Goal: Task Accomplishment & Management: Manage account settings

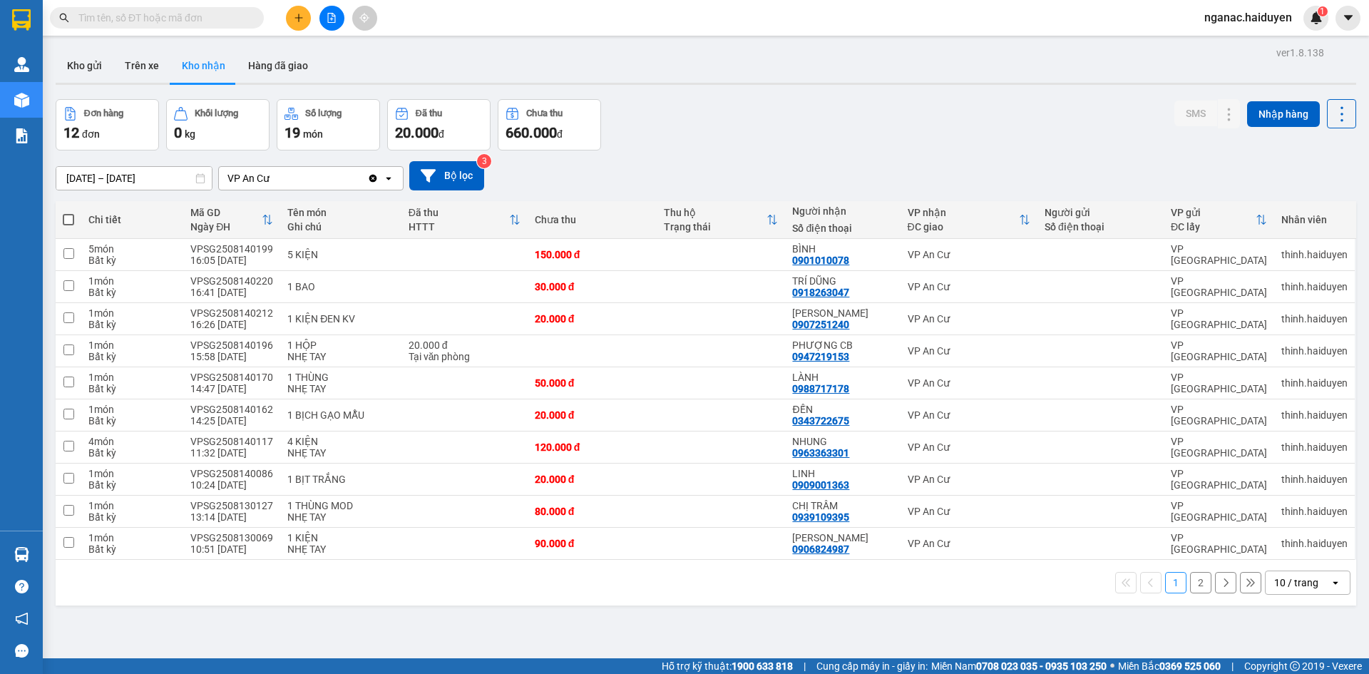
click at [1246, 16] on span "nganac.haiduyen" at bounding box center [1247, 18] width 110 height 18
click at [1235, 45] on span "Đăng xuất" at bounding box center [1254, 44] width 79 height 16
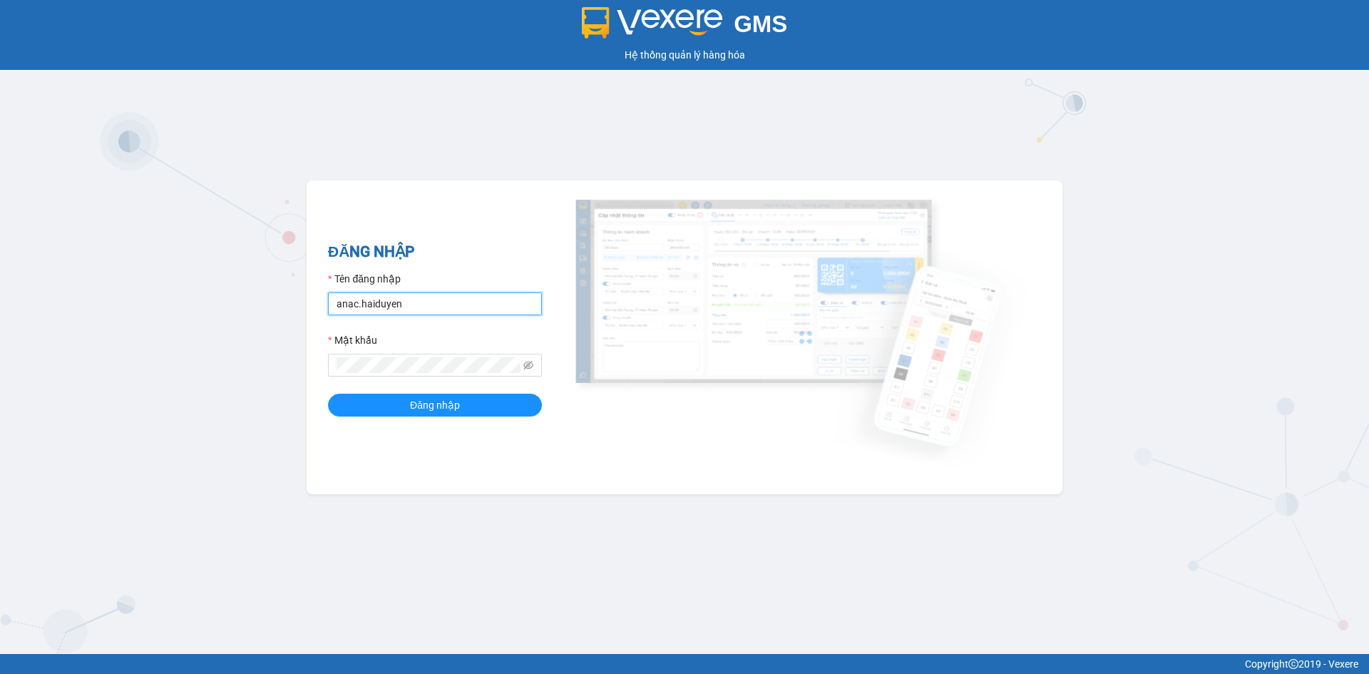
click at [452, 313] on input "anac.haiduyen" at bounding box center [435, 303] width 214 height 23
type input "thientrung.haiduyen"
type input "anac.haiduyen"
click at [455, 407] on span "Đăng nhập" at bounding box center [435, 405] width 50 height 16
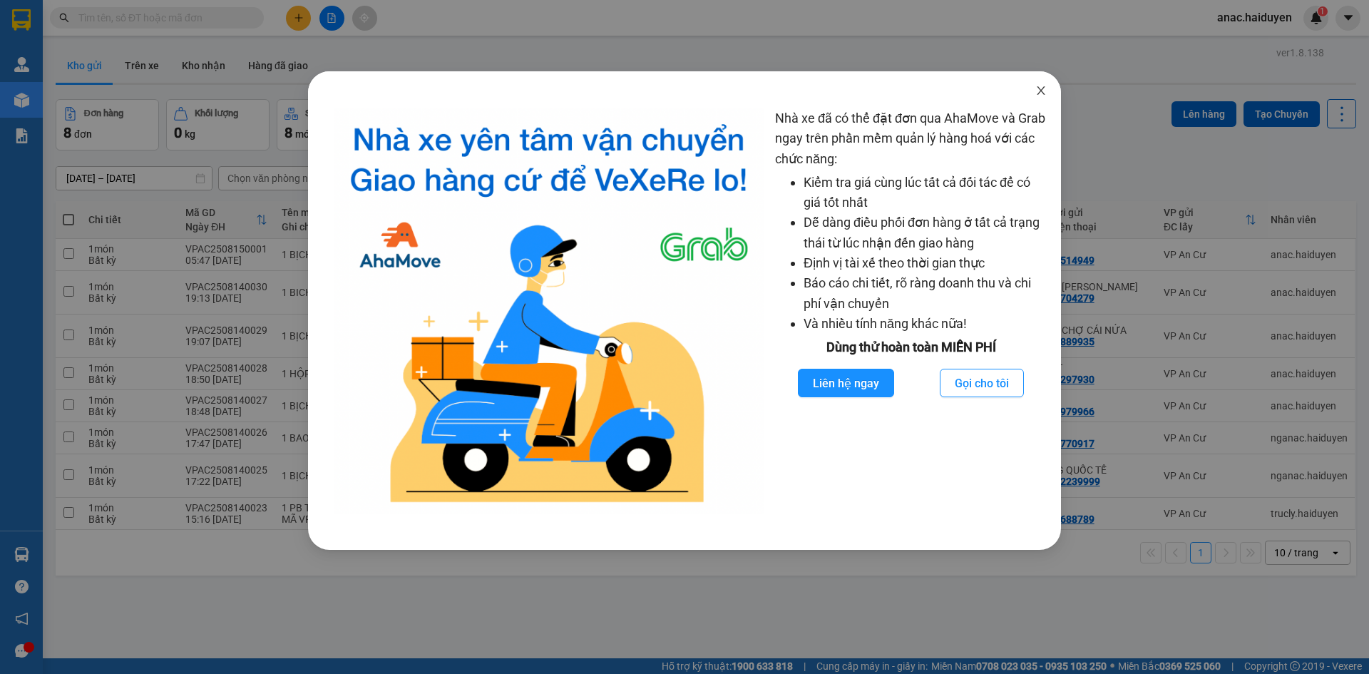
click at [1044, 93] on icon "close" at bounding box center [1040, 90] width 11 height 11
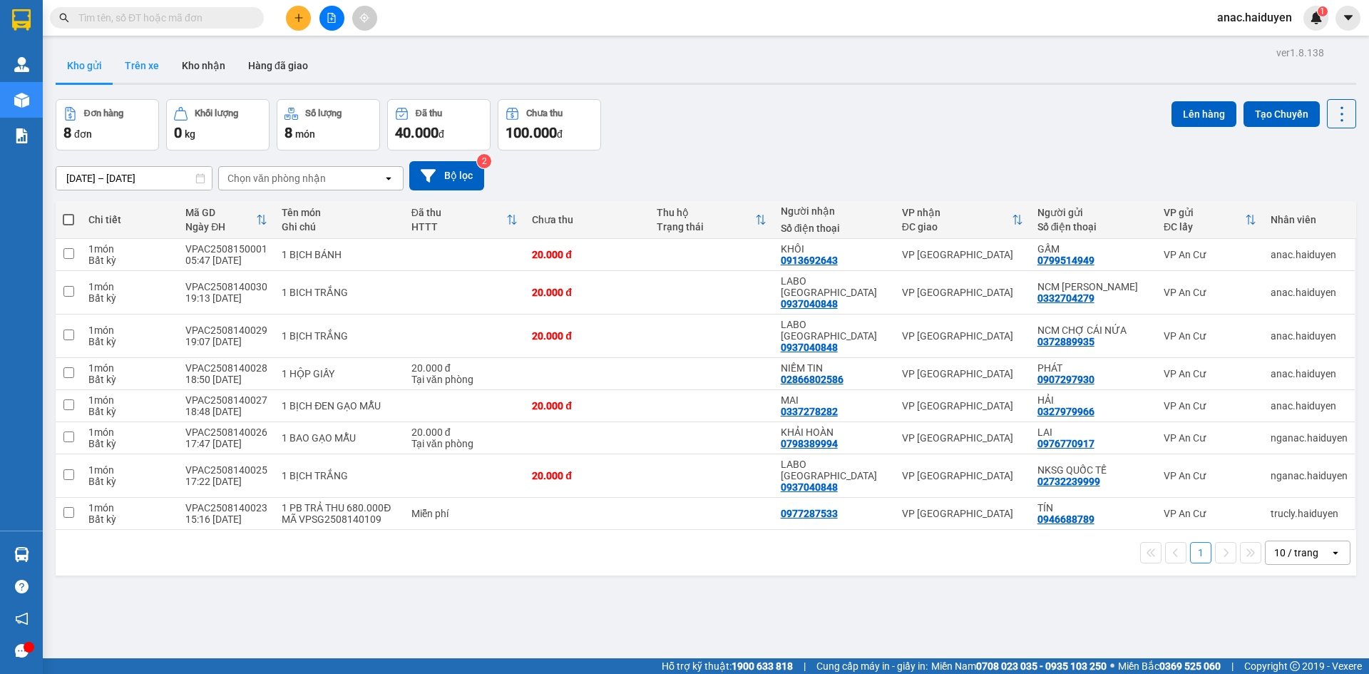
click at [128, 68] on button "Trên xe" at bounding box center [141, 65] width 57 height 34
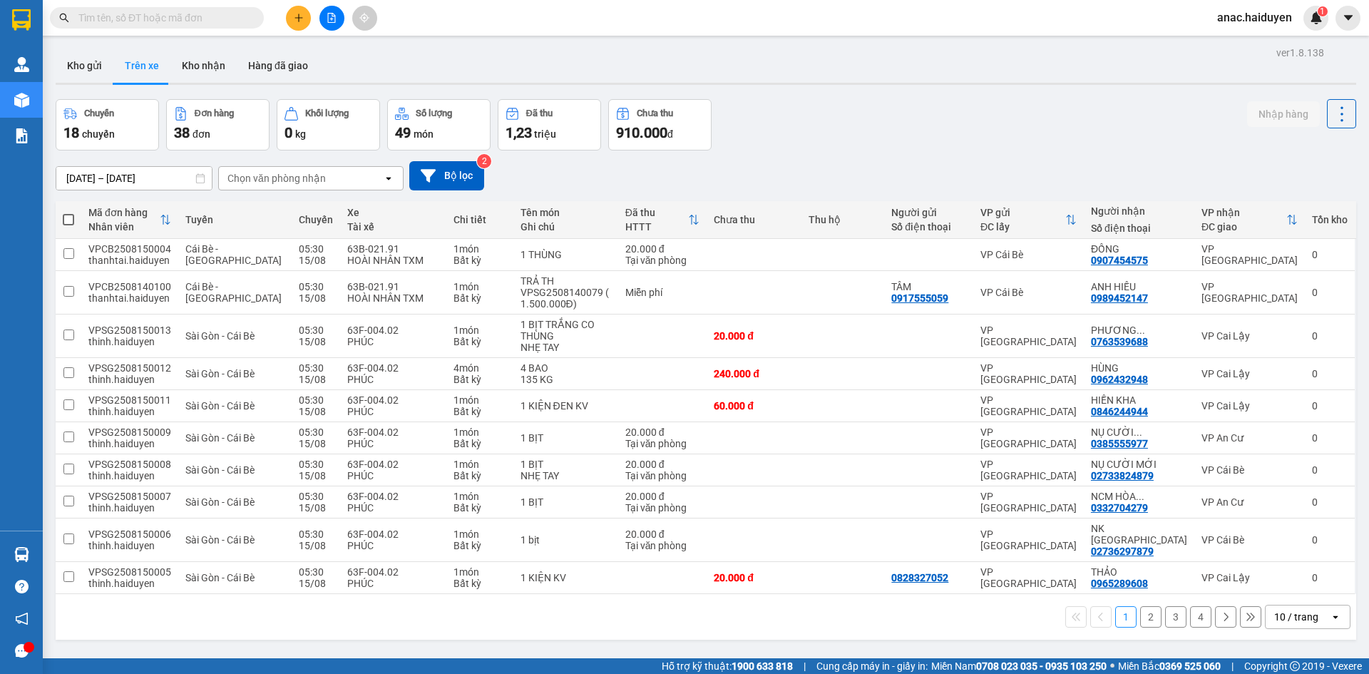
click at [242, 182] on div "Chọn văn phòng nhận" at bounding box center [276, 178] width 98 height 14
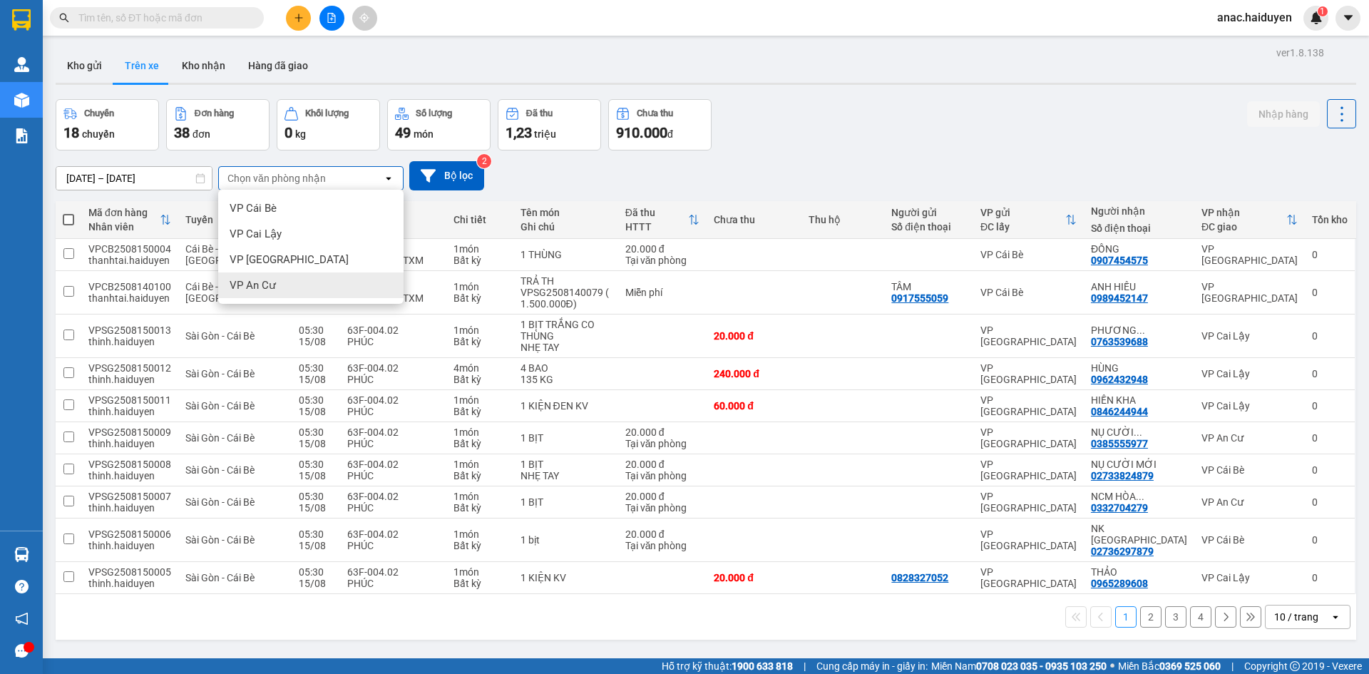
click at [260, 286] on span "VP An Cư" at bounding box center [253, 285] width 46 height 14
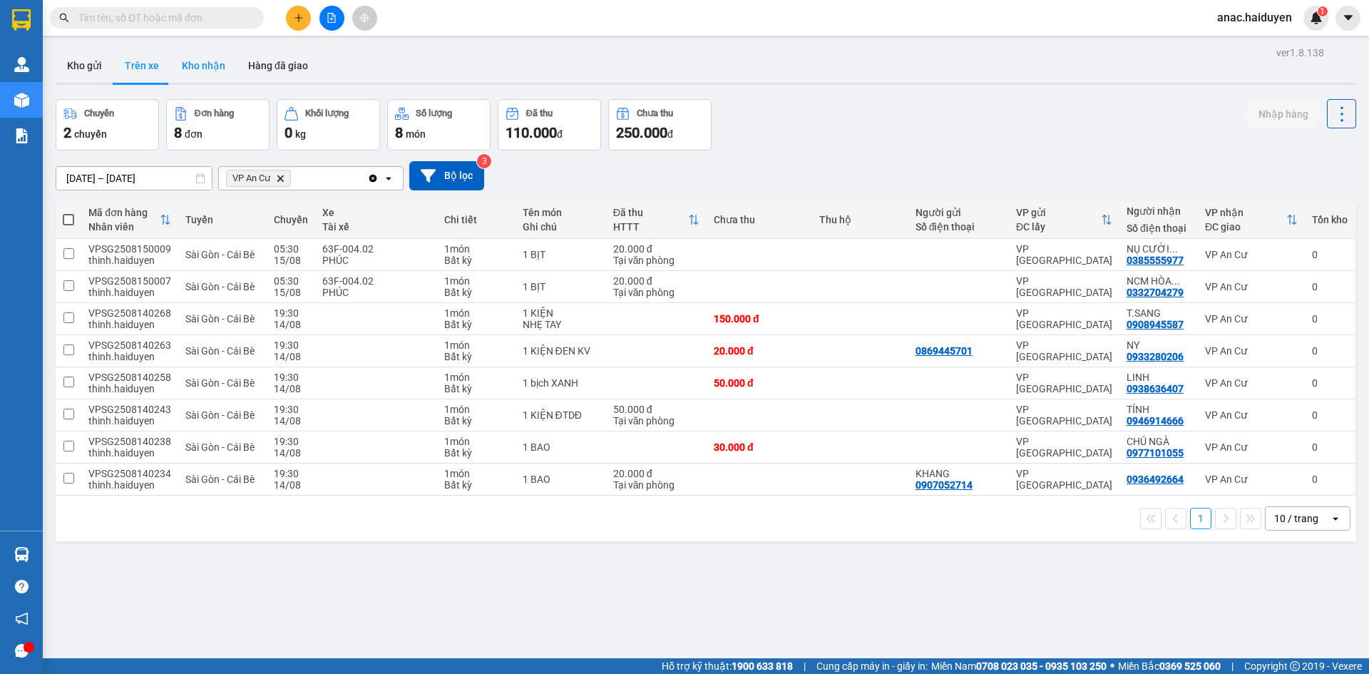
click at [219, 68] on button "Kho nhận" at bounding box center [203, 65] width 66 height 34
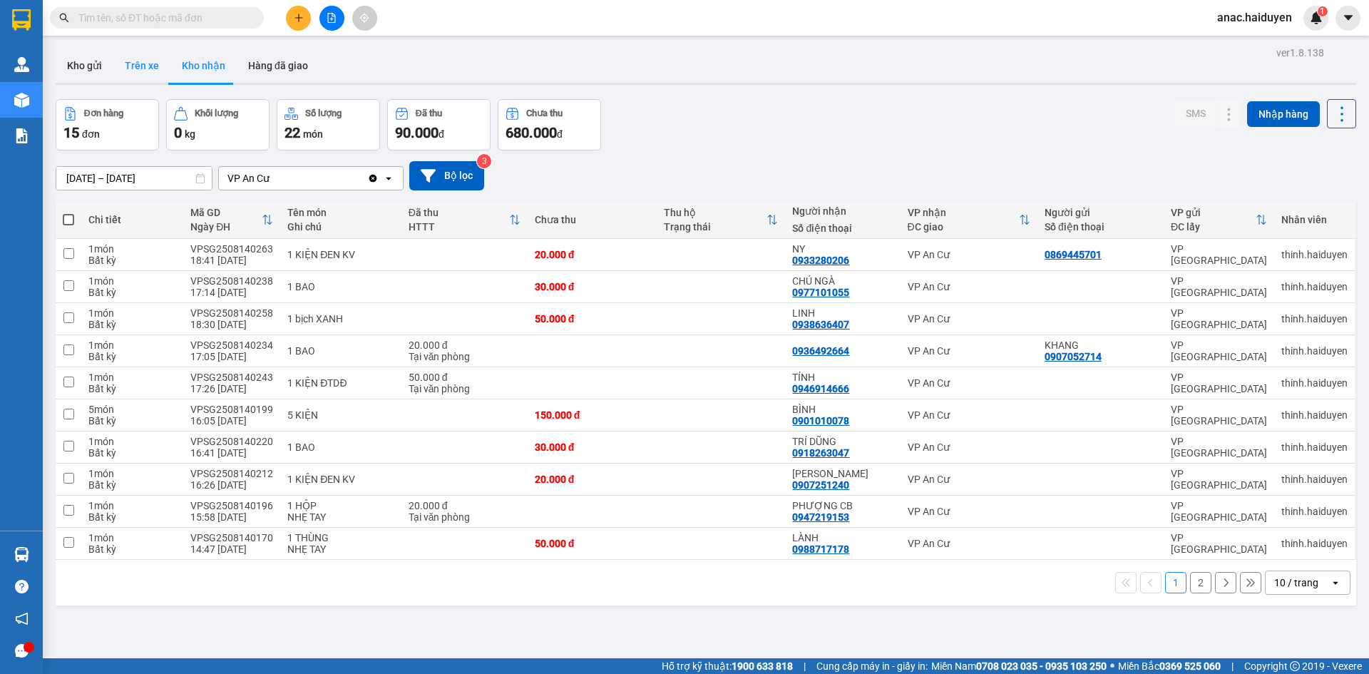
click at [138, 68] on button "Trên xe" at bounding box center [141, 65] width 57 height 34
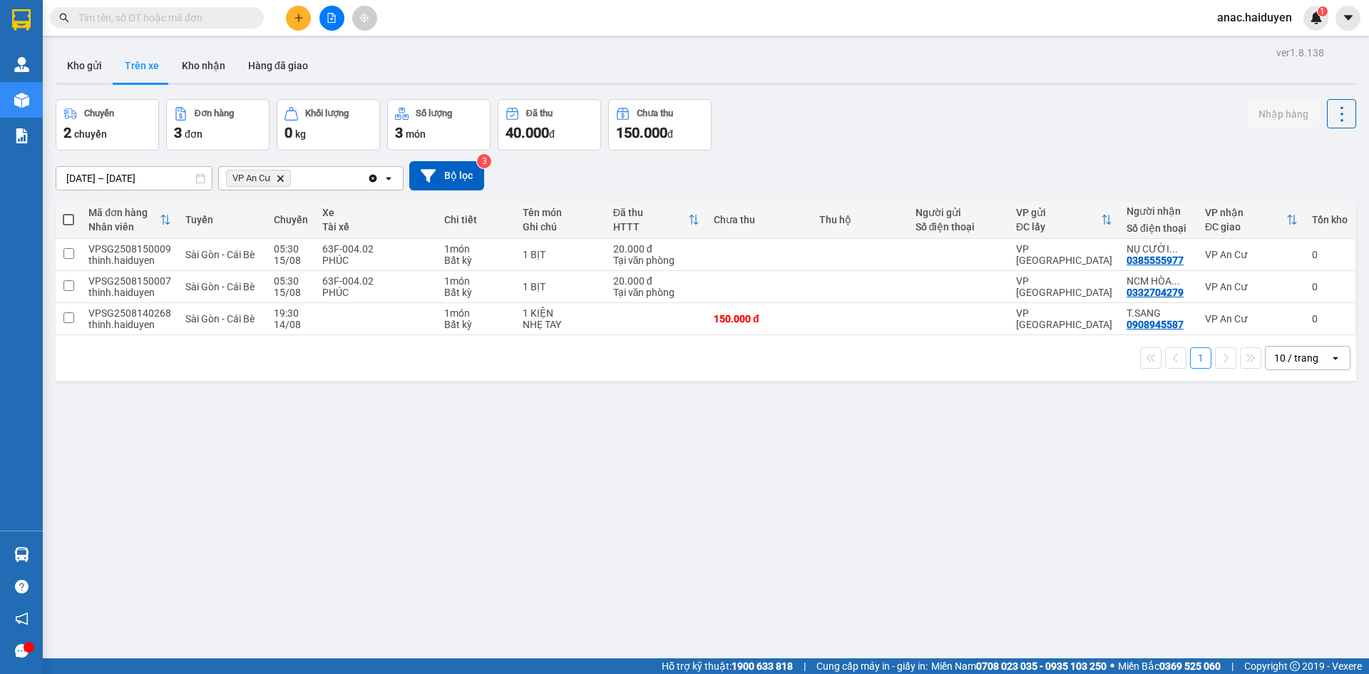
click at [843, 490] on div "ver 1.8.138 Kho gửi Trên xe [PERSON_NAME] Hàng đã giao Chuyến 2 chuyến Đơn hàng…" at bounding box center [706, 380] width 1312 height 674
click at [53, 58] on div "ver 1.8.138 Kho gửi Trên xe [PERSON_NAME] Hàng đã giao Chuyến 2 chuyến Đơn hàng…" at bounding box center [706, 380] width 1312 height 674
click at [73, 63] on button "Kho gửi" at bounding box center [85, 65] width 58 height 34
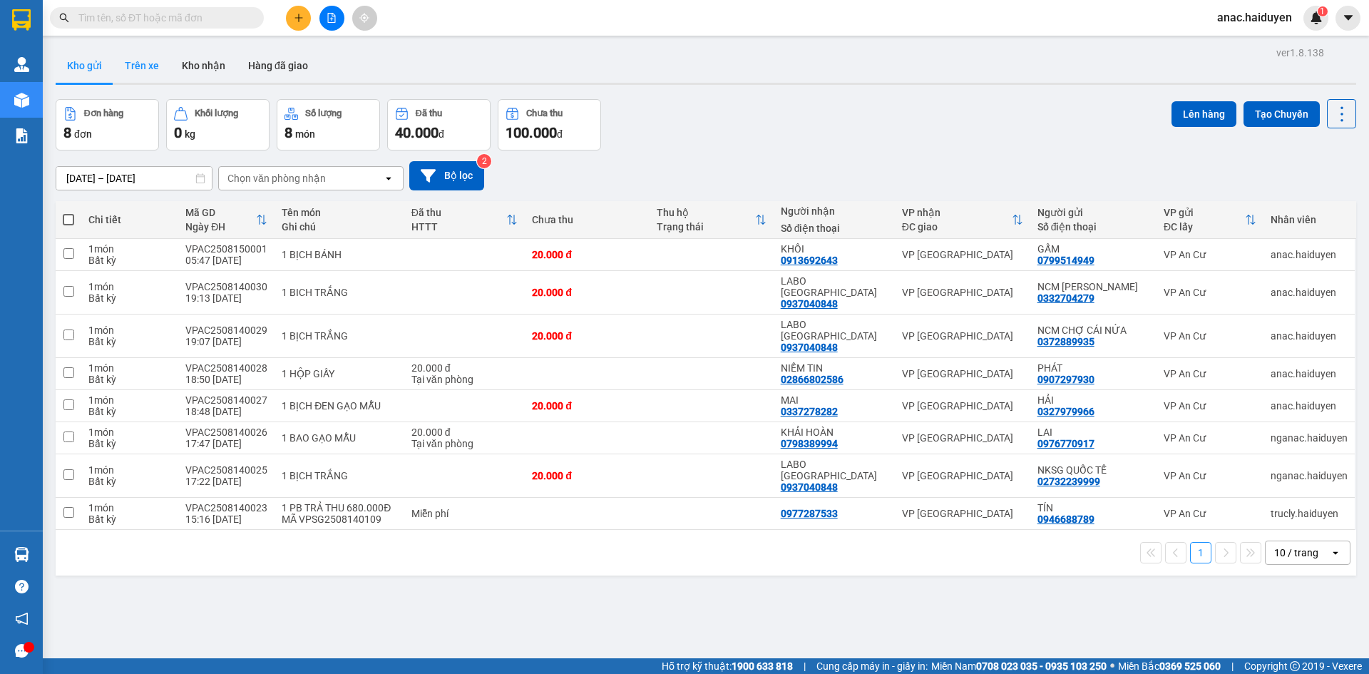
click at [143, 63] on button "Trên xe" at bounding box center [141, 65] width 57 height 34
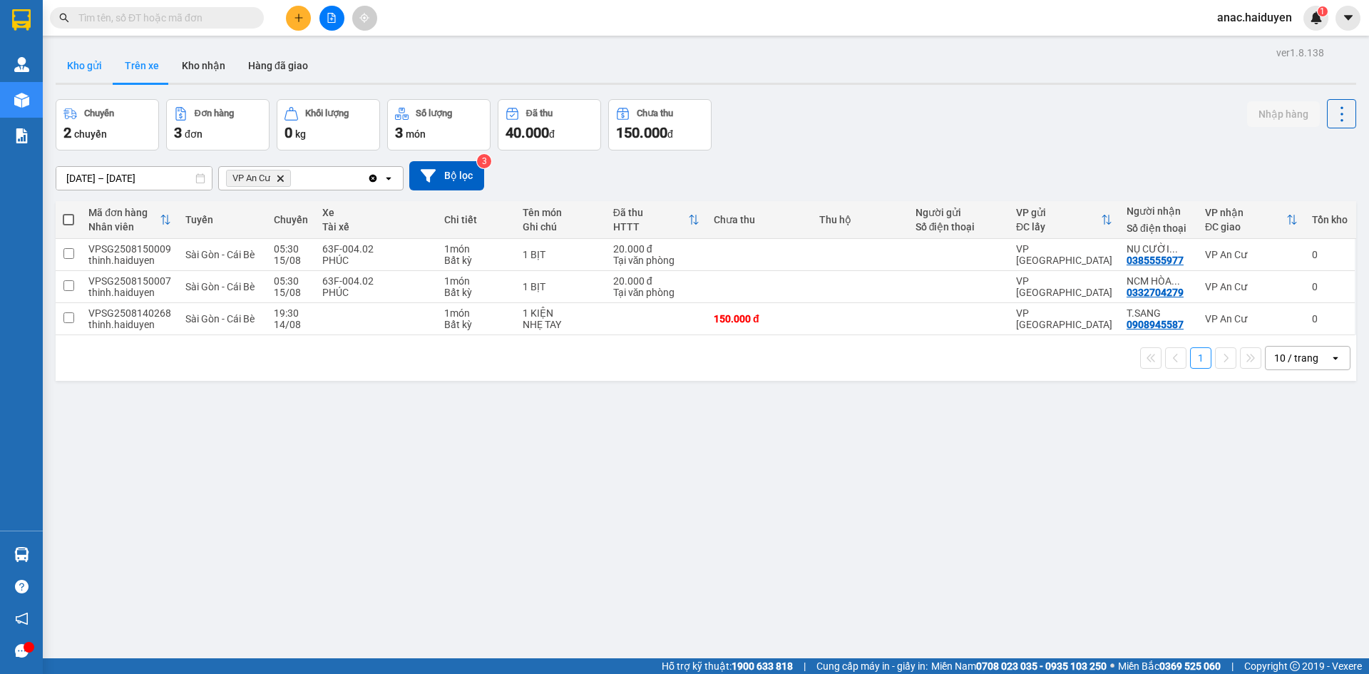
click at [84, 65] on button "Kho gửi" at bounding box center [85, 65] width 58 height 34
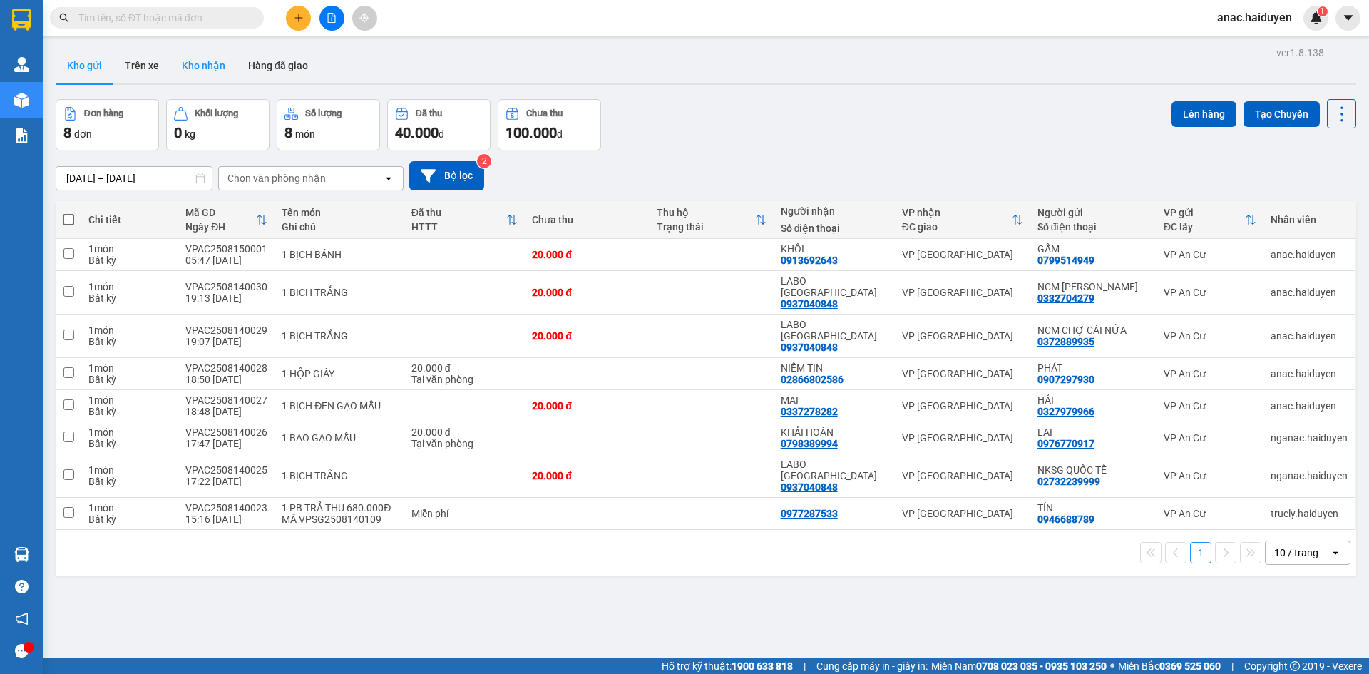
click at [195, 66] on button "Kho nhận" at bounding box center [203, 65] width 66 height 34
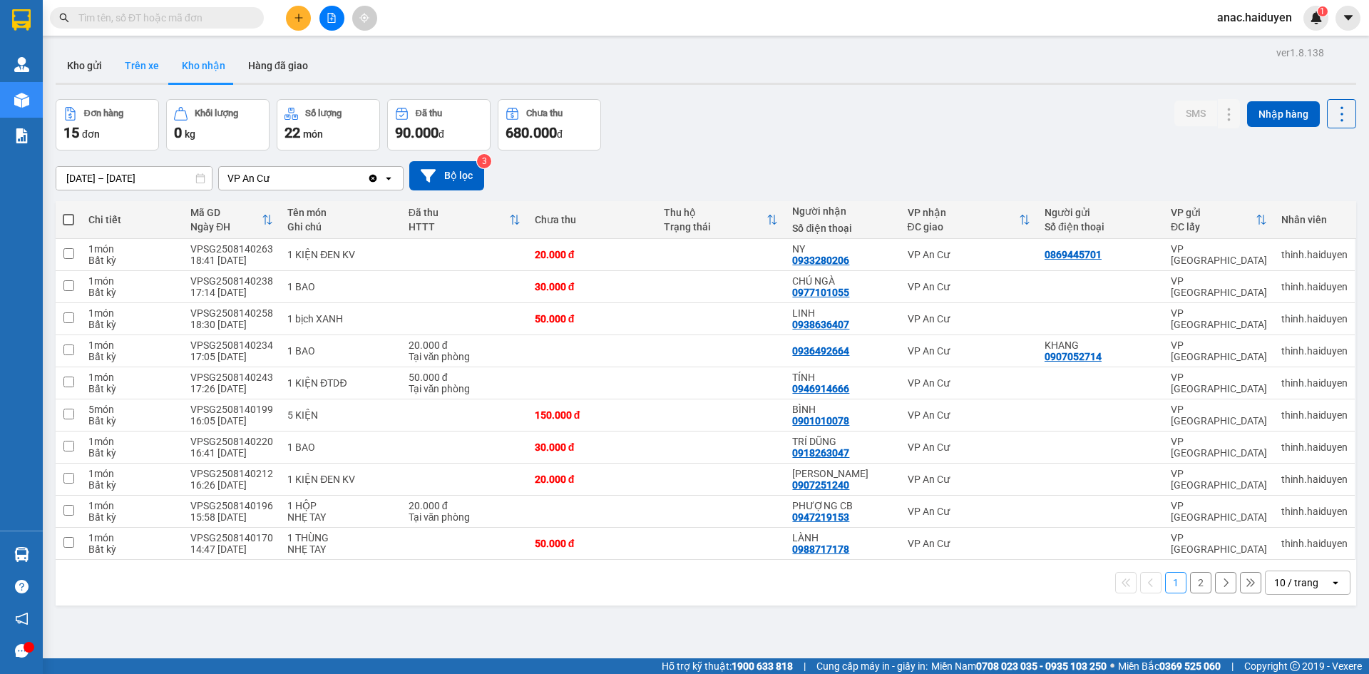
click at [154, 64] on button "Trên xe" at bounding box center [141, 65] width 57 height 34
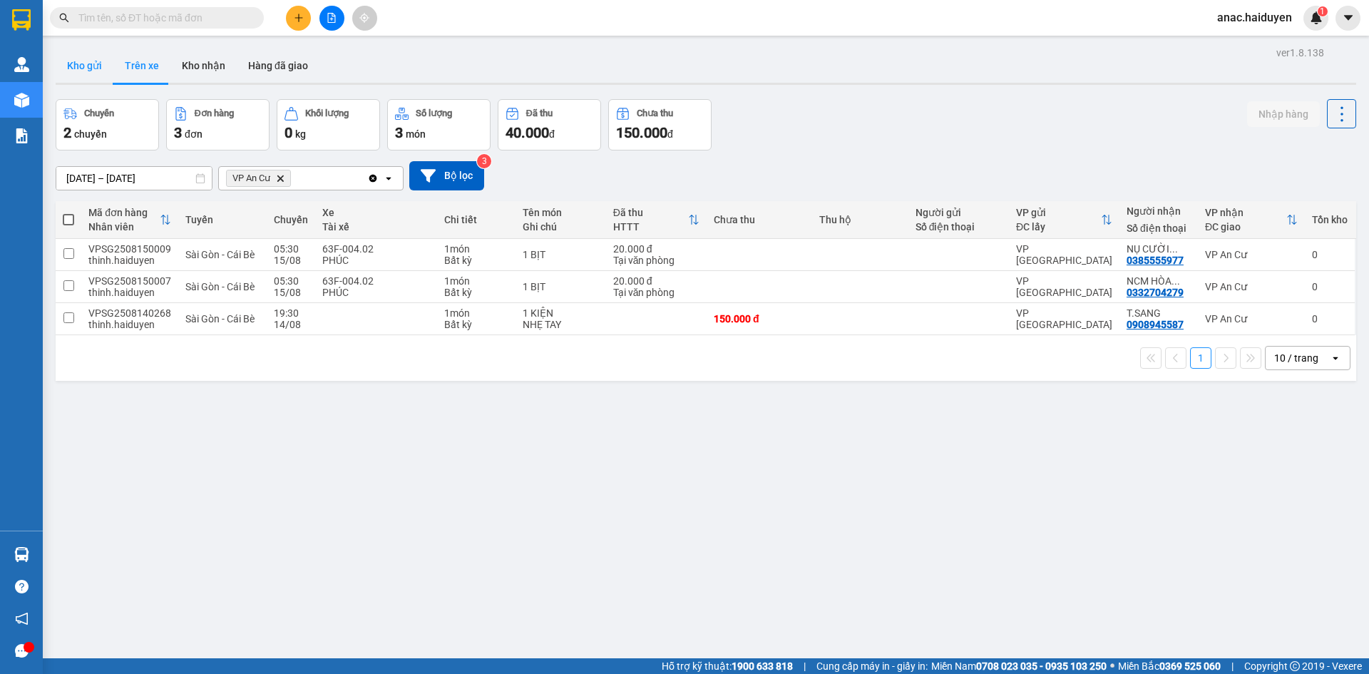
click at [81, 75] on button "Kho gửi" at bounding box center [85, 65] width 58 height 34
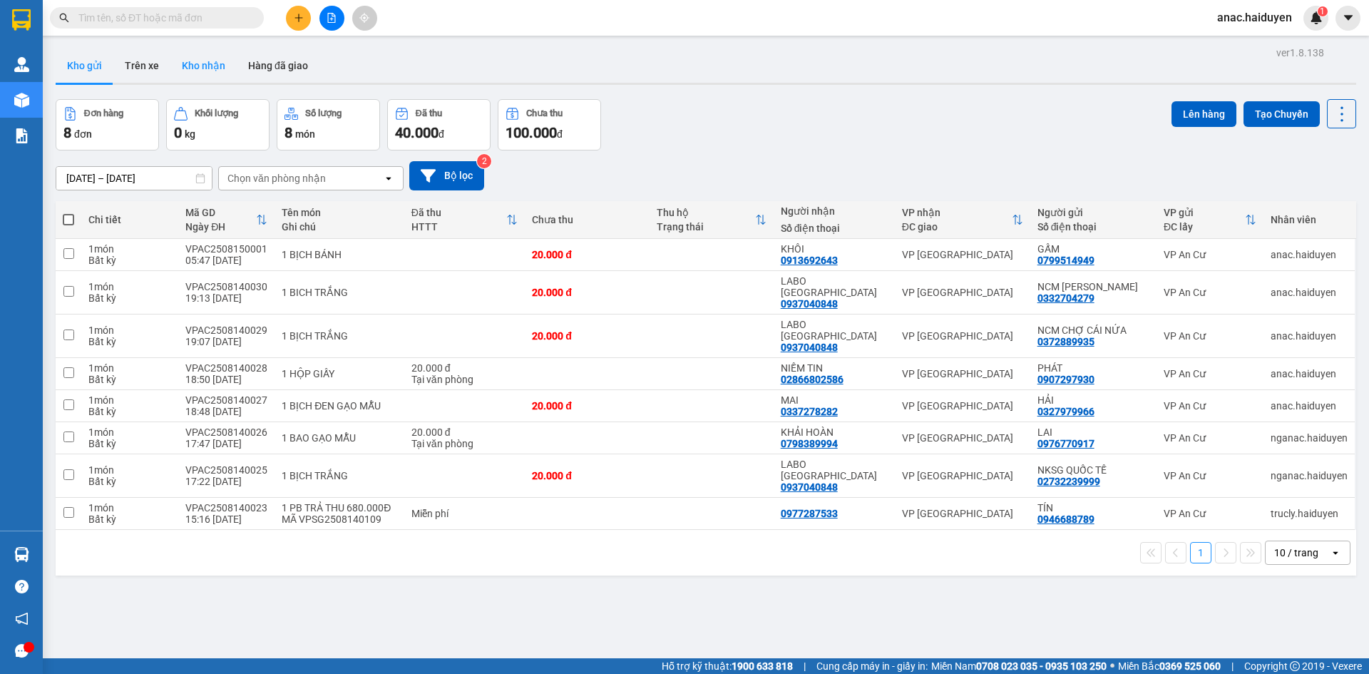
click at [202, 58] on button "Kho nhận" at bounding box center [203, 65] width 66 height 34
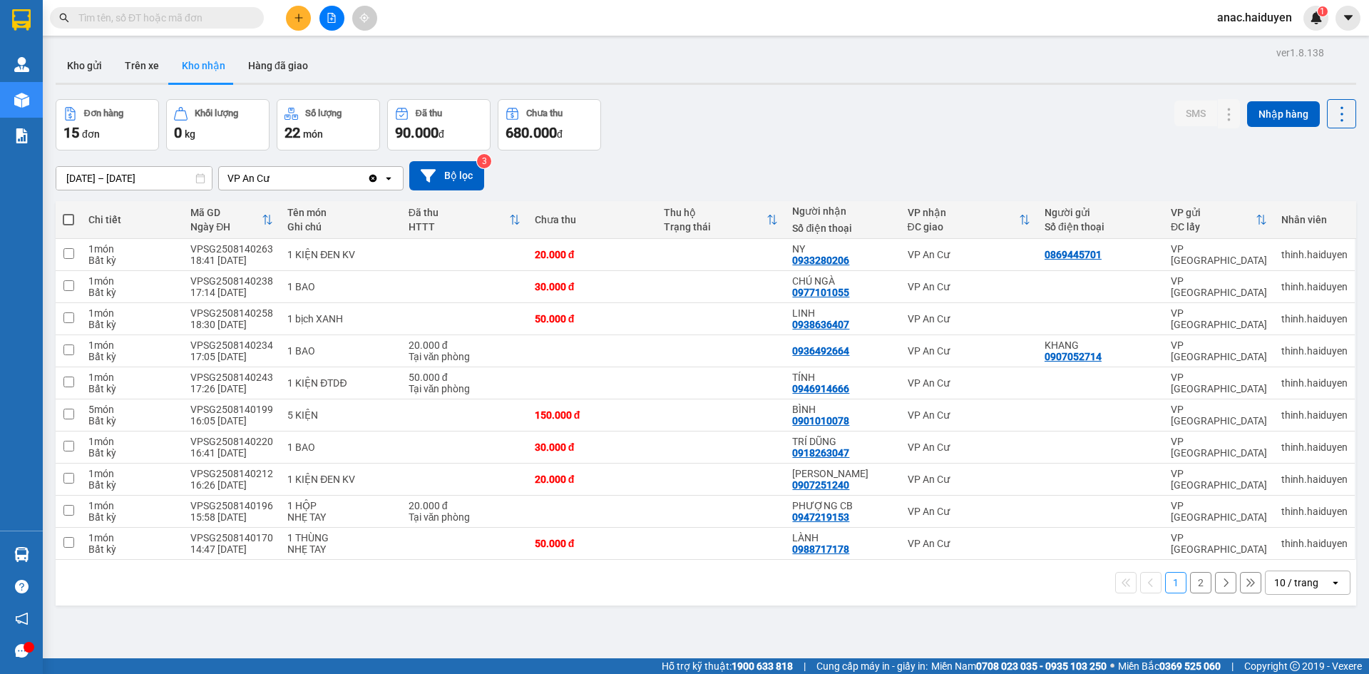
click at [1195, 579] on button "2" at bounding box center [1200, 582] width 21 height 21
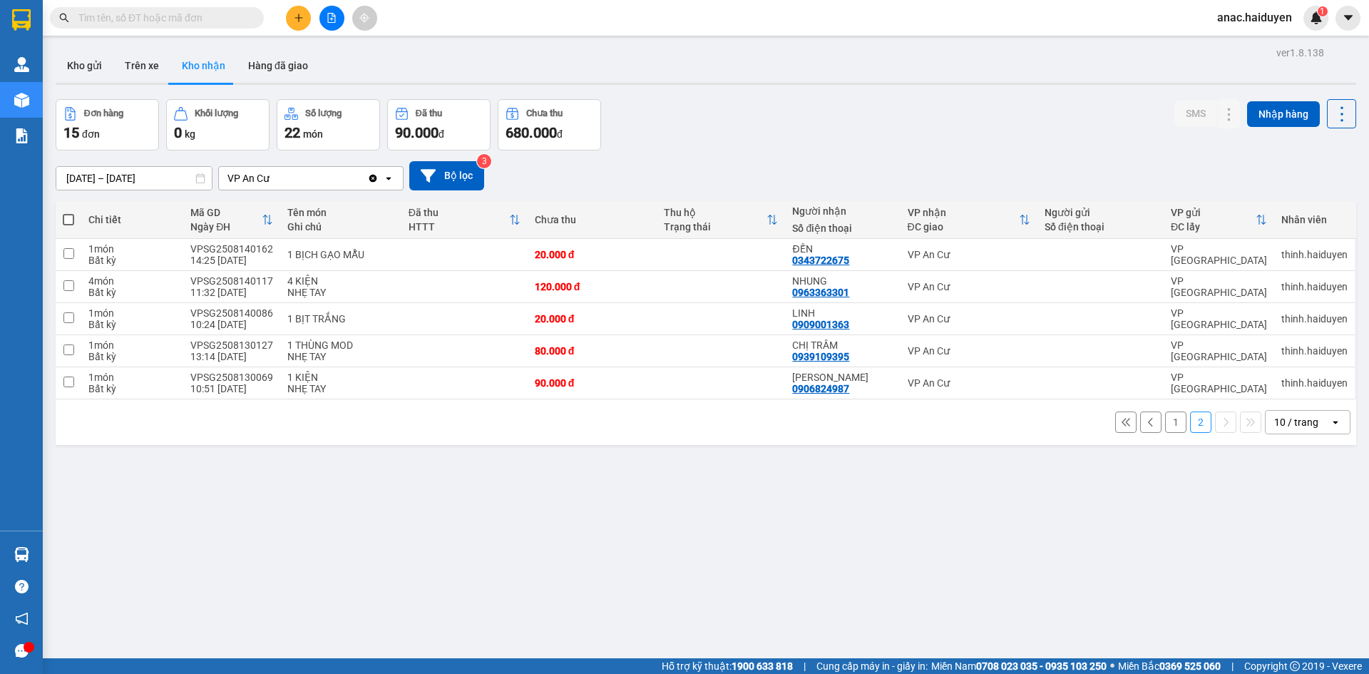
click at [1168, 426] on button "1" at bounding box center [1175, 421] width 21 height 21
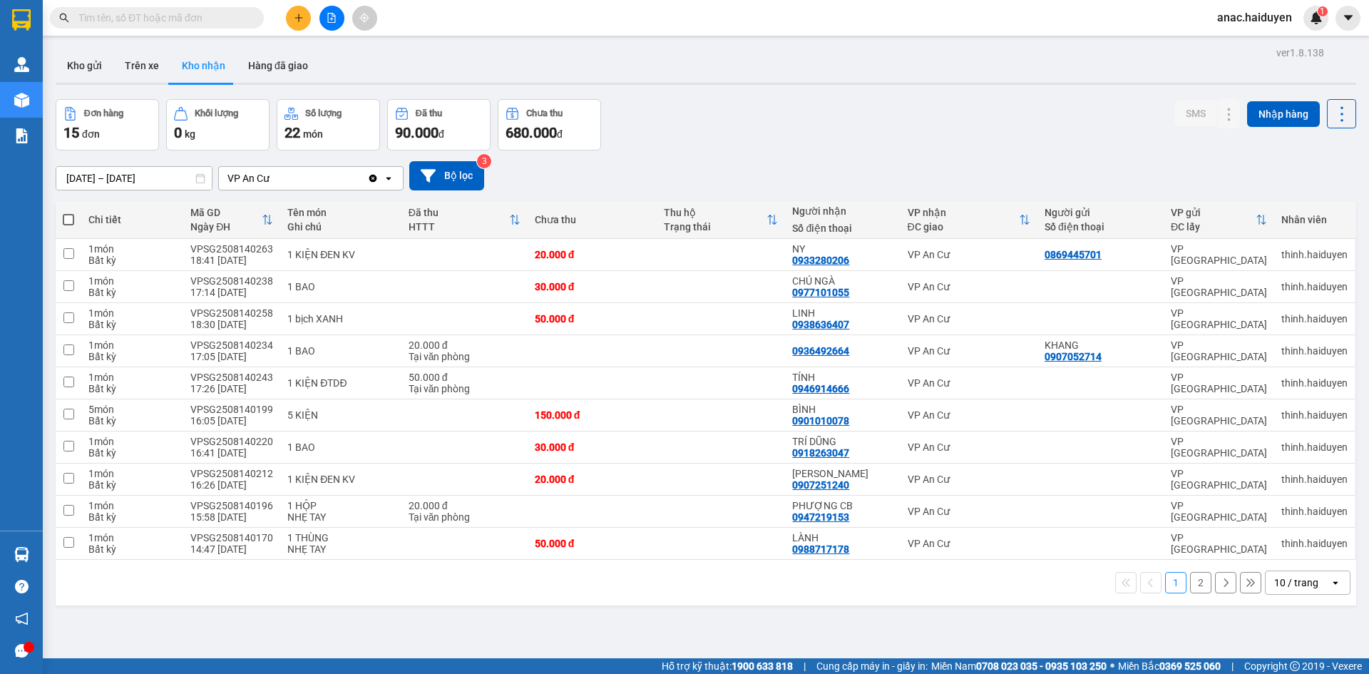
click at [176, 20] on input "text" at bounding box center [162, 18] width 168 height 16
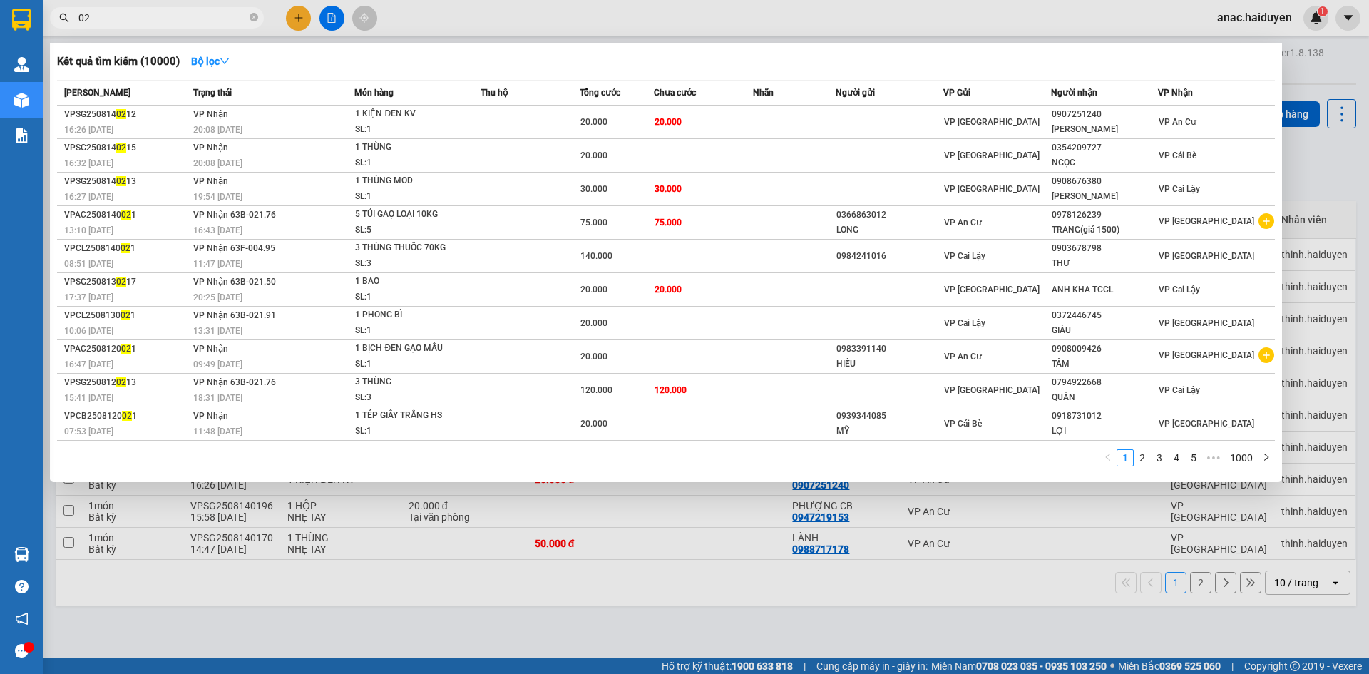
type input "0"
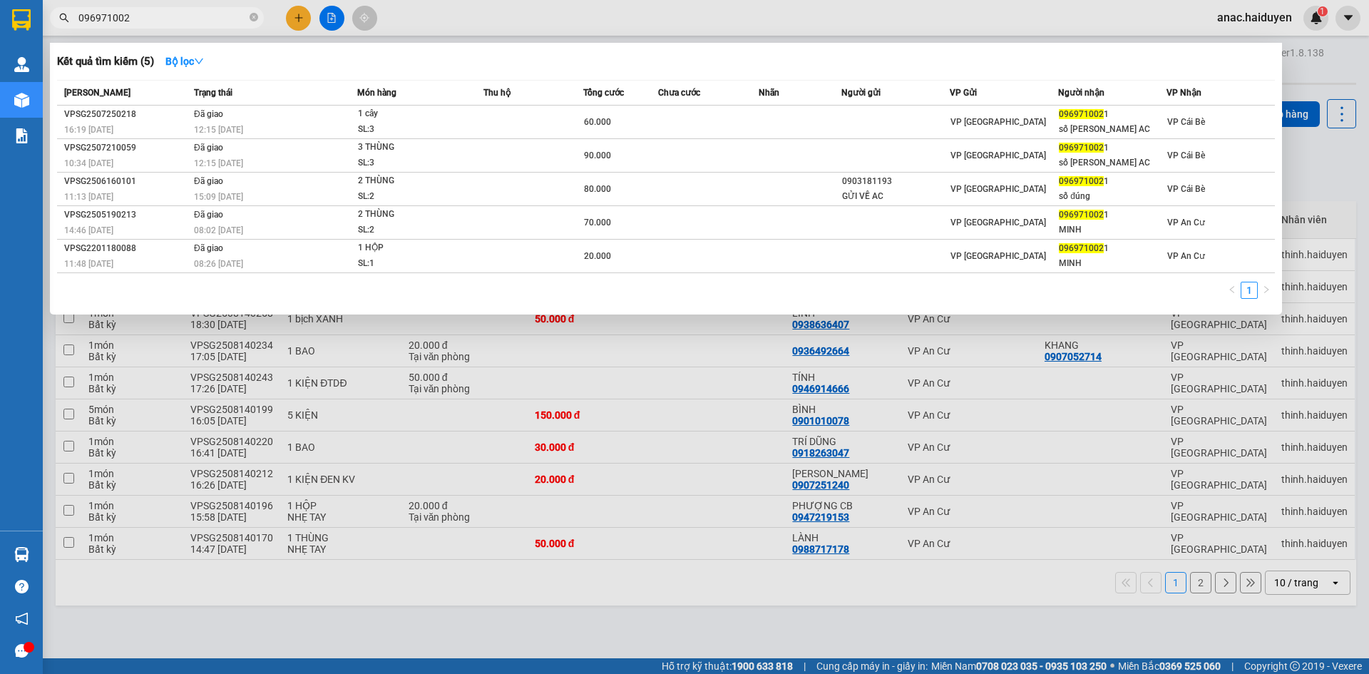
type input "0969710021"
click at [113, 21] on input "0969710021" at bounding box center [162, 18] width 168 height 16
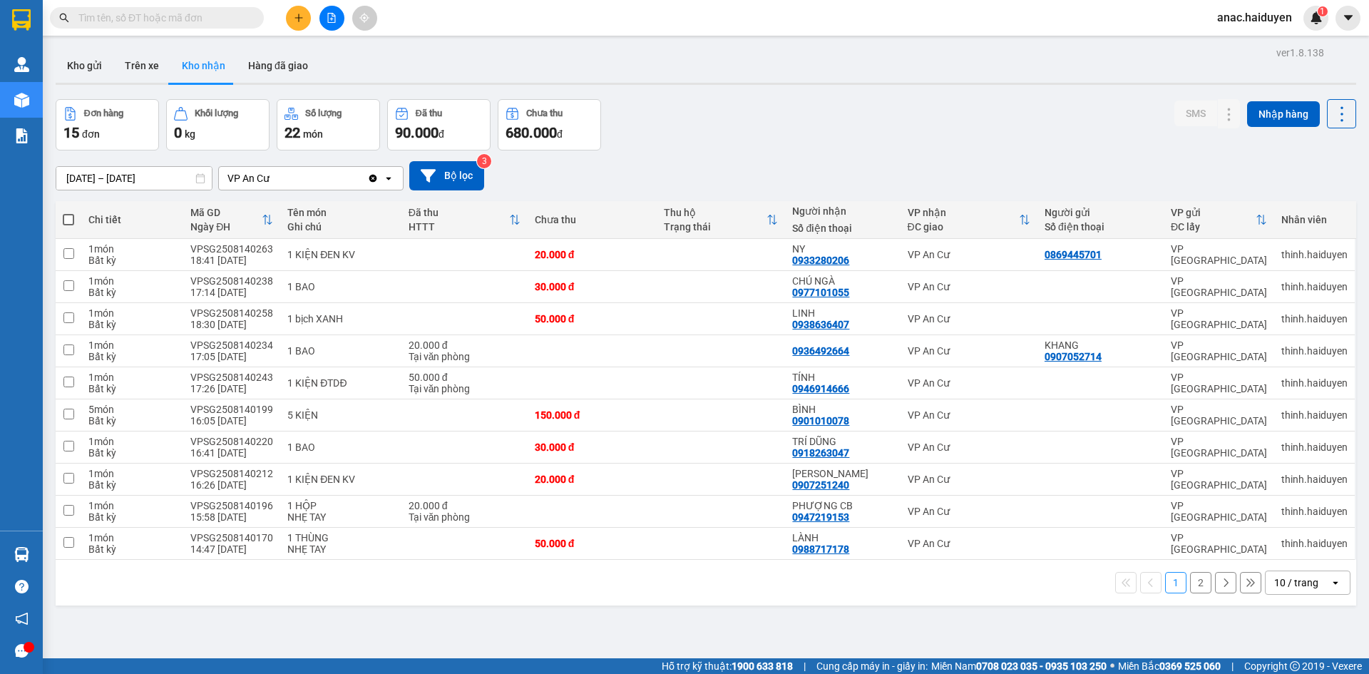
click at [1190, 583] on button "2" at bounding box center [1200, 582] width 21 height 21
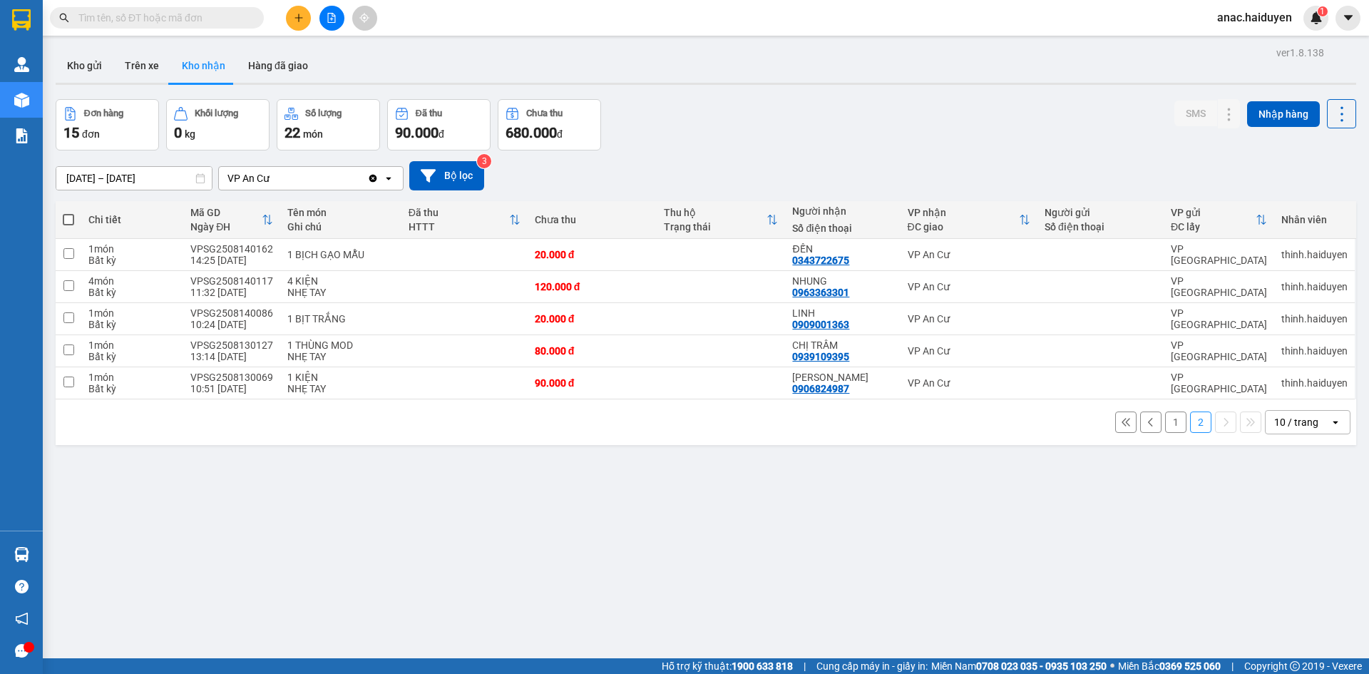
click at [1165, 423] on button "1" at bounding box center [1175, 421] width 21 height 21
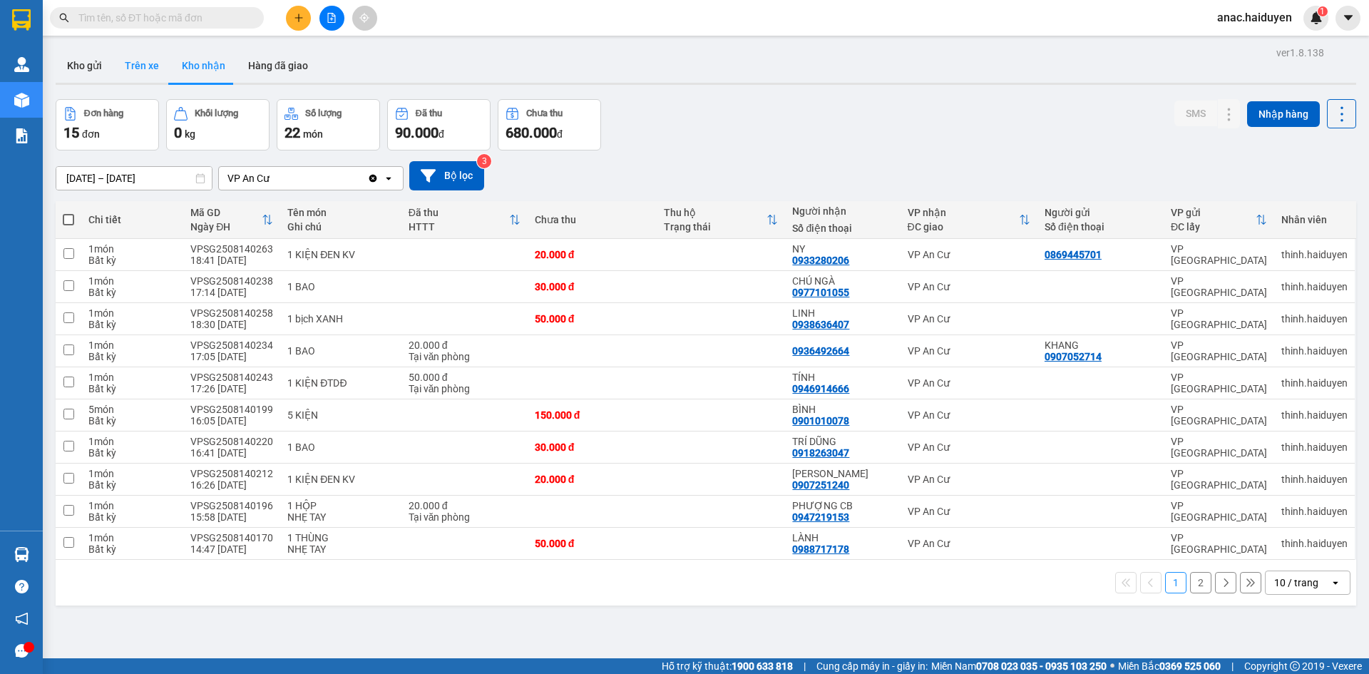
click at [133, 76] on button "Trên xe" at bounding box center [141, 65] width 57 height 34
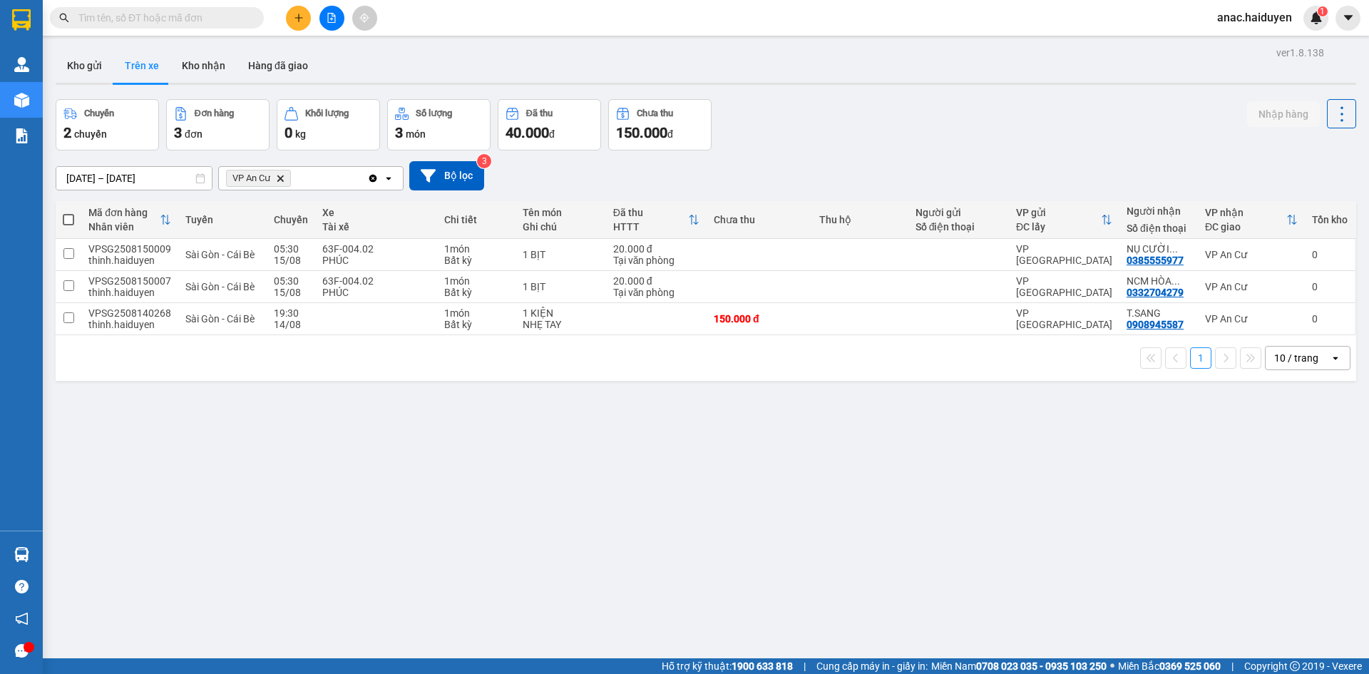
paste input "0969710021"
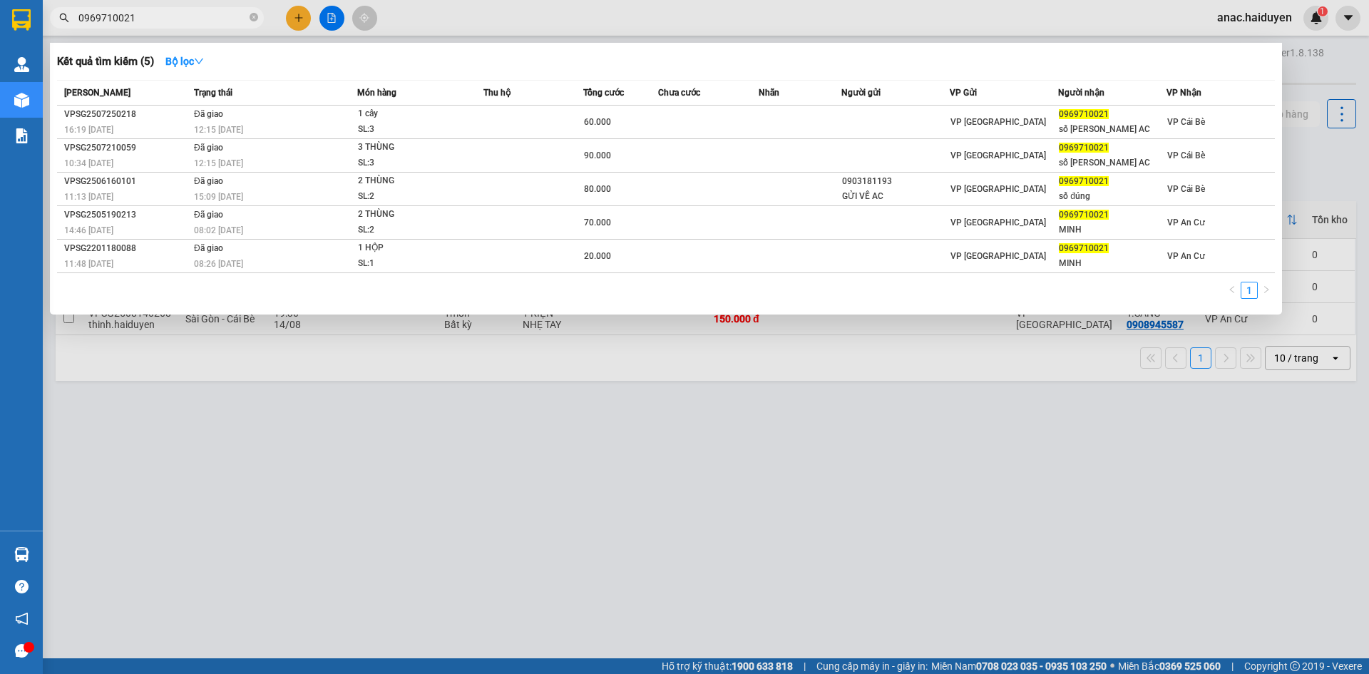
click at [110, 19] on input "0969710021" at bounding box center [162, 18] width 168 height 16
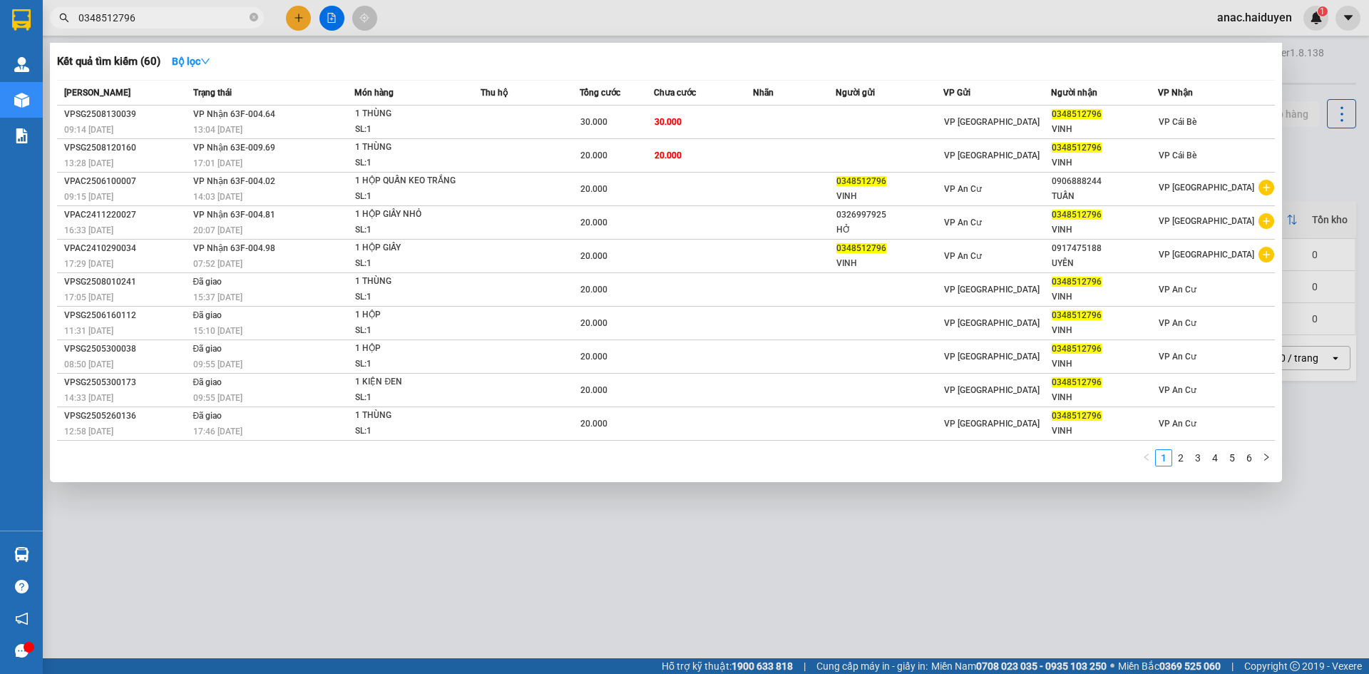
click at [982, 604] on div at bounding box center [684, 337] width 1369 height 674
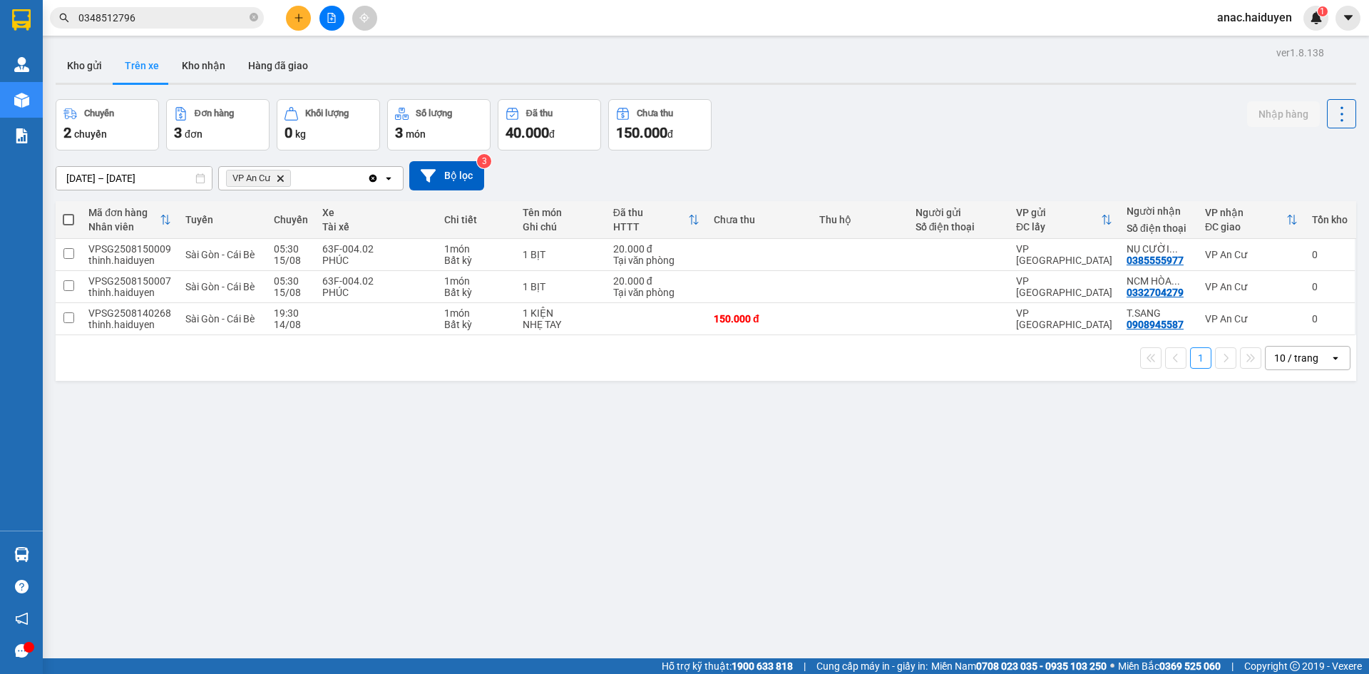
click at [333, 436] on div "ver 1.8.138 Kho gửi Trên xe [PERSON_NAME] Hàng đã giao Chuyến 2 chuyến Đơn hàng…" at bounding box center [706, 380] width 1312 height 674
click at [118, 17] on input "0348512796" at bounding box center [162, 18] width 168 height 16
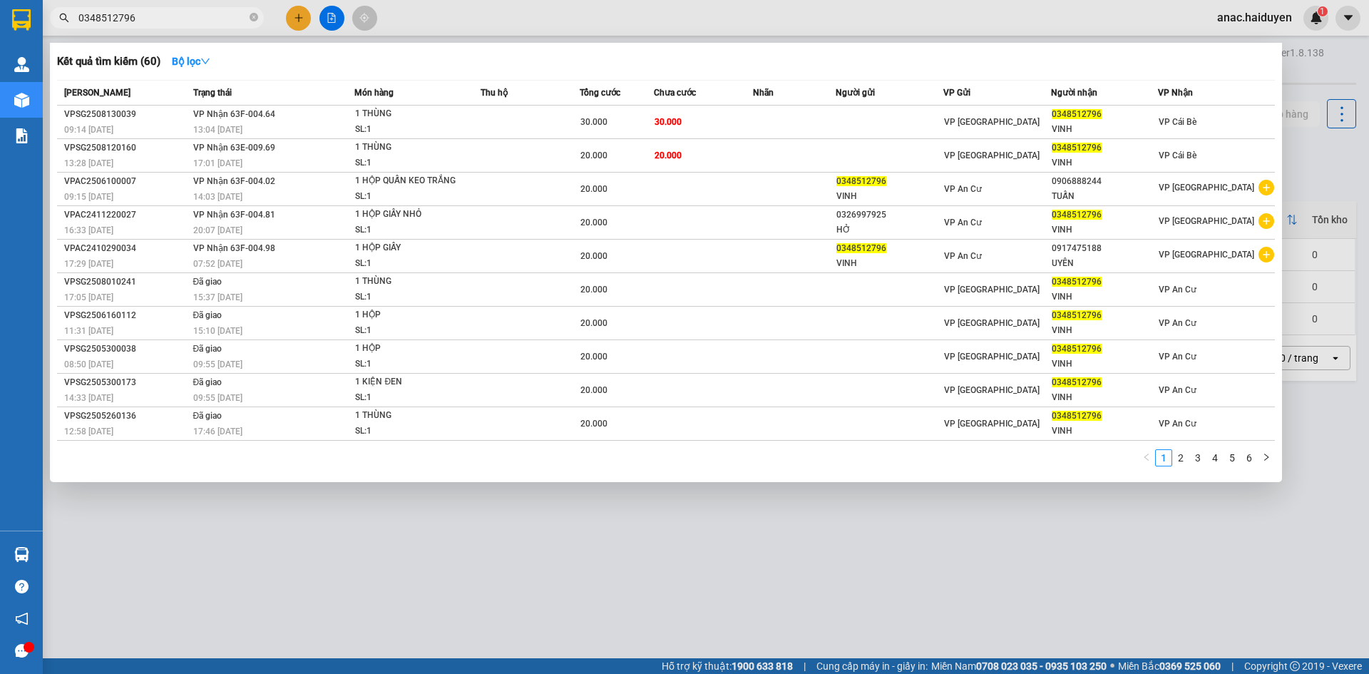
click at [118, 17] on input "0348512796" at bounding box center [162, 18] width 168 height 16
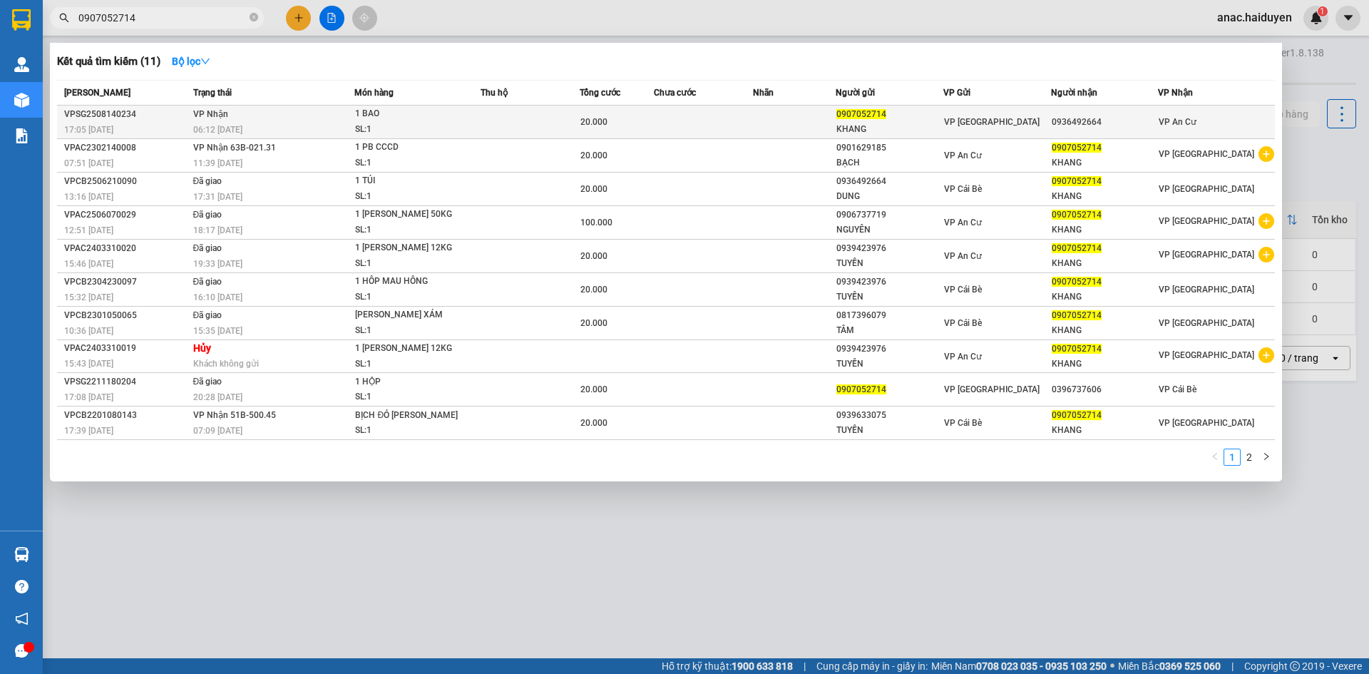
type input "0907052714"
click at [410, 127] on div "SL: 1" at bounding box center [408, 130] width 107 height 16
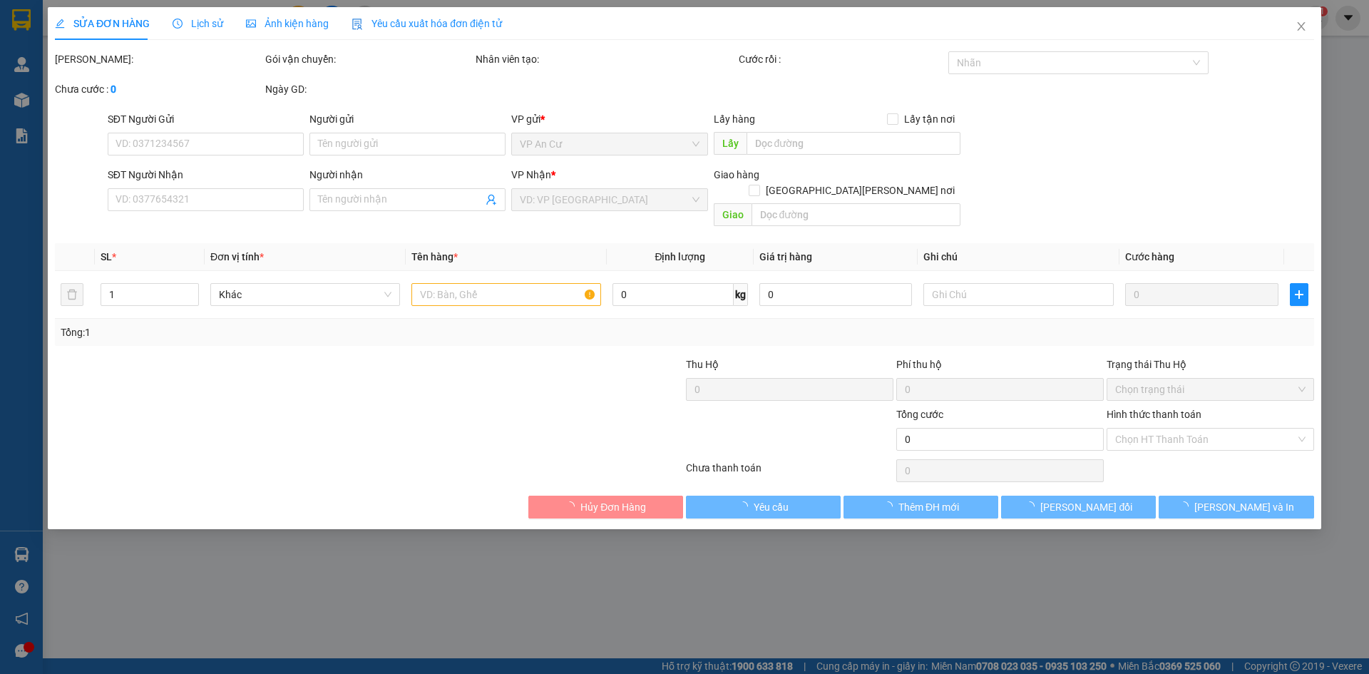
type input "0907052714"
type input "KHANG"
type input "0936492664"
type input "20.000"
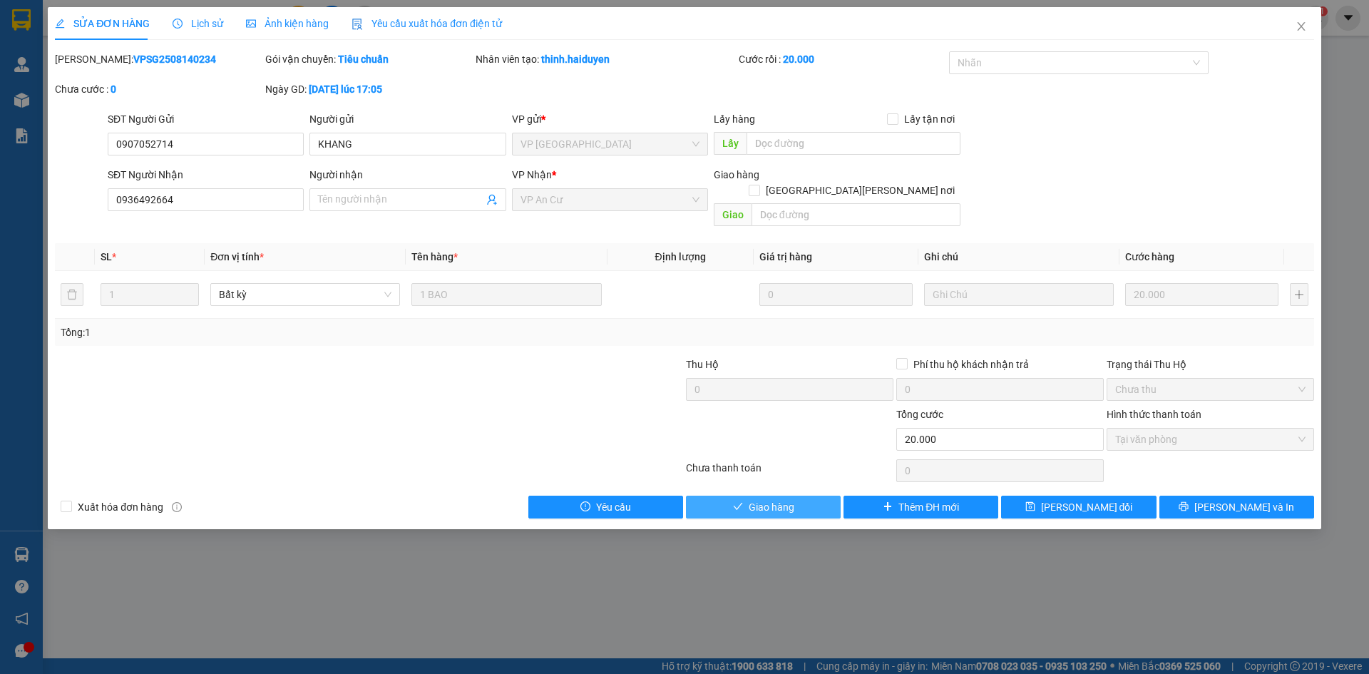
click at [771, 499] on span "Giao hàng" at bounding box center [771, 507] width 46 height 16
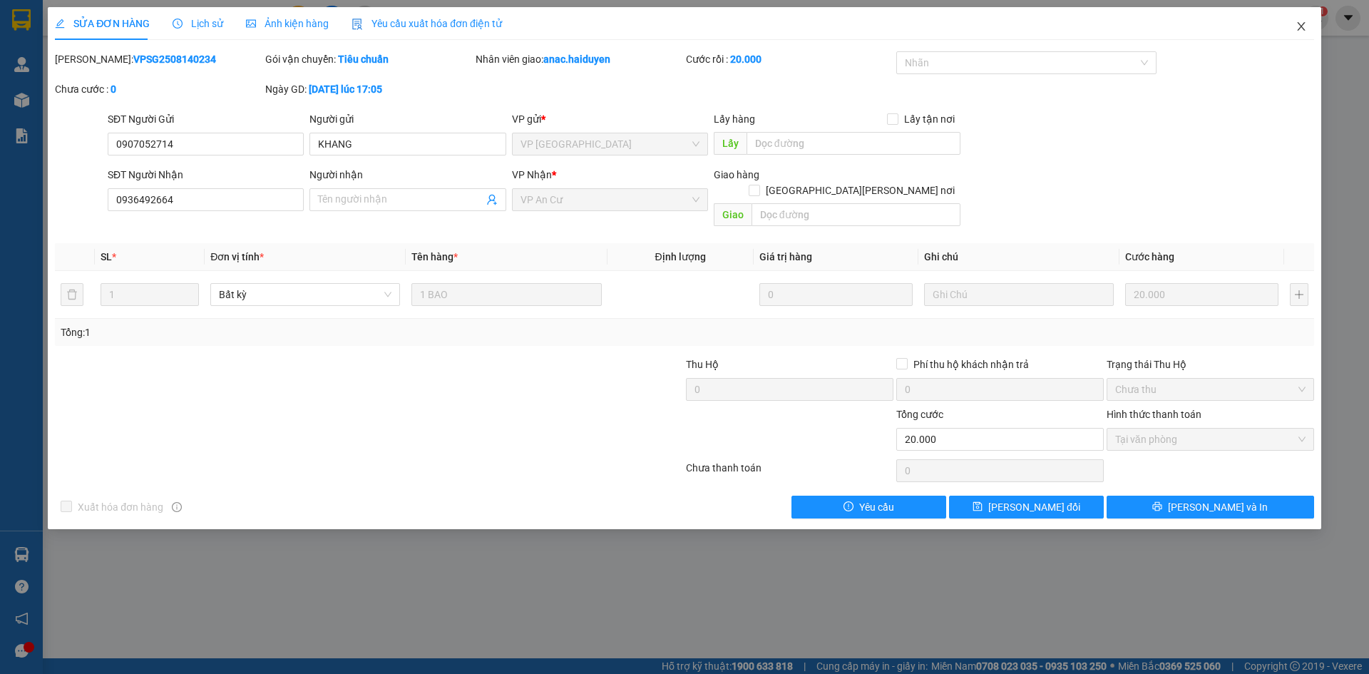
click at [1302, 33] on span "Close" at bounding box center [1301, 27] width 40 height 40
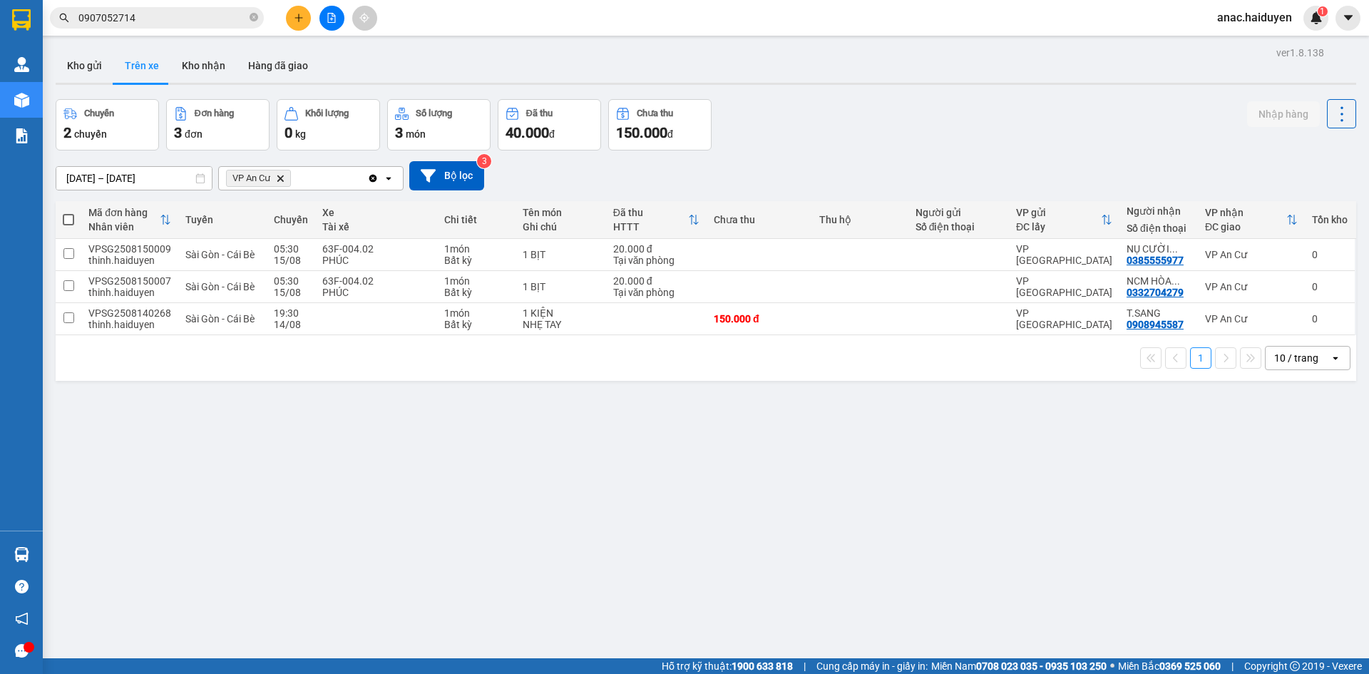
drag, startPoint x: 349, startPoint y: 515, endPoint x: 500, endPoint y: 474, distance: 157.2
click at [356, 512] on div "ver 1.8.138 Kho gửi Trên xe [PERSON_NAME] Hàng đã giao Chuyến 2 chuyến Đơn hàng…" at bounding box center [706, 380] width 1312 height 674
click at [1305, 316] on icon at bounding box center [1310, 319] width 10 height 10
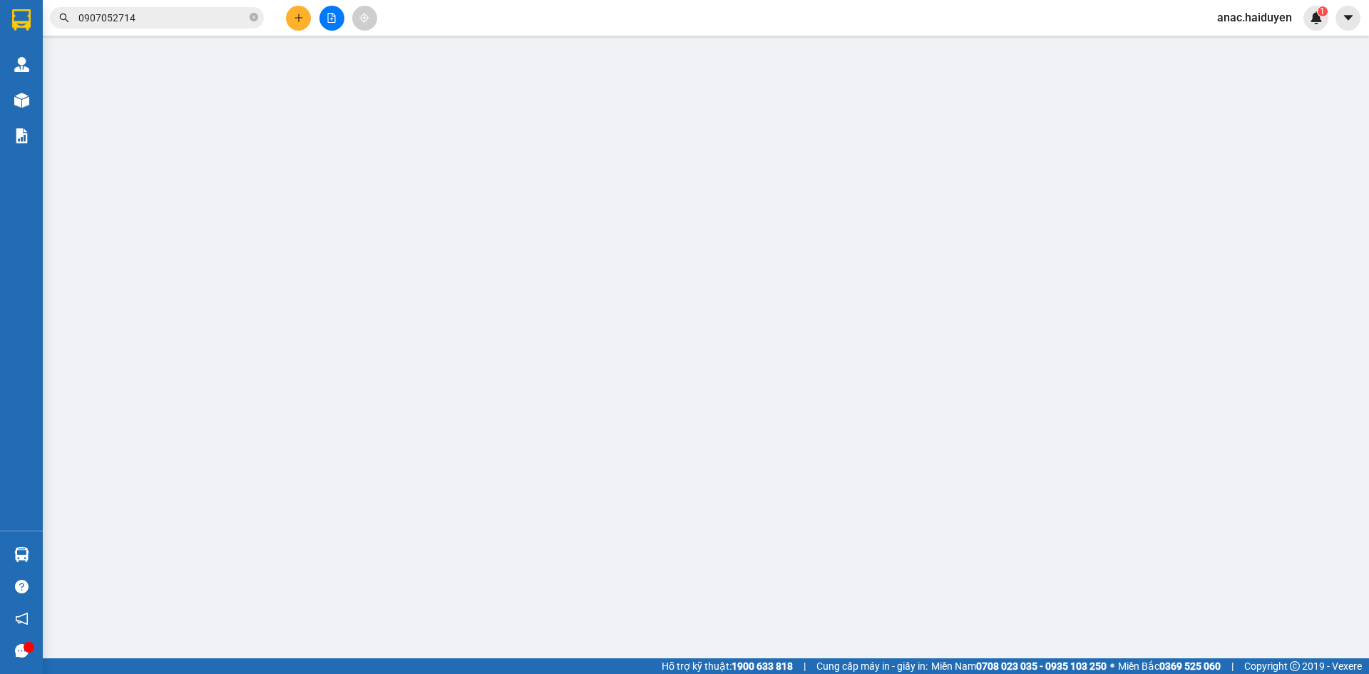
type input "0908945587"
type input "T.SANG"
type input "150.000"
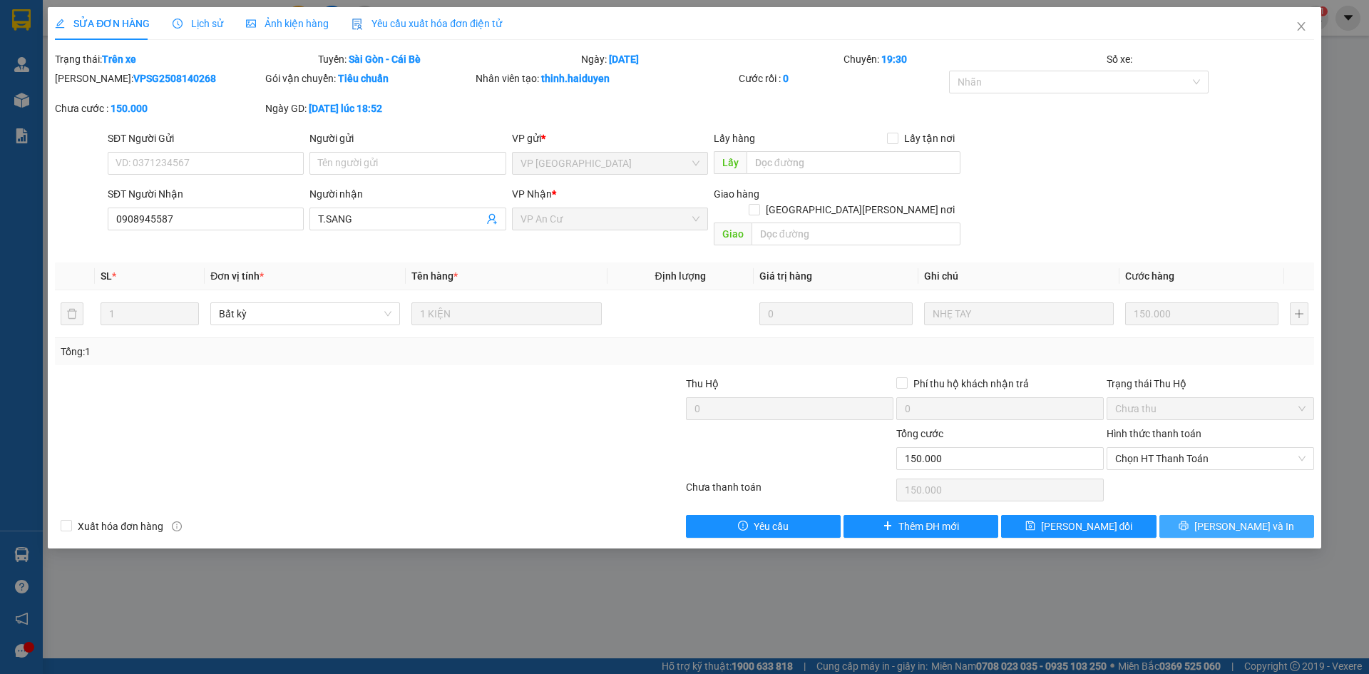
click at [1231, 518] on span "[PERSON_NAME] và In" at bounding box center [1244, 526] width 100 height 16
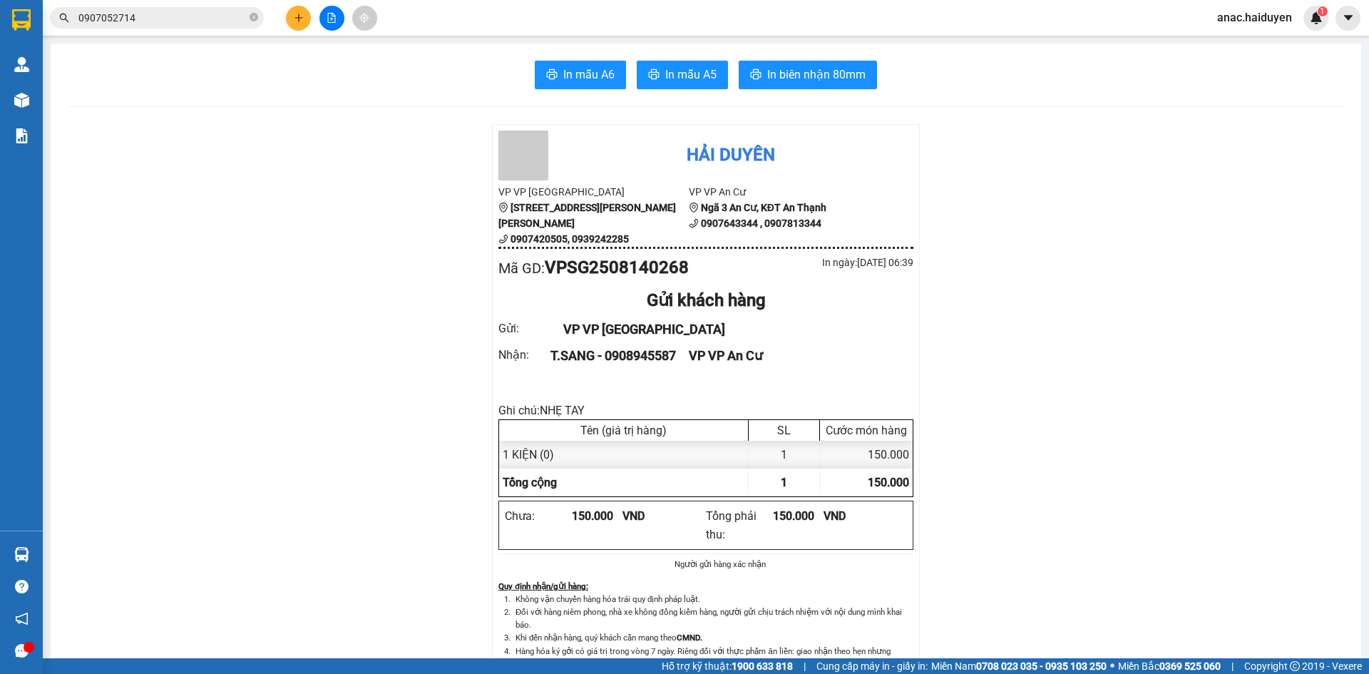
click at [294, 18] on icon "plus" at bounding box center [299, 18] width 10 height 10
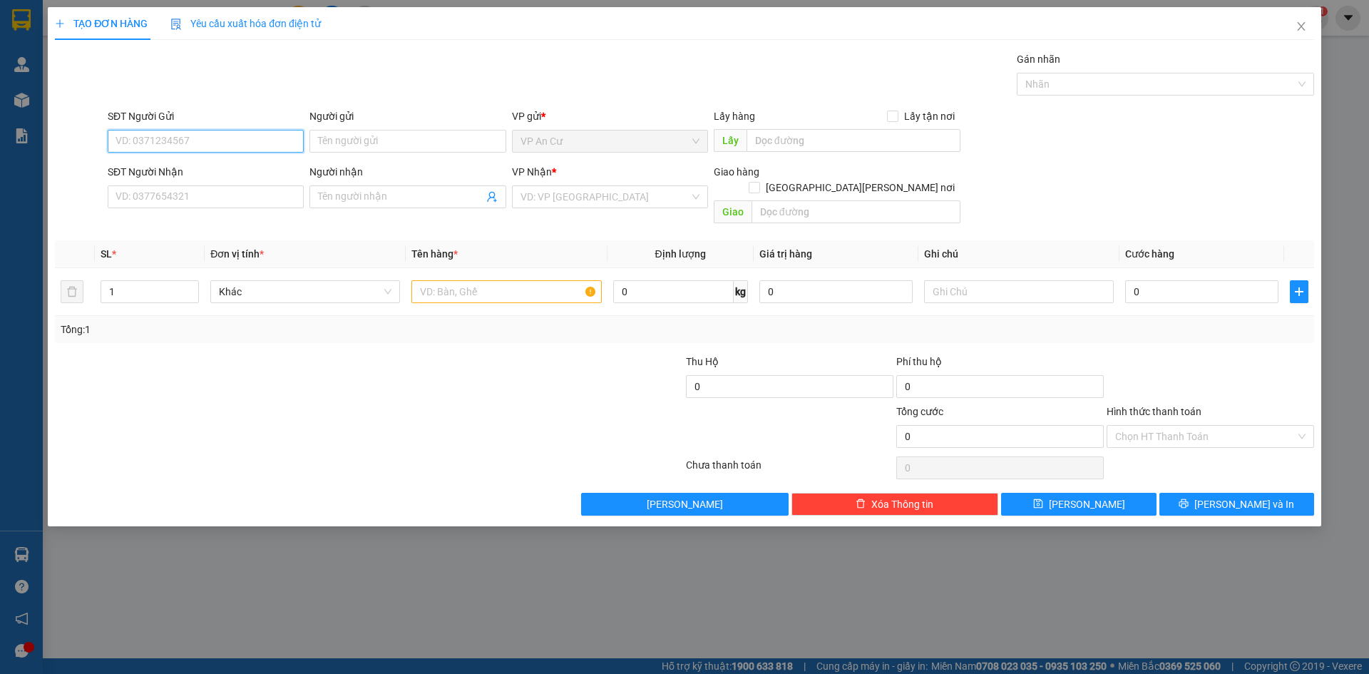
click at [217, 144] on input "SĐT Người Gửi" at bounding box center [206, 141] width 196 height 23
type input "0385224424"
click at [219, 177] on div "0385224424 - TRANG" at bounding box center [205, 170] width 179 height 16
type input "TRANG"
type input "0949576868"
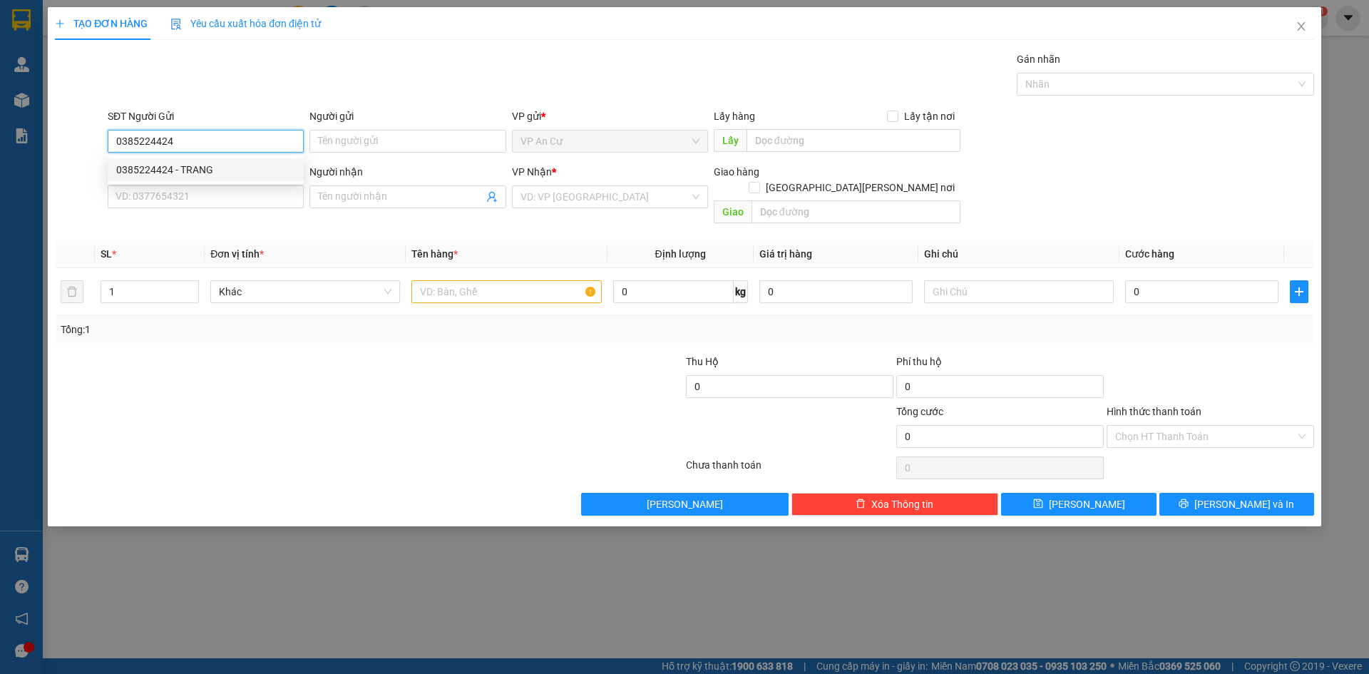
type input "PHAN"
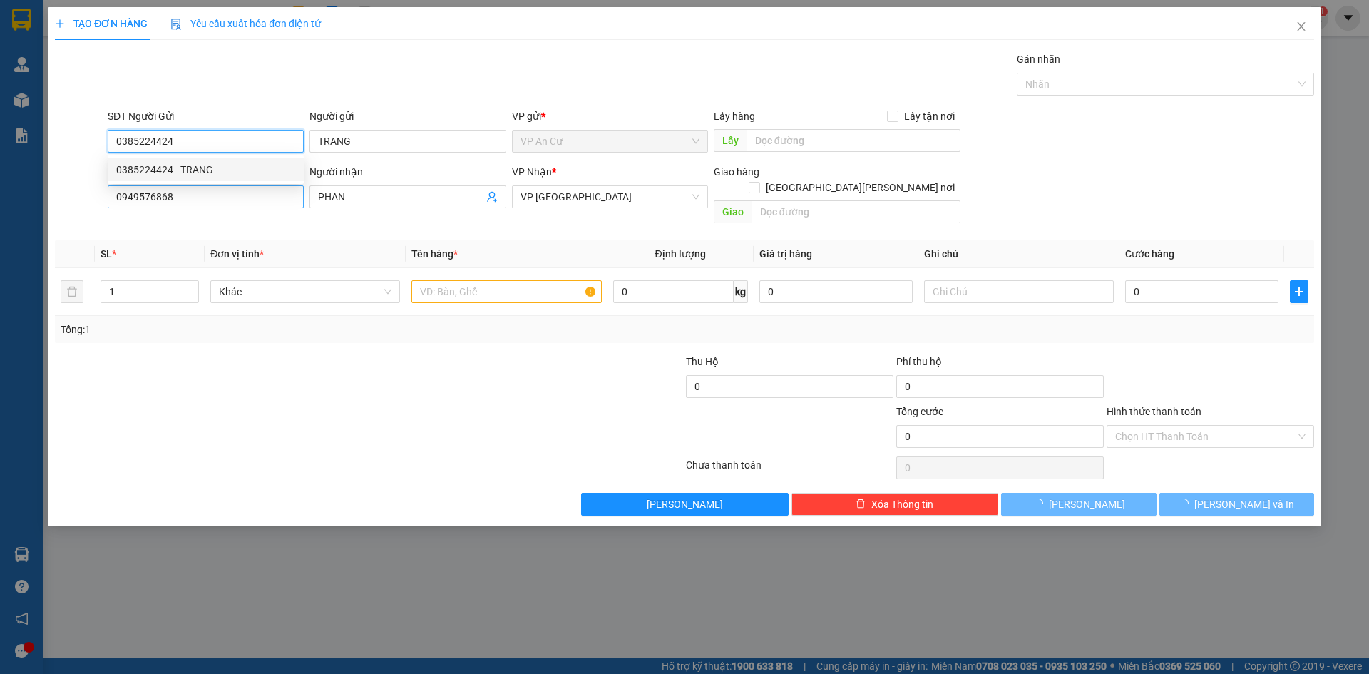
type input "20.000"
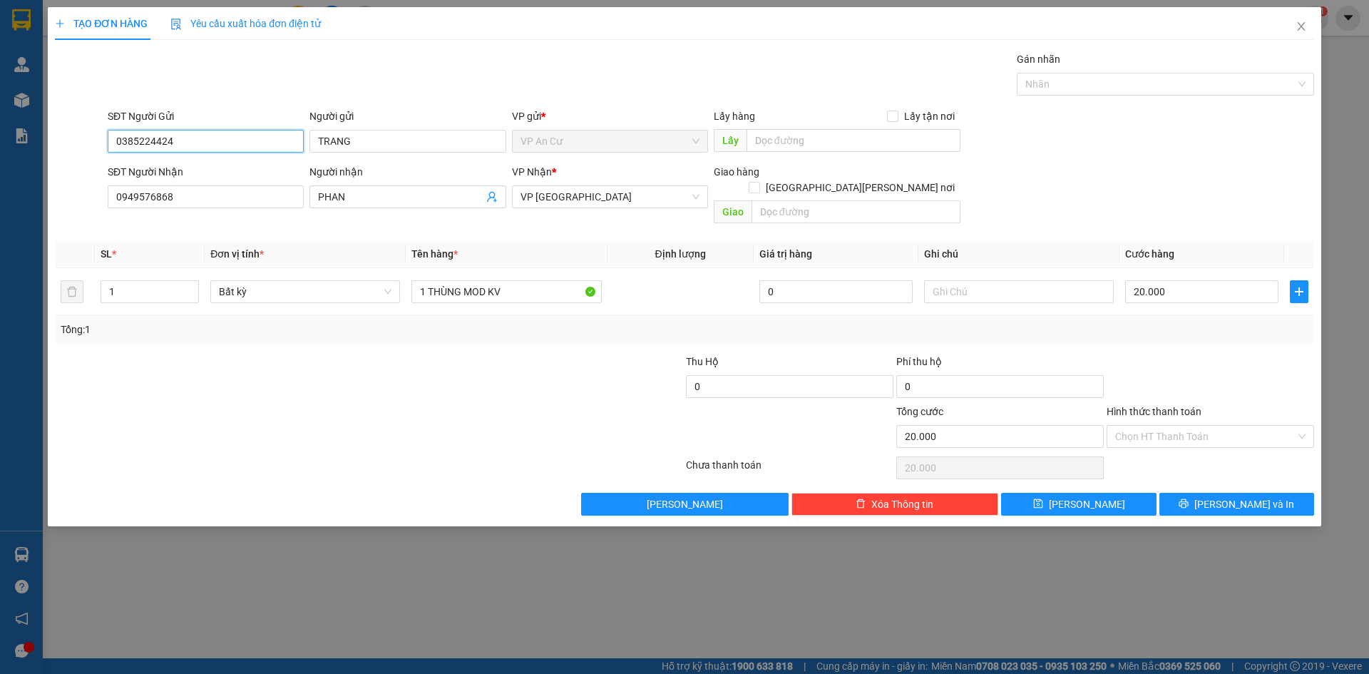
type input "0385224424"
click at [413, 403] on div at bounding box center [263, 428] width 421 height 50
click at [491, 194] on icon "user-add" at bounding box center [491, 196] width 11 height 11
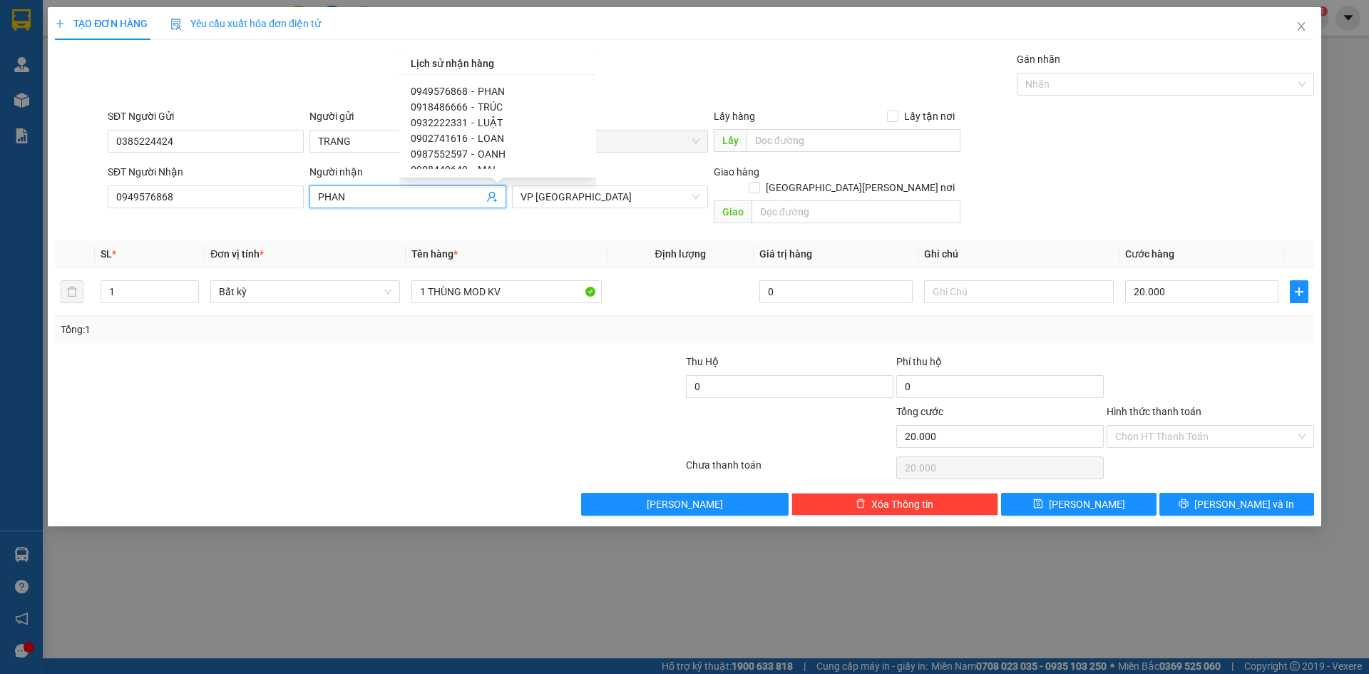
click at [478, 105] on span "TRÚC" at bounding box center [490, 106] width 25 height 11
type input "0918486666"
type input "TRÚC"
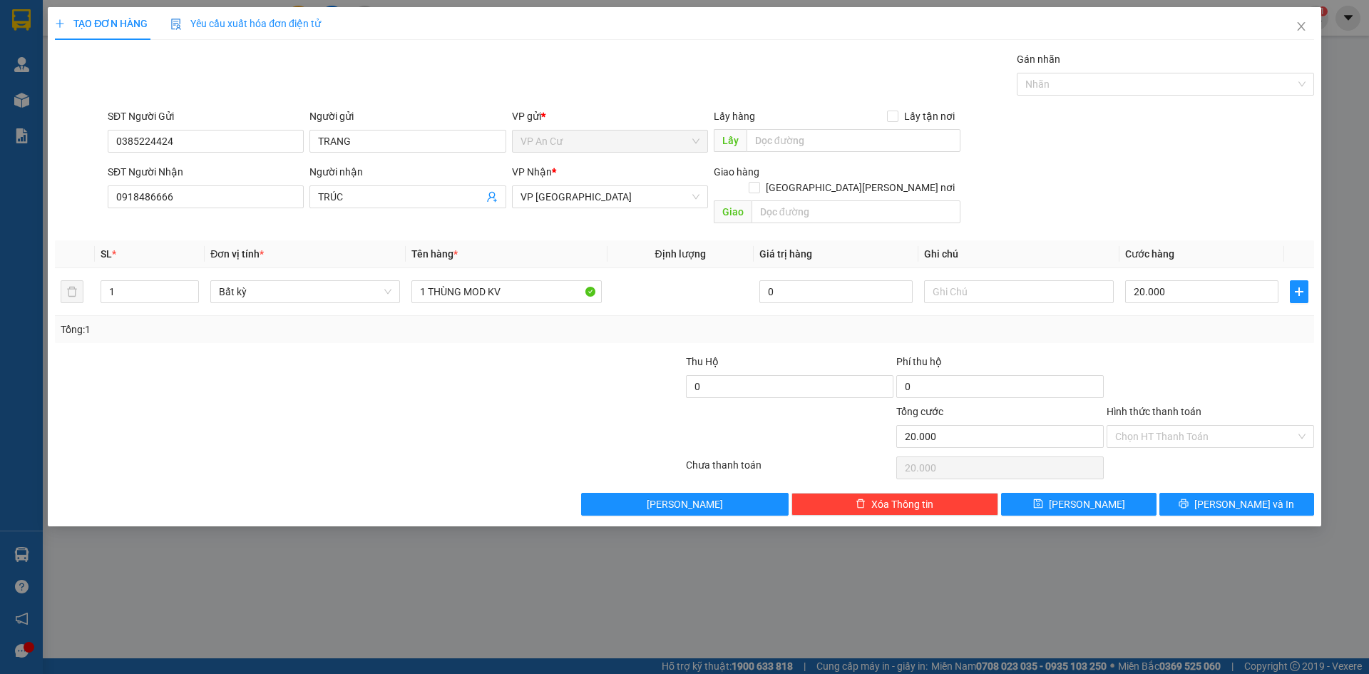
click at [379, 403] on div at bounding box center [263, 428] width 421 height 50
drag, startPoint x: 573, startPoint y: 369, endPoint x: 547, endPoint y: 351, distance: 31.4
click at [561, 364] on div at bounding box center [579, 379] width 210 height 50
drag, startPoint x: 473, startPoint y: 361, endPoint x: 527, endPoint y: 286, distance: 93.0
click at [473, 360] on div at bounding box center [263, 379] width 421 height 50
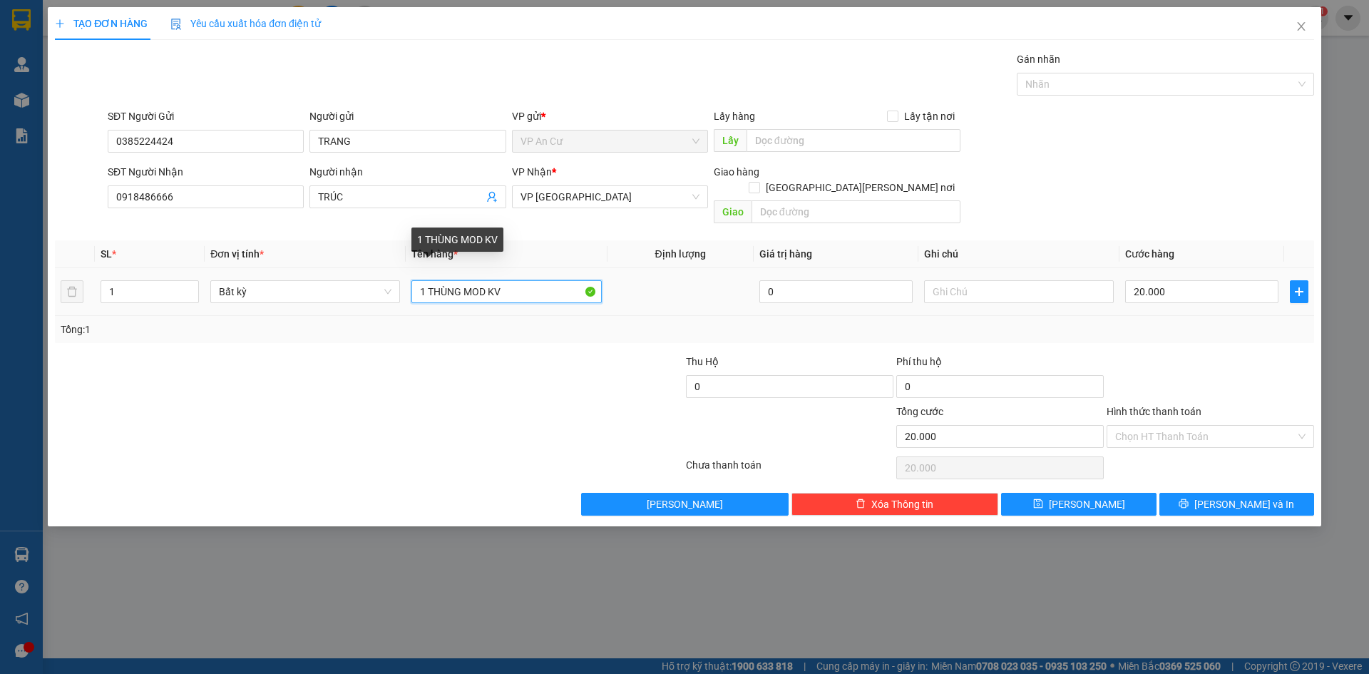
click at [532, 280] on input "1 THÙNG MOD KV" at bounding box center [506, 291] width 190 height 23
type input "1 THÙNG MOD KV 11kg"
click at [1207, 280] on input "20.000" at bounding box center [1201, 291] width 153 height 23
type input "3"
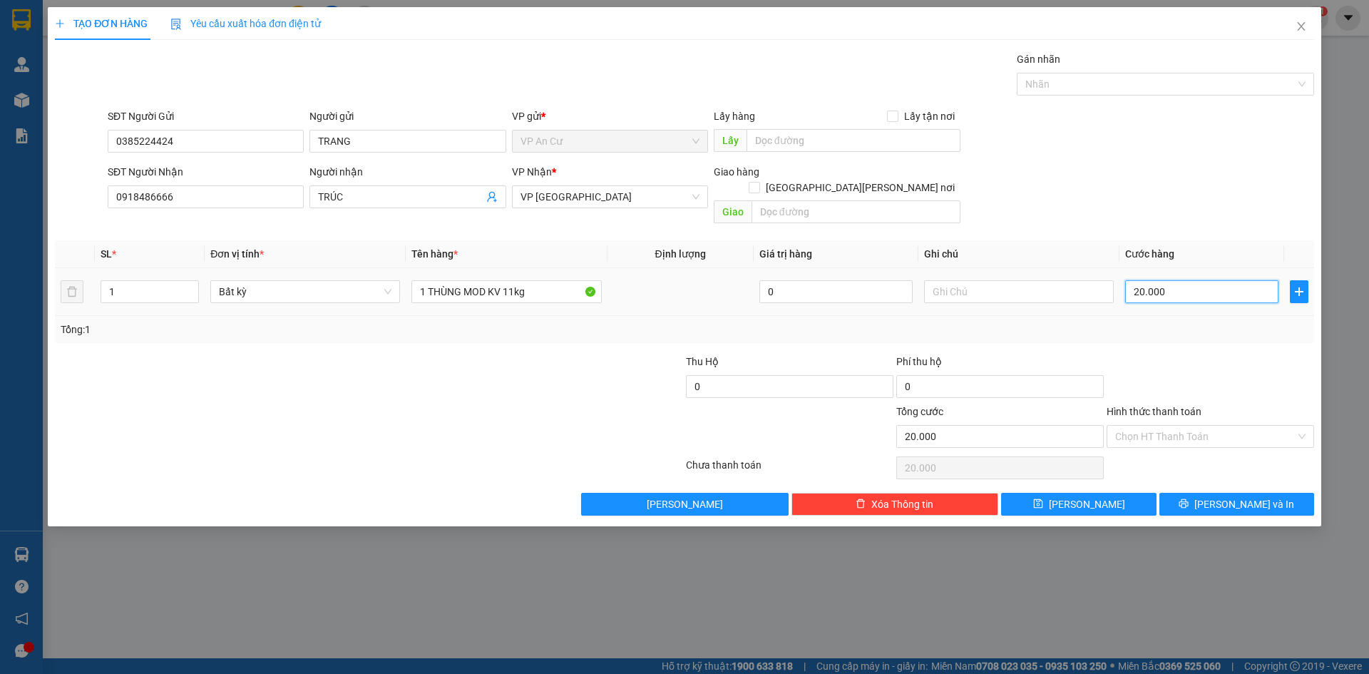
type input "3"
type input "30"
type input "30.000"
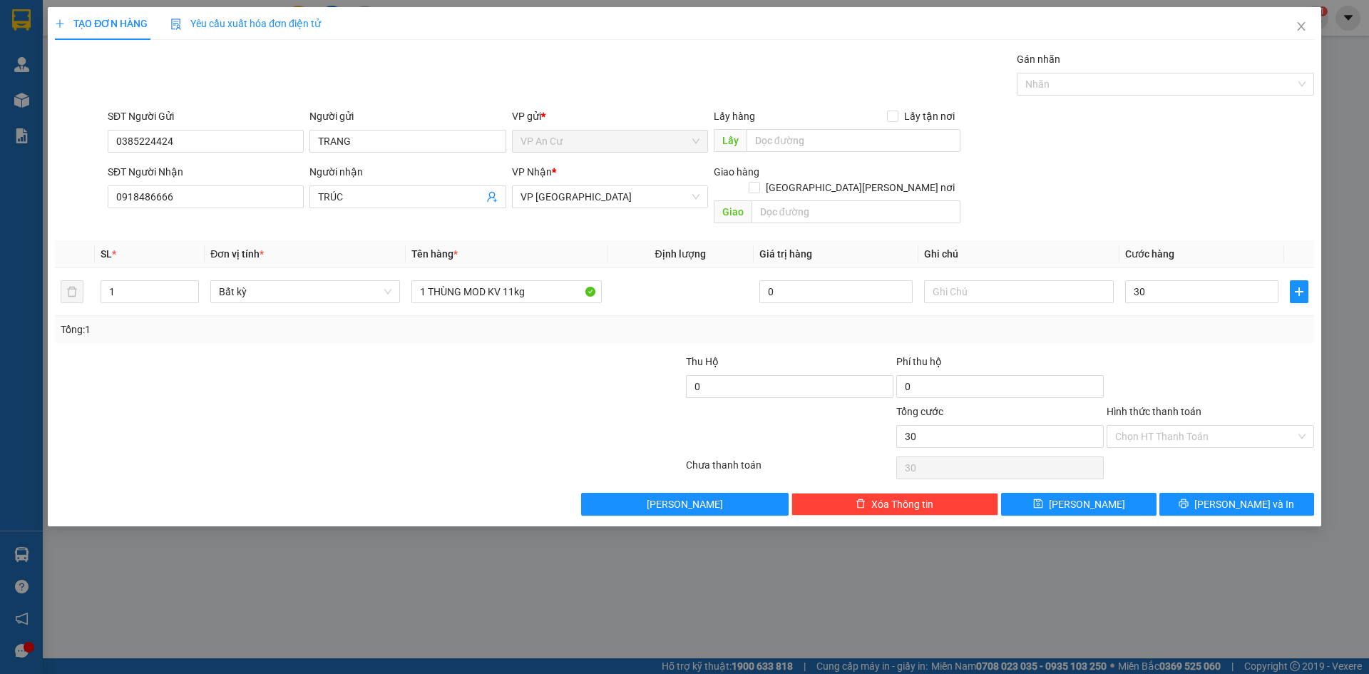
type input "30.000"
click at [1232, 356] on div at bounding box center [1210, 379] width 210 height 50
click at [1212, 426] on input "Hình thức thanh toán" at bounding box center [1205, 436] width 180 height 21
click at [1194, 450] on div "Tại văn phòng" at bounding box center [1210, 449] width 190 height 16
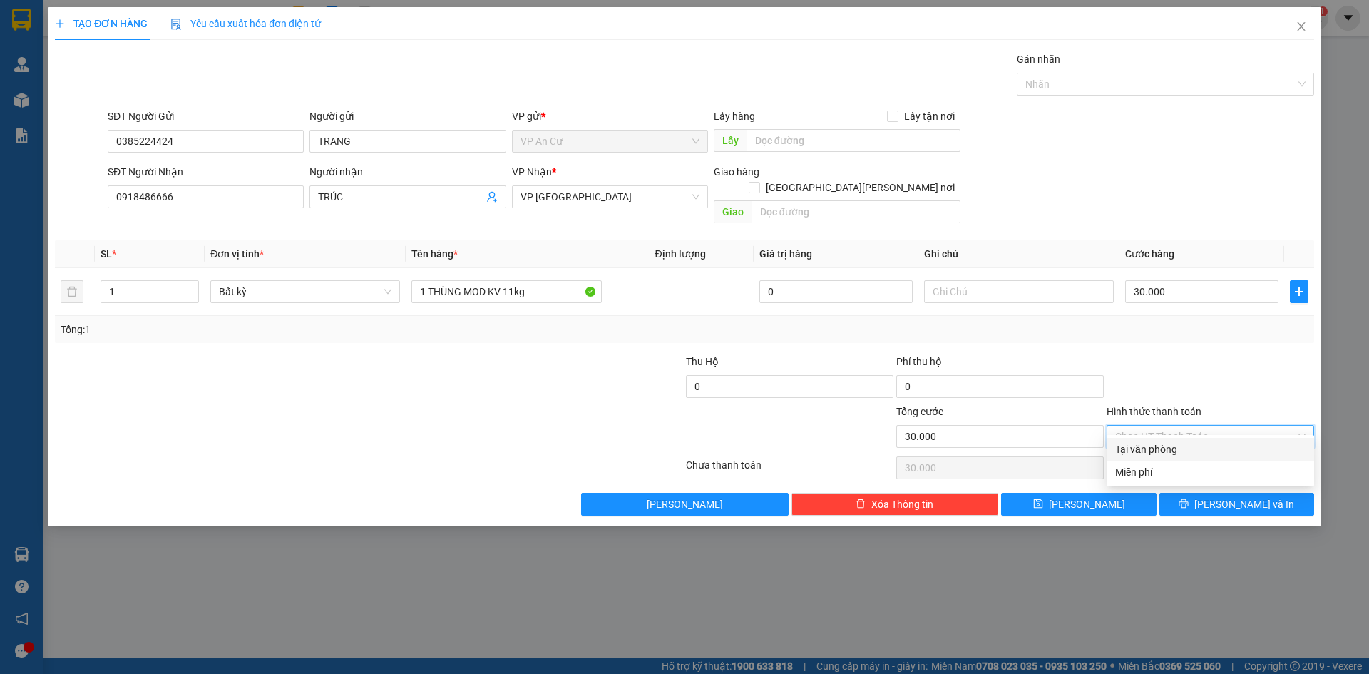
type input "0"
click at [1200, 493] on button "[PERSON_NAME] và In" at bounding box center [1236, 504] width 155 height 23
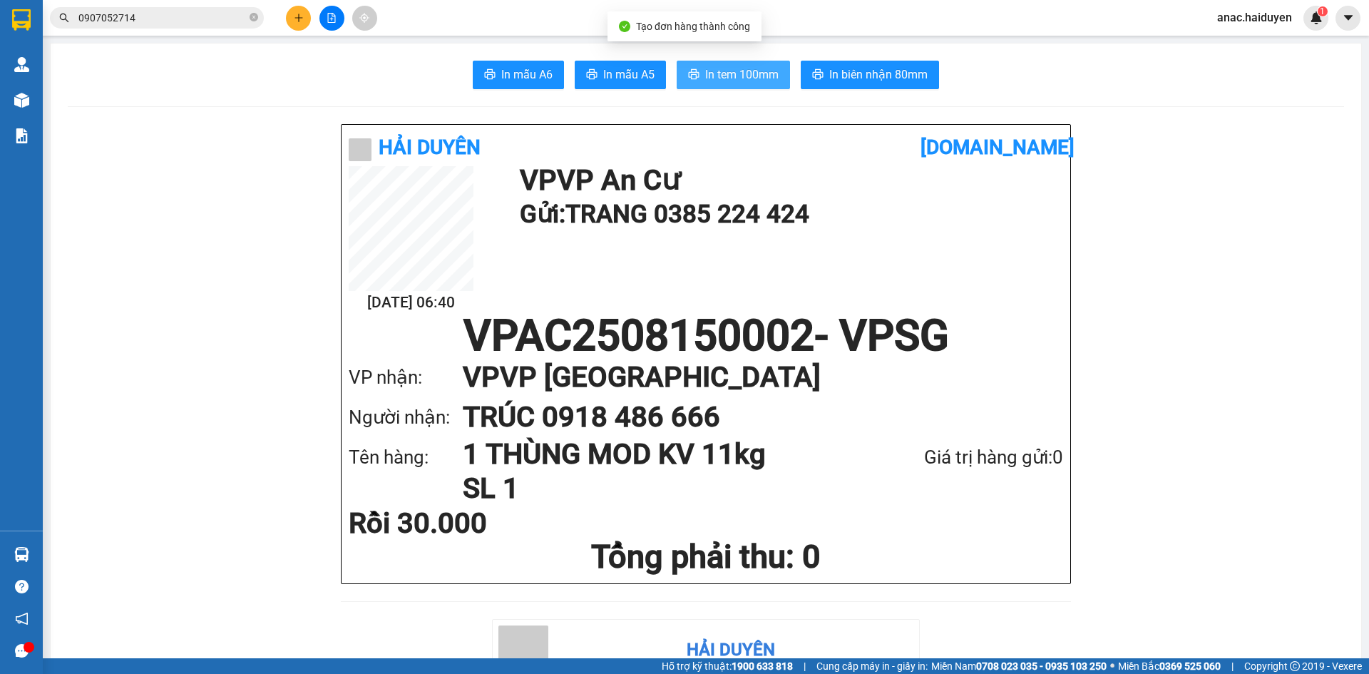
click at [753, 81] on span "In tem 100mm" at bounding box center [741, 75] width 73 height 18
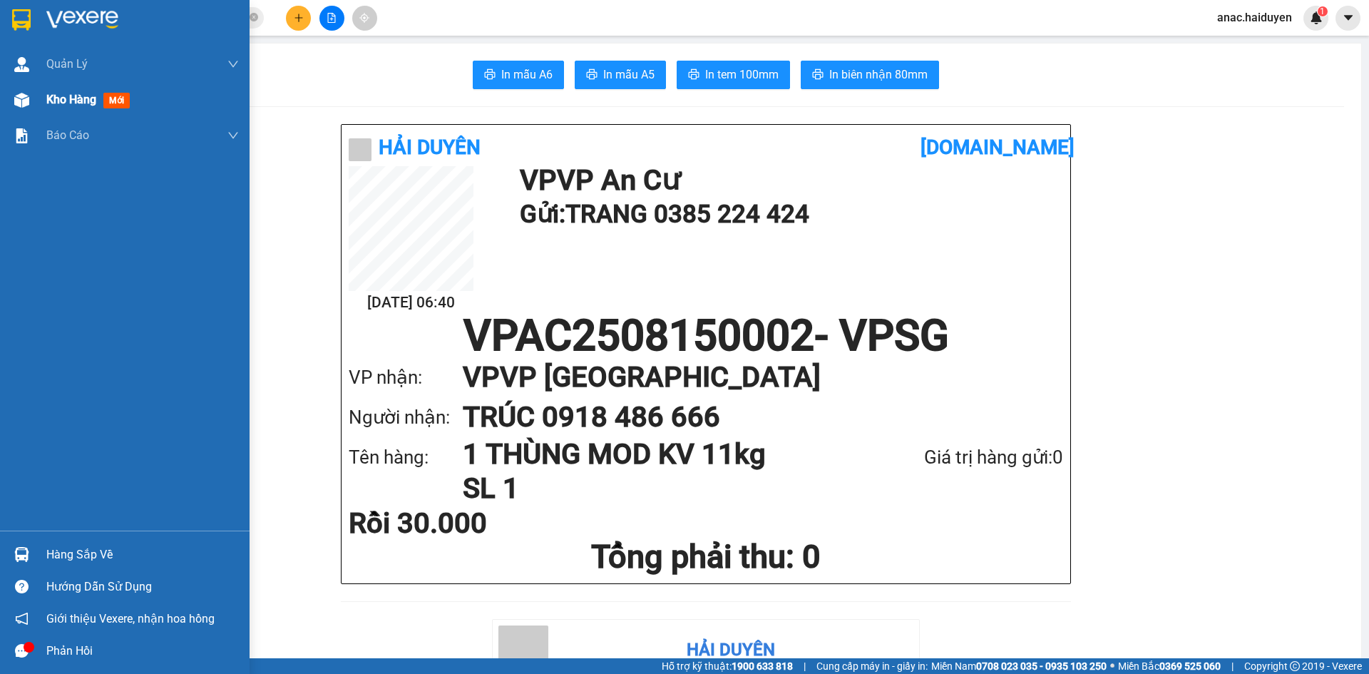
click at [60, 105] on span "Kho hàng" at bounding box center [71, 100] width 50 height 14
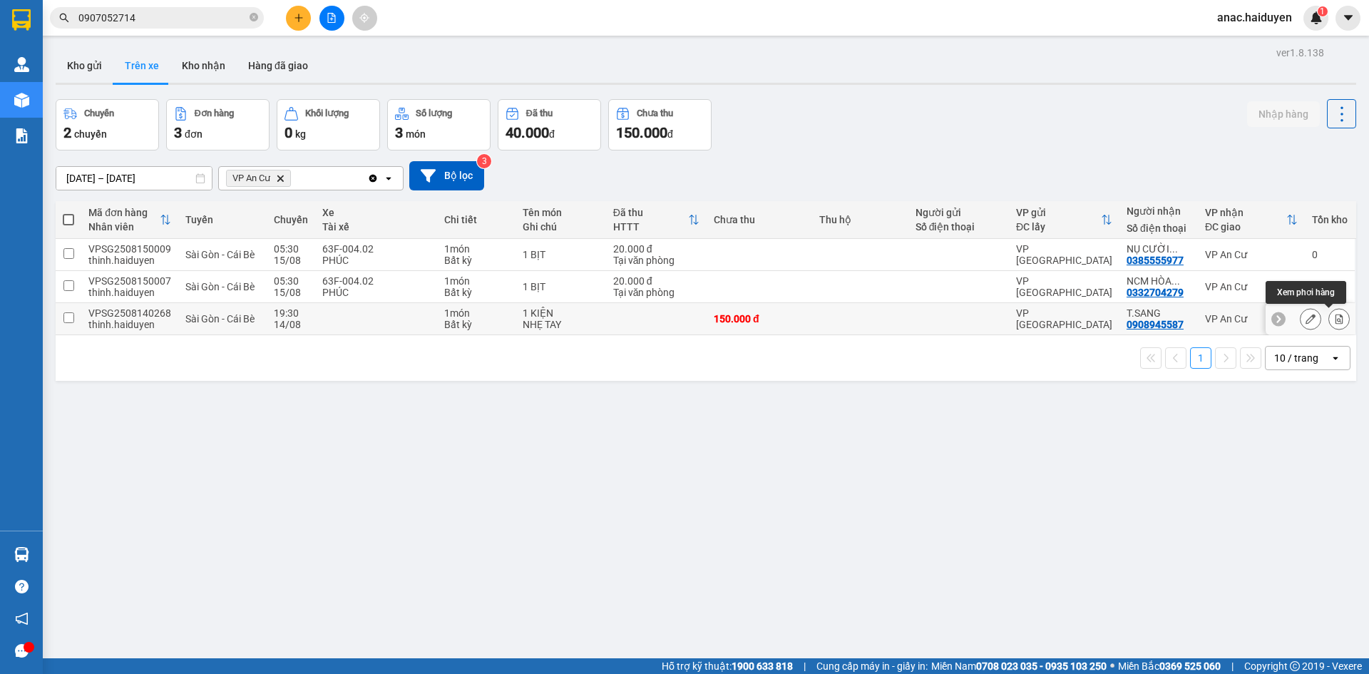
click at [1334, 322] on icon at bounding box center [1339, 319] width 10 height 10
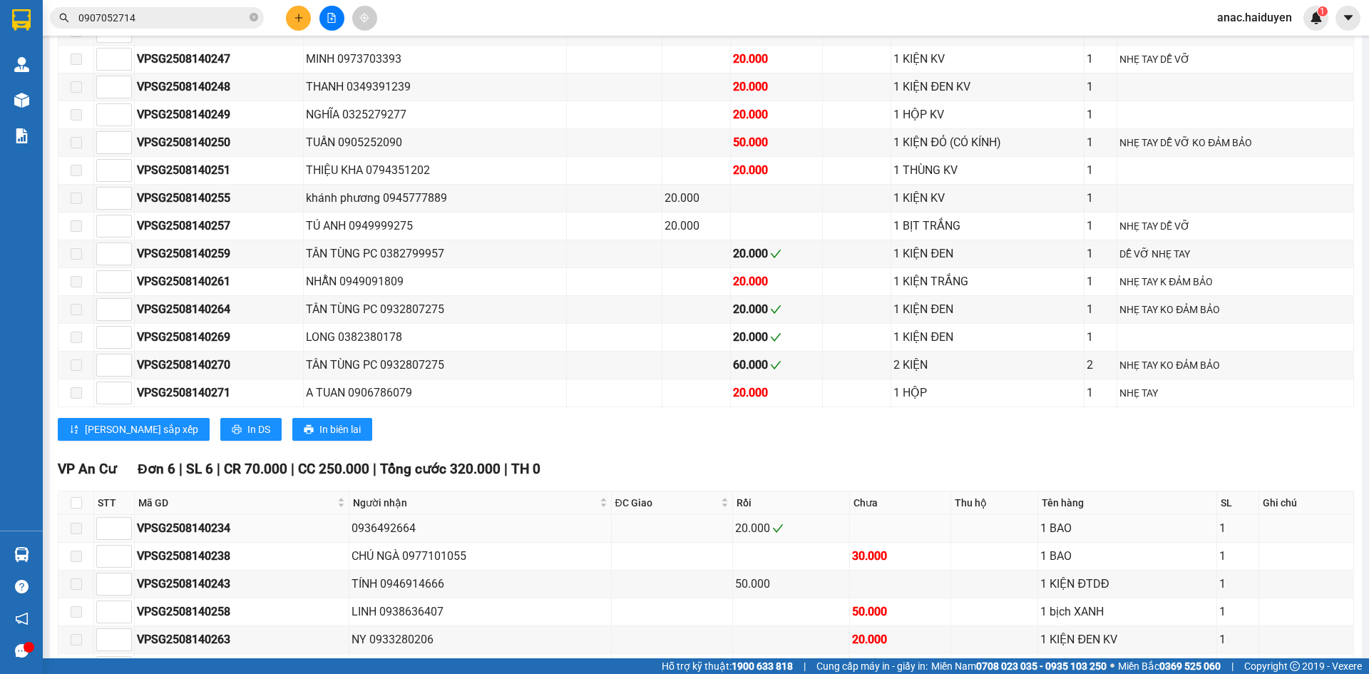
scroll to position [1188, 0]
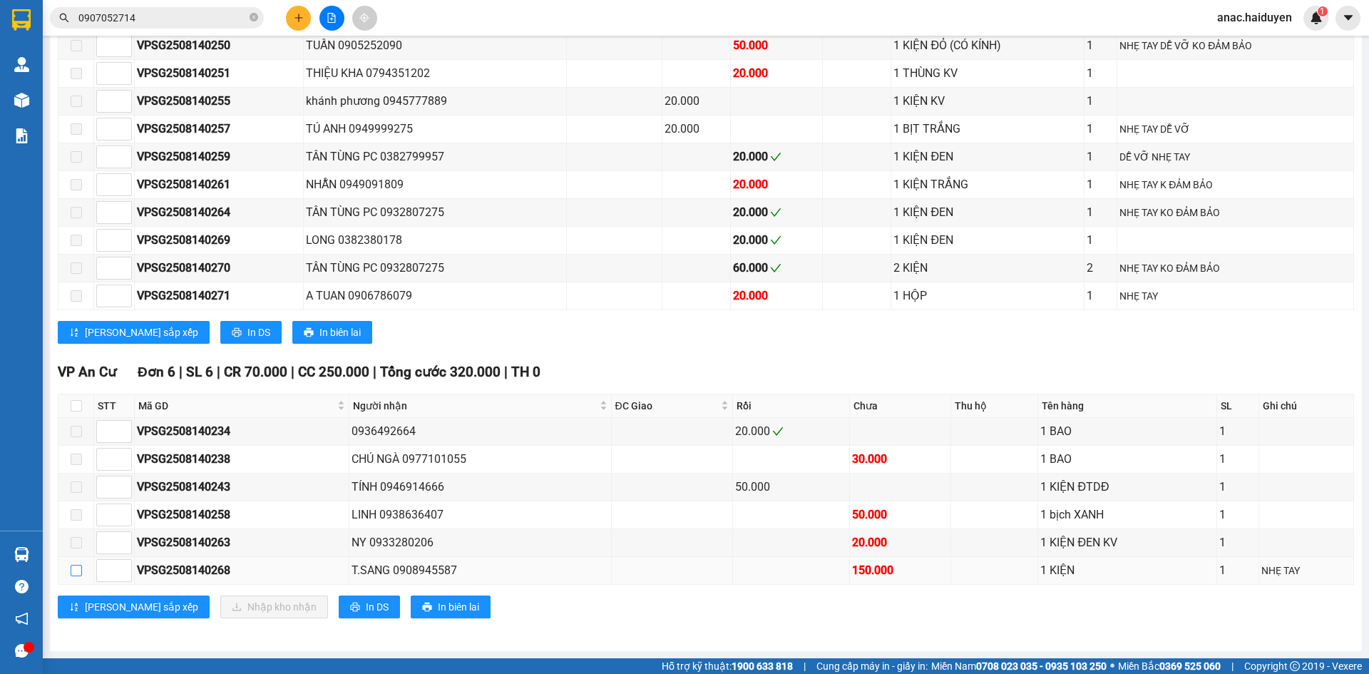
click at [76, 570] on input "checkbox" at bounding box center [76, 570] width 11 height 11
checkbox input "true"
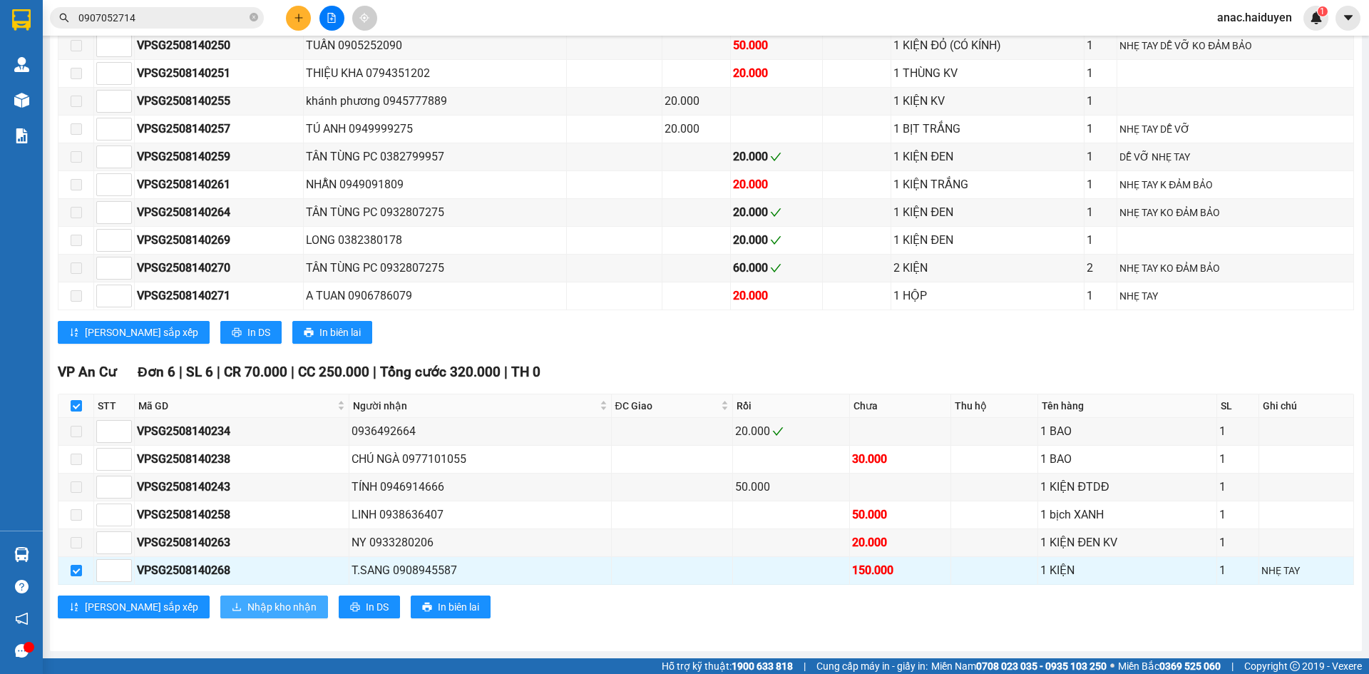
click at [247, 607] on span "Nhập kho nhận" at bounding box center [281, 607] width 69 height 16
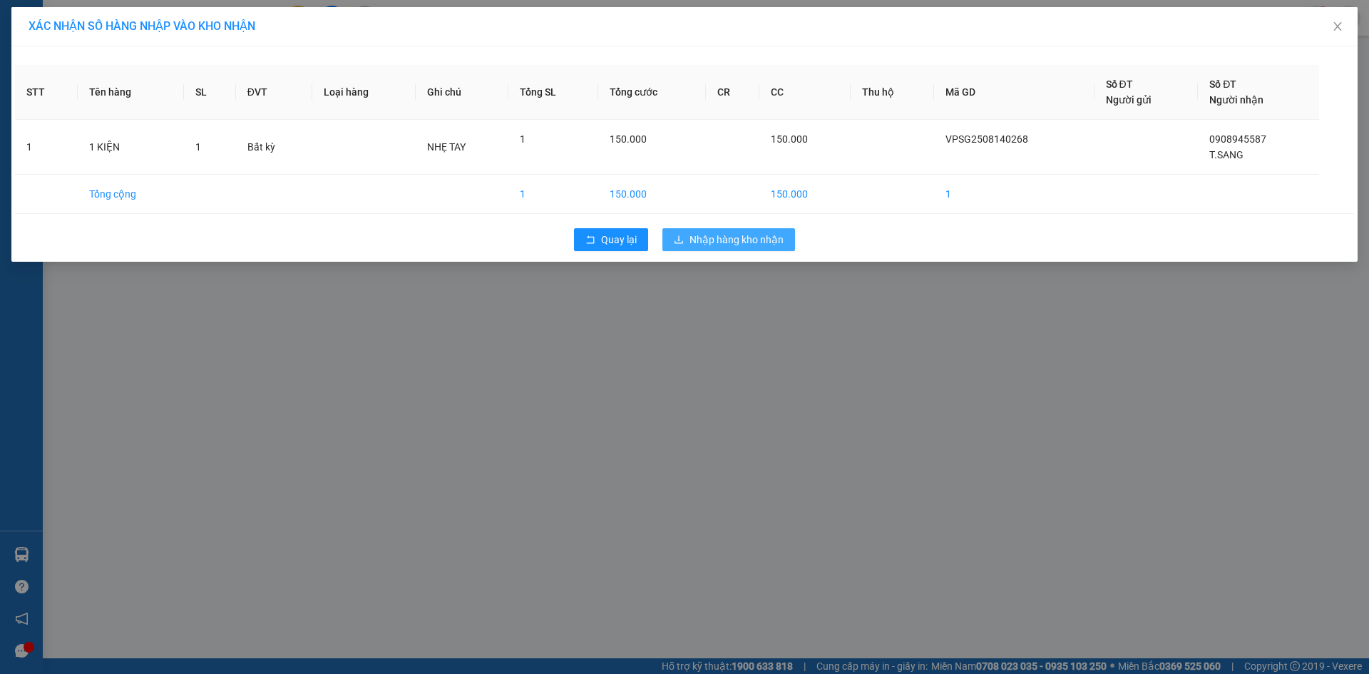
click at [751, 238] on span "Nhập hàng kho nhận" at bounding box center [736, 240] width 94 height 16
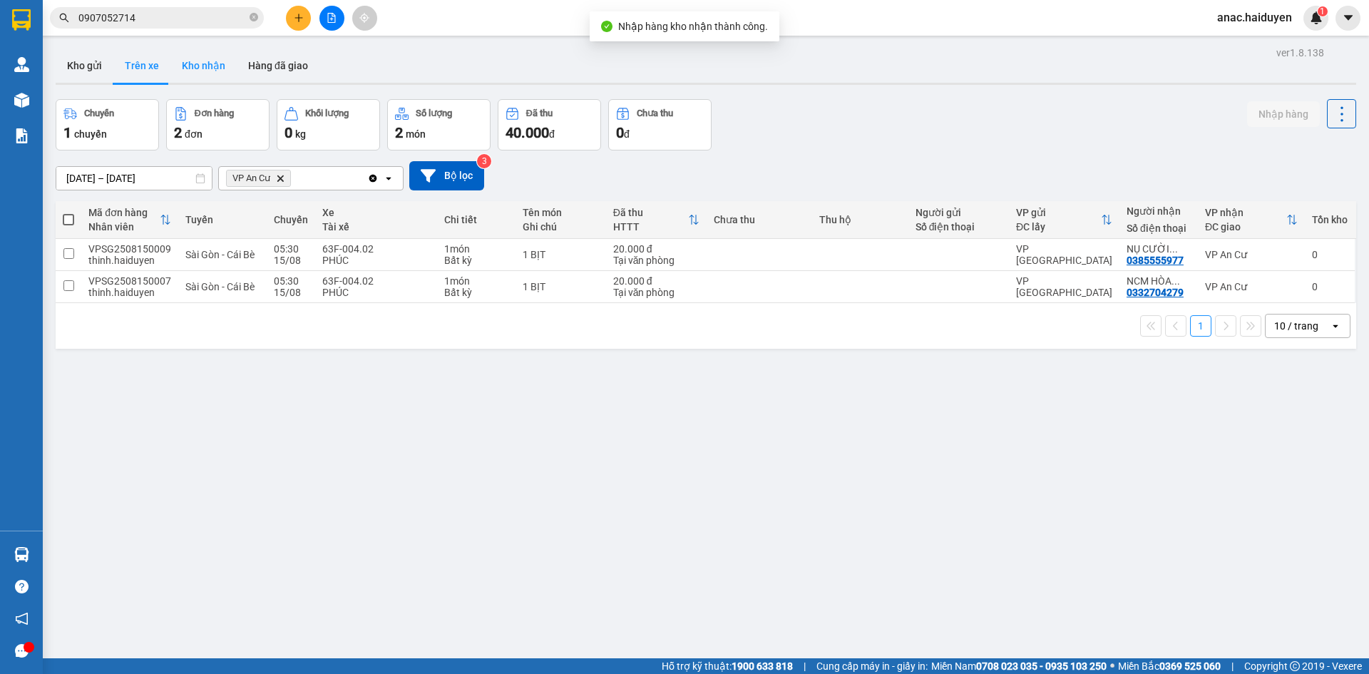
click at [202, 78] on button "Kho nhận" at bounding box center [203, 65] width 66 height 34
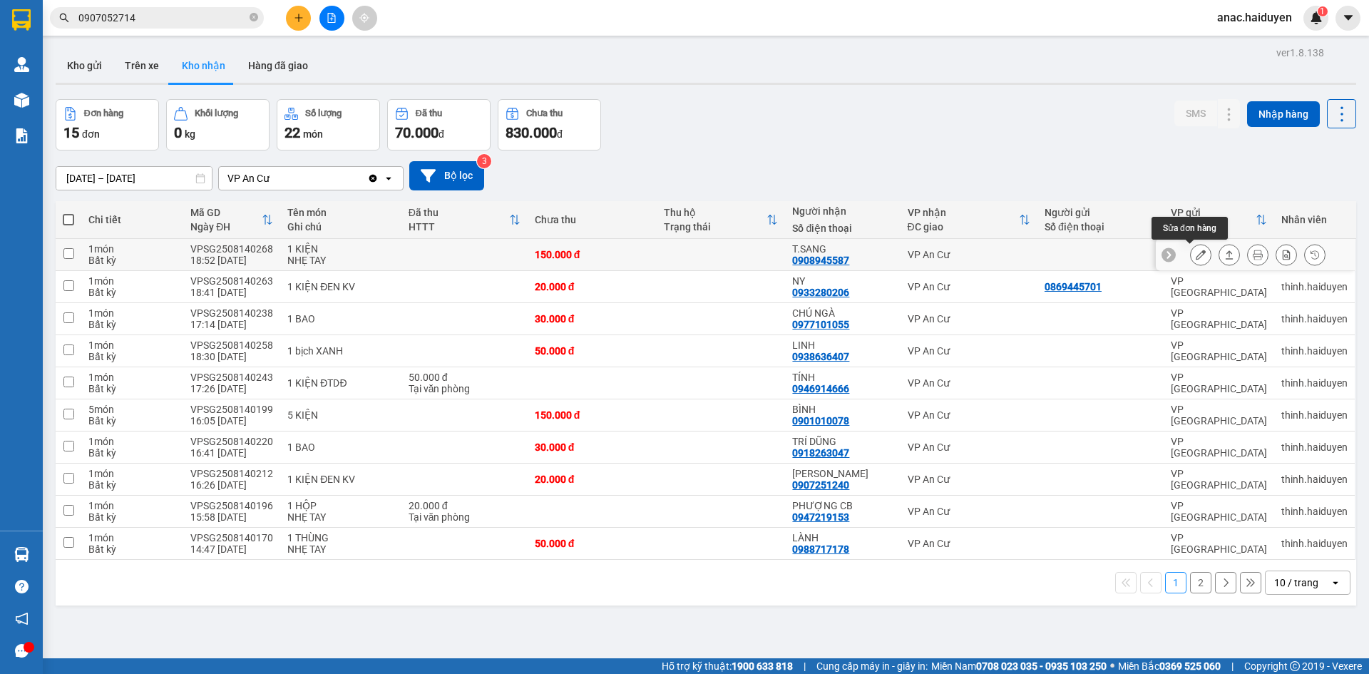
click at [1191, 262] on button at bounding box center [1200, 254] width 20 height 25
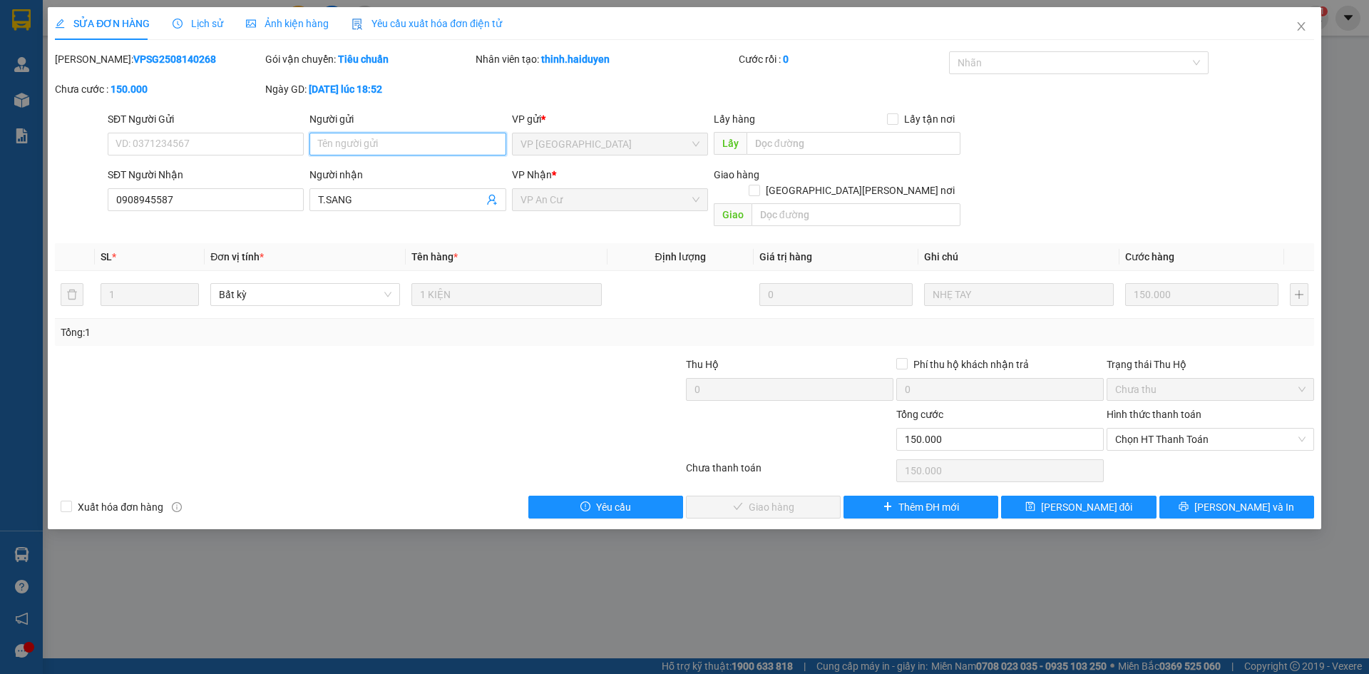
click at [403, 134] on input "Người gửi" at bounding box center [407, 144] width 196 height 23
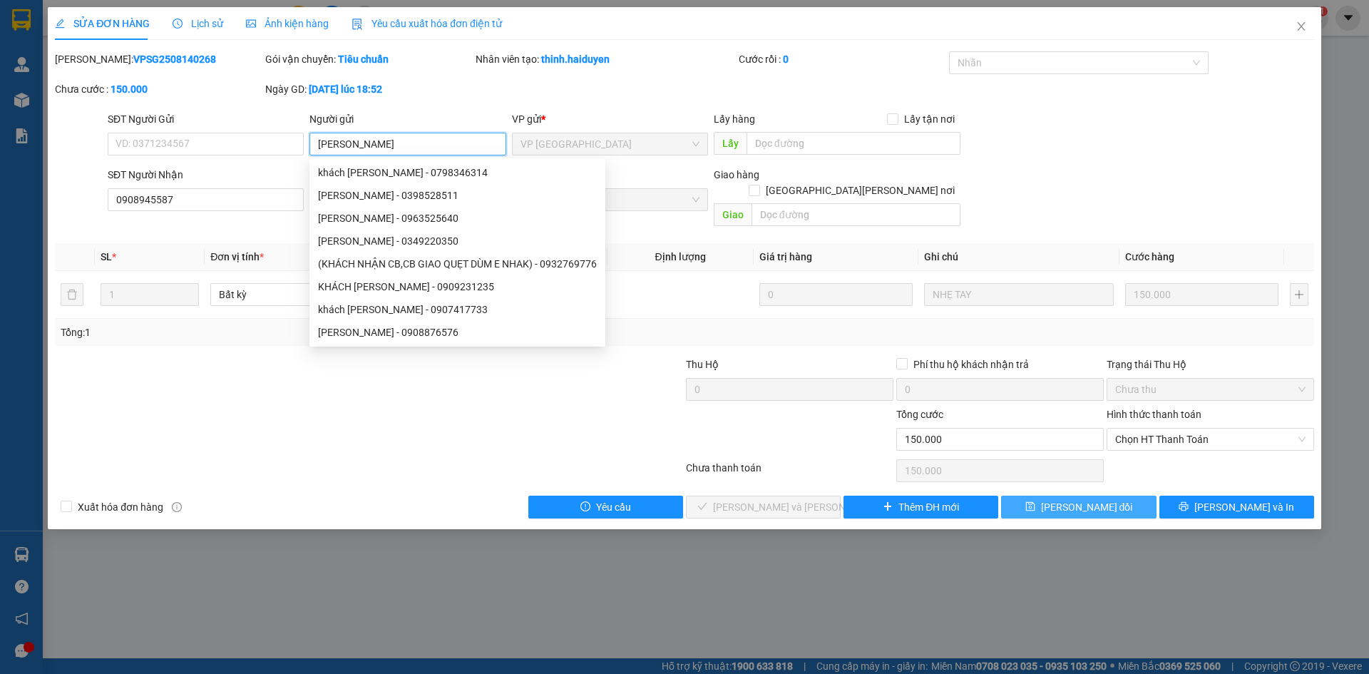
type input "[PERSON_NAME]"
click at [1114, 495] on button "[PERSON_NAME] đổi" at bounding box center [1078, 506] width 155 height 23
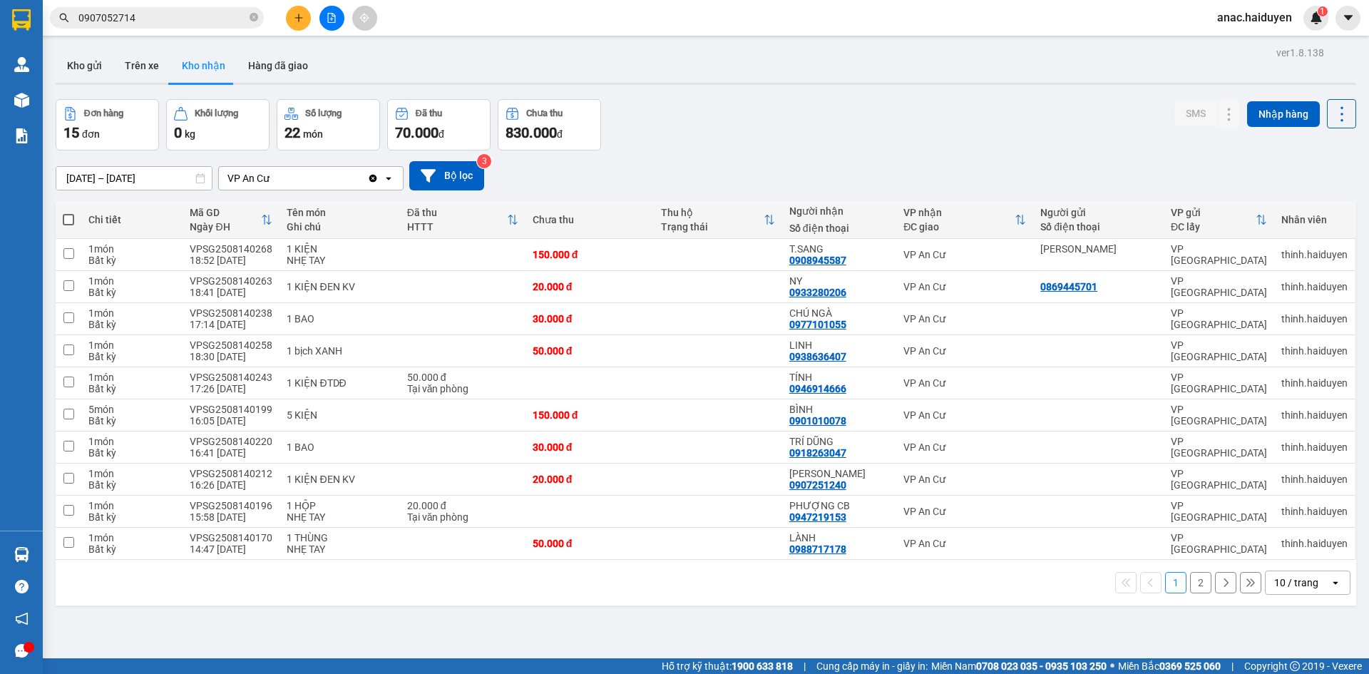
click at [612, 615] on div "ver 1.8.138 Kho gửi Trên xe [PERSON_NAME] Hàng đã [PERSON_NAME] hàng 15 đơn [PE…" at bounding box center [706, 380] width 1312 height 674
click at [122, 64] on button "Trên xe" at bounding box center [141, 65] width 57 height 34
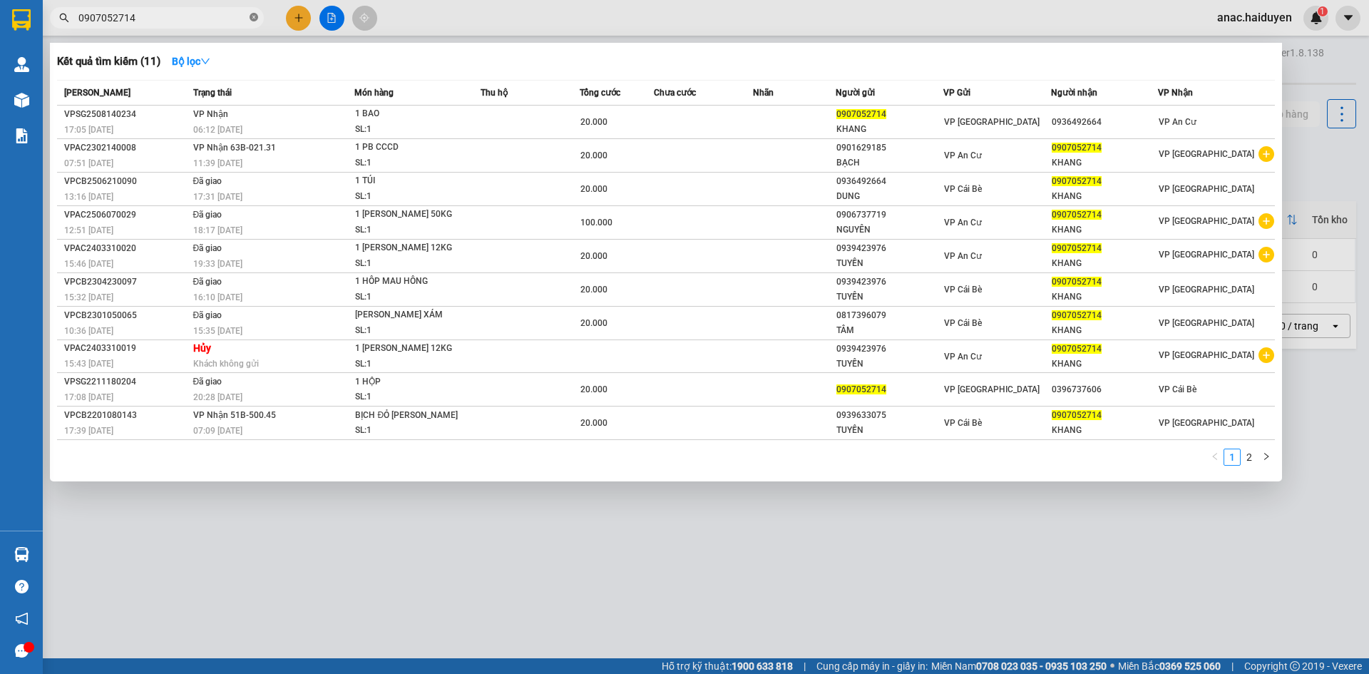
click at [251, 19] on icon "close-circle" at bounding box center [253, 17] width 9 height 9
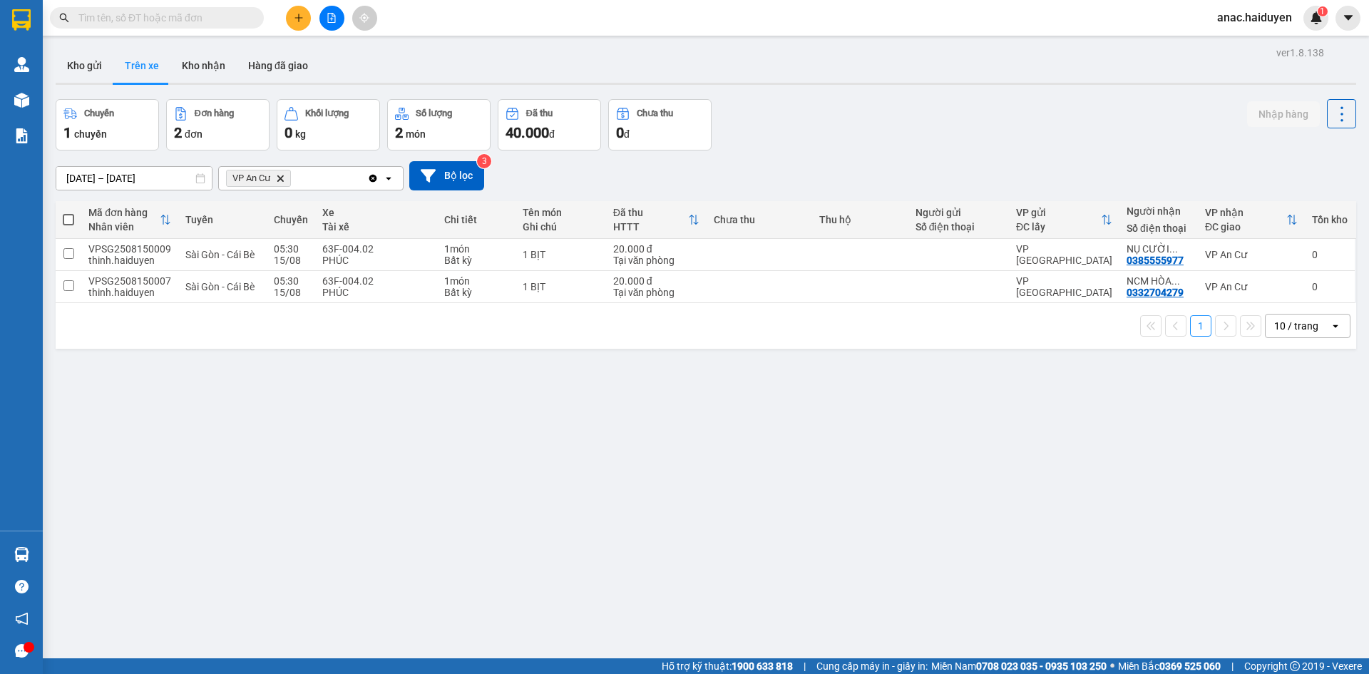
click at [346, 419] on div "ver 1.8.138 Kho gửi Trên xe [PERSON_NAME] Hàng đã giao Chuyến 1 chuyến Đơn hàng…" at bounding box center [706, 380] width 1312 height 674
click at [90, 68] on button "Kho gửi" at bounding box center [85, 65] width 58 height 34
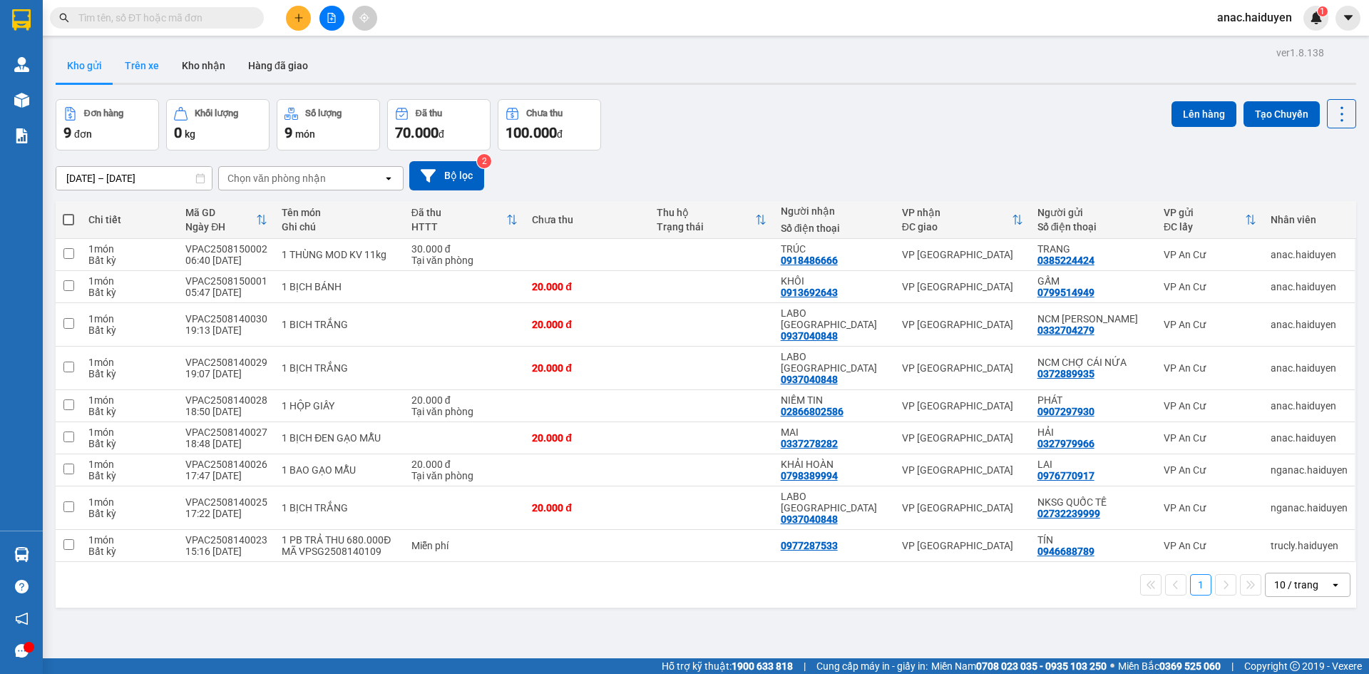
click at [132, 68] on button "Trên xe" at bounding box center [141, 65] width 57 height 34
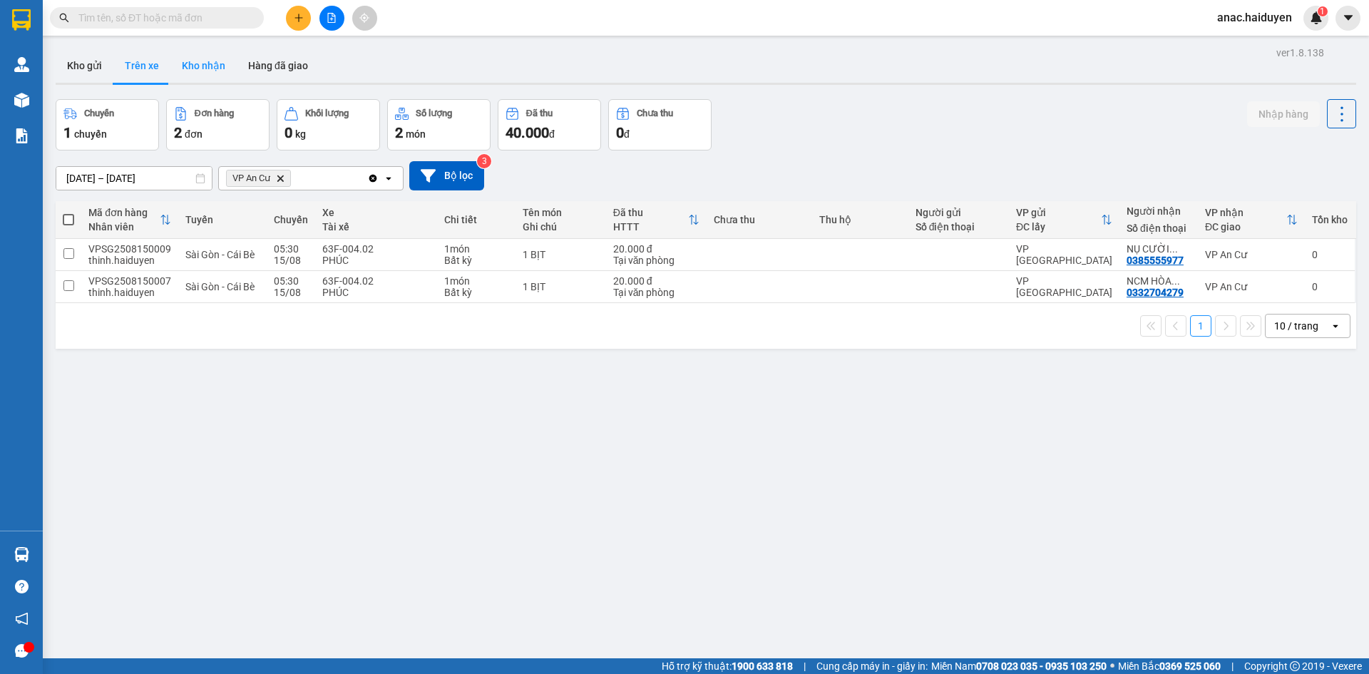
click at [215, 78] on button "Kho nhận" at bounding box center [203, 65] width 66 height 34
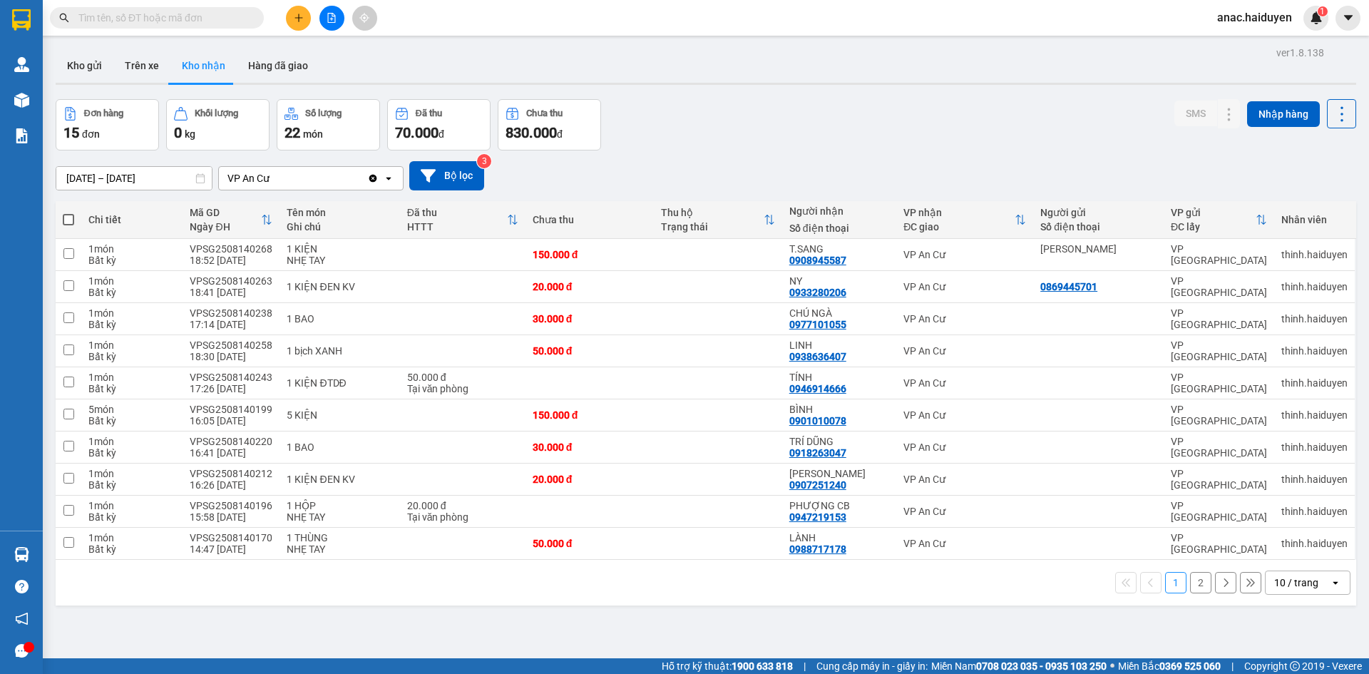
click at [1191, 587] on button "2" at bounding box center [1200, 582] width 21 height 21
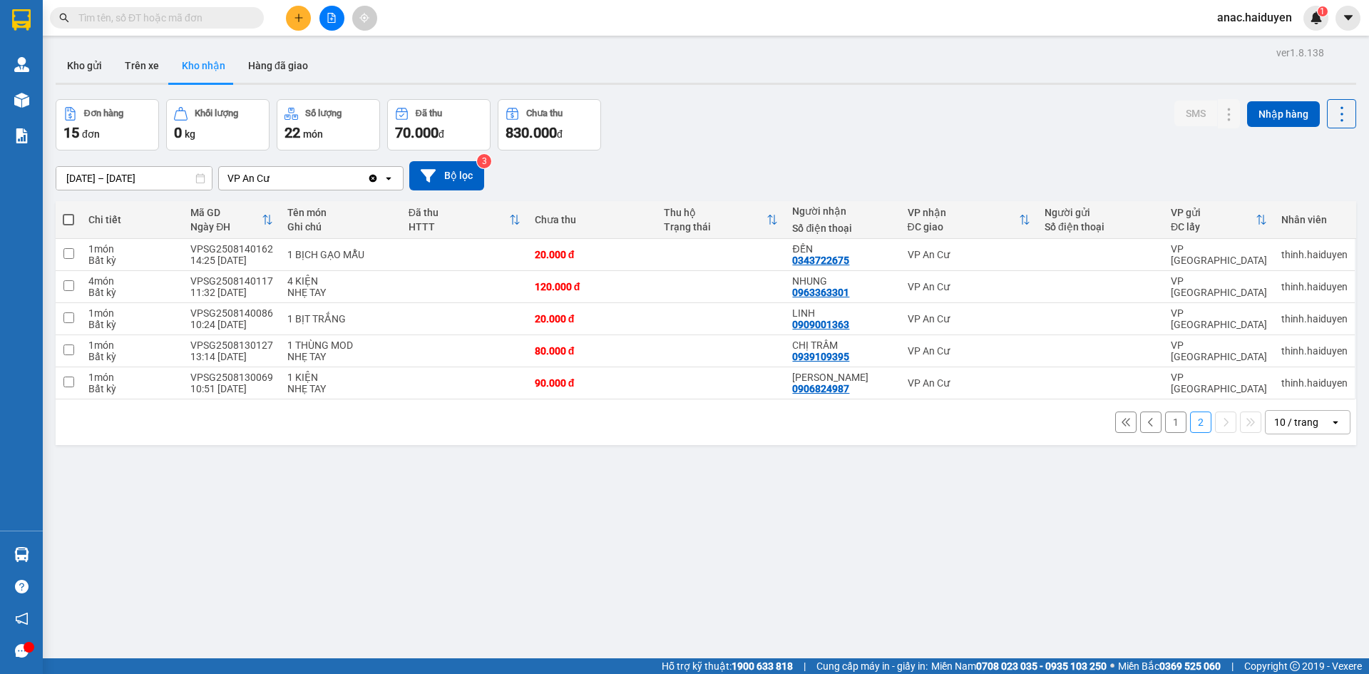
click at [1056, 540] on div "ver 1.8.138 Kho gửi Trên xe [PERSON_NAME] Hàng đã [PERSON_NAME] hàng 15 đơn [PE…" at bounding box center [706, 380] width 1312 height 674
click at [1124, 608] on div "ver 1.8.138 Kho gửi Trên xe [PERSON_NAME] Hàng đã [PERSON_NAME] hàng 15 đơn [PE…" at bounding box center [706, 380] width 1312 height 674
click at [131, 68] on button "Trên xe" at bounding box center [141, 65] width 57 height 34
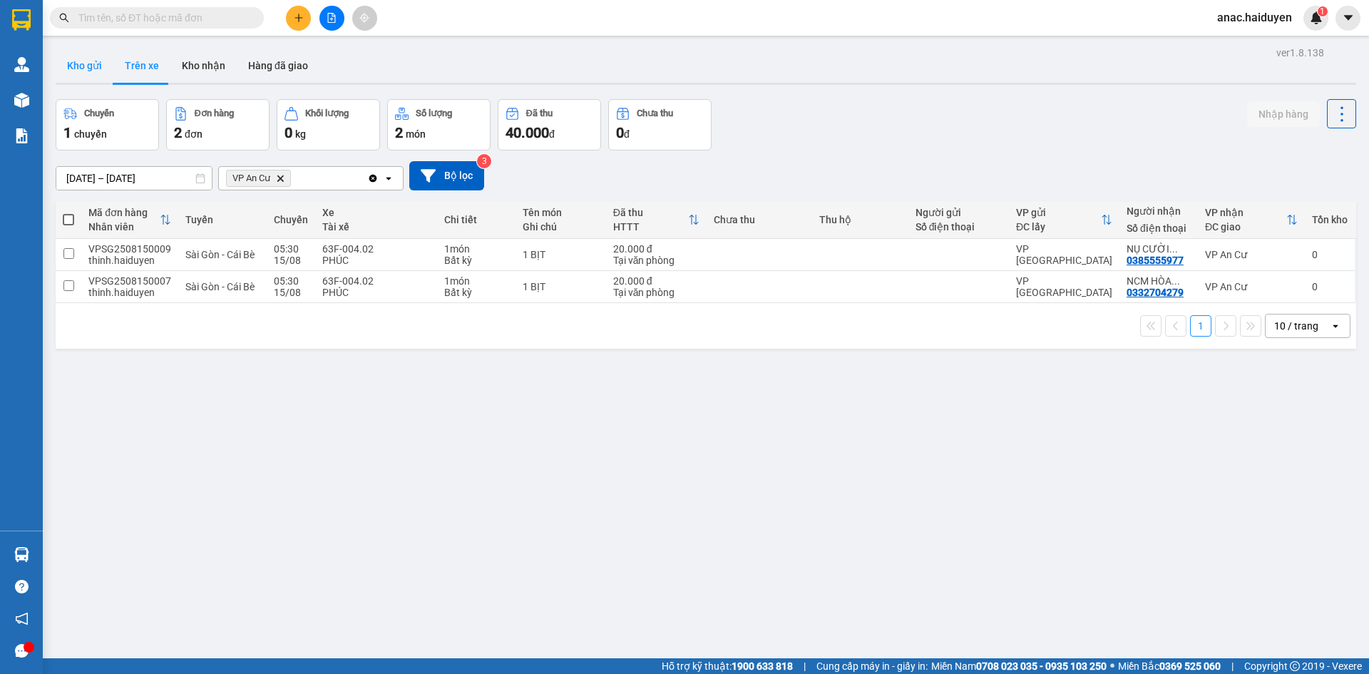
click at [94, 68] on button "Kho gửi" at bounding box center [85, 65] width 58 height 34
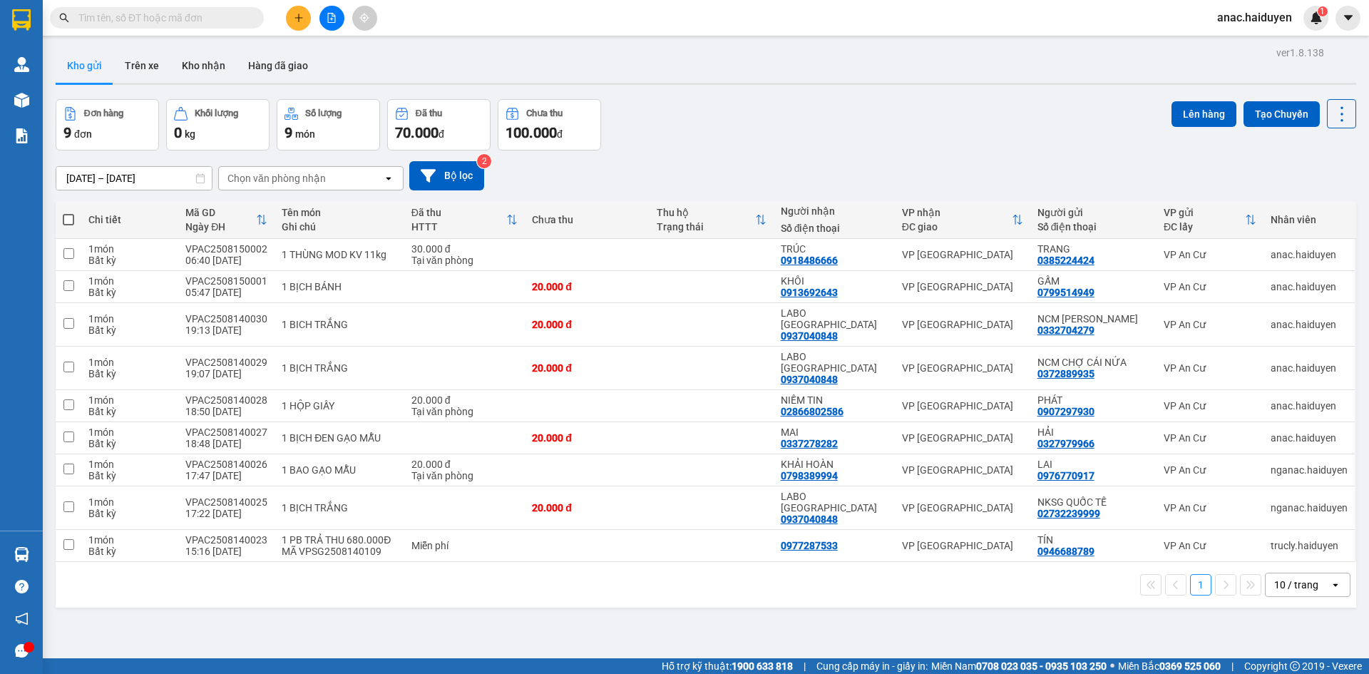
click at [855, 601] on div "ver 1.8.138 Kho gửi Trên xe [PERSON_NAME] Hàng đã [PERSON_NAME] hàng 9 đơn [PER…" at bounding box center [706, 380] width 1312 height 674
click at [154, 58] on button "Trên xe" at bounding box center [141, 65] width 57 height 34
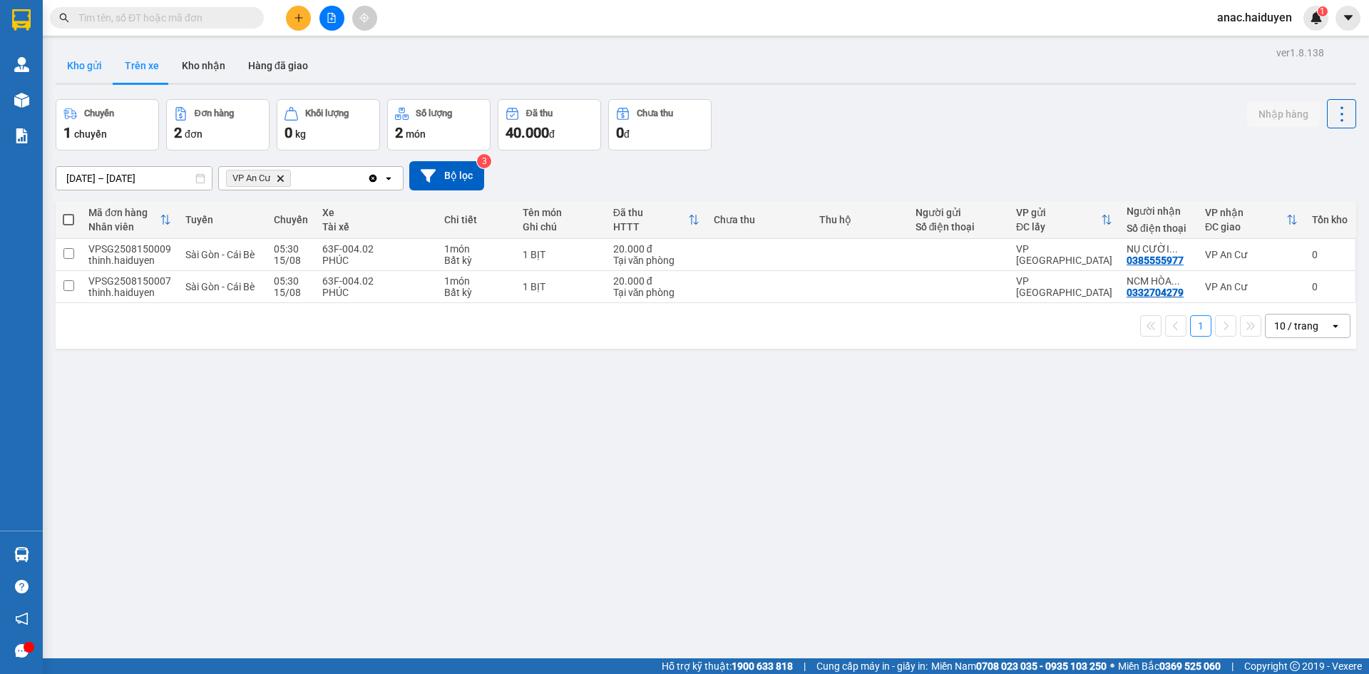
click at [81, 69] on button "Kho gửi" at bounding box center [85, 65] width 58 height 34
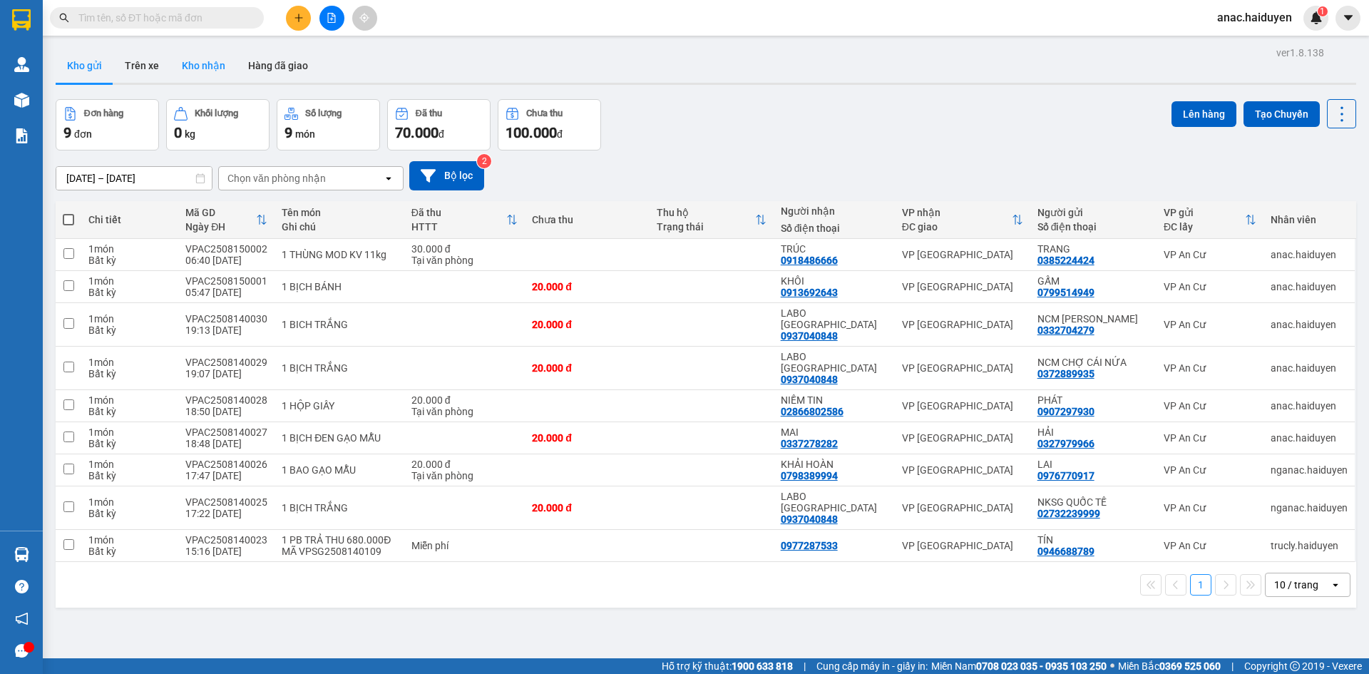
click at [223, 76] on button "Kho nhận" at bounding box center [203, 65] width 66 height 34
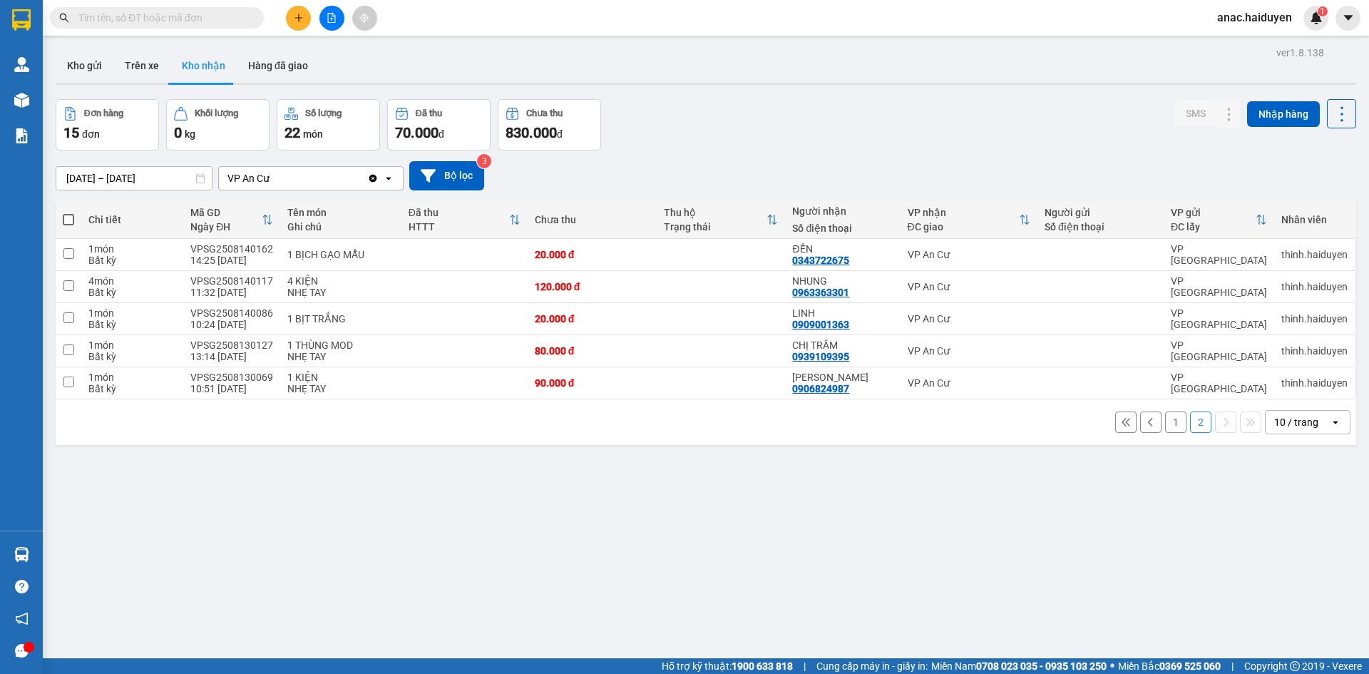
click at [1165, 423] on button "1" at bounding box center [1175, 421] width 21 height 21
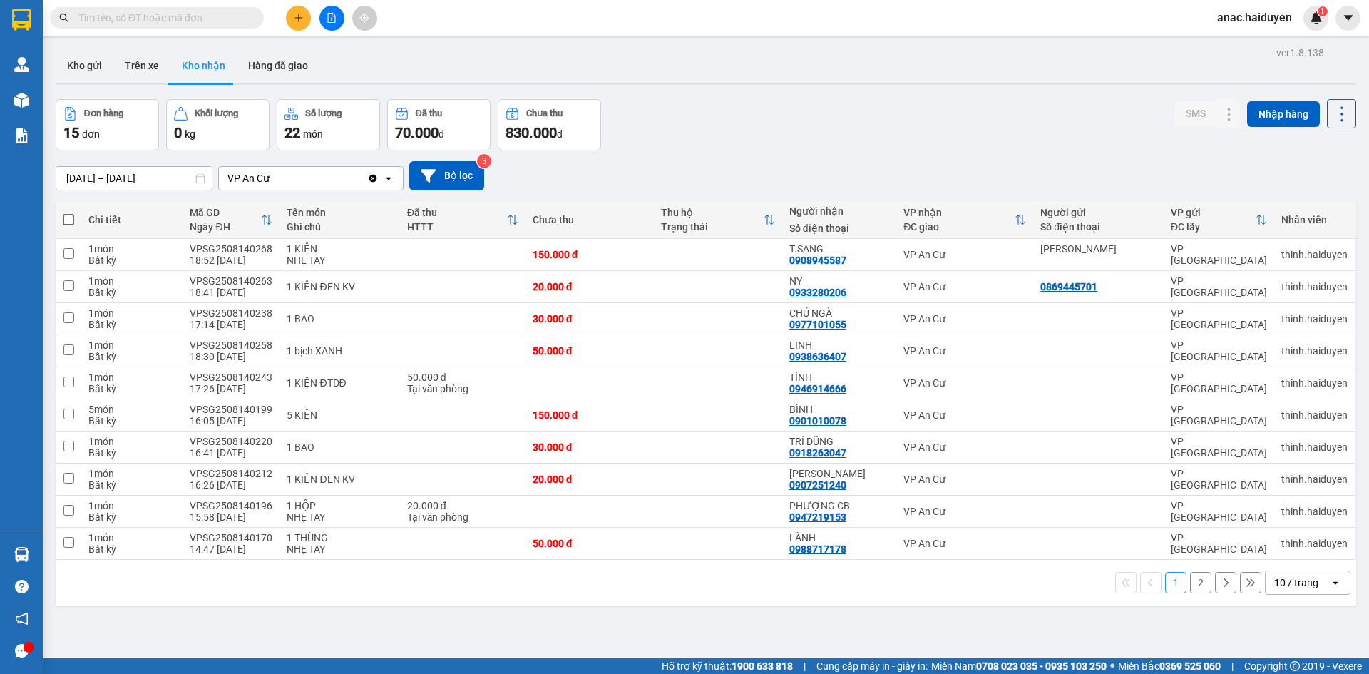
click at [478, 59] on div "Kho gửi Trên xe Kho nhận Hàng đã giao" at bounding box center [706, 67] width 1300 height 38
click at [153, 68] on button "Trên xe" at bounding box center [141, 65] width 57 height 34
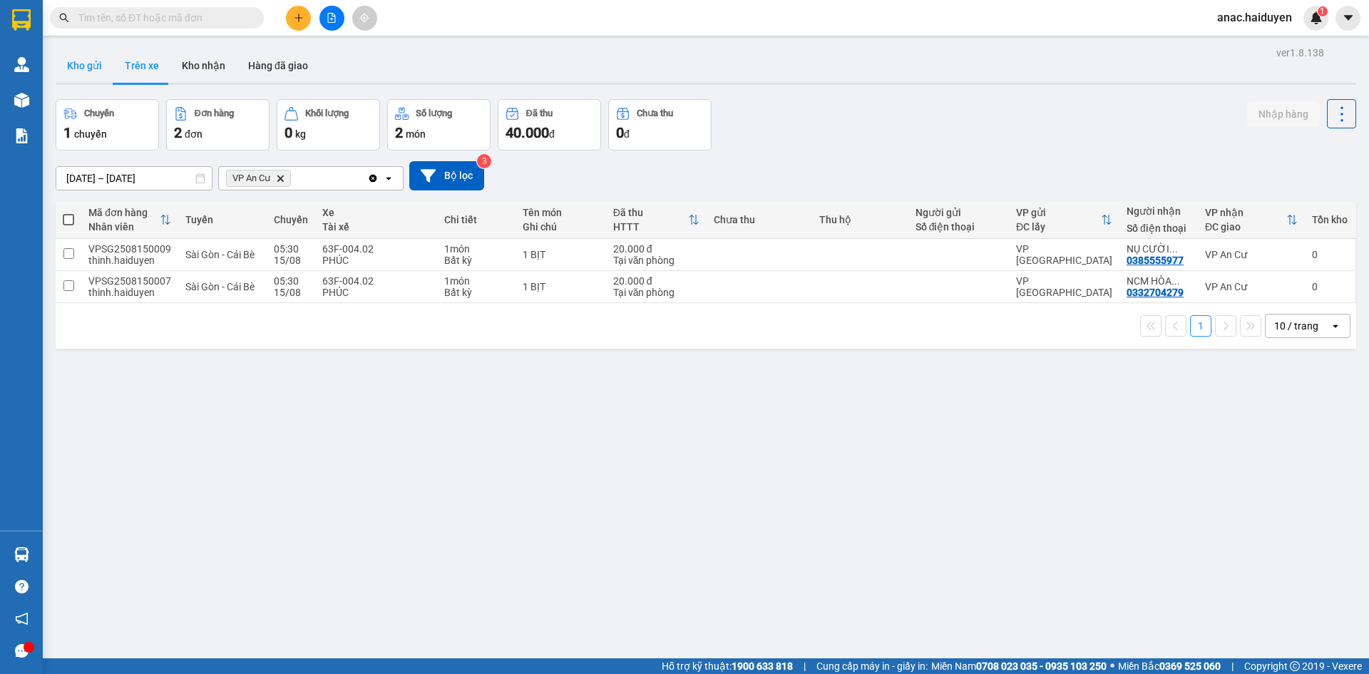
click at [68, 80] on button "Kho gửi" at bounding box center [85, 65] width 58 height 34
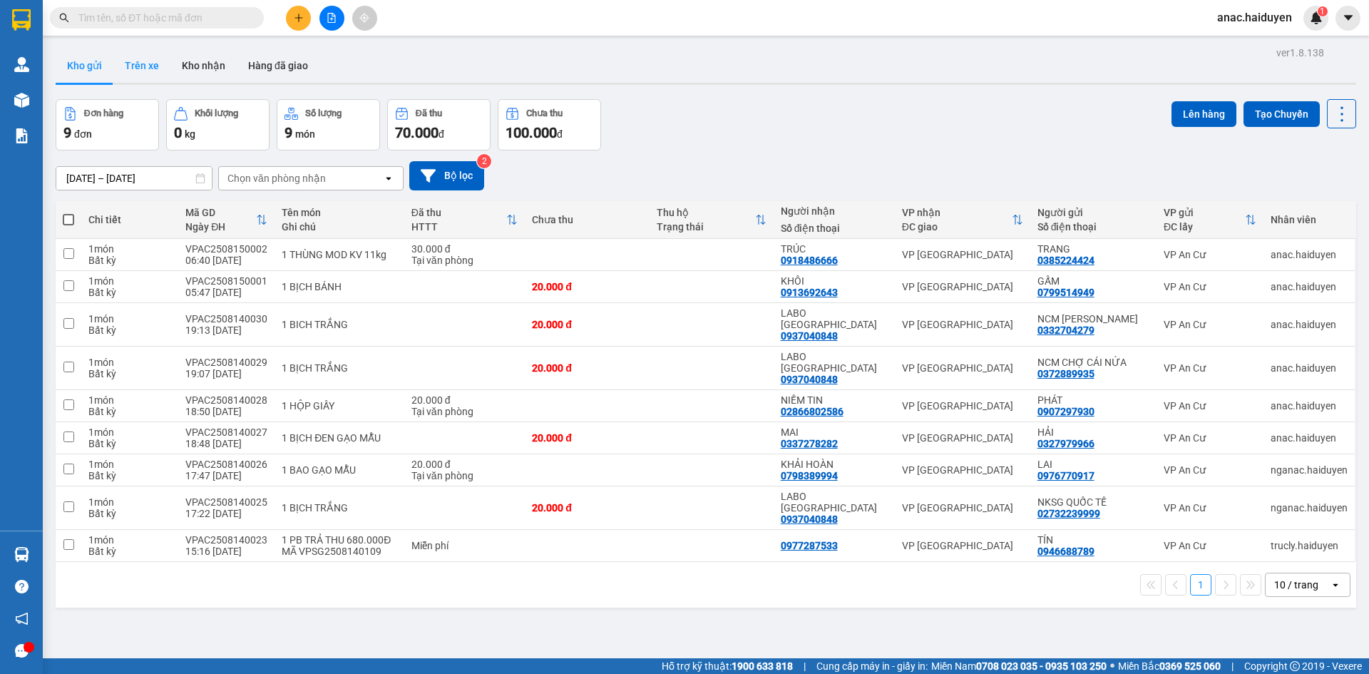
click at [130, 71] on button "Trên xe" at bounding box center [141, 65] width 57 height 34
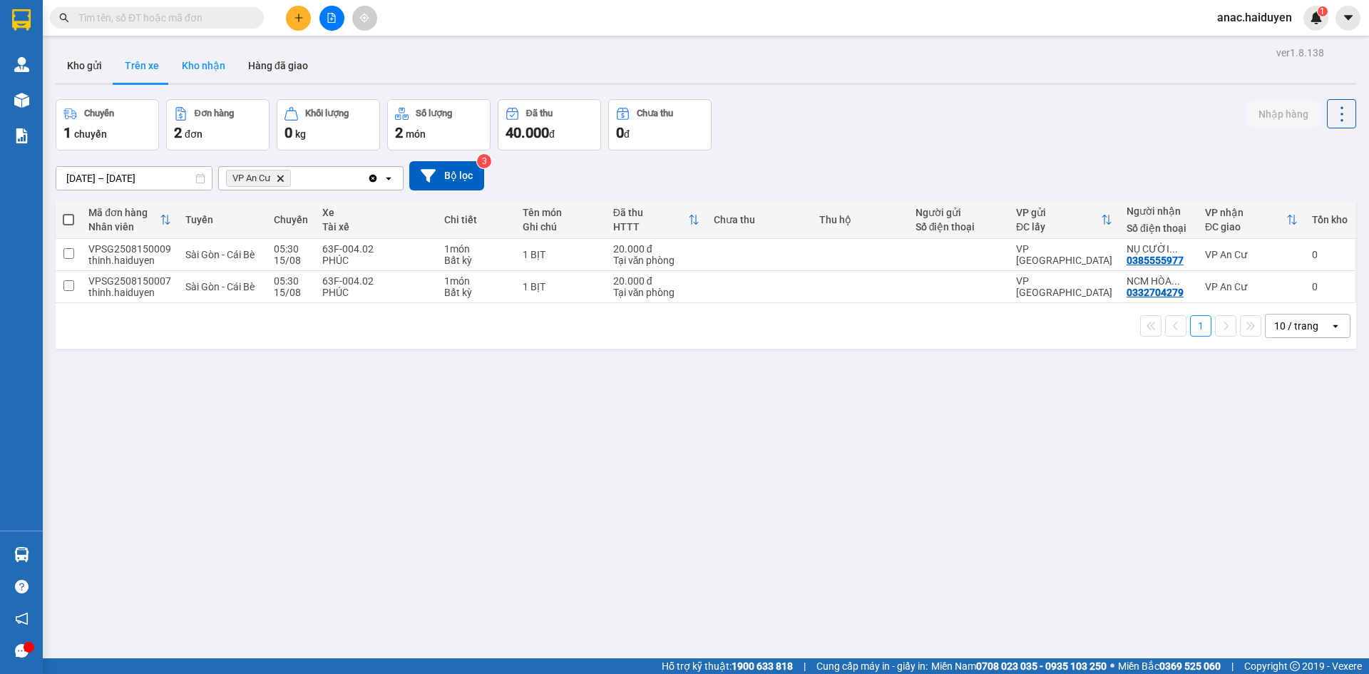
click at [195, 66] on button "Kho nhận" at bounding box center [203, 65] width 66 height 34
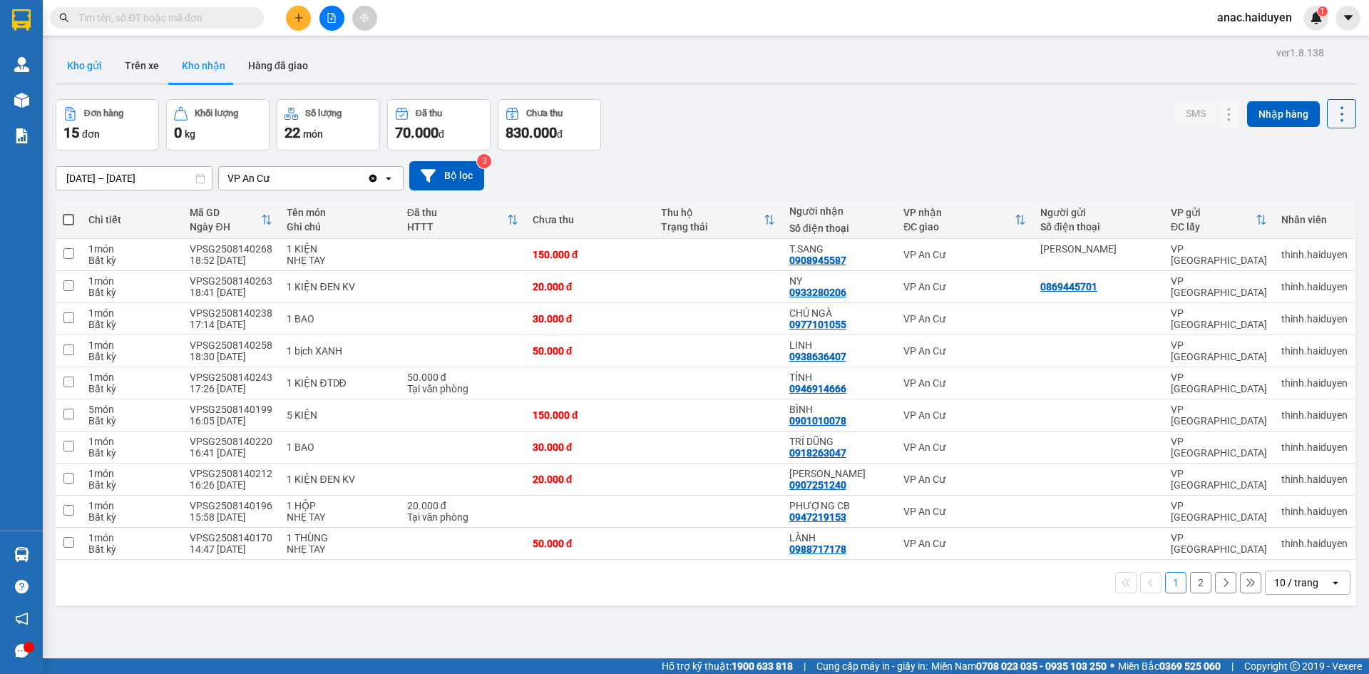
click at [88, 64] on button "Kho gửi" at bounding box center [85, 65] width 58 height 34
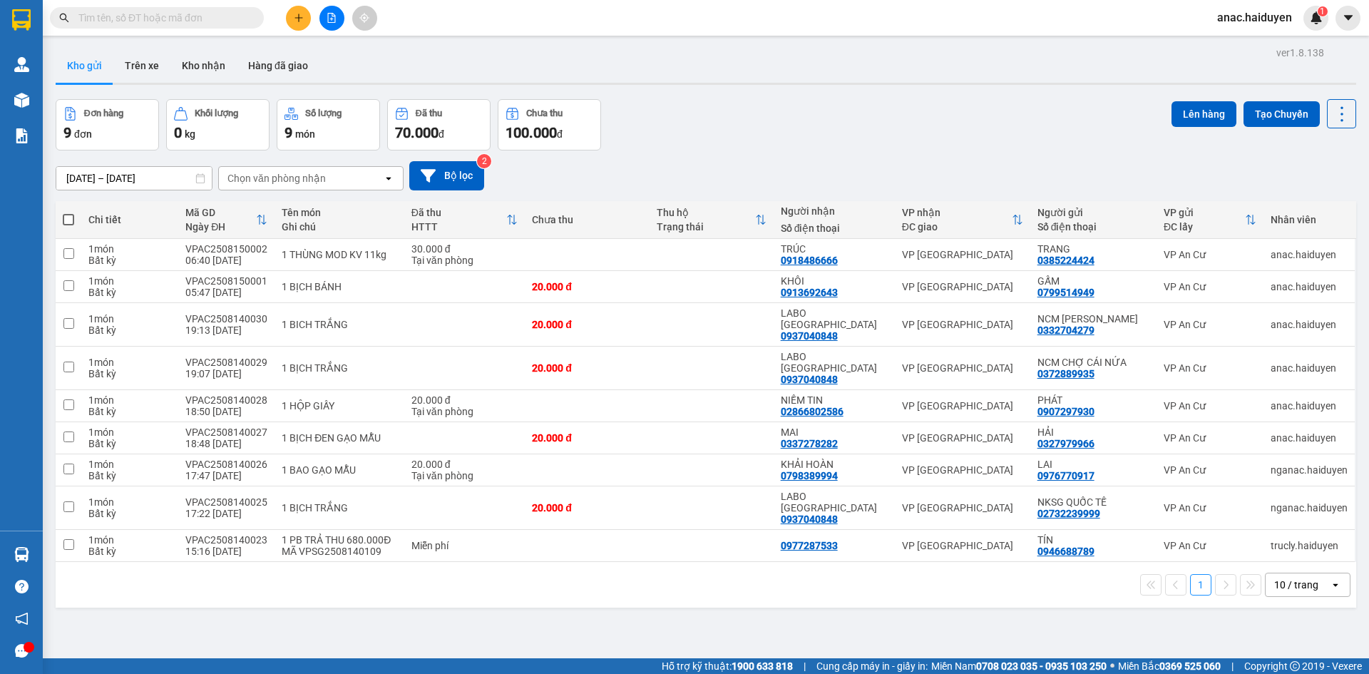
click at [70, 222] on span at bounding box center [68, 219] width 11 height 11
click at [68, 212] on input "checkbox" at bounding box center [68, 212] width 0 height 0
checkbox input "true"
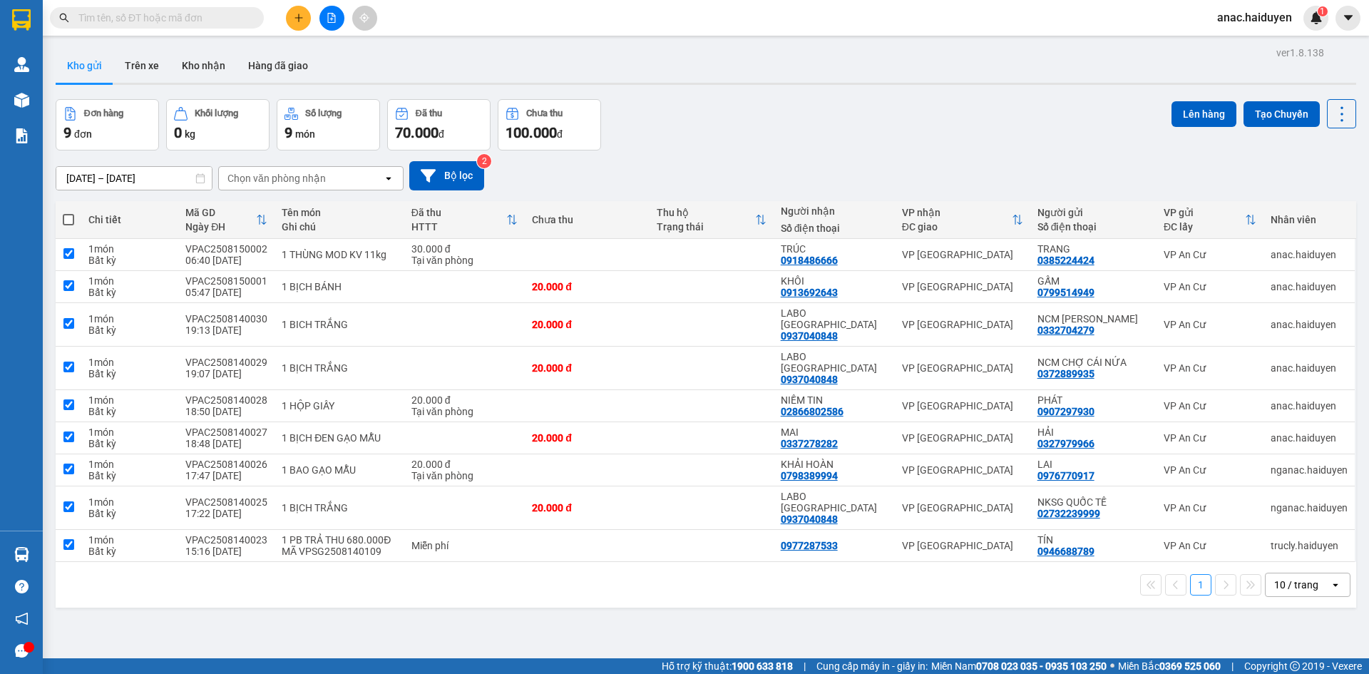
checkbox input "true"
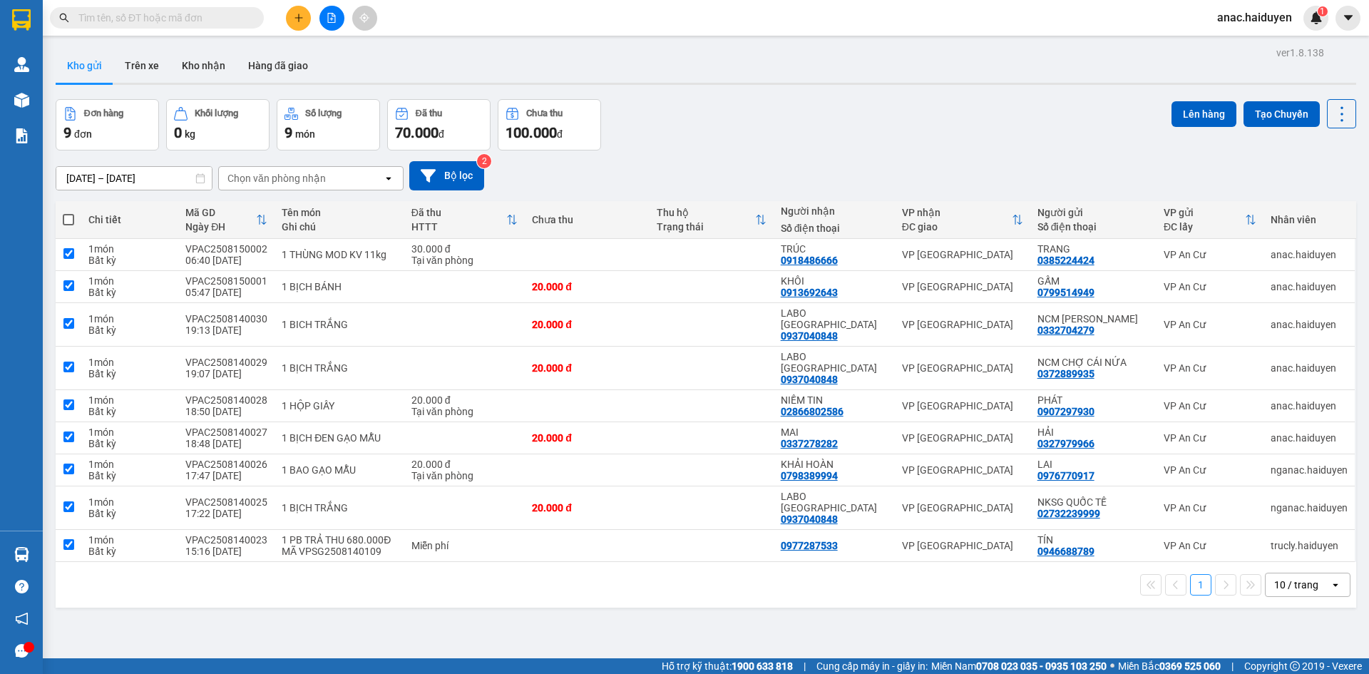
checkbox input "true"
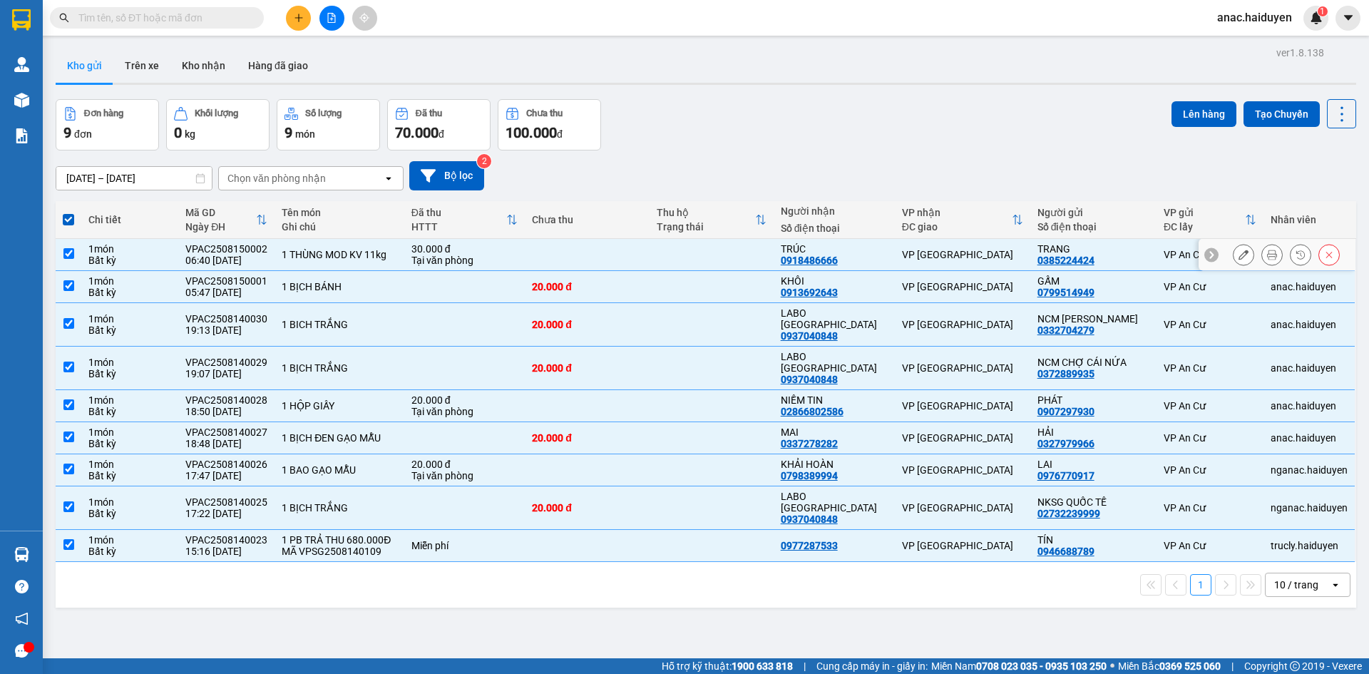
click at [71, 252] on input "checkbox" at bounding box center [68, 253] width 11 height 11
checkbox input "false"
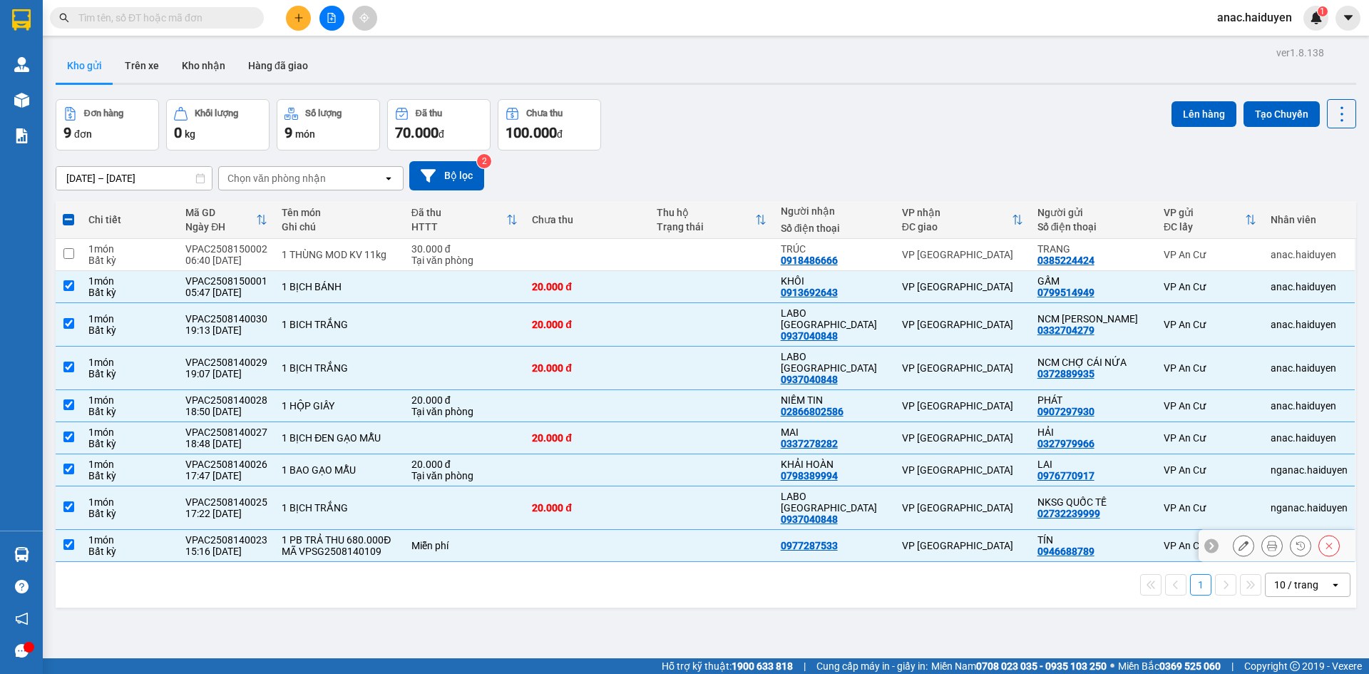
click at [72, 539] on input "checkbox" at bounding box center [68, 544] width 11 height 11
checkbox input "false"
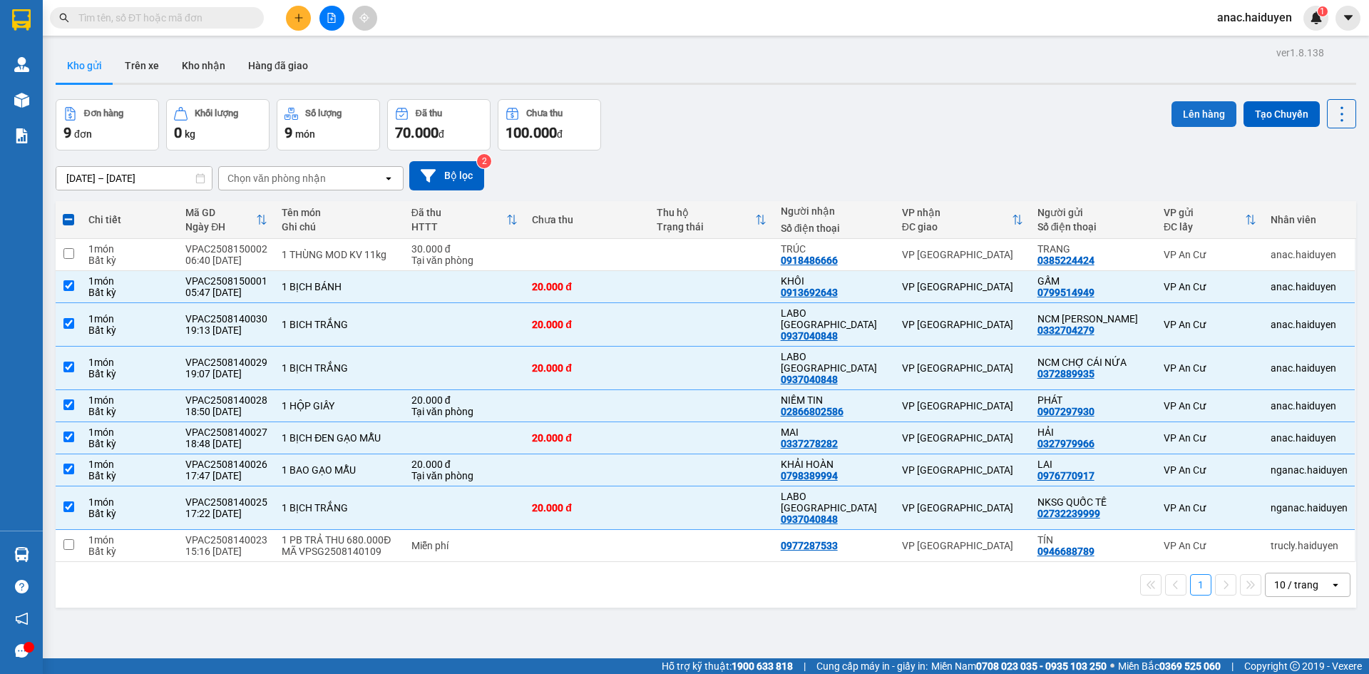
click at [1185, 113] on button "Lên hàng" at bounding box center [1203, 114] width 65 height 26
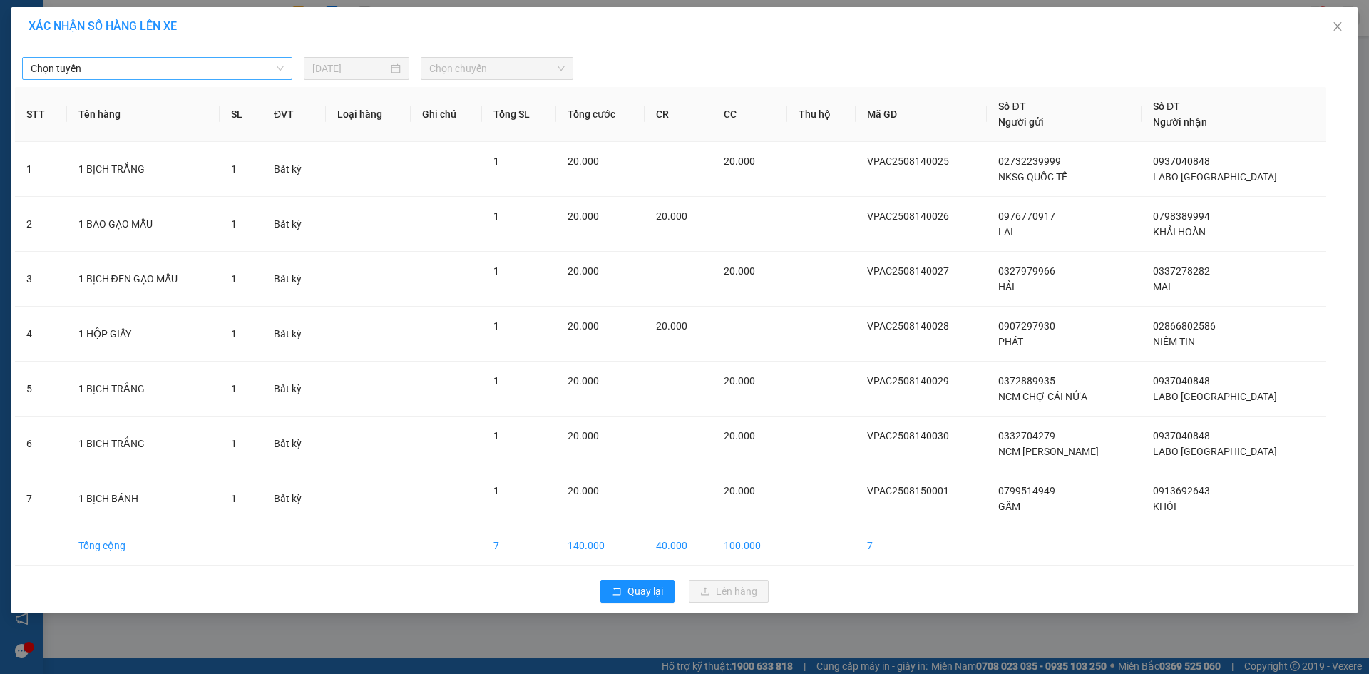
click at [120, 73] on span "Chọn tuyến" at bounding box center [157, 68] width 253 height 21
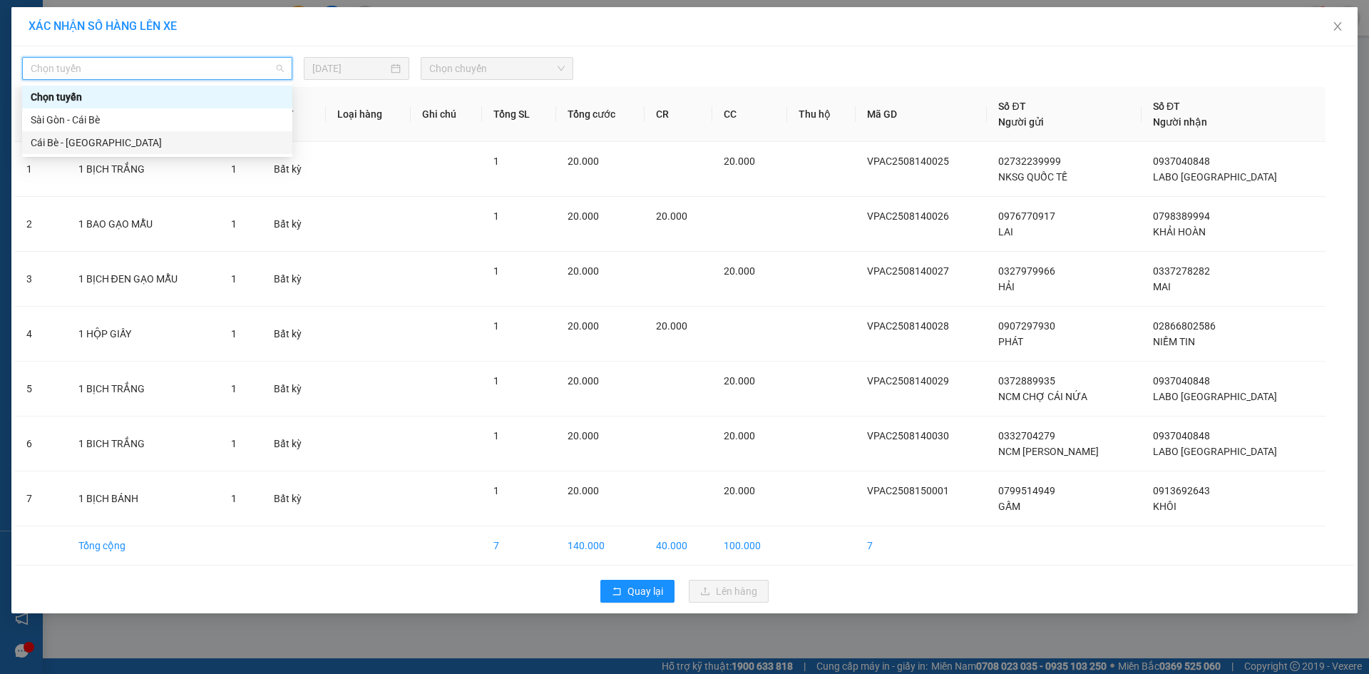
click at [76, 145] on div "Cái Bè - [GEOGRAPHIC_DATA]" at bounding box center [157, 143] width 253 height 16
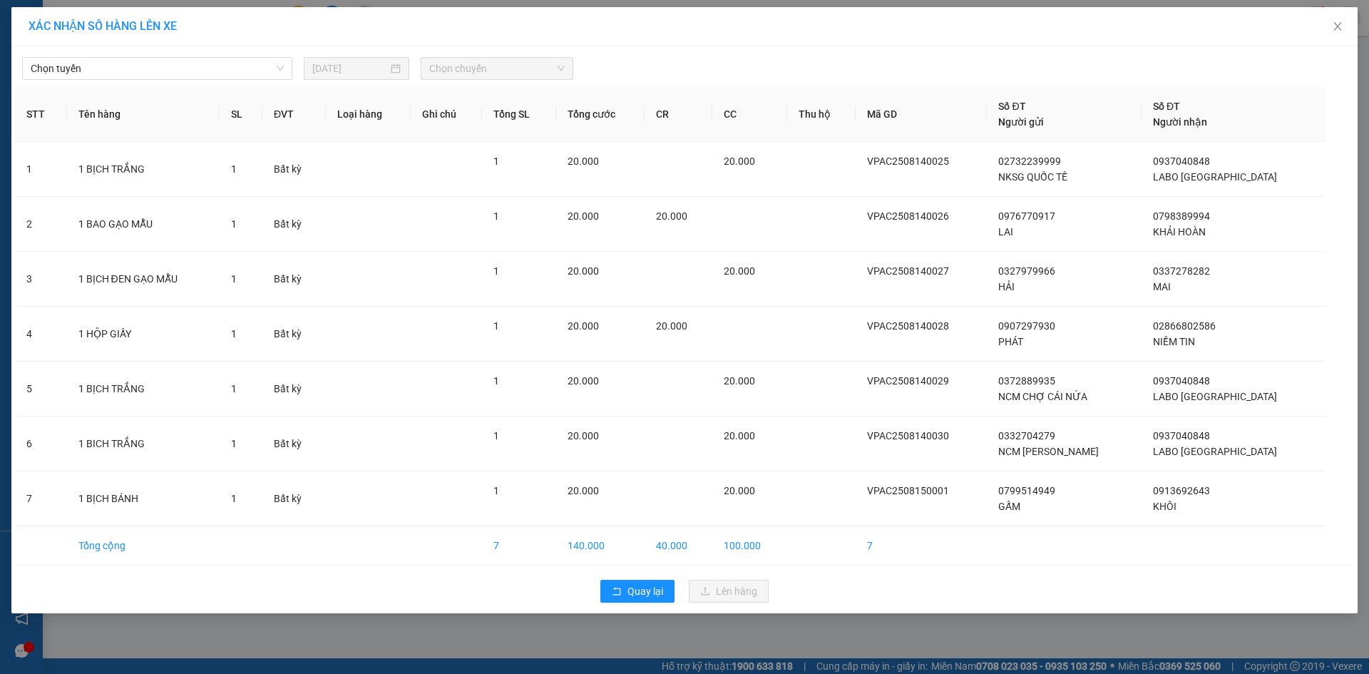
click at [396, 69] on div "[DATE]" at bounding box center [356, 69] width 88 height 16
click at [393, 67] on div "[DATE]" at bounding box center [356, 69] width 88 height 16
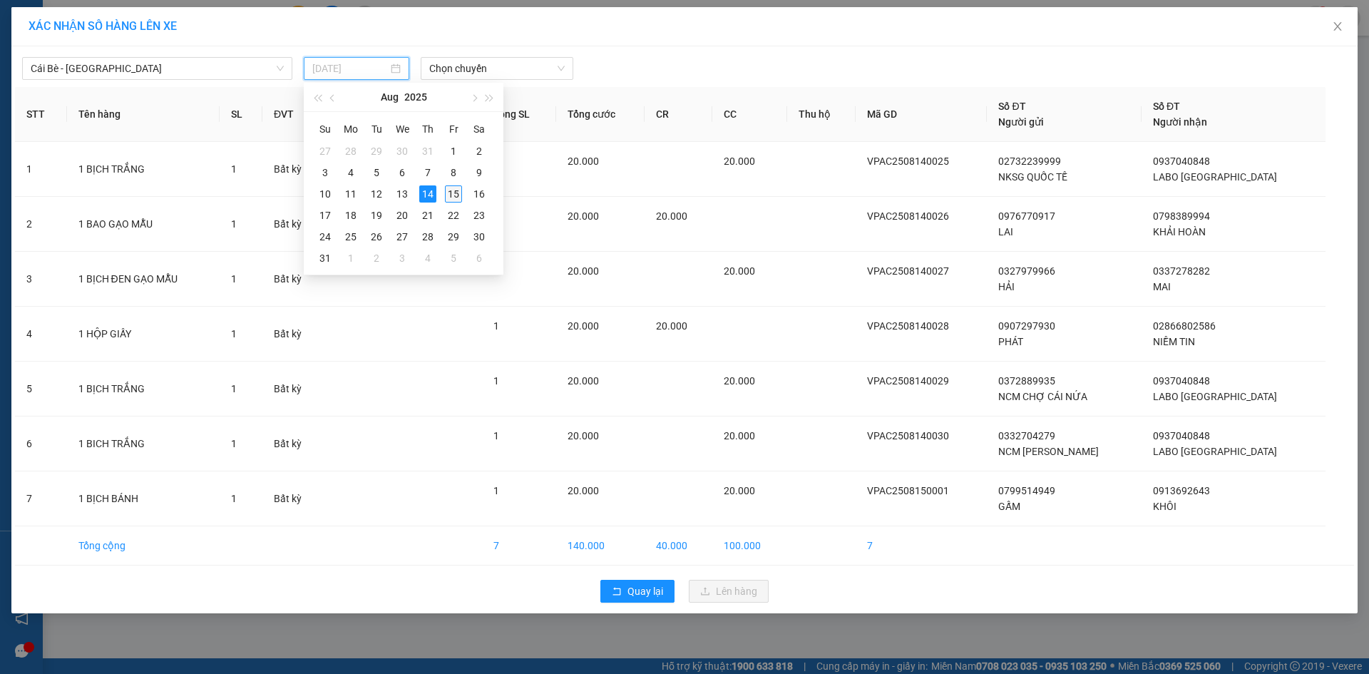
click at [460, 192] on div "15" at bounding box center [453, 193] width 17 height 17
click at [483, 69] on span "Chọn chuyến" at bounding box center [496, 68] width 135 height 21
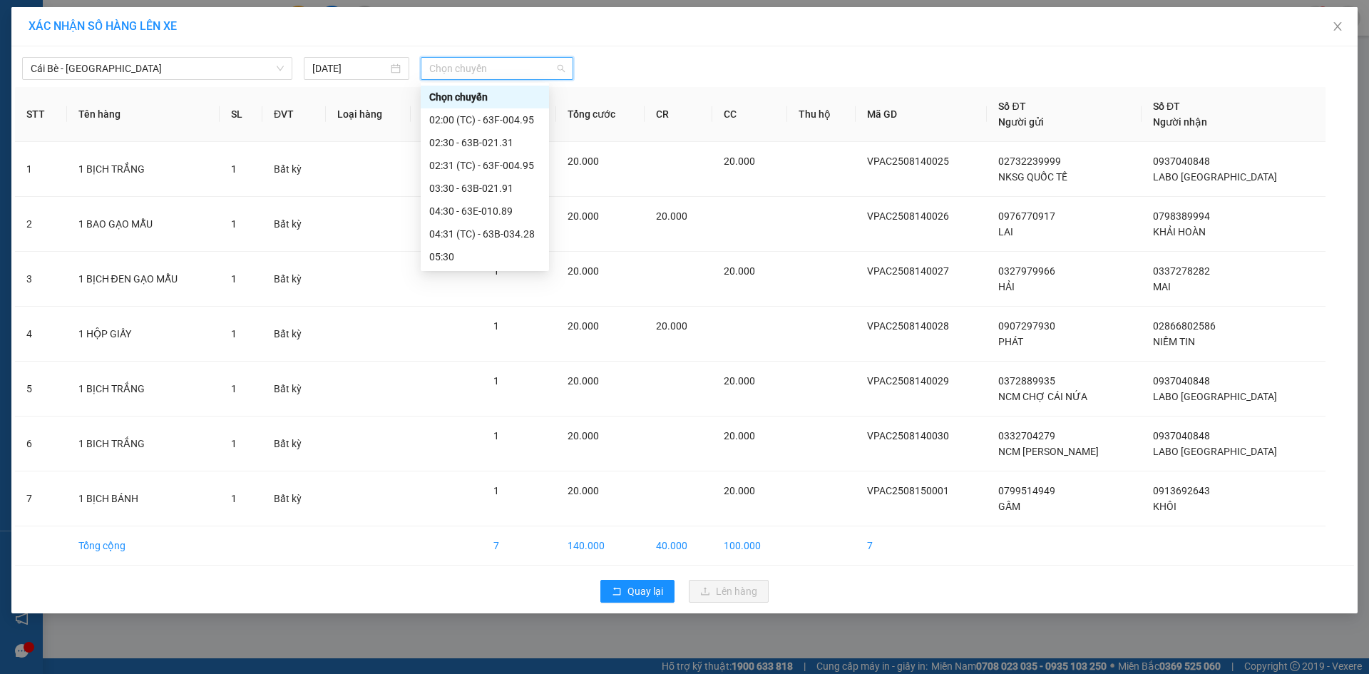
type input "[DATE]"
click at [478, 205] on div "06:30 - 63E-010.89" at bounding box center [484, 208] width 111 height 16
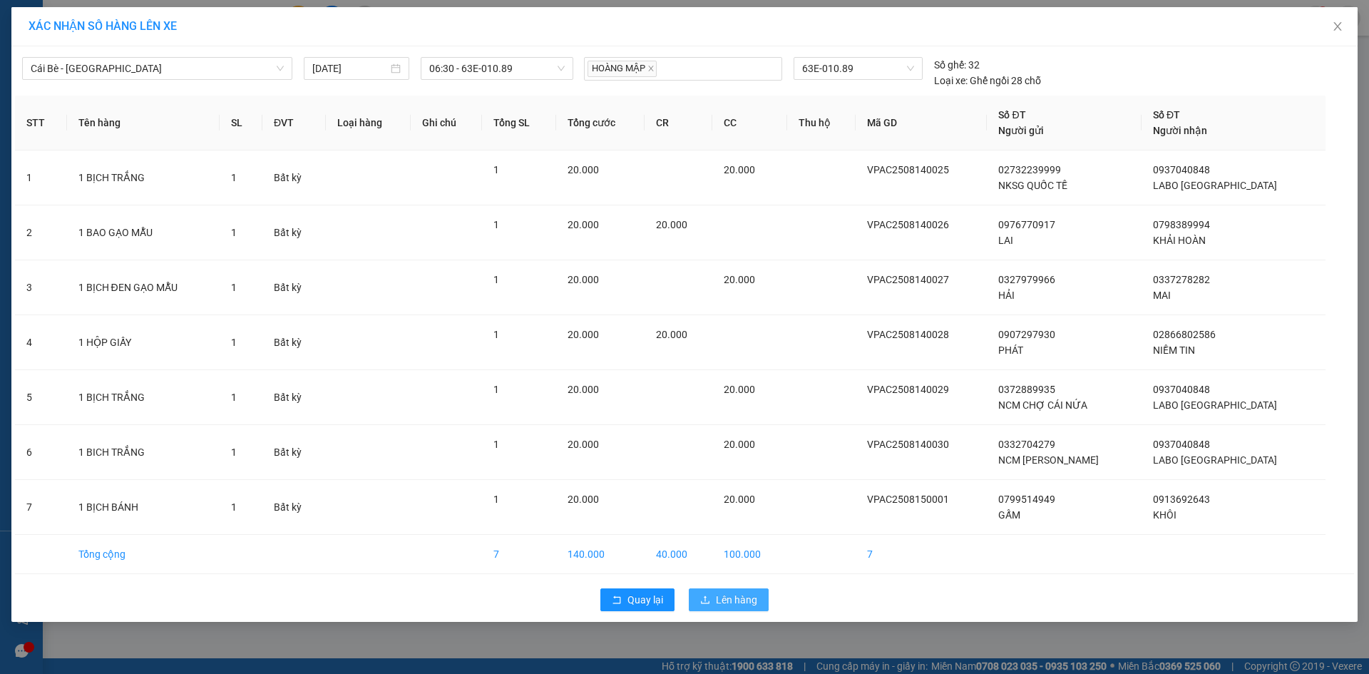
click at [737, 599] on span "Lên hàng" at bounding box center [736, 600] width 41 height 16
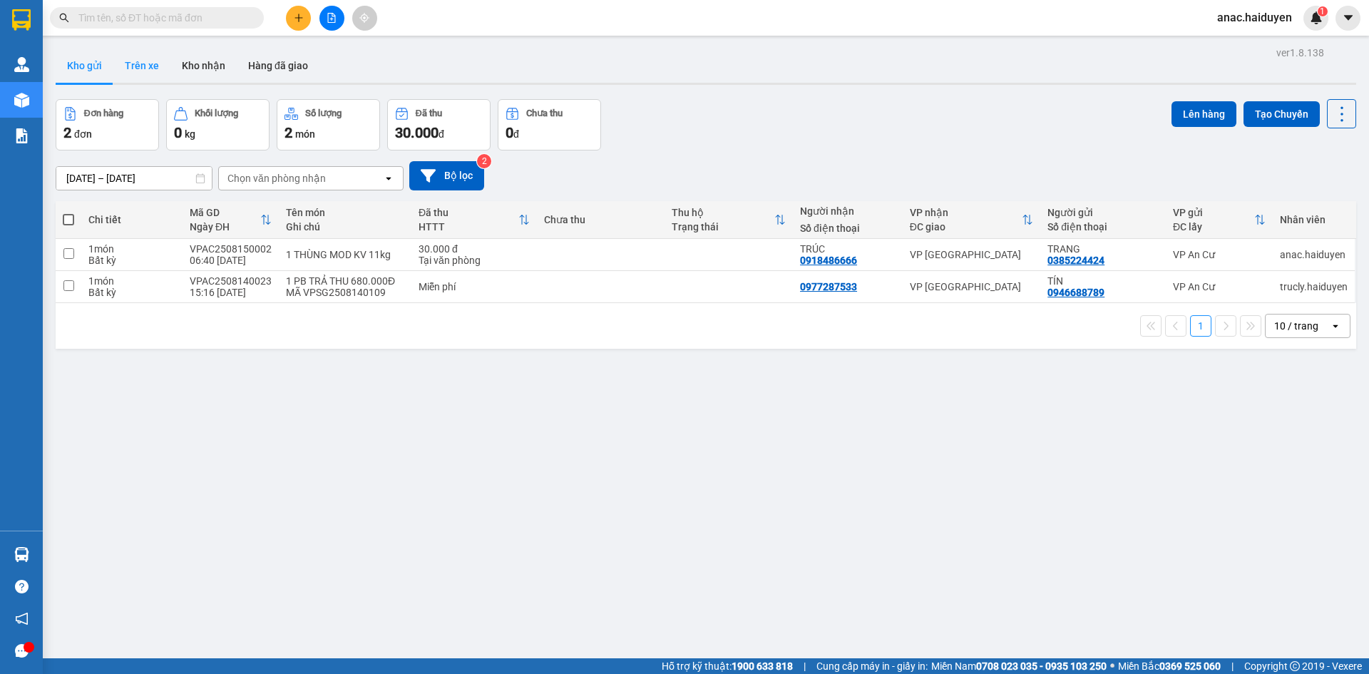
click at [121, 65] on button "Trên xe" at bounding box center [141, 65] width 57 height 34
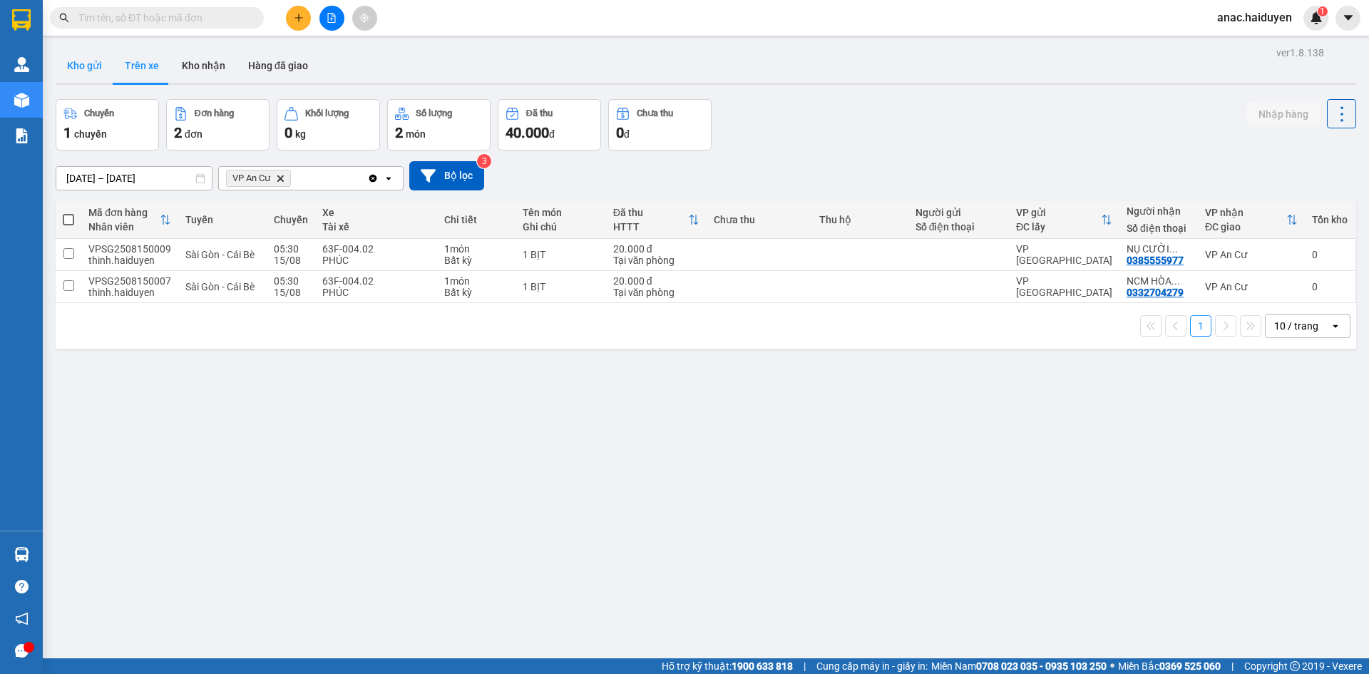
click at [82, 68] on button "Kho gửi" at bounding box center [85, 65] width 58 height 34
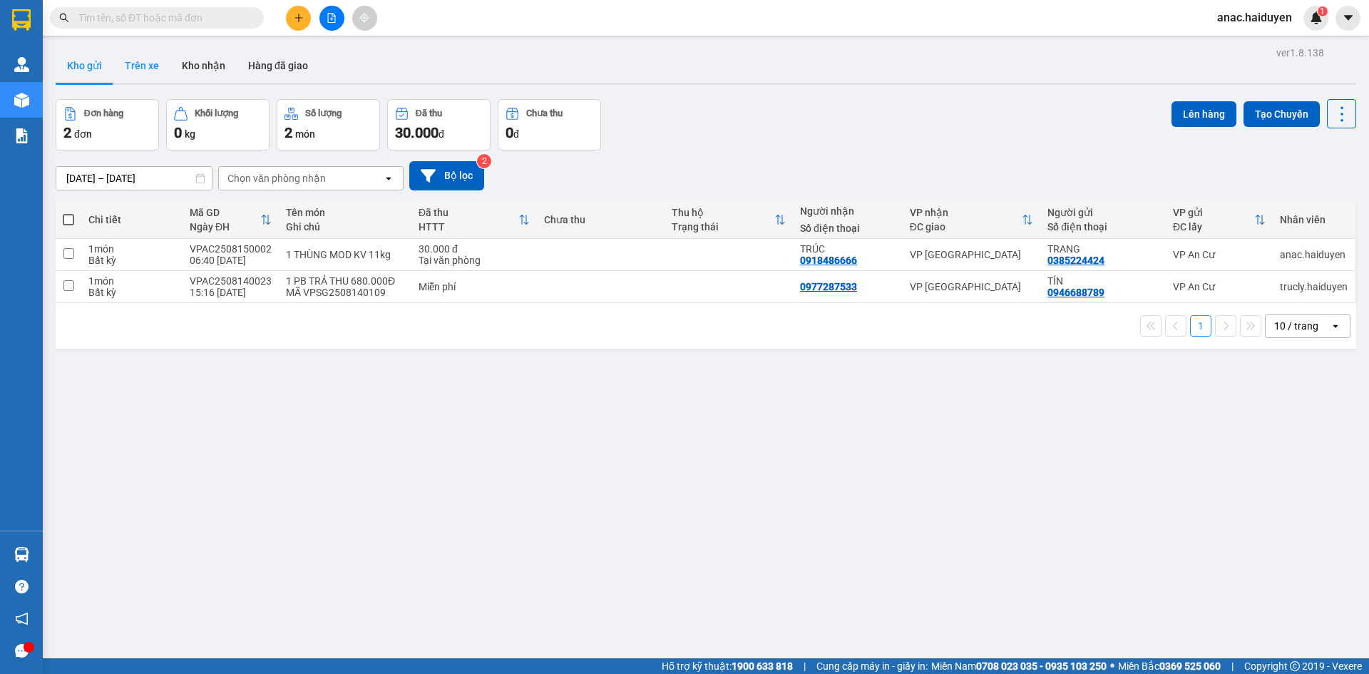
click at [113, 67] on button "Trên xe" at bounding box center [141, 65] width 57 height 34
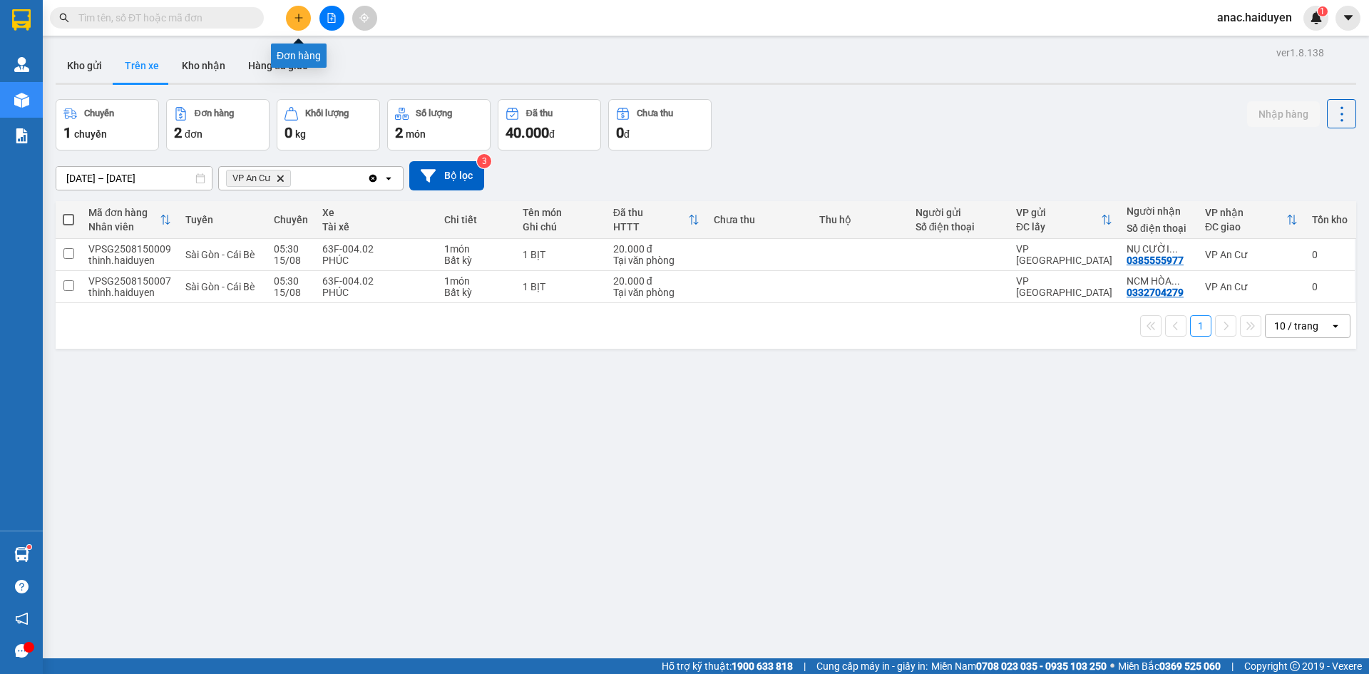
click at [299, 21] on icon "plus" at bounding box center [299, 18] width 10 height 10
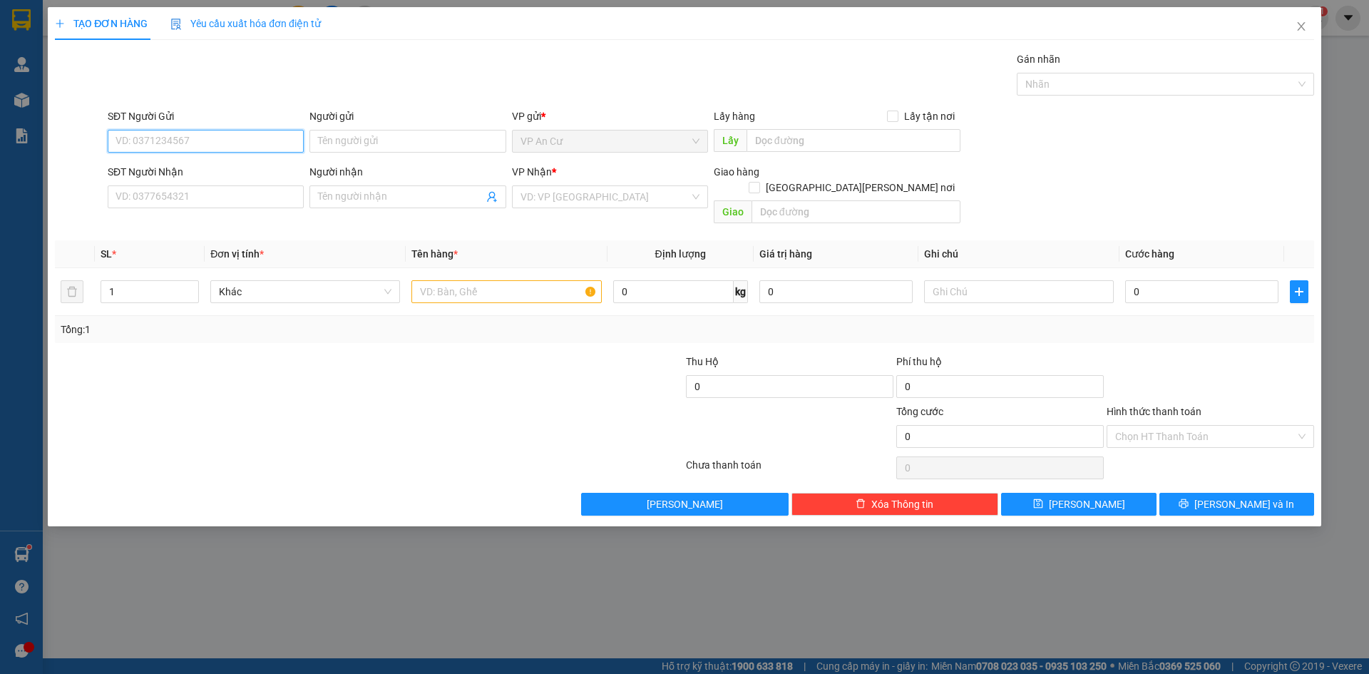
click at [207, 130] on input "SĐT Người Gửi" at bounding box center [206, 141] width 196 height 23
type input "0385247472"
click at [193, 170] on div "0385247472 - [PERSON_NAME]" at bounding box center [205, 170] width 179 height 16
type input "TRÂN"
type input "0898710946"
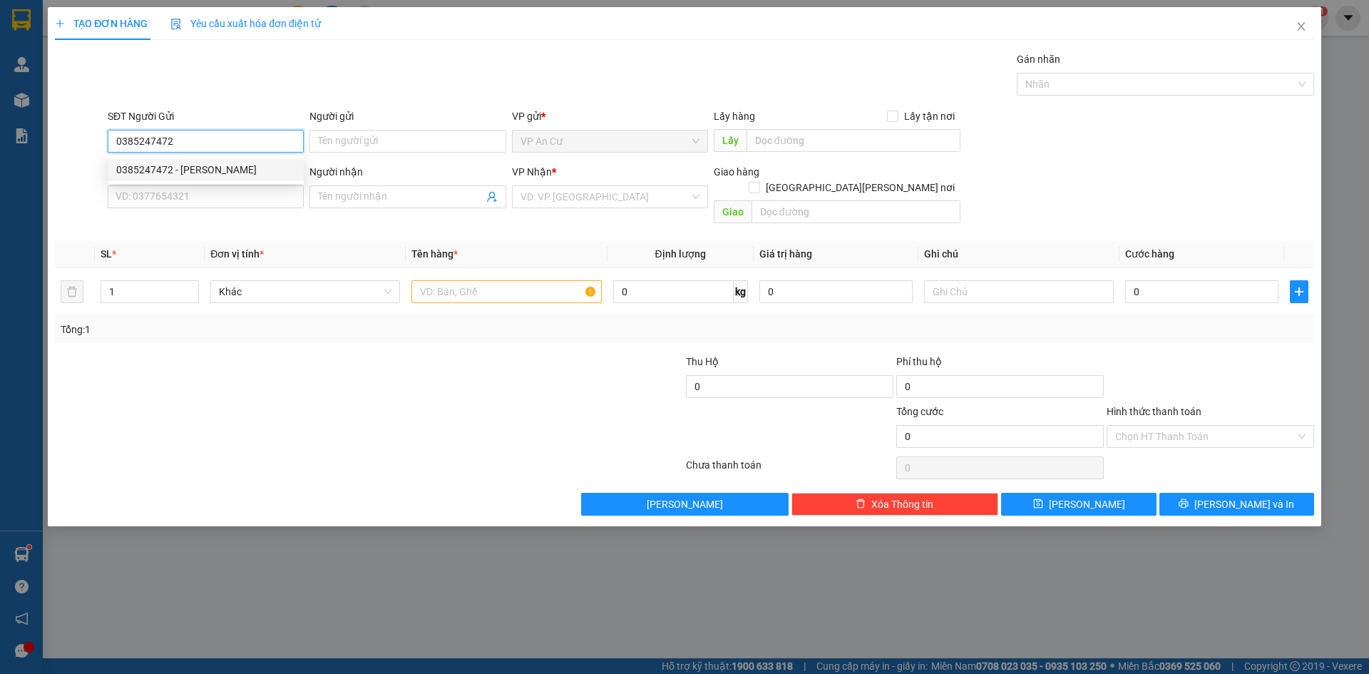
type input "[PERSON_NAME]"
type input "10.000"
type input "0385247472"
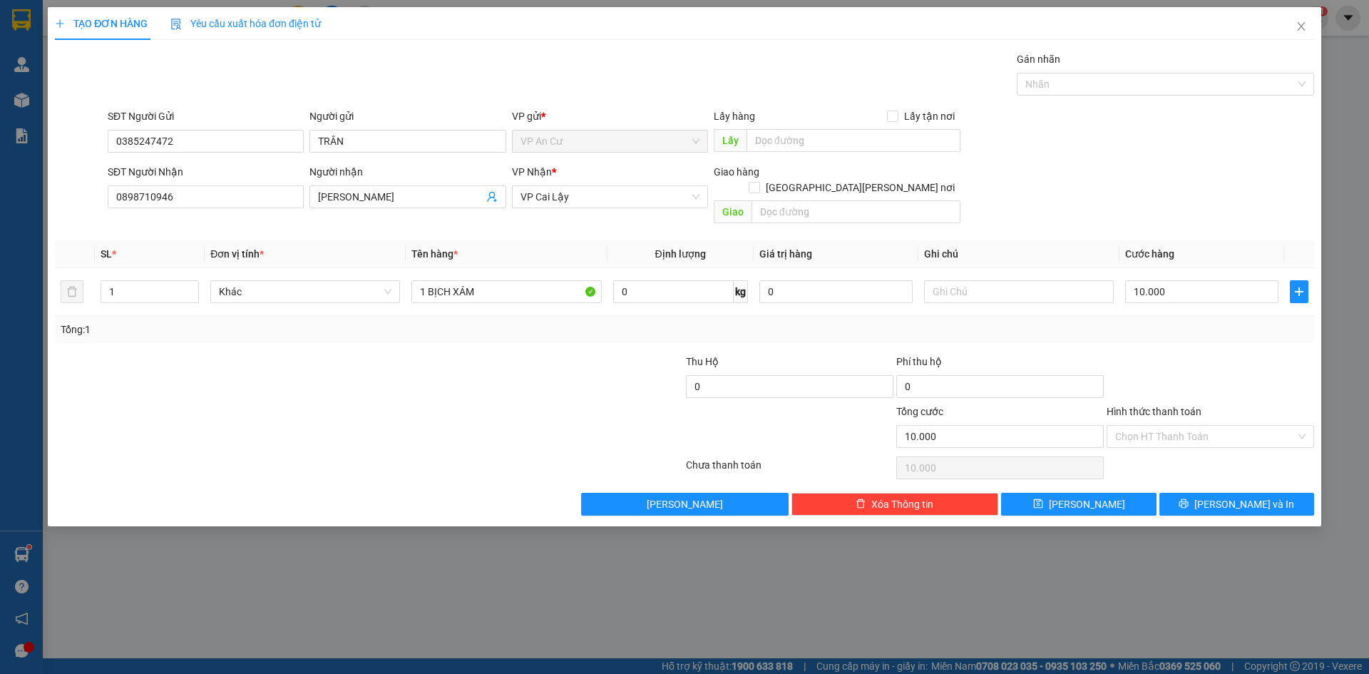
click at [454, 416] on div at bounding box center [263, 428] width 421 height 50
click at [489, 194] on icon "user-add" at bounding box center [491, 197] width 9 height 11
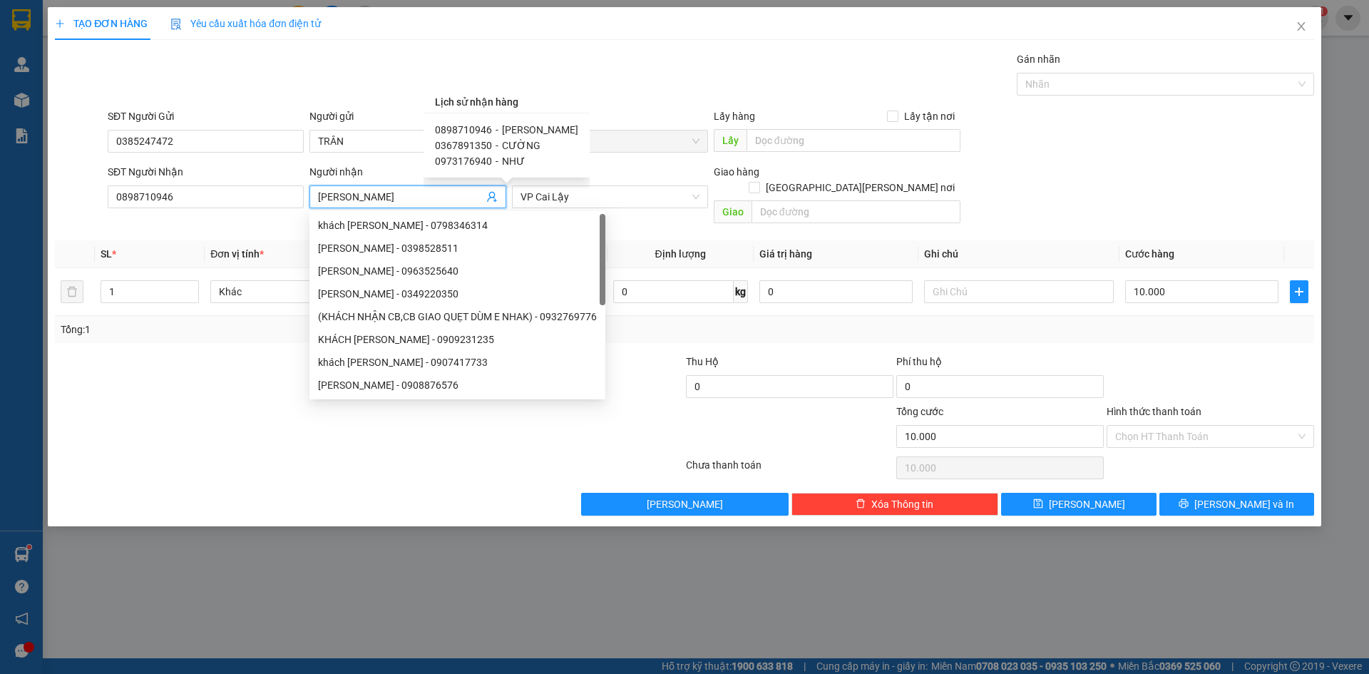
click at [473, 163] on span "0973176940" at bounding box center [463, 160] width 57 height 11
type input "0973176940"
type input "NHƯ"
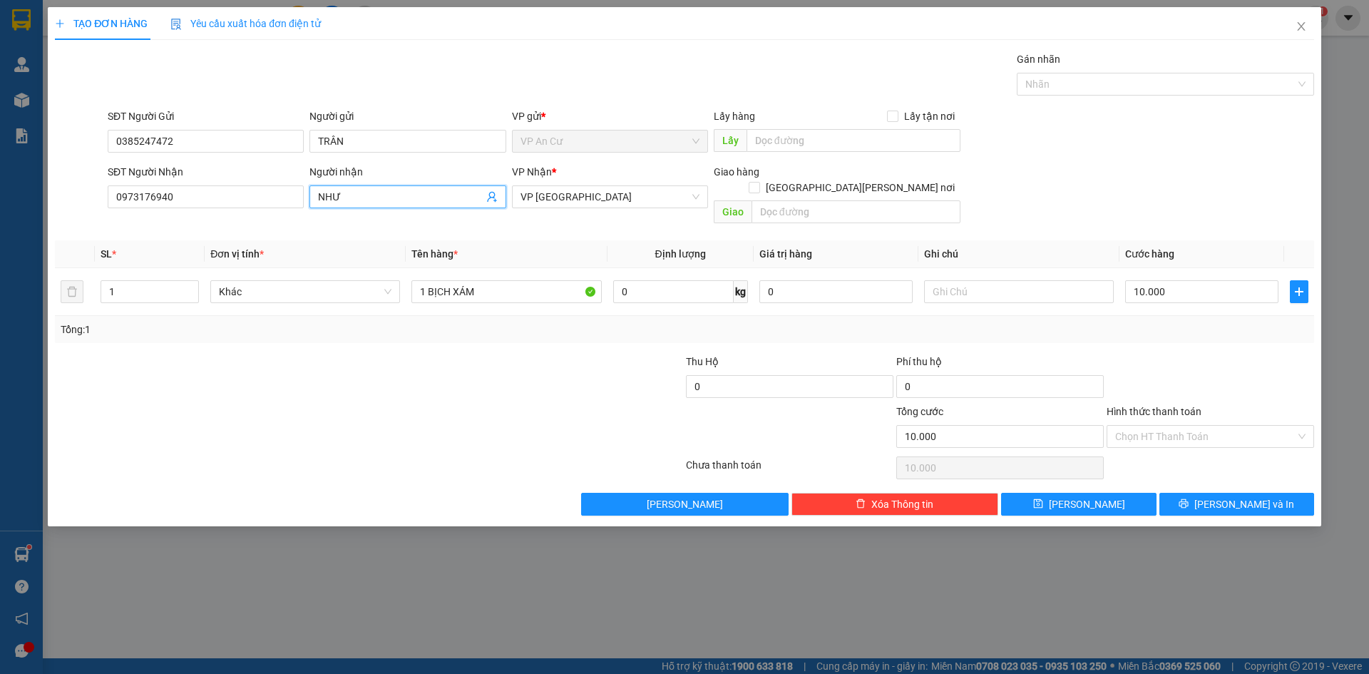
click at [356, 354] on div at bounding box center [263, 379] width 421 height 50
click at [539, 403] on div at bounding box center [579, 428] width 210 height 50
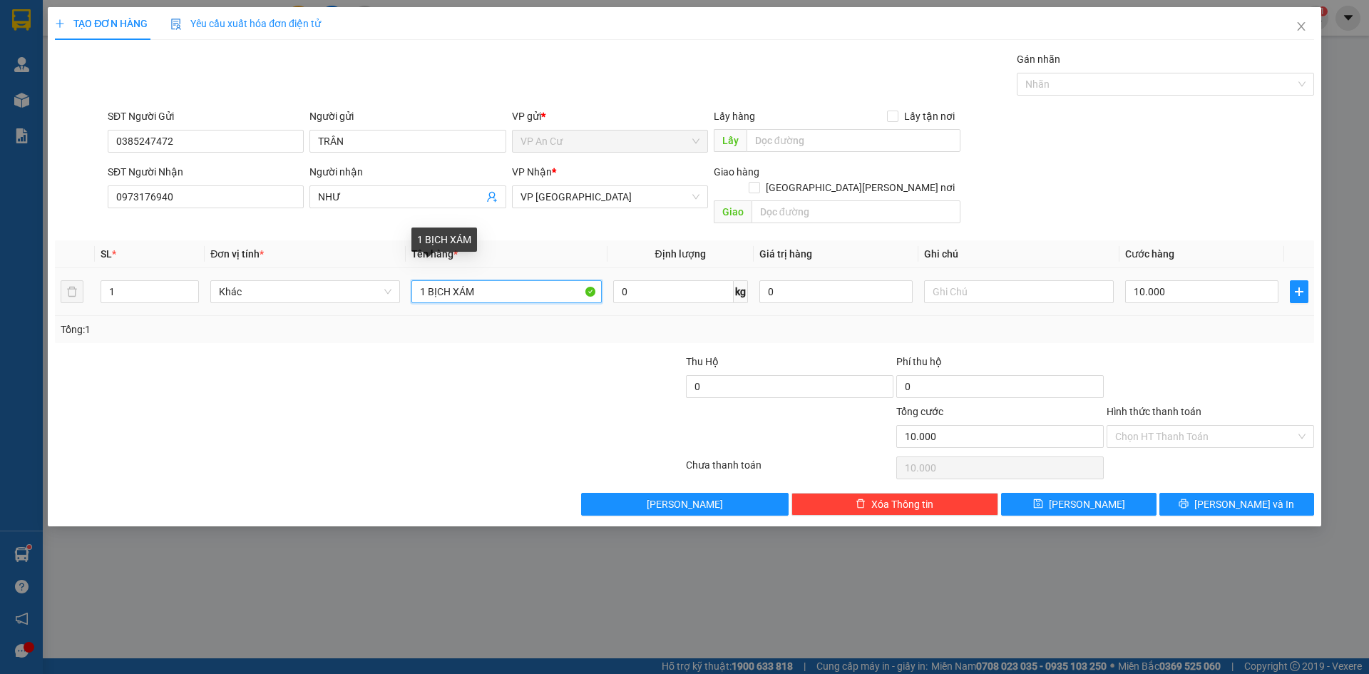
drag, startPoint x: 453, startPoint y: 282, endPoint x: 490, endPoint y: 277, distance: 36.6
click at [490, 280] on input "1 BỊCH XÁM" at bounding box center [506, 291] width 190 height 23
type input "1 BỊCH XANH"
click at [1177, 280] on input "10.000" at bounding box center [1201, 291] width 153 height 23
type input "2"
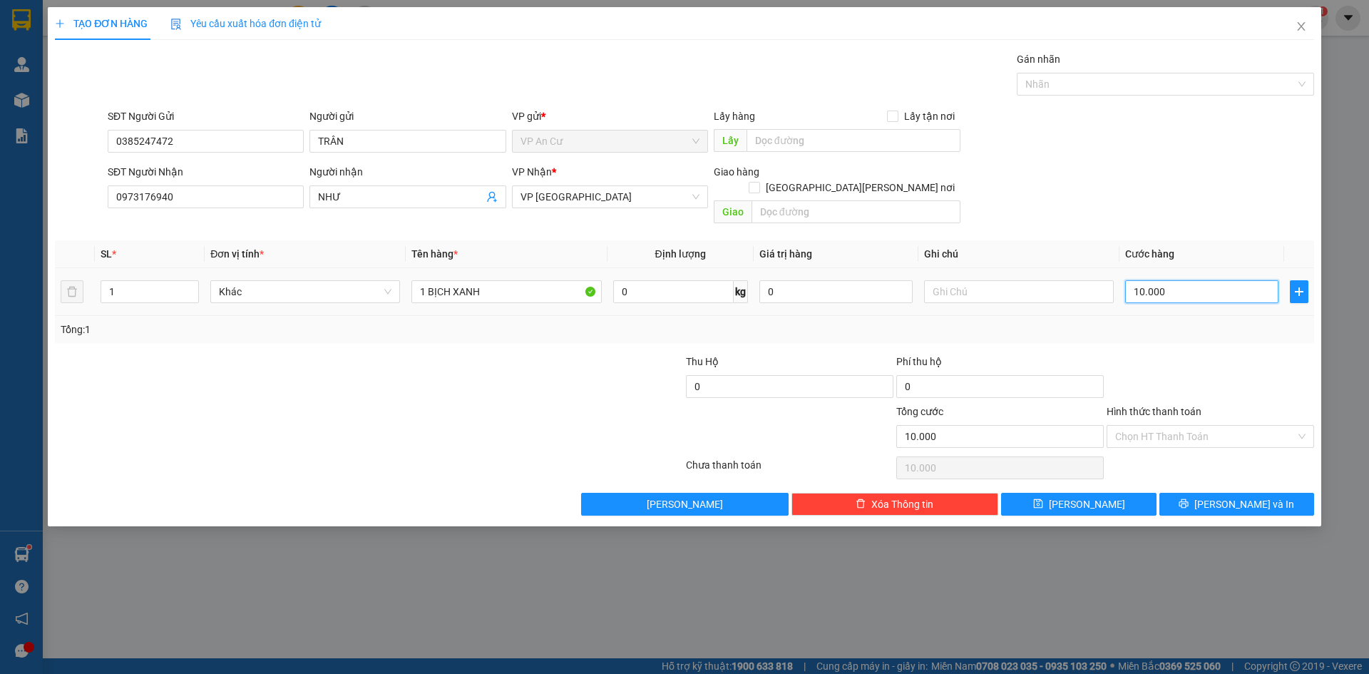
type input "2"
type input "20"
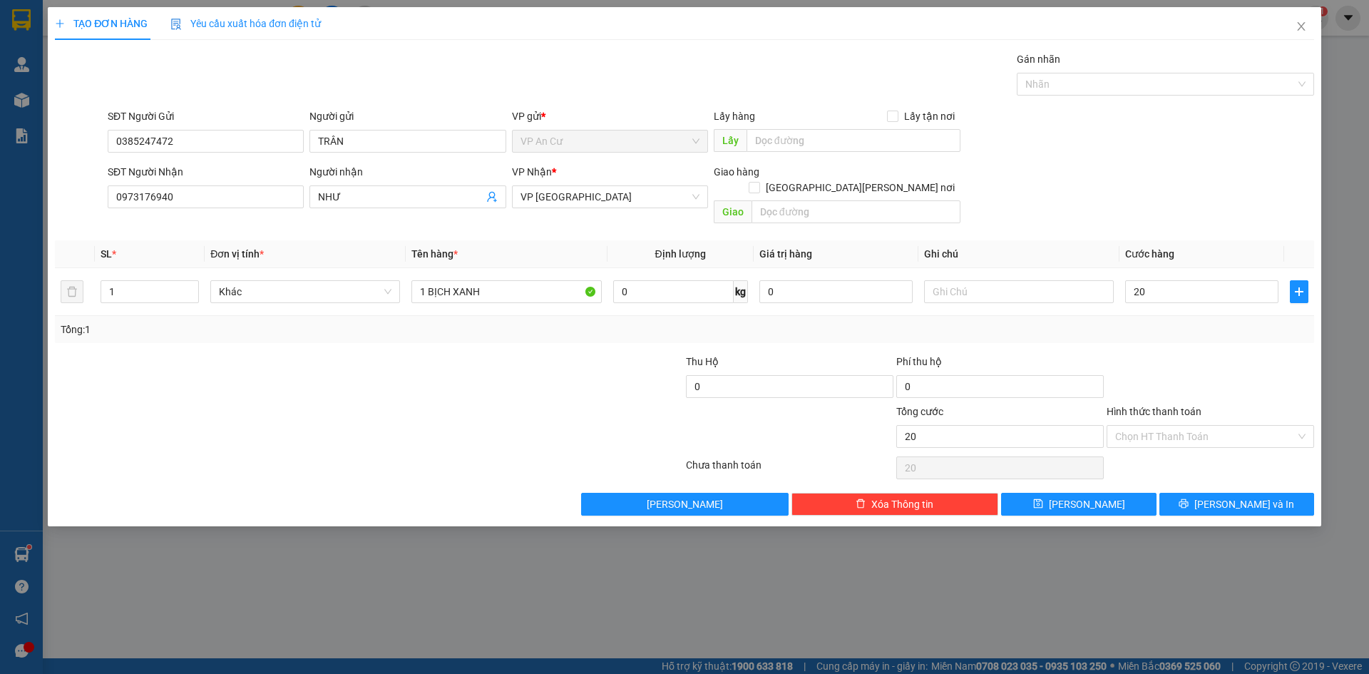
type input "20.000"
click at [1179, 327] on div "Transit Pickup Surcharge Ids Transit Deliver Surcharge Ids Transit Deliver Surc…" at bounding box center [684, 283] width 1259 height 464
click at [1182, 426] on input "Hình thức thanh toán" at bounding box center [1205, 436] width 180 height 21
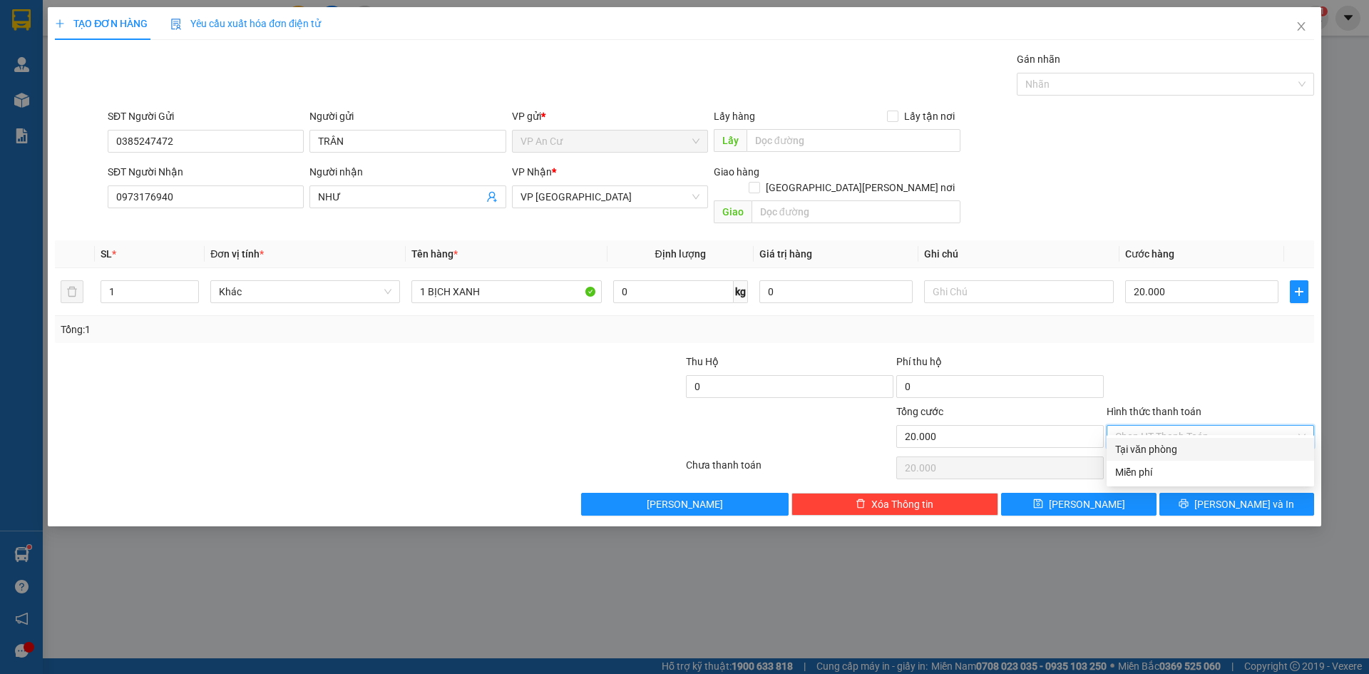
click at [1180, 451] on div "Tại văn phòng" at bounding box center [1210, 449] width 190 height 16
type input "0"
click at [1188, 498] on icon "printer" at bounding box center [1183, 503] width 10 height 10
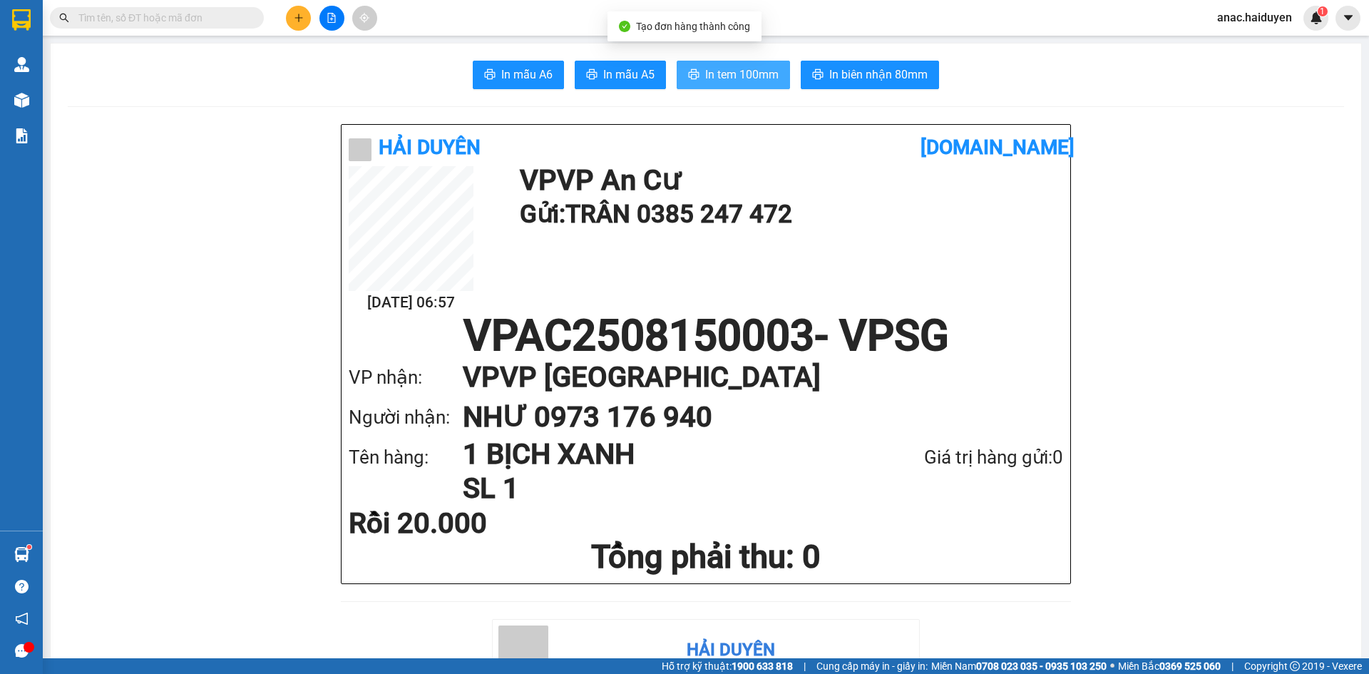
click at [712, 63] on button "In tem 100mm" at bounding box center [732, 75] width 113 height 29
click at [217, 15] on input "text" at bounding box center [162, 18] width 168 height 16
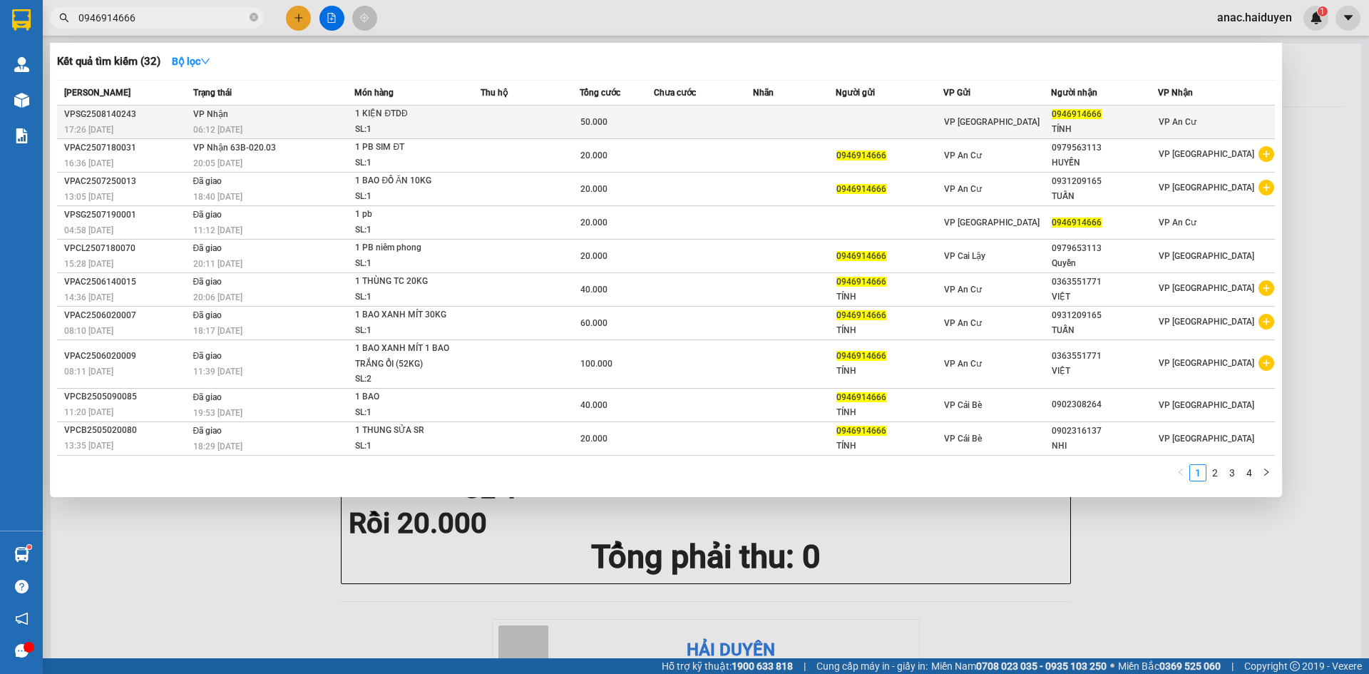
type input "0946914666"
click at [1039, 124] on div "VP [GEOGRAPHIC_DATA]" at bounding box center [997, 122] width 106 height 16
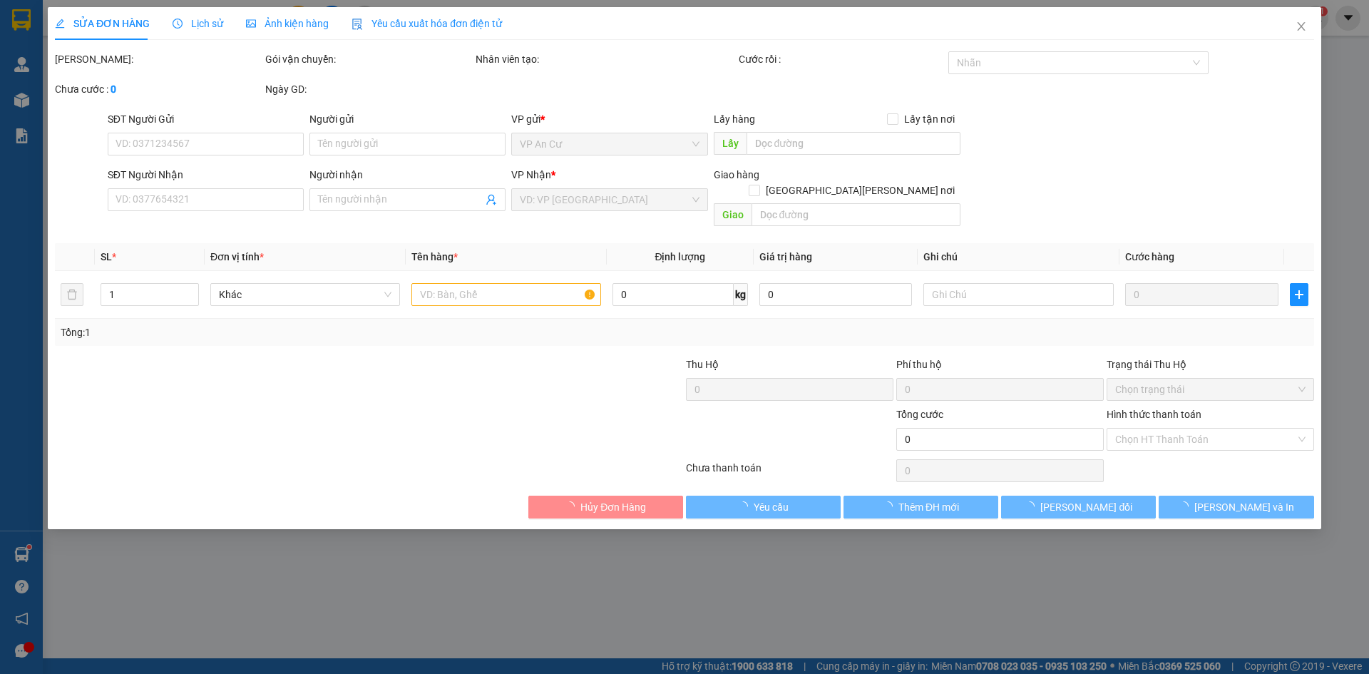
type input "0946914666"
type input "TÍNH"
type input "50.000"
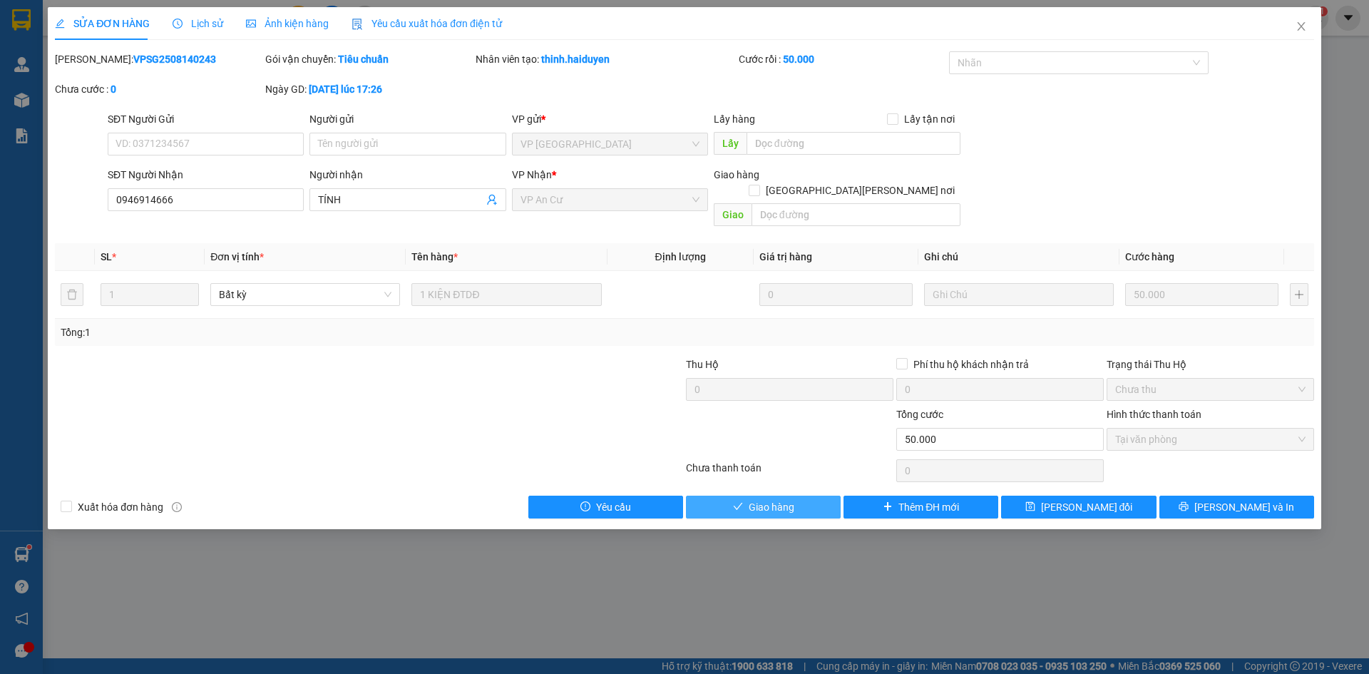
click at [784, 499] on span "Giao hàng" at bounding box center [771, 507] width 46 height 16
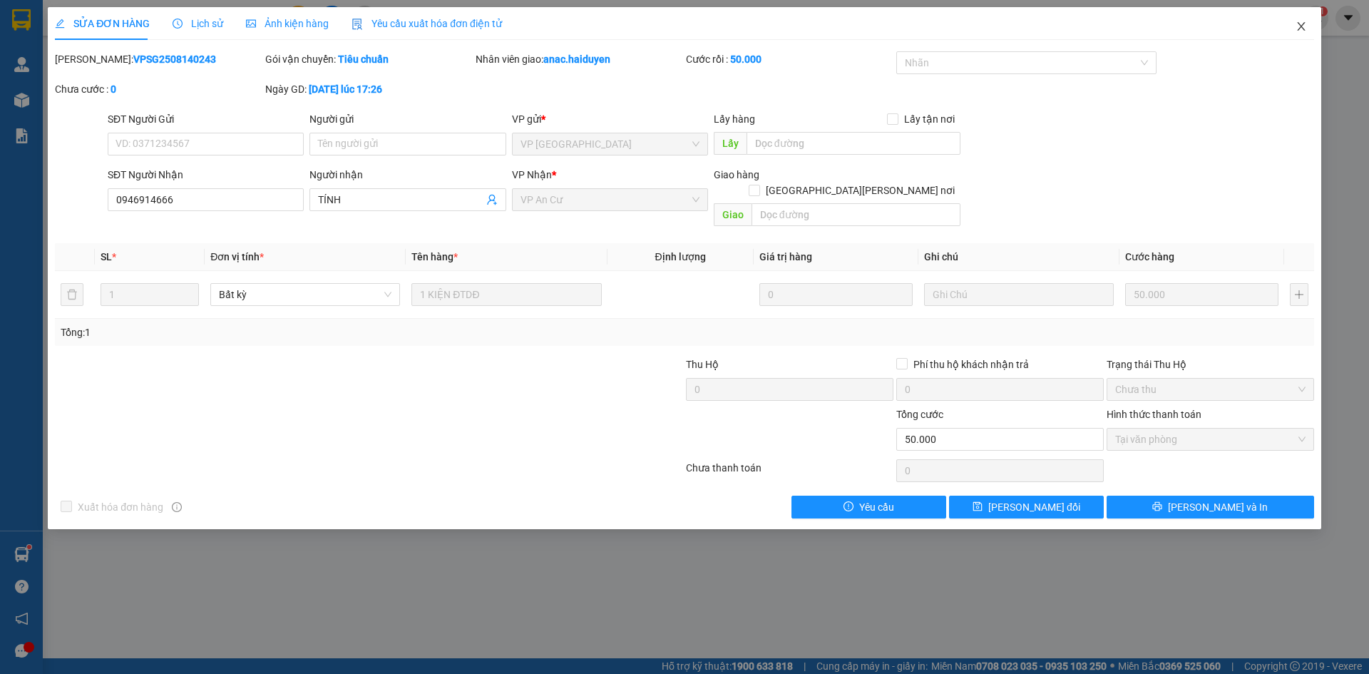
click at [1302, 33] on span "Close" at bounding box center [1301, 27] width 40 height 40
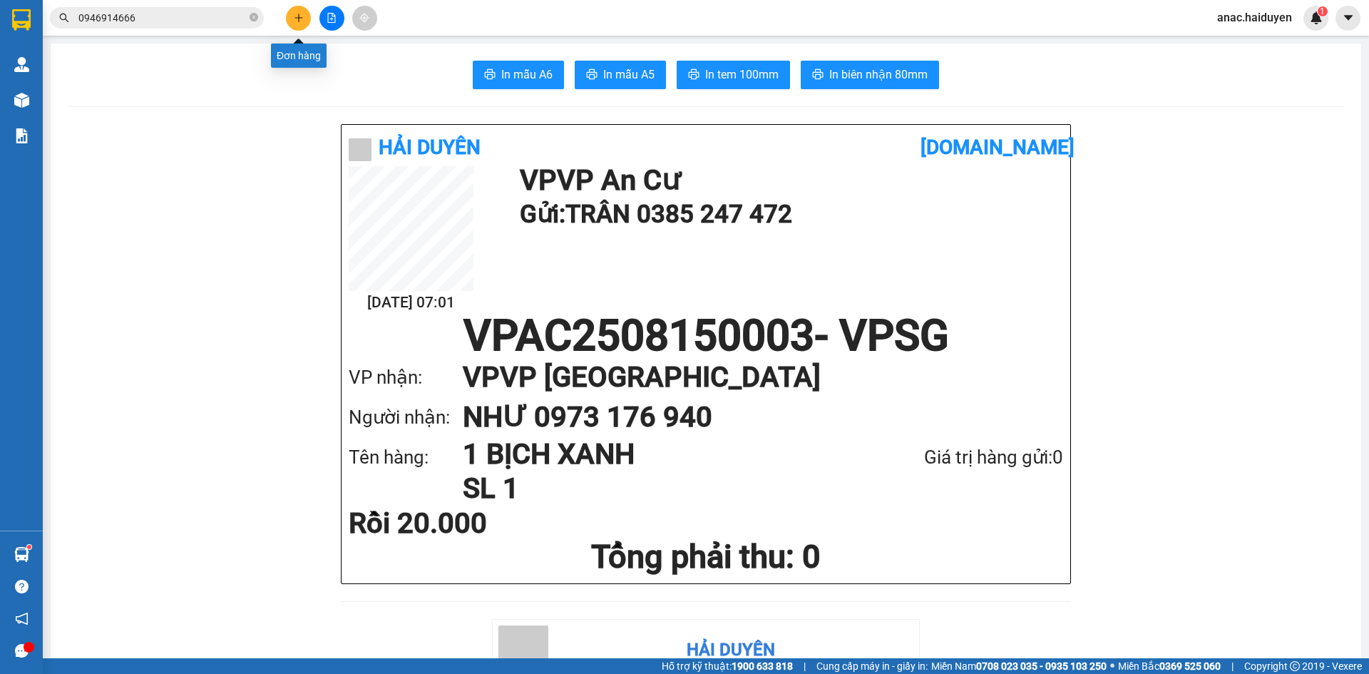
click at [303, 26] on button at bounding box center [298, 18] width 25 height 25
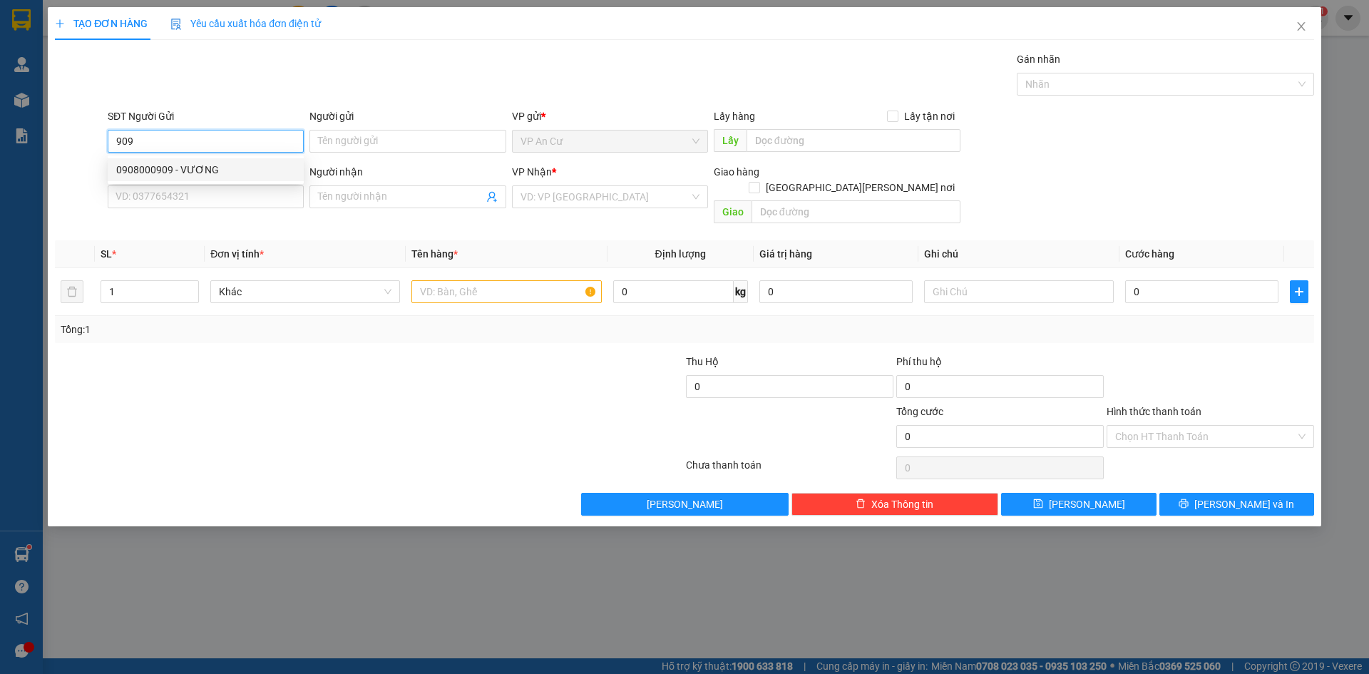
click at [234, 172] on div "0908000909 - VƯƠNG" at bounding box center [205, 170] width 179 height 16
type input "0908000909"
type input "VƯƠNG"
type input "0388420122"
type input "VINH"
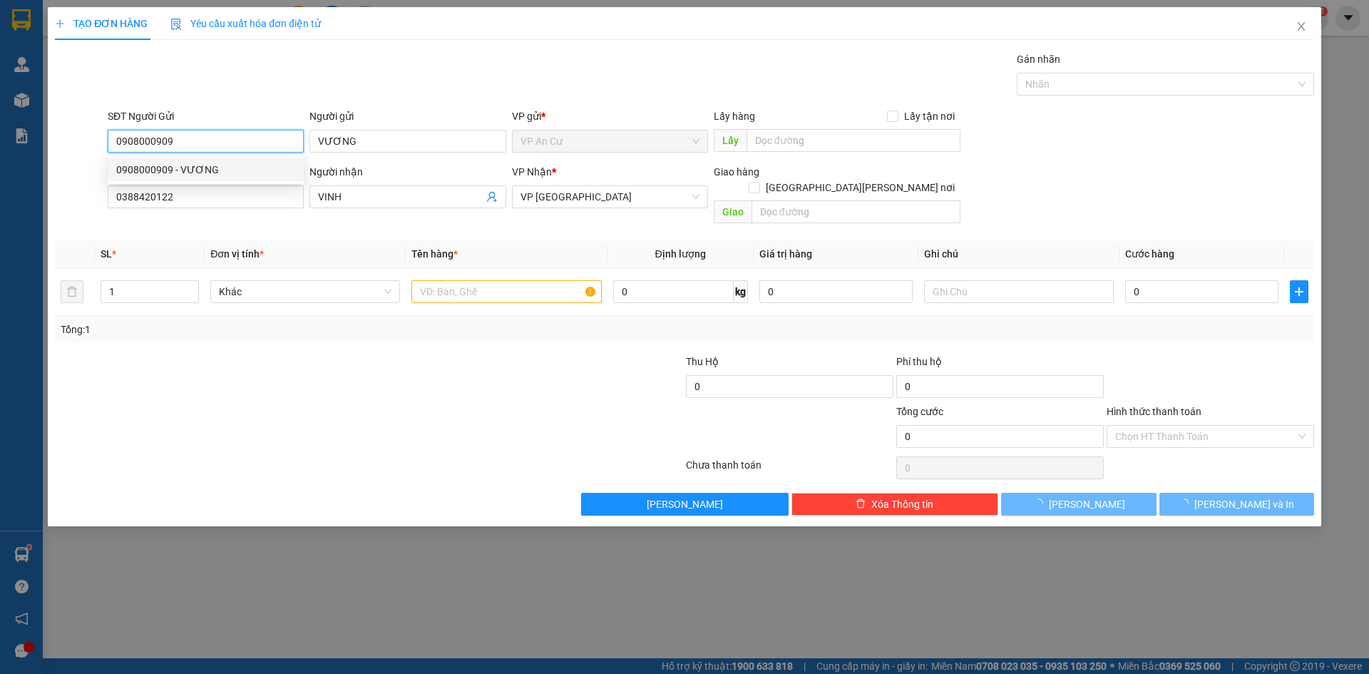
type input "40.000"
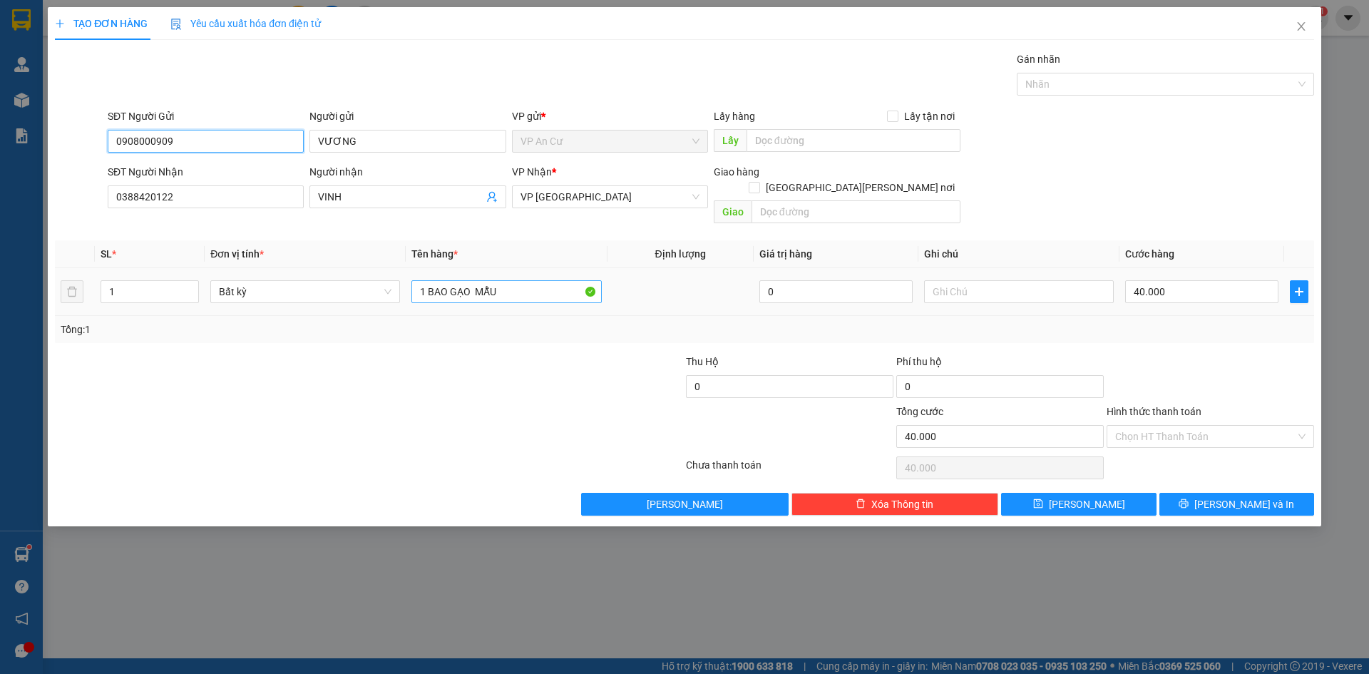
type input "0908000909"
click at [548, 280] on input "1 BAO GẠO MẪU" at bounding box center [506, 291] width 190 height 23
type input "1 BAO GẠO MẪU 20KG"
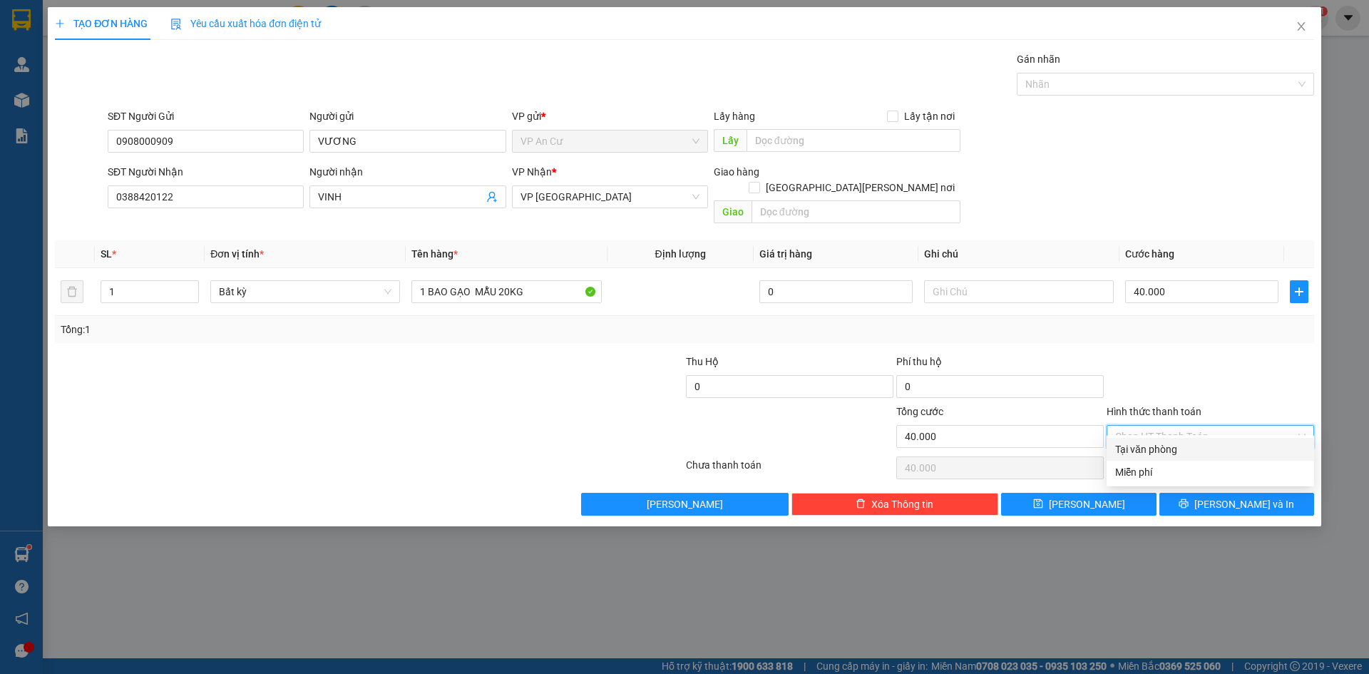
click at [1225, 426] on input "Hình thức thanh toán" at bounding box center [1205, 436] width 180 height 21
click at [1212, 453] on div "Tại văn phòng" at bounding box center [1210, 449] width 190 height 16
type input "0"
click at [1227, 496] on span "[PERSON_NAME] và In" at bounding box center [1244, 504] width 100 height 16
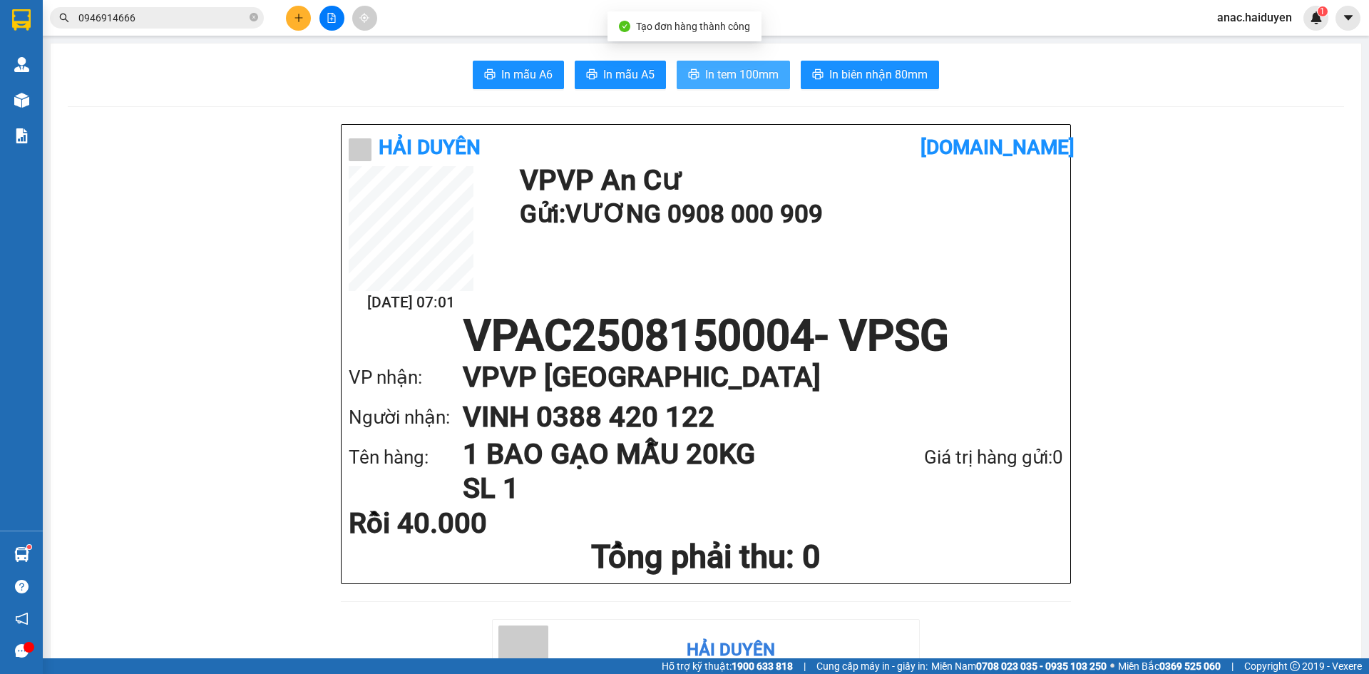
click at [729, 75] on span "In tem 100mm" at bounding box center [741, 75] width 73 height 18
click at [739, 81] on span "In tem 100mm" at bounding box center [741, 75] width 73 height 18
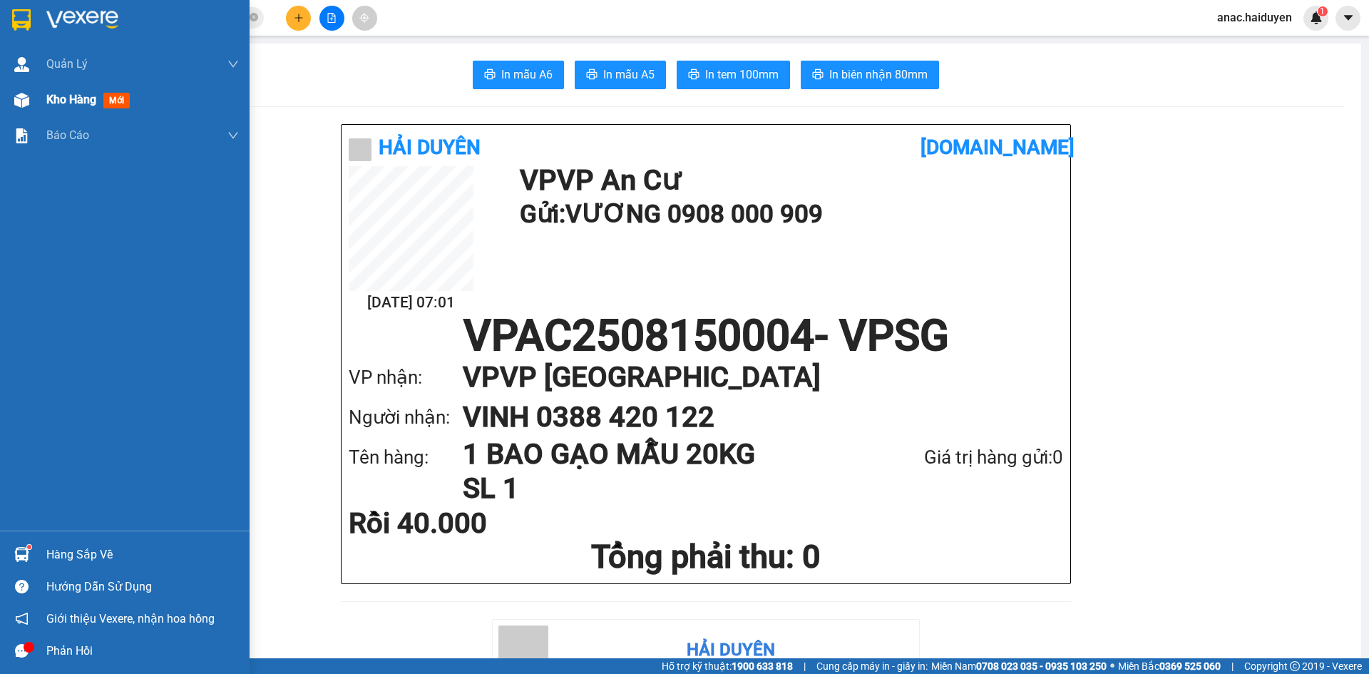
click at [89, 105] on span "Kho hàng" at bounding box center [71, 100] width 50 height 14
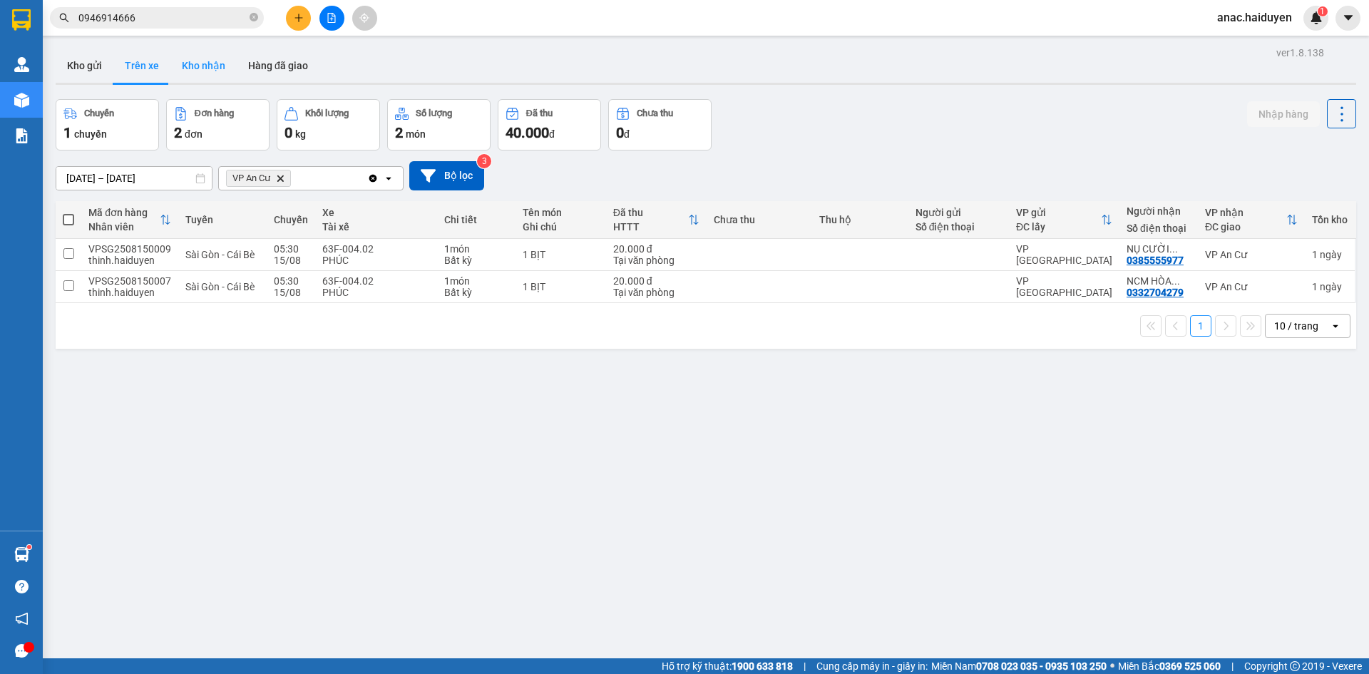
click at [216, 70] on button "Kho nhận" at bounding box center [203, 65] width 66 height 34
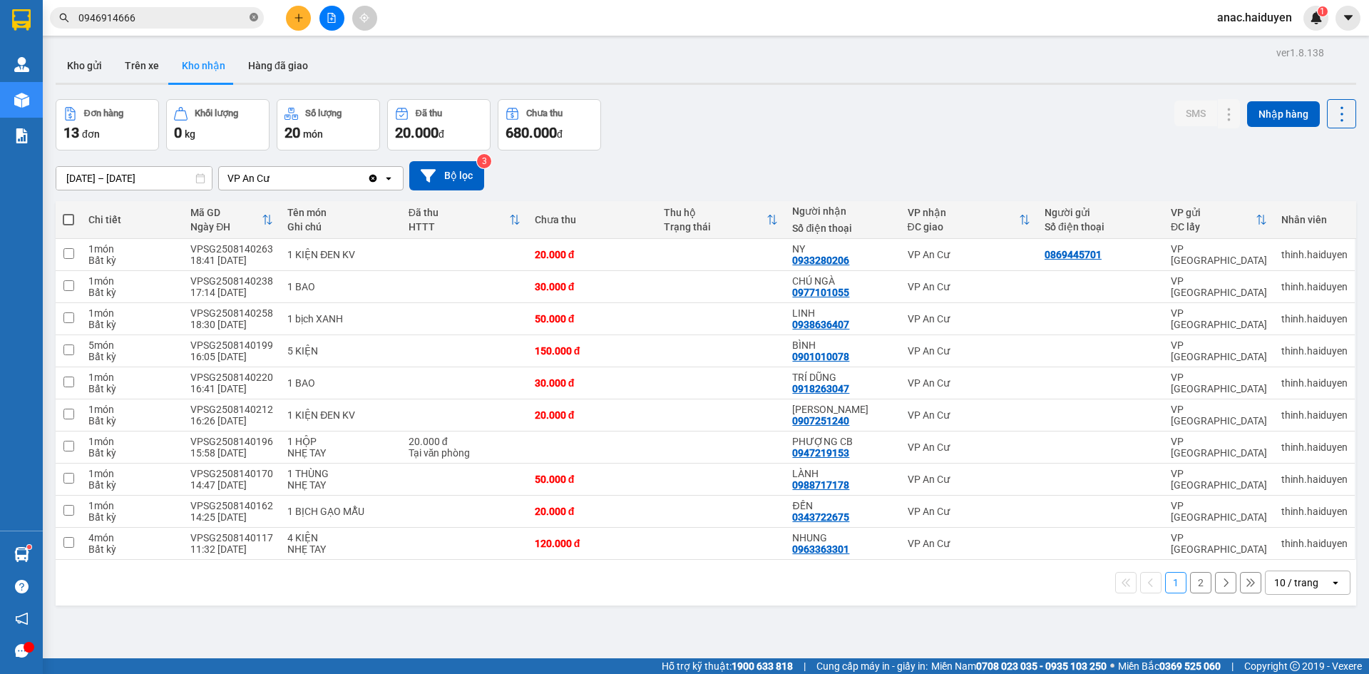
click at [252, 21] on icon "close-circle" at bounding box center [253, 17] width 9 height 9
click at [147, 59] on button "Trên xe" at bounding box center [141, 65] width 57 height 34
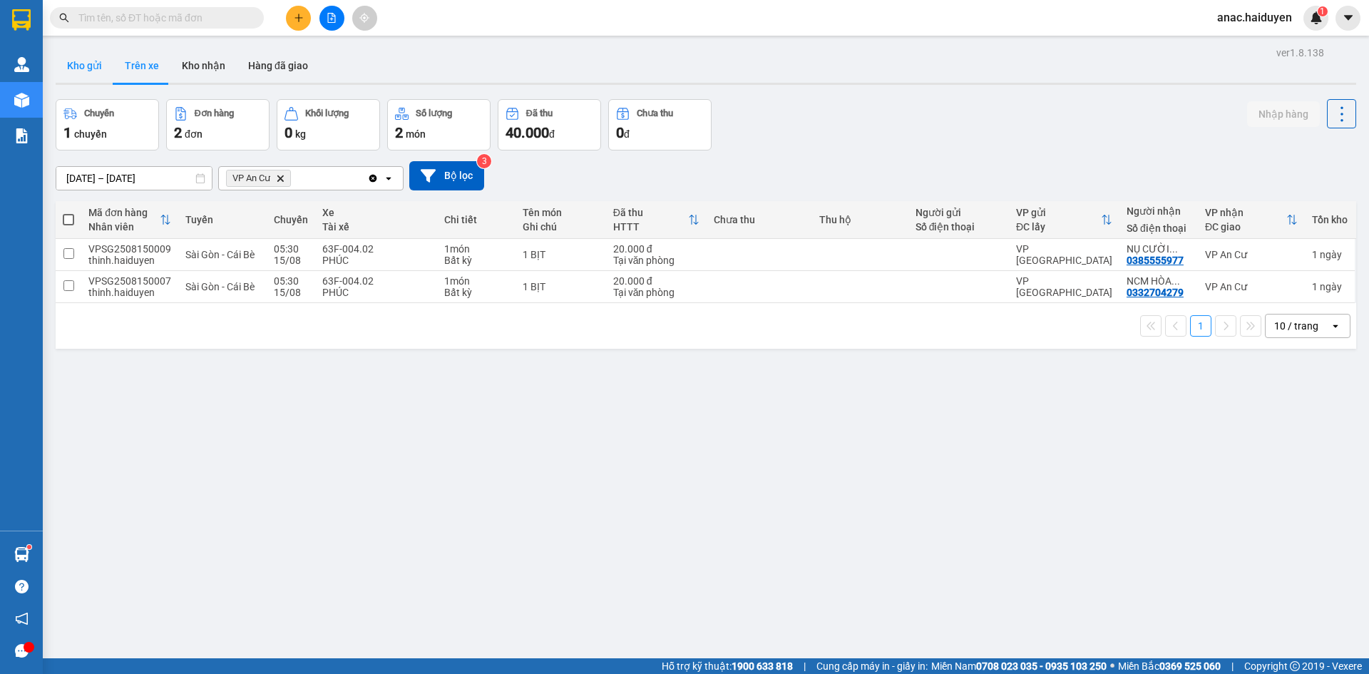
click at [87, 66] on button "Kho gửi" at bounding box center [85, 65] width 58 height 34
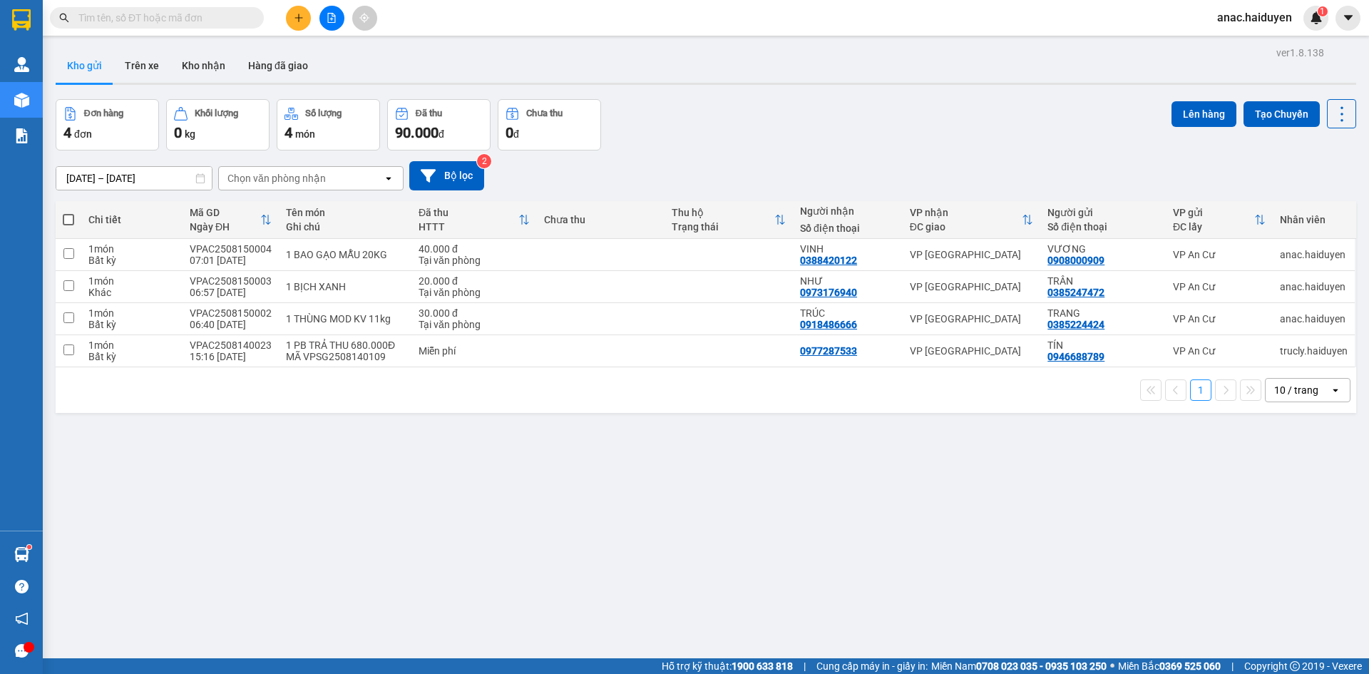
click at [929, 597] on div "ver 1.8.138 Kho gửi Trên xe [PERSON_NAME] Hàng đã [PERSON_NAME] hàng 4 đơn [PER…" at bounding box center [706, 380] width 1312 height 674
click at [138, 73] on button "Trên xe" at bounding box center [141, 65] width 57 height 34
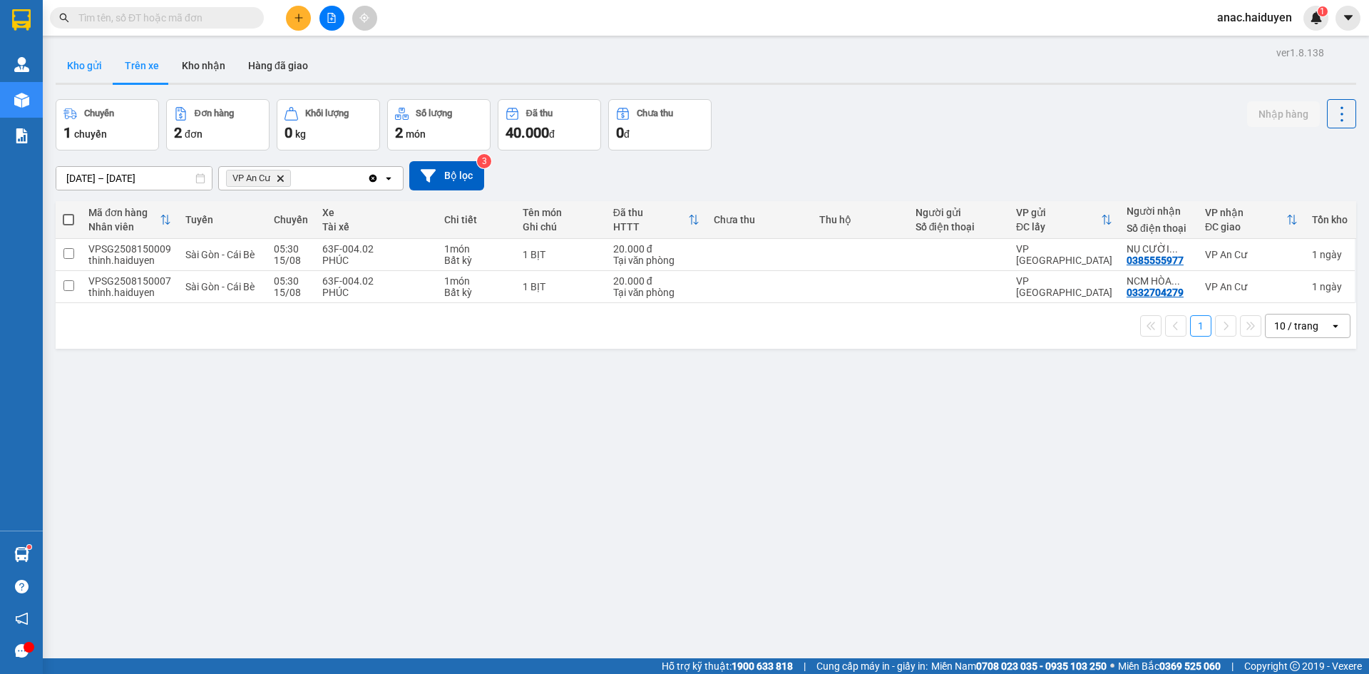
click at [83, 72] on button "Kho gửi" at bounding box center [85, 65] width 58 height 34
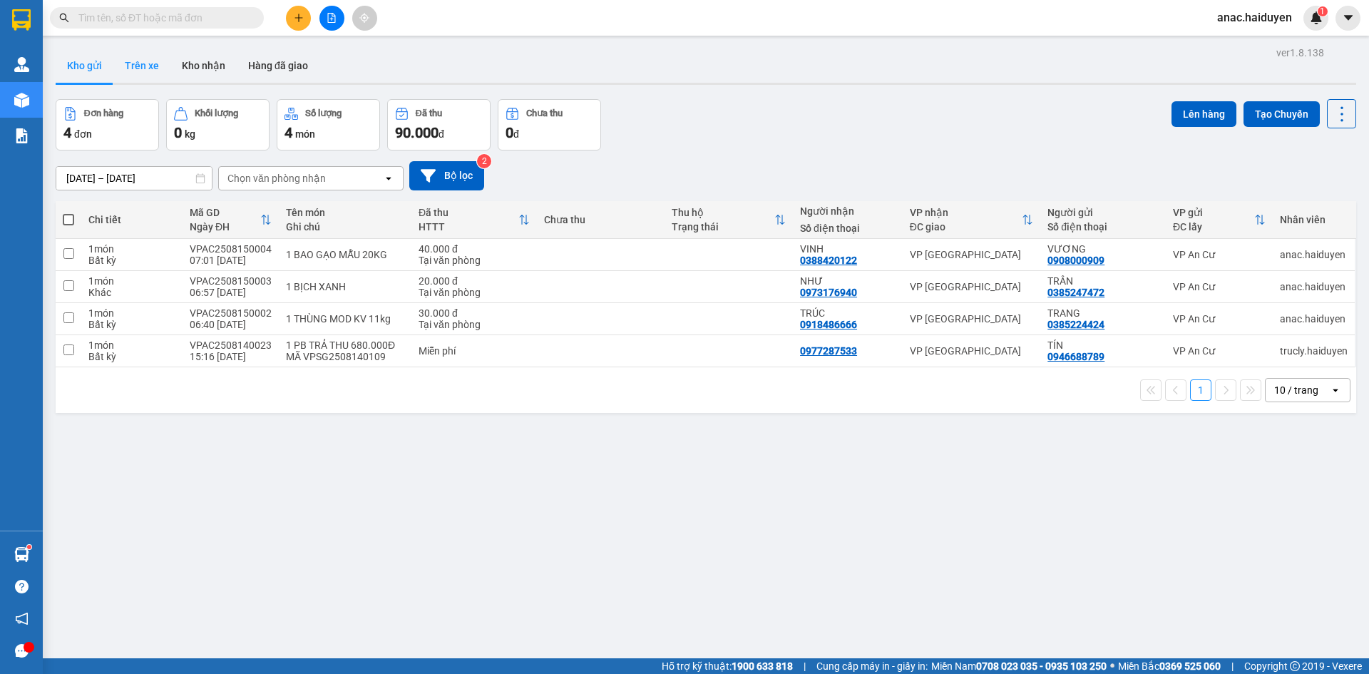
click at [149, 73] on button "Trên xe" at bounding box center [141, 65] width 57 height 34
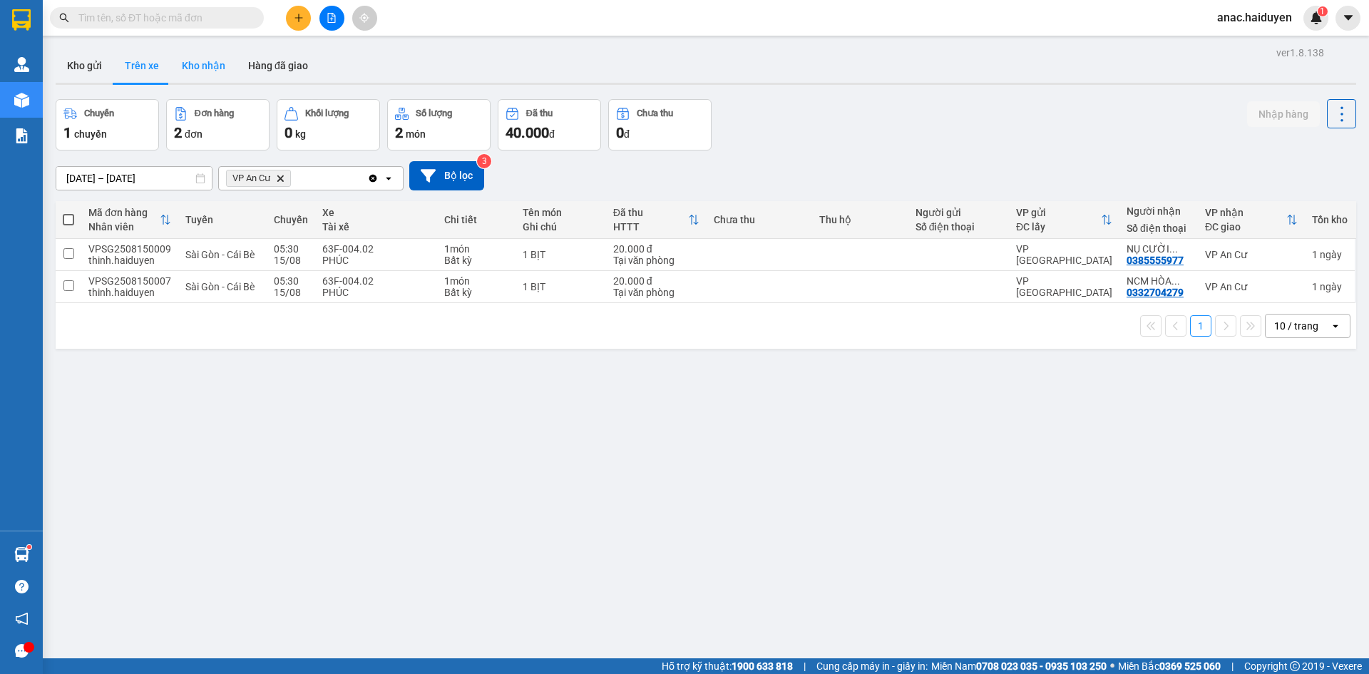
click at [206, 71] on button "Kho nhận" at bounding box center [203, 65] width 66 height 34
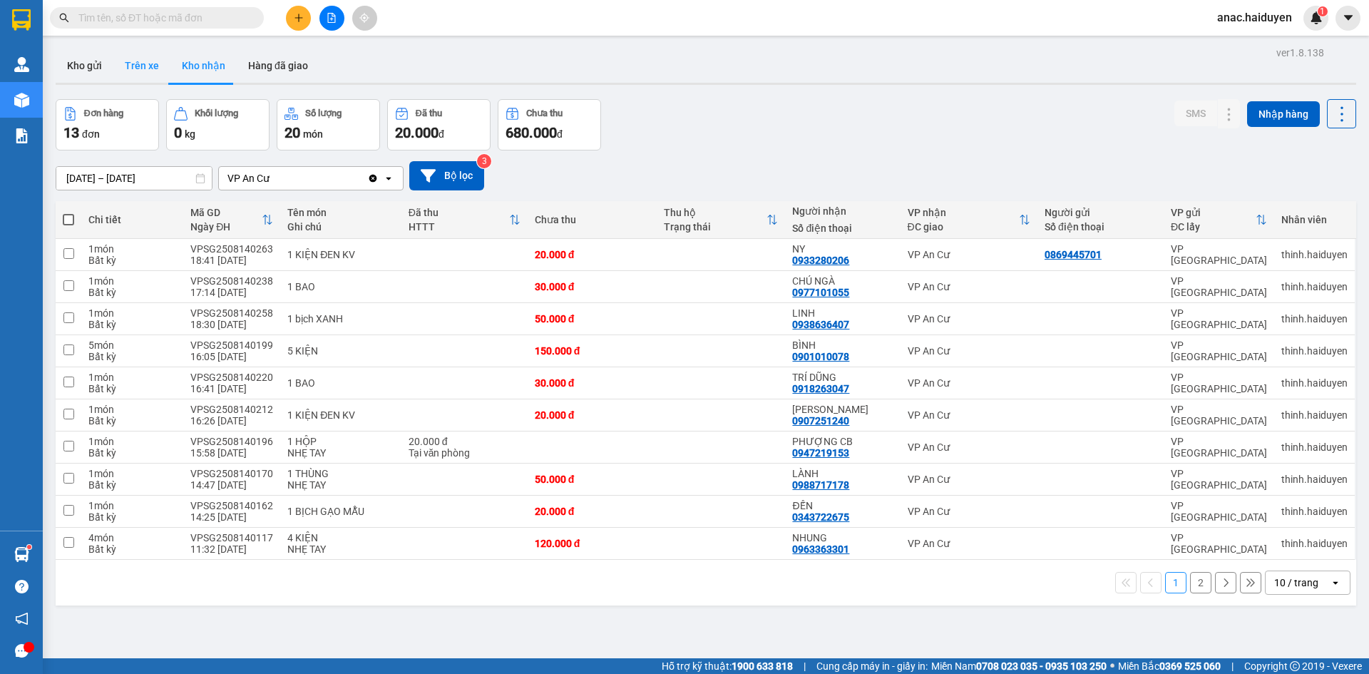
drag, startPoint x: 154, startPoint y: 69, endPoint x: 144, endPoint y: 71, distance: 10.2
click at [152, 70] on button "Trên xe" at bounding box center [141, 65] width 57 height 34
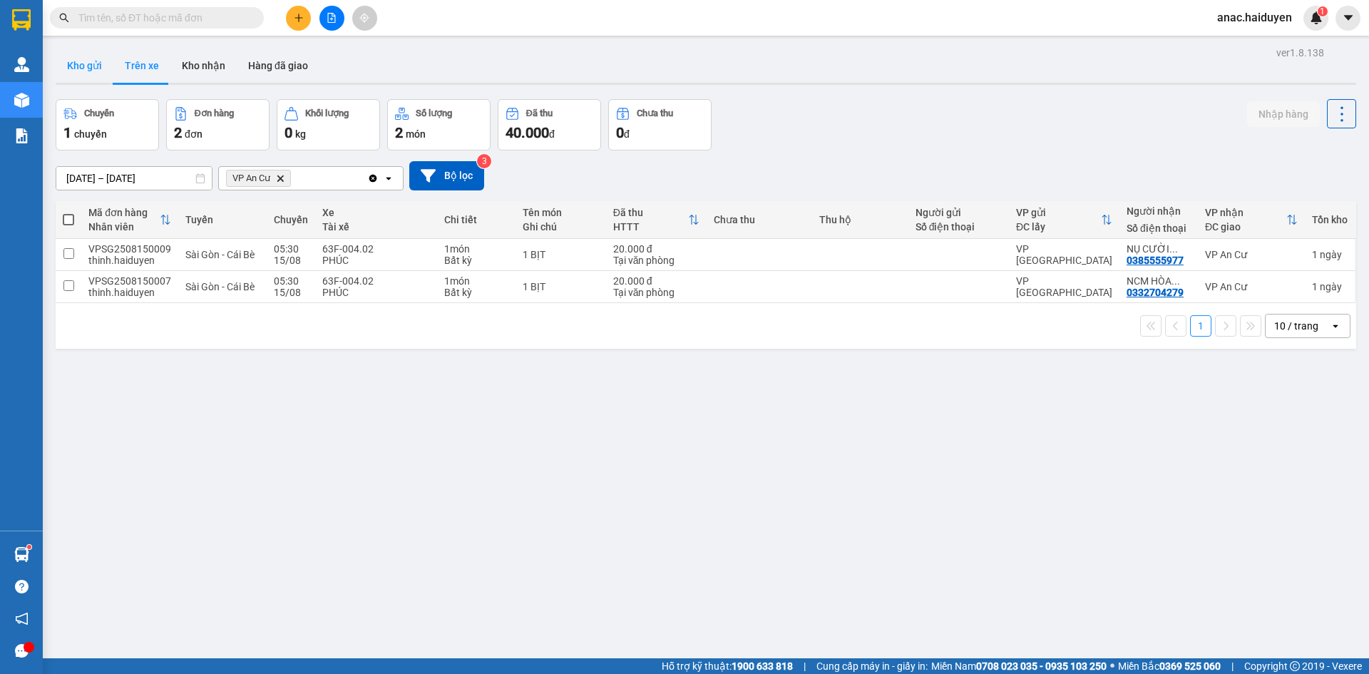
click at [91, 75] on button "Kho gửi" at bounding box center [85, 65] width 58 height 34
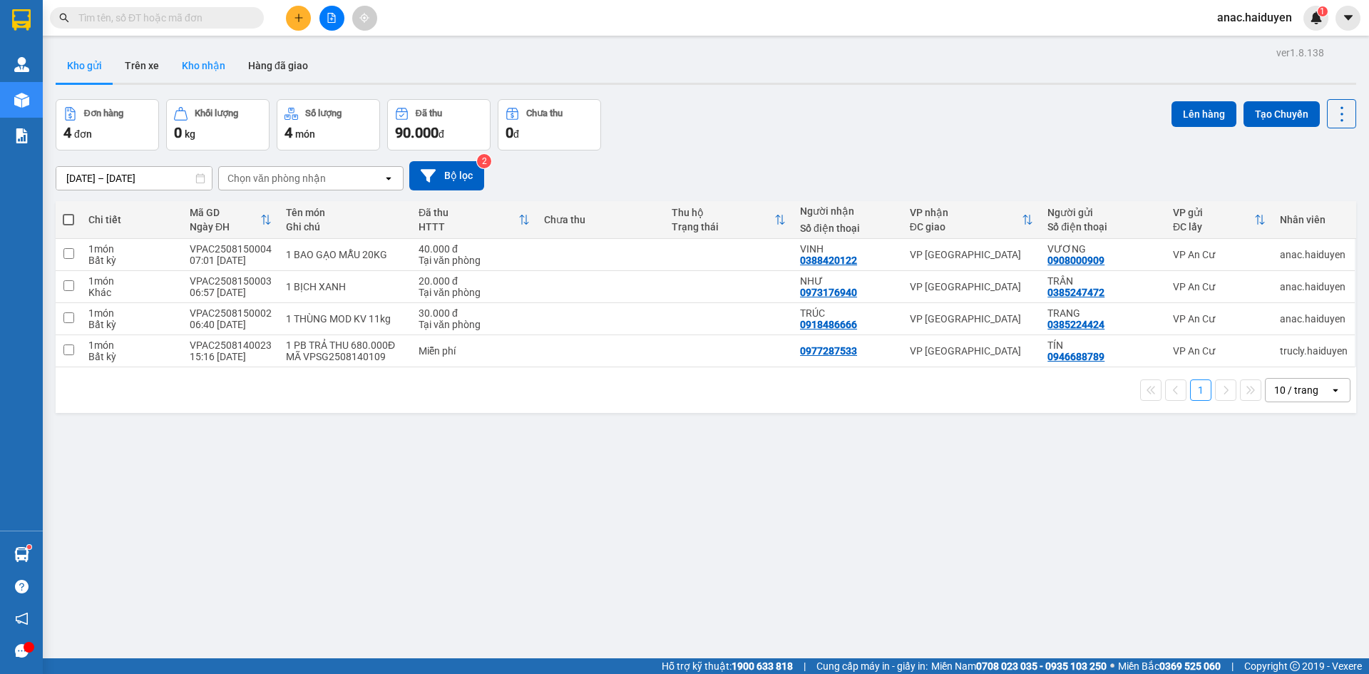
click at [227, 63] on button "Kho nhận" at bounding box center [203, 65] width 66 height 34
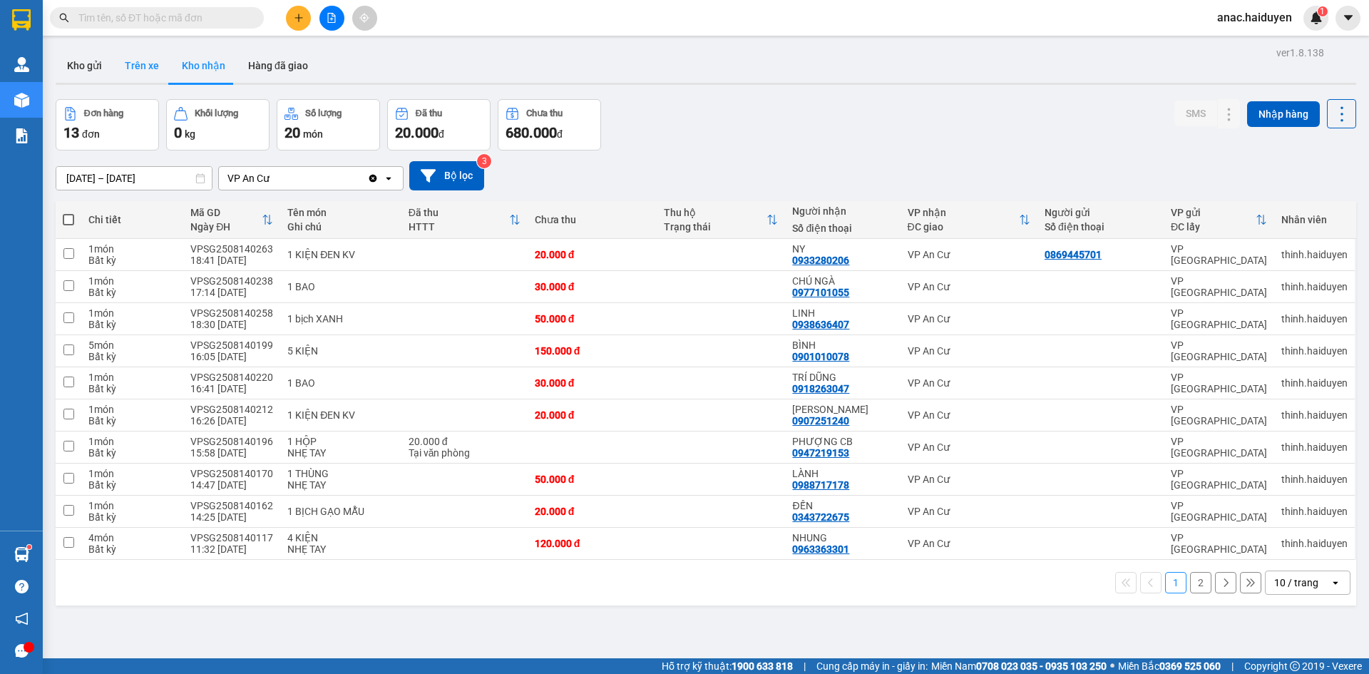
click at [121, 66] on button "Trên xe" at bounding box center [141, 65] width 57 height 34
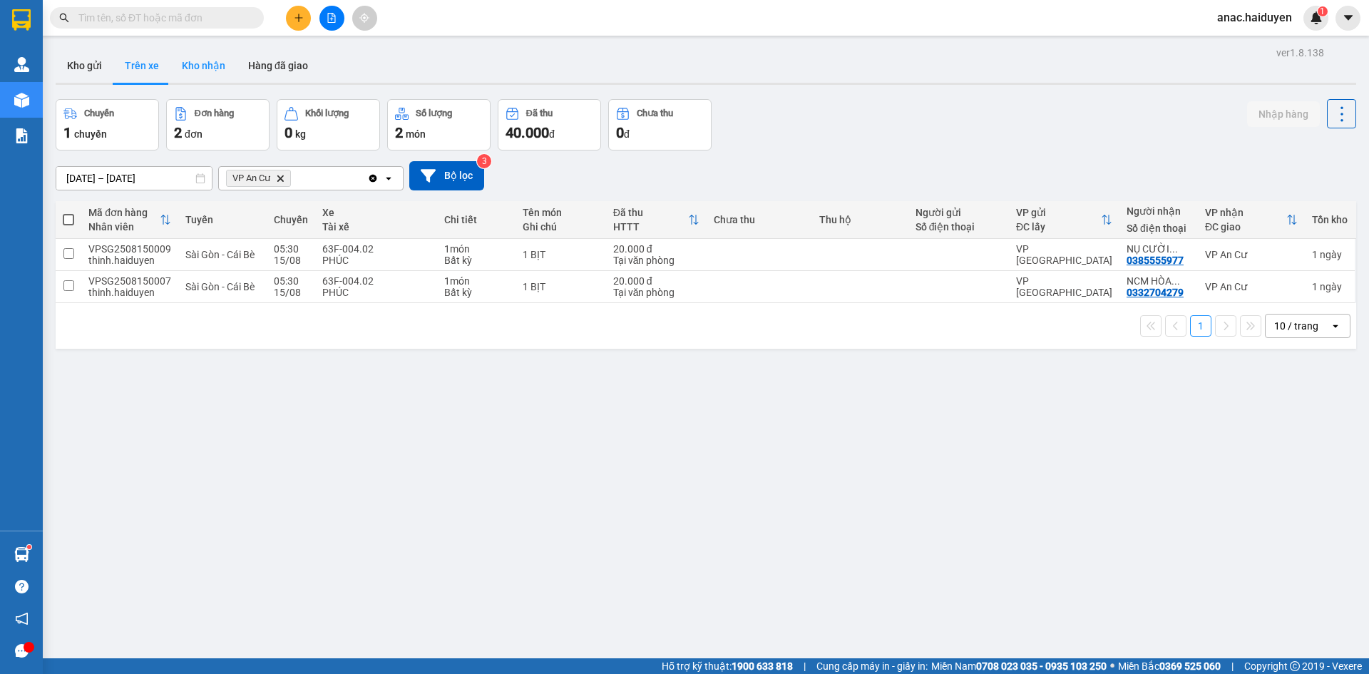
click at [209, 75] on button "Kho nhận" at bounding box center [203, 65] width 66 height 34
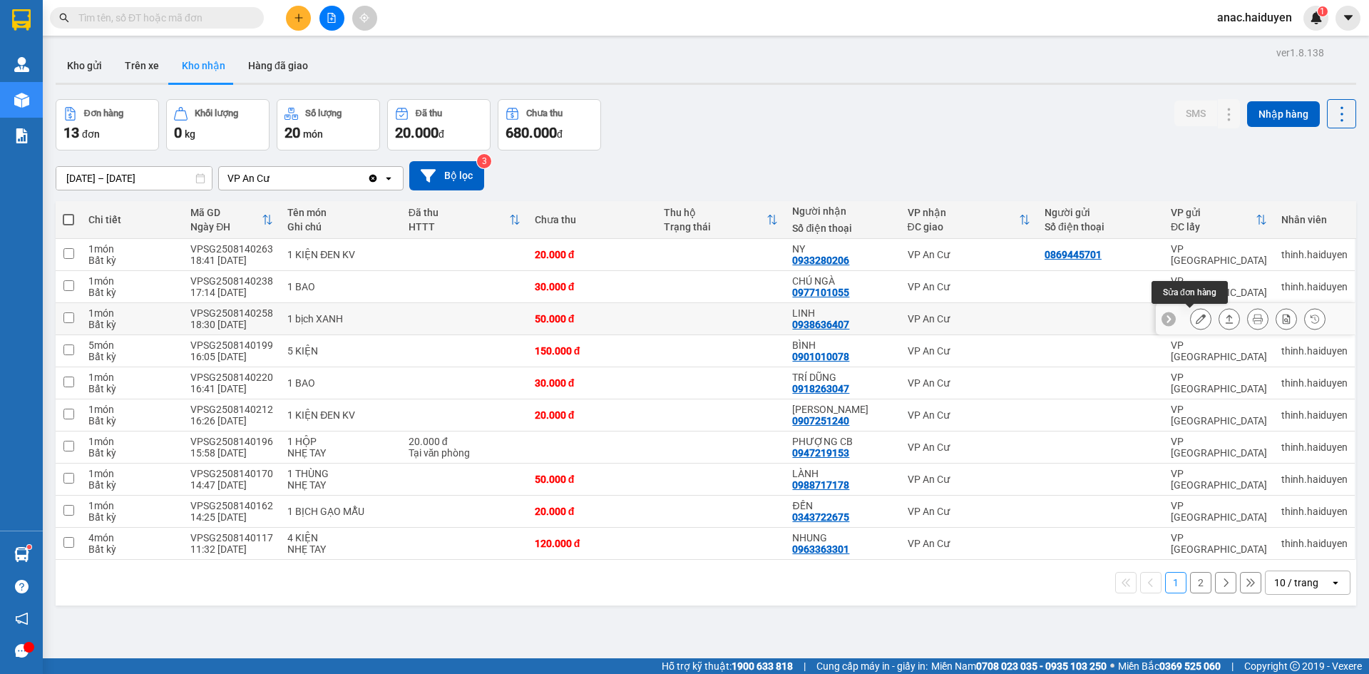
click at [1195, 317] on icon at bounding box center [1200, 319] width 10 height 10
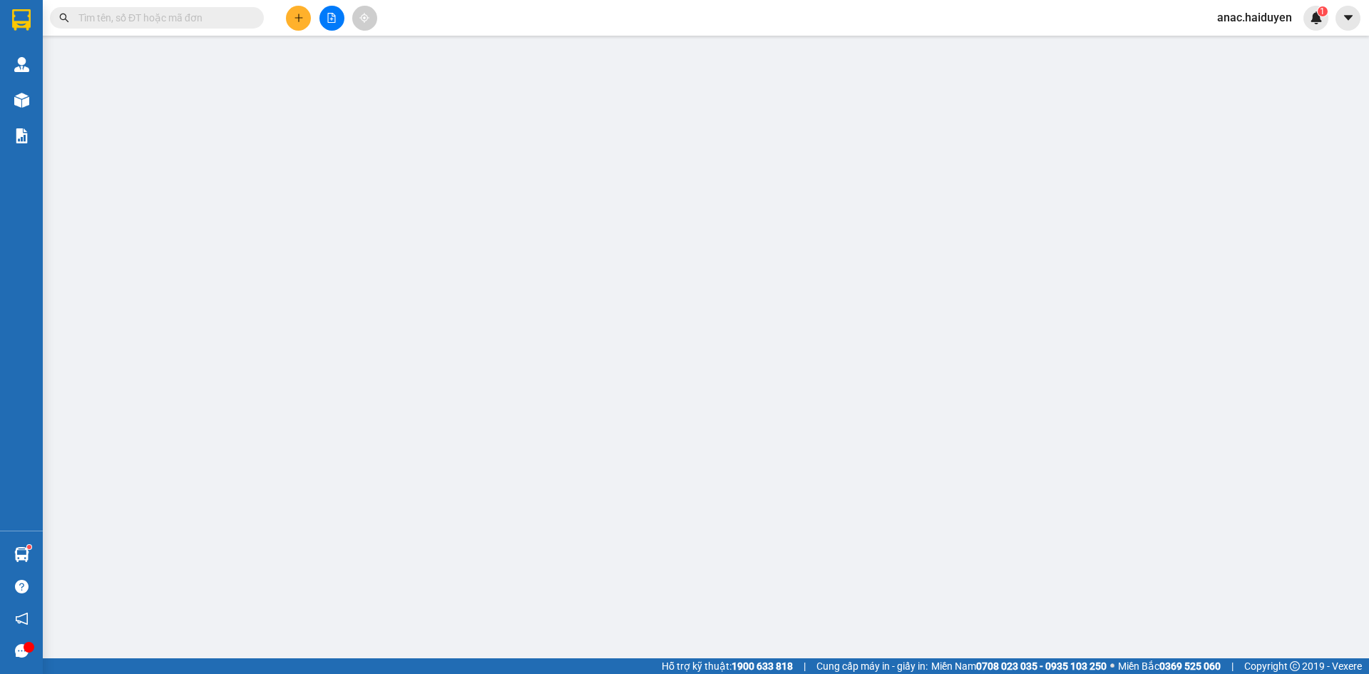
type input "0938636407"
type input "LINH"
type input "50.000"
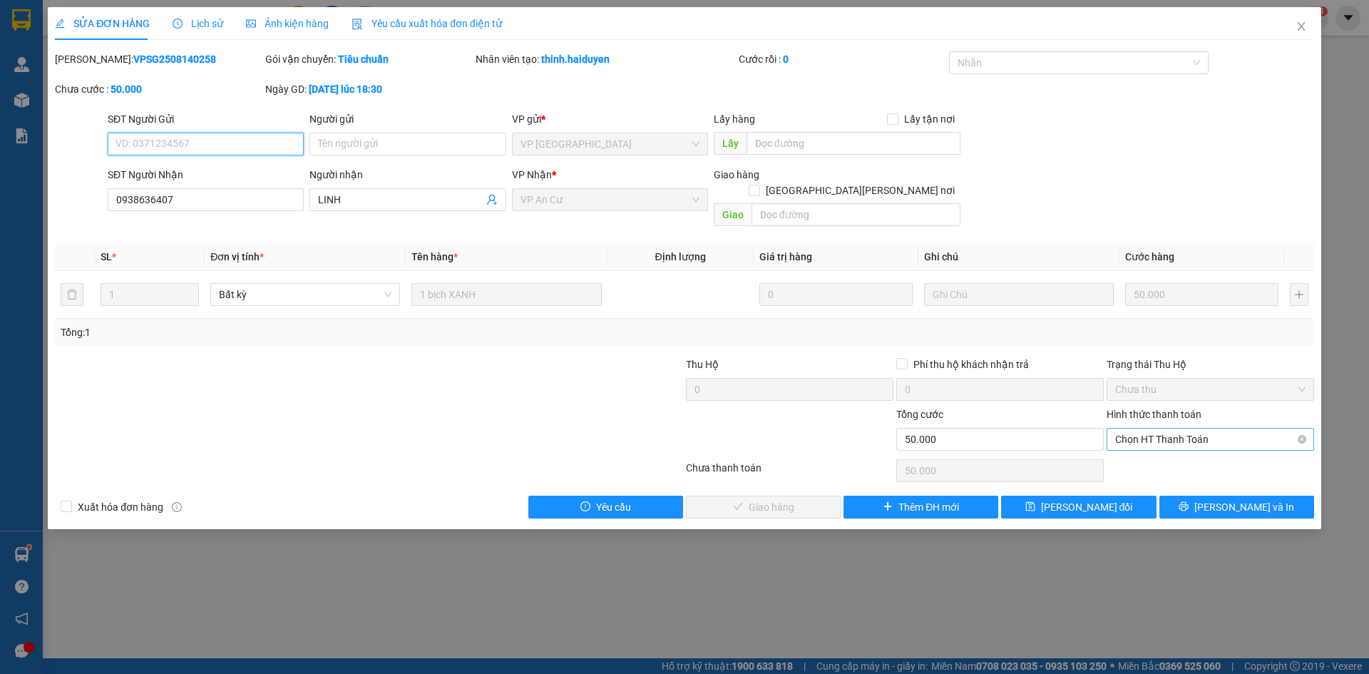
click at [1153, 428] on span "Chọn HT Thanh Toán" at bounding box center [1210, 438] width 190 height 21
click at [1152, 445] on div "Tại văn phòng" at bounding box center [1210, 452] width 190 height 16
type input "0"
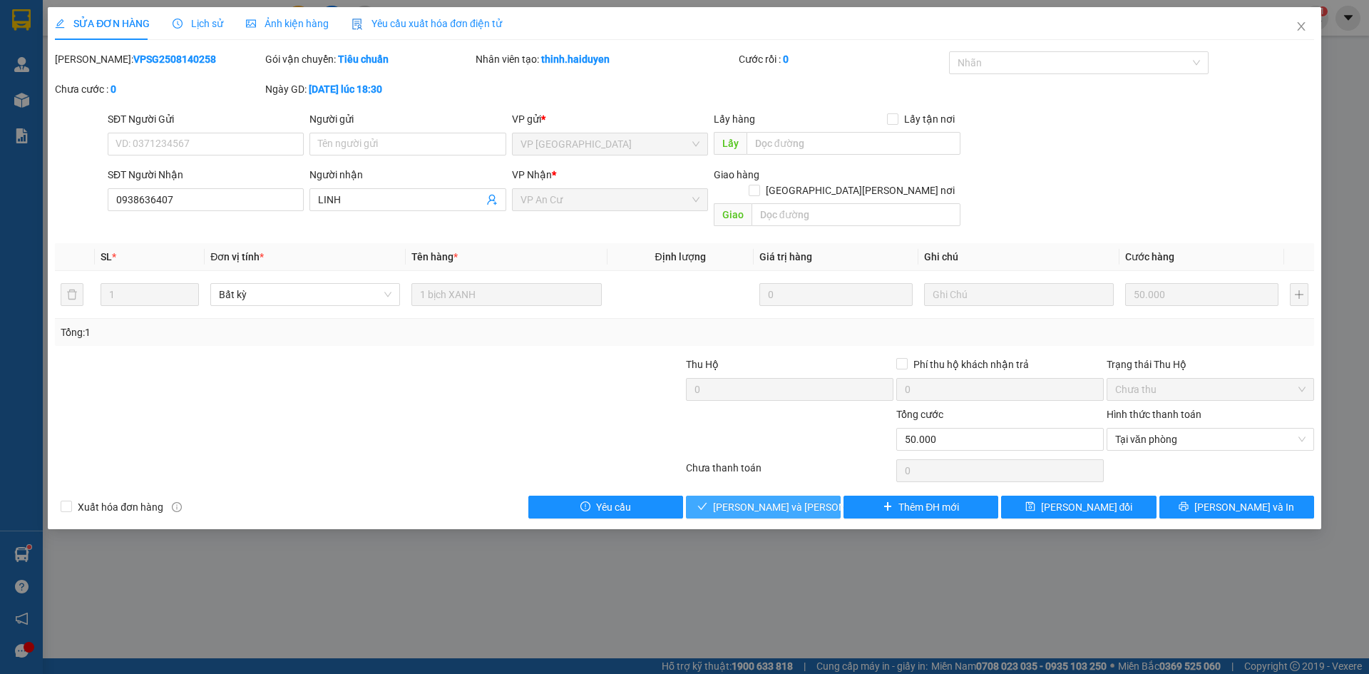
click at [808, 499] on span "[PERSON_NAME] và [PERSON_NAME] hàng" at bounding box center [809, 507] width 192 height 16
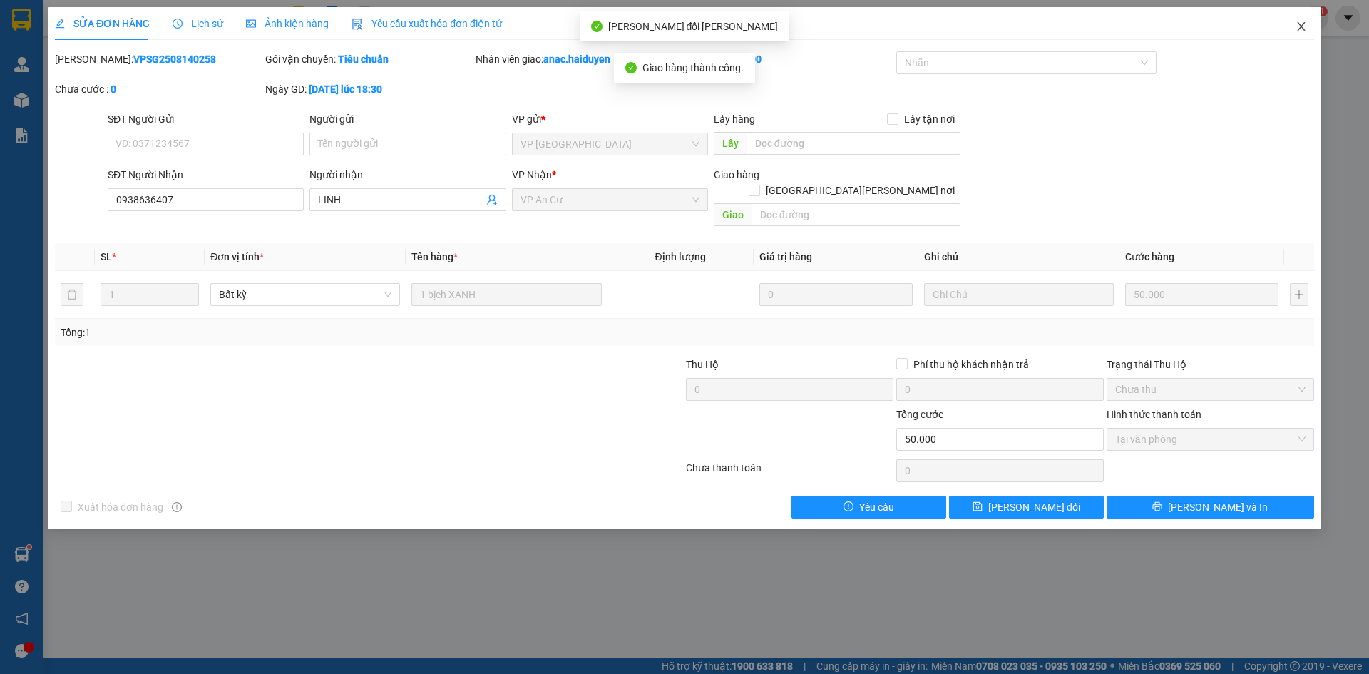
click at [1299, 27] on icon "close" at bounding box center [1300, 26] width 11 height 11
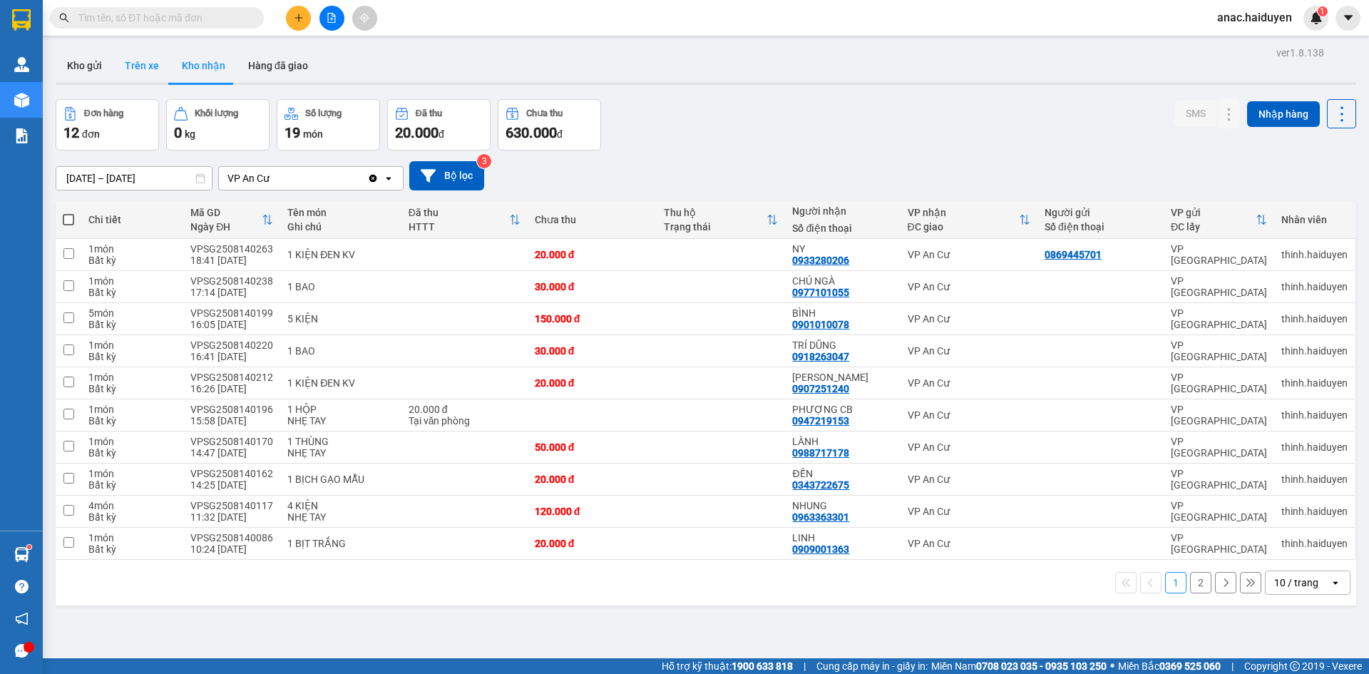
click at [149, 56] on button "Trên xe" at bounding box center [141, 65] width 57 height 34
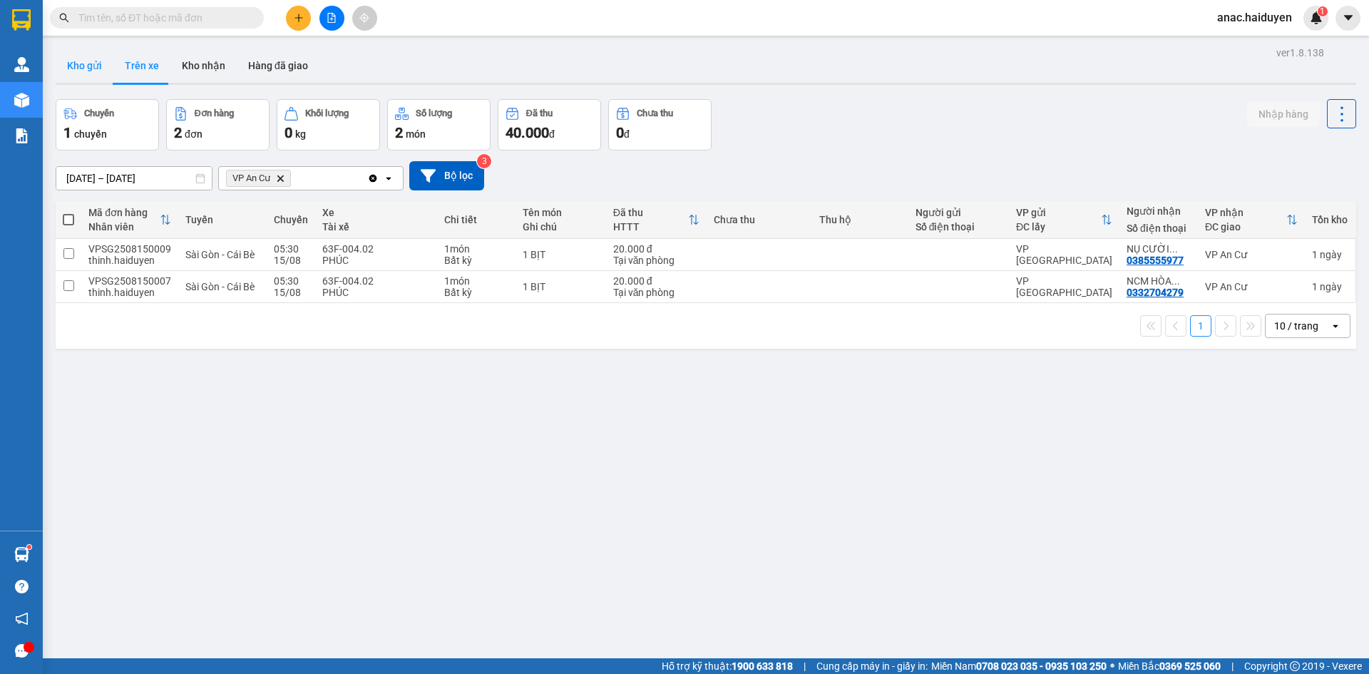
click at [93, 72] on button "Kho gửi" at bounding box center [85, 65] width 58 height 34
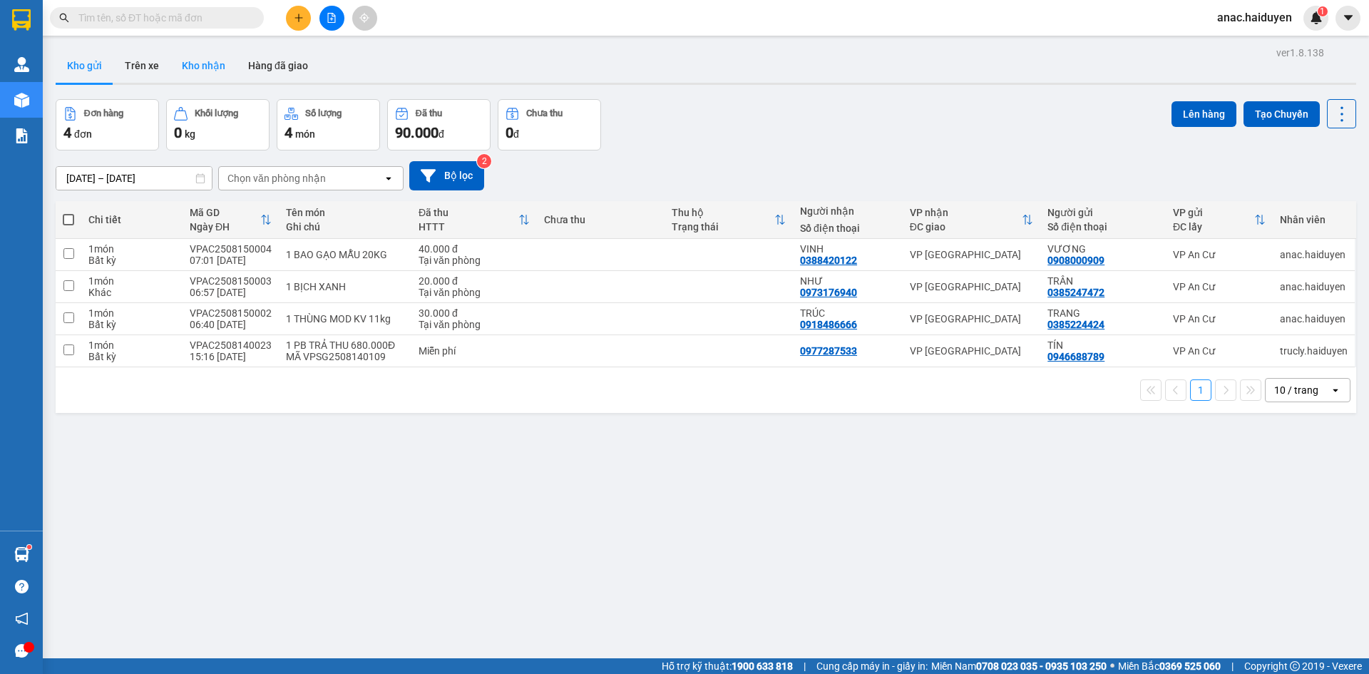
click at [214, 68] on button "Kho nhận" at bounding box center [203, 65] width 66 height 34
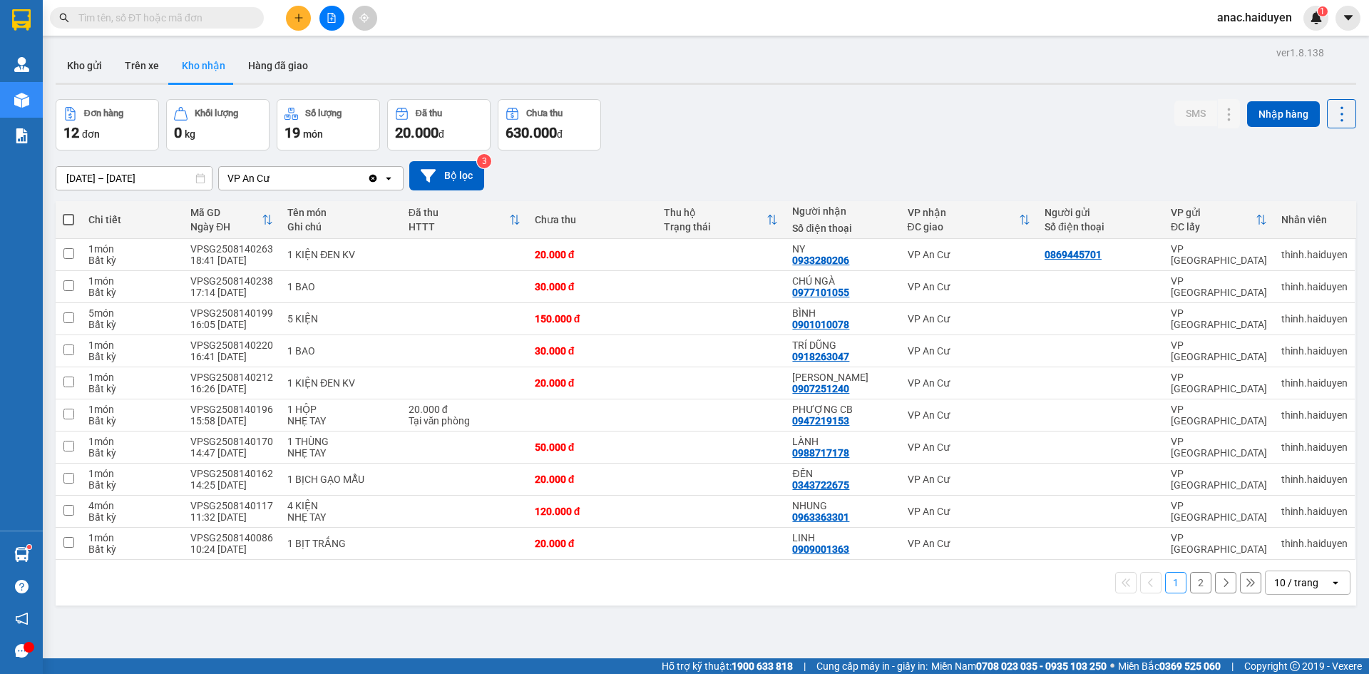
click at [1190, 589] on button "2" at bounding box center [1200, 582] width 21 height 21
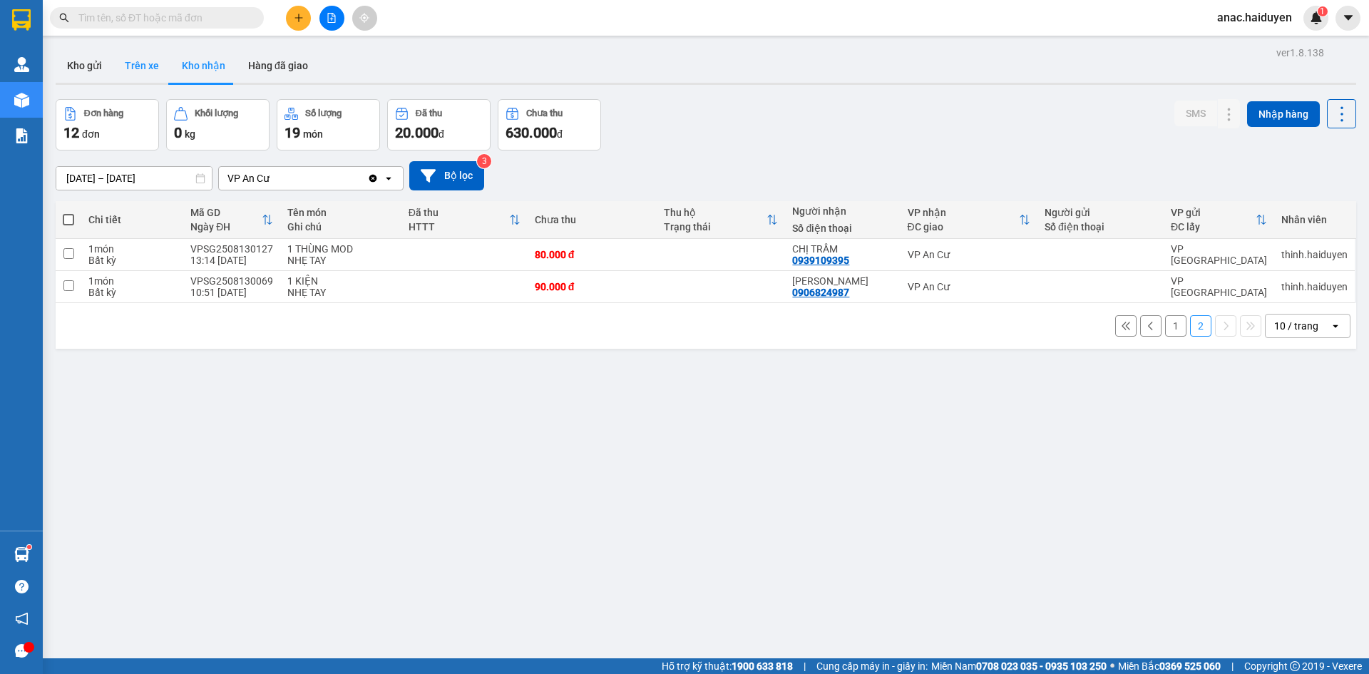
click at [131, 67] on button "Trên xe" at bounding box center [141, 65] width 57 height 34
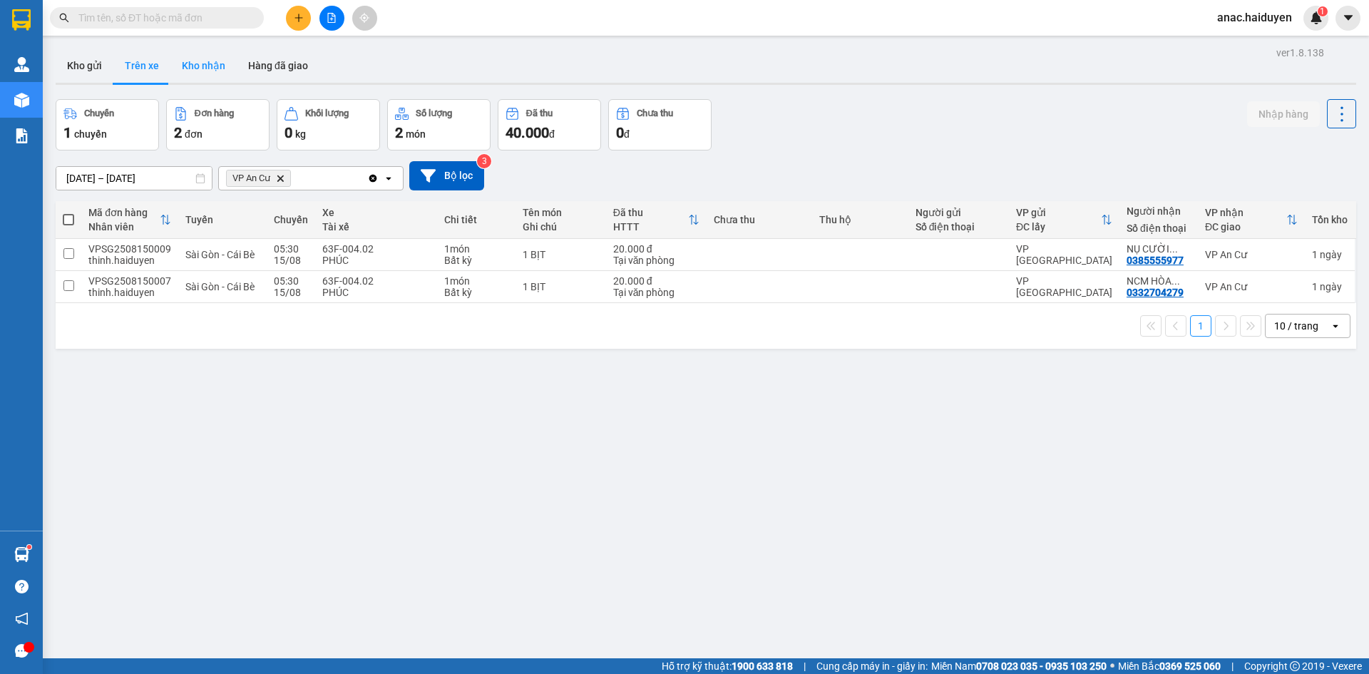
click at [210, 66] on button "Kho nhận" at bounding box center [203, 65] width 66 height 34
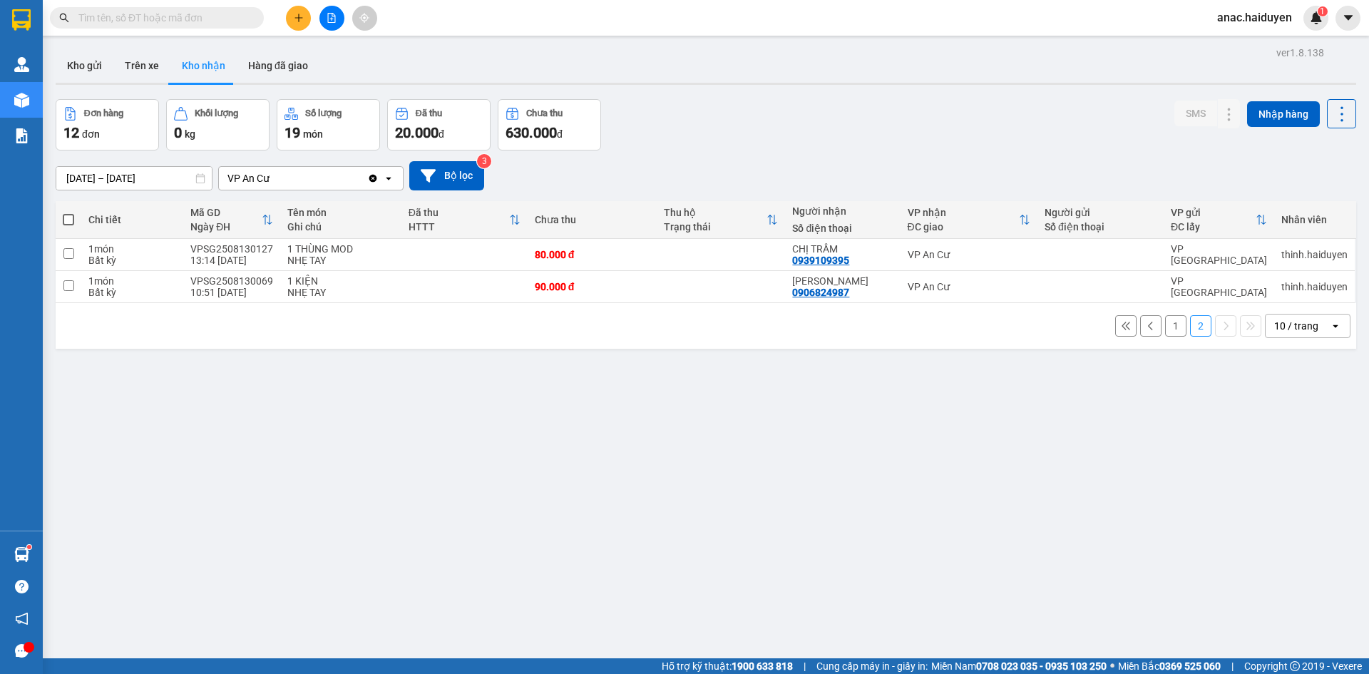
click at [1165, 328] on button "1" at bounding box center [1175, 325] width 21 height 21
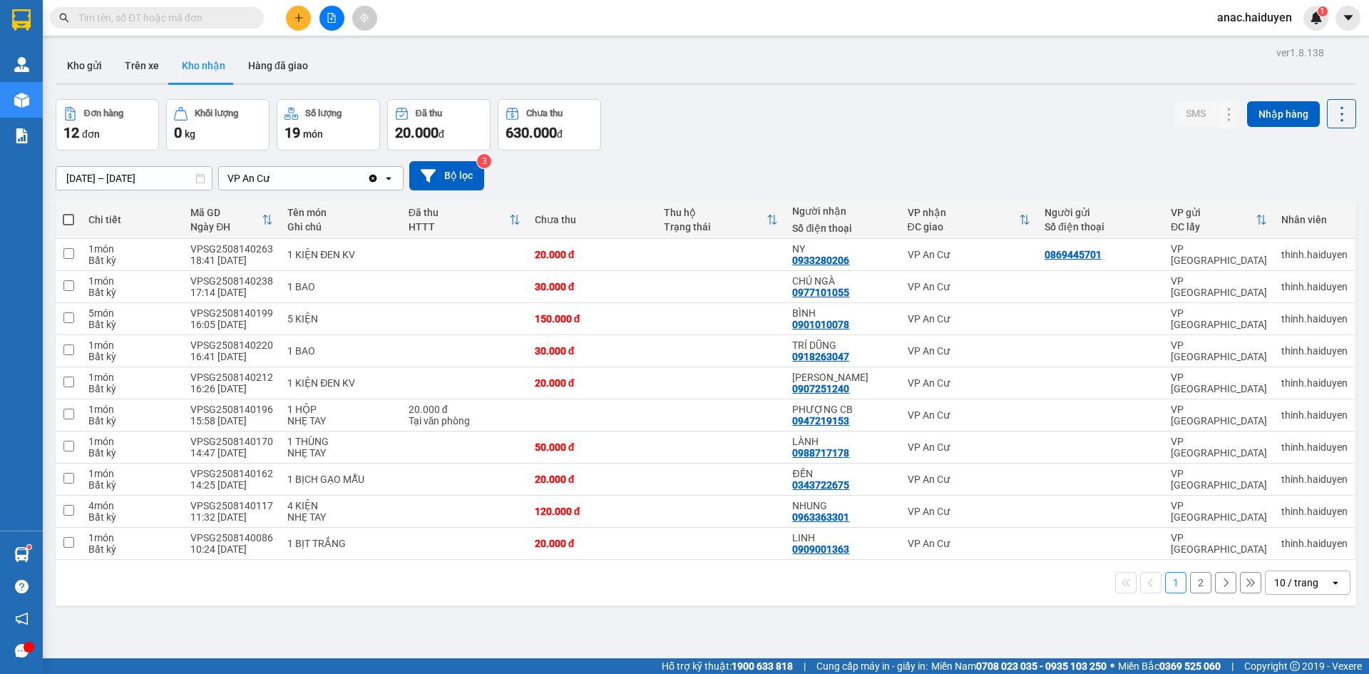
click at [395, 48] on div "Kho gửi Trên xe Kho nhận Hàng đã giao" at bounding box center [706, 67] width 1300 height 38
click at [150, 66] on button "Trên xe" at bounding box center [141, 65] width 57 height 34
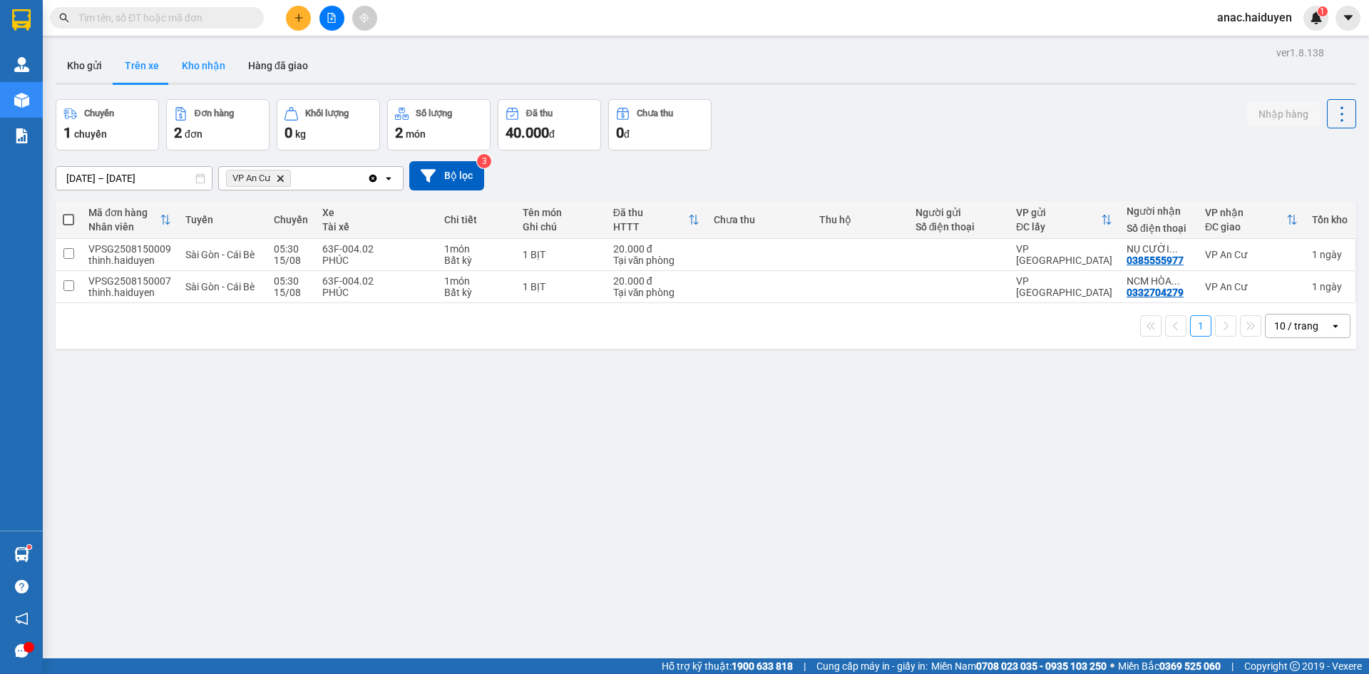
click at [195, 61] on button "Kho nhận" at bounding box center [203, 65] width 66 height 34
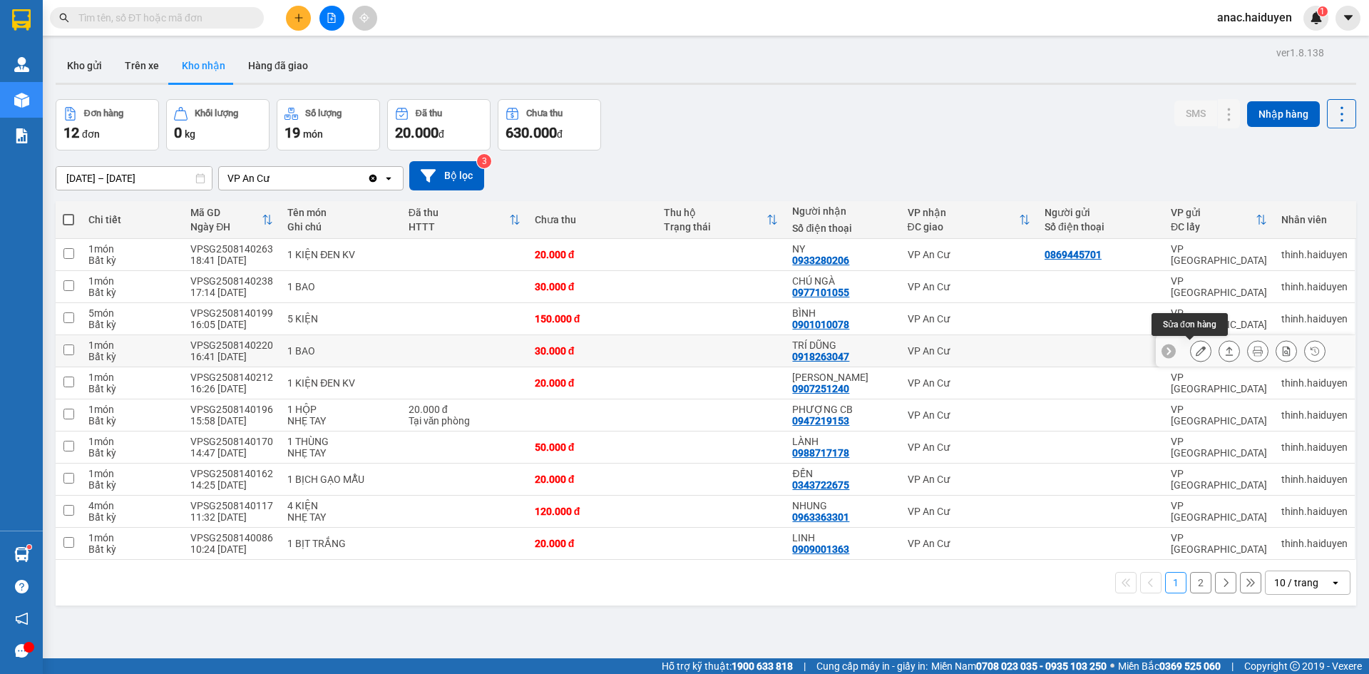
click at [1195, 352] on icon at bounding box center [1200, 351] width 10 height 10
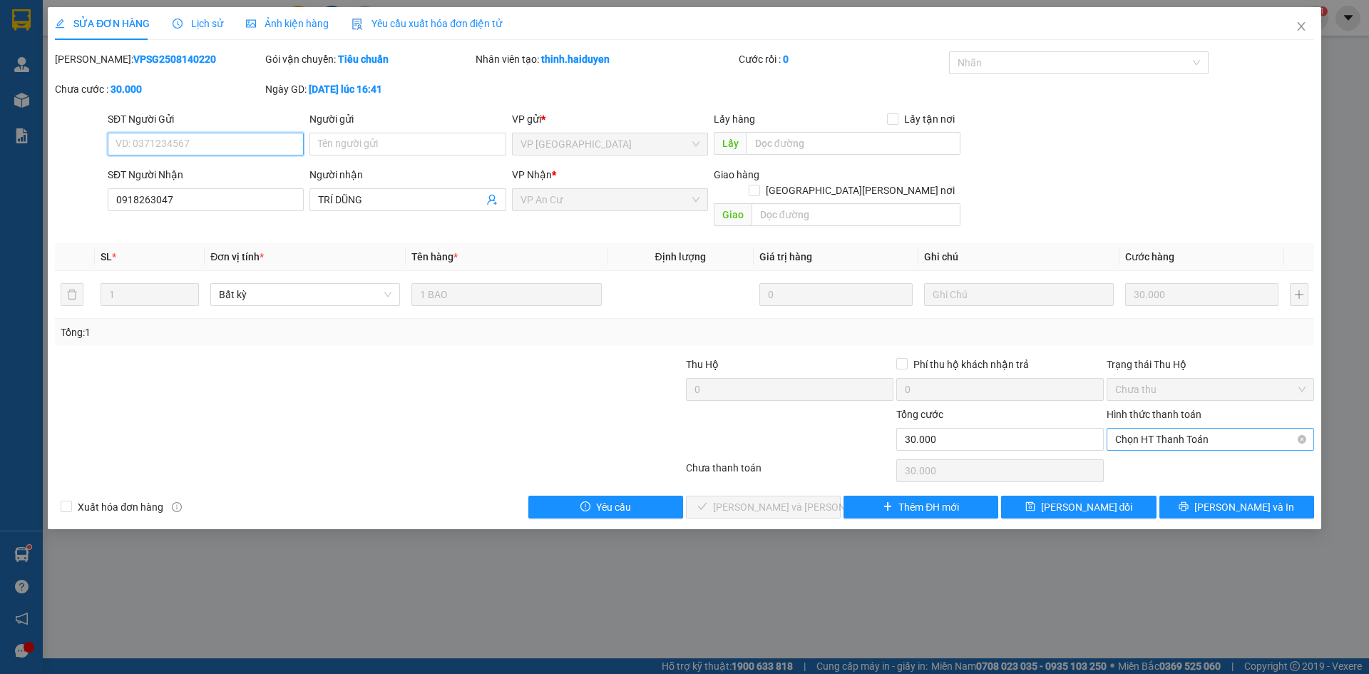
click at [1181, 428] on span "Chọn HT Thanh Toán" at bounding box center [1210, 438] width 190 height 21
drag, startPoint x: 1175, startPoint y: 445, endPoint x: 1126, endPoint y: 455, distance: 49.3
click at [1175, 446] on div "Tại văn phòng" at bounding box center [1210, 452] width 190 height 16
type input "0"
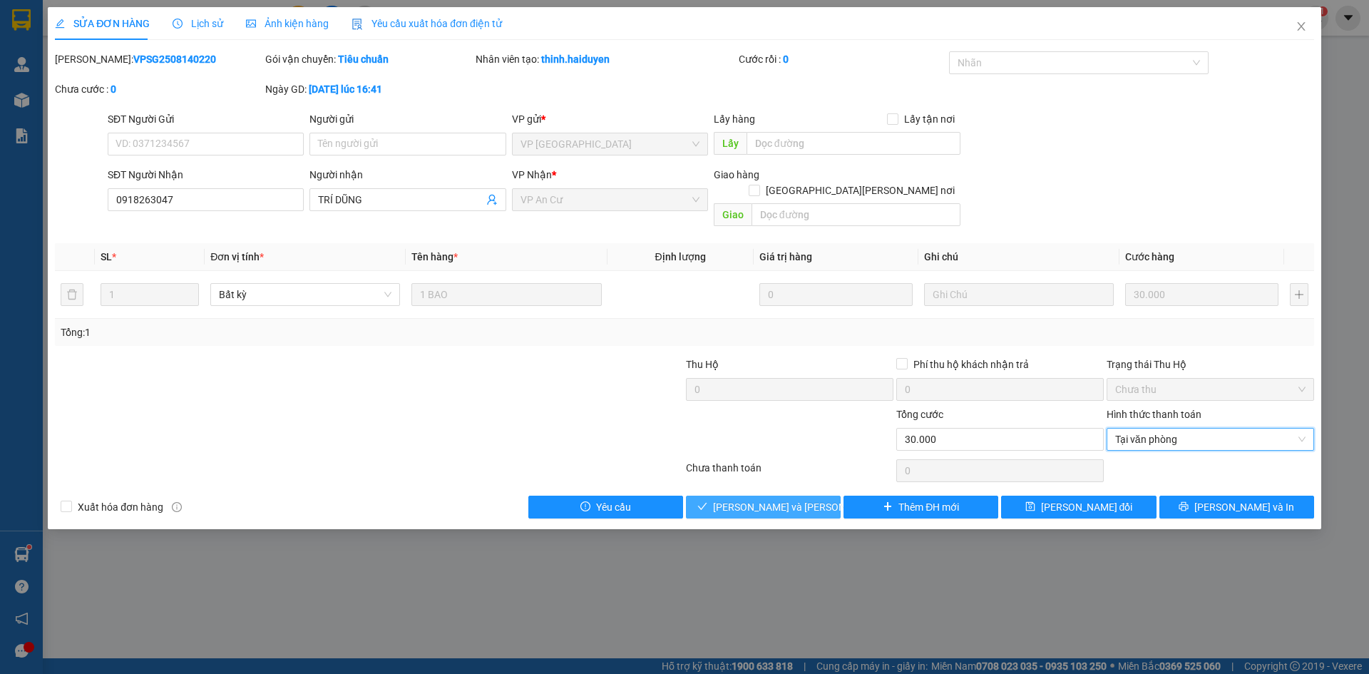
click at [788, 499] on span "[PERSON_NAME] và [PERSON_NAME] hàng" at bounding box center [809, 507] width 192 height 16
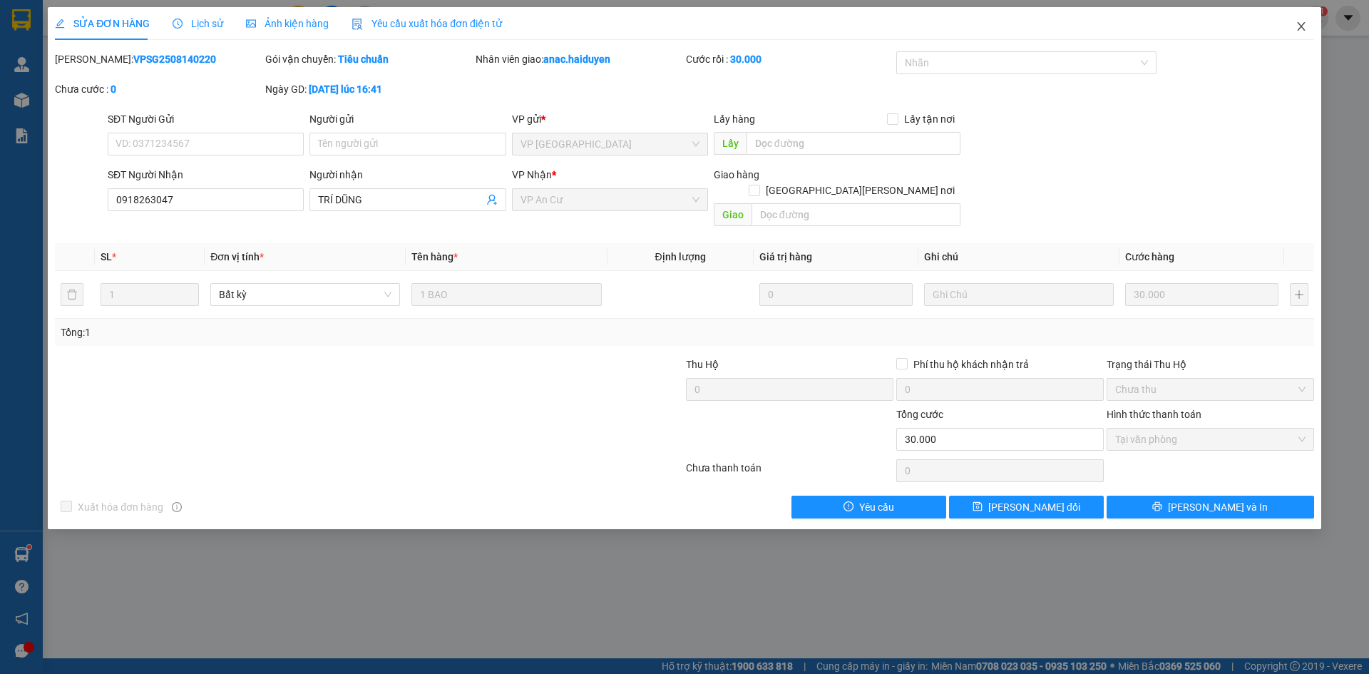
click at [1306, 22] on icon "close" at bounding box center [1300, 26] width 11 height 11
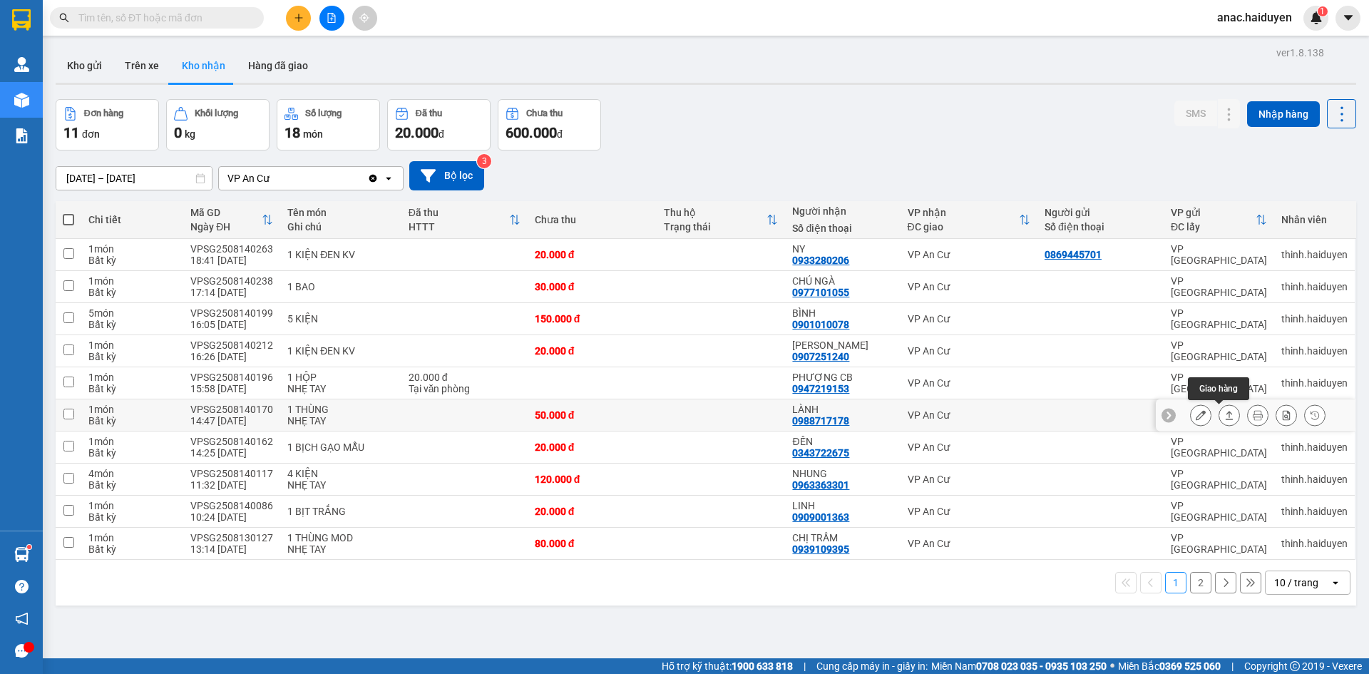
click at [1195, 419] on icon at bounding box center [1200, 415] width 10 height 10
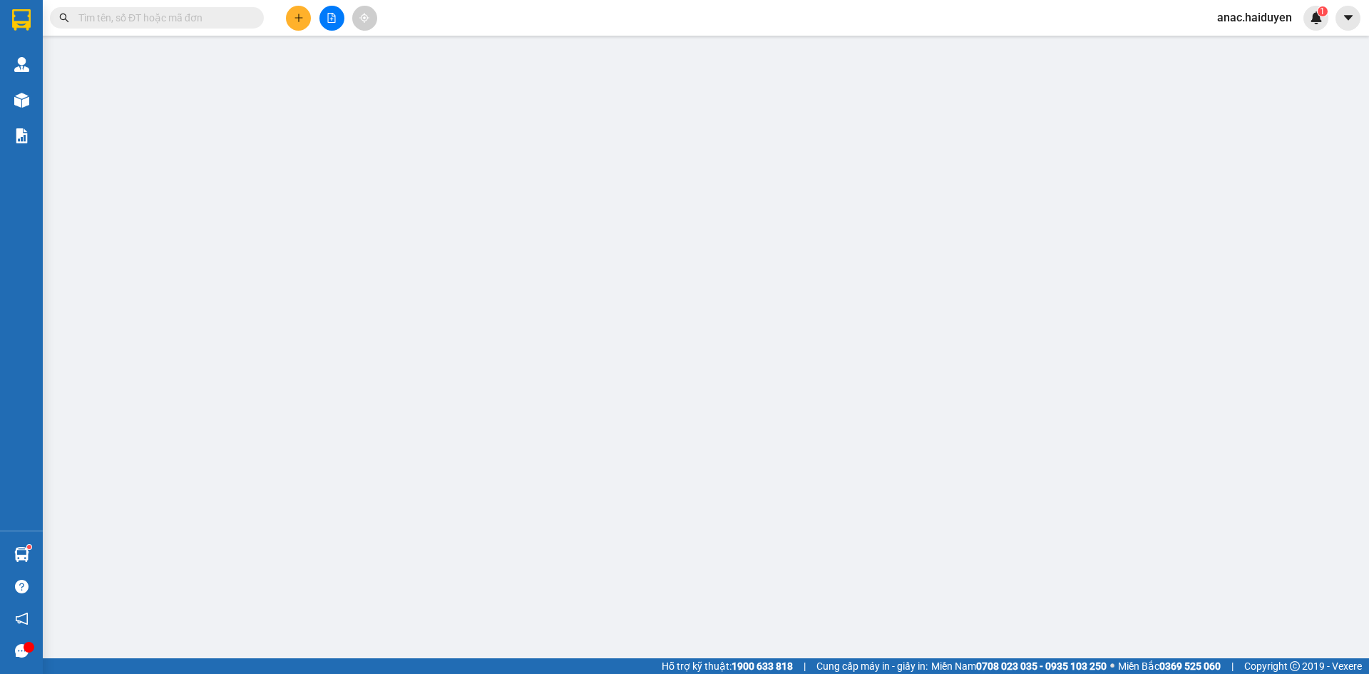
type input "0988717178"
type input "LÀNH"
type input "50.000"
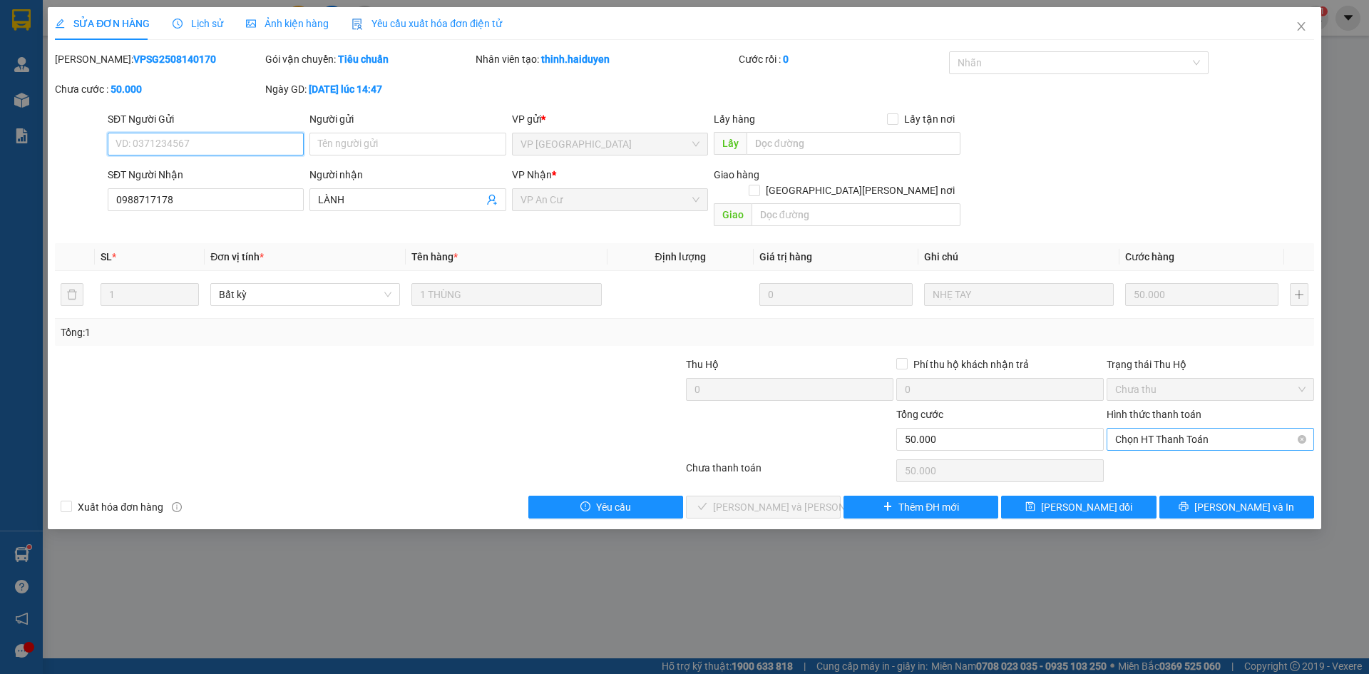
click at [1173, 428] on span "Chọn HT Thanh Toán" at bounding box center [1210, 438] width 190 height 21
click at [1165, 449] on div "Tại văn phòng" at bounding box center [1210, 452] width 190 height 16
type input "0"
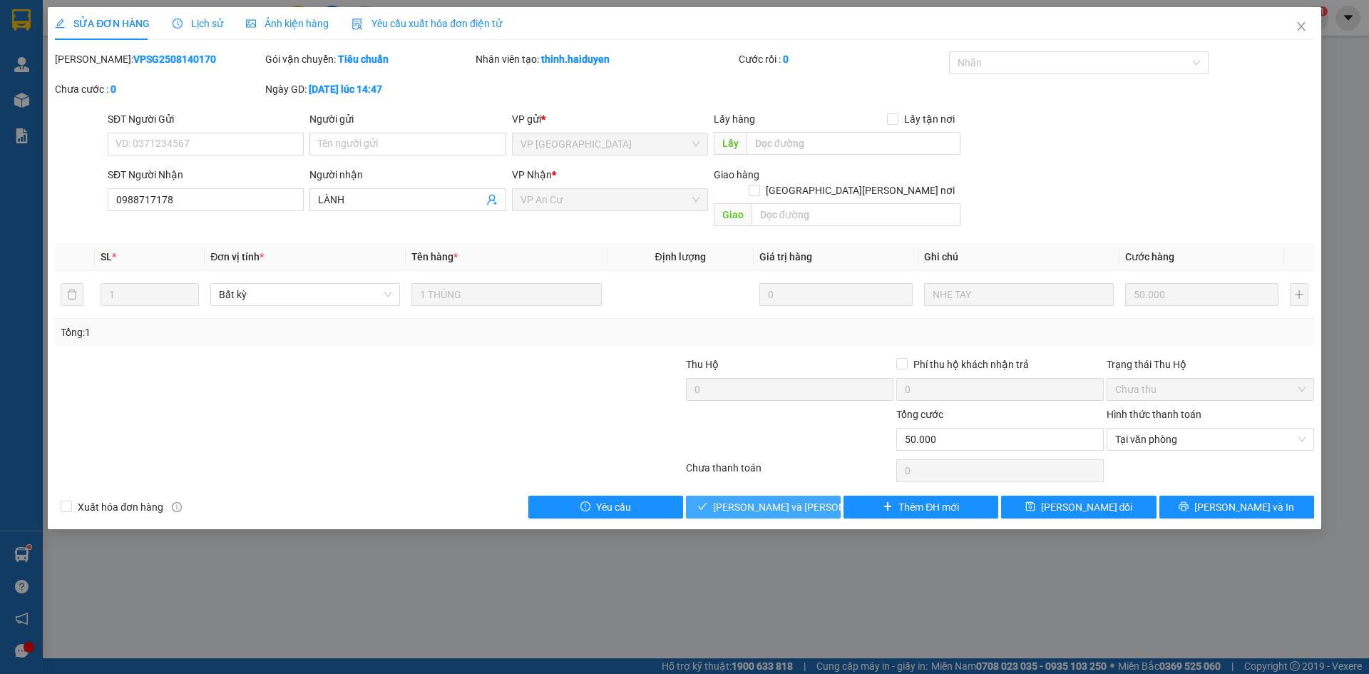
click at [804, 499] on button "[PERSON_NAME] và [PERSON_NAME] hàng" at bounding box center [763, 506] width 155 height 23
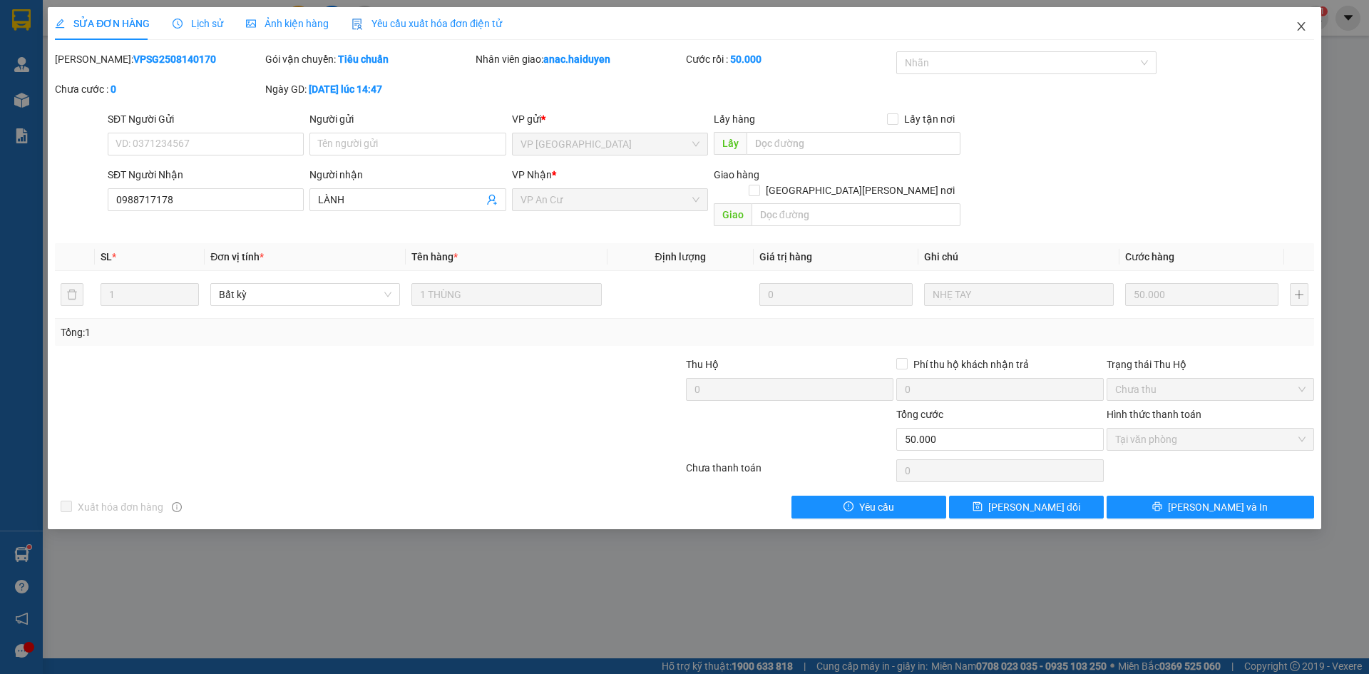
click at [1302, 26] on icon "close" at bounding box center [1300, 26] width 11 height 11
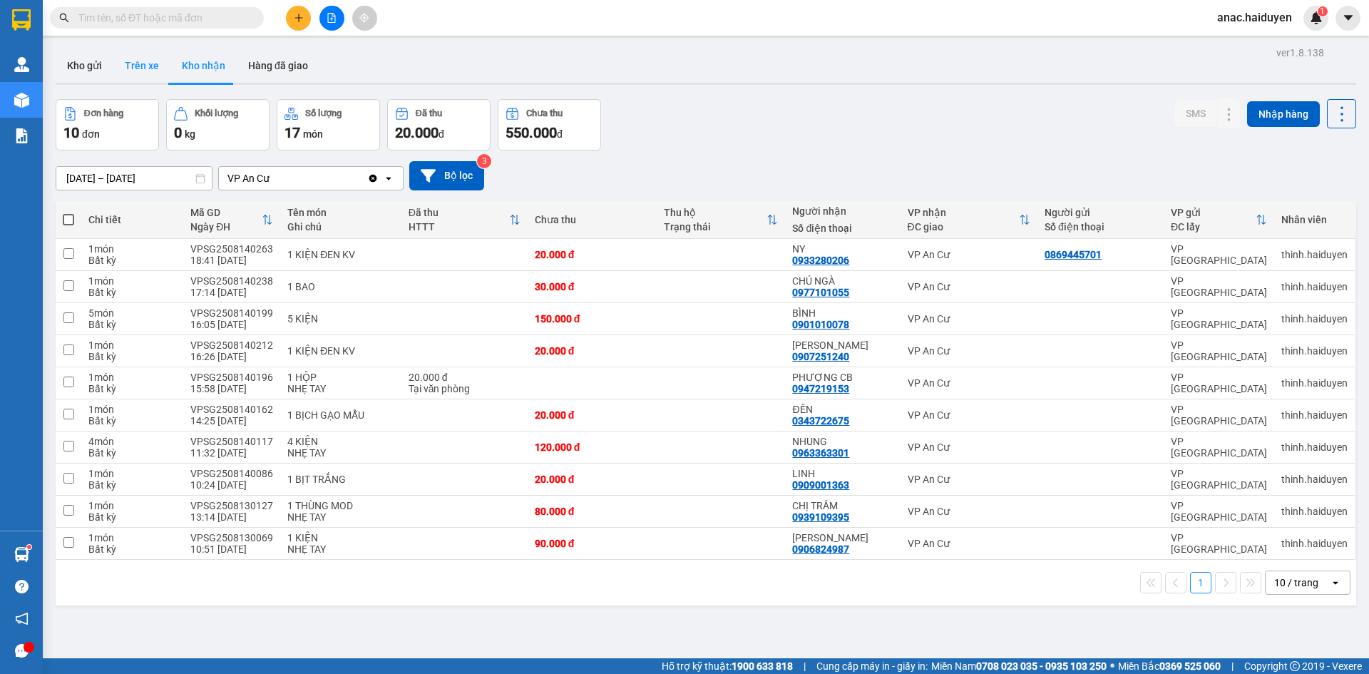
click at [163, 61] on button "Trên xe" at bounding box center [141, 65] width 57 height 34
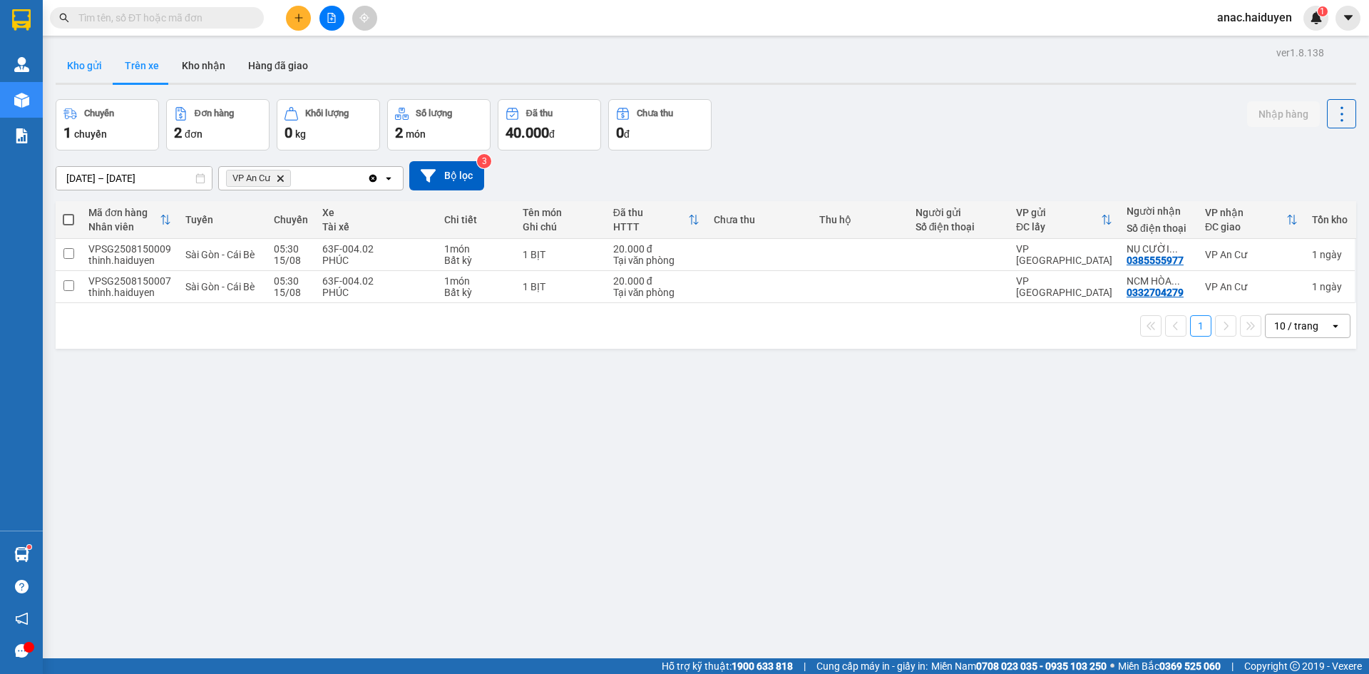
click at [100, 72] on button "Kho gửi" at bounding box center [85, 65] width 58 height 34
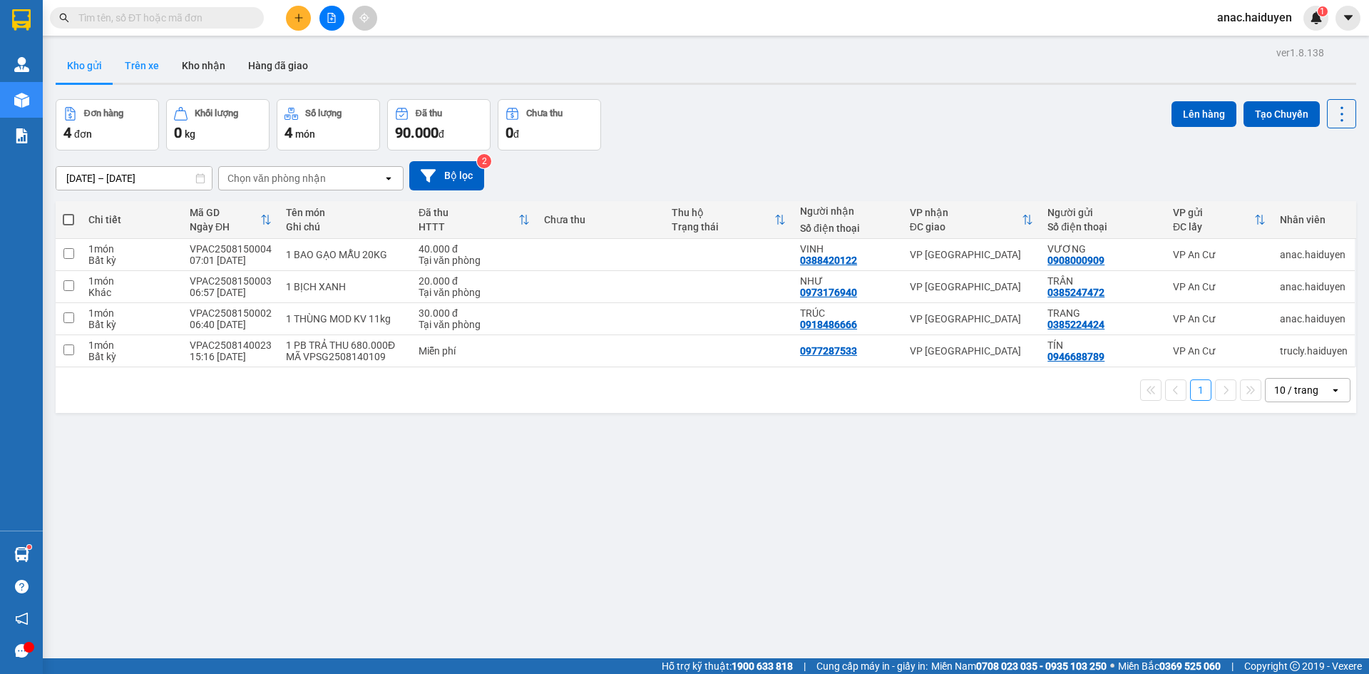
click at [153, 68] on button "Trên xe" at bounding box center [141, 65] width 57 height 34
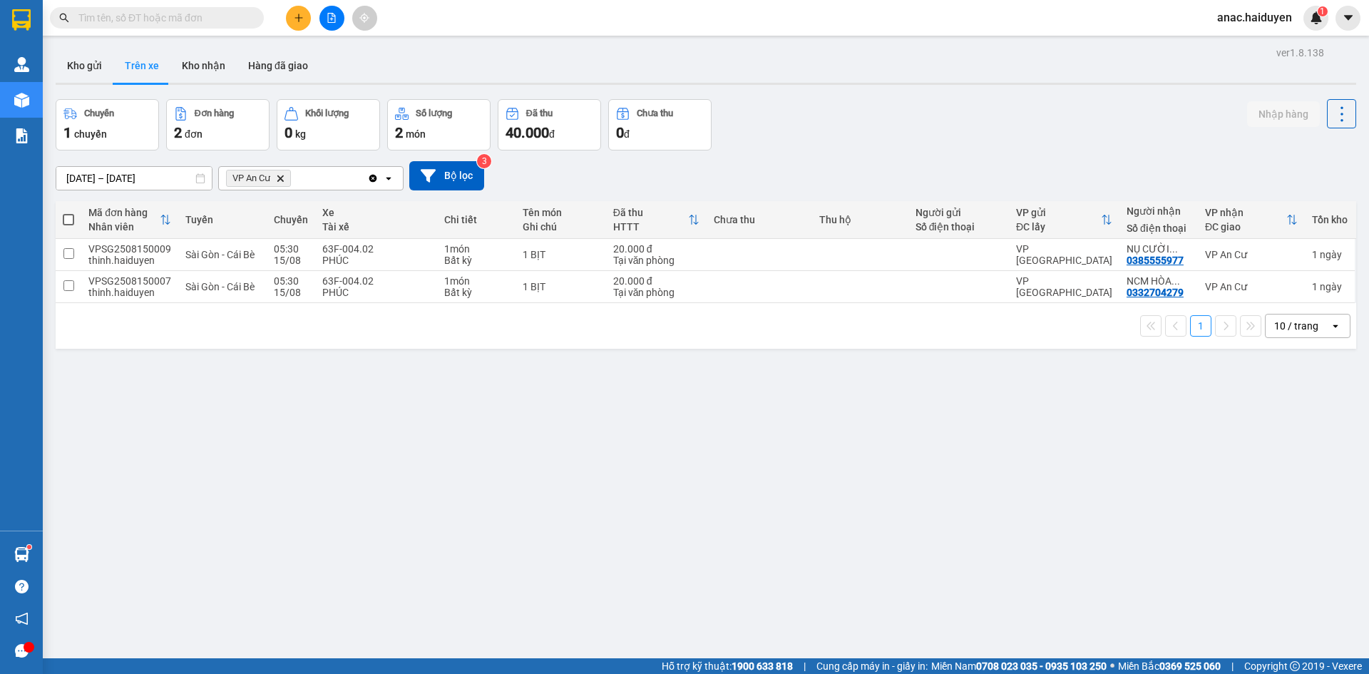
click at [876, 475] on div "ver 1.8.138 Kho gửi Trên xe [PERSON_NAME] Hàng đã giao Chuyến 1 chuyến Đơn hàng…" at bounding box center [706, 380] width 1312 height 674
click at [101, 62] on button "Kho gửi" at bounding box center [85, 65] width 58 height 34
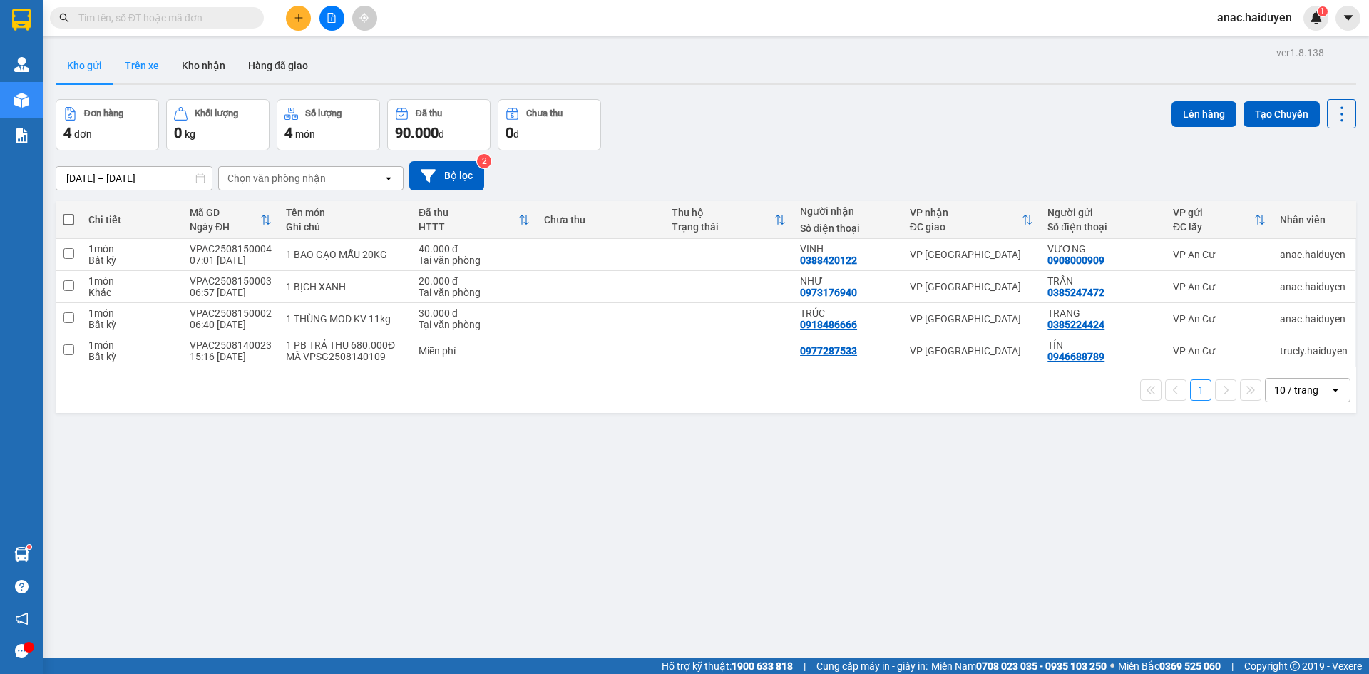
click at [145, 60] on button "Trên xe" at bounding box center [141, 65] width 57 height 34
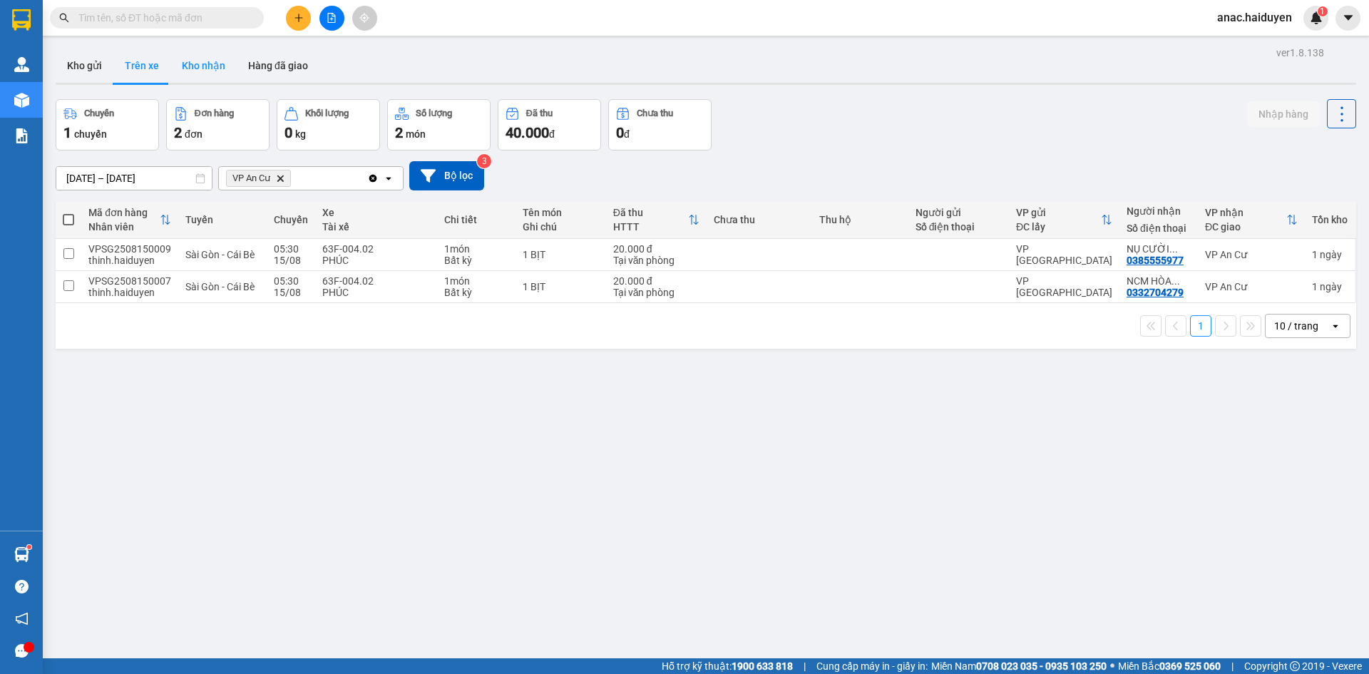
click at [194, 70] on button "Kho nhận" at bounding box center [203, 65] width 66 height 34
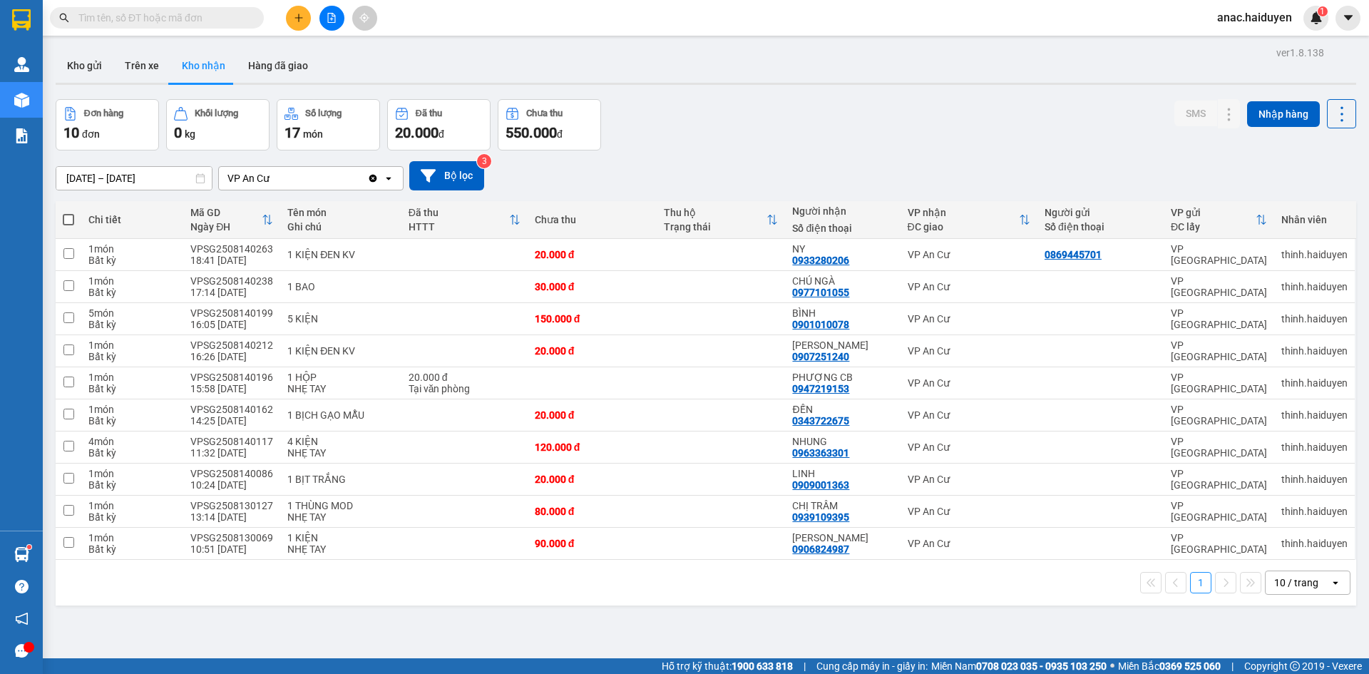
click at [1145, 632] on div "ver 1.8.138 Kho gửi Trên xe [PERSON_NAME] Hàng đã [PERSON_NAME] hàng 10 đơn [PE…" at bounding box center [706, 380] width 1312 height 674
click at [142, 67] on button "Trên xe" at bounding box center [141, 65] width 57 height 34
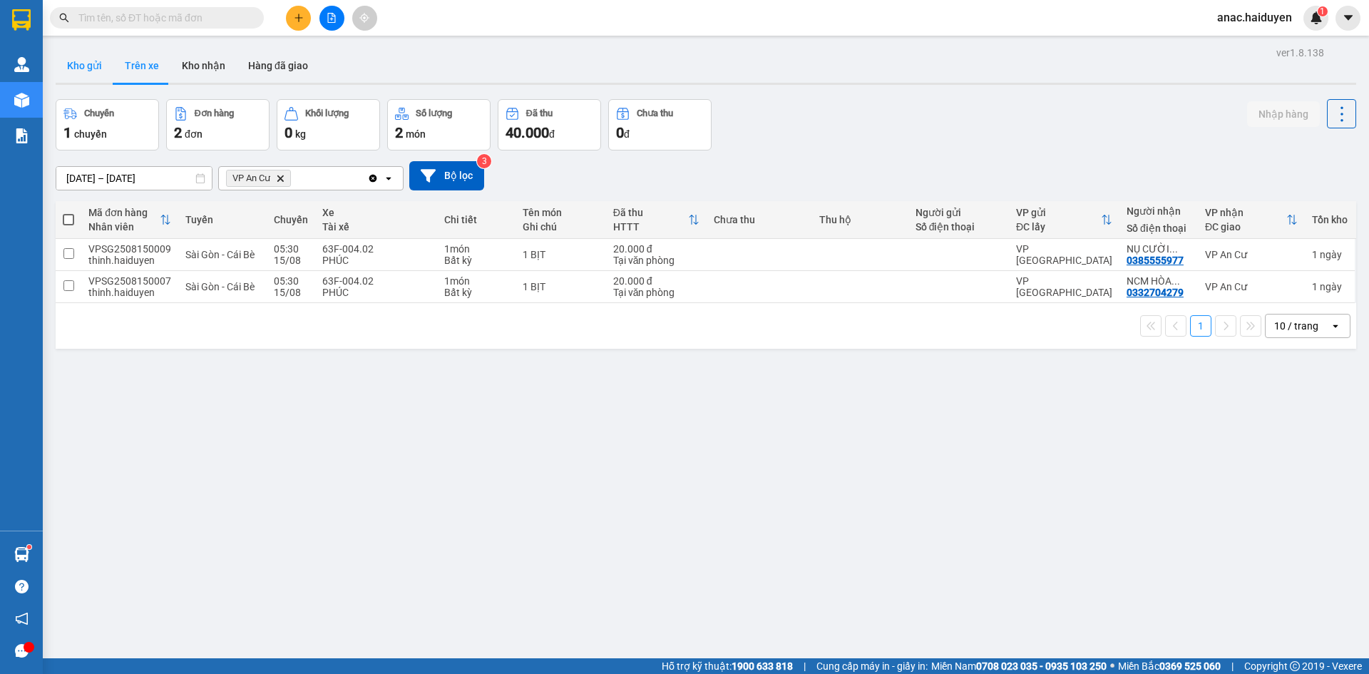
click at [79, 72] on button "Kho gửi" at bounding box center [85, 65] width 58 height 34
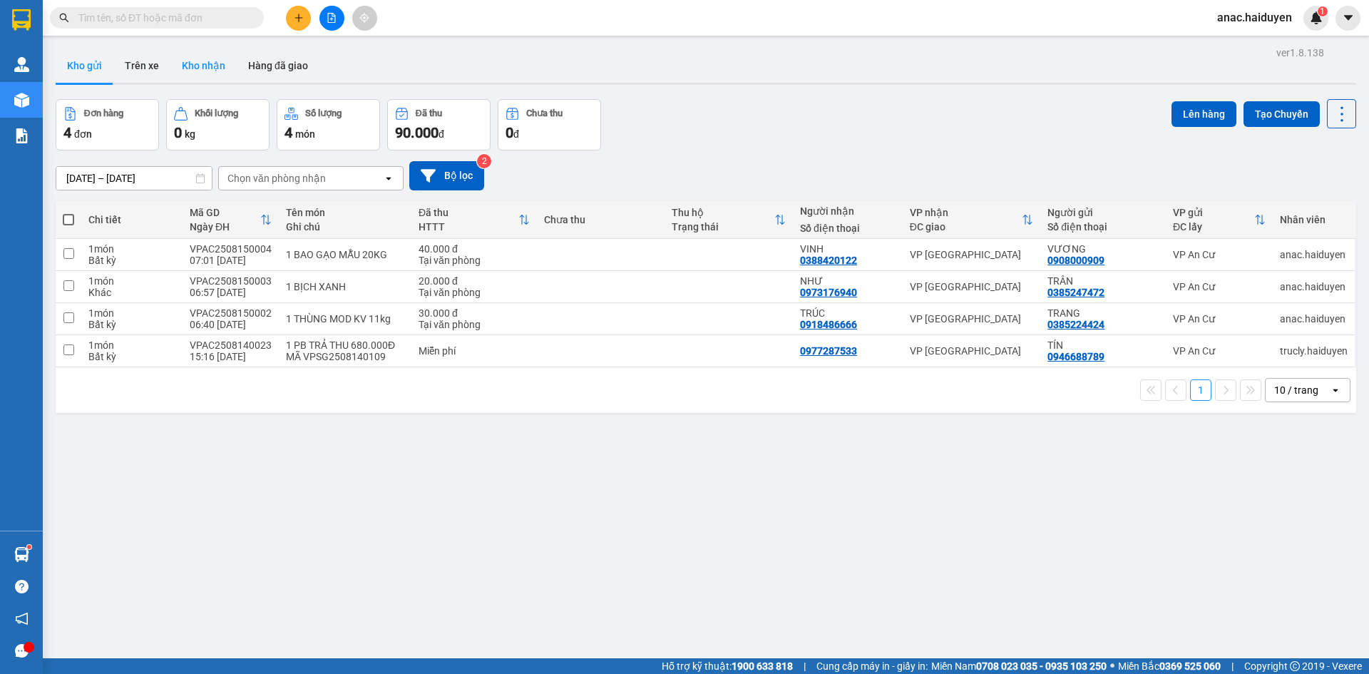
click at [222, 68] on button "Kho nhận" at bounding box center [203, 65] width 66 height 34
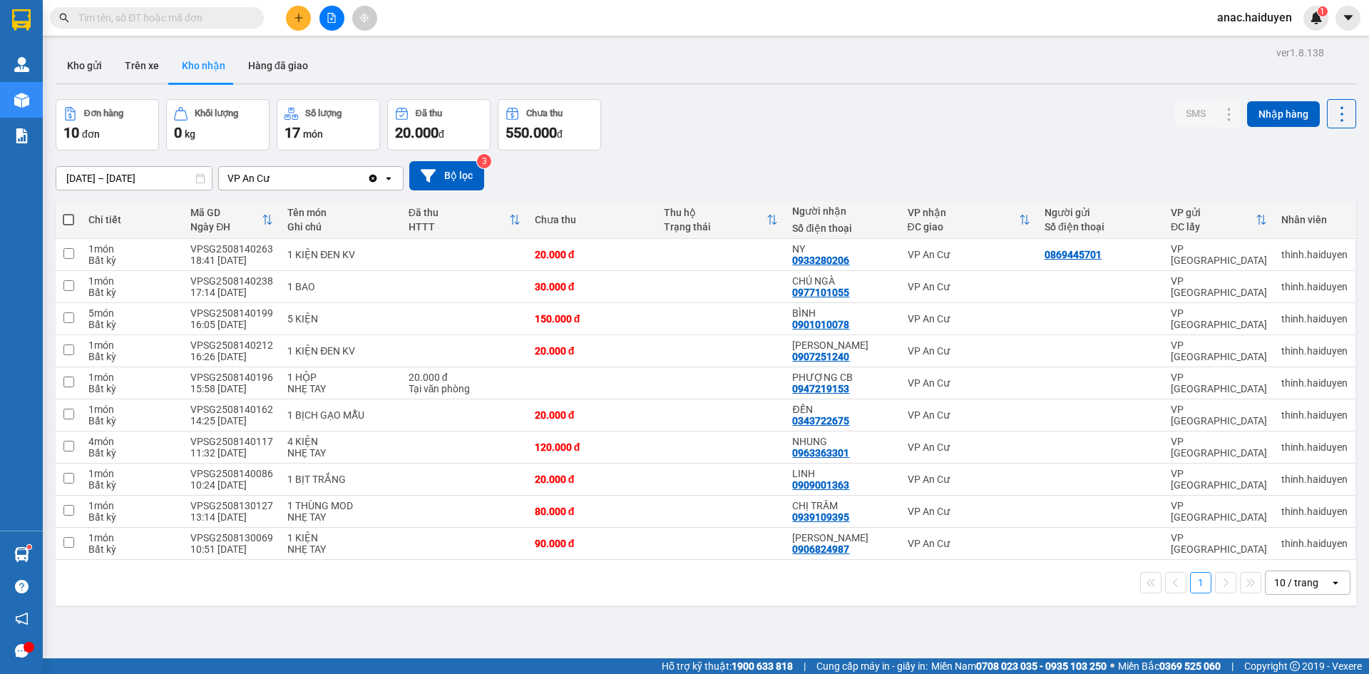
click at [870, 617] on div "ver 1.8.138 Kho gửi Trên xe [PERSON_NAME] Hàng đã [PERSON_NAME] hàng 10 đơn [PE…" at bounding box center [706, 380] width 1312 height 674
click at [840, 638] on div "ver 1.8.138 Kho gửi Trên xe [PERSON_NAME] Hàng đã [PERSON_NAME] hàng 10 đơn [PE…" at bounding box center [706, 380] width 1312 height 674
click at [274, 76] on button "Hàng đã giao" at bounding box center [278, 65] width 83 height 34
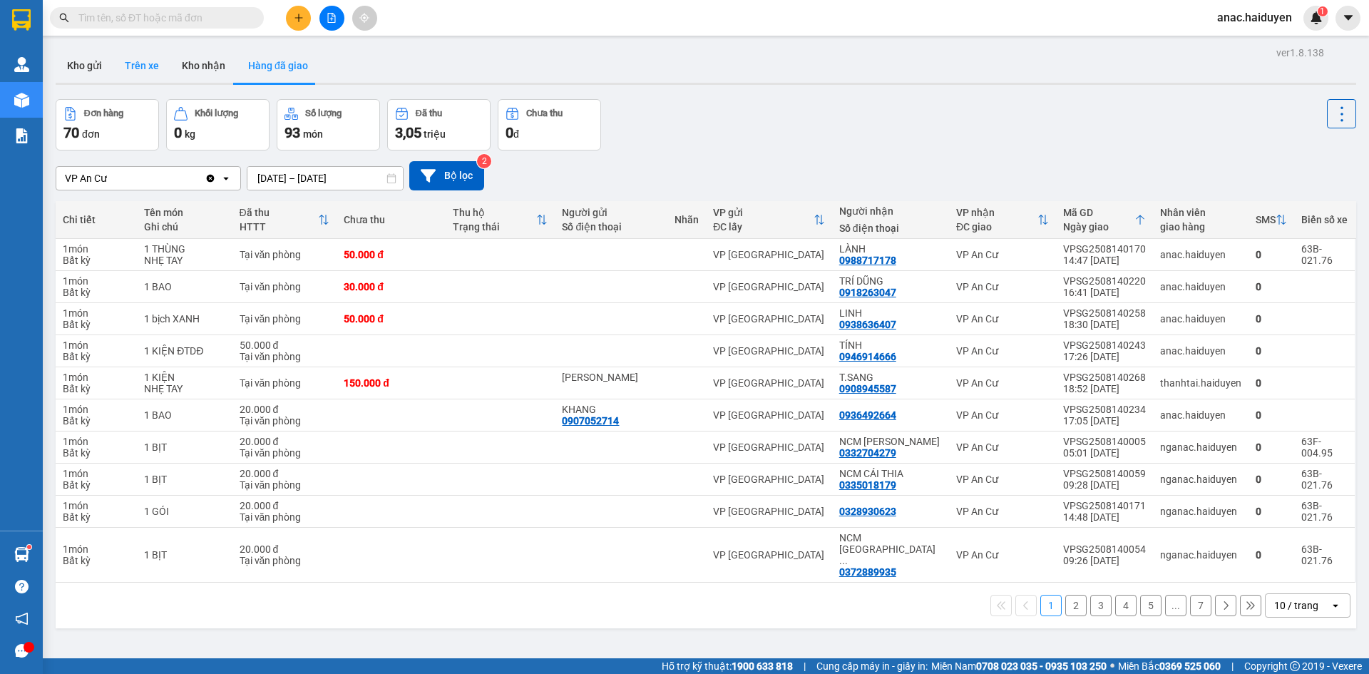
click at [148, 73] on button "Trên xe" at bounding box center [141, 65] width 57 height 34
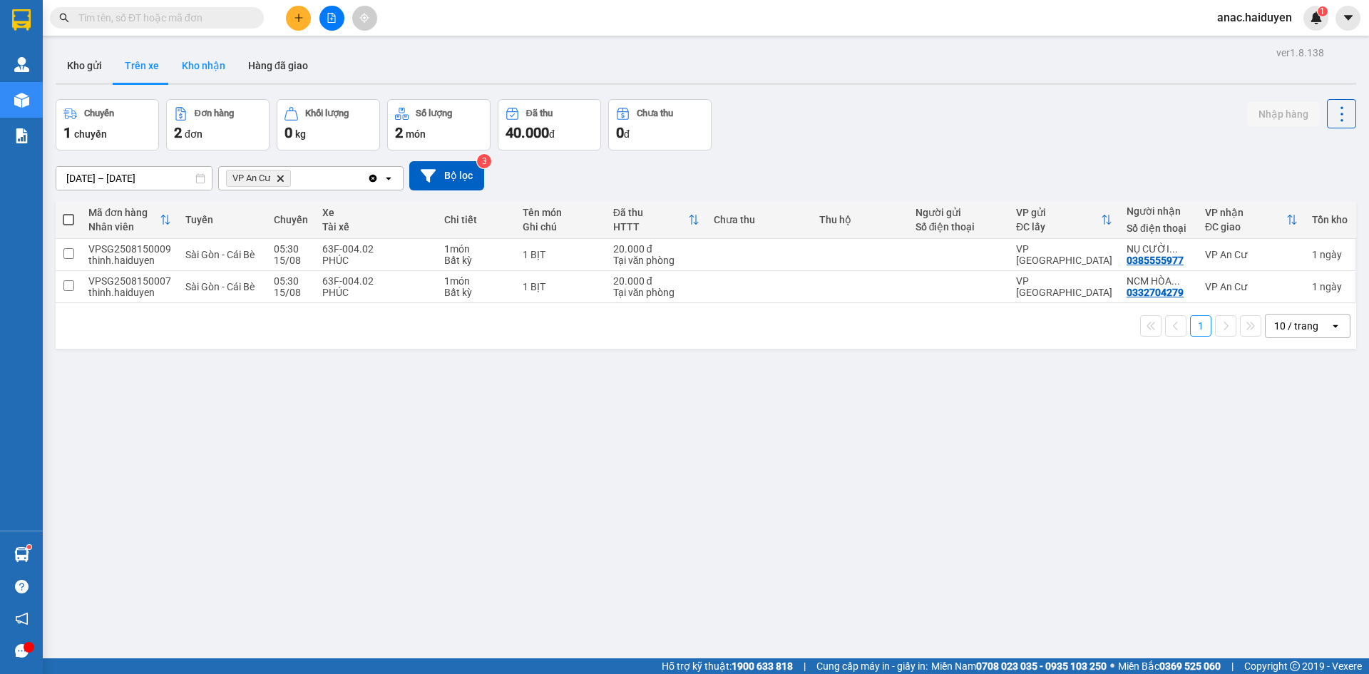
click at [217, 78] on button "Kho nhận" at bounding box center [203, 65] width 66 height 34
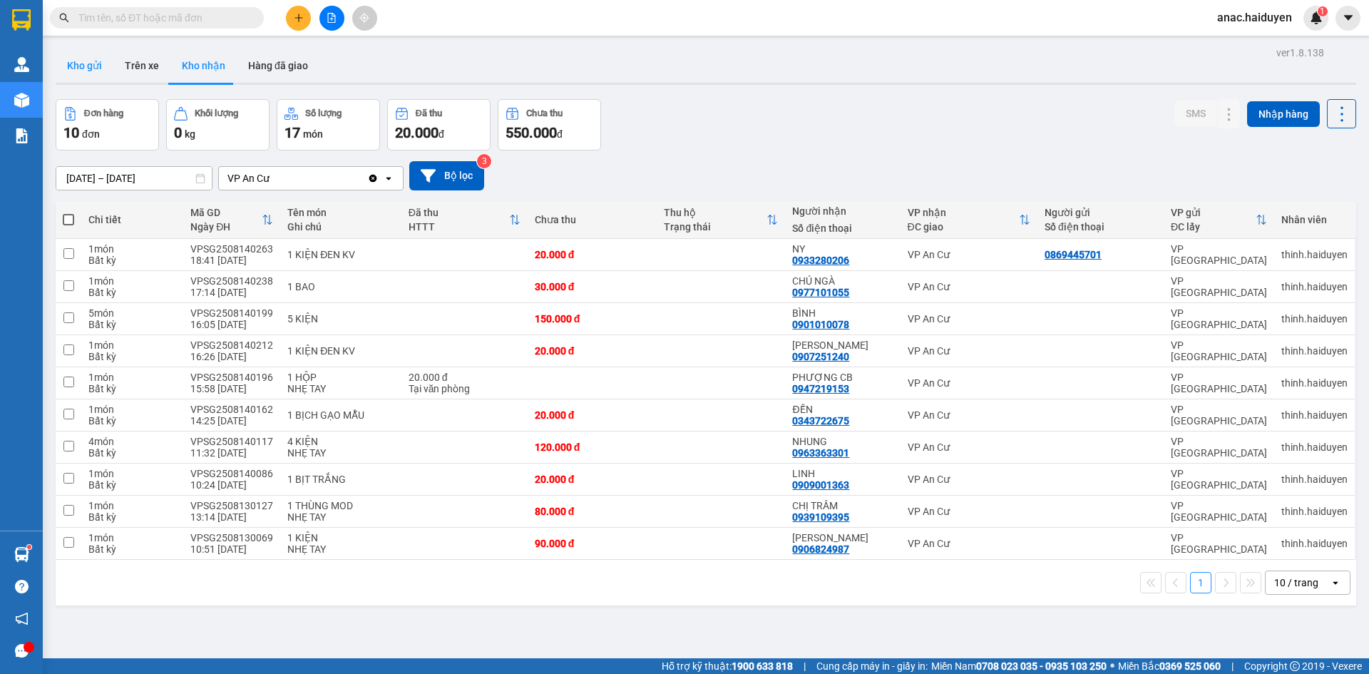
click at [85, 68] on button "Kho gửi" at bounding box center [85, 65] width 58 height 34
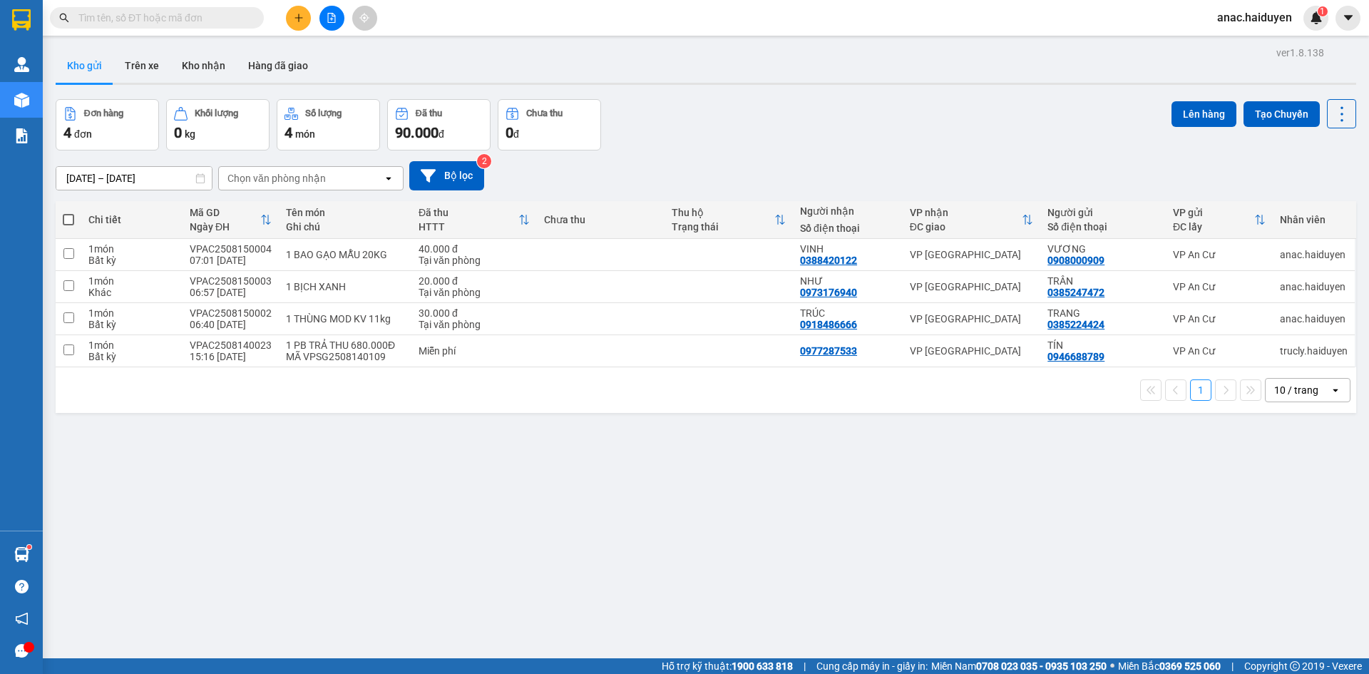
click at [937, 538] on div "ver 1.8.138 Kho gửi Trên xe [PERSON_NAME] Hàng đã [PERSON_NAME] hàng 4 đơn [PER…" at bounding box center [706, 380] width 1312 height 674
click at [1102, 570] on div "ver 1.8.138 Kho gửi Trên xe [PERSON_NAME] Hàng đã [PERSON_NAME] hàng 4 đơn [PER…" at bounding box center [706, 380] width 1312 height 674
click at [132, 63] on button "Trên xe" at bounding box center [141, 65] width 57 height 34
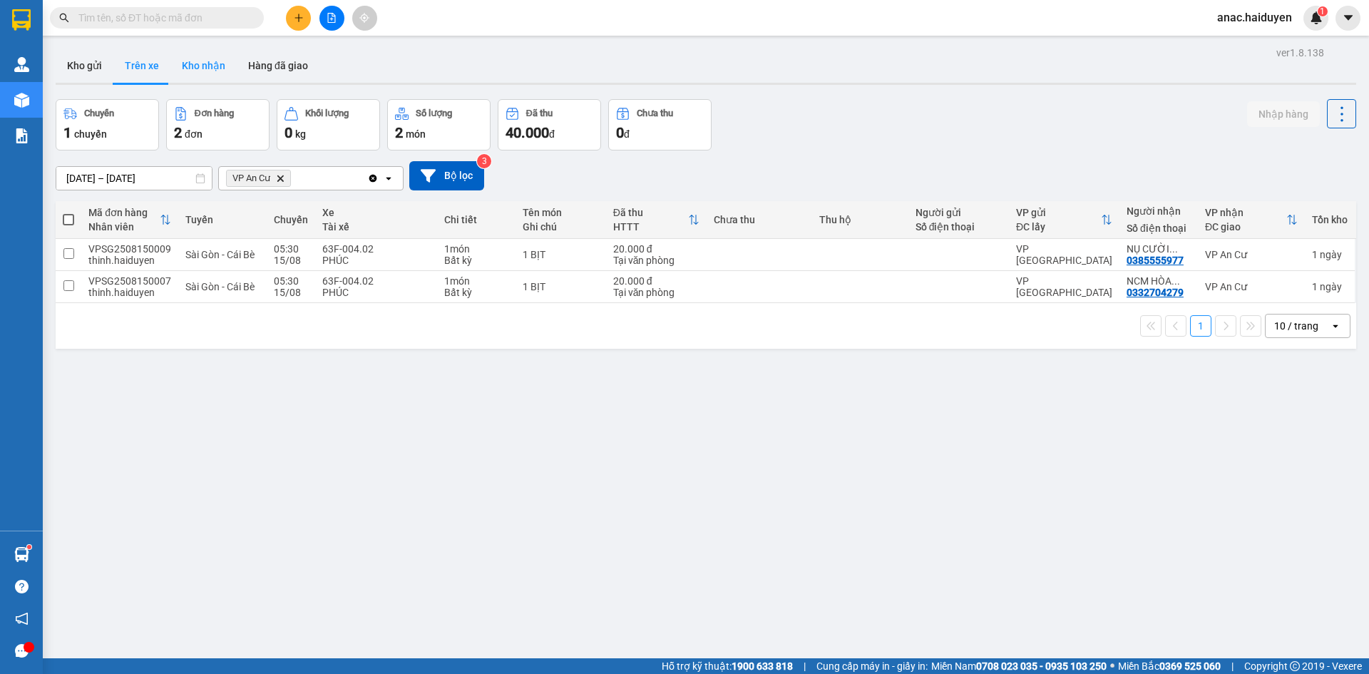
click at [213, 71] on button "Kho nhận" at bounding box center [203, 65] width 66 height 34
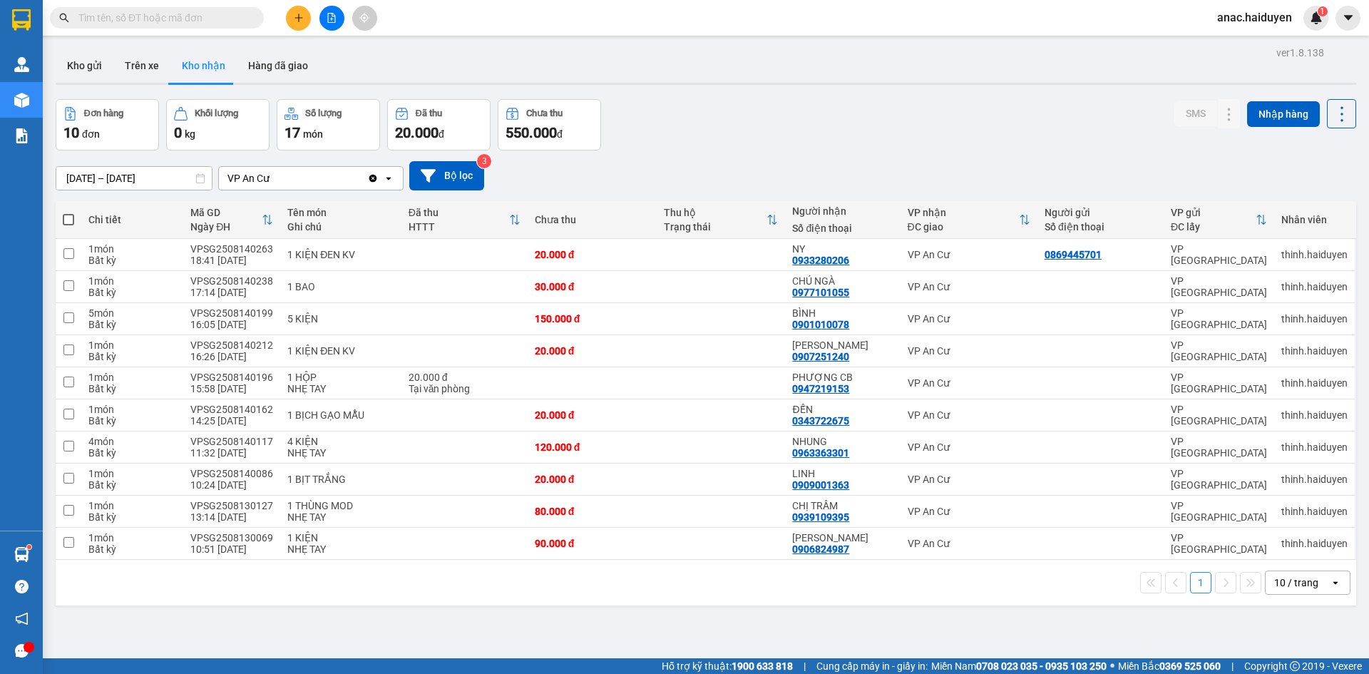
click at [1127, 644] on div "ver 1.8.138 Kho gửi Trên xe [PERSON_NAME] Hàng đã [PERSON_NAME] hàng 10 đơn [PE…" at bounding box center [706, 380] width 1312 height 674
click at [994, 616] on div "ver 1.8.138 Kho gửi Trên xe [PERSON_NAME] Hàng đã [PERSON_NAME] hàng 10 đơn [PE…" at bounding box center [706, 380] width 1312 height 674
click at [892, 617] on div "ver 1.8.138 Kho gửi Trên xe [PERSON_NAME] Hàng đã [PERSON_NAME] hàng 10 đơn [PE…" at bounding box center [706, 380] width 1312 height 674
click at [141, 57] on button "Trên xe" at bounding box center [141, 65] width 57 height 34
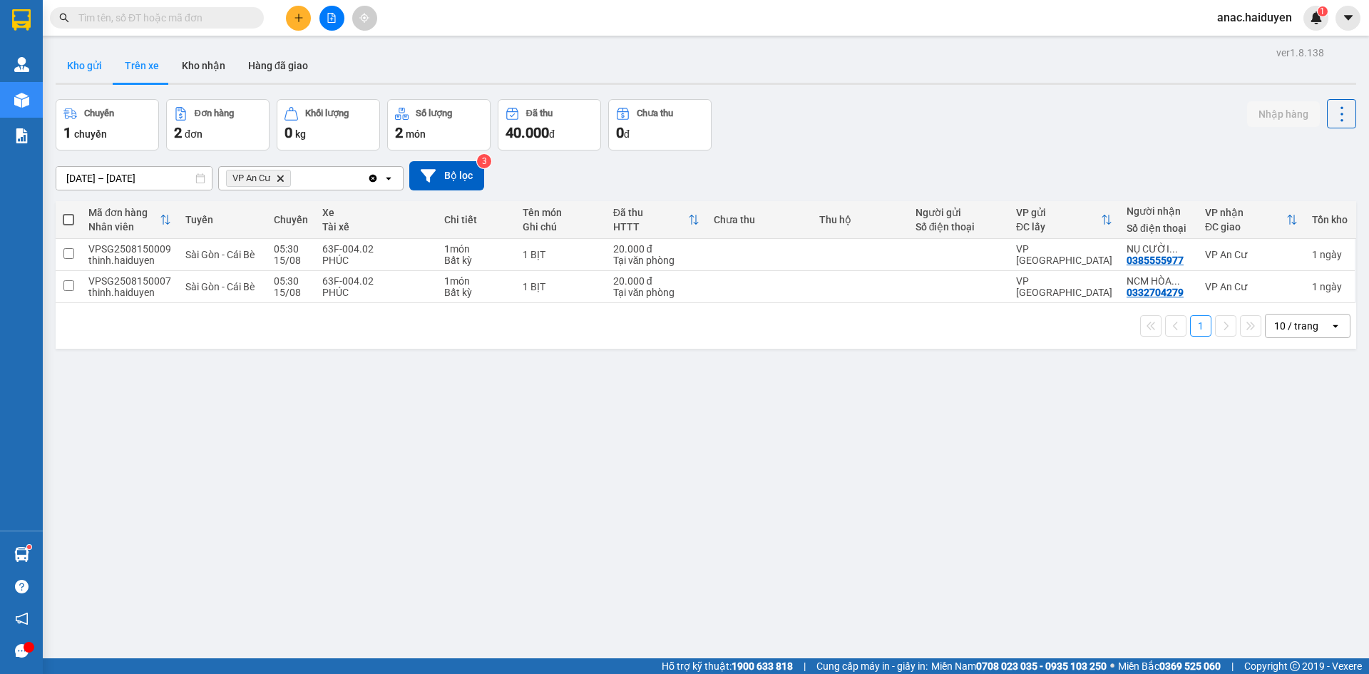
click at [84, 63] on button "Kho gửi" at bounding box center [85, 65] width 58 height 34
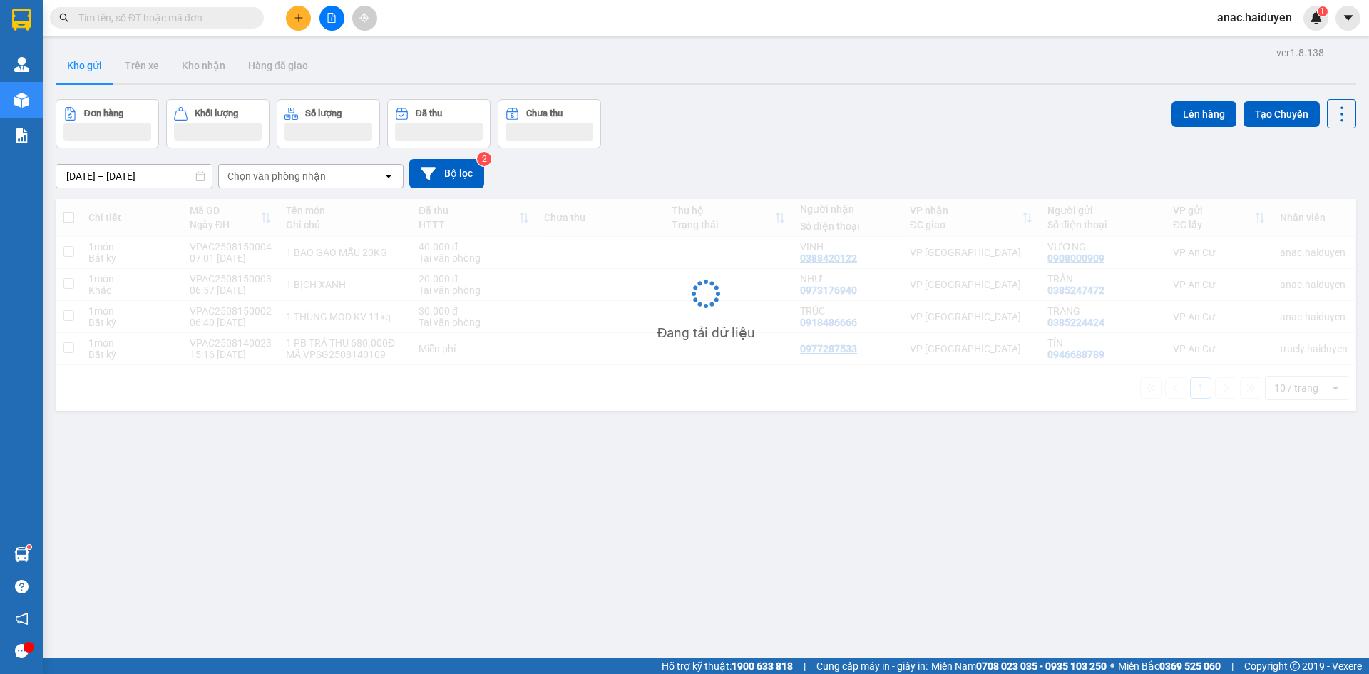
click at [478, 102] on button "Đã thu" at bounding box center [438, 123] width 103 height 49
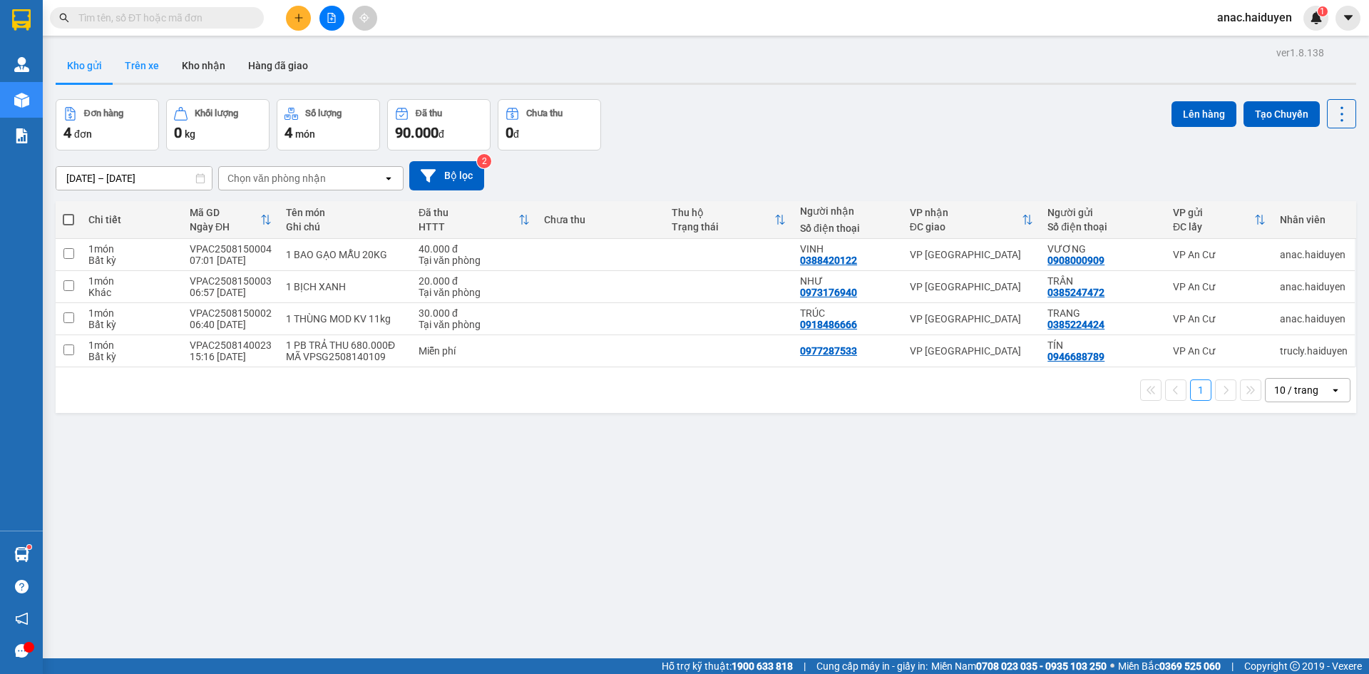
click at [139, 58] on button "Trên xe" at bounding box center [141, 65] width 57 height 34
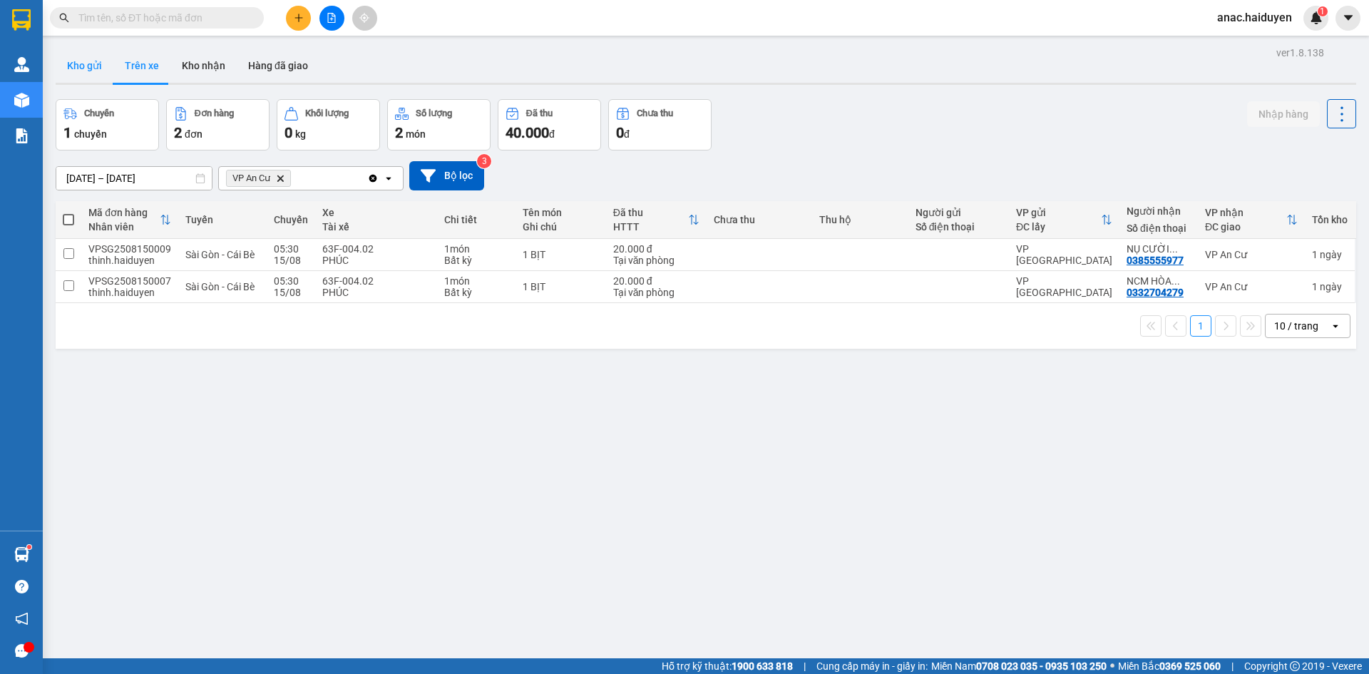
click at [93, 70] on button "Kho gửi" at bounding box center [85, 65] width 58 height 34
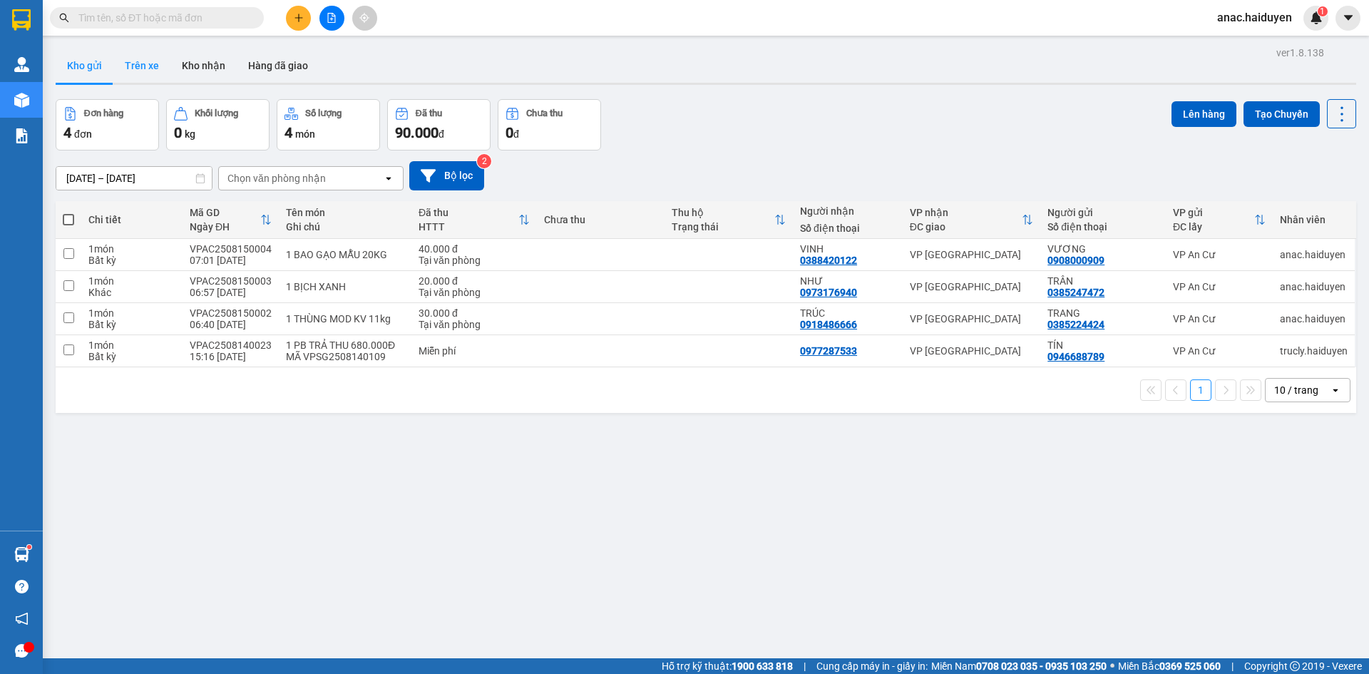
click at [150, 68] on button "Trên xe" at bounding box center [141, 65] width 57 height 34
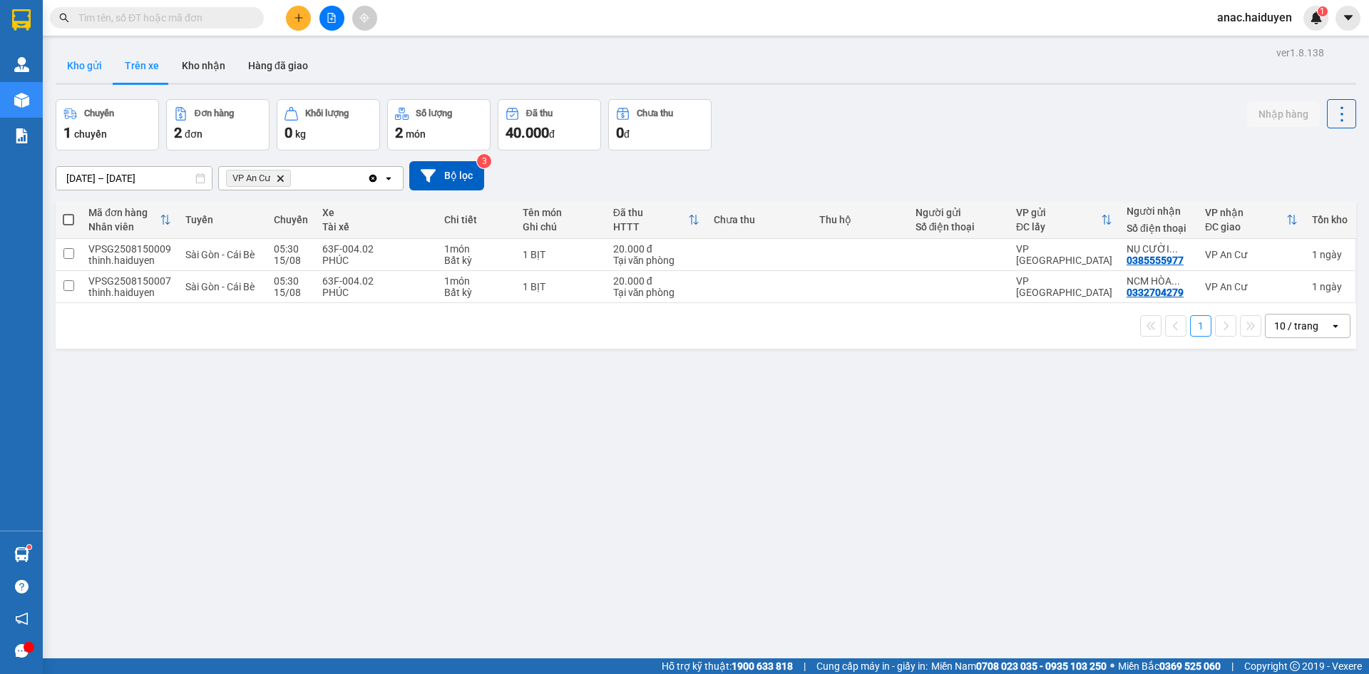
click at [104, 66] on button "Kho gửi" at bounding box center [85, 65] width 58 height 34
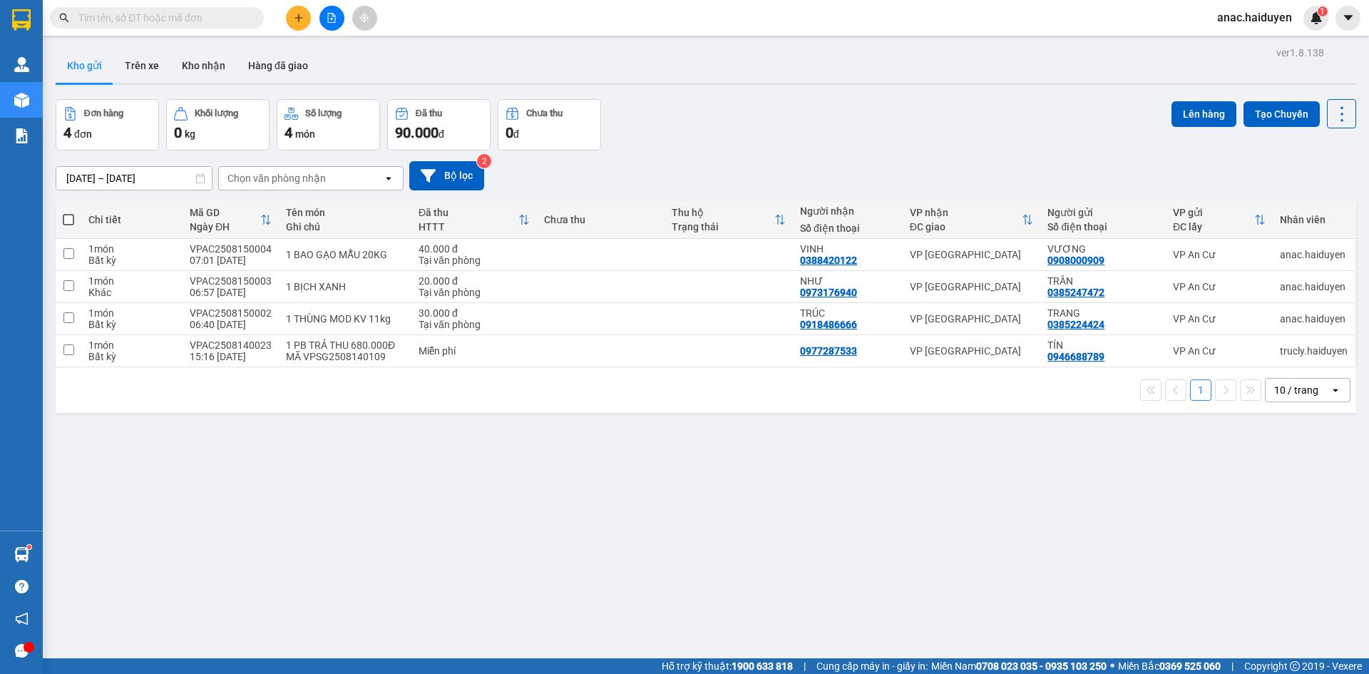
drag, startPoint x: 69, startPoint y: 224, endPoint x: 78, endPoint y: 217, distance: 11.7
click at [69, 223] on span at bounding box center [68, 219] width 11 height 11
click at [68, 212] on input "checkbox" at bounding box center [68, 212] width 0 height 0
checkbox input "true"
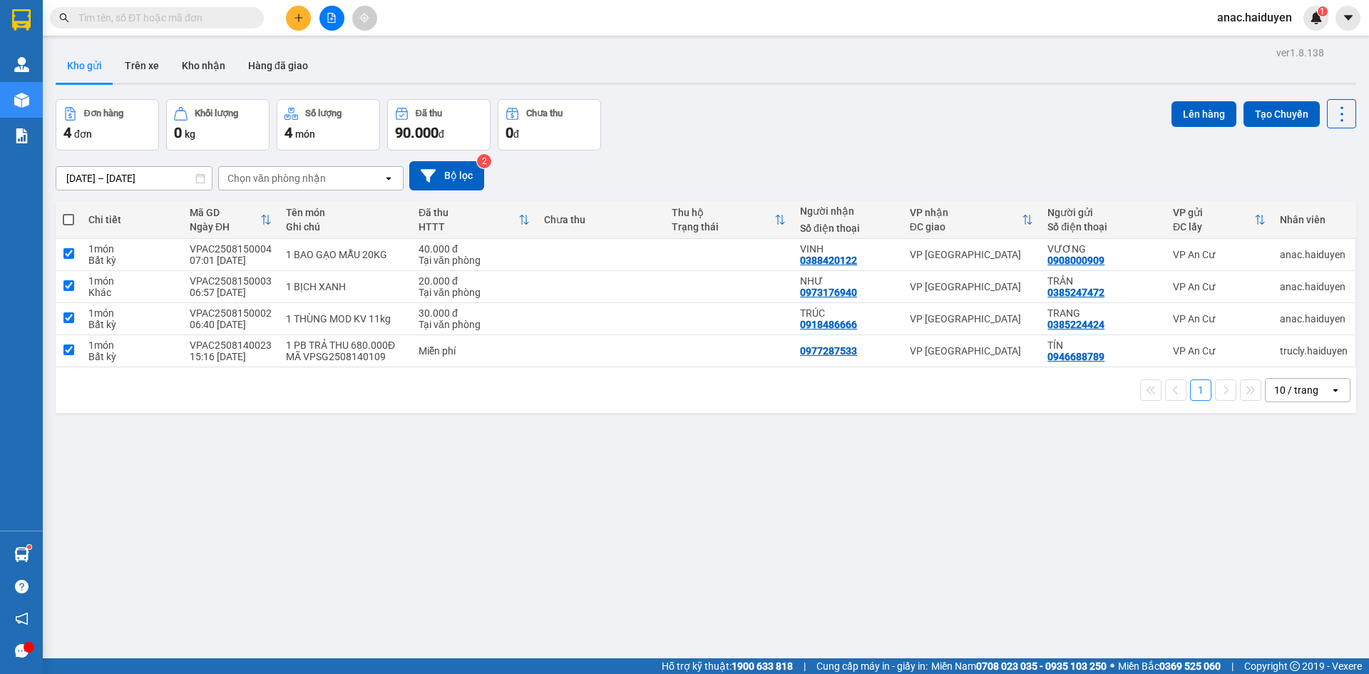
checkbox input "true"
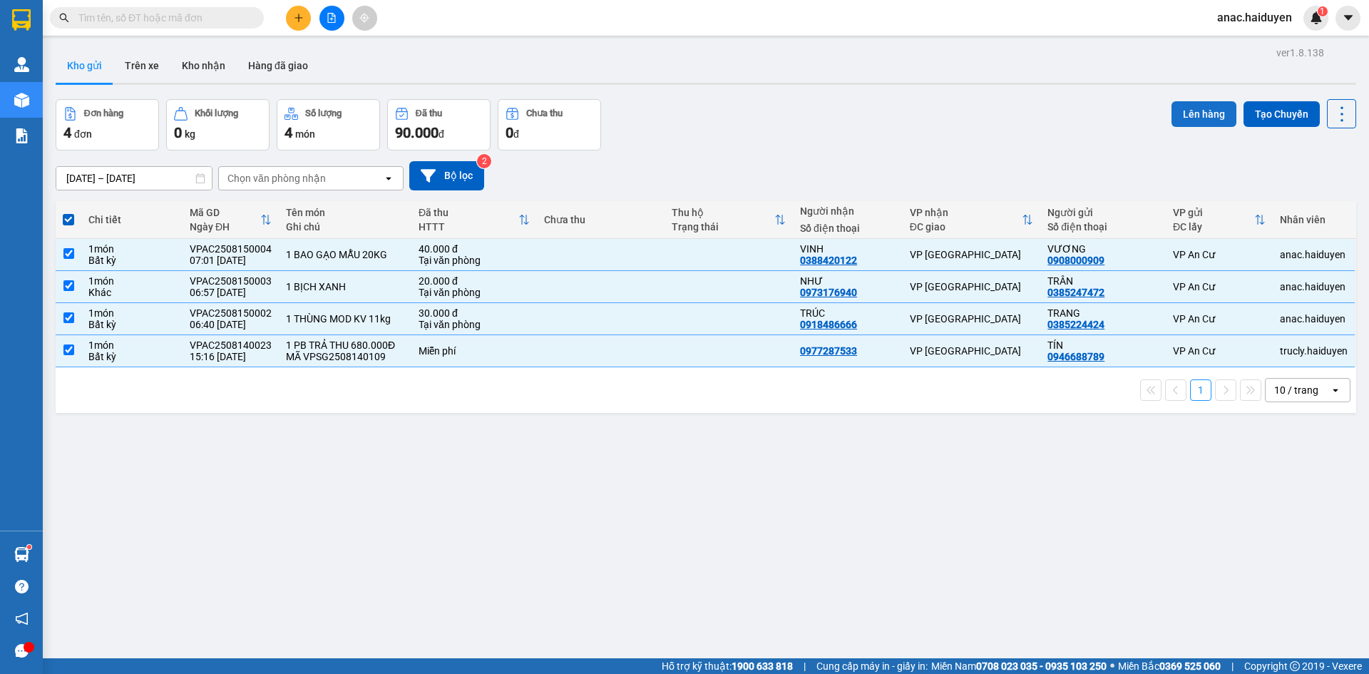
click at [1173, 119] on button "Lên hàng" at bounding box center [1203, 114] width 65 height 26
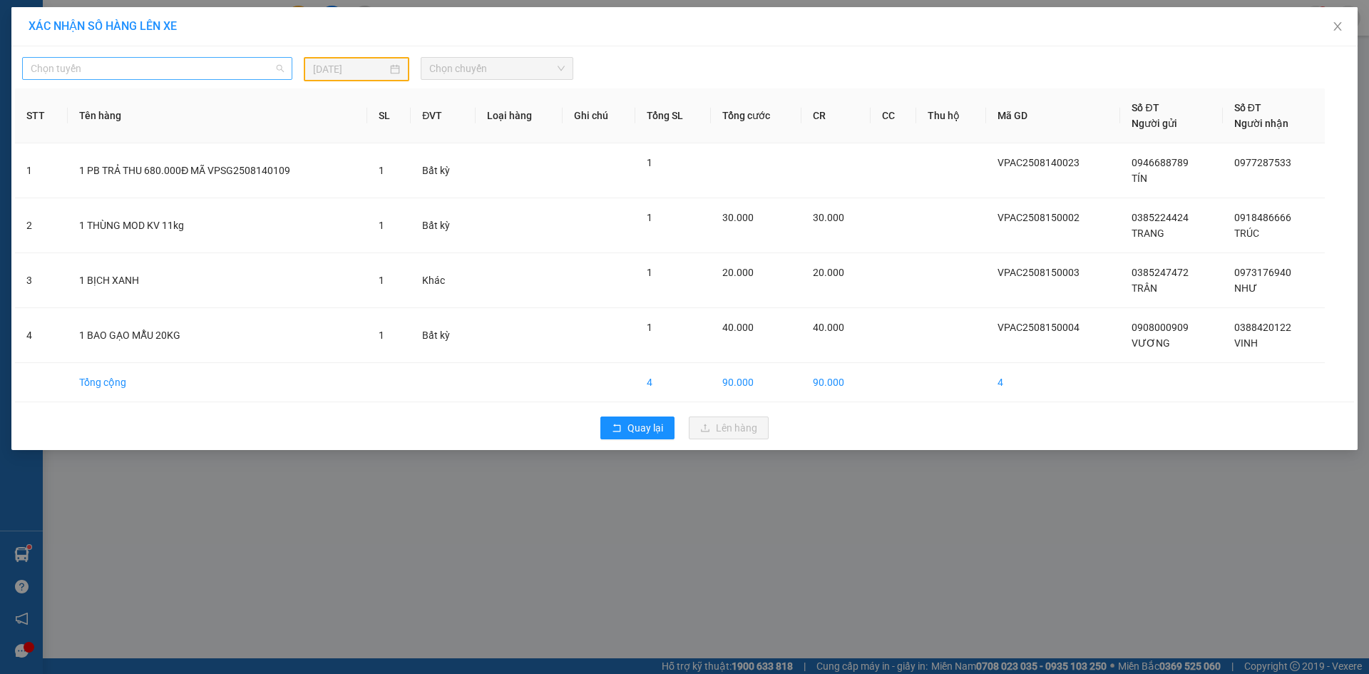
click at [199, 74] on span "Chọn tuyến" at bounding box center [157, 68] width 253 height 21
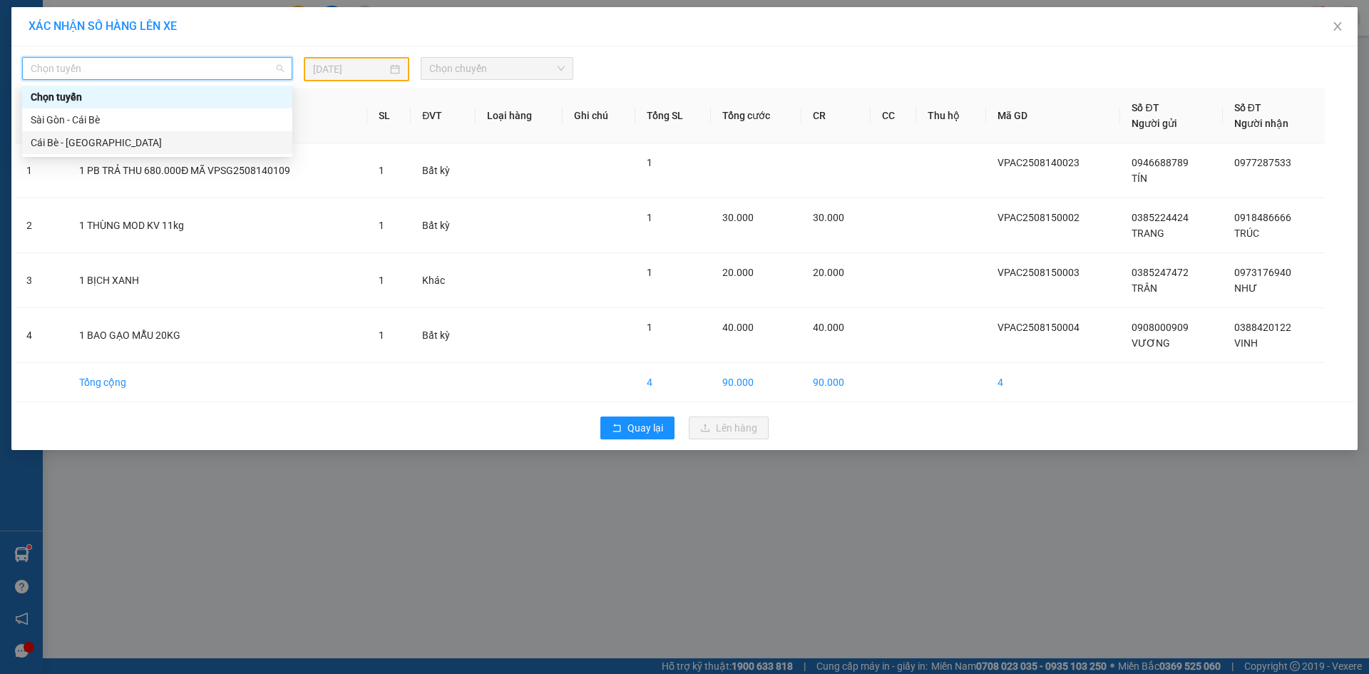
click at [86, 145] on div "Cái Bè - [GEOGRAPHIC_DATA]" at bounding box center [157, 143] width 253 height 16
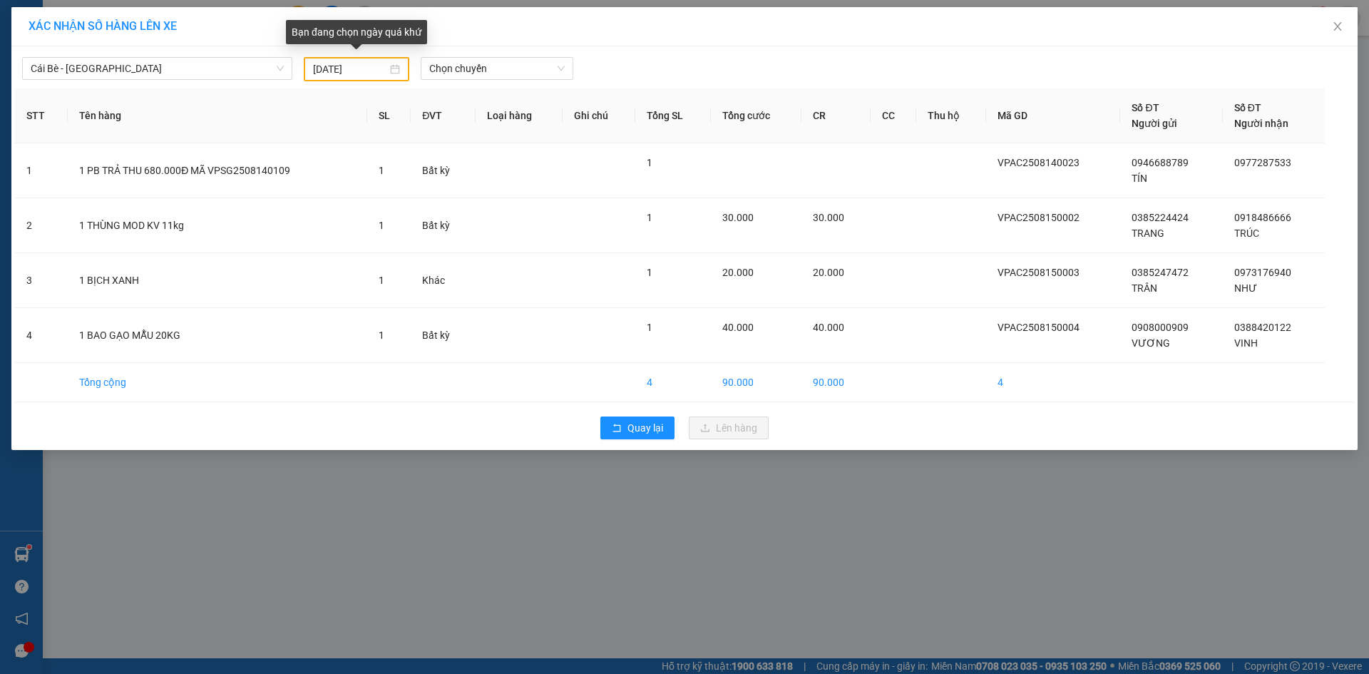
click at [395, 68] on div "[DATE]" at bounding box center [356, 69] width 87 height 16
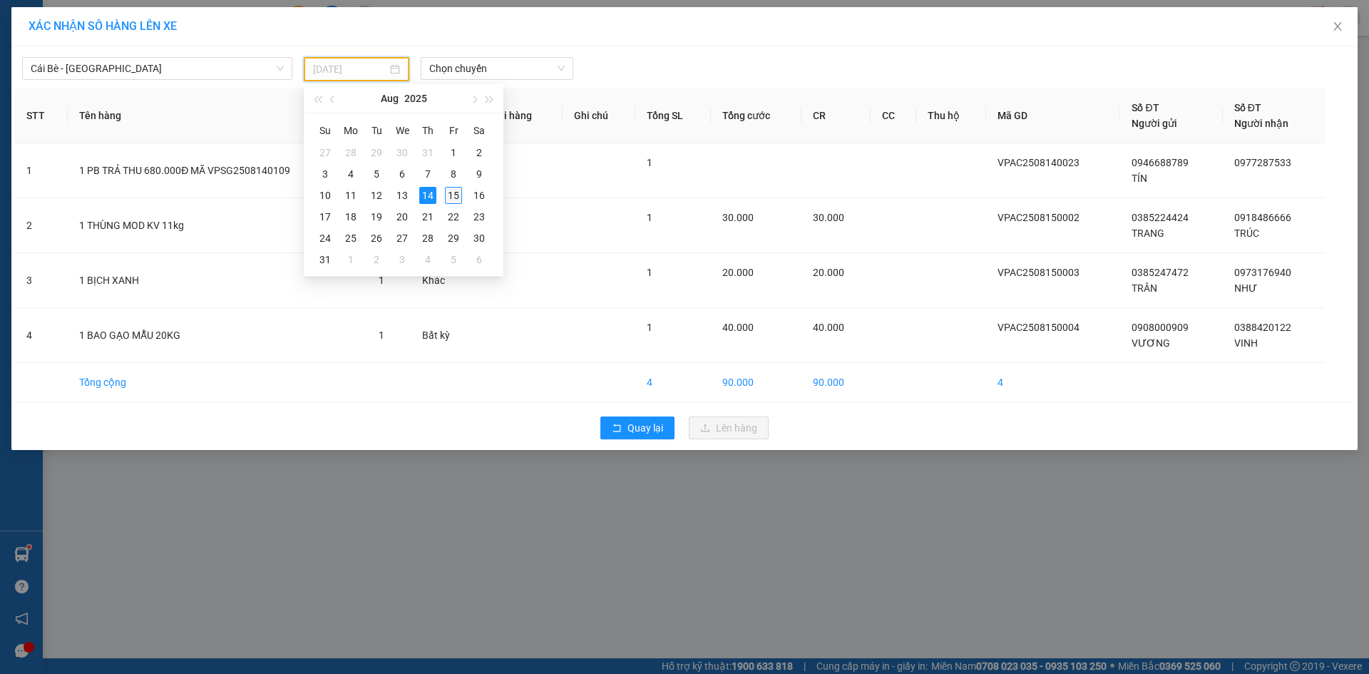
click at [455, 195] on div "15" at bounding box center [453, 195] width 17 height 17
type input "[DATE]"
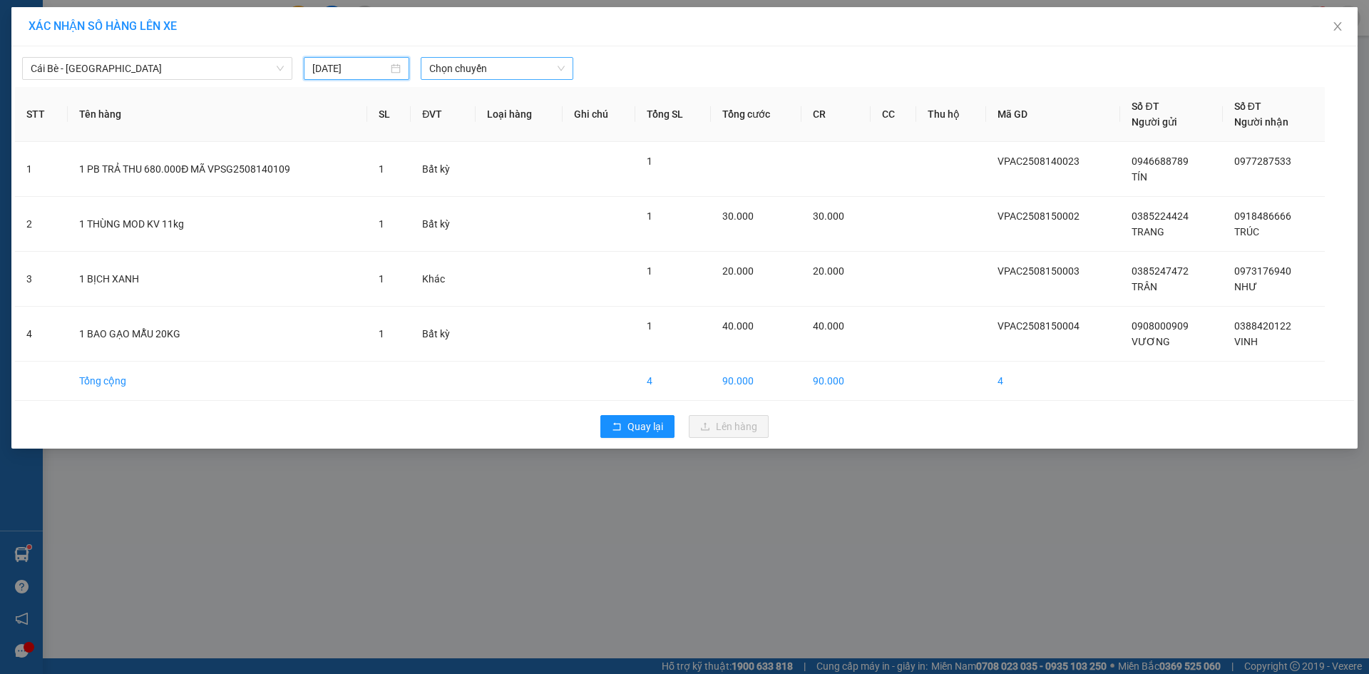
click at [471, 71] on span "Chọn chuyến" at bounding box center [496, 68] width 135 height 21
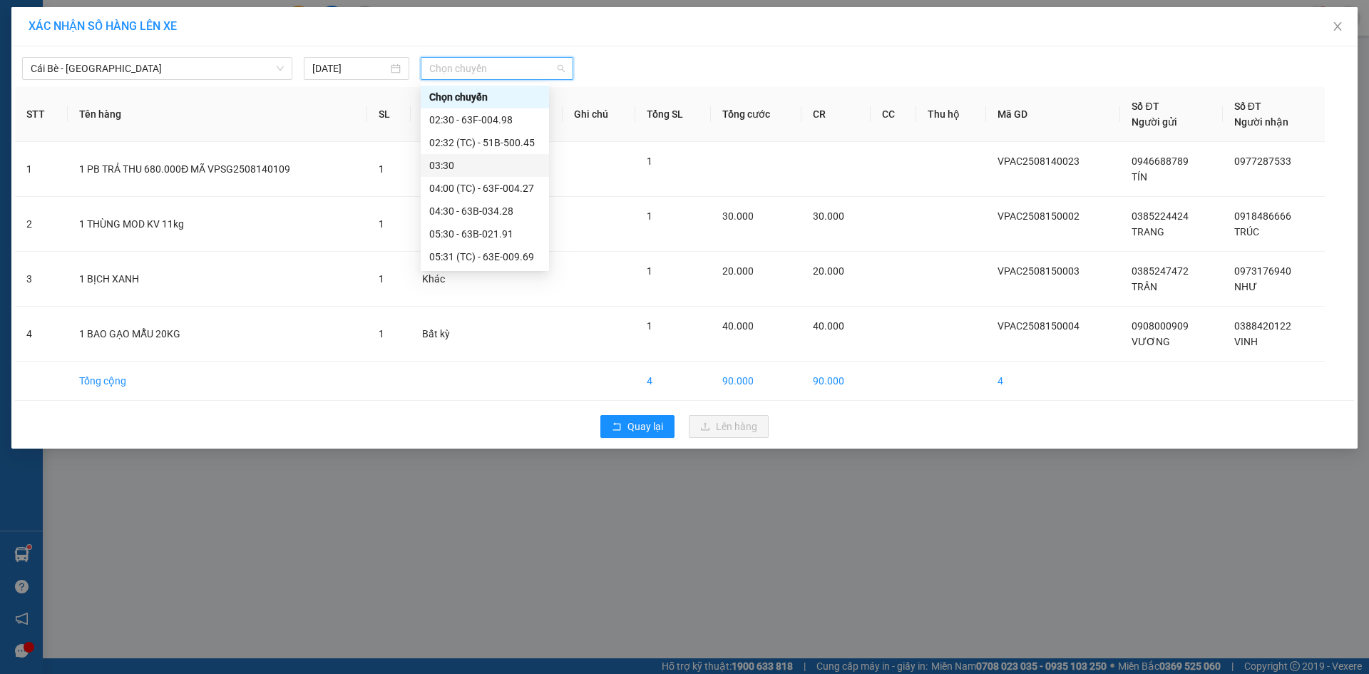
scroll to position [71, 0]
click at [476, 231] on div "07:30 - 63F-004.95" at bounding box center [484, 231] width 111 height 16
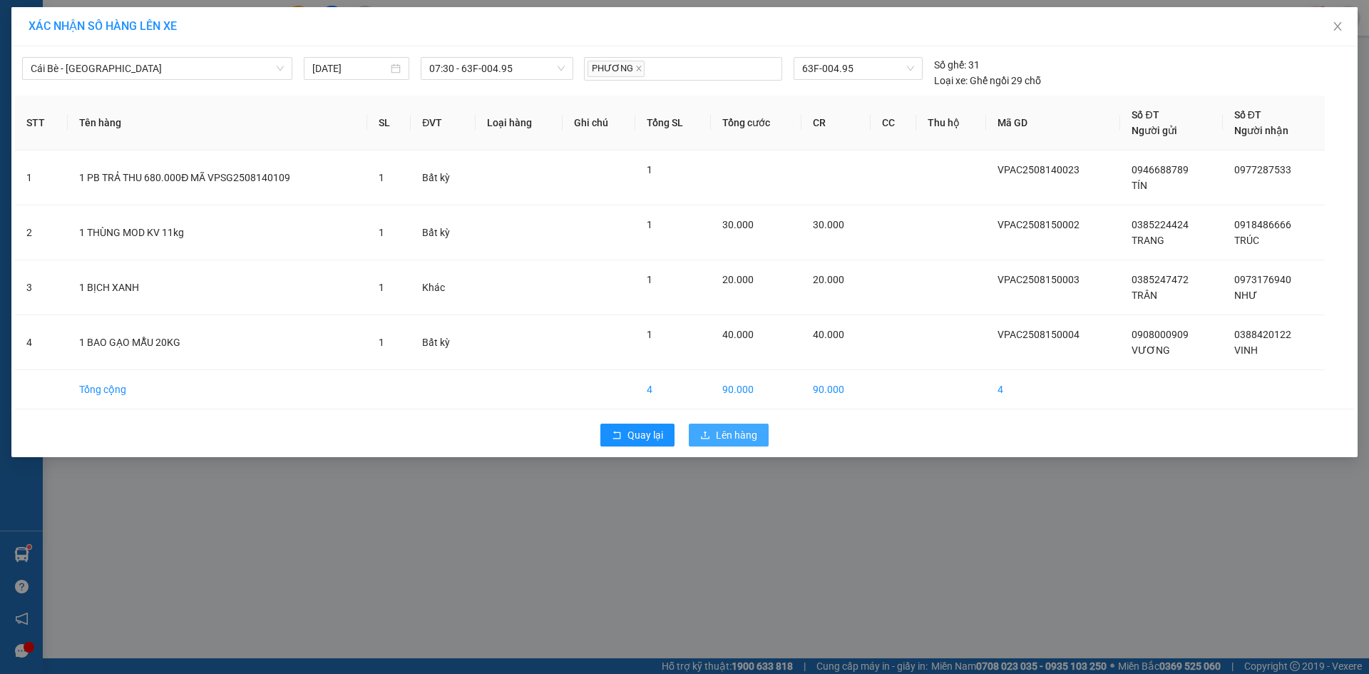
click at [737, 432] on span "Lên hàng" at bounding box center [736, 435] width 41 height 16
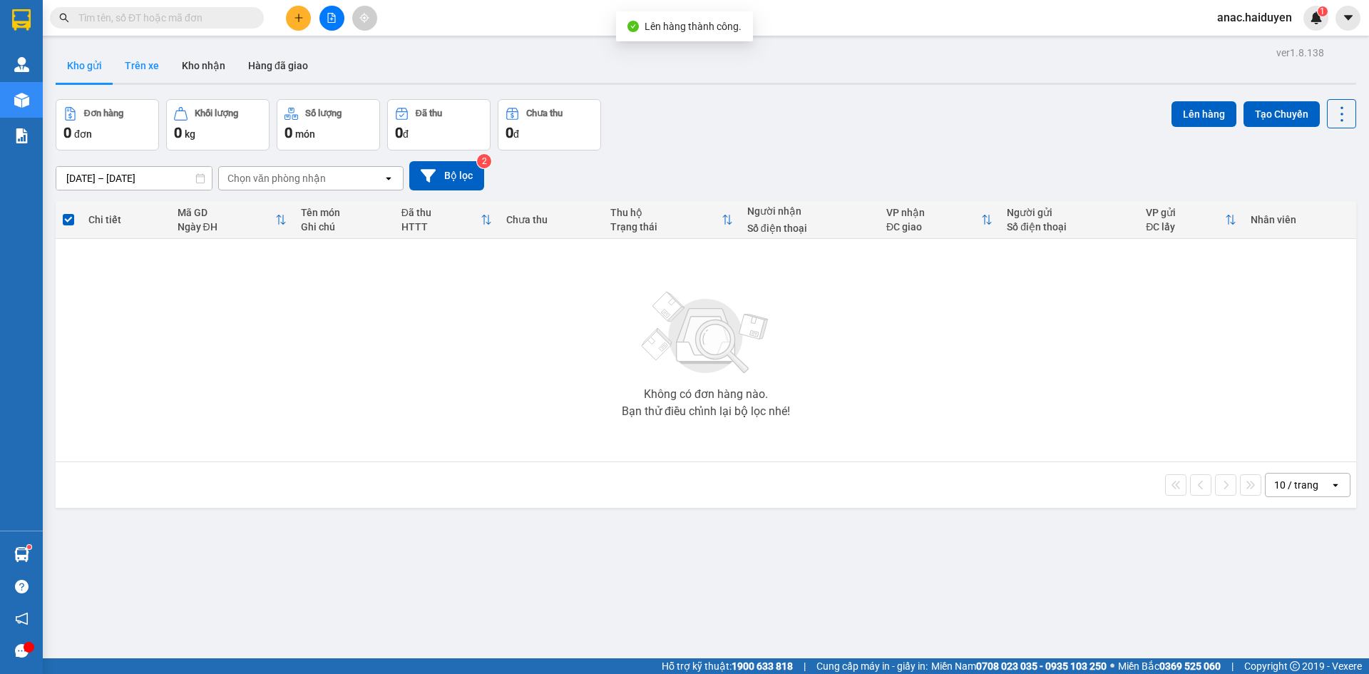
click at [145, 71] on button "Trên xe" at bounding box center [141, 65] width 57 height 34
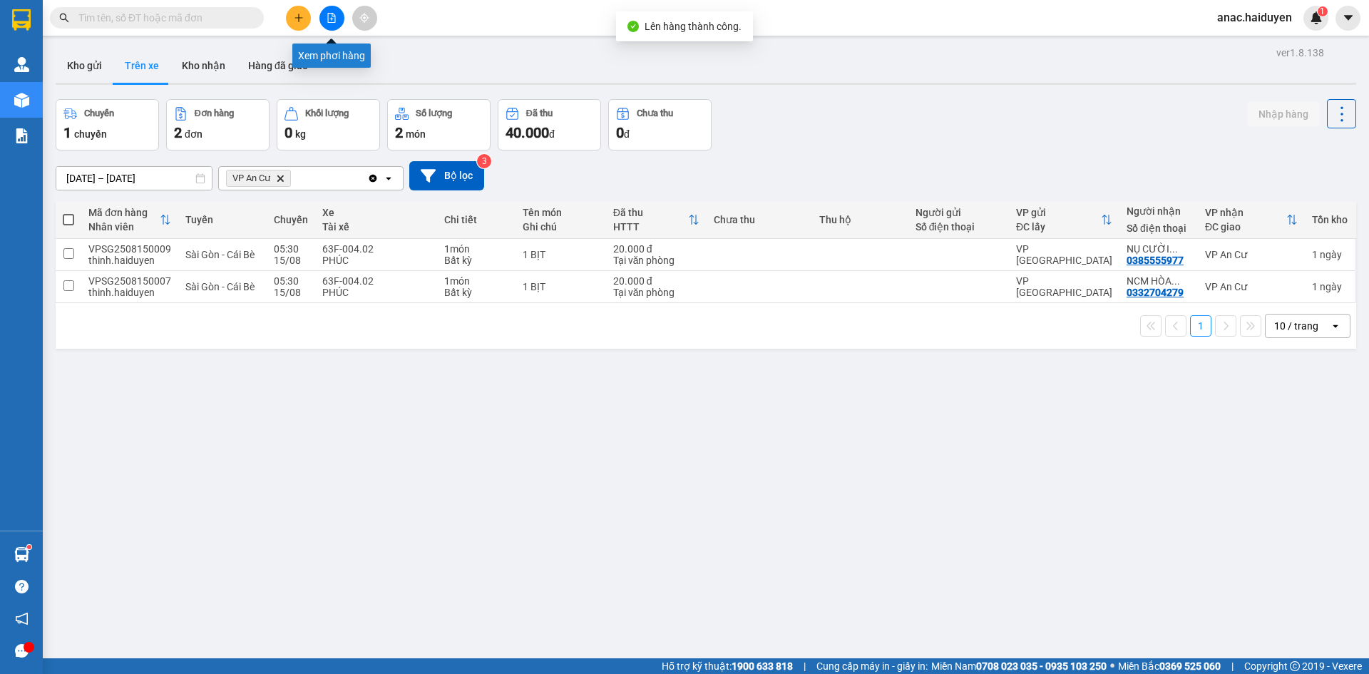
click at [331, 14] on icon "file-add" at bounding box center [332, 18] width 8 height 10
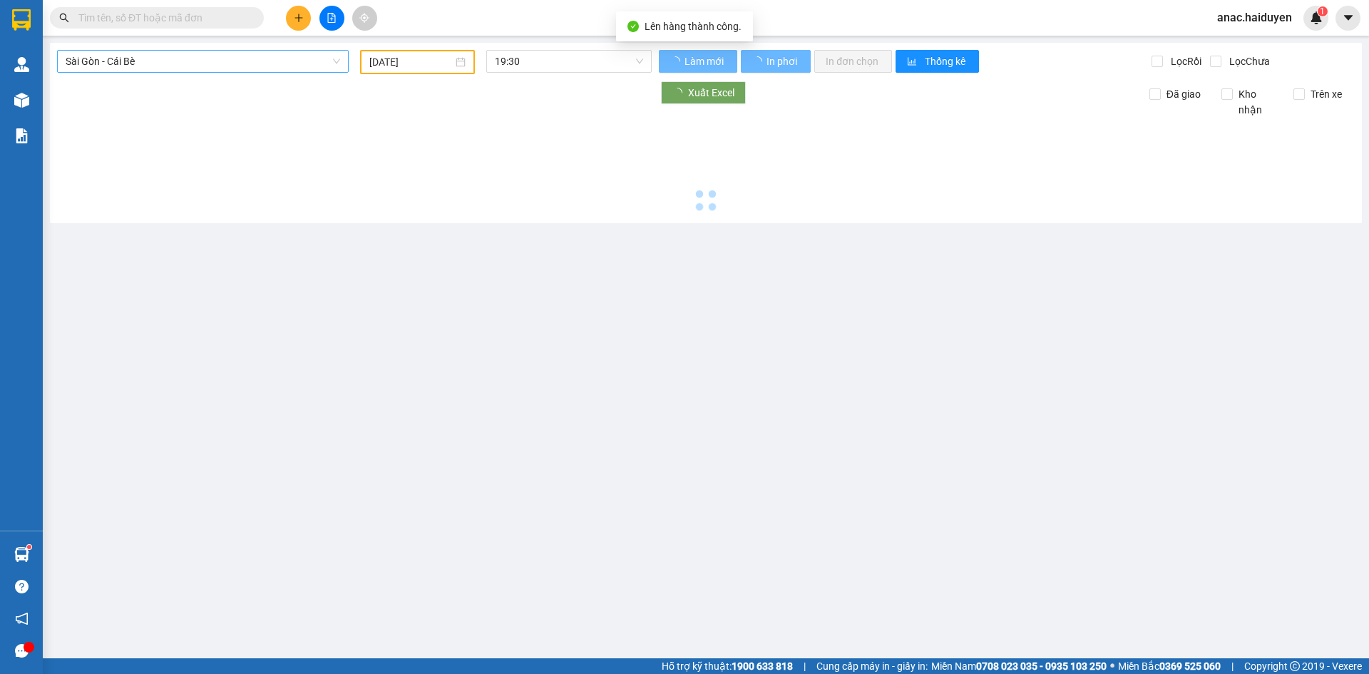
type input "[DATE]"
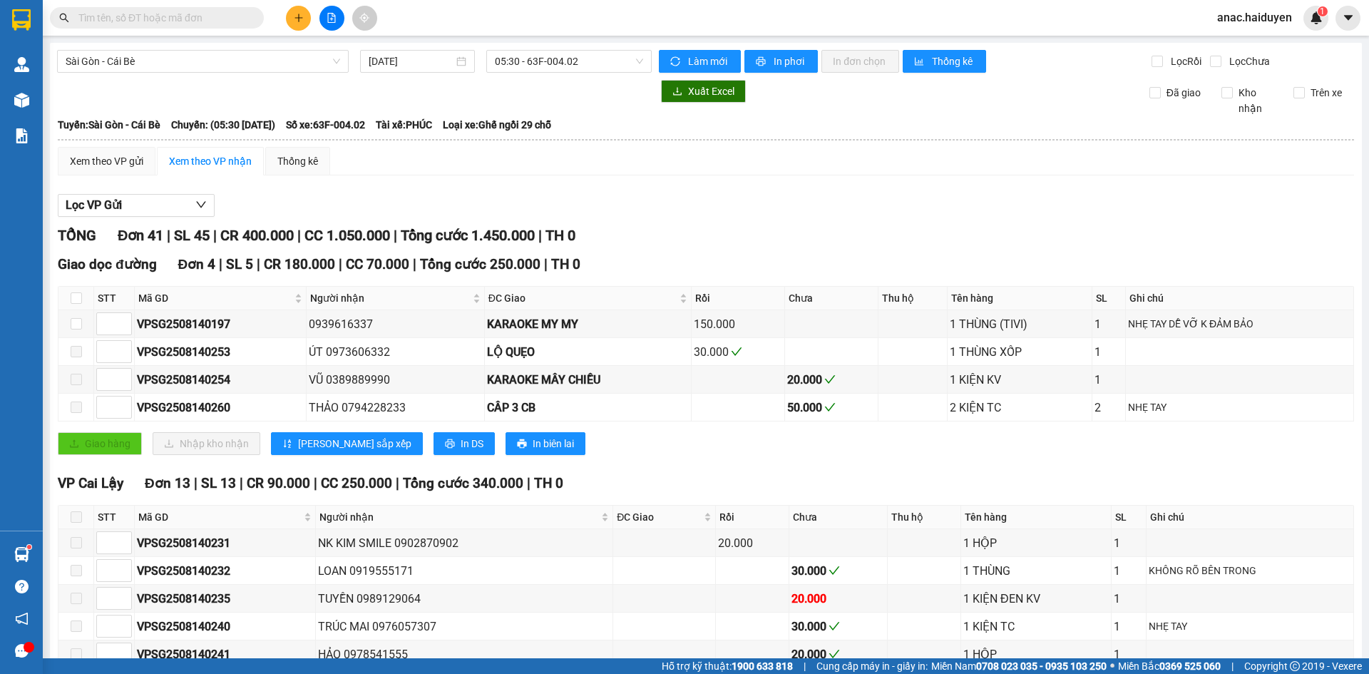
click at [132, 65] on span "Sài Gòn - Cái Bè" at bounding box center [203, 61] width 274 height 21
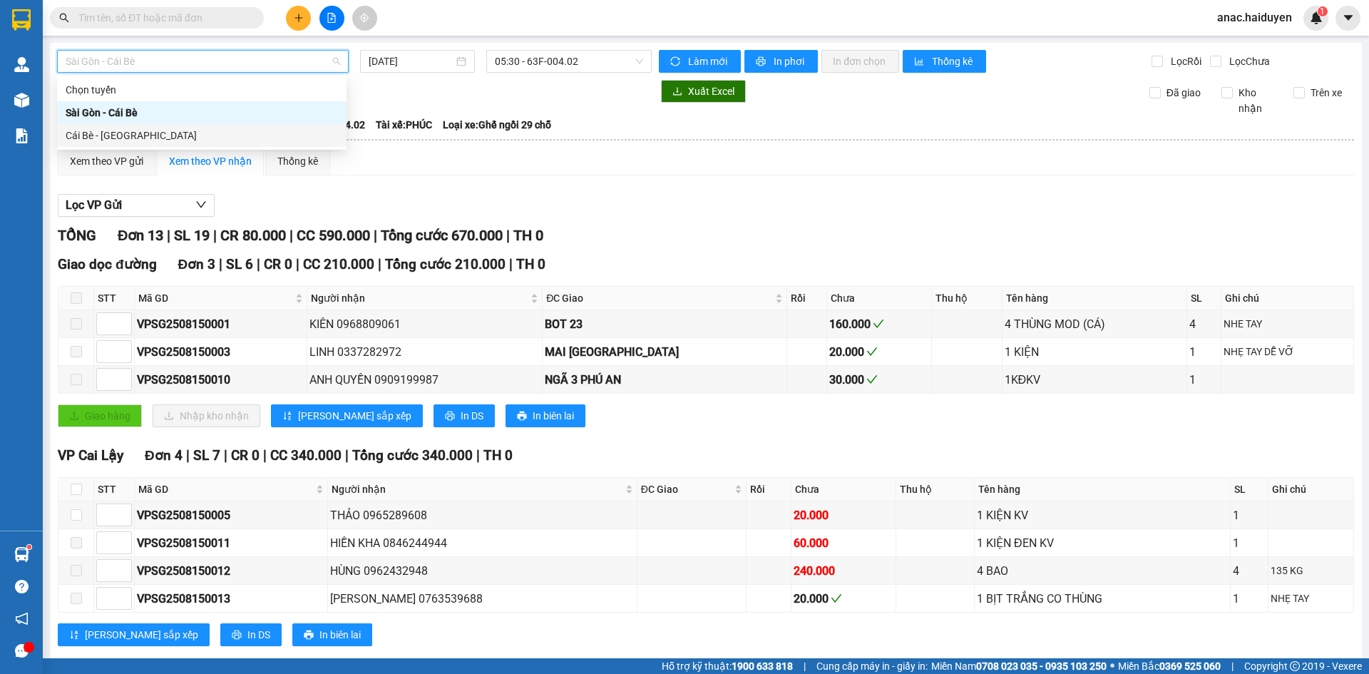
click at [98, 136] on div "Cái Bè - [GEOGRAPHIC_DATA]" at bounding box center [202, 136] width 272 height 16
type input "[DATE]"
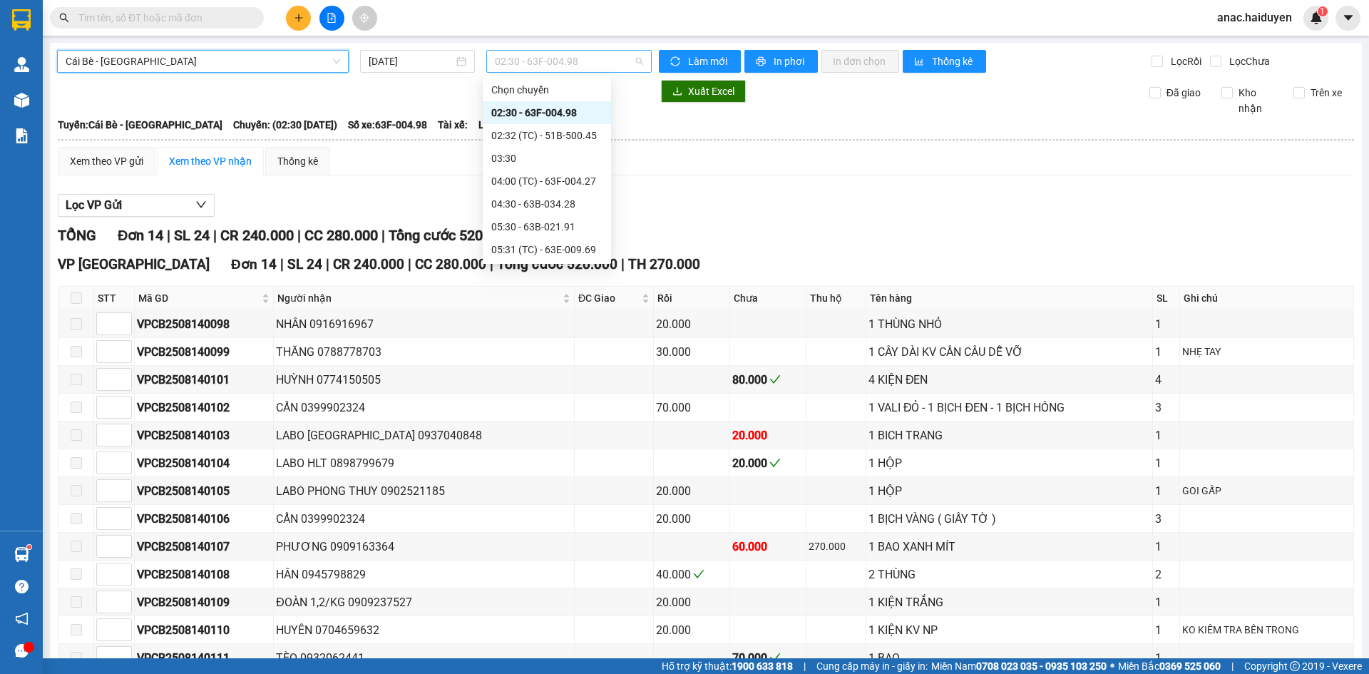
click at [540, 67] on span "02:30 - 63F-004.98" at bounding box center [569, 61] width 148 height 21
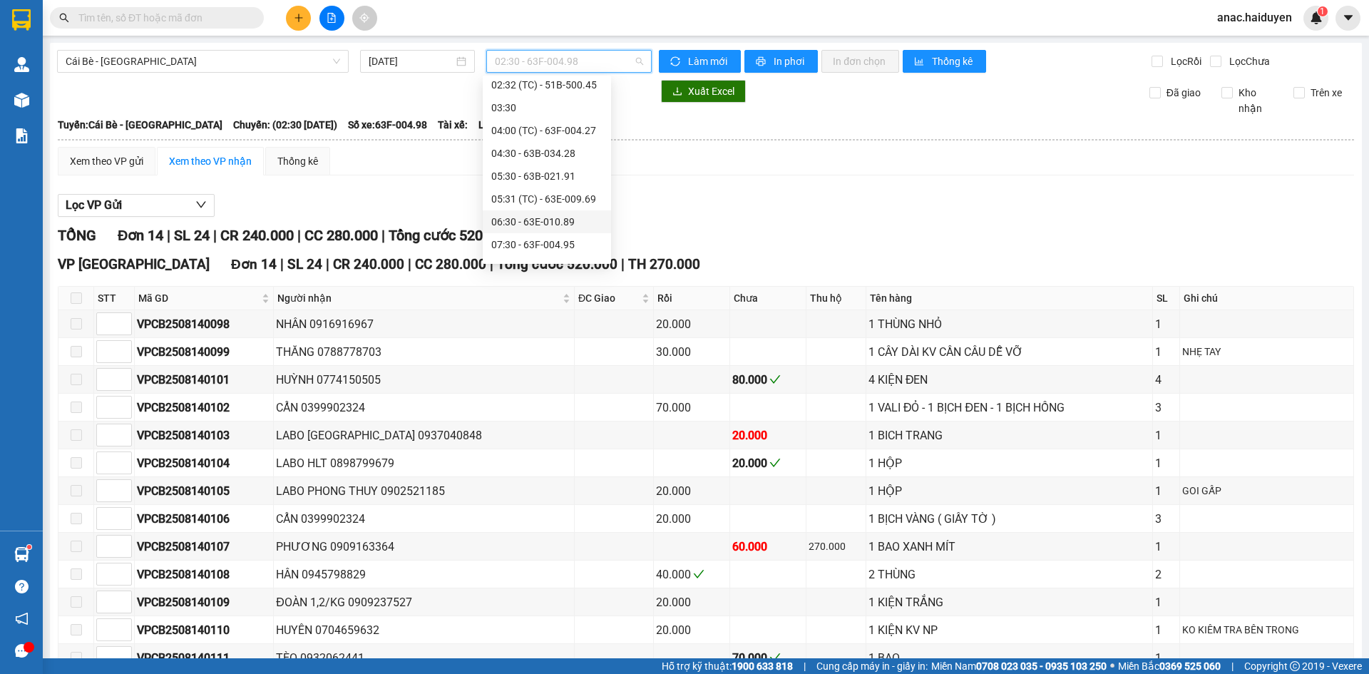
scroll to position [71, 0]
click at [555, 202] on div "06:30 - 63E-010.89" at bounding box center [546, 201] width 111 height 16
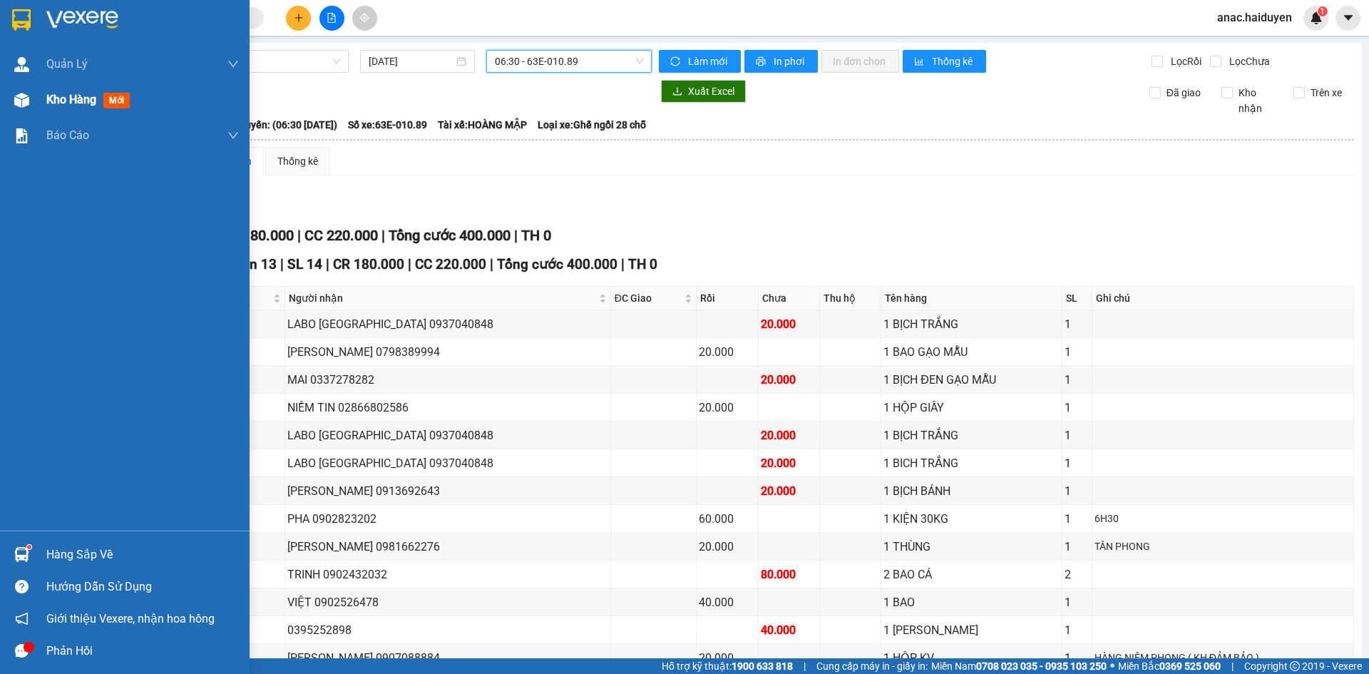
click at [67, 96] on span "Kho hàng" at bounding box center [71, 100] width 50 height 14
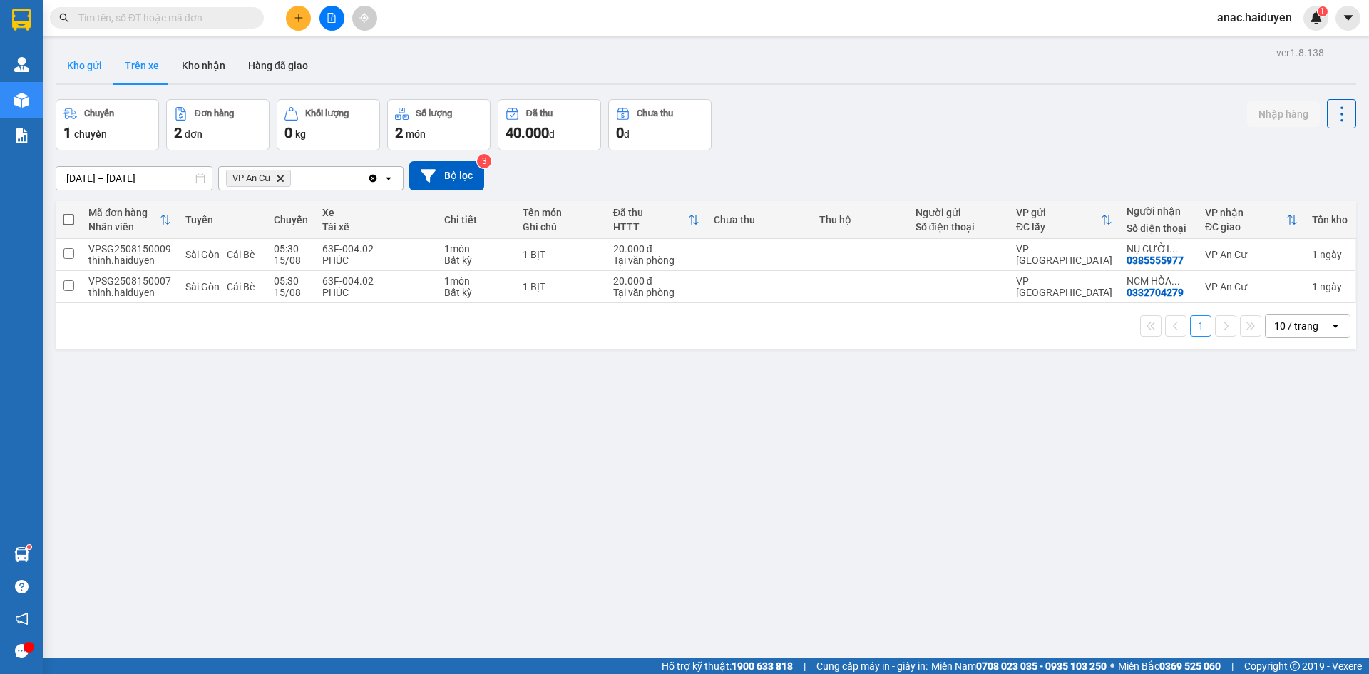
click at [89, 62] on button "Kho gửi" at bounding box center [85, 65] width 58 height 34
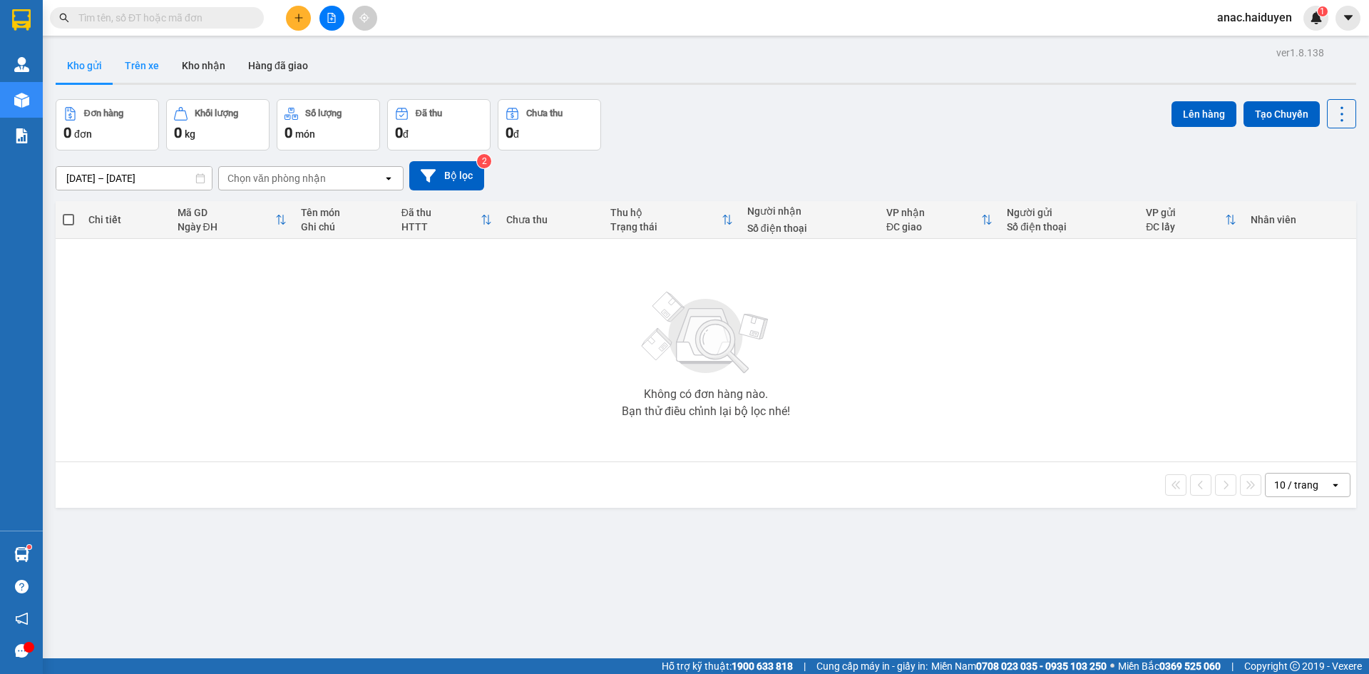
click at [142, 58] on button "Trên xe" at bounding box center [141, 65] width 57 height 34
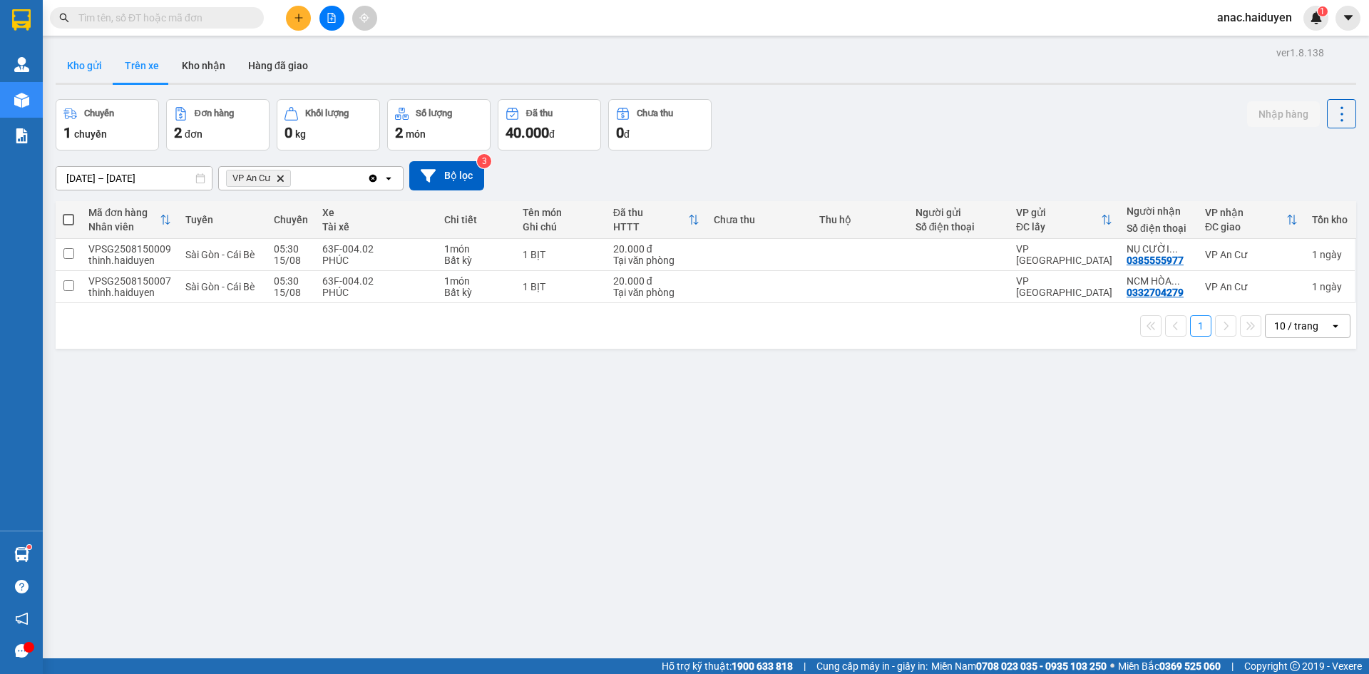
click at [73, 64] on button "Kho gửi" at bounding box center [85, 65] width 58 height 34
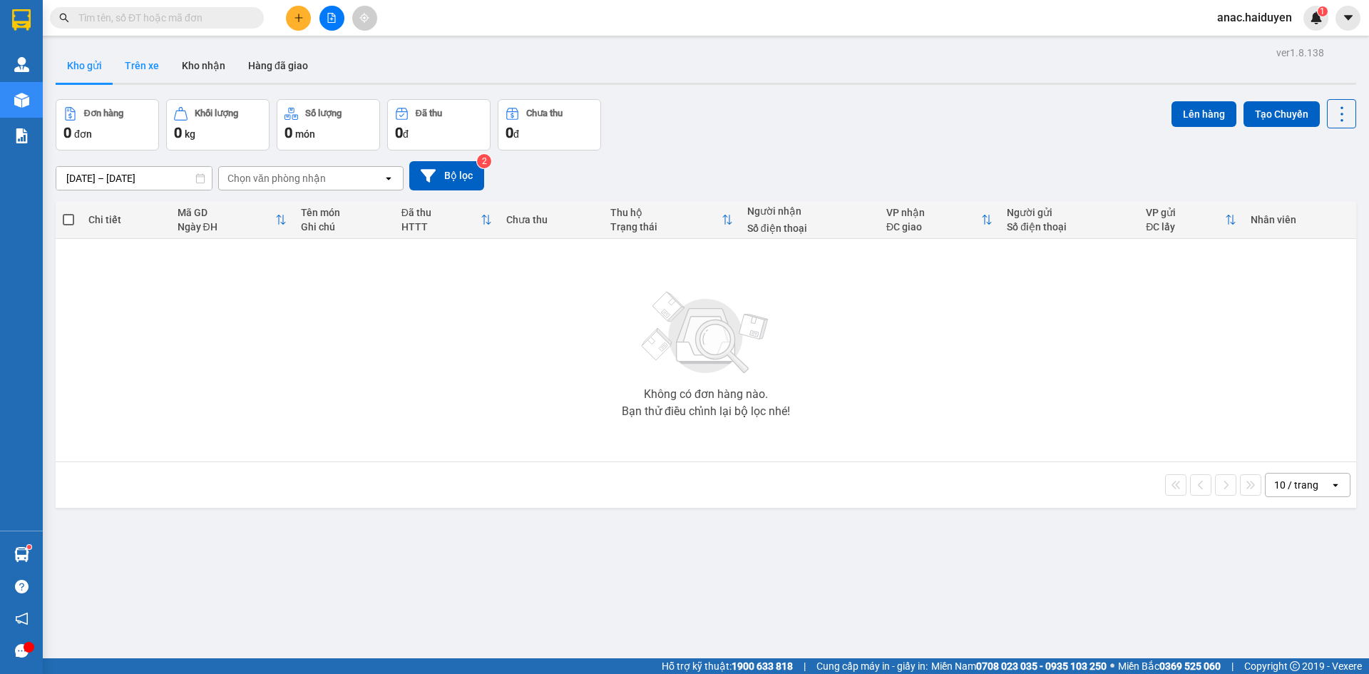
click at [128, 63] on button "Trên xe" at bounding box center [141, 65] width 57 height 34
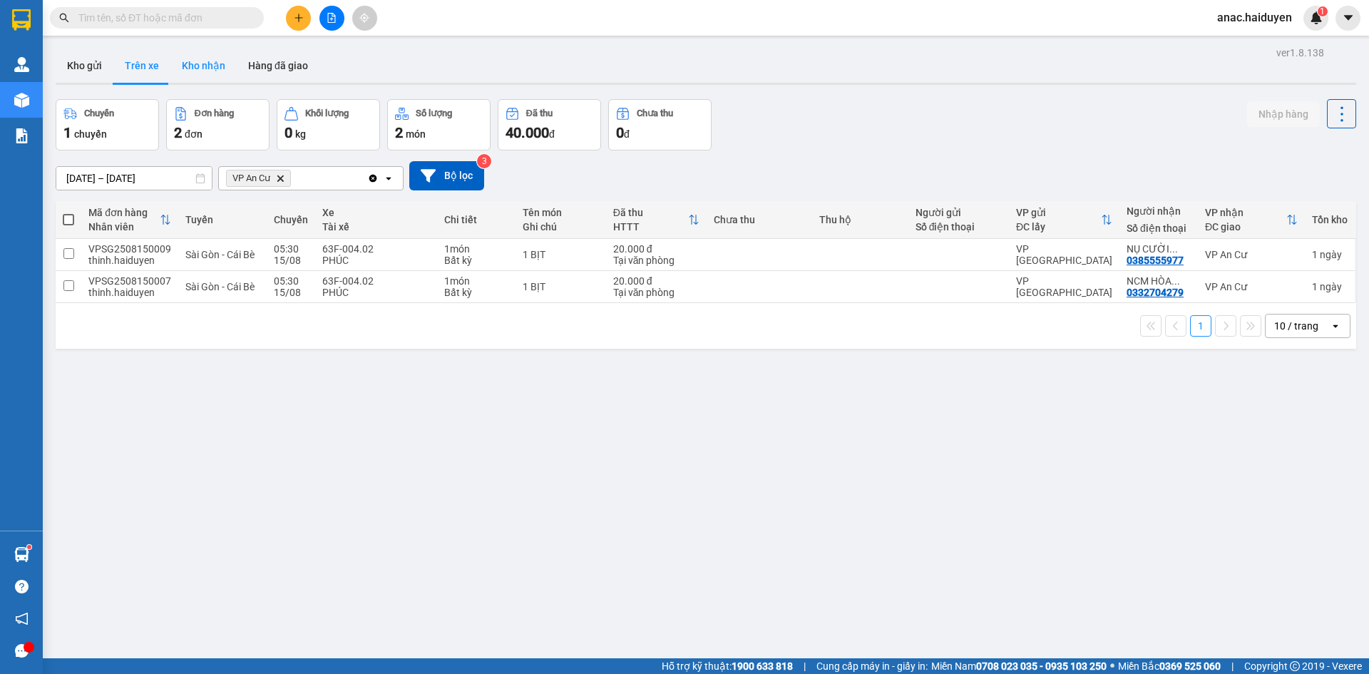
click at [212, 58] on button "Kho nhận" at bounding box center [203, 65] width 66 height 34
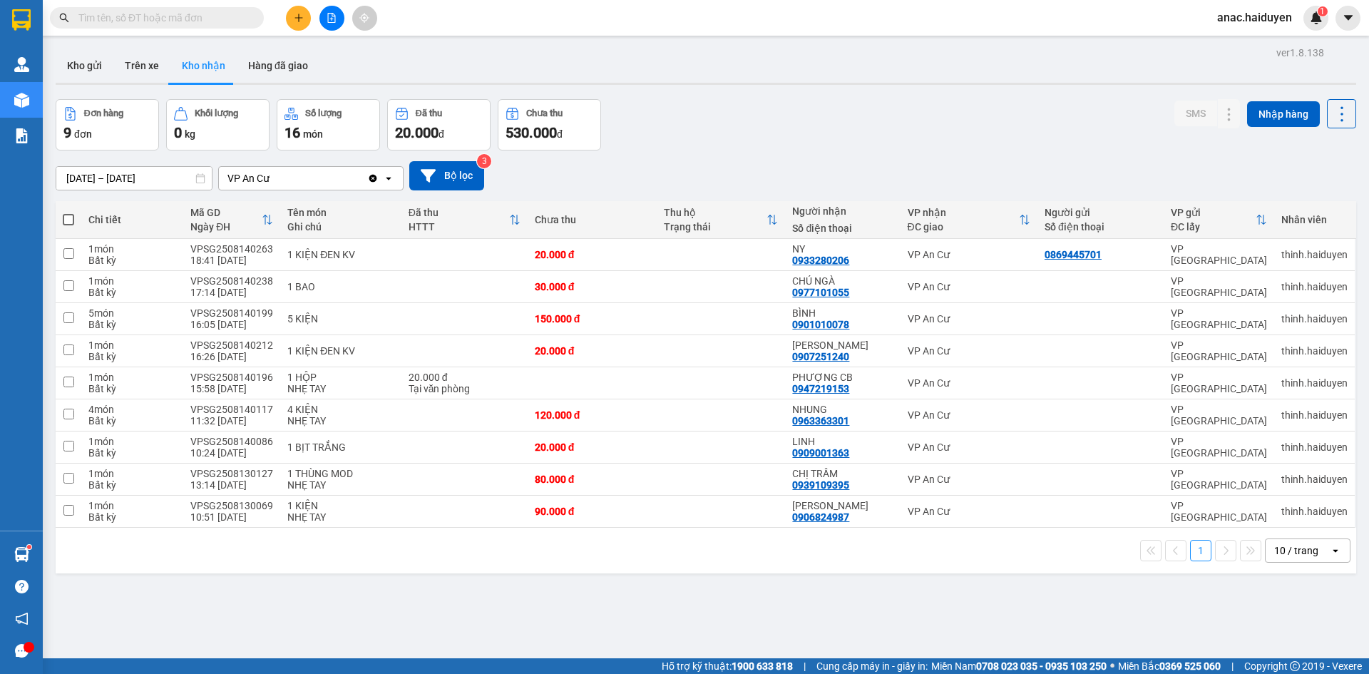
click at [1074, 570] on div "1 10 / trang open" at bounding box center [706, 550] width 1300 height 46
click at [813, 588] on div "ver 1.8.138 Kho gửi Trên xe [PERSON_NAME] Hàng đã [PERSON_NAME] hàng 9 đơn [PER…" at bounding box center [706, 380] width 1312 height 674
click at [148, 60] on button "Trên xe" at bounding box center [141, 65] width 57 height 34
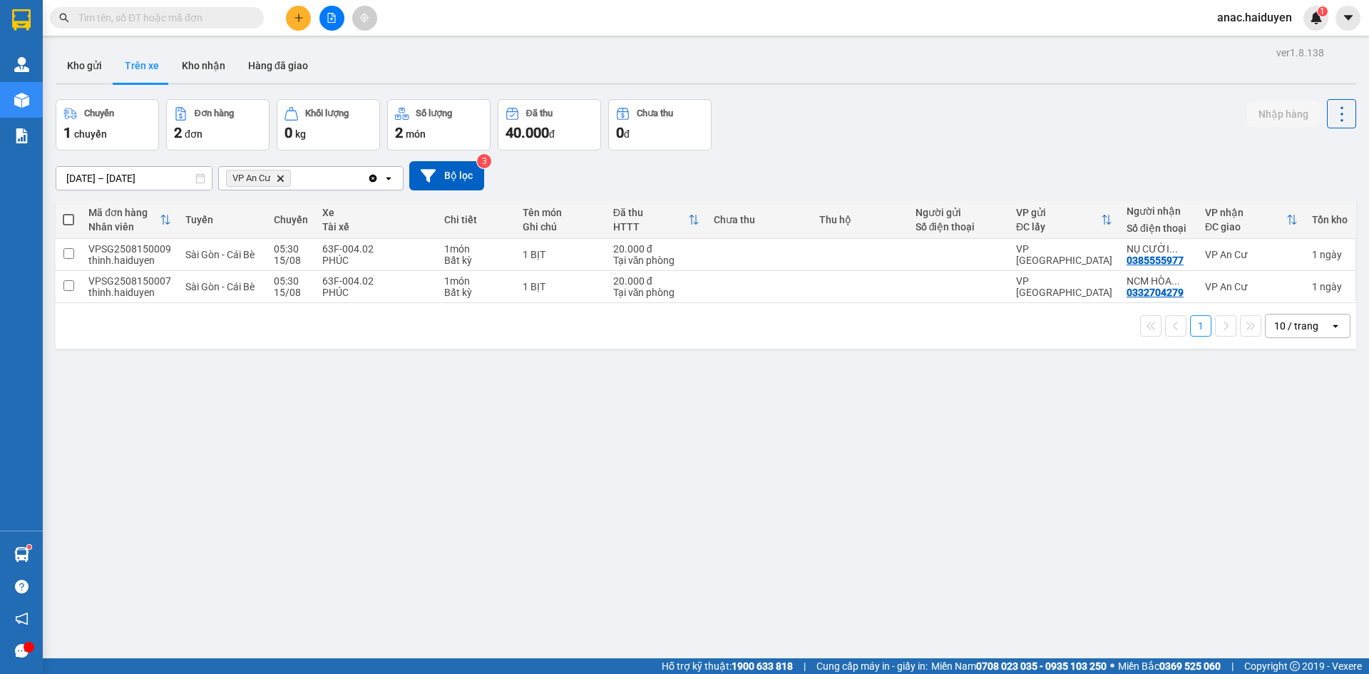
drag, startPoint x: 1146, startPoint y: 421, endPoint x: 113, endPoint y: 140, distance: 1070.5
click at [1077, 409] on div "ver 1.8.138 Kho gửi Trên xe [PERSON_NAME] Hàng đã giao Chuyến 1 chuyến Đơn hàng…" at bounding box center [706, 380] width 1312 height 674
click at [83, 69] on button "Kho gửi" at bounding box center [85, 65] width 58 height 34
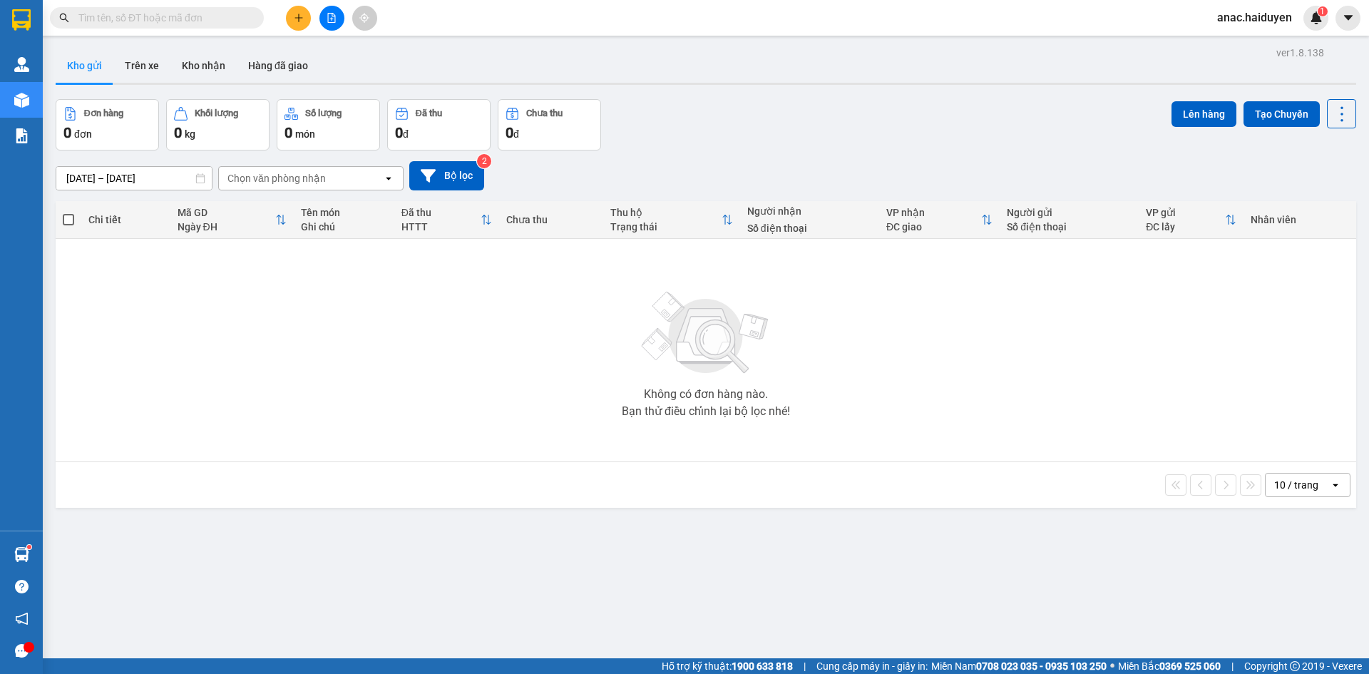
drag, startPoint x: 466, startPoint y: 373, endPoint x: 425, endPoint y: 318, distance: 69.3
click at [466, 373] on div "Không có đơn hàng nào. Bạn thử điều chỉnh lại bộ lọc nhé!" at bounding box center [706, 350] width 1286 height 214
click at [159, 69] on button "Trên xe" at bounding box center [141, 65] width 57 height 34
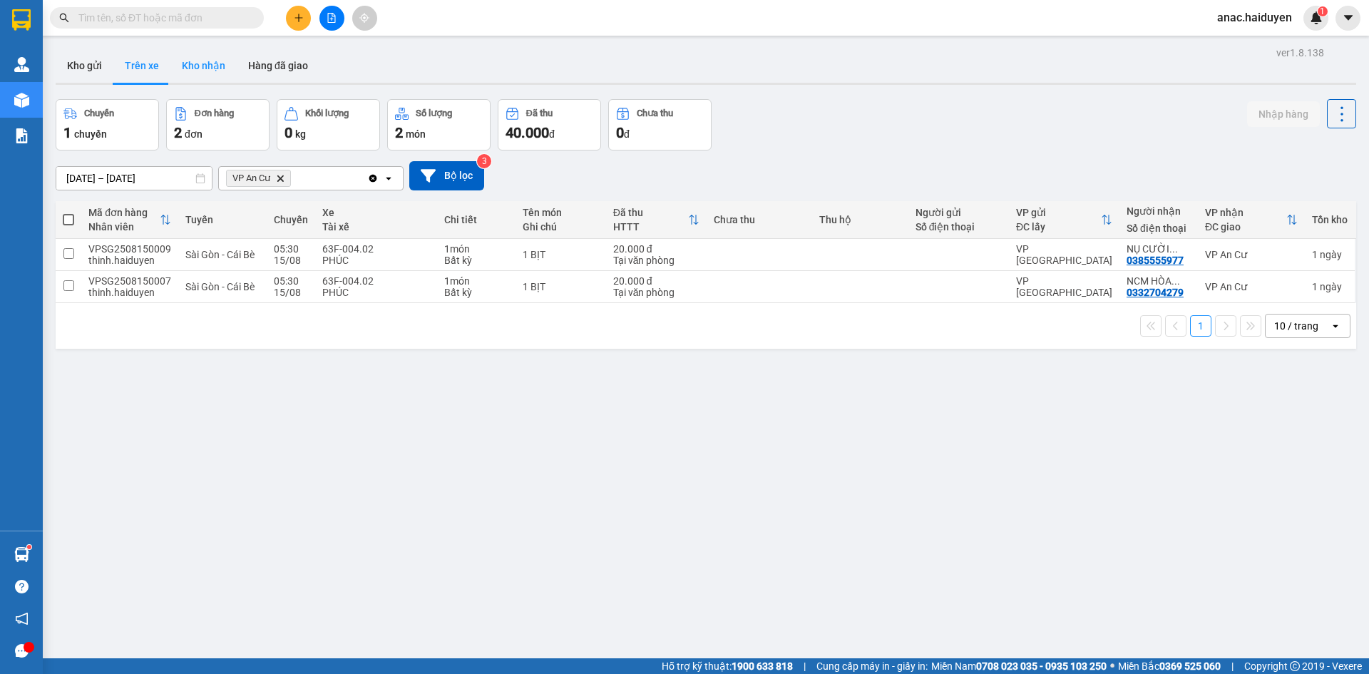
click at [207, 68] on button "Kho nhận" at bounding box center [203, 65] width 66 height 34
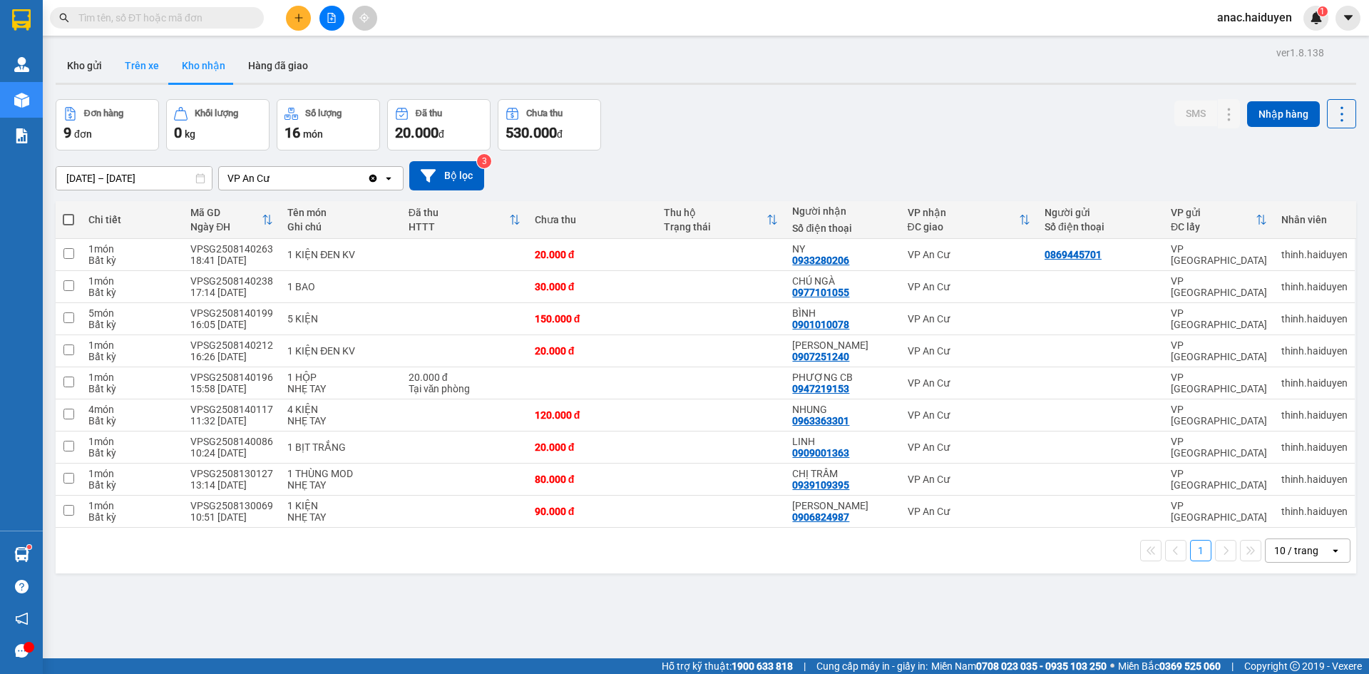
click at [131, 66] on button "Trên xe" at bounding box center [141, 65] width 57 height 34
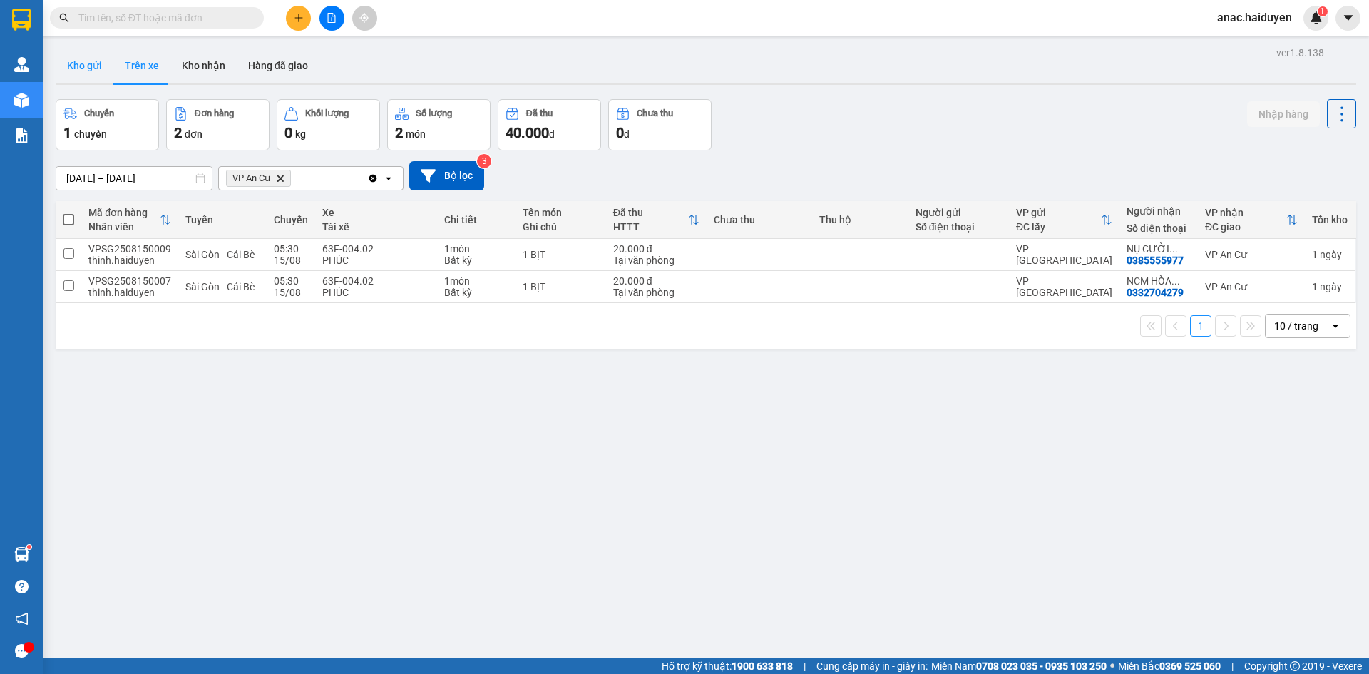
click at [75, 66] on button "Kho gửi" at bounding box center [85, 65] width 58 height 34
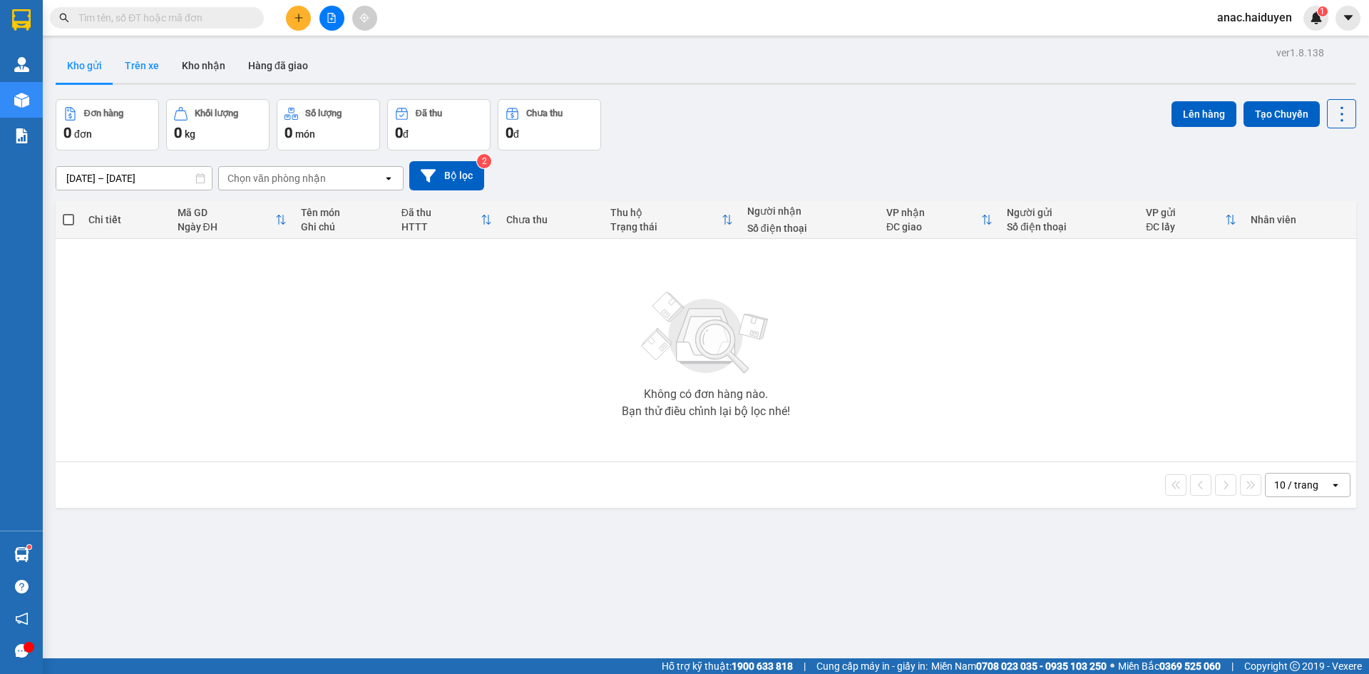
click at [159, 69] on button "Trên xe" at bounding box center [141, 65] width 57 height 34
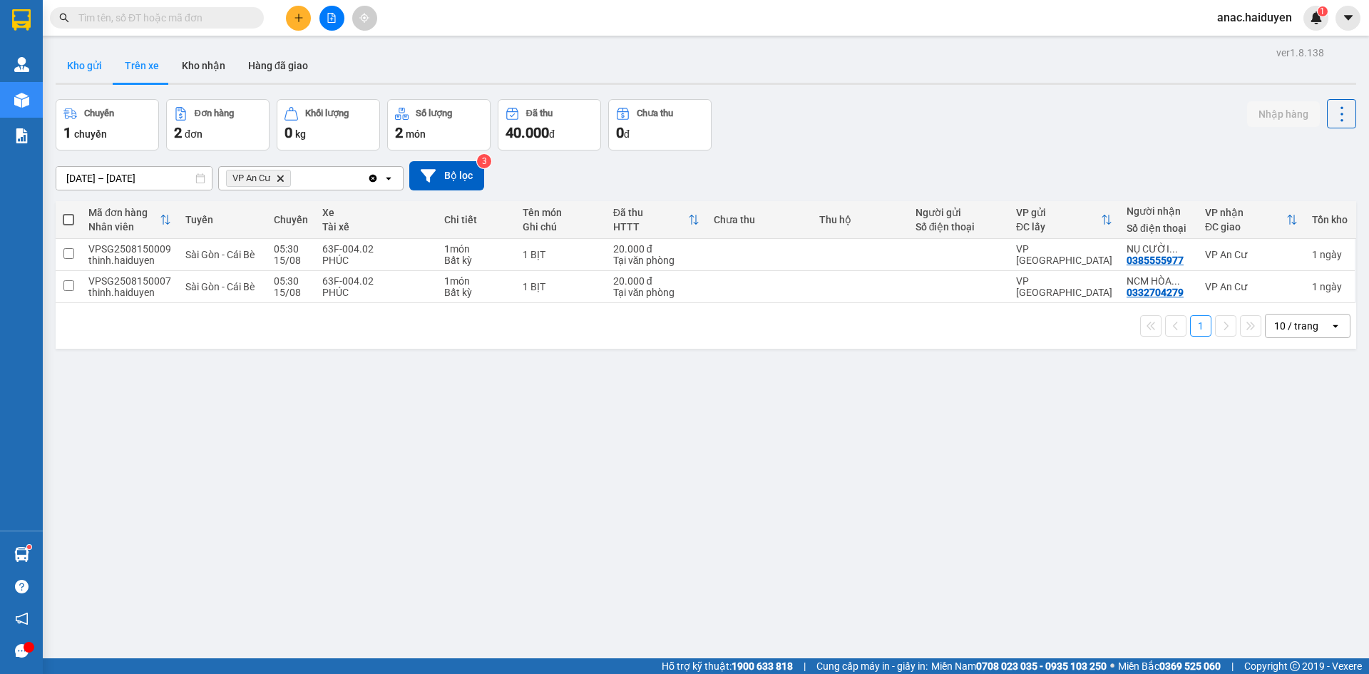
click at [72, 68] on button "Kho gửi" at bounding box center [85, 65] width 58 height 34
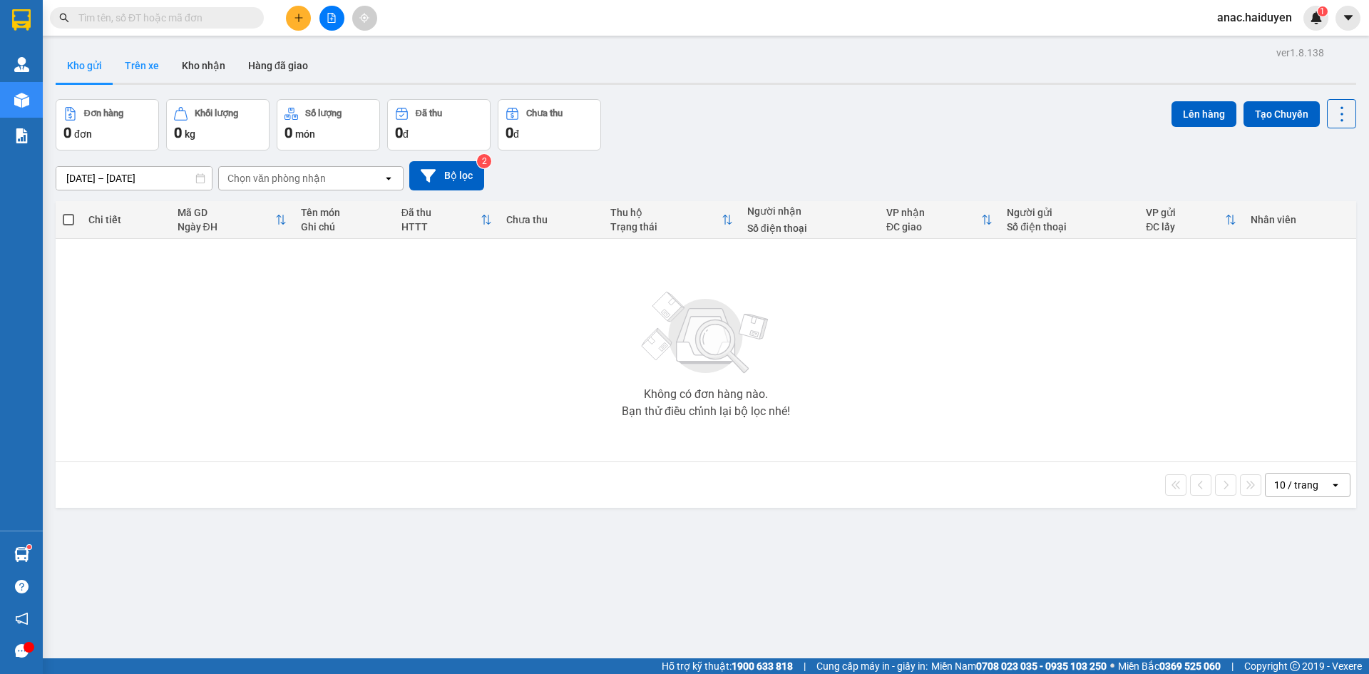
click at [140, 69] on button "Trên xe" at bounding box center [141, 65] width 57 height 34
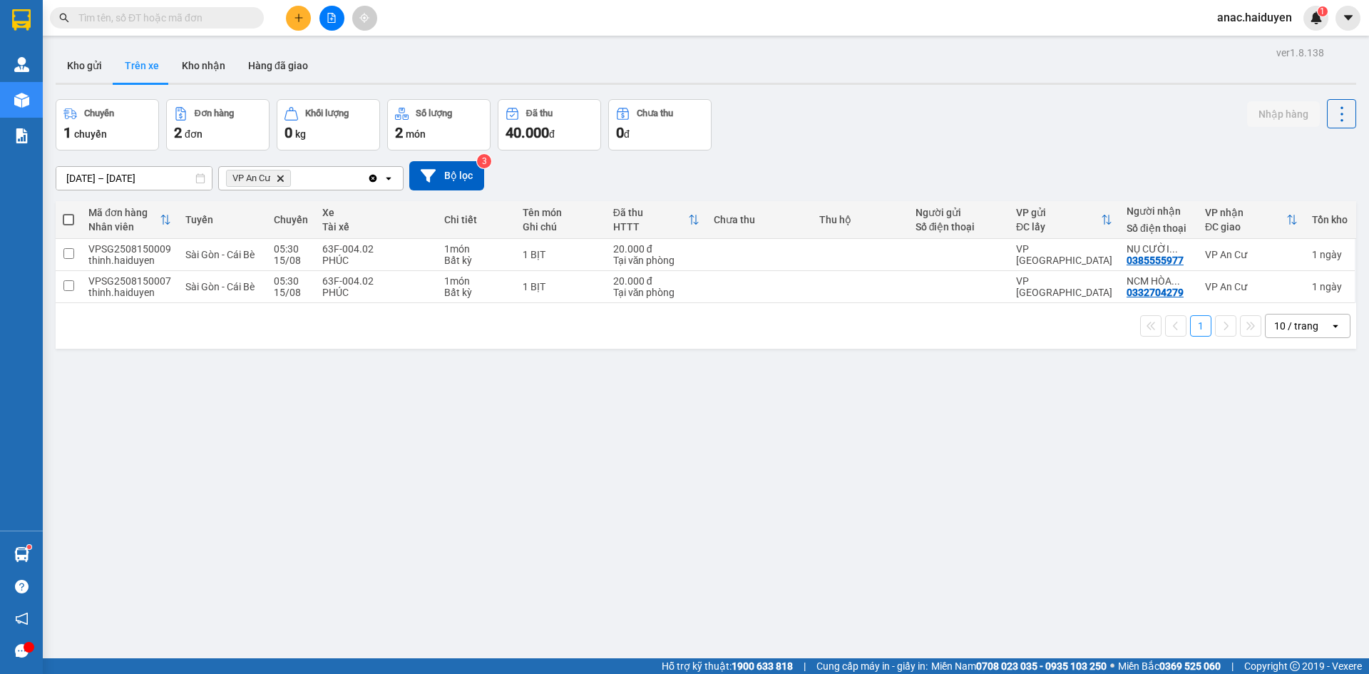
click at [877, 503] on div "ver 1.8.138 Kho gửi Trên xe [PERSON_NAME] Hàng đã giao Chuyến 1 chuyến Đơn hàng…" at bounding box center [706, 380] width 1312 height 674
click at [189, 69] on button "Kho nhận" at bounding box center [203, 65] width 66 height 34
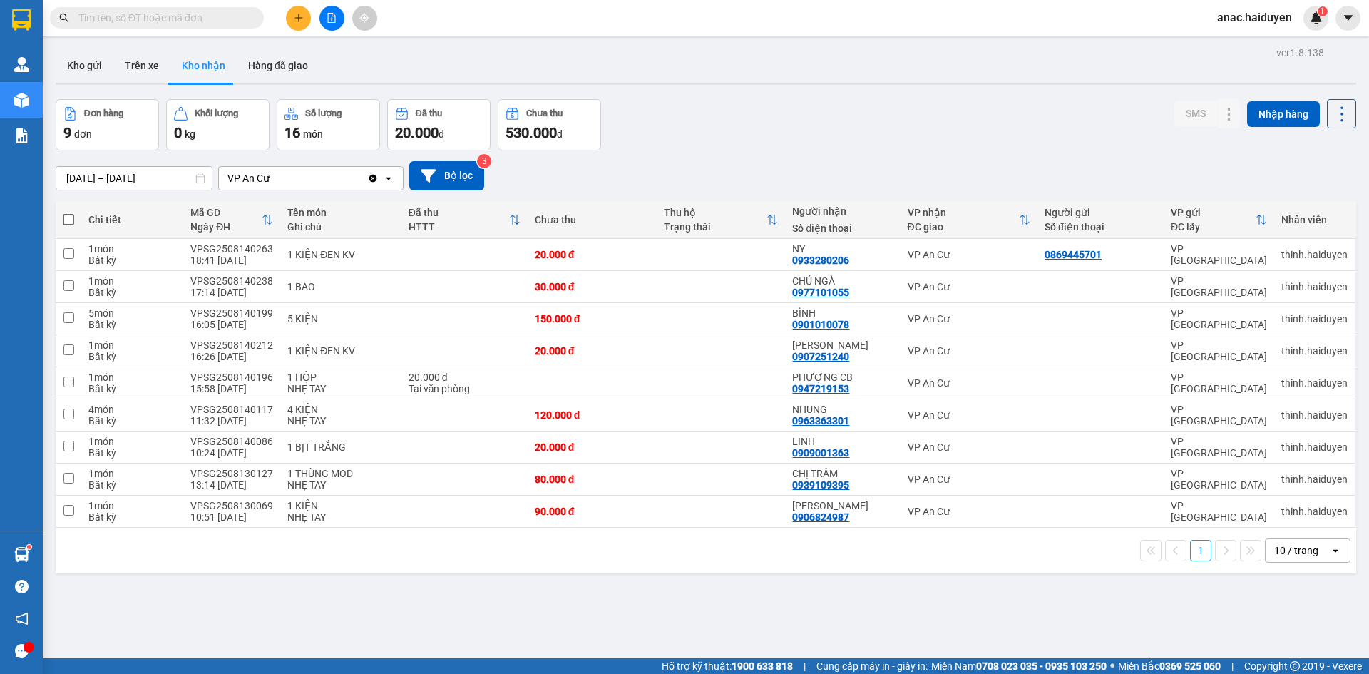
click at [297, 13] on icon "plus" at bounding box center [299, 18] width 10 height 10
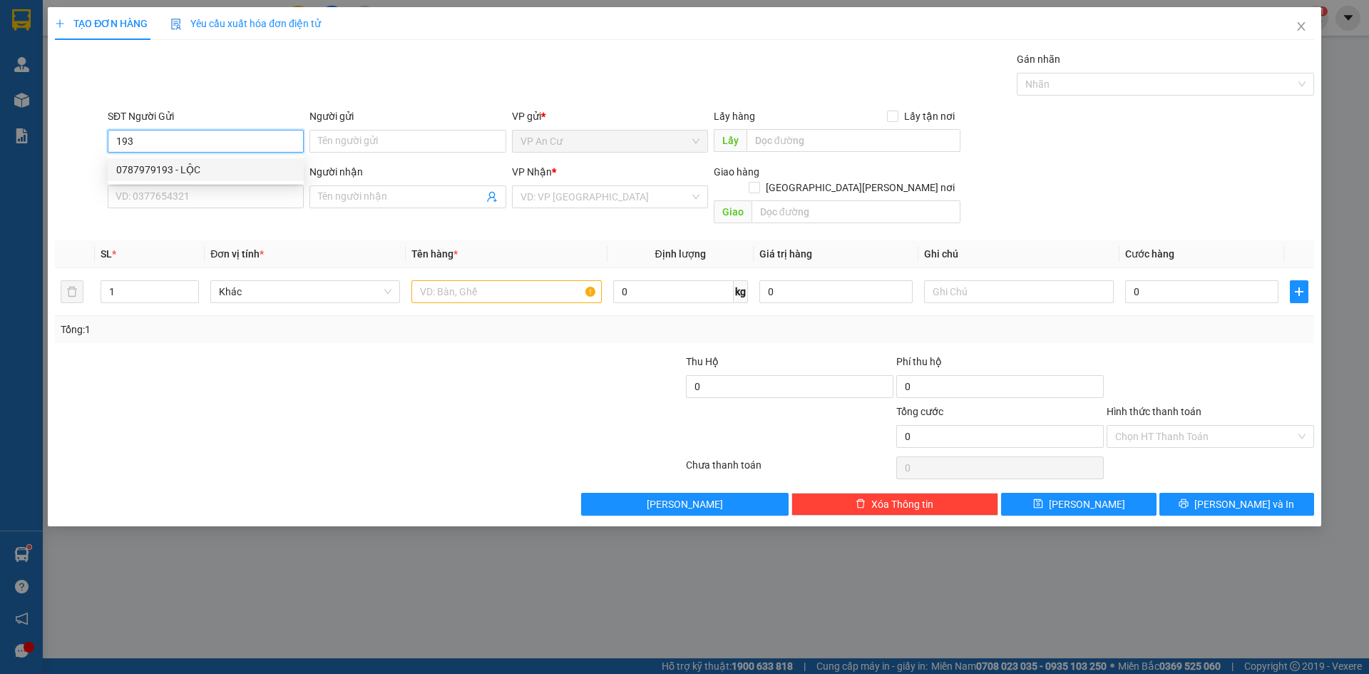
click at [190, 175] on div "0787979193 - LỘC" at bounding box center [205, 170] width 179 height 16
type input "0787979193"
type input "LỘC"
type input "0364567007"
type input "ĐĂNG"
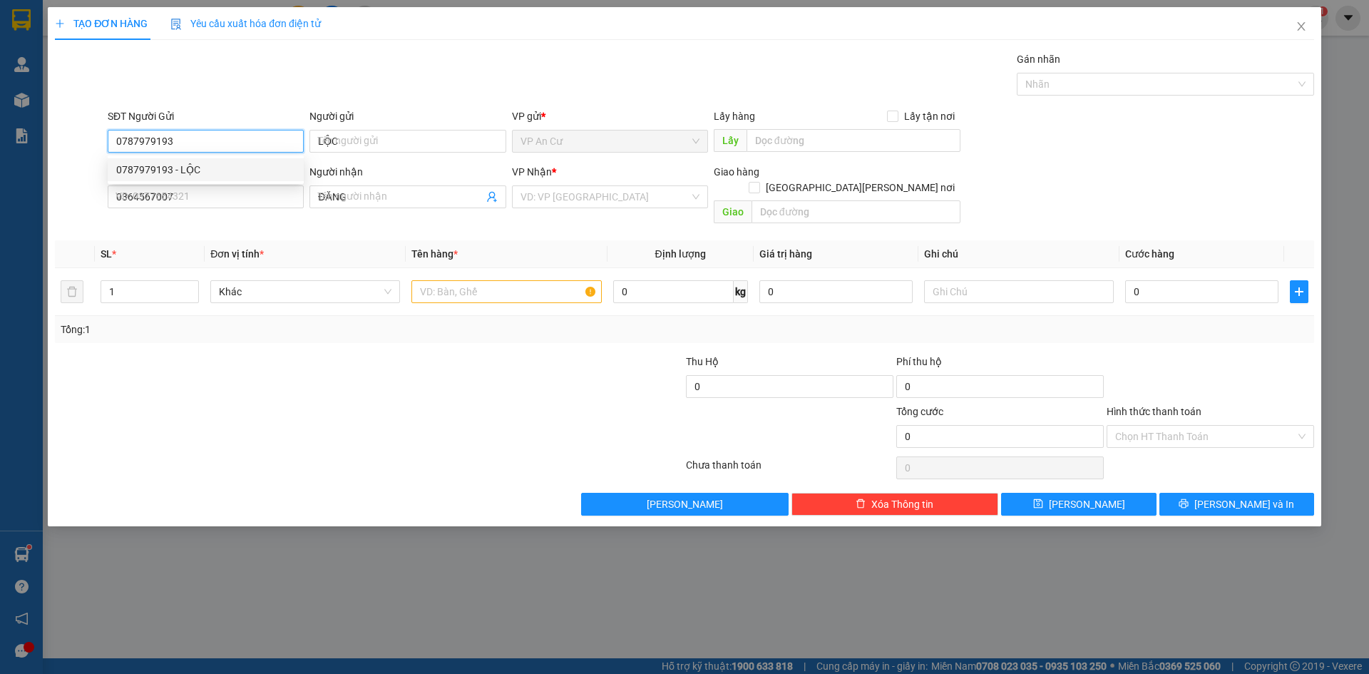
type input "20.000"
type input "0787979193"
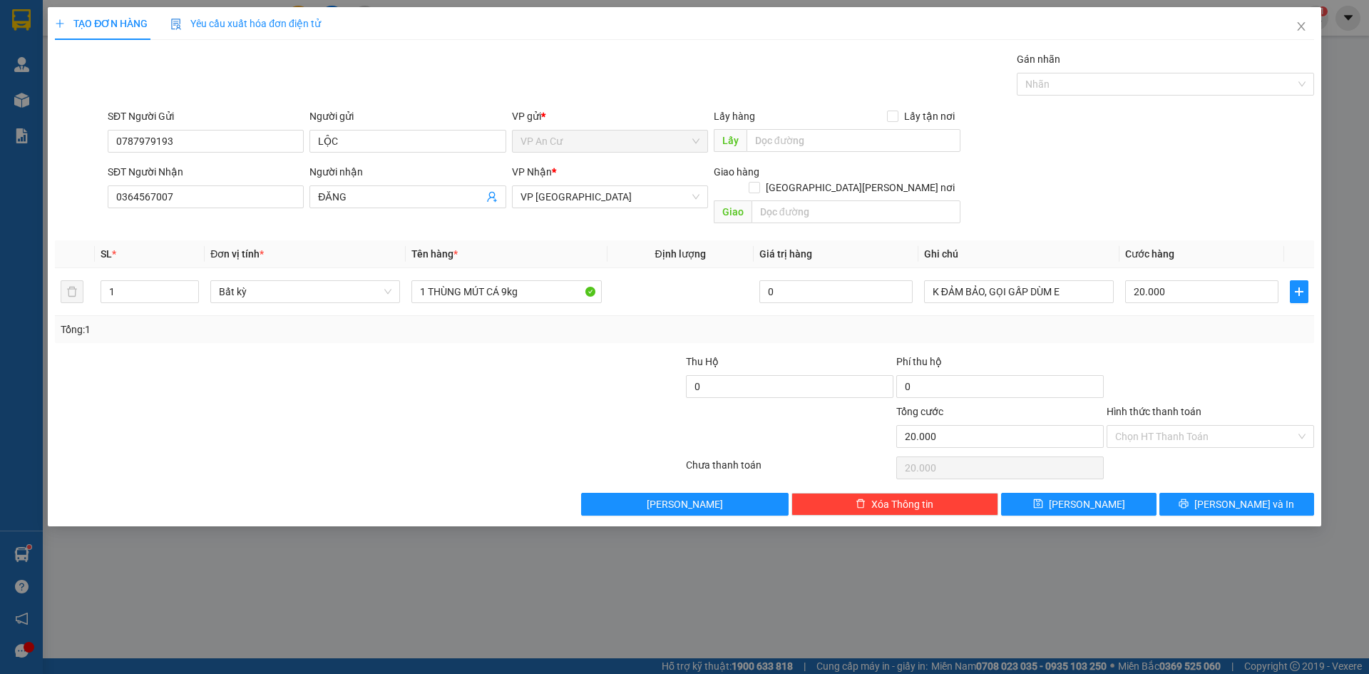
click at [450, 373] on div at bounding box center [263, 379] width 421 height 50
click at [150, 197] on input "0364567007" at bounding box center [206, 196] width 196 height 23
drag, startPoint x: 160, startPoint y: 200, endPoint x: 69, endPoint y: 200, distance: 90.5
click at [69, 200] on div "SĐT Người [PERSON_NAME] 078791 078791 Người [PERSON_NAME] [PERSON_NAME] * VP [G…" at bounding box center [684, 197] width 1262 height 66
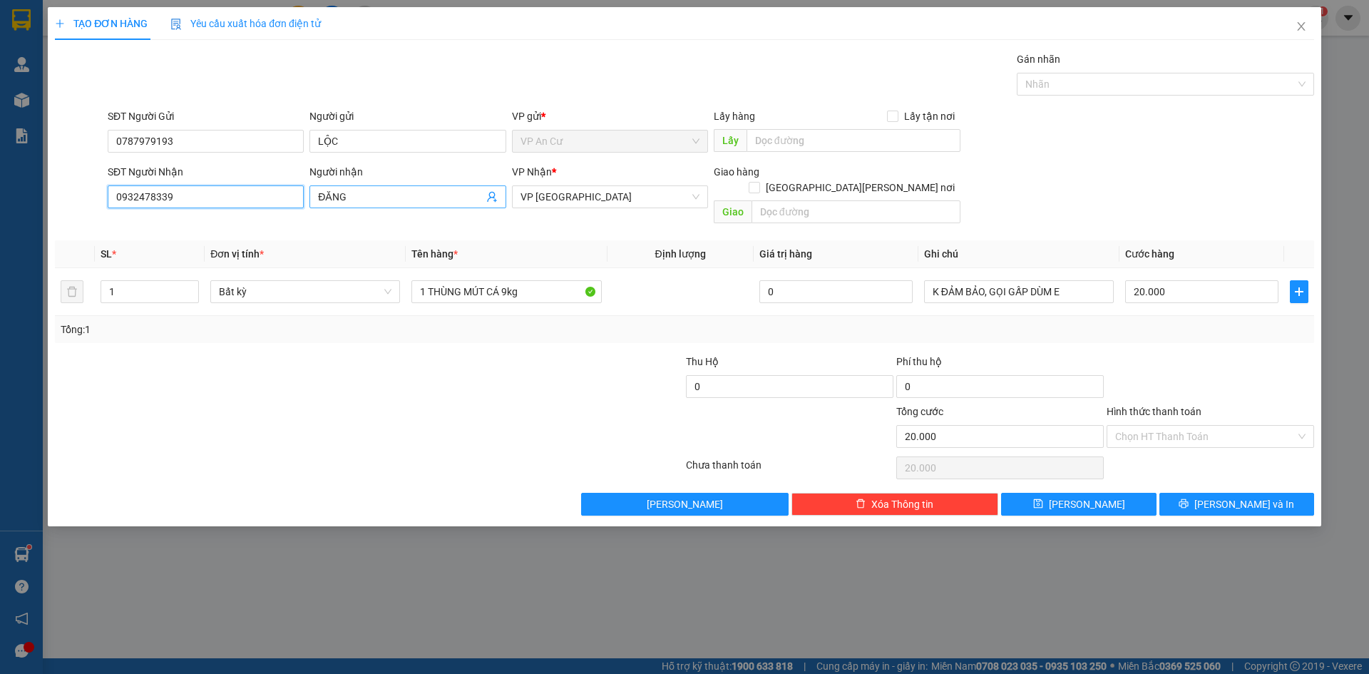
type input "0932478339"
click at [351, 199] on input "ĐĂNG" at bounding box center [400, 197] width 165 height 16
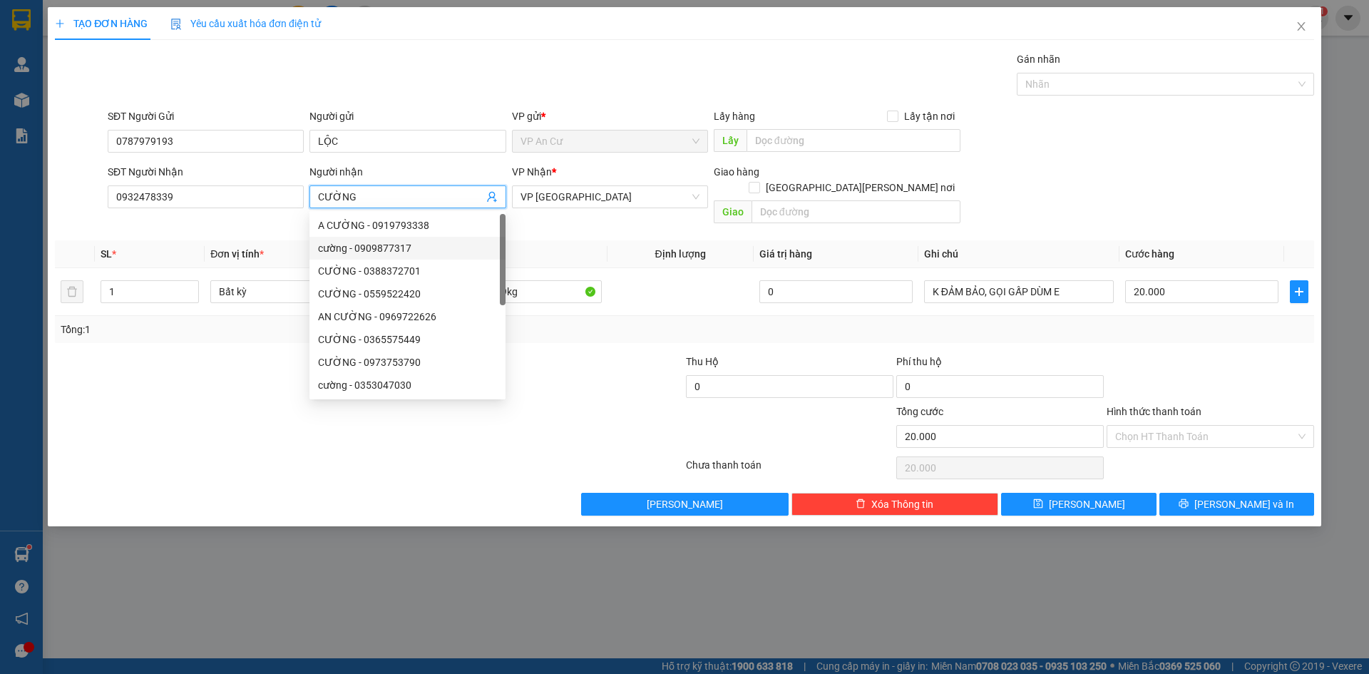
type input "CƯỜNG"
click at [189, 354] on div at bounding box center [263, 379] width 421 height 50
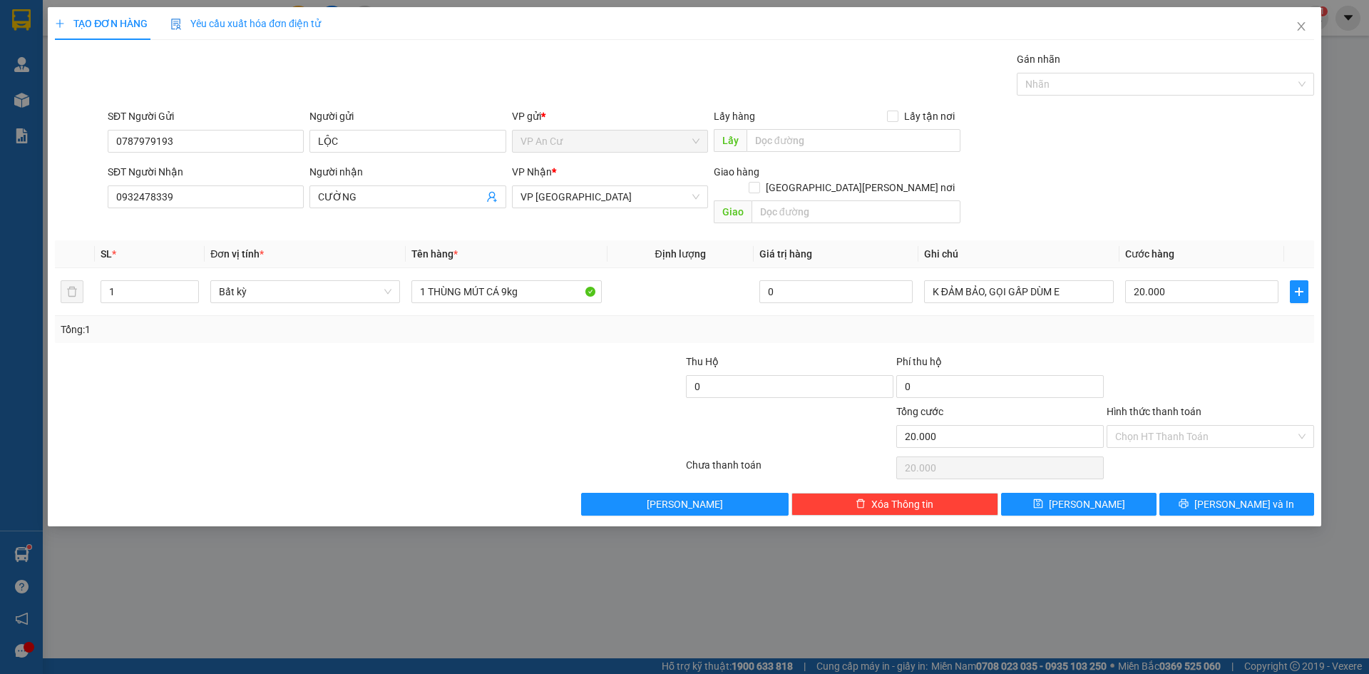
click at [1031, 321] on div "Tổng: 1" at bounding box center [684, 329] width 1247 height 16
click at [505, 280] on input "1 THÙNG MÚT CÁ 9kg" at bounding box center [506, 291] width 190 height 23
type input "1 THÙNG MÚT CÁ 12kg"
click at [1180, 280] on input "20.000" at bounding box center [1201, 291] width 153 height 23
type input "3"
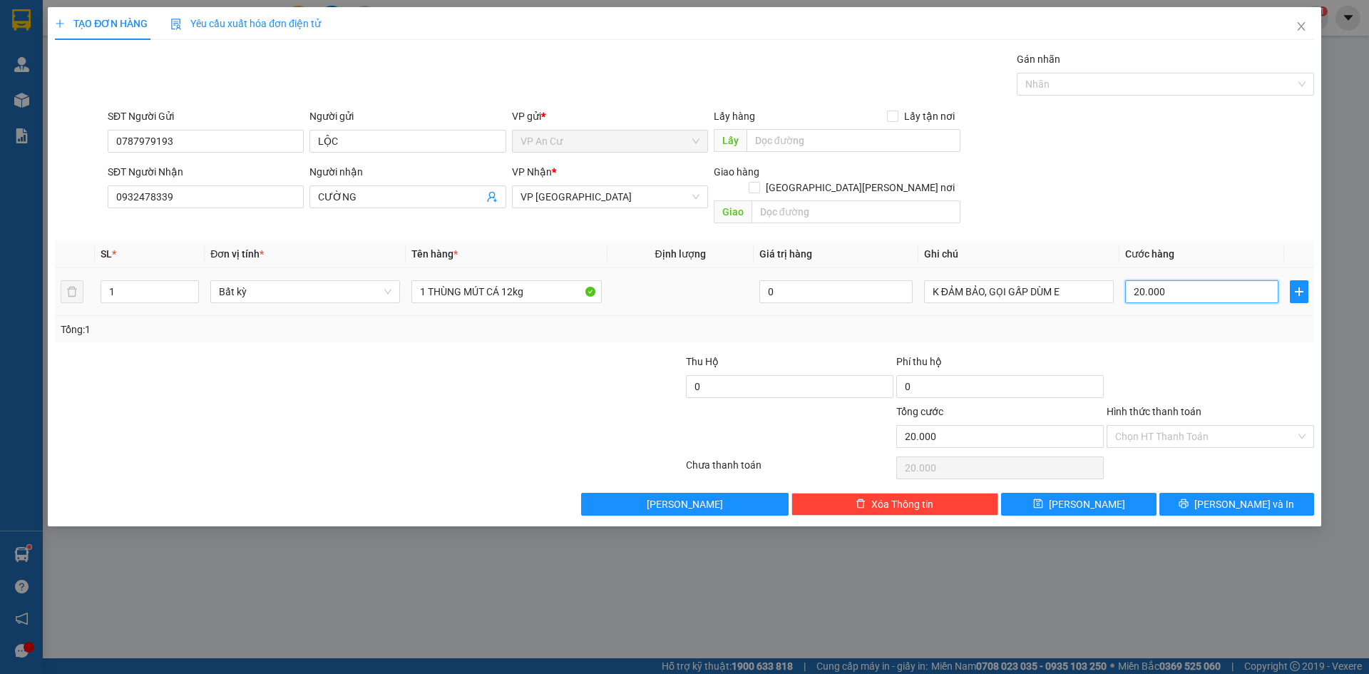
type input "3"
type input "30"
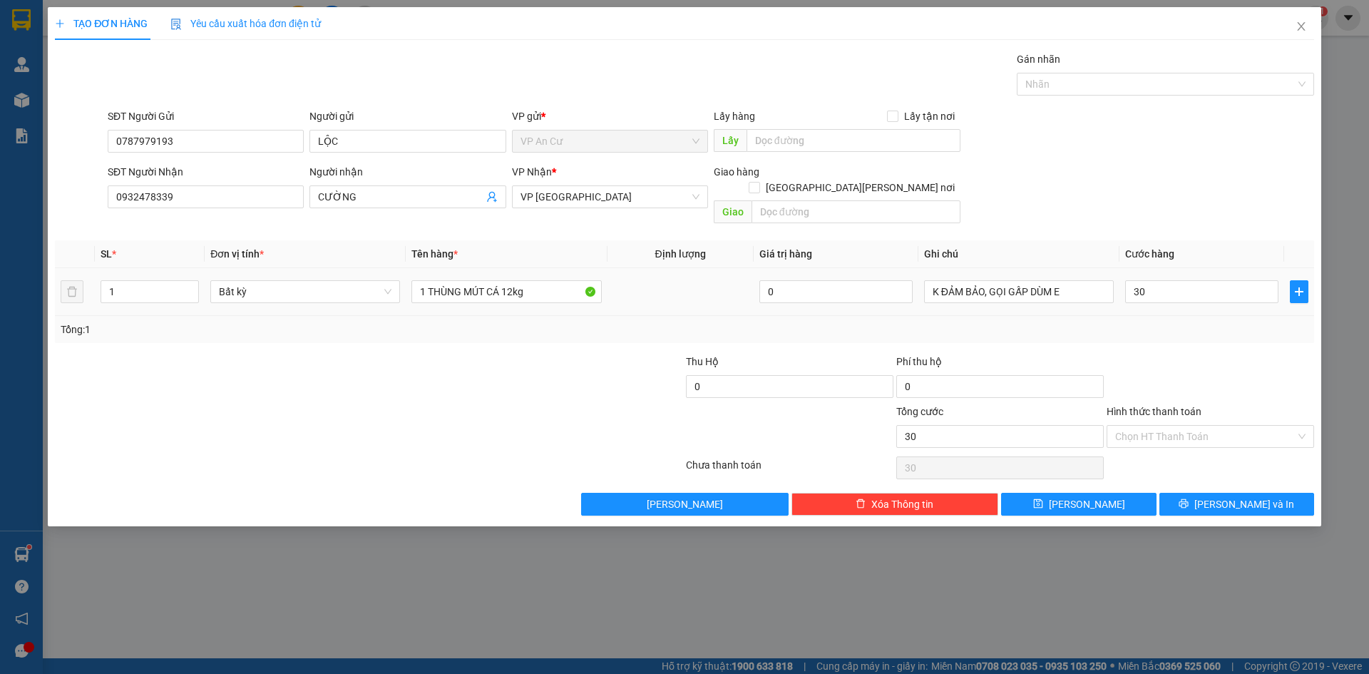
type input "30.000"
click at [1221, 321] on div "Tổng: 1" at bounding box center [684, 329] width 1247 height 16
click at [1212, 426] on input "Hình thức thanh toán" at bounding box center [1205, 436] width 180 height 21
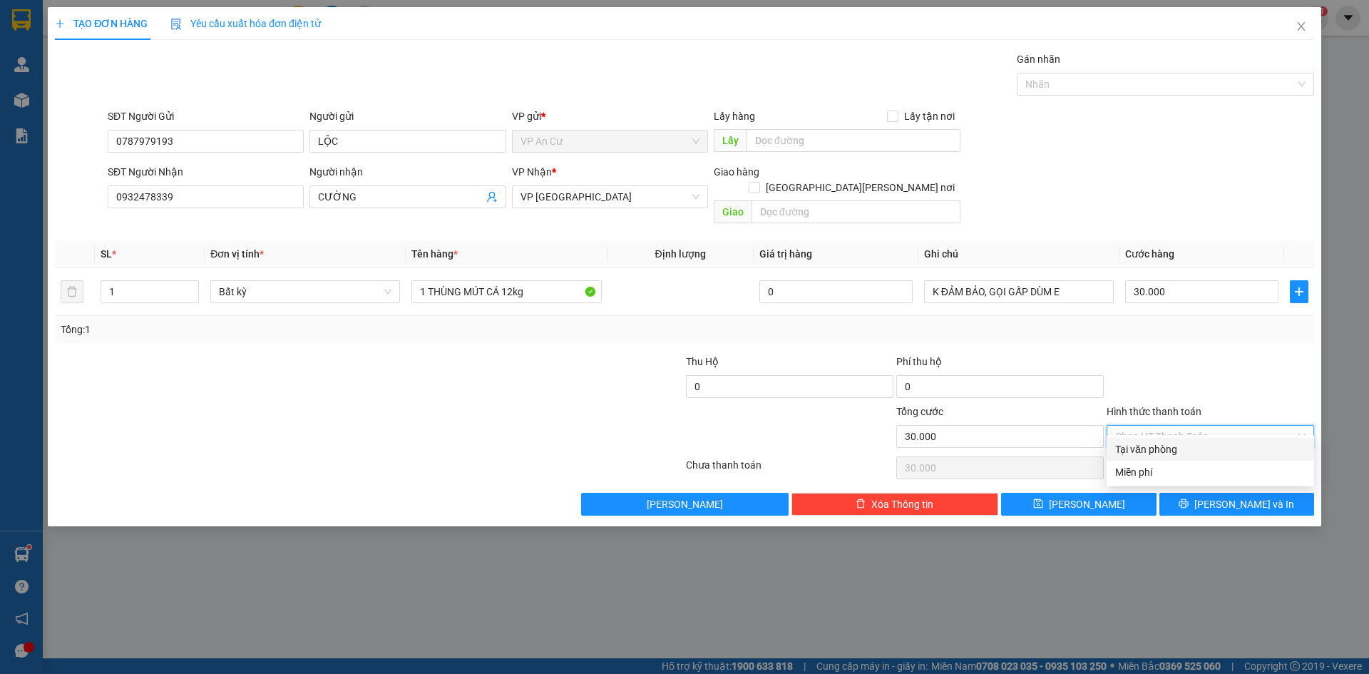
click at [1207, 443] on div "Tại văn phòng" at bounding box center [1210, 449] width 190 height 16
type input "0"
click at [1225, 496] on span "[PERSON_NAME] và In" at bounding box center [1244, 504] width 100 height 16
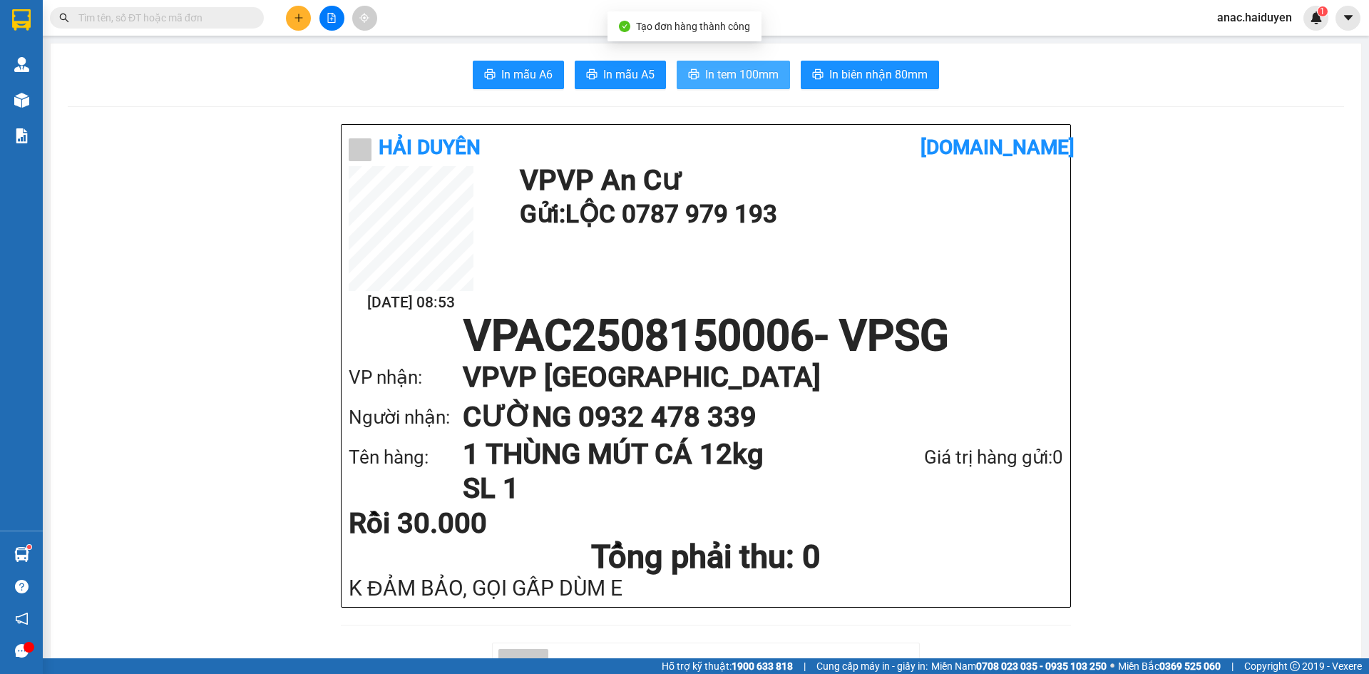
click at [743, 86] on button "In tem 100mm" at bounding box center [732, 75] width 113 height 29
click at [736, 68] on span "In tem 100mm" at bounding box center [741, 75] width 73 height 18
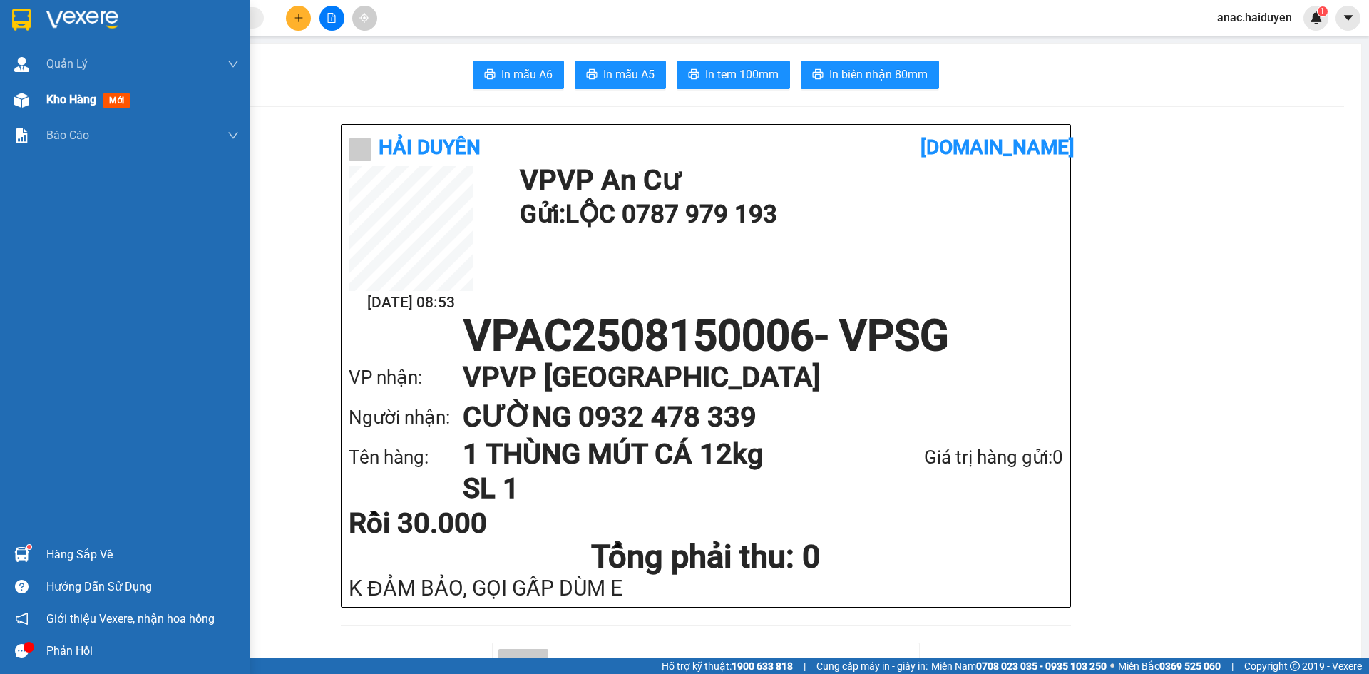
click at [61, 108] on div "Kho hàng mới" at bounding box center [90, 100] width 89 height 18
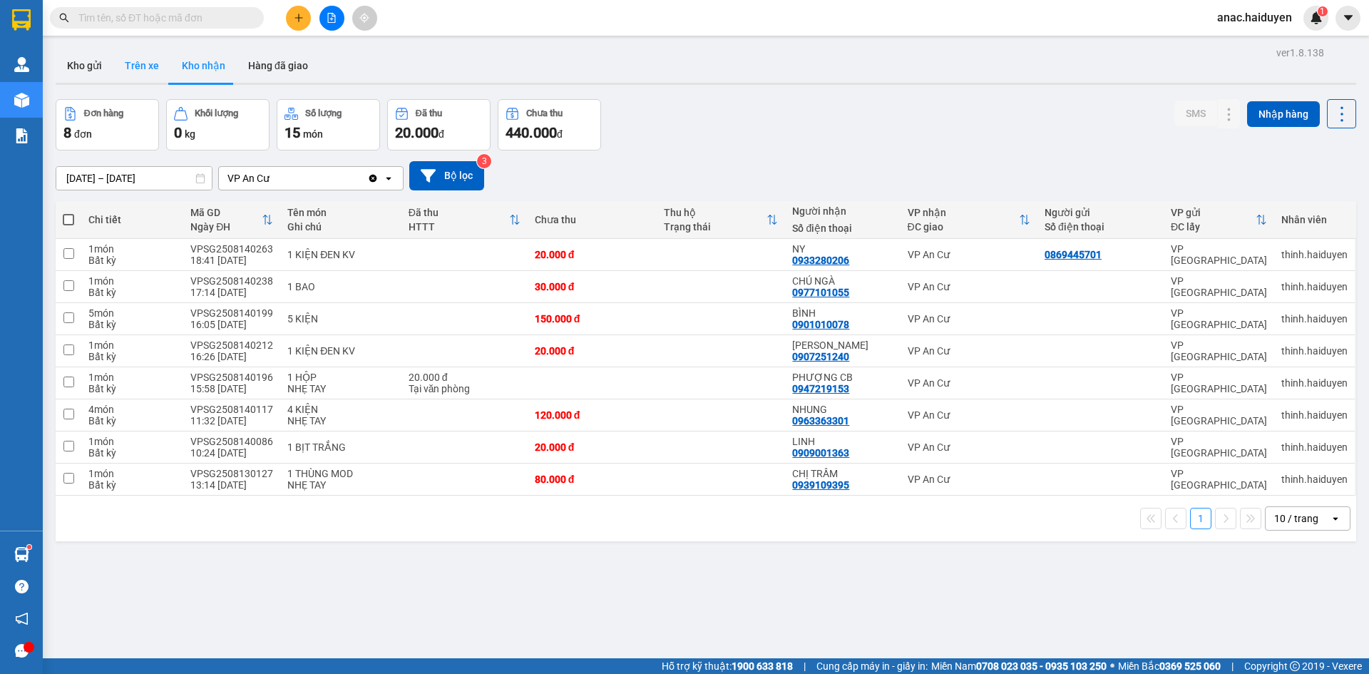
click at [129, 60] on button "Trên xe" at bounding box center [141, 65] width 57 height 34
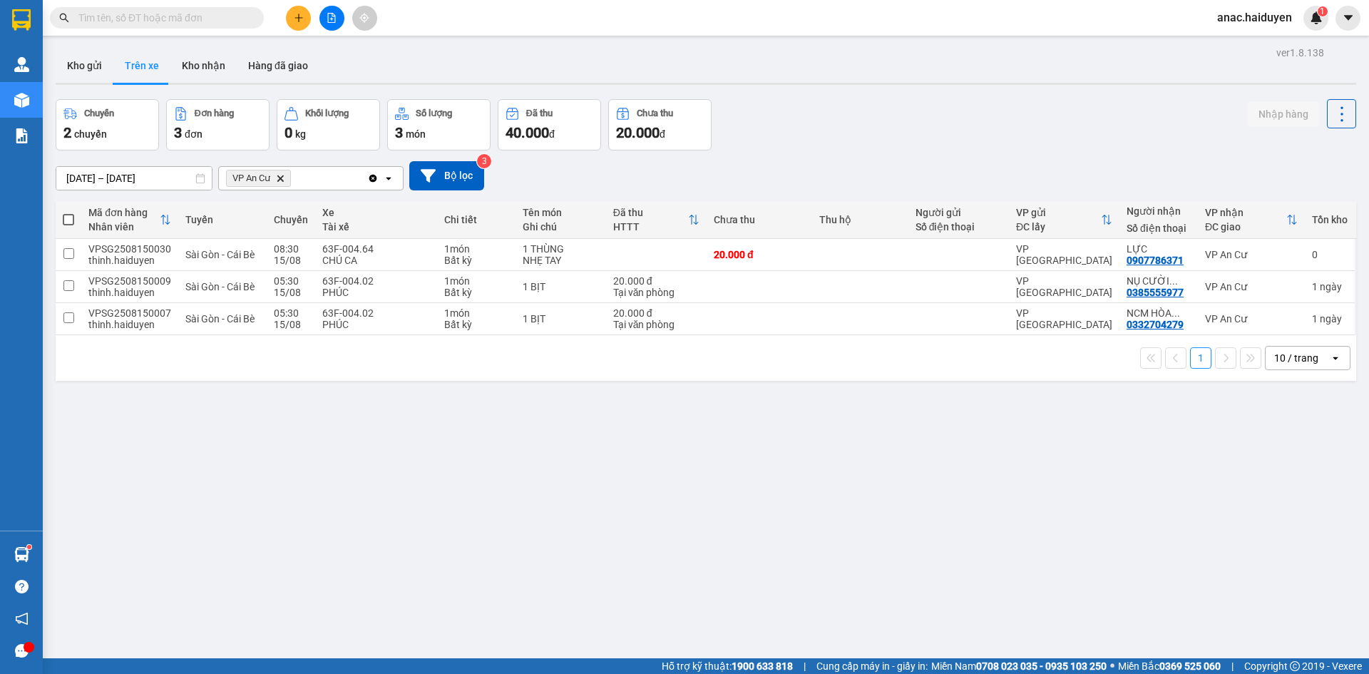
click at [324, 471] on div "ver 1.8.138 Kho gửi Trên xe [PERSON_NAME] Hàng đã giao Chuyến 2 chuyến Đơn hàng…" at bounding box center [706, 380] width 1312 height 674
click at [454, 472] on div "ver 1.8.138 Kho gửi Trên xe [PERSON_NAME] Hàng đã giao Chuyến 2 chuyến Đơn hàng…" at bounding box center [706, 380] width 1312 height 674
click at [96, 55] on button "Kho gửi" at bounding box center [85, 65] width 58 height 34
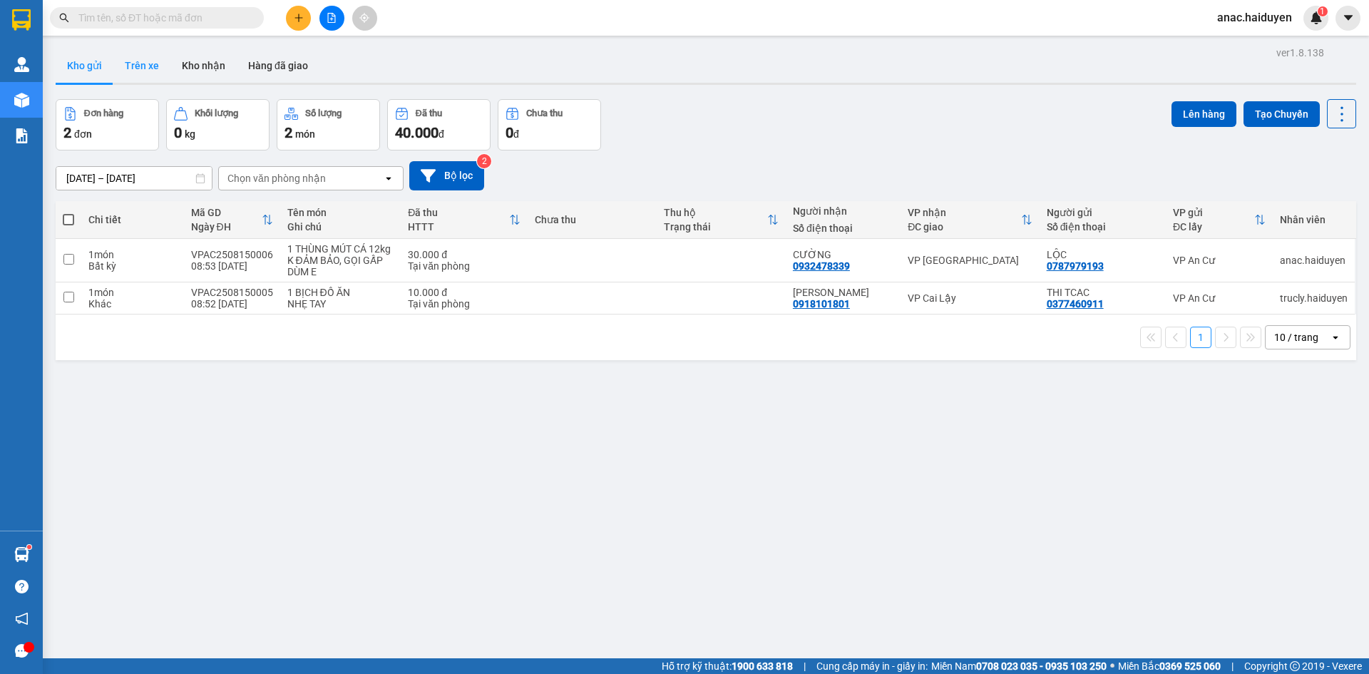
click at [142, 57] on button "Trên xe" at bounding box center [141, 65] width 57 height 34
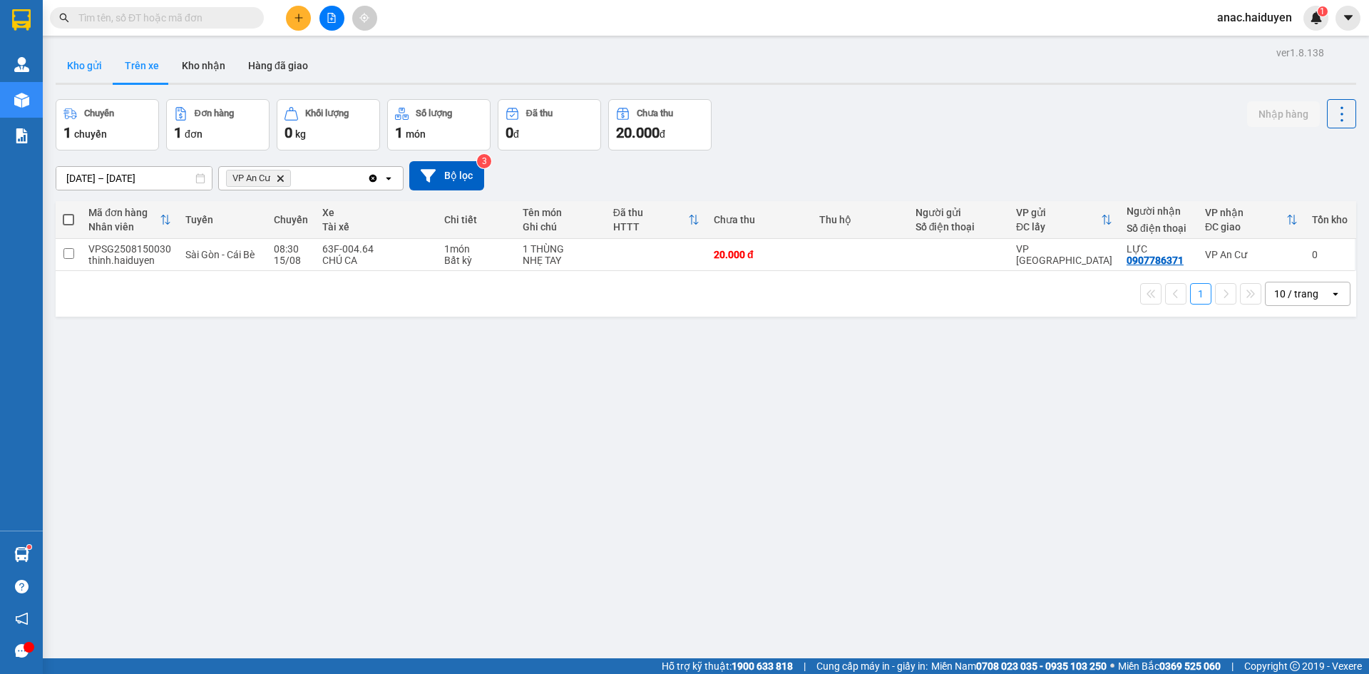
click at [85, 63] on button "Kho gửi" at bounding box center [85, 65] width 58 height 34
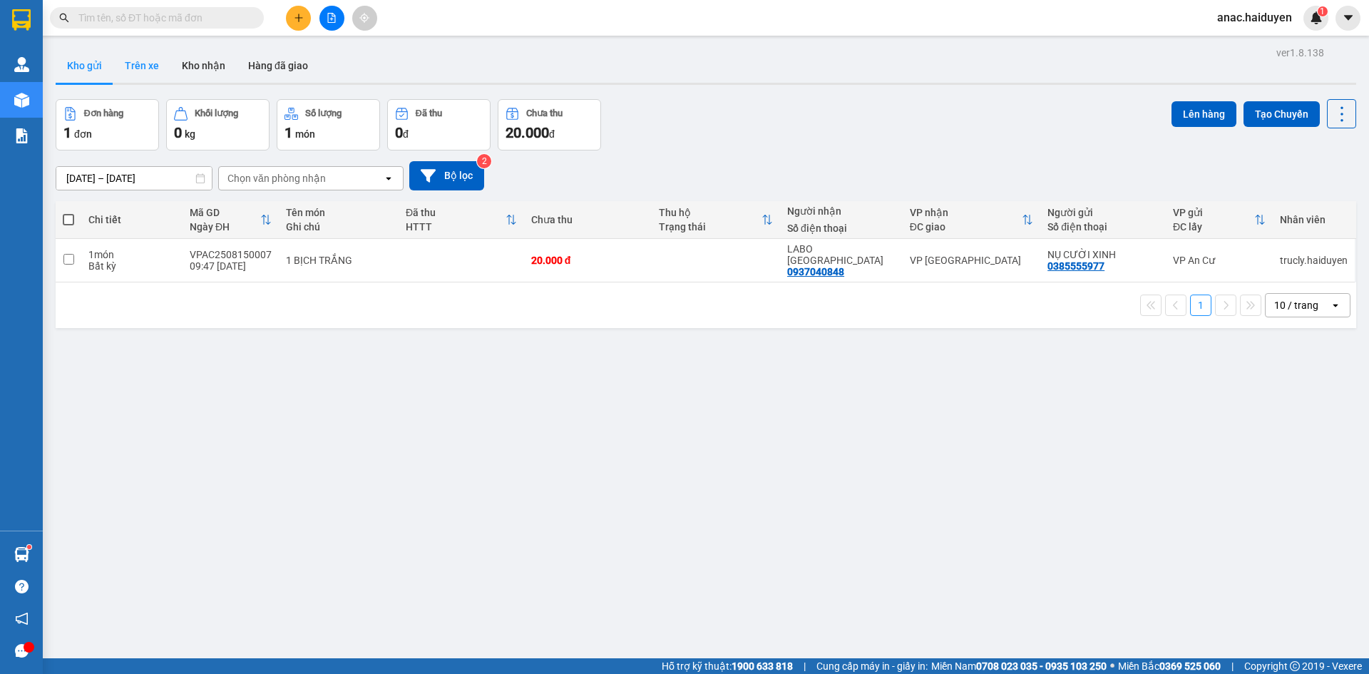
click at [142, 64] on button "Trên xe" at bounding box center [141, 65] width 57 height 34
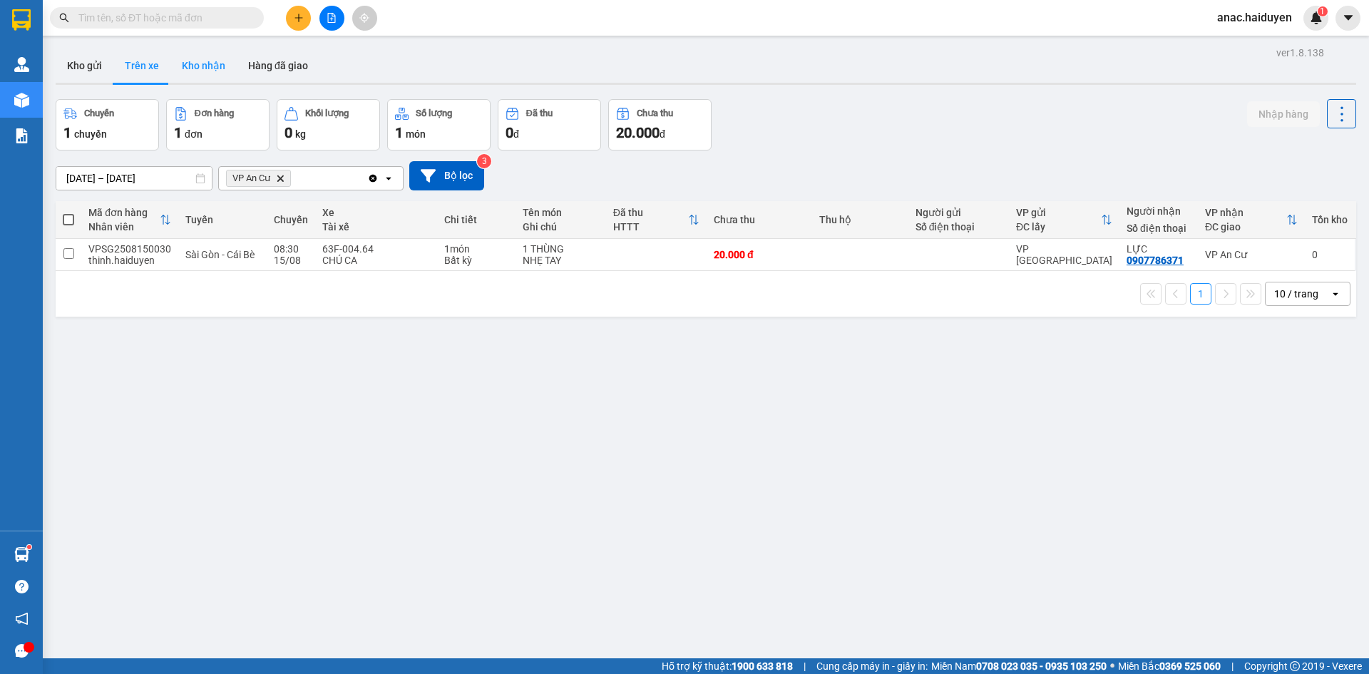
click at [200, 66] on button "Kho nhận" at bounding box center [203, 65] width 66 height 34
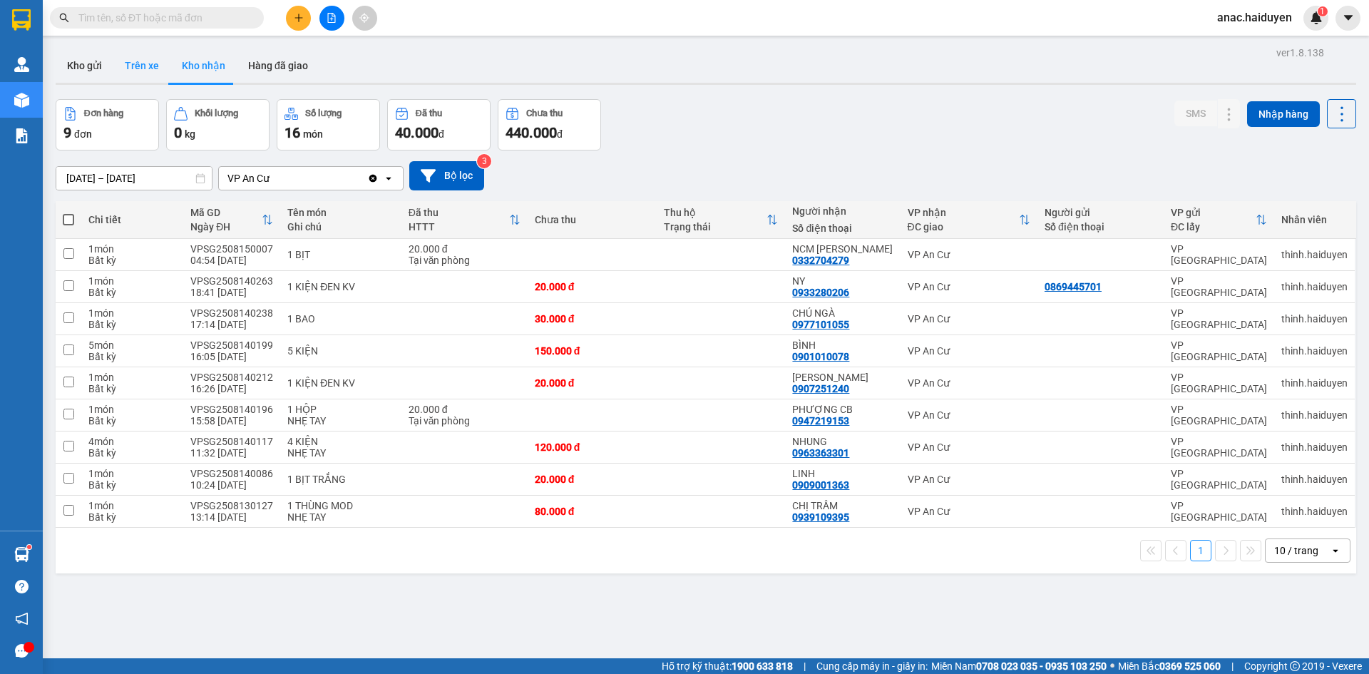
click at [151, 59] on button "Trên xe" at bounding box center [141, 65] width 57 height 34
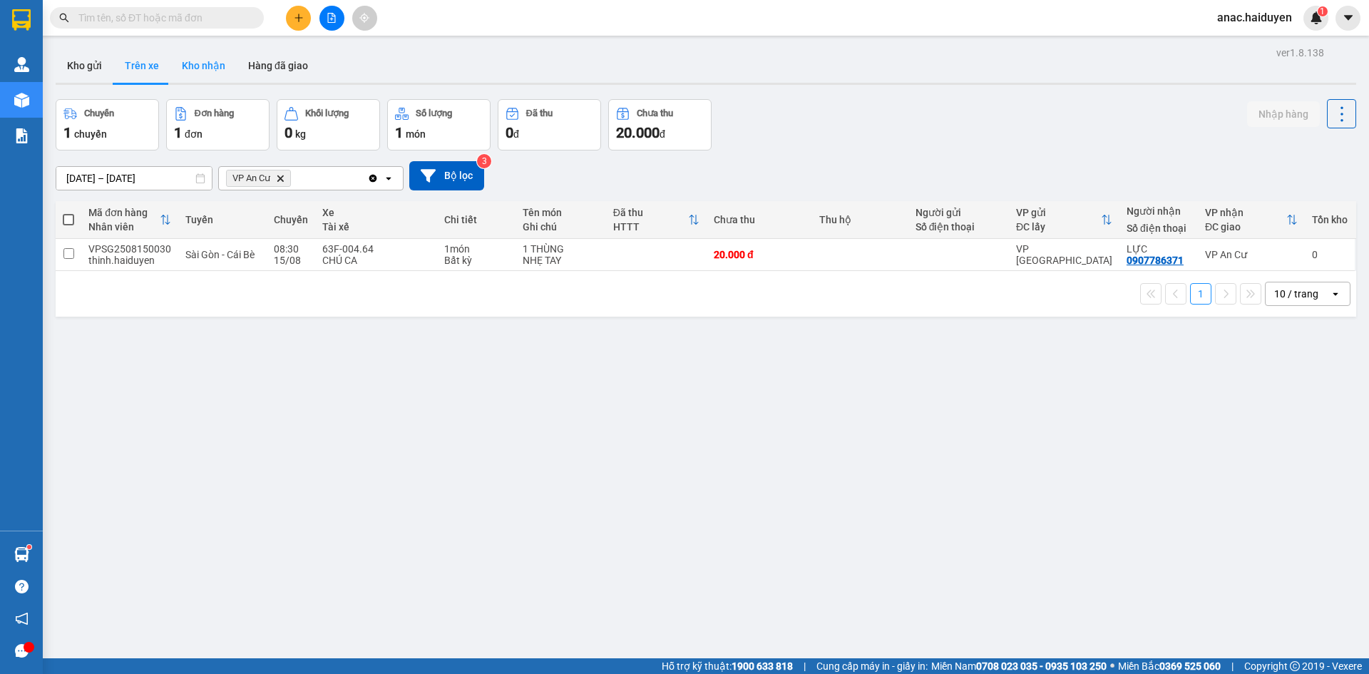
click at [210, 65] on button "Kho nhận" at bounding box center [203, 65] width 66 height 34
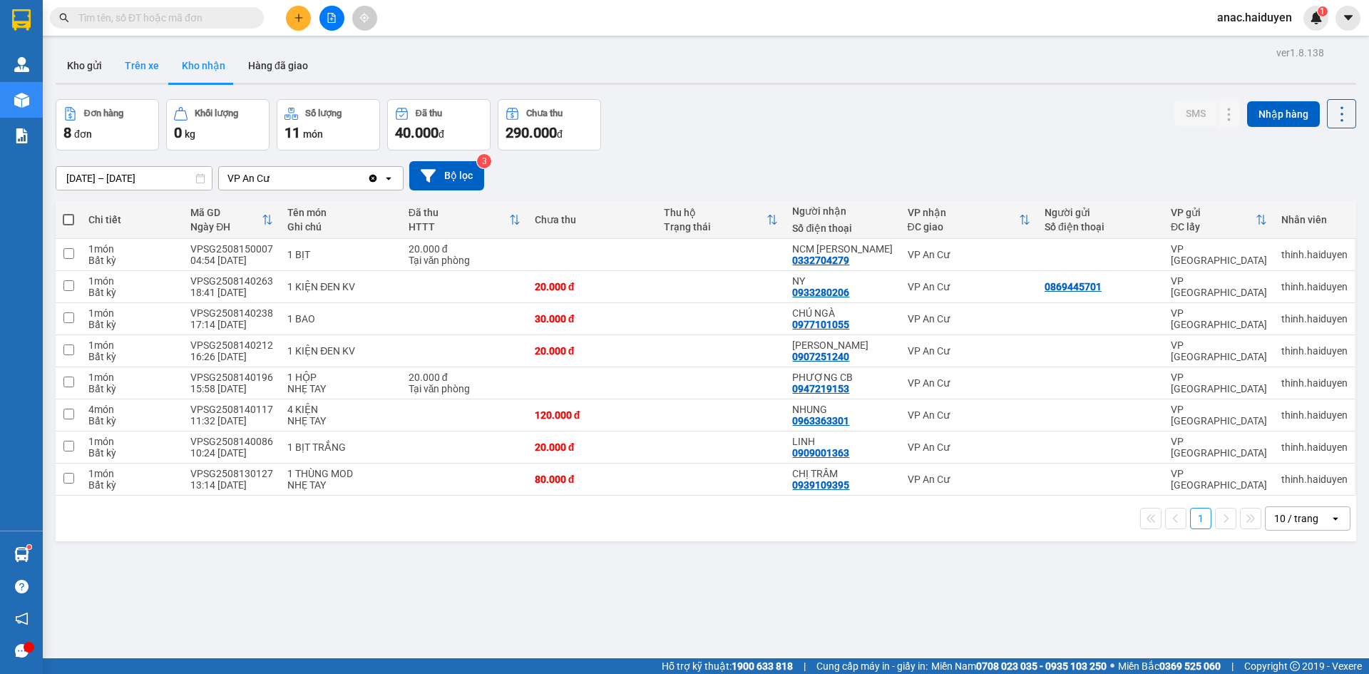
click at [147, 62] on button "Trên xe" at bounding box center [141, 65] width 57 height 34
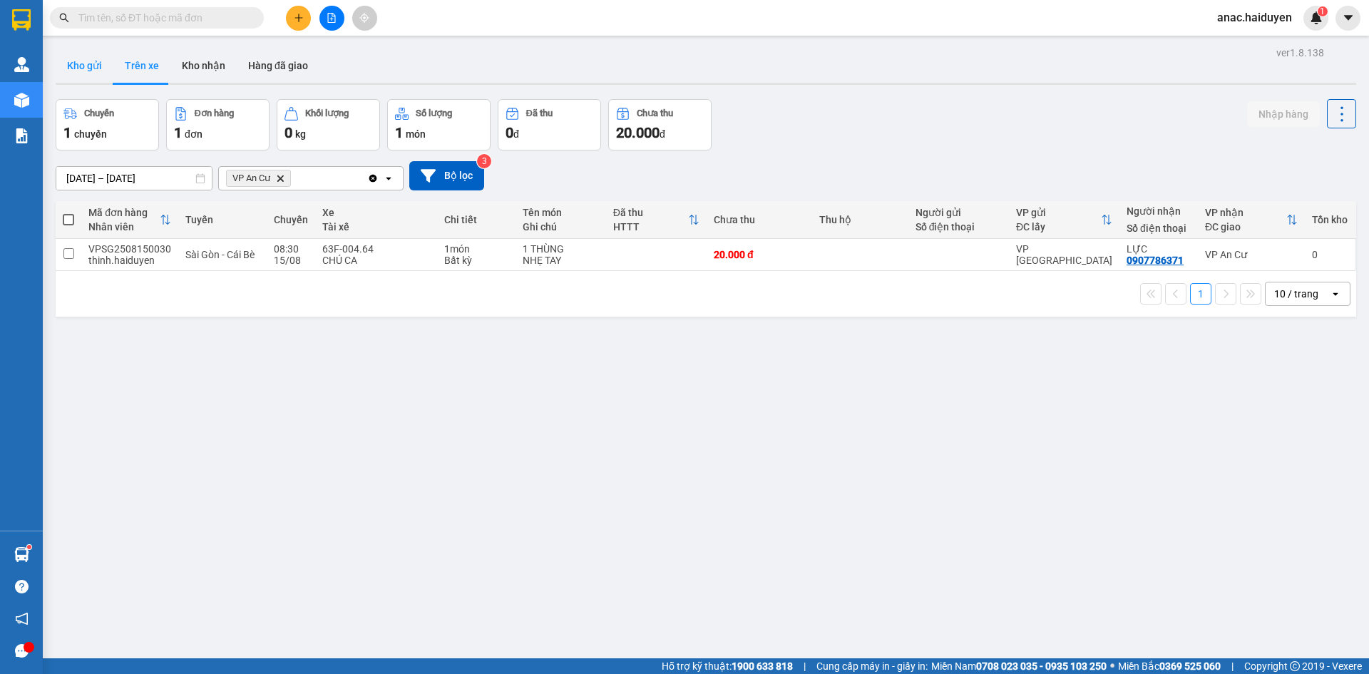
click at [96, 71] on button "Kho gửi" at bounding box center [85, 65] width 58 height 34
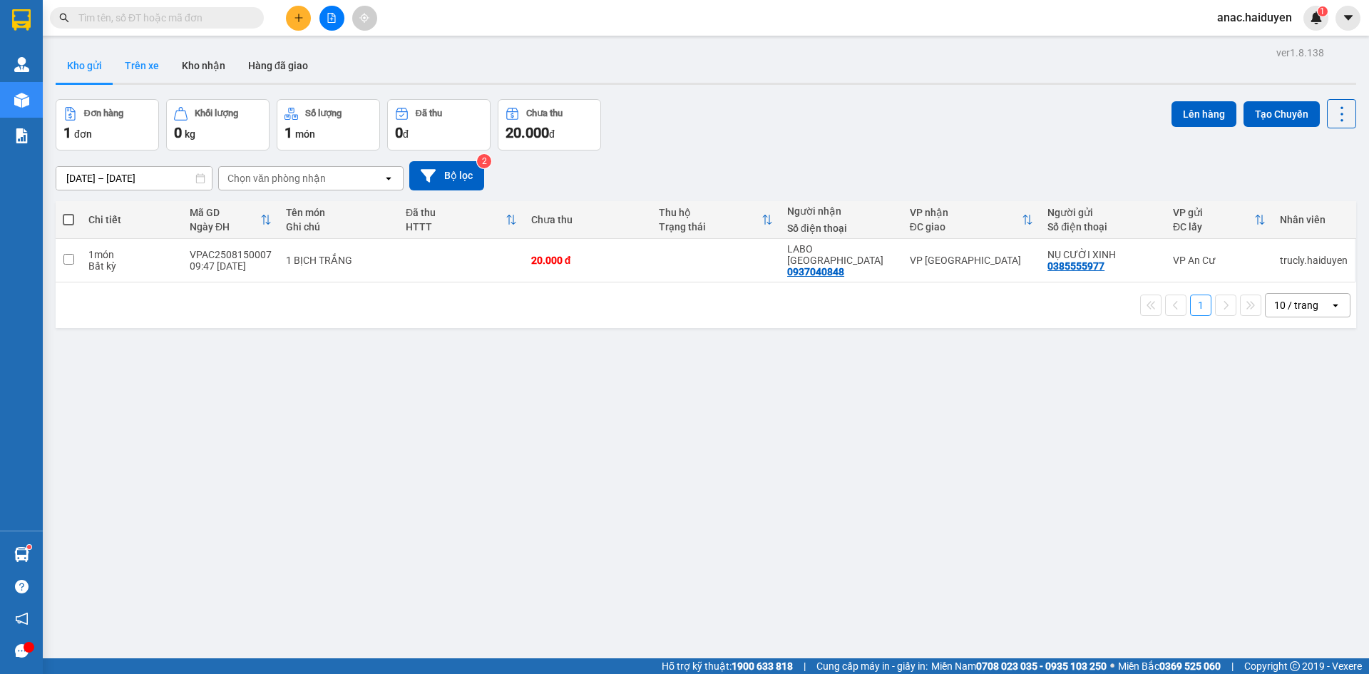
click at [133, 70] on button "Trên xe" at bounding box center [141, 65] width 57 height 34
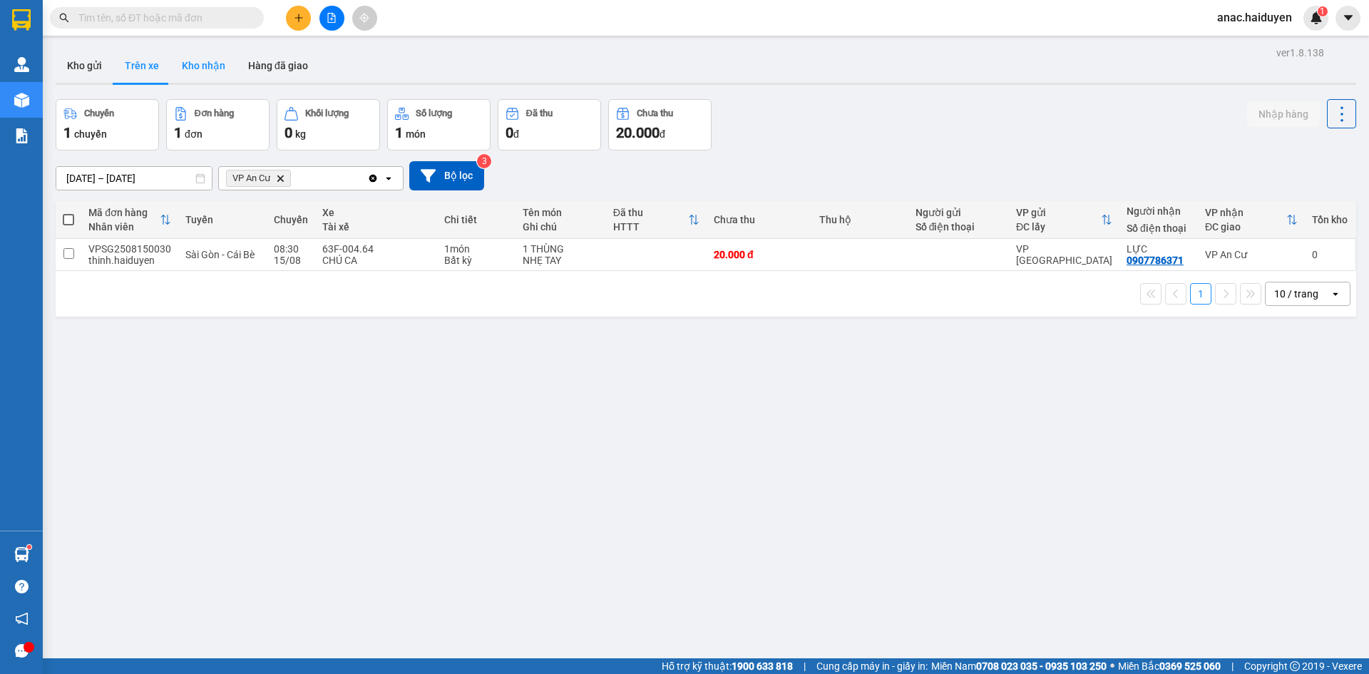
click at [207, 60] on button "Kho nhận" at bounding box center [203, 65] width 66 height 34
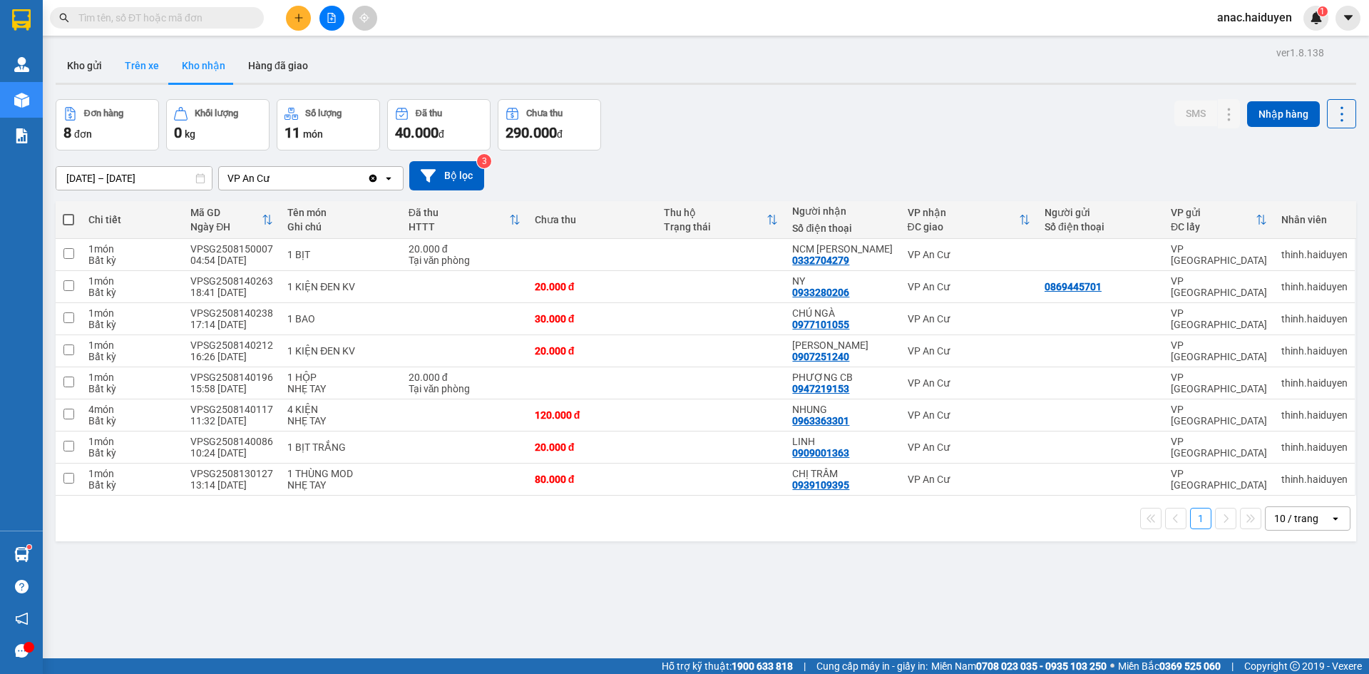
click at [136, 66] on button "Trên xe" at bounding box center [141, 65] width 57 height 34
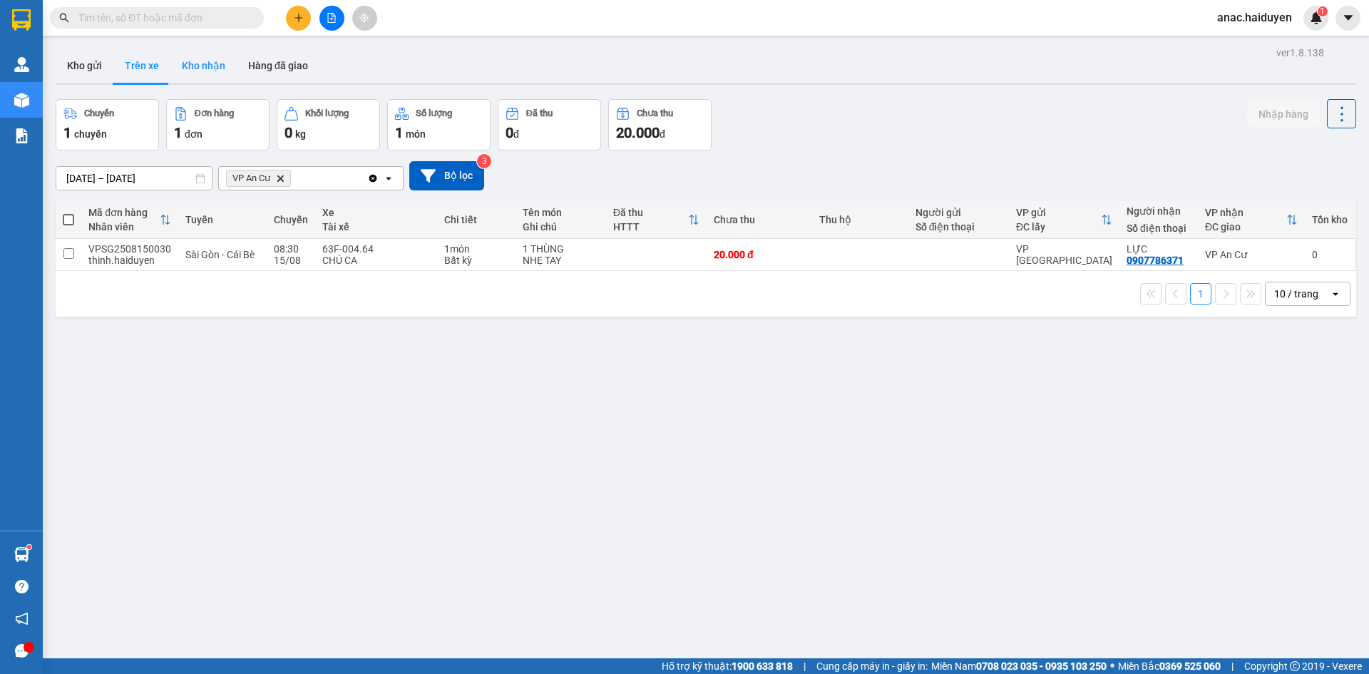
click at [183, 66] on button "Kho nhận" at bounding box center [203, 65] width 66 height 34
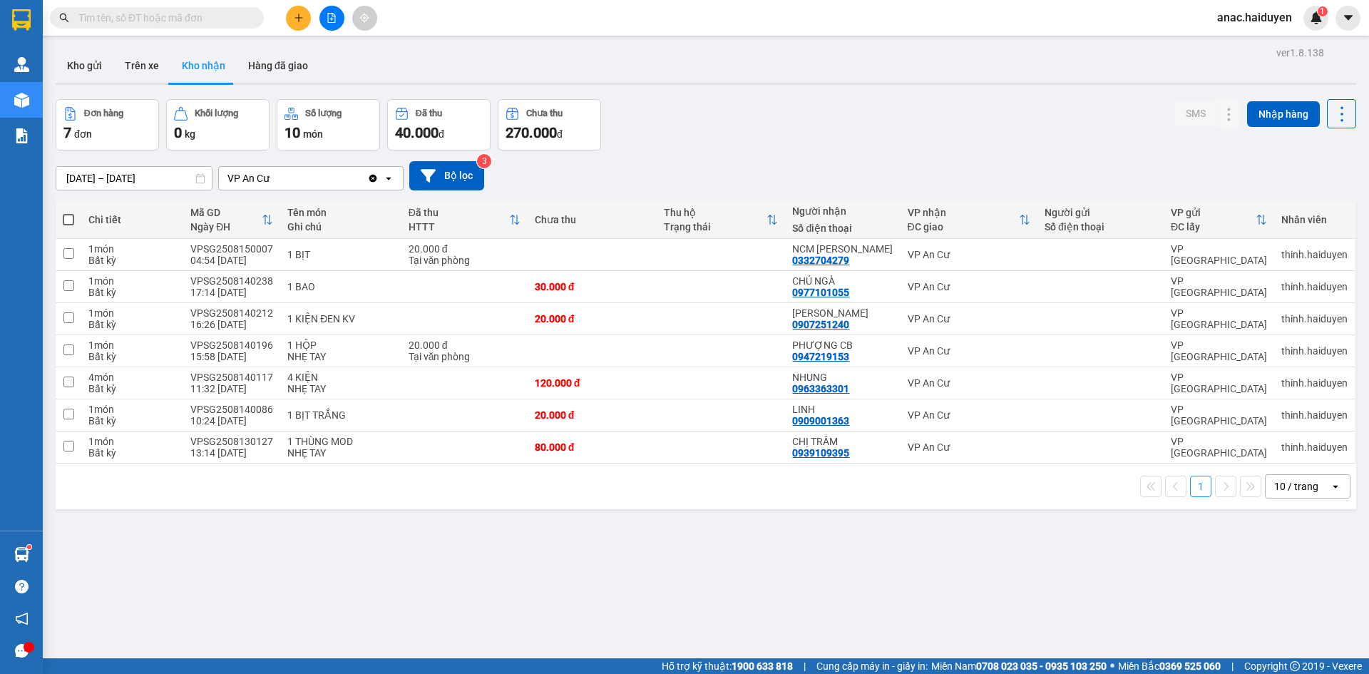
click at [299, 24] on button at bounding box center [298, 18] width 25 height 25
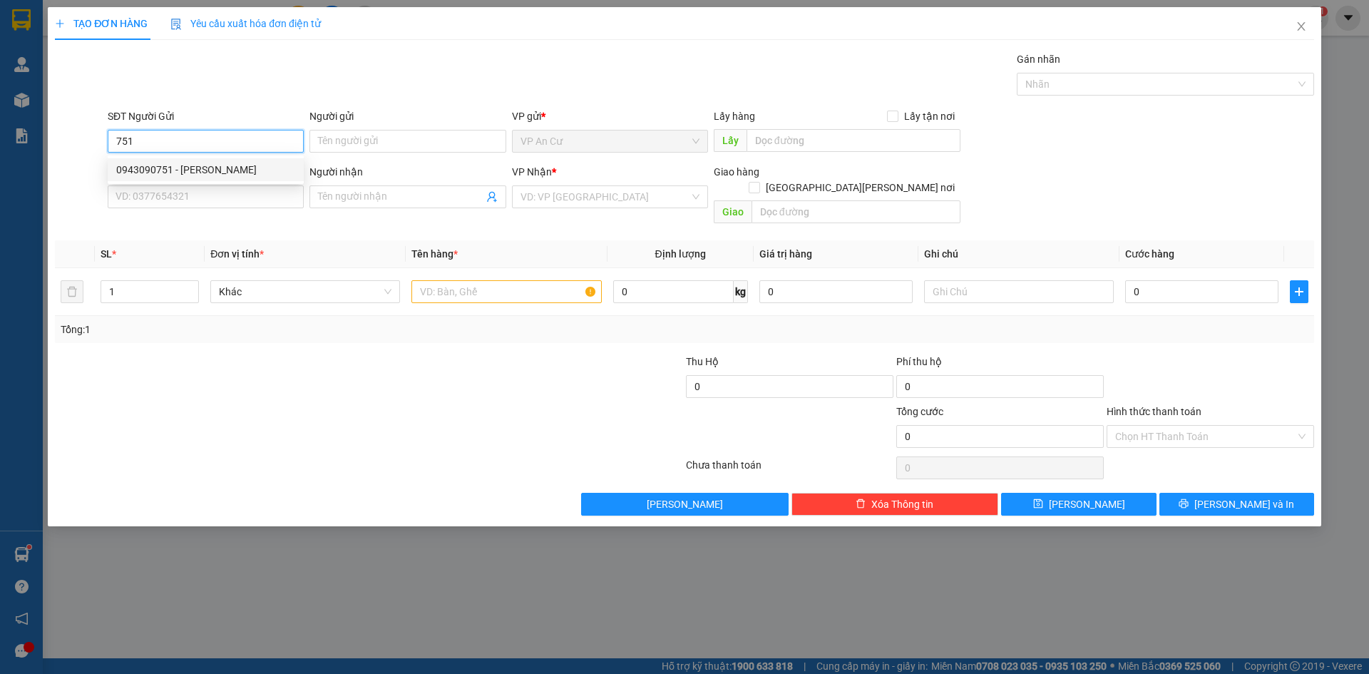
click at [212, 168] on div "0943090751 - [PERSON_NAME]" at bounding box center [205, 170] width 179 height 16
type input "0943090751"
type input "TRÂN"
type input "0909866113"
type input "TÂN"
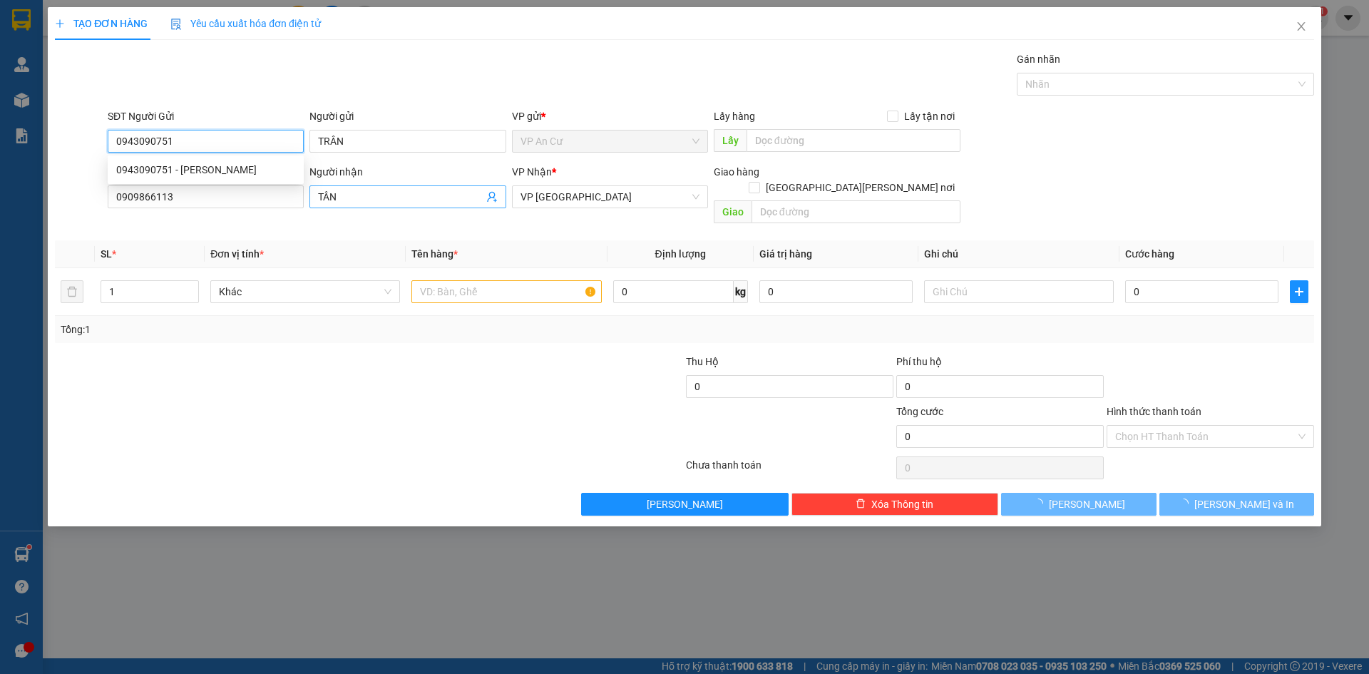
type input "40.000"
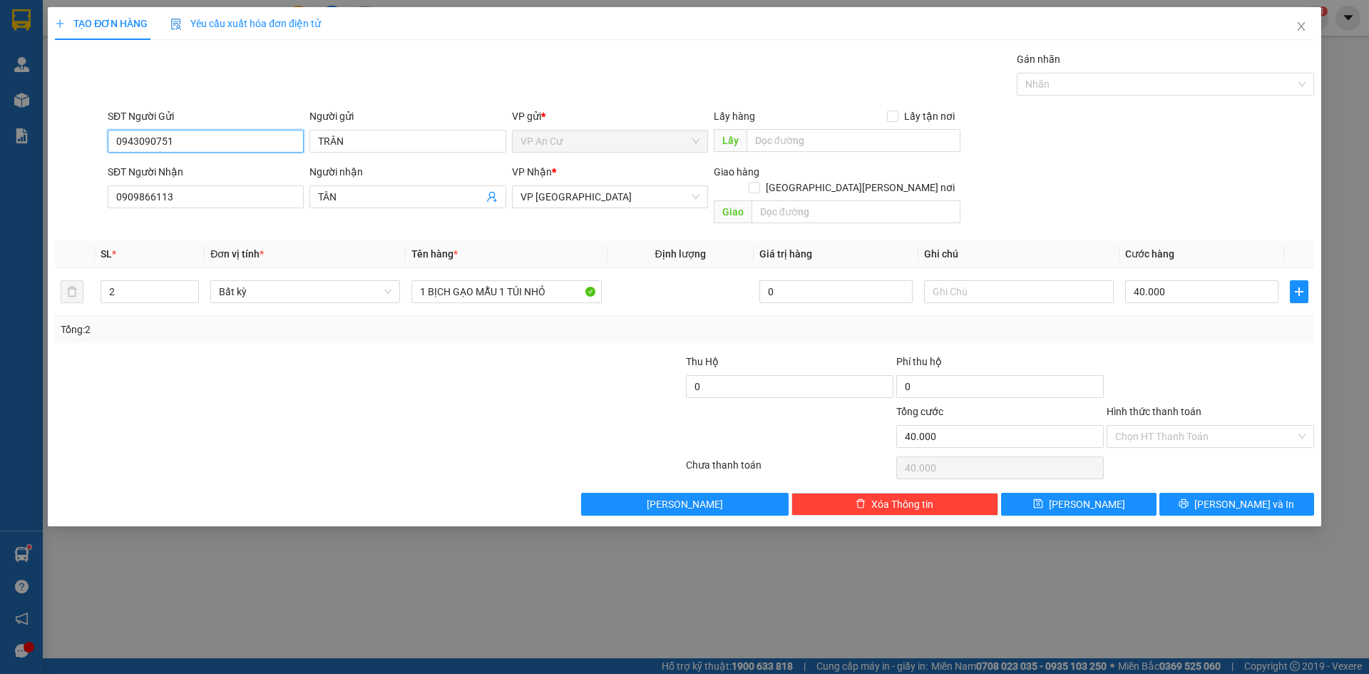
type input "0943090751"
click at [490, 354] on div at bounding box center [579, 379] width 210 height 50
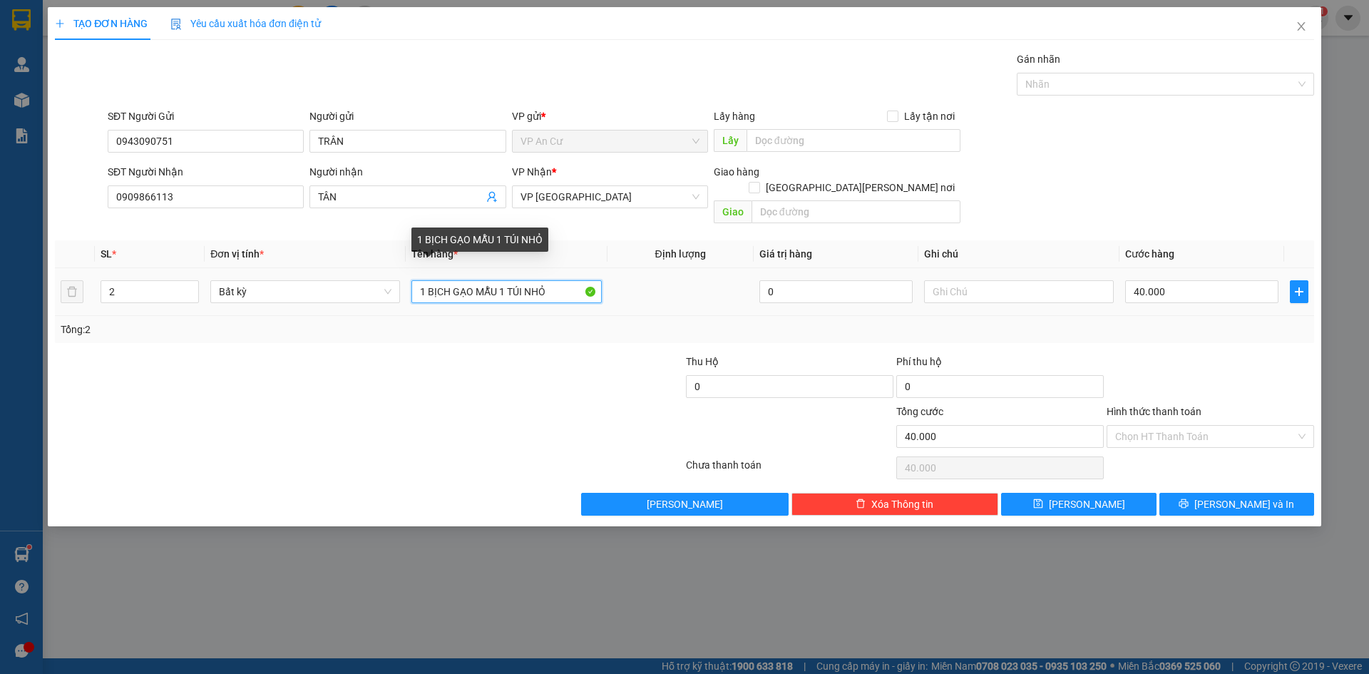
drag, startPoint x: 501, startPoint y: 277, endPoint x: 610, endPoint y: 281, distance: 109.1
click at [610, 274] on tr "2 Bất kỳ 1 [PERSON_NAME] [PERSON_NAME] 1 TÚI NHỎ 0 40.000" at bounding box center [684, 292] width 1259 height 48
type input "1 BỊCH GẠO MẪU"
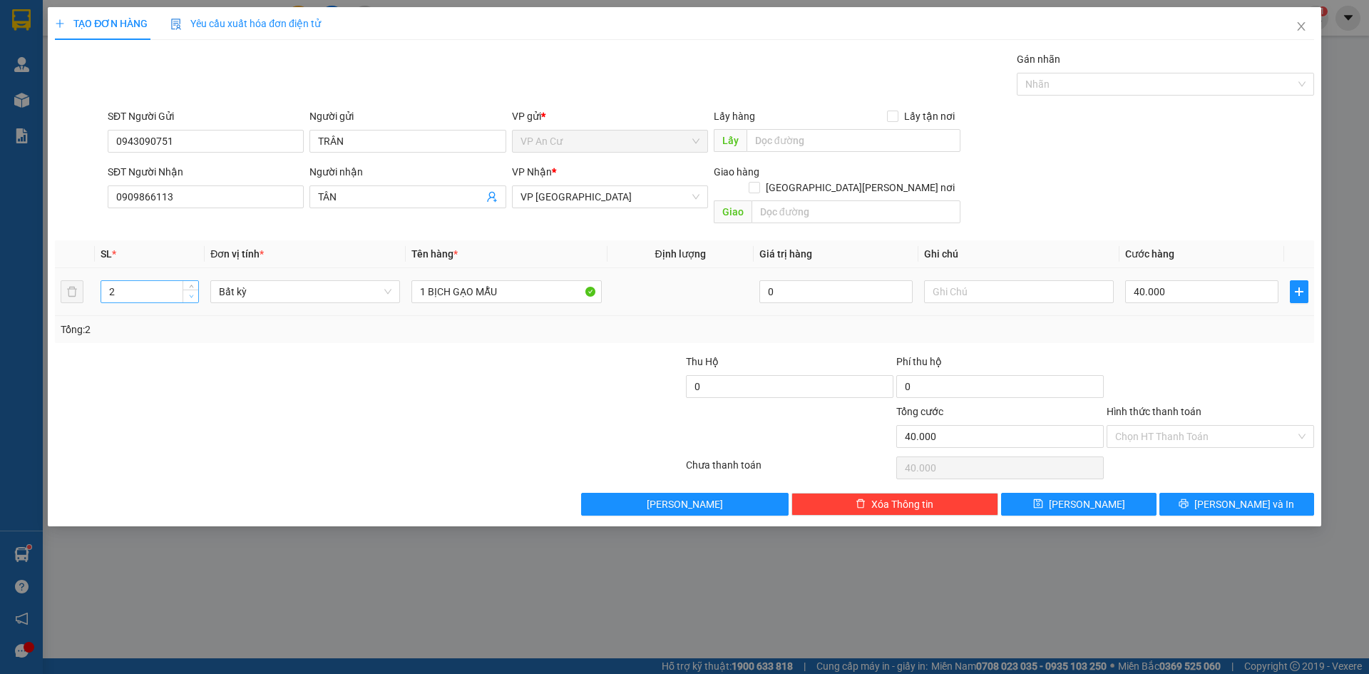
type input "1"
click at [191, 294] on icon "down" at bounding box center [191, 296] width 5 height 5
drag, startPoint x: 1137, startPoint y: 277, endPoint x: 1116, endPoint y: 276, distance: 20.7
click at [1116, 276] on tr "1 Bất kỳ 1 [PERSON_NAME] [PERSON_NAME] 0 40.000" at bounding box center [684, 292] width 1259 height 48
type input "0"
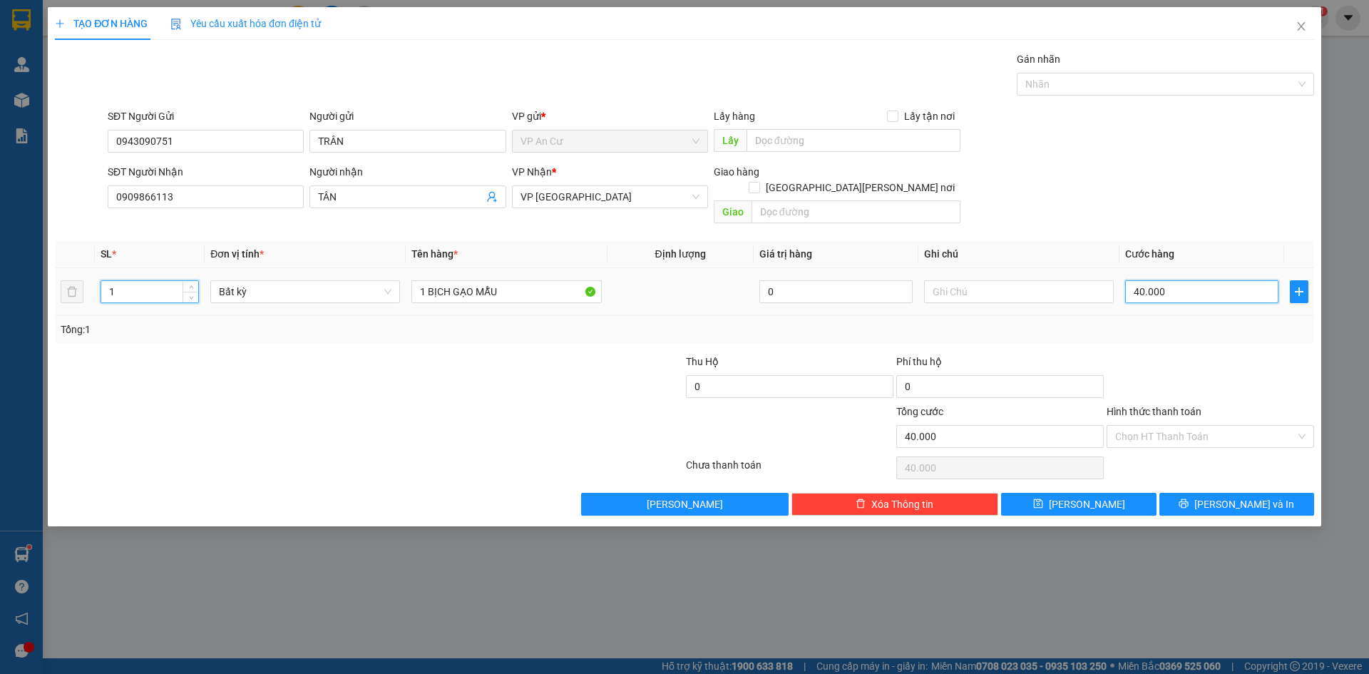
type input "0"
type input "2"
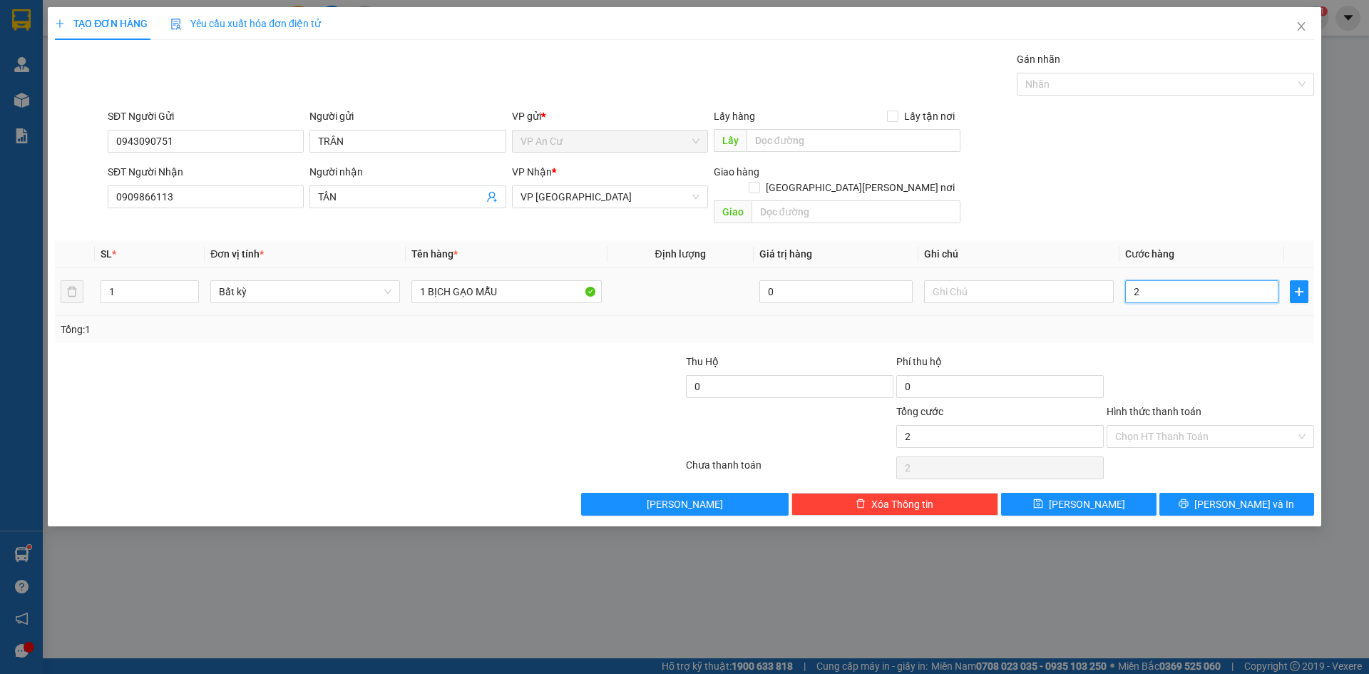
type input "20"
type input "20.000"
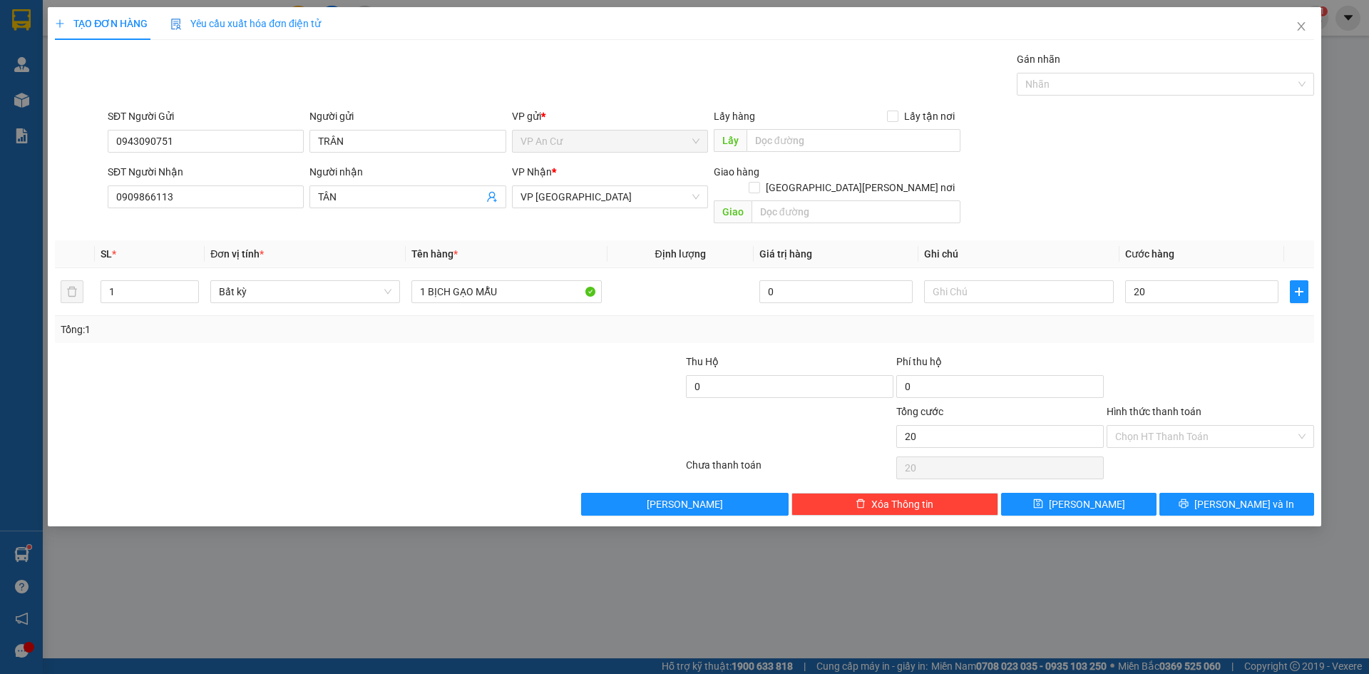
type input "20.000"
click at [1142, 354] on div at bounding box center [1210, 379] width 210 height 50
click at [1242, 496] on span "[PERSON_NAME] và In" at bounding box center [1244, 504] width 100 height 16
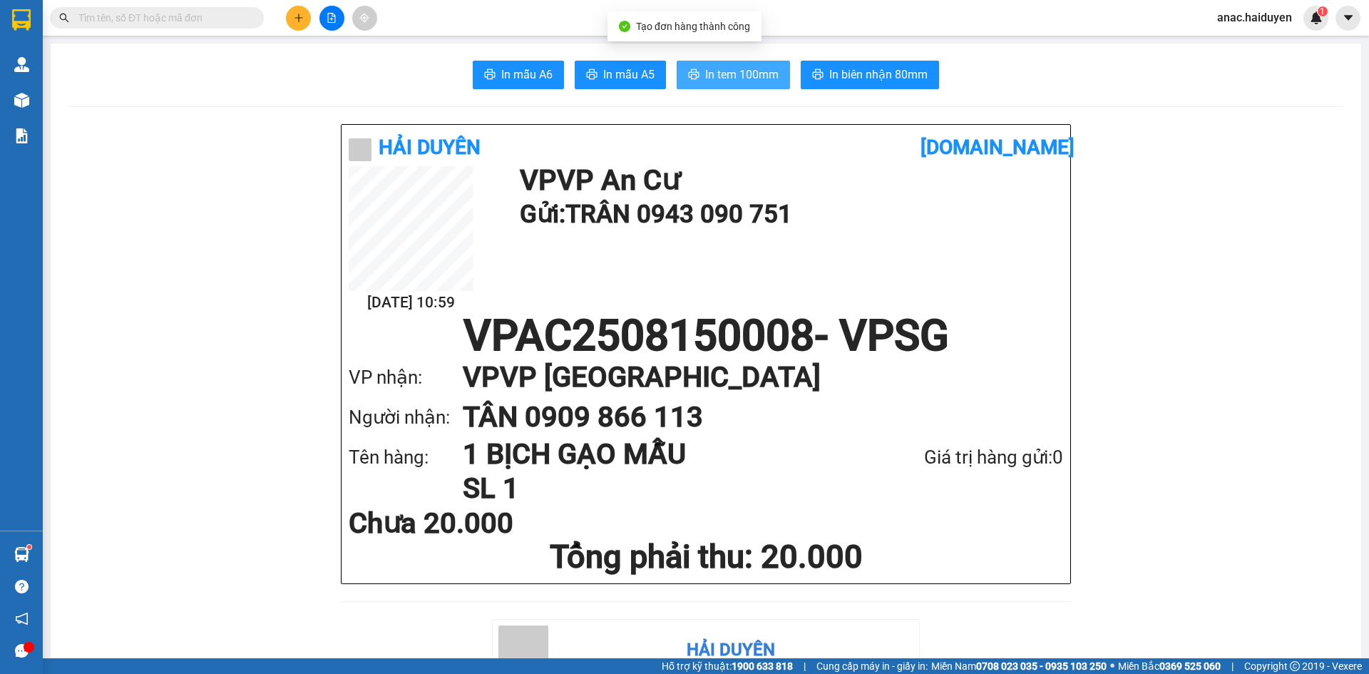
click at [723, 68] on span "In tem 100mm" at bounding box center [741, 75] width 73 height 18
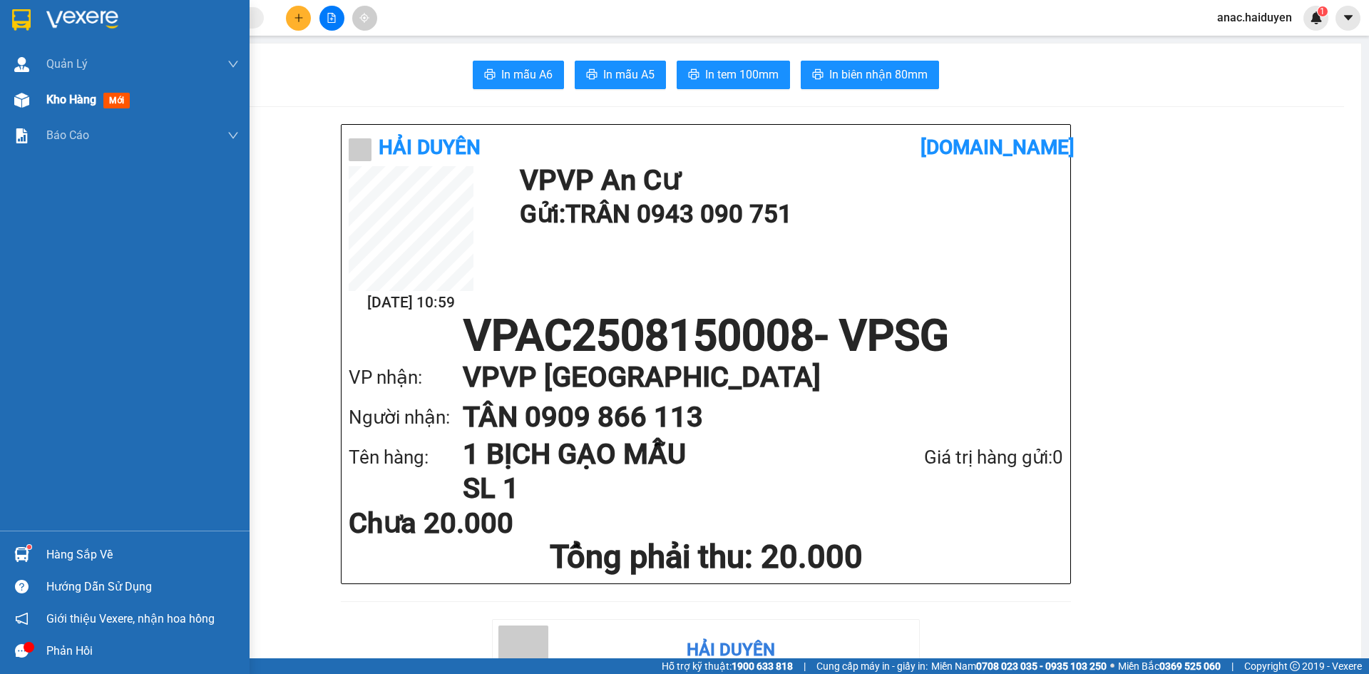
click at [66, 93] on span "Kho hàng" at bounding box center [71, 100] width 50 height 14
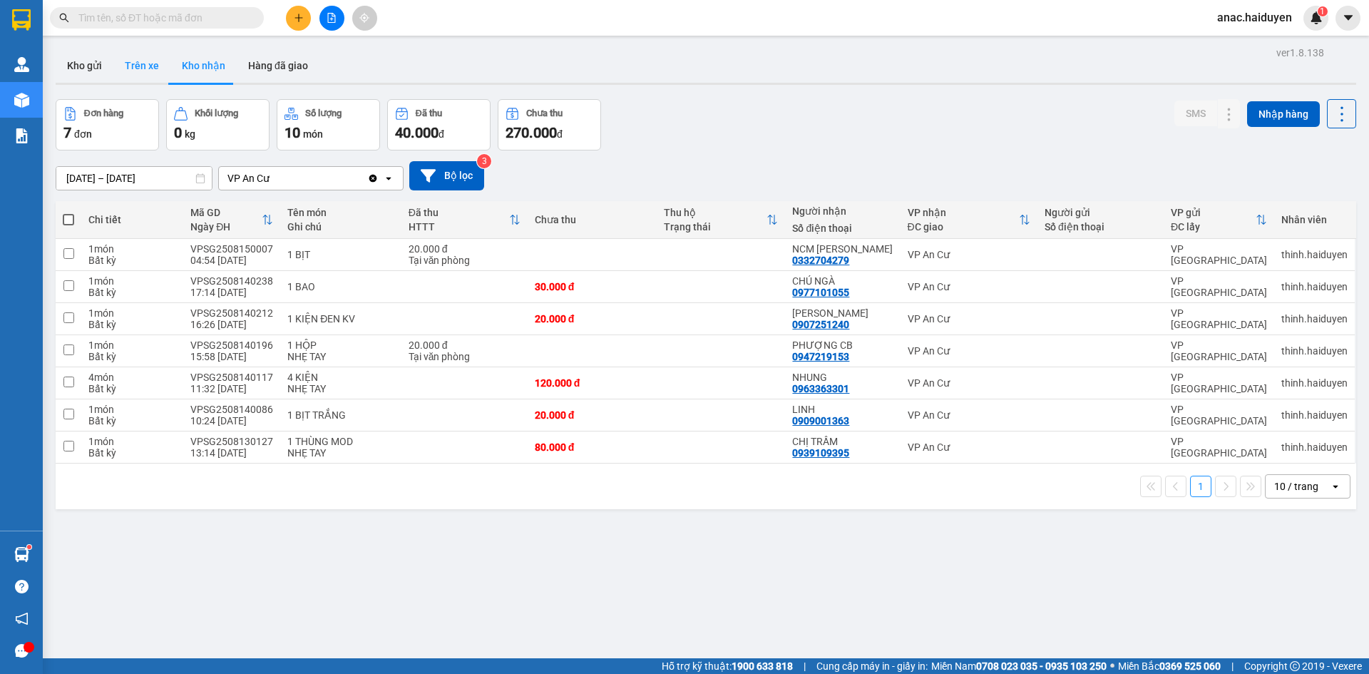
click at [140, 67] on button "Trên xe" at bounding box center [141, 65] width 57 height 34
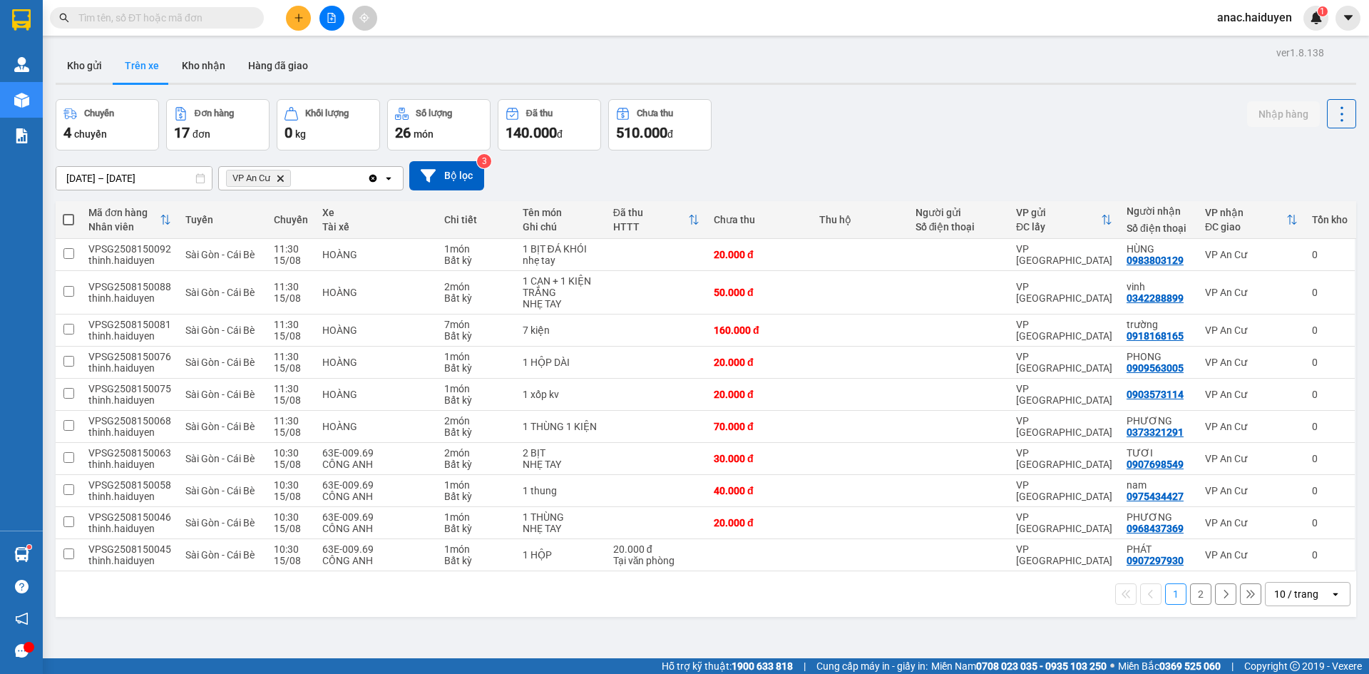
click at [1194, 599] on button "2" at bounding box center [1200, 593] width 21 height 21
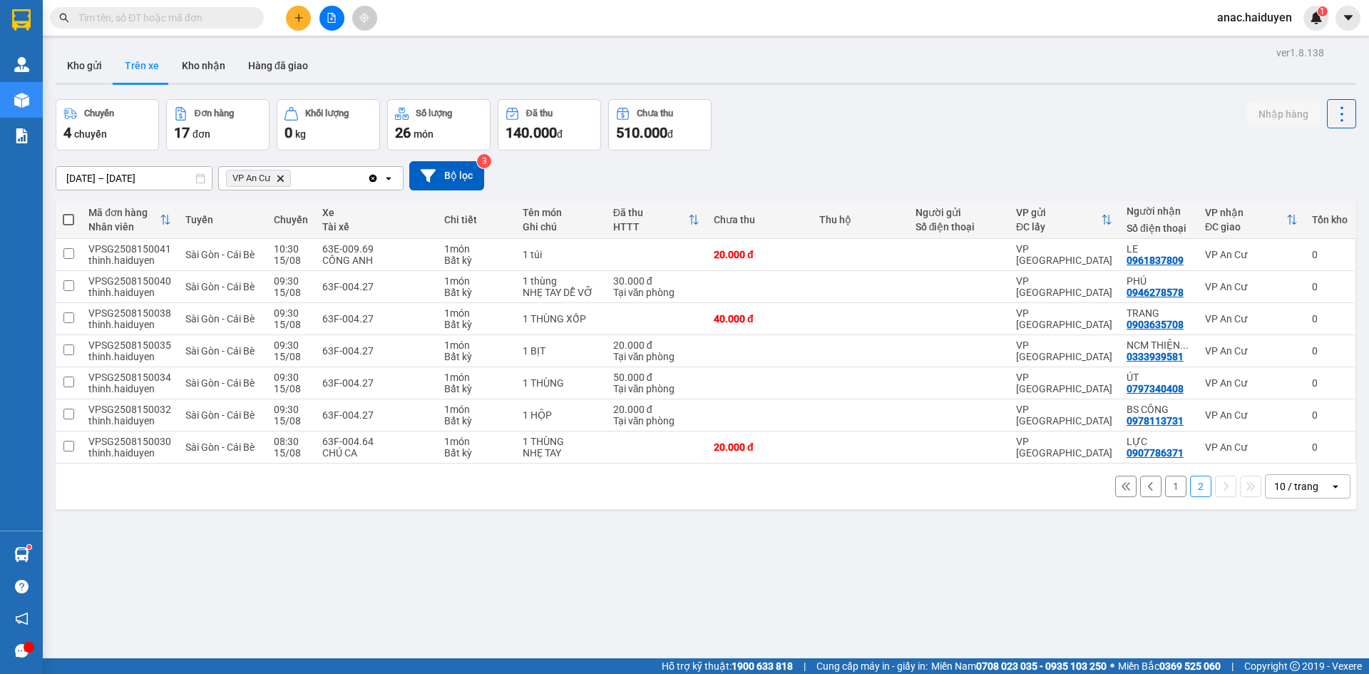
click at [1165, 492] on button "1" at bounding box center [1175, 485] width 21 height 21
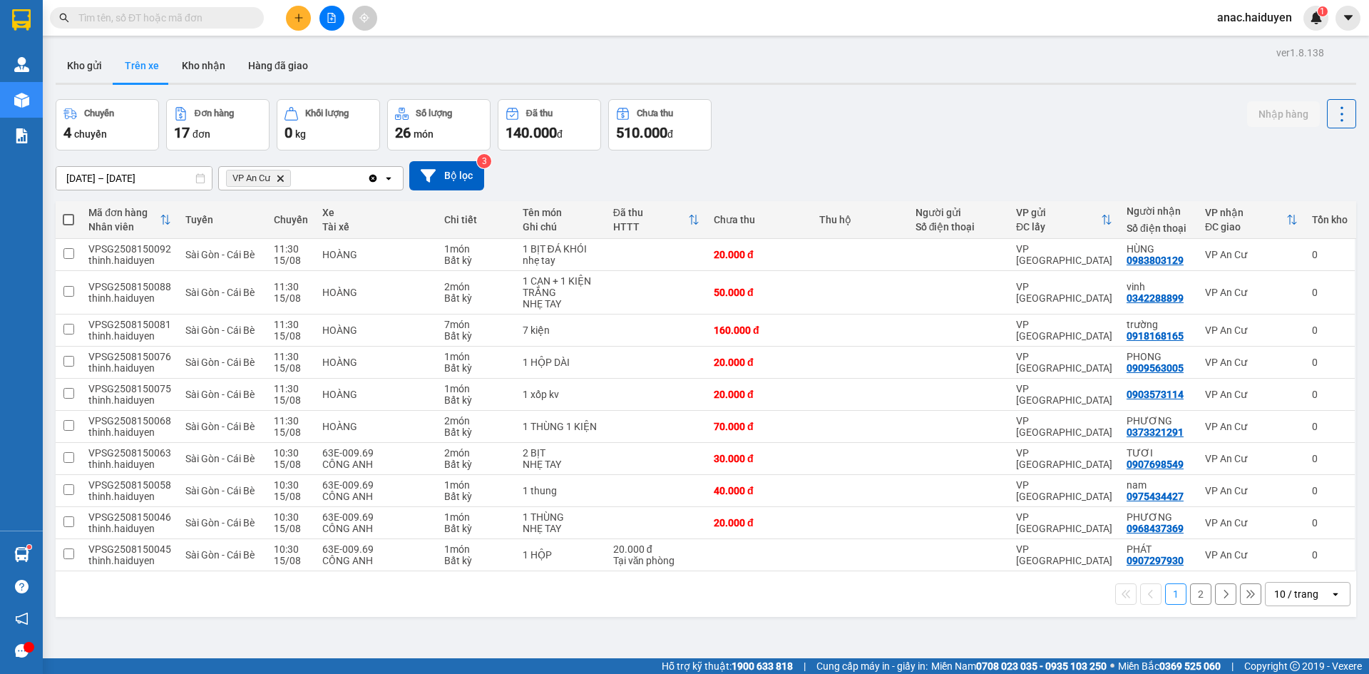
click at [1193, 592] on button "2" at bounding box center [1200, 593] width 21 height 21
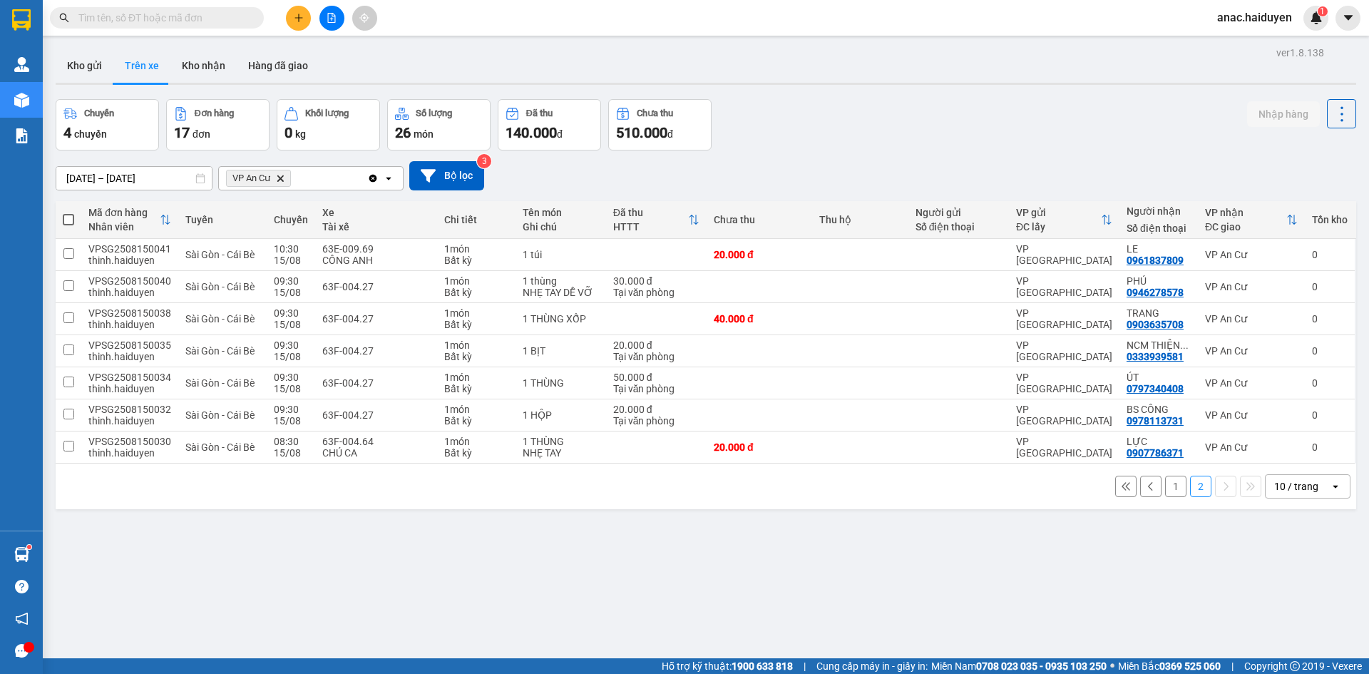
click at [1171, 491] on button "1" at bounding box center [1175, 485] width 21 height 21
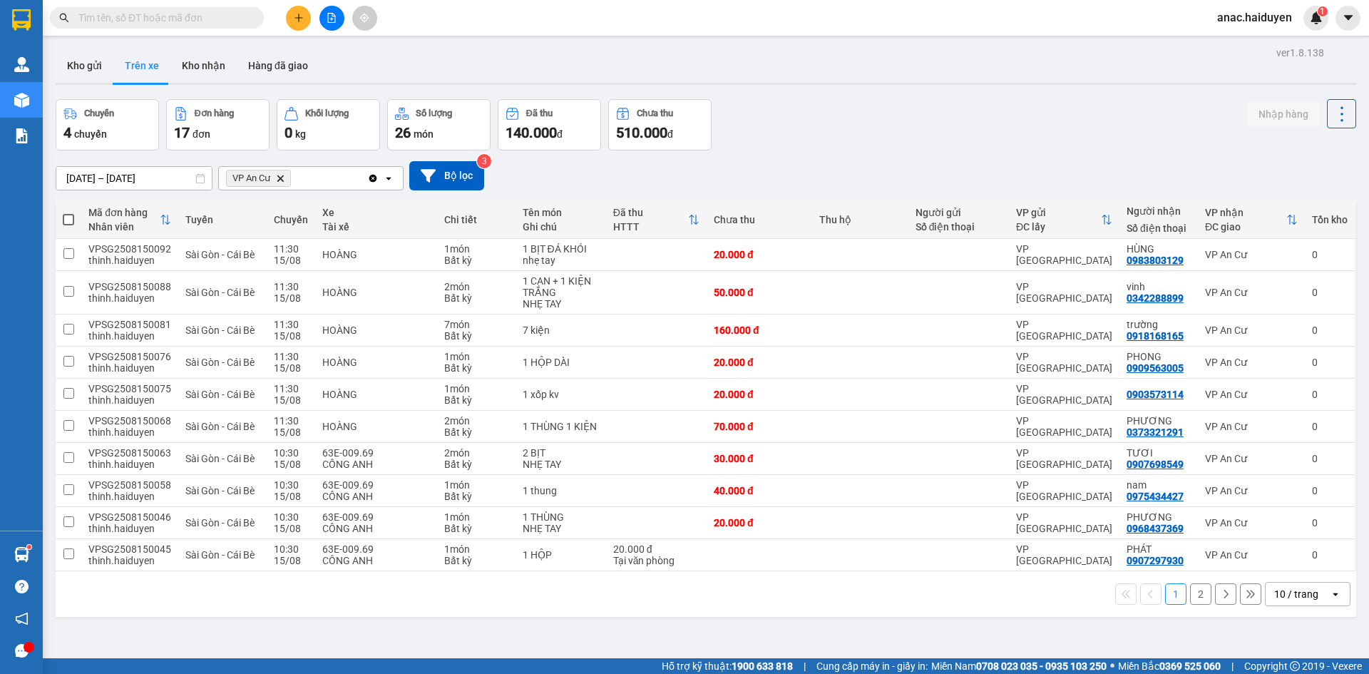
click at [1190, 594] on button "2" at bounding box center [1200, 593] width 21 height 21
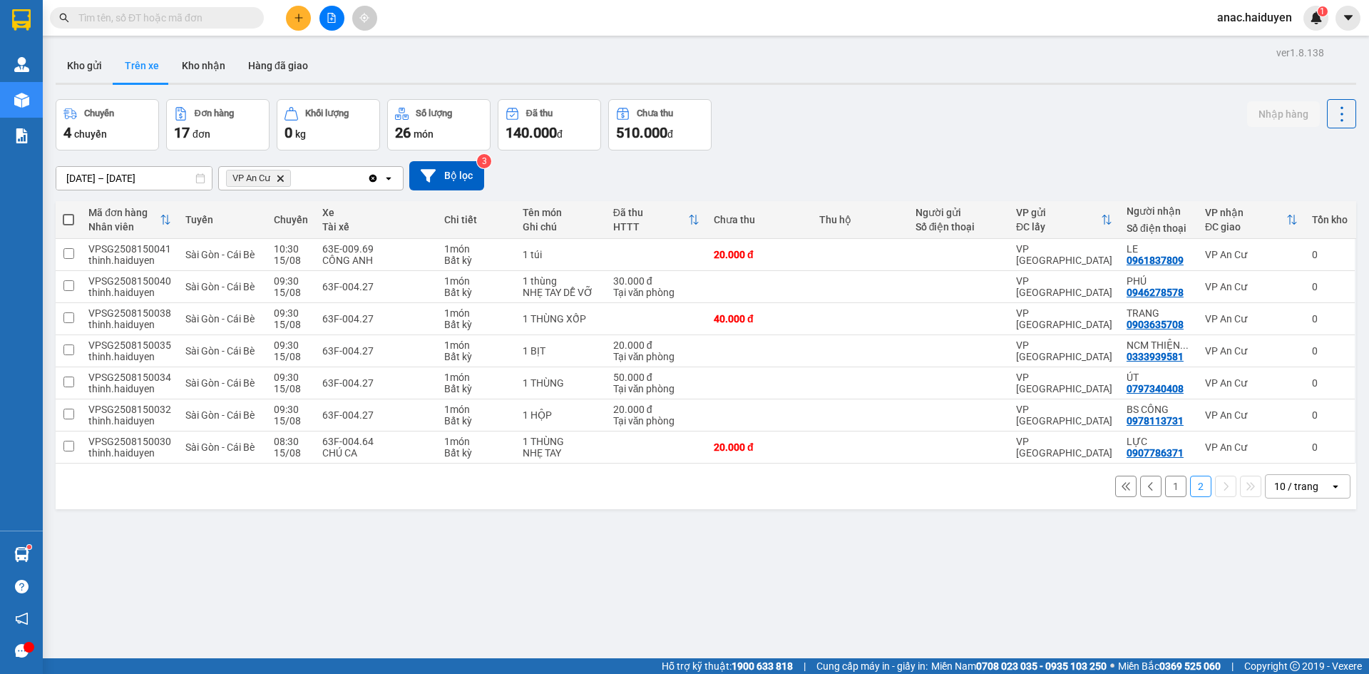
click at [1165, 485] on button "1" at bounding box center [1175, 485] width 21 height 21
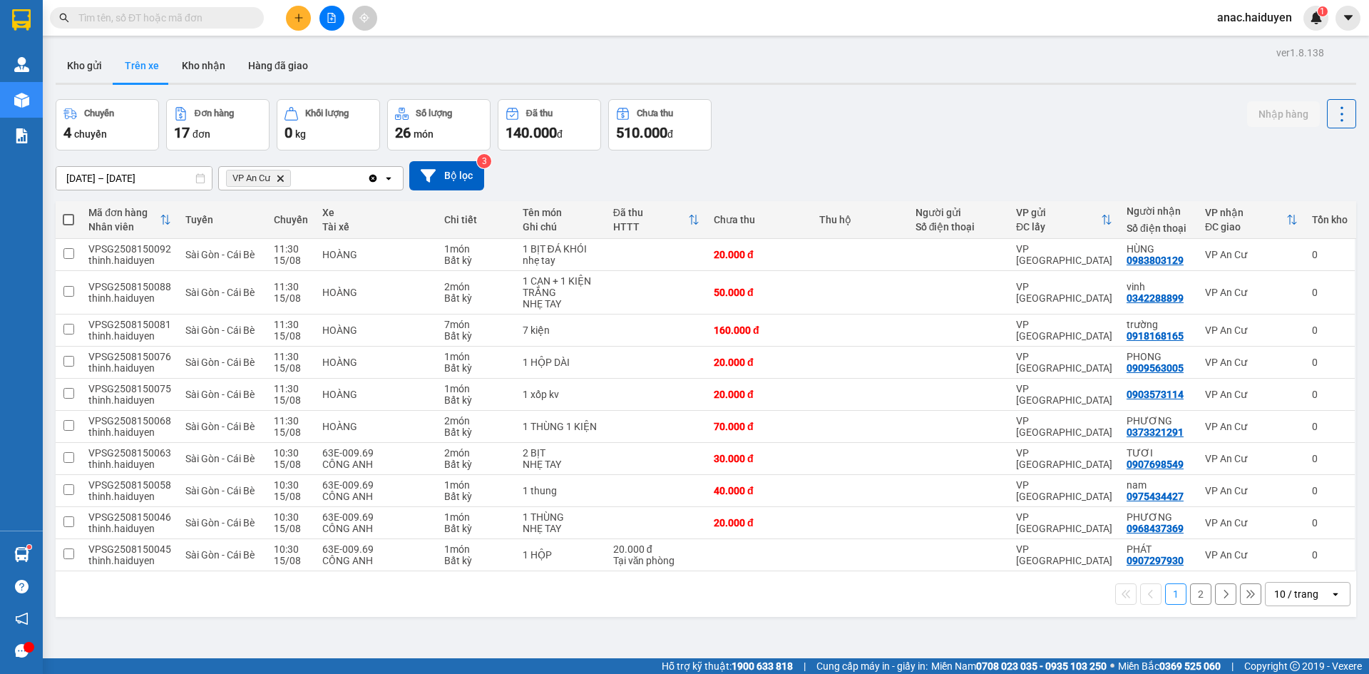
click at [982, 624] on div "ver 1.8.138 Kho gửi Trên xe Kho nhận Hàng đã giao Chuyến 4 chuyến Đơn hàng 17 đ…" at bounding box center [706, 380] width 1312 height 674
click at [1190, 603] on button "2" at bounding box center [1200, 593] width 21 height 21
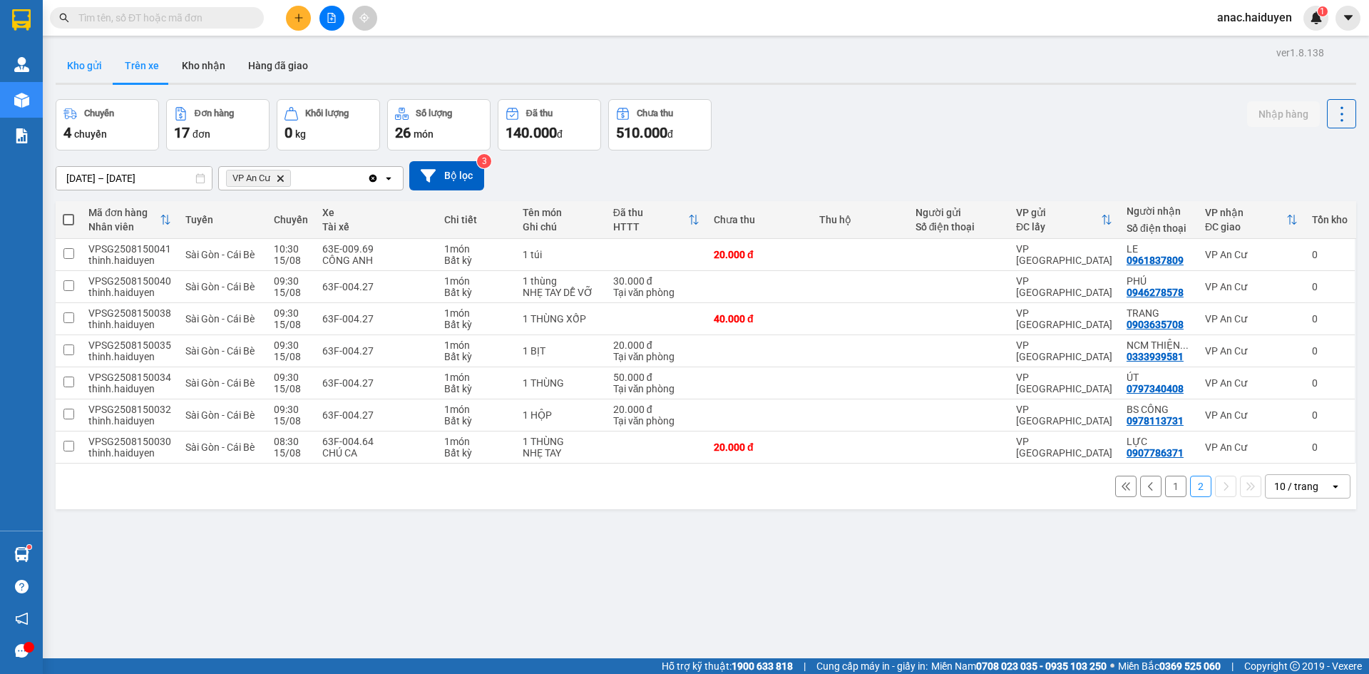
click at [98, 71] on button "Kho gửi" at bounding box center [85, 65] width 58 height 34
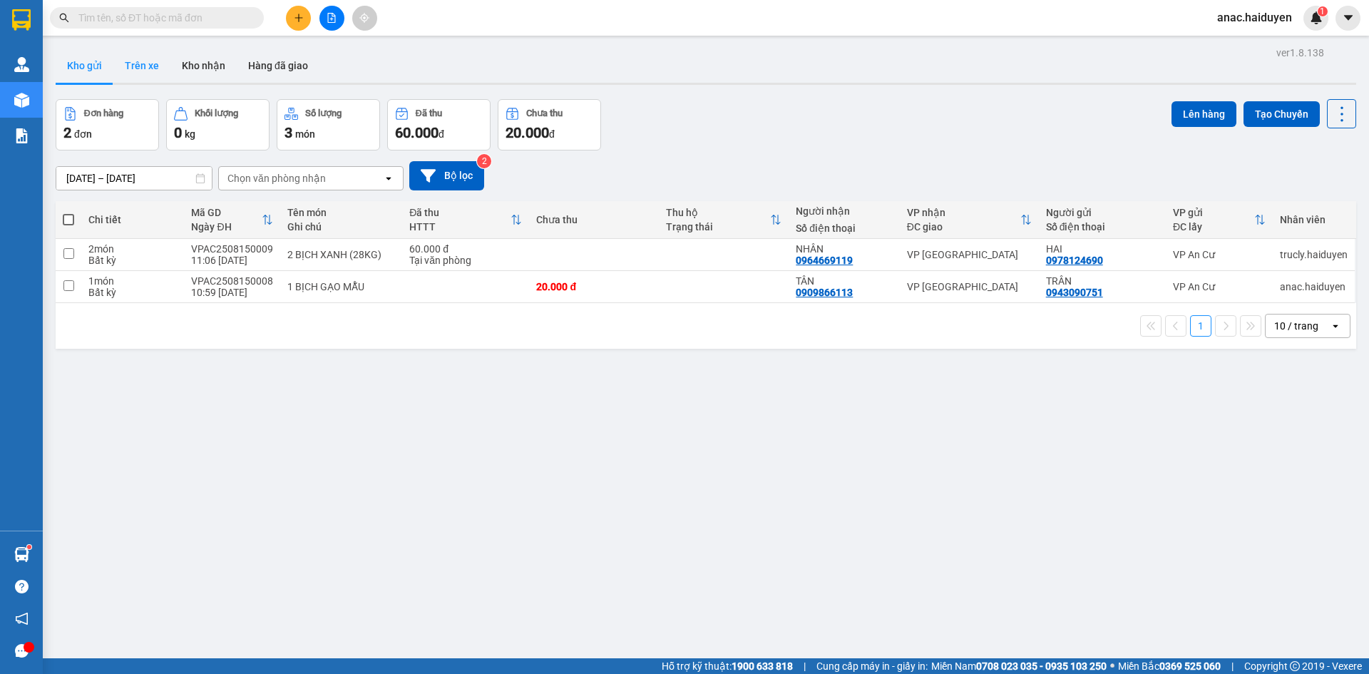
click at [134, 67] on button "Trên xe" at bounding box center [141, 65] width 57 height 34
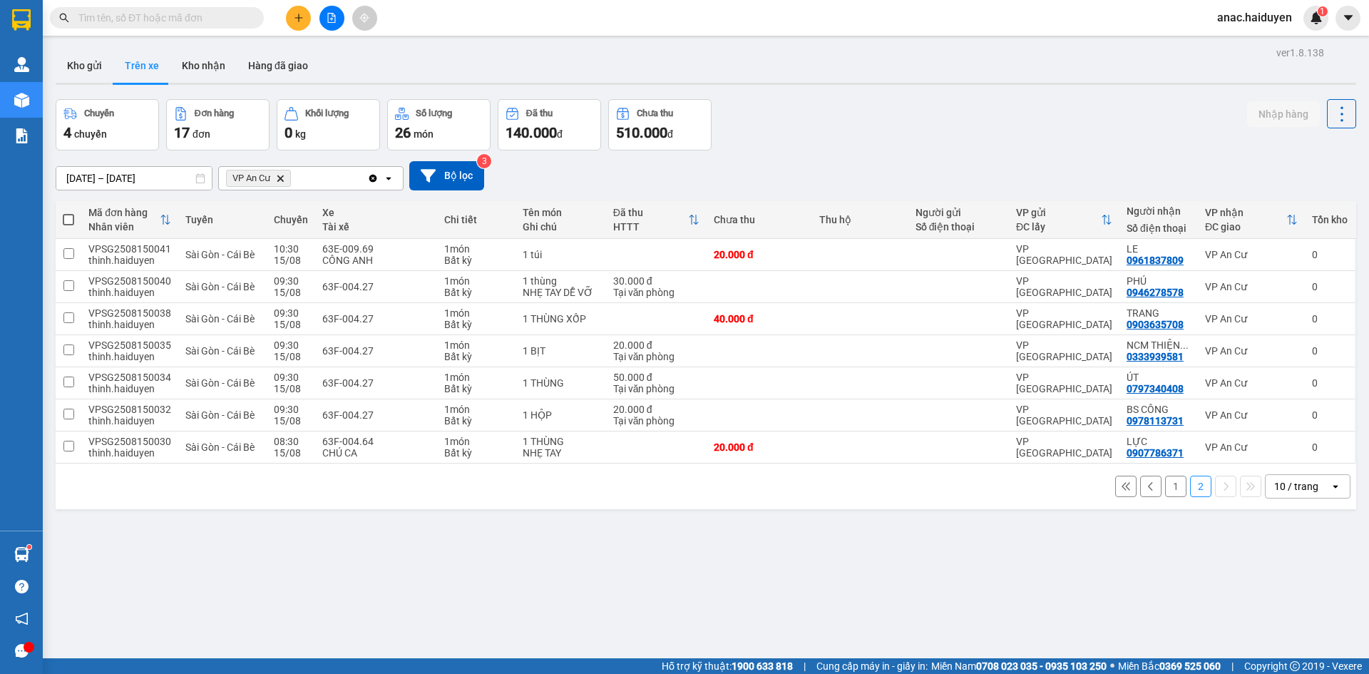
click at [307, 26] on button at bounding box center [298, 18] width 25 height 25
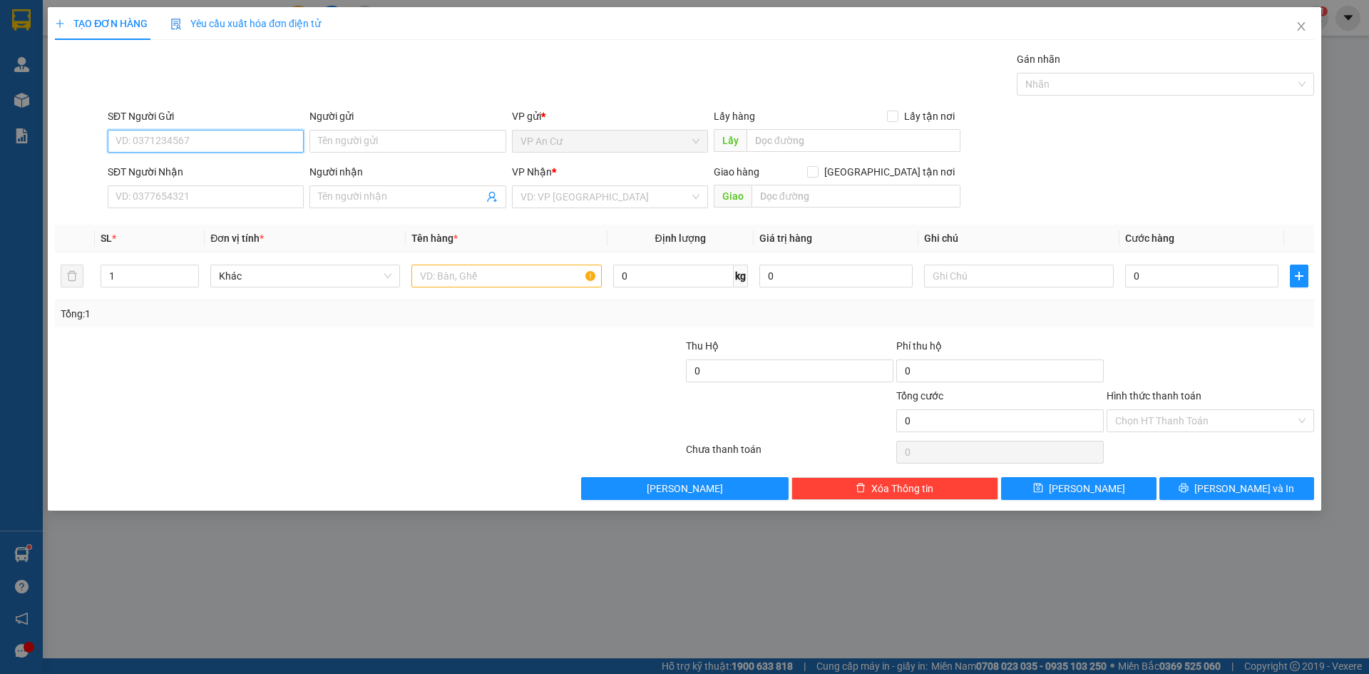
click at [252, 144] on input "SĐT Người Gửi" at bounding box center [206, 141] width 196 height 23
click at [246, 149] on input "SĐT Người Gửi" at bounding box center [206, 141] width 196 height 23
click at [249, 141] on input "SĐT Người Gửi" at bounding box center [206, 141] width 196 height 23
type input "0933943310"
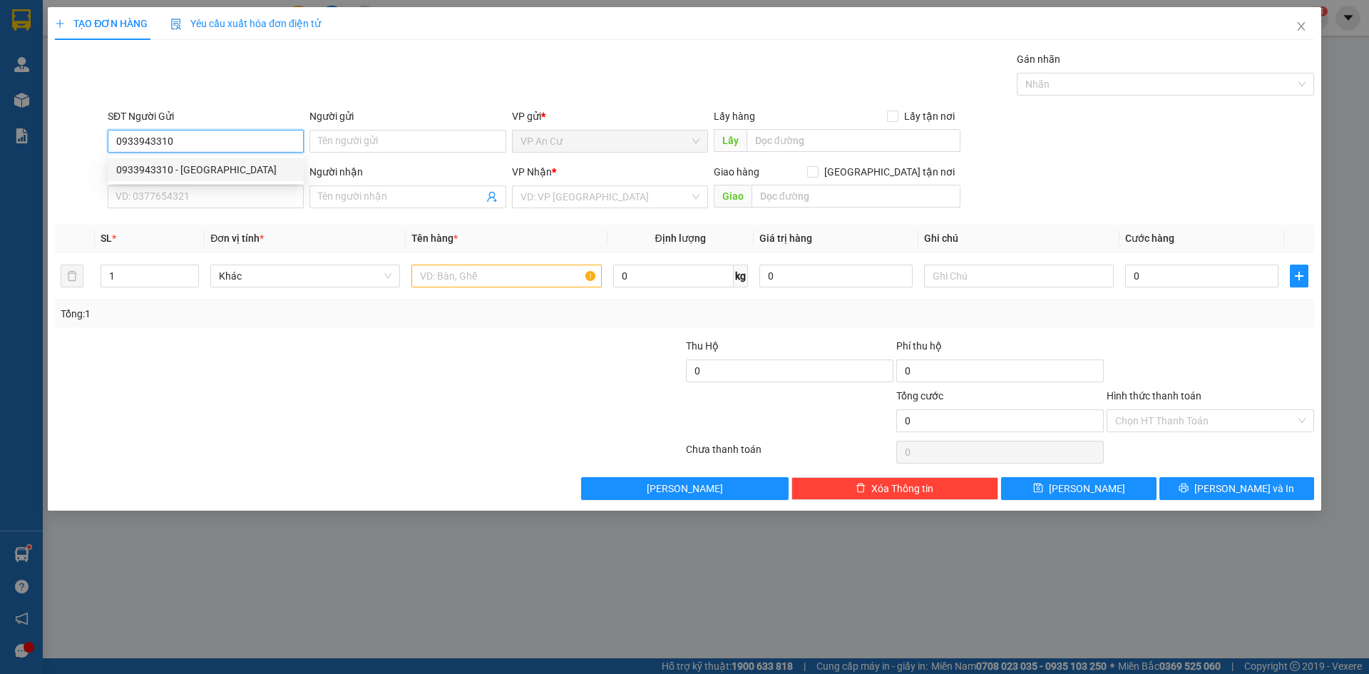
click at [158, 172] on div "0933943310 - NGA" at bounding box center [205, 170] width 179 height 16
type input "NGA"
type input "0914642634"
type input "NGỌC"
type input "20.000"
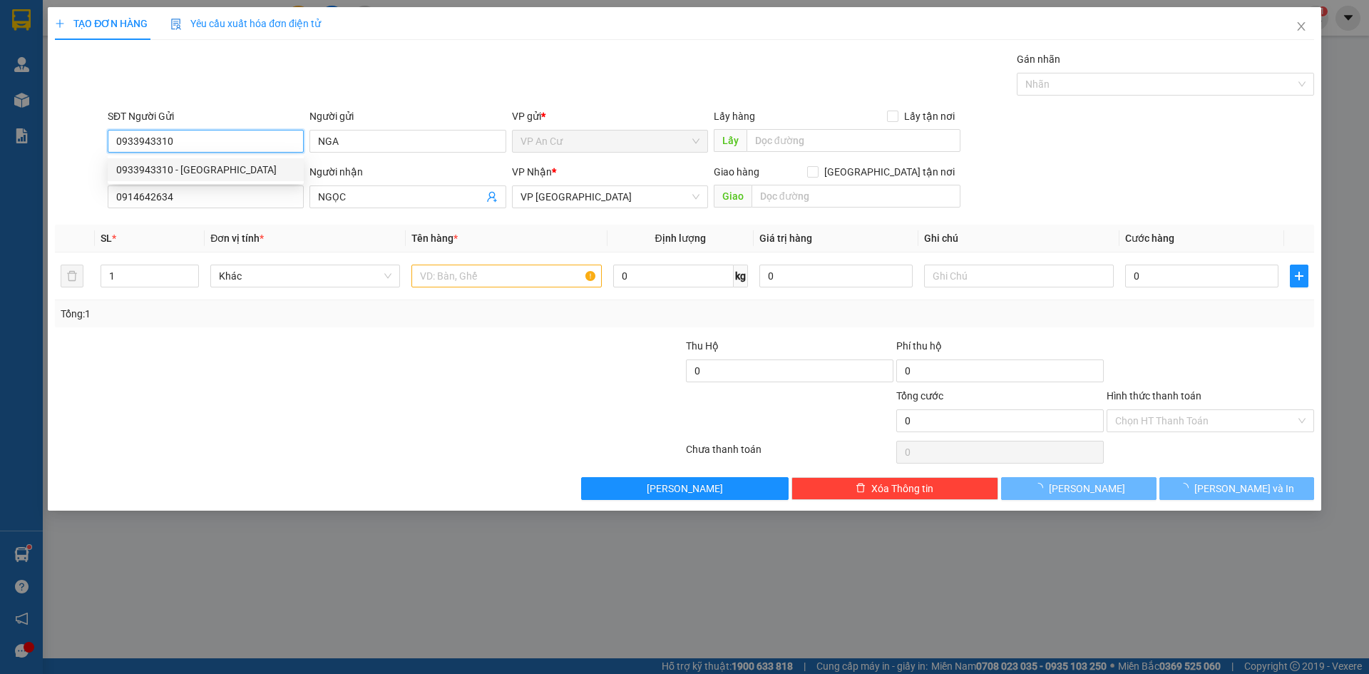
type input "20.000"
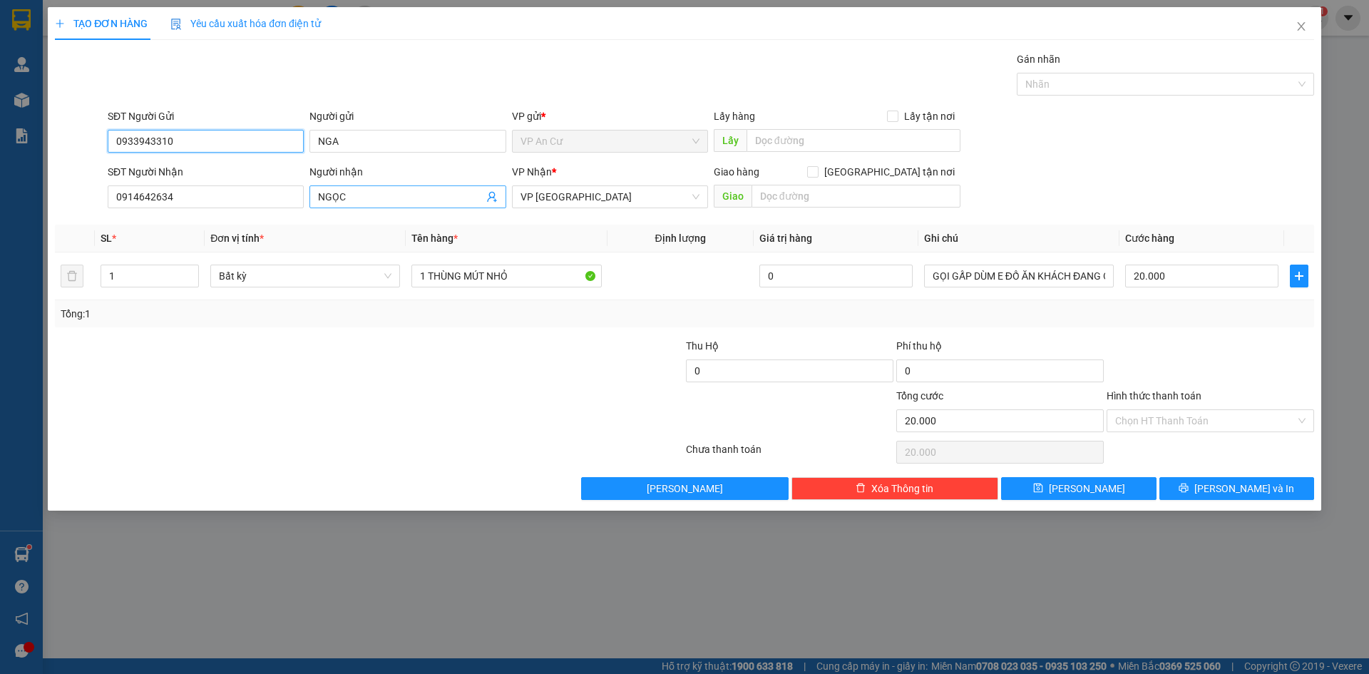
type input "0933943310"
click at [493, 198] on icon "user-add" at bounding box center [491, 196] width 11 height 11
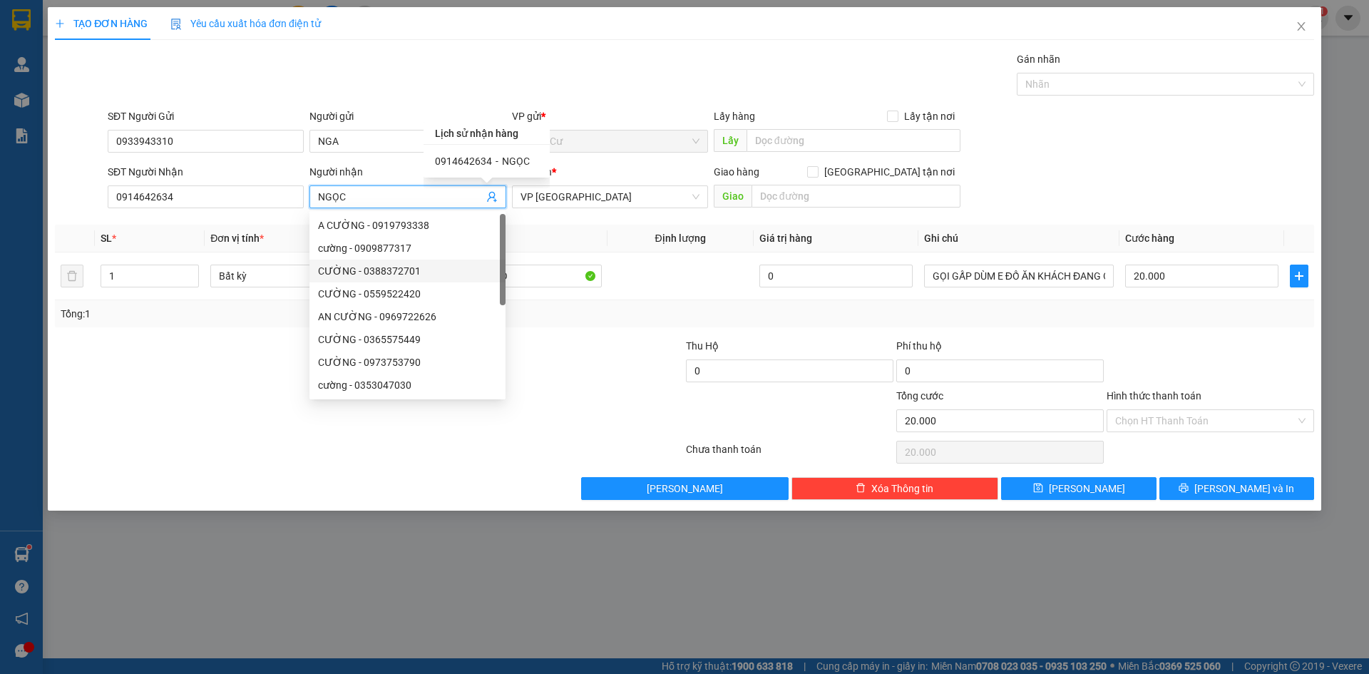
drag, startPoint x: 193, startPoint y: 356, endPoint x: 188, endPoint y: 309, distance: 47.3
click at [193, 354] on div at bounding box center [263, 363] width 421 height 50
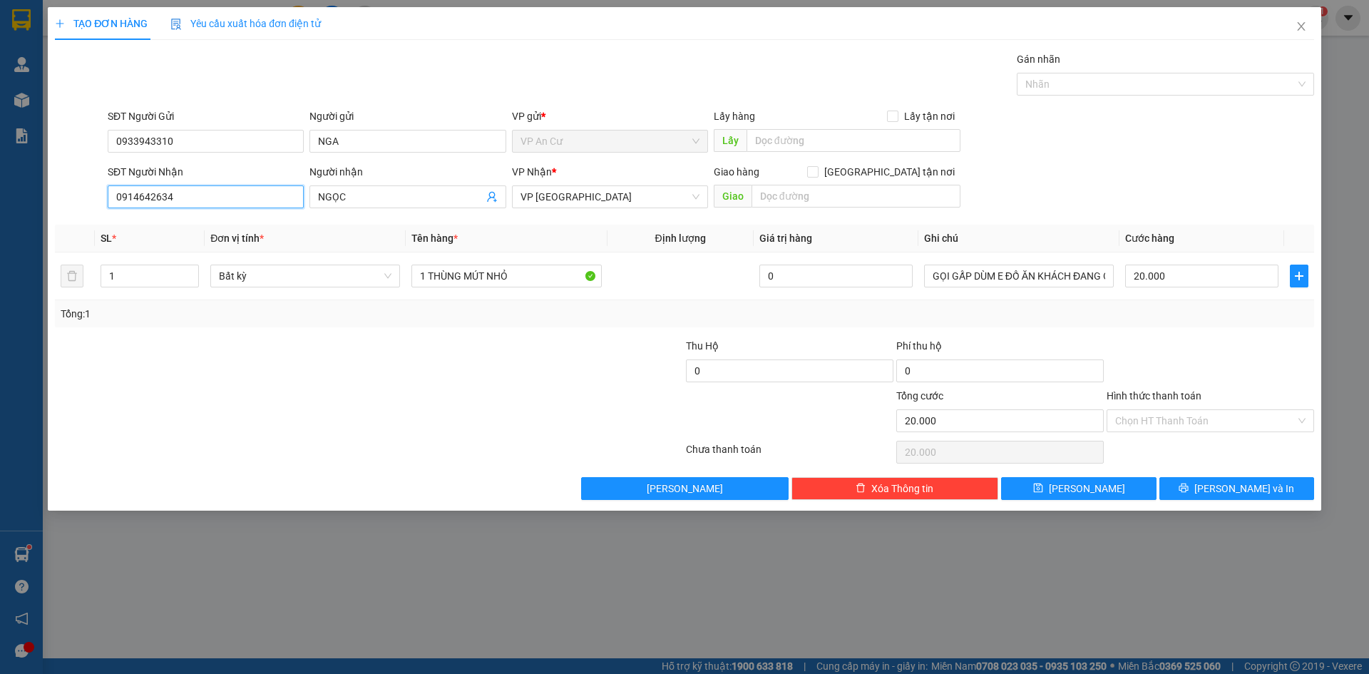
click at [148, 197] on input "0914642634" at bounding box center [206, 196] width 196 height 23
click at [257, 348] on div at bounding box center [263, 363] width 421 height 50
click at [136, 202] on input "0914642634" at bounding box center [206, 196] width 196 height 23
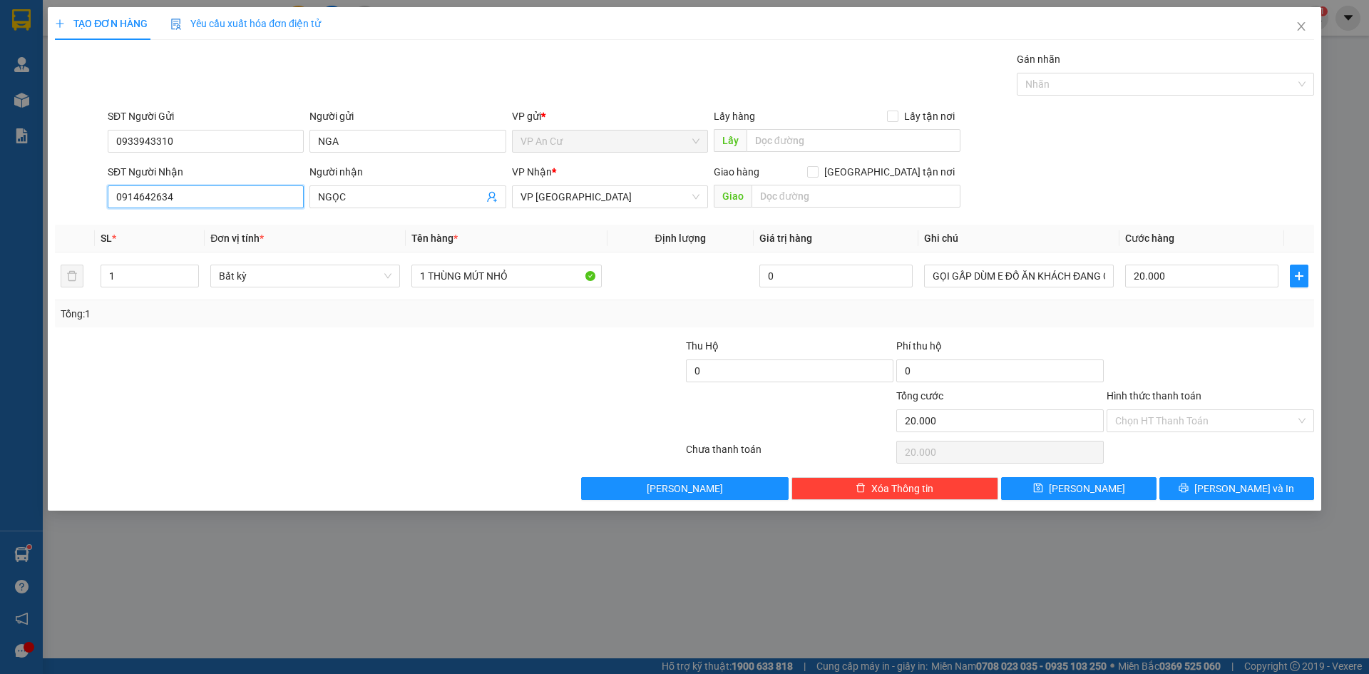
click at [136, 202] on input "0914642634" at bounding box center [206, 196] width 196 height 23
click at [1005, 279] on input "GỌI GẤP DÙM E ĐỒ ĂN KHÁCH ĐANG CẦN" at bounding box center [1019, 275] width 190 height 23
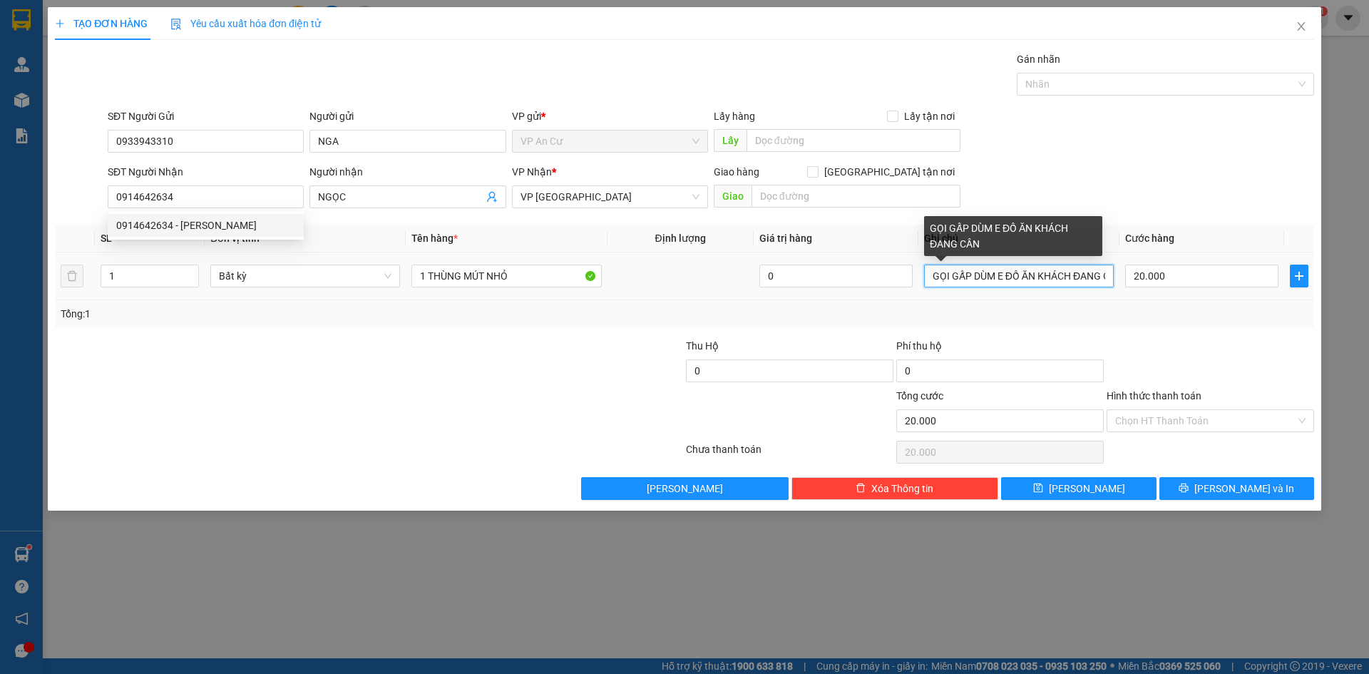
click at [1005, 279] on input "GỌI GẤP DÙM E ĐỒ ĂN KHÁCH ĐANG CẦN" at bounding box center [1019, 275] width 190 height 23
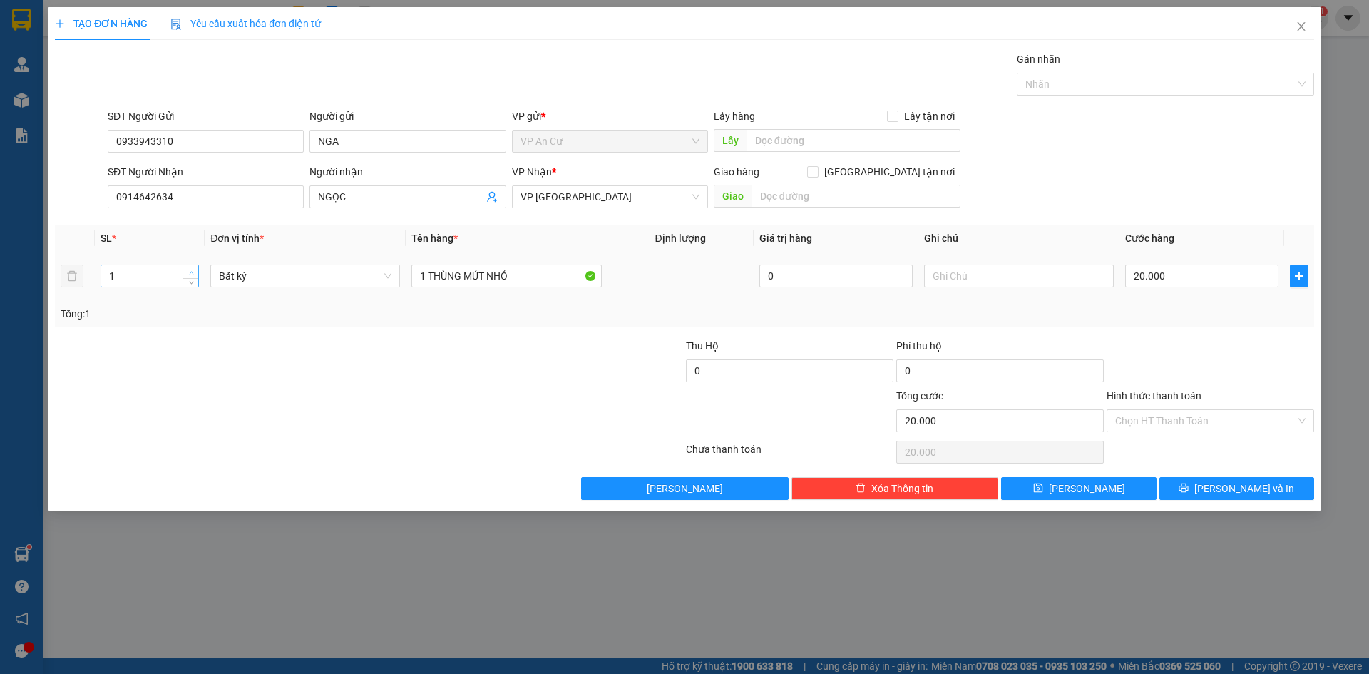
type input "2"
click at [192, 273] on icon "up" at bounding box center [191, 272] width 5 height 5
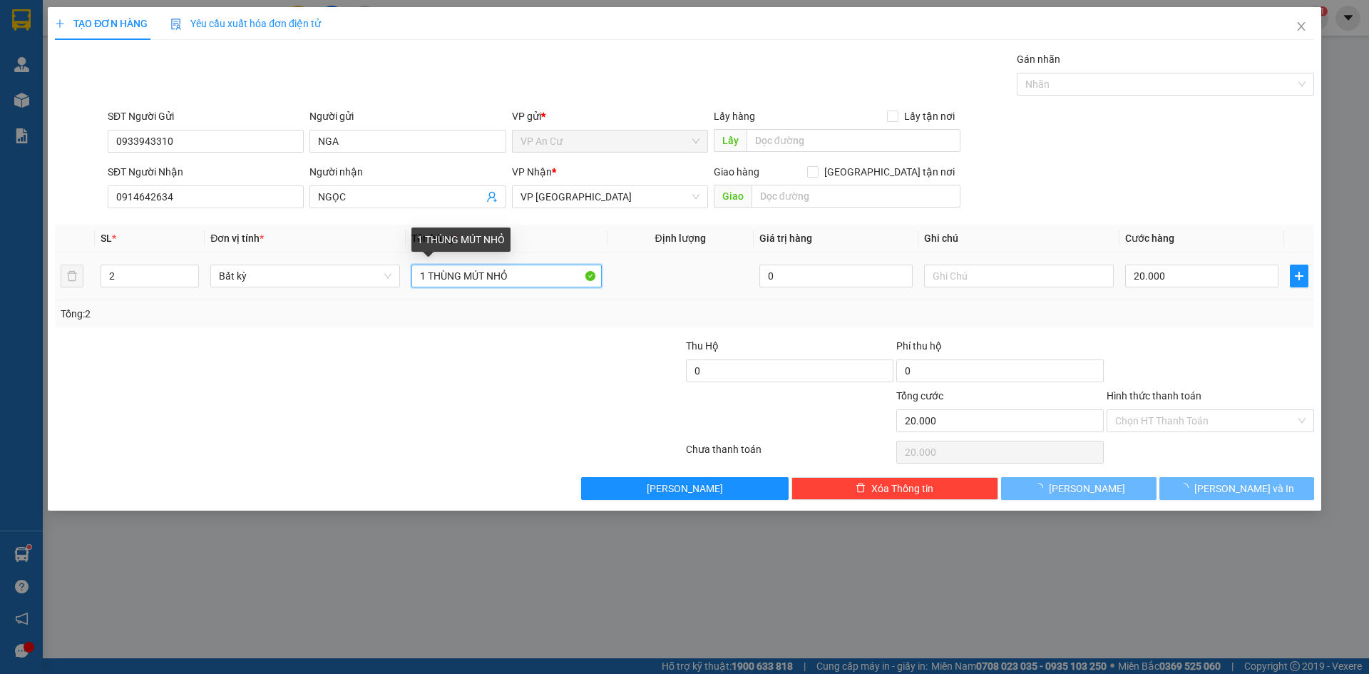
type input "0"
drag, startPoint x: 465, startPoint y: 277, endPoint x: 530, endPoint y: 273, distance: 64.2
click at [530, 273] on input "1 THÙNG MÚT NHỎ" at bounding box center [506, 275] width 190 height 23
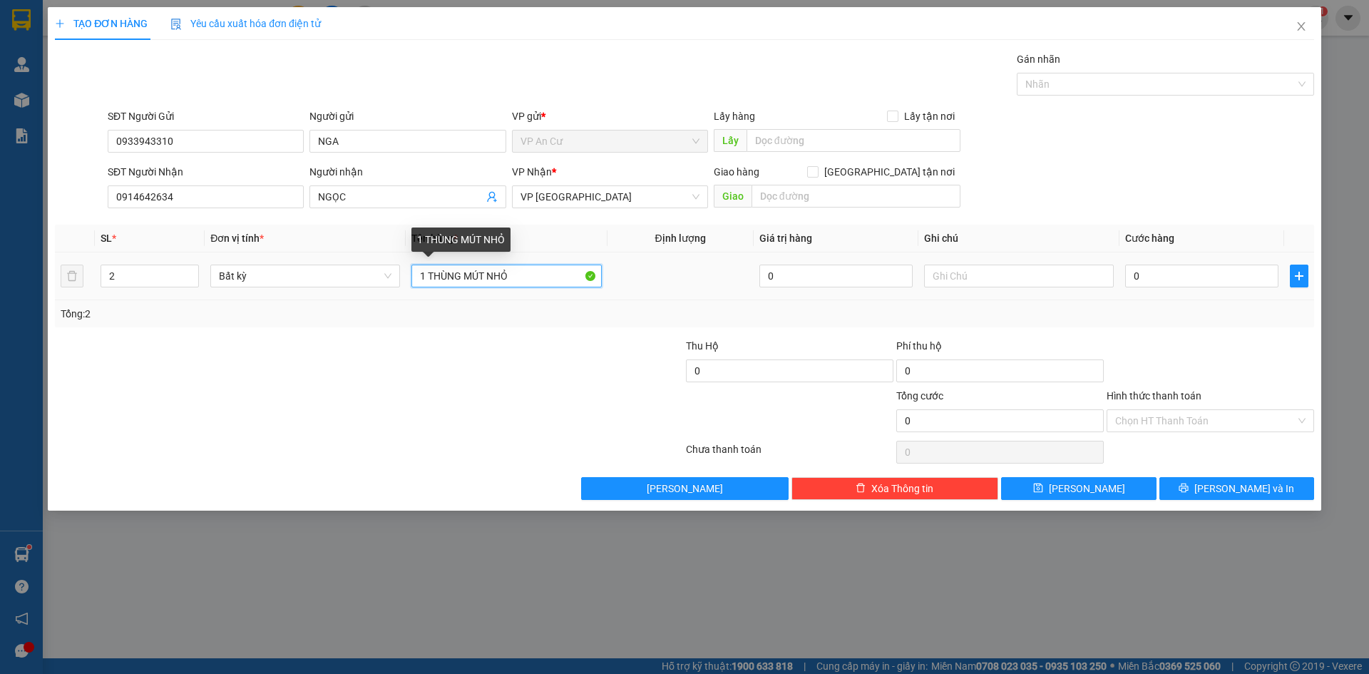
click at [530, 273] on input "1 THÙNG MÚT NHỎ" at bounding box center [506, 275] width 190 height 23
click at [570, 279] on input "1 THÙNG MÚT NHỎ + 1 THÙNG GIẤY (35KG" at bounding box center [506, 275] width 190 height 23
drag, startPoint x: 552, startPoint y: 270, endPoint x: 605, endPoint y: 268, distance: 53.5
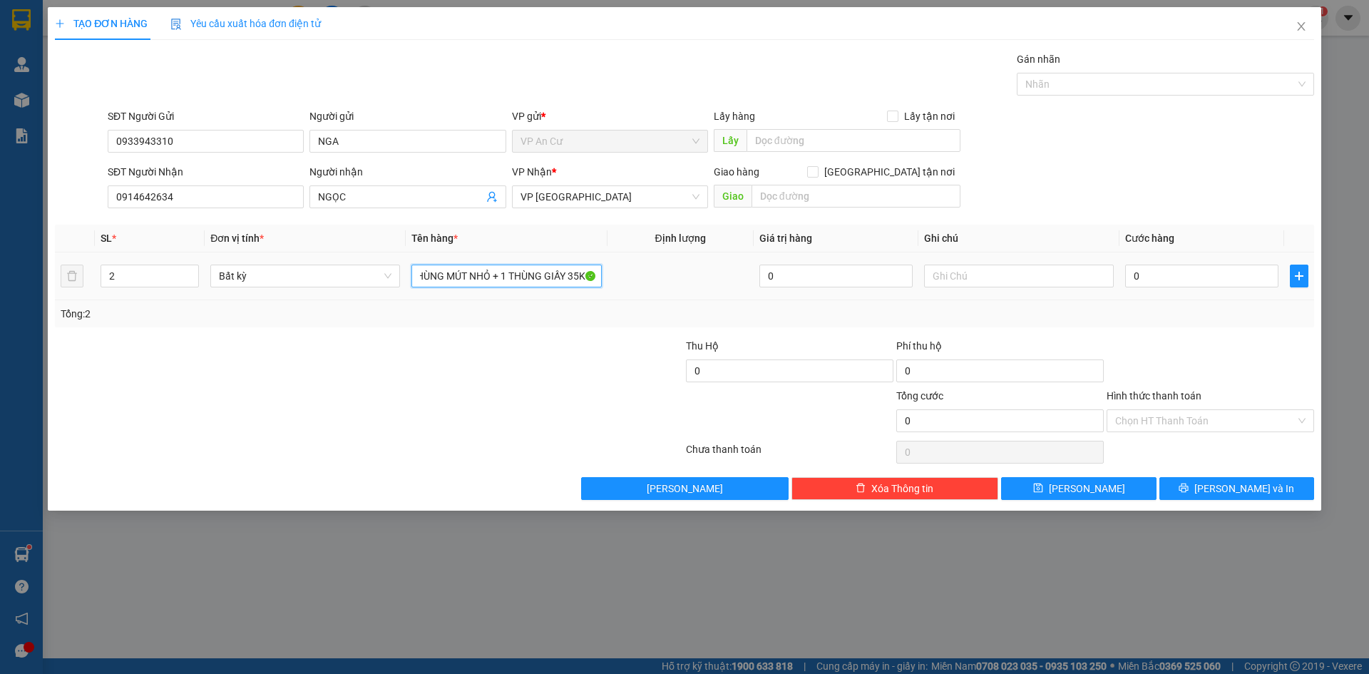
click at [605, 268] on td "1 THÙNG MÚT NHỎ + 1 THÙNG GIẤY 35KG" at bounding box center [506, 276] width 201 height 48
click at [580, 278] on input "1 THÙNG MÚT NHỎ + 1 THÙNG GIẤY 35KG" at bounding box center [506, 275] width 190 height 23
type input "1 THÙNG MÚT NHỎ + 1 THÙNG GIẤY 35KG"
click at [565, 351] on div at bounding box center [579, 363] width 210 height 50
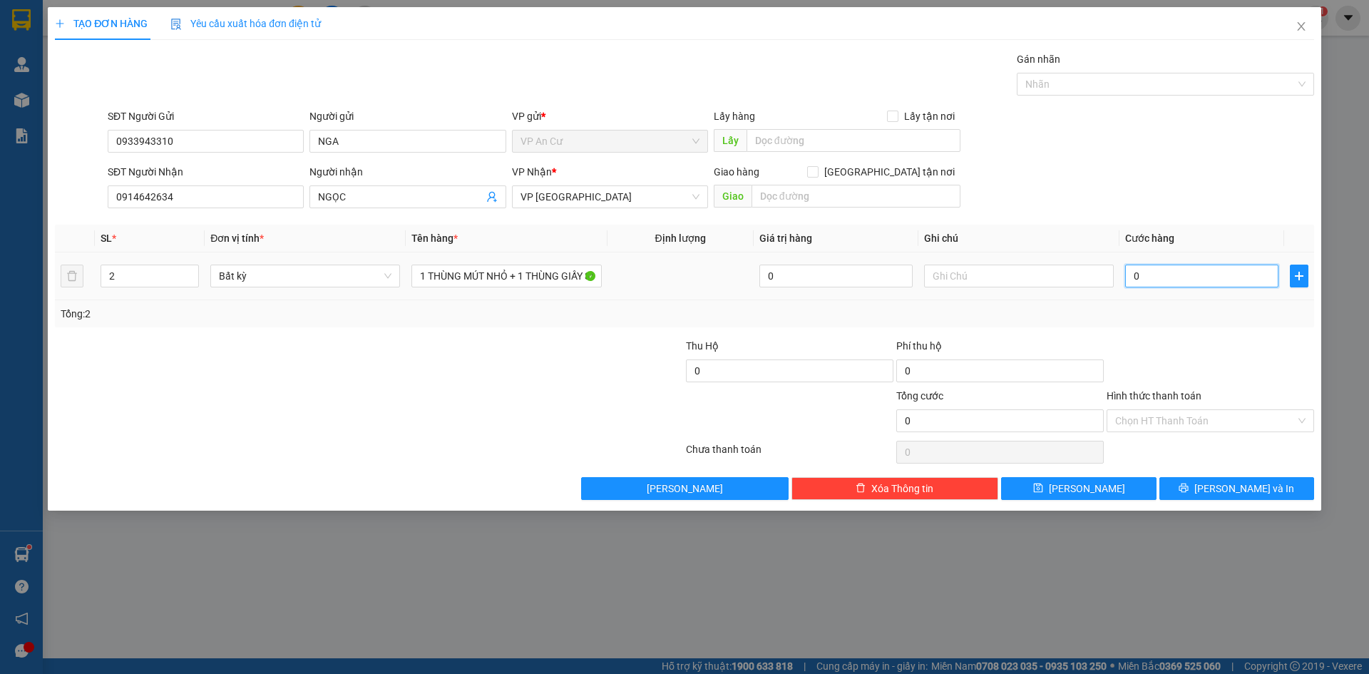
click at [1188, 276] on input "0" at bounding box center [1201, 275] width 153 height 23
type input "9"
type input "90"
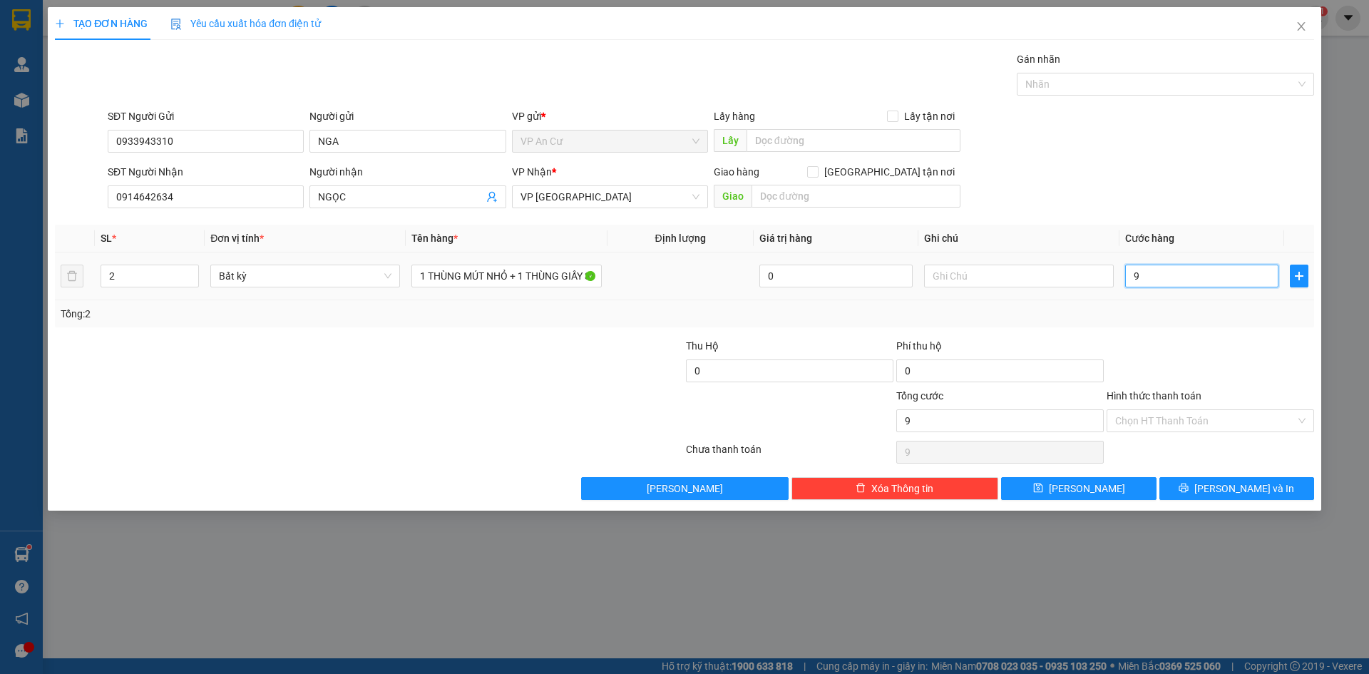
type input "90"
type input "90.000"
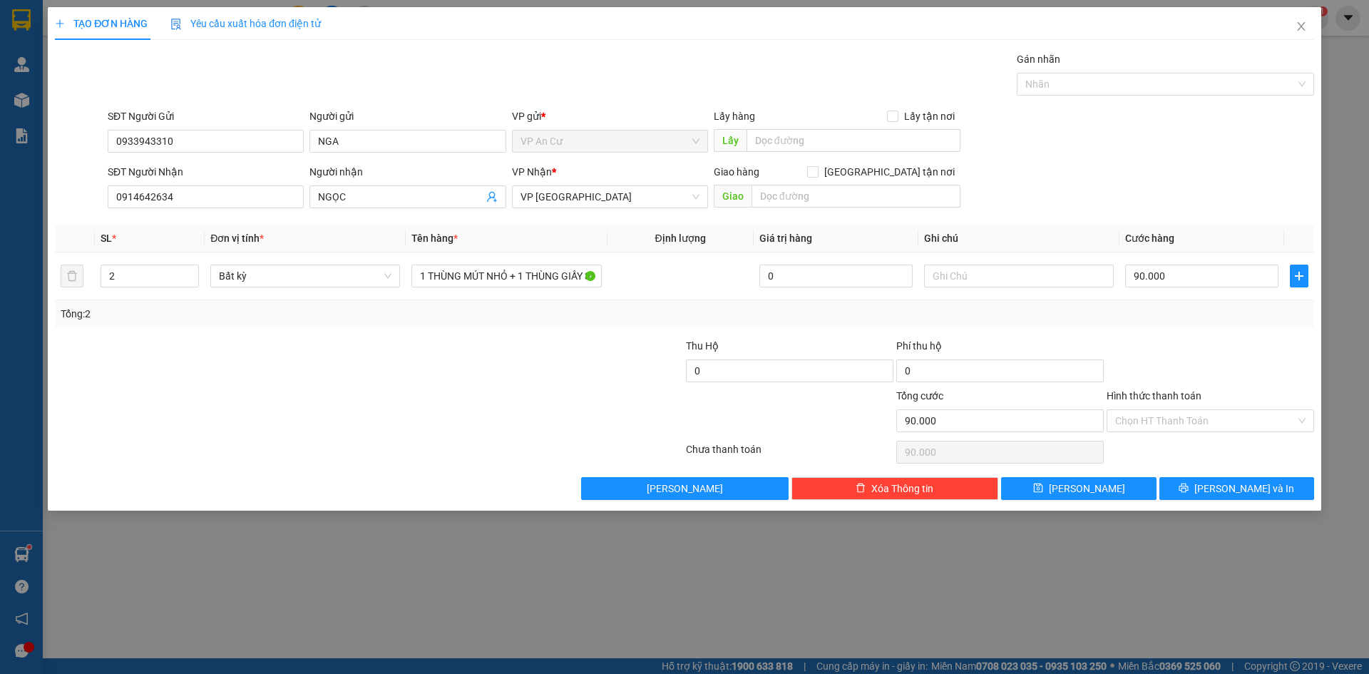
click at [1168, 339] on div at bounding box center [1210, 363] width 210 height 50
click at [164, 196] on input "0914642634" at bounding box center [206, 196] width 196 height 23
click at [163, 195] on input "0914642634" at bounding box center [206, 196] width 196 height 23
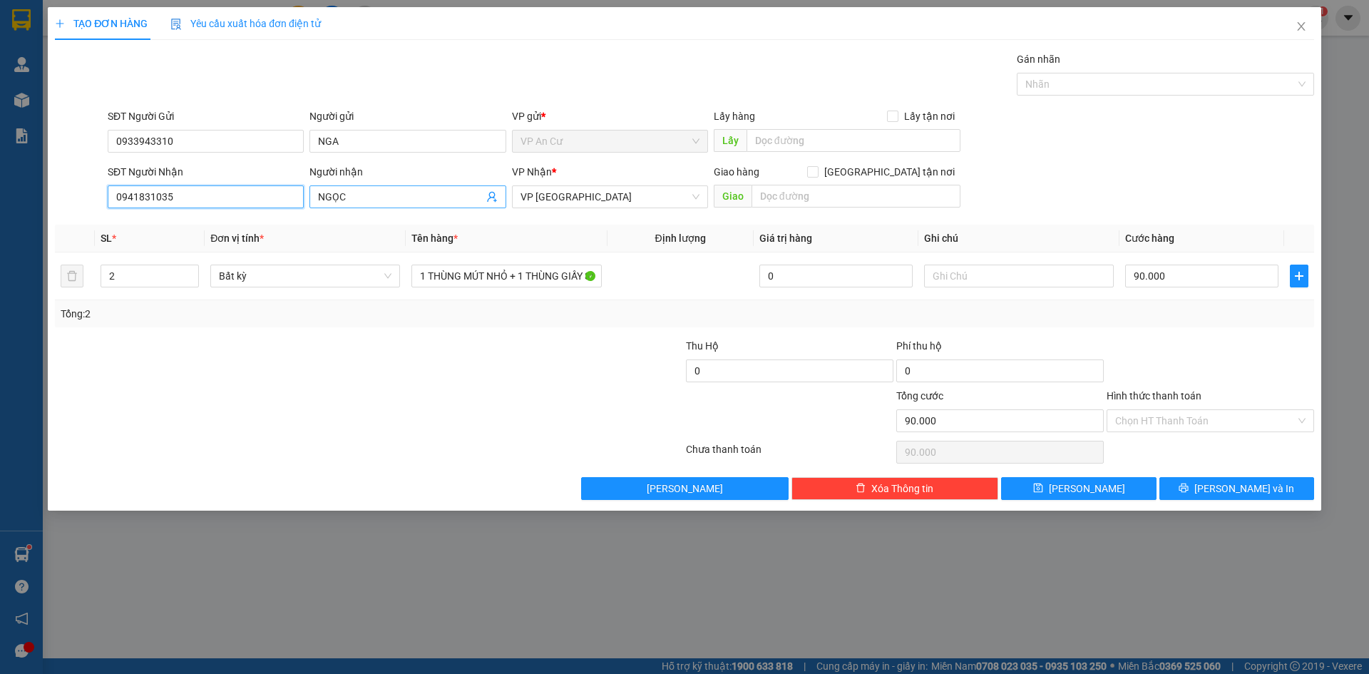
type input "0941831035"
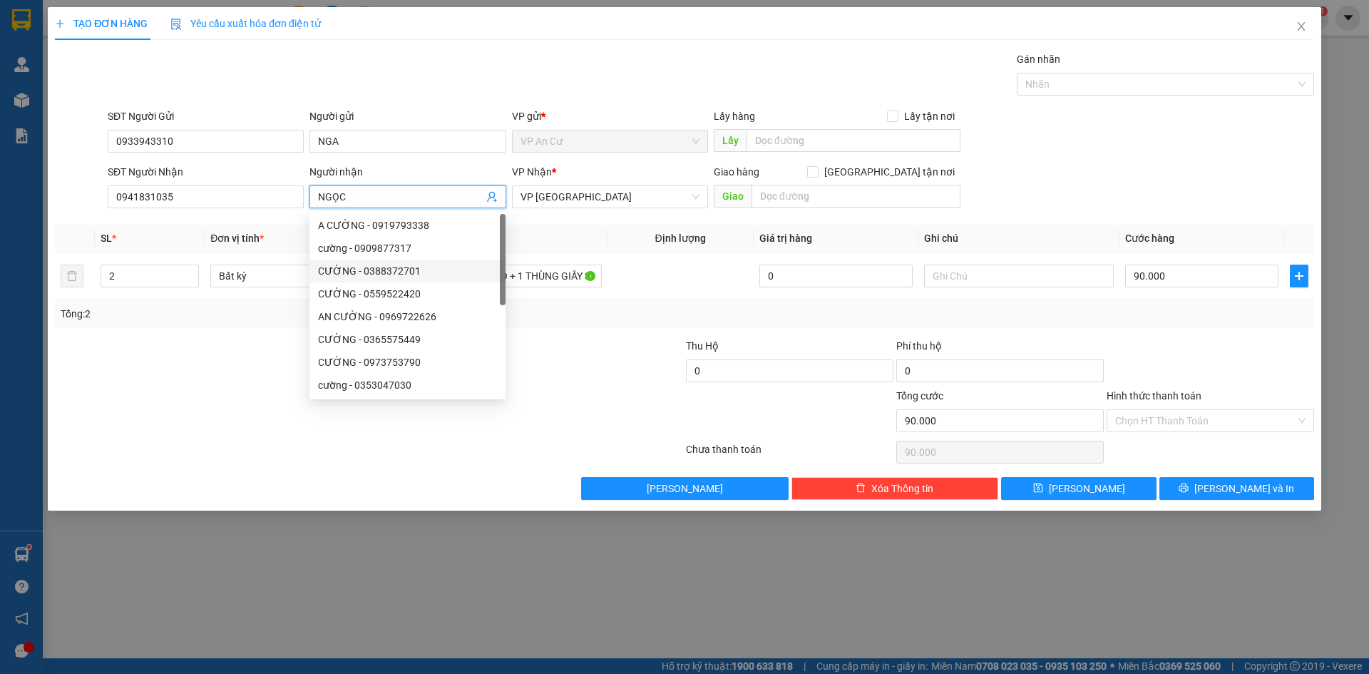
drag, startPoint x: 359, startPoint y: 193, endPoint x: 318, endPoint y: 192, distance: 40.7
click at [318, 192] on input "NGỌC" at bounding box center [400, 197] width 165 height 16
type input "TUẤN"
click at [1240, 331] on div "Transit Pickup Surcharge Ids Transit Deliver Surcharge Ids Transit Deliver Surc…" at bounding box center [684, 275] width 1259 height 448
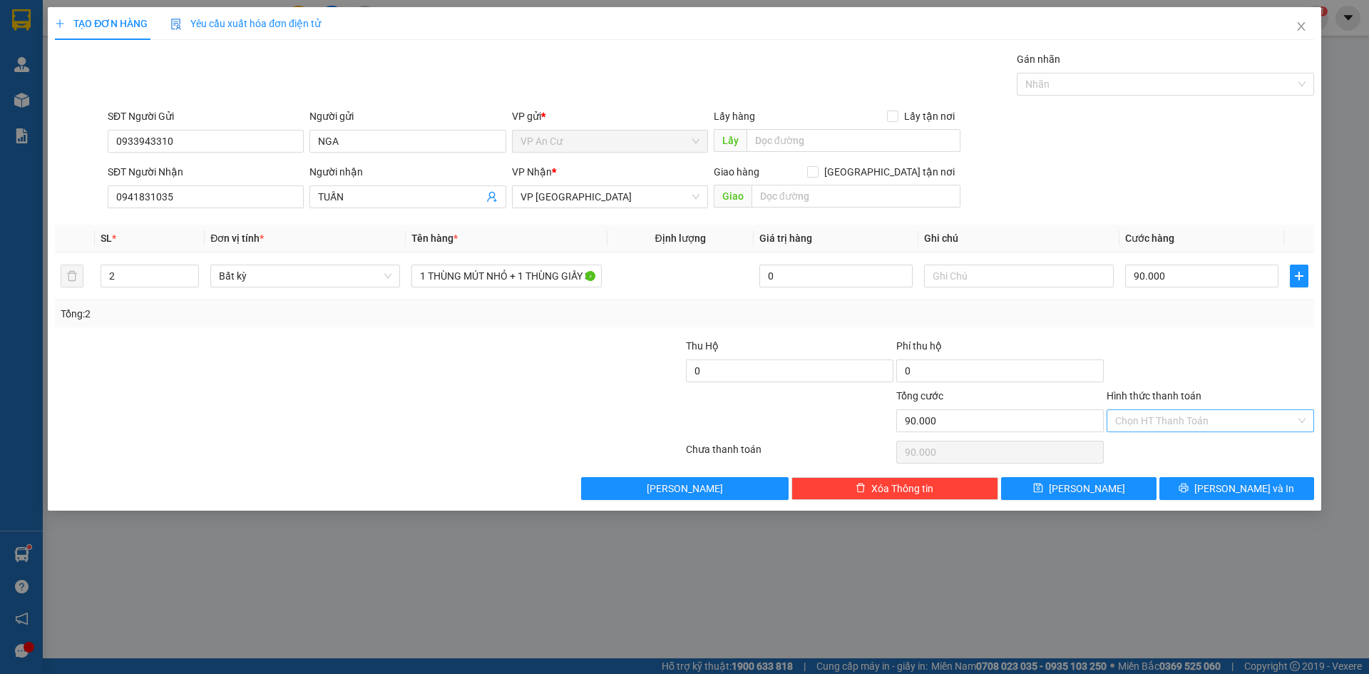
click at [1220, 417] on input "Hình thức thanh toán" at bounding box center [1205, 420] width 180 height 21
click at [1205, 451] on div "Tại văn phòng" at bounding box center [1210, 449] width 190 height 16
type input "0"
click at [1188, 490] on icon "printer" at bounding box center [1183, 488] width 10 height 10
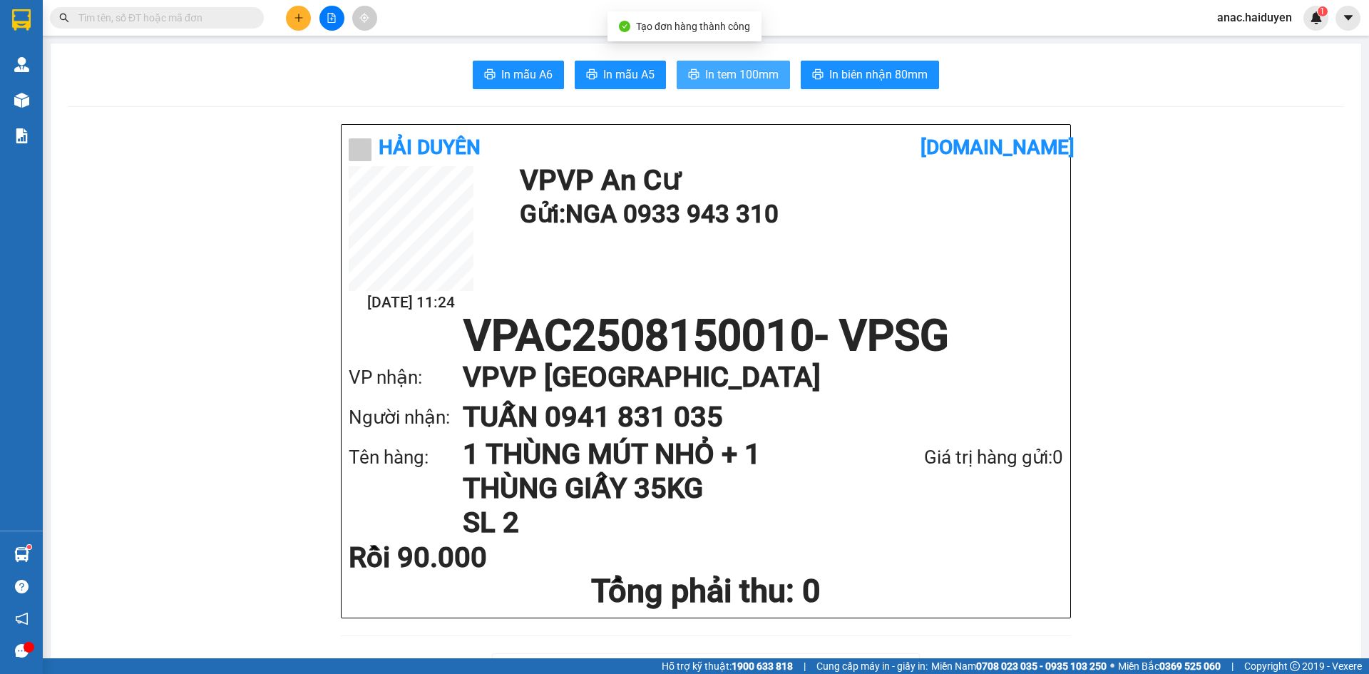
click at [727, 76] on span "In tem 100mm" at bounding box center [741, 75] width 73 height 18
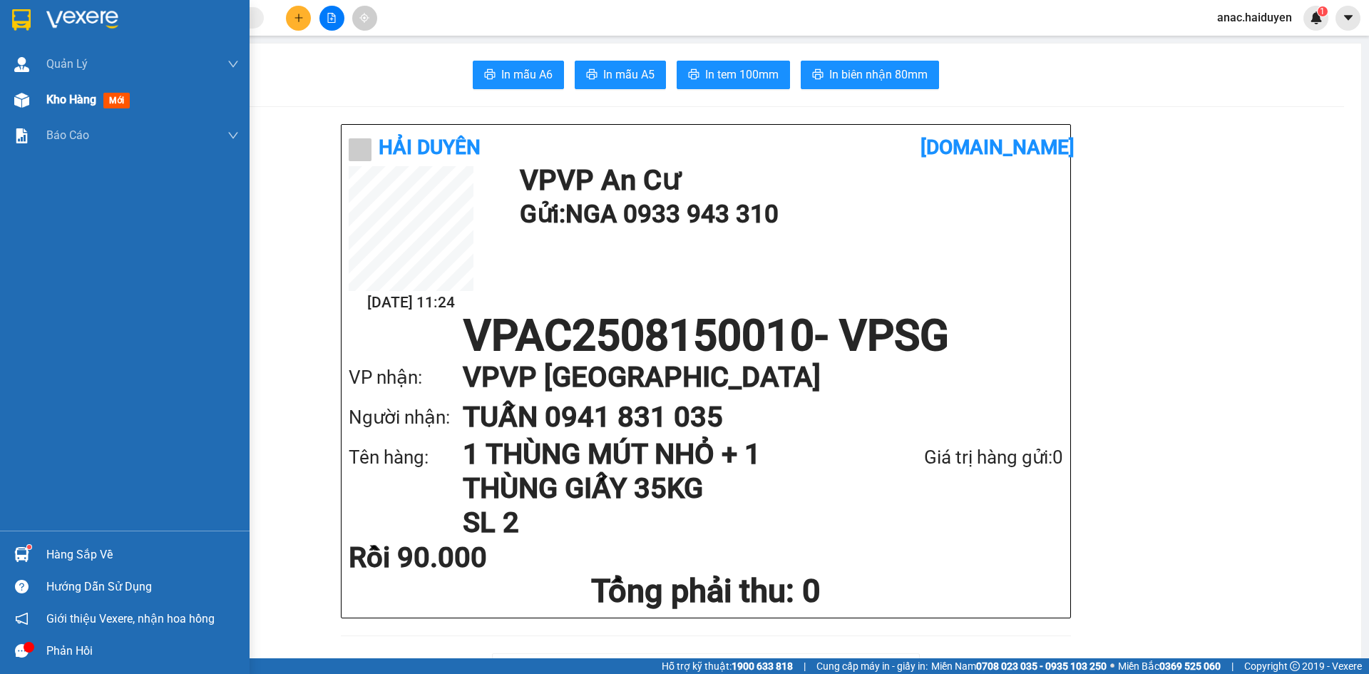
click at [66, 104] on span "Kho hàng" at bounding box center [71, 100] width 50 height 14
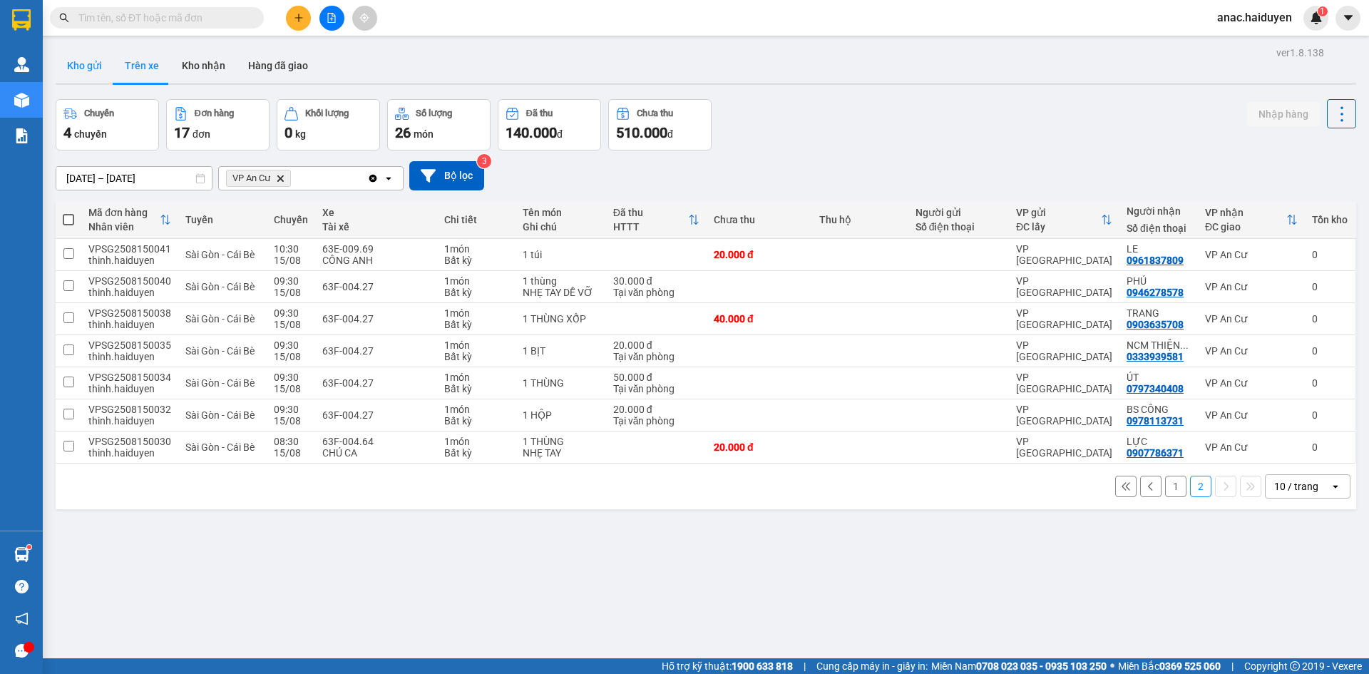
click at [81, 68] on button "Kho gửi" at bounding box center [85, 65] width 58 height 34
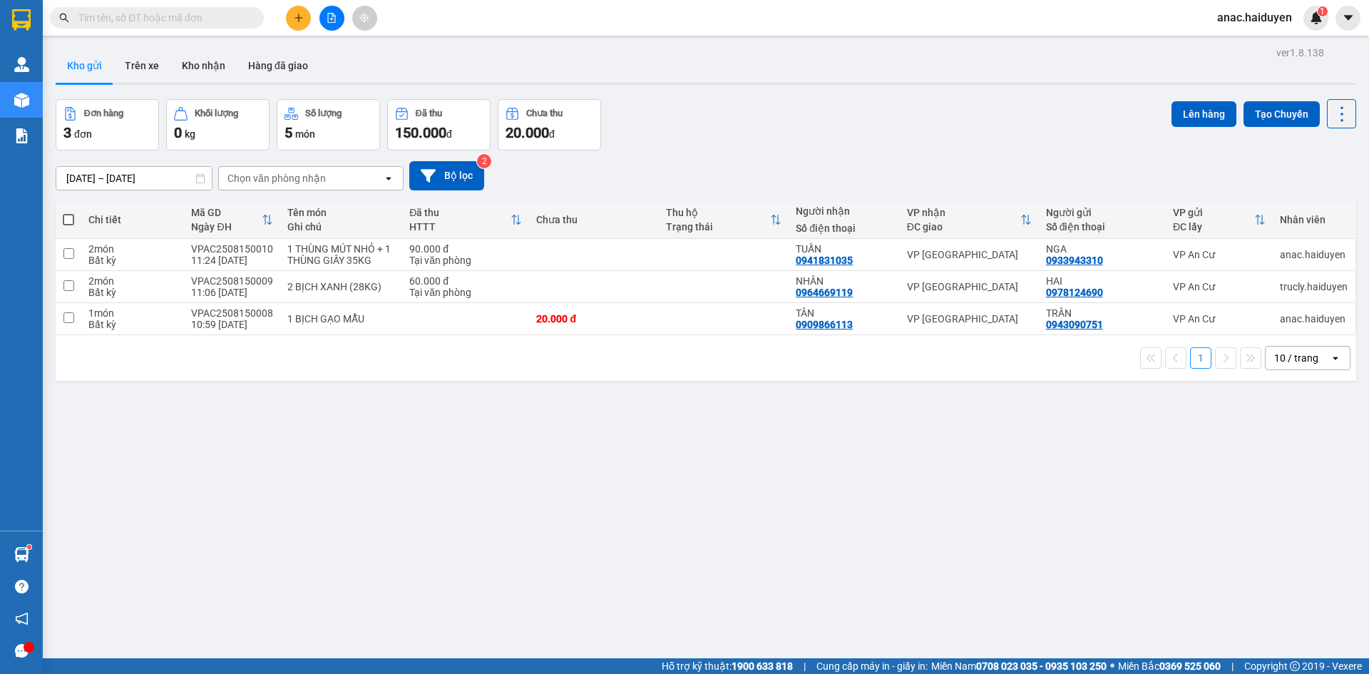
click at [314, 23] on div at bounding box center [331, 18] width 107 height 25
click at [303, 23] on button at bounding box center [298, 18] width 25 height 25
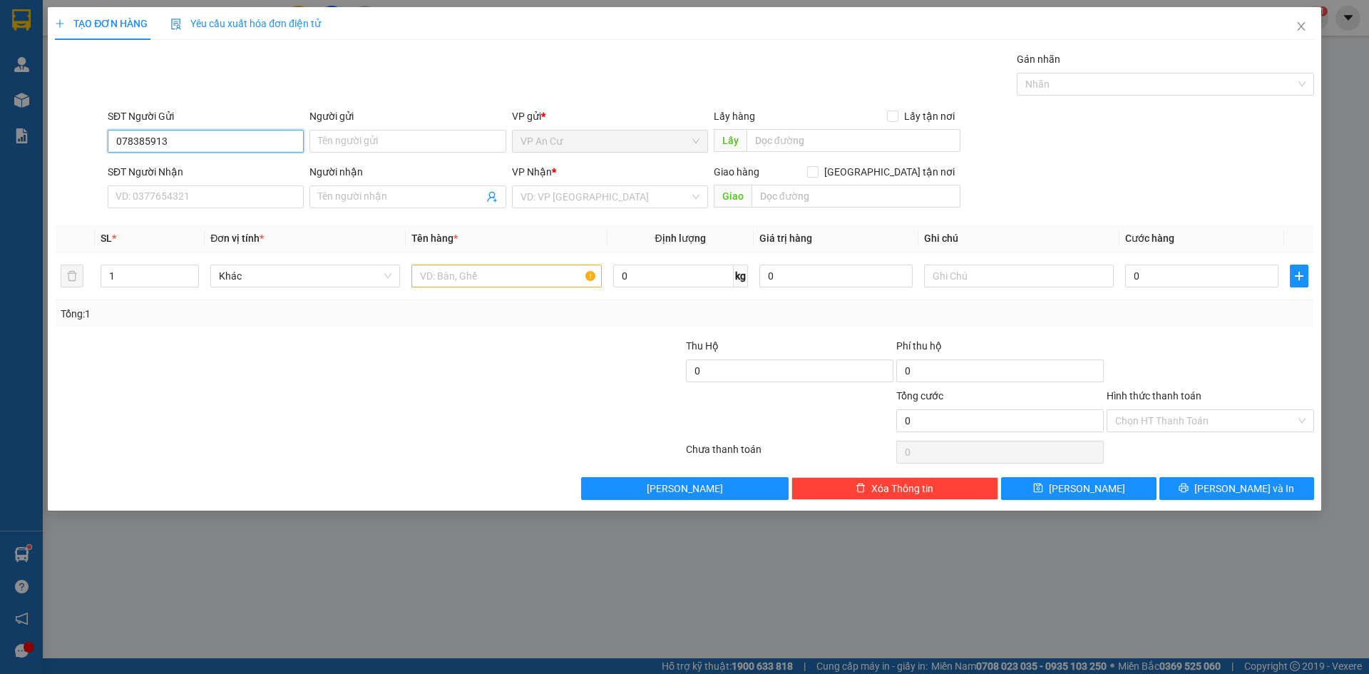
type input "0783859131"
click at [172, 170] on div "0783859131" at bounding box center [205, 170] width 179 height 16
type input "0903955507"
type input "NV BẢO HÀNH"
type input "28-30 TRẦN TRIỆU LUẬT,P6,Q TÂN BÌNH"
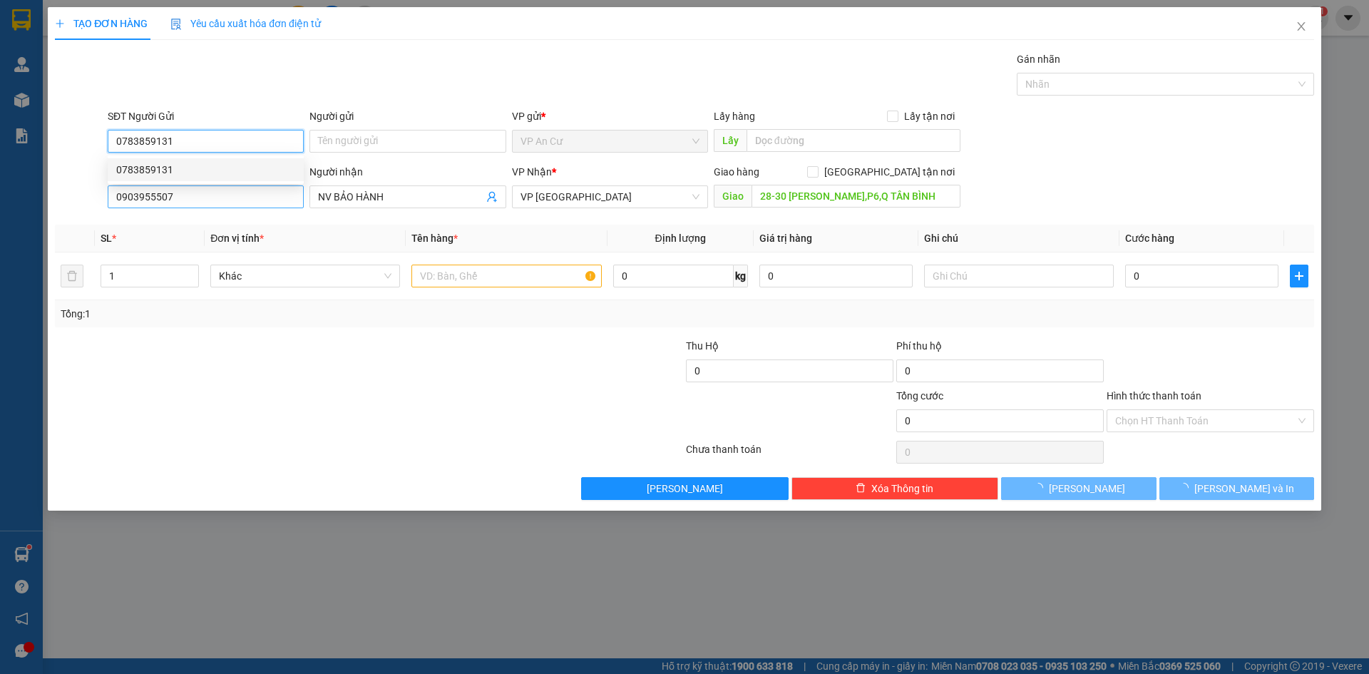
type input "60.000"
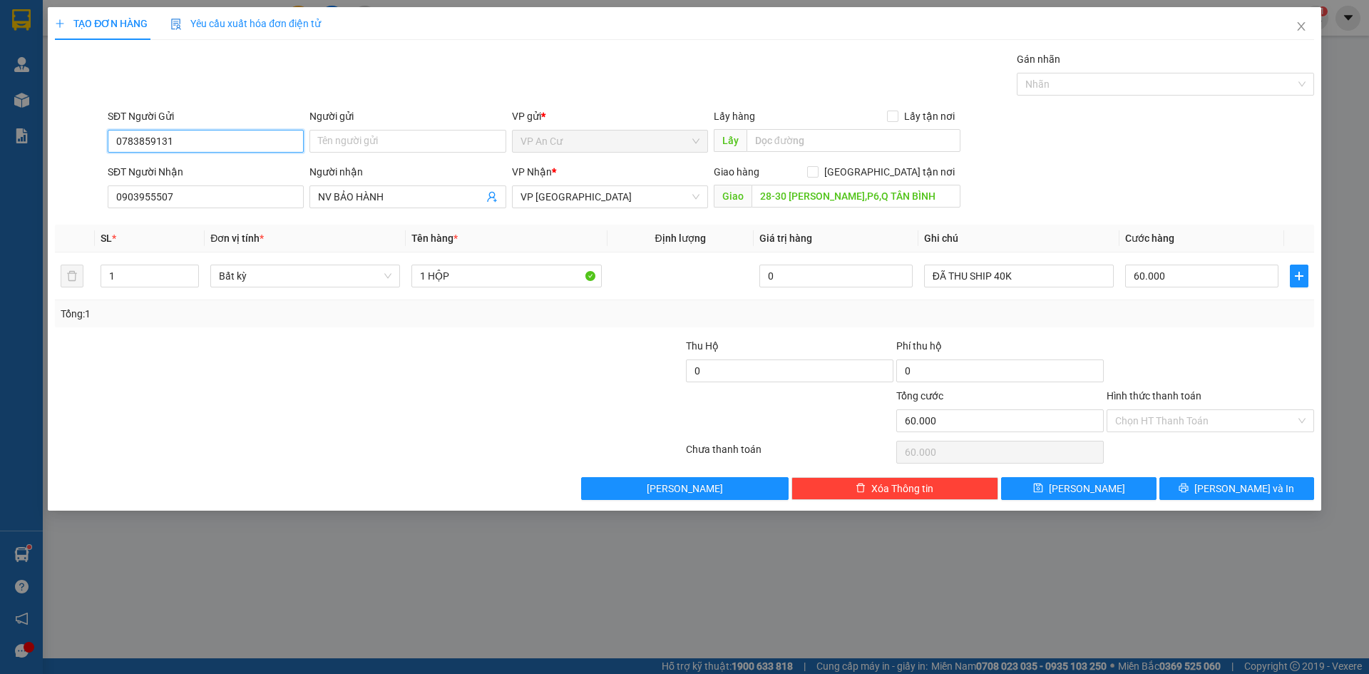
type input "0783859131"
click at [172, 214] on div "Transit Pickup Surcharge Ids Transit Deliver Surcharge Ids Transit Deliver Surc…" at bounding box center [684, 275] width 1259 height 448
click at [153, 199] on input "0903955507" at bounding box center [206, 196] width 196 height 23
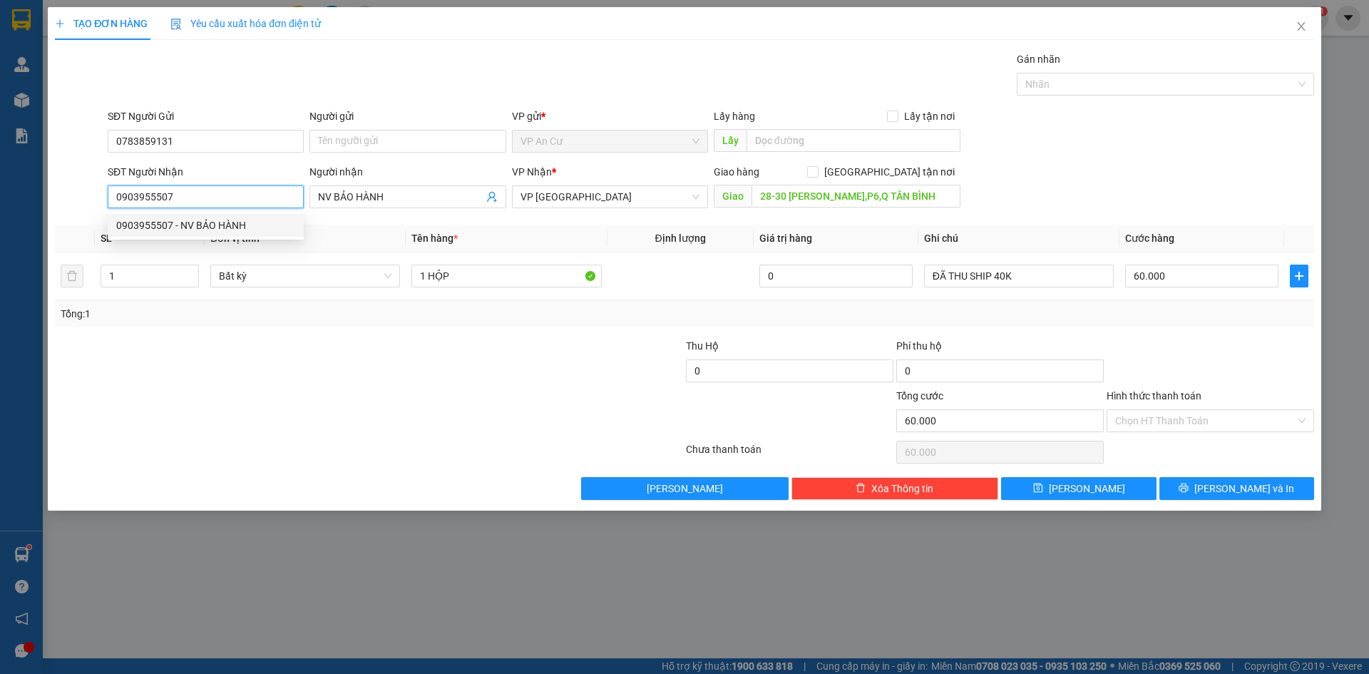
click at [153, 199] on input "0903955507" at bounding box center [206, 196] width 196 height 23
type input "0907098626"
click at [202, 224] on div "0907098626 - HOA" at bounding box center [205, 225] width 179 height 16
type input "HOA"
type input "20.000"
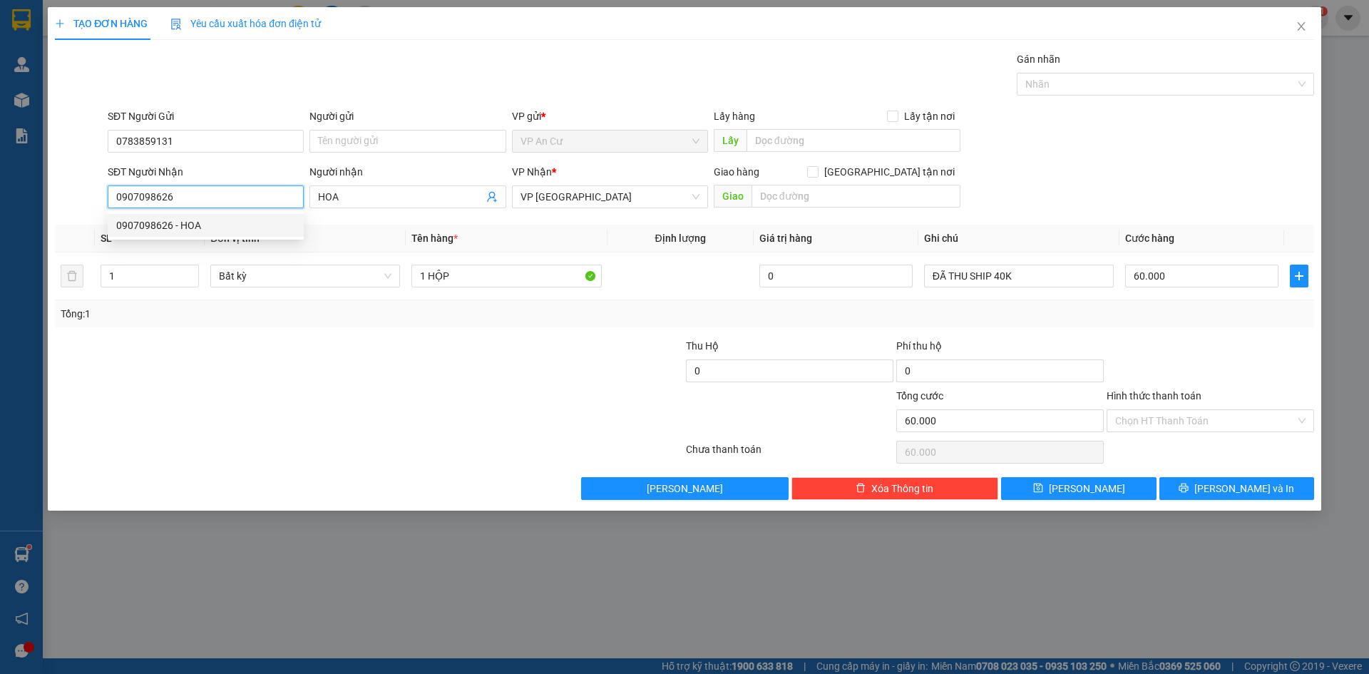
type input "20.000"
type input "0907098626"
click at [1168, 420] on input "Hình thức thanh toán" at bounding box center [1205, 420] width 180 height 21
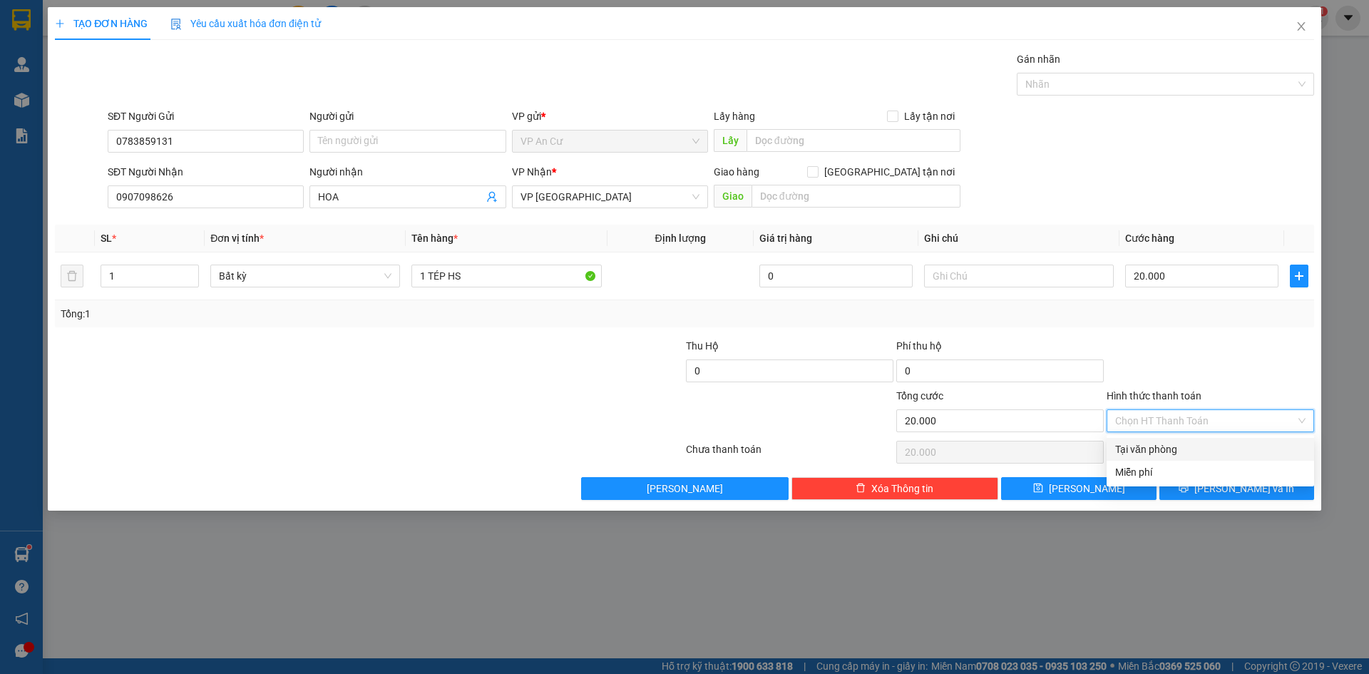
click at [1168, 448] on div "Tại văn phòng" at bounding box center [1210, 449] width 190 height 16
type input "0"
click at [1207, 488] on button "[PERSON_NAME] và In" at bounding box center [1236, 488] width 155 height 23
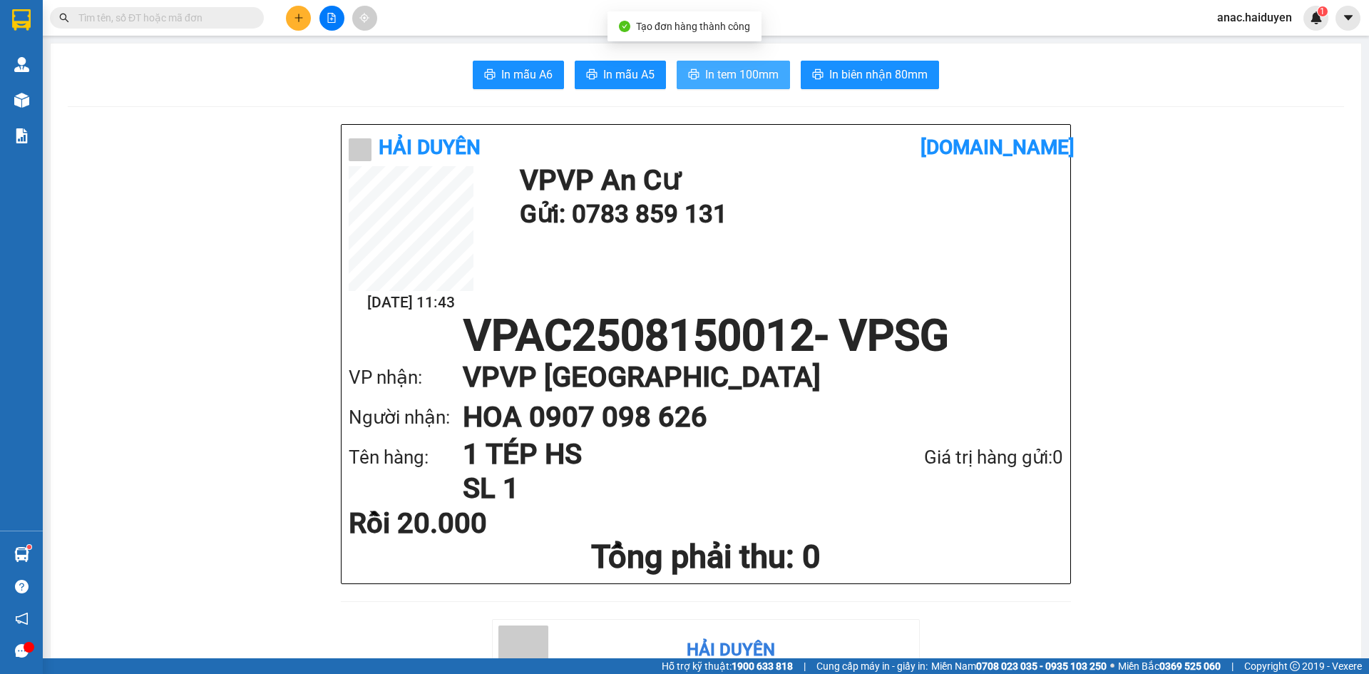
click at [755, 85] on button "In tem 100mm" at bounding box center [732, 75] width 113 height 29
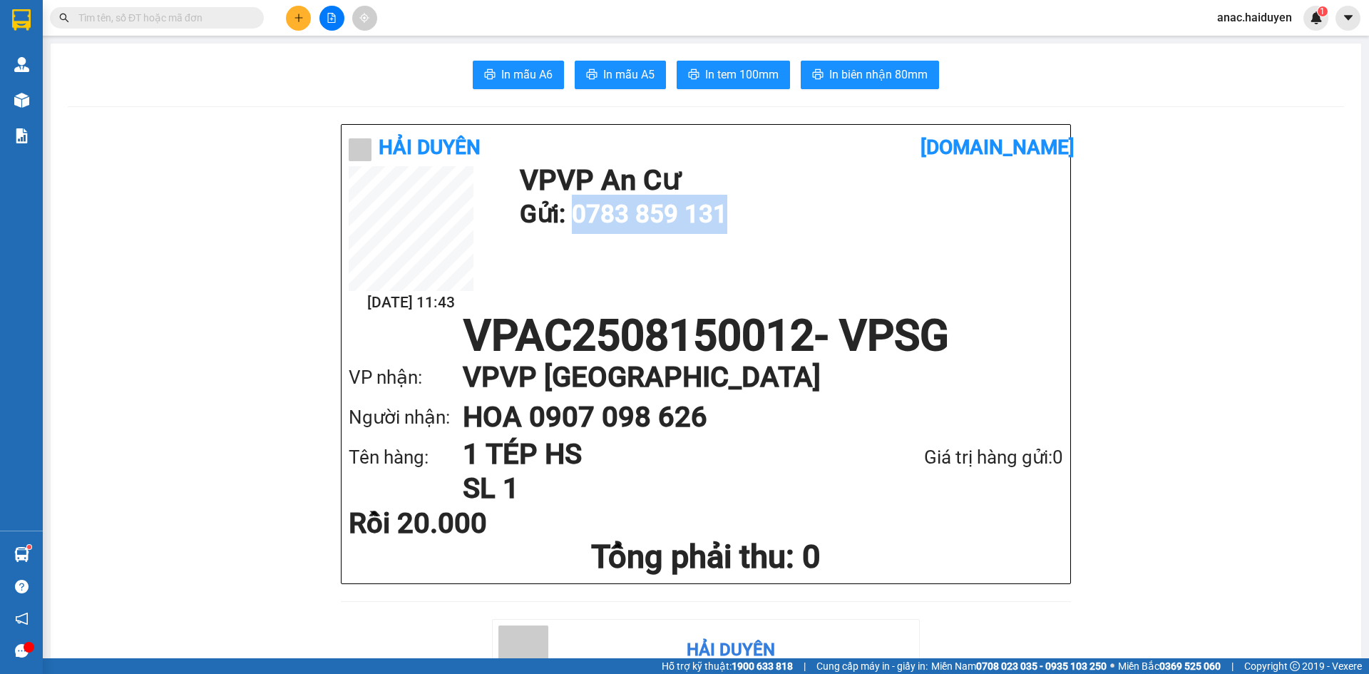
drag, startPoint x: 729, startPoint y: 211, endPoint x: 574, endPoint y: 223, distance: 155.9
click at [574, 223] on h1 "Gửi: 0783 859 131" at bounding box center [788, 214] width 536 height 39
copy h1 "0783 859 131"
click at [292, 14] on button at bounding box center [298, 18] width 25 height 25
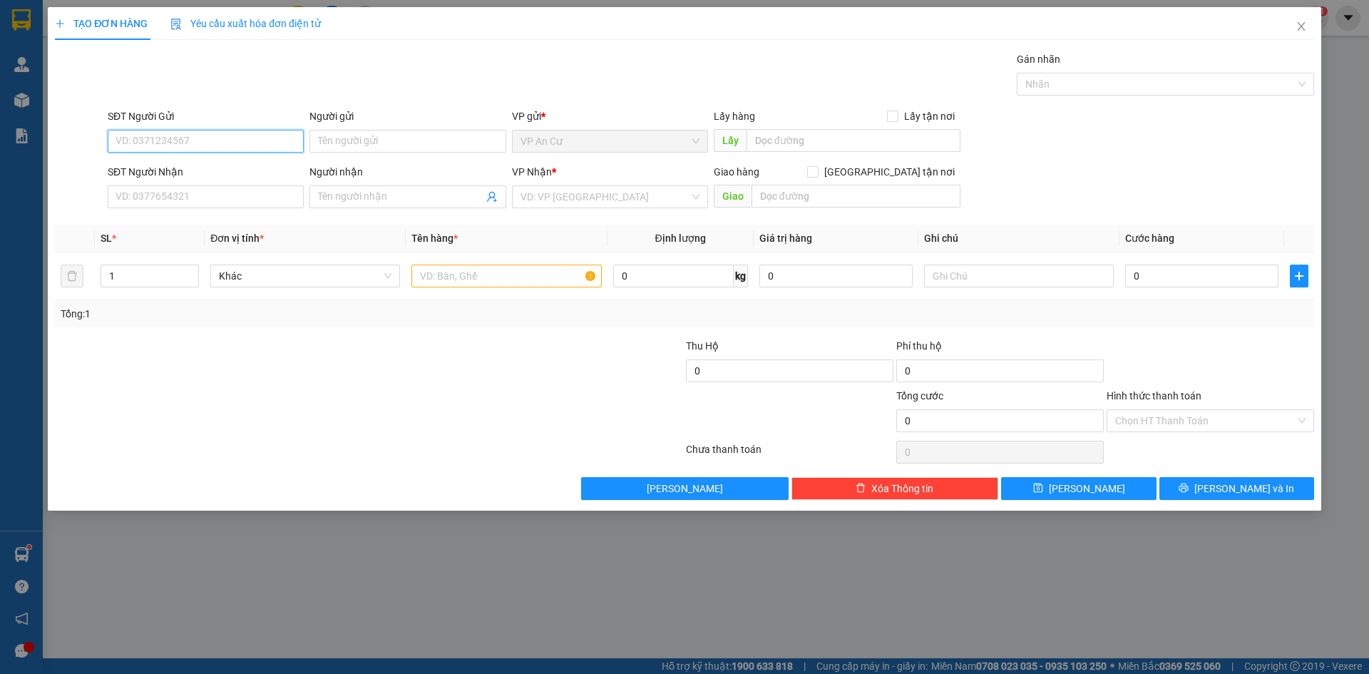
paste input "0783 859 131"
click at [160, 148] on input "0783 859 131" at bounding box center [206, 141] width 196 height 23
click at [139, 145] on input "0783 859131" at bounding box center [206, 141] width 196 height 23
click at [142, 144] on input "0783 859131" at bounding box center [206, 141] width 196 height 23
type input "0783859131"
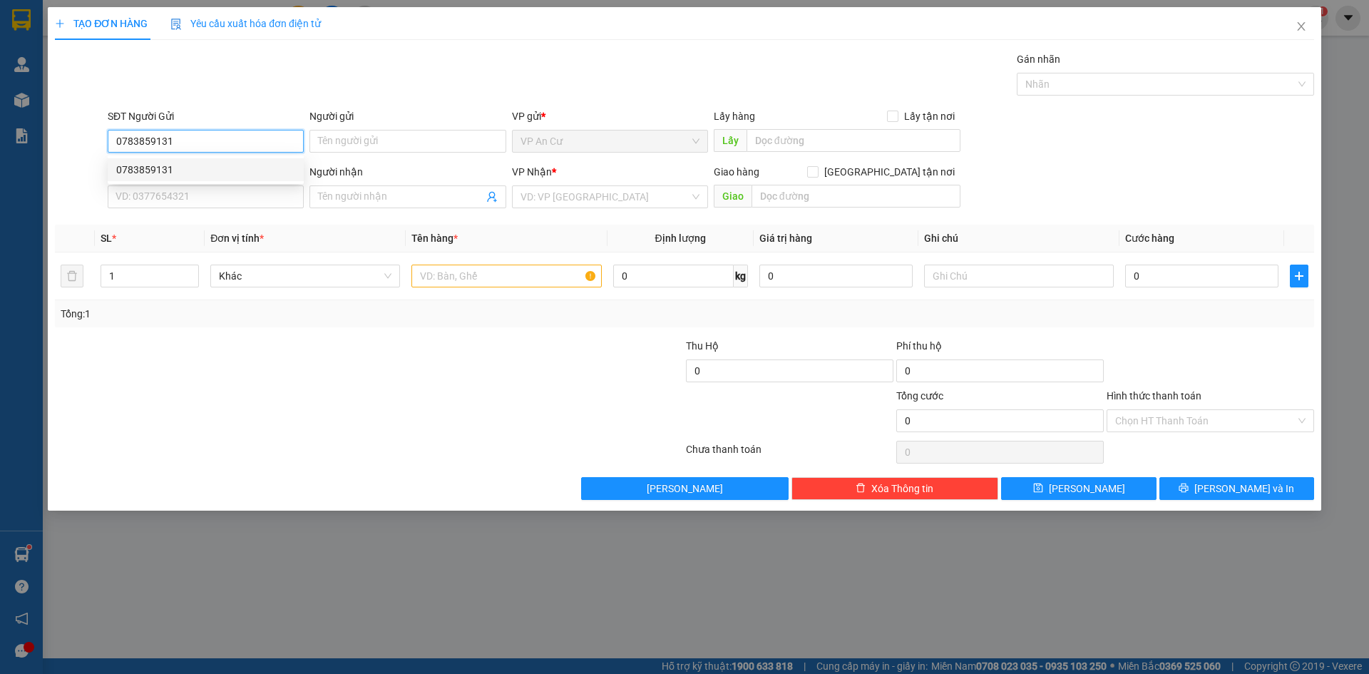
click at [153, 163] on div "0783859131" at bounding box center [205, 170] width 179 height 16
type input "0907098626"
type input "HOA"
type input "20.000"
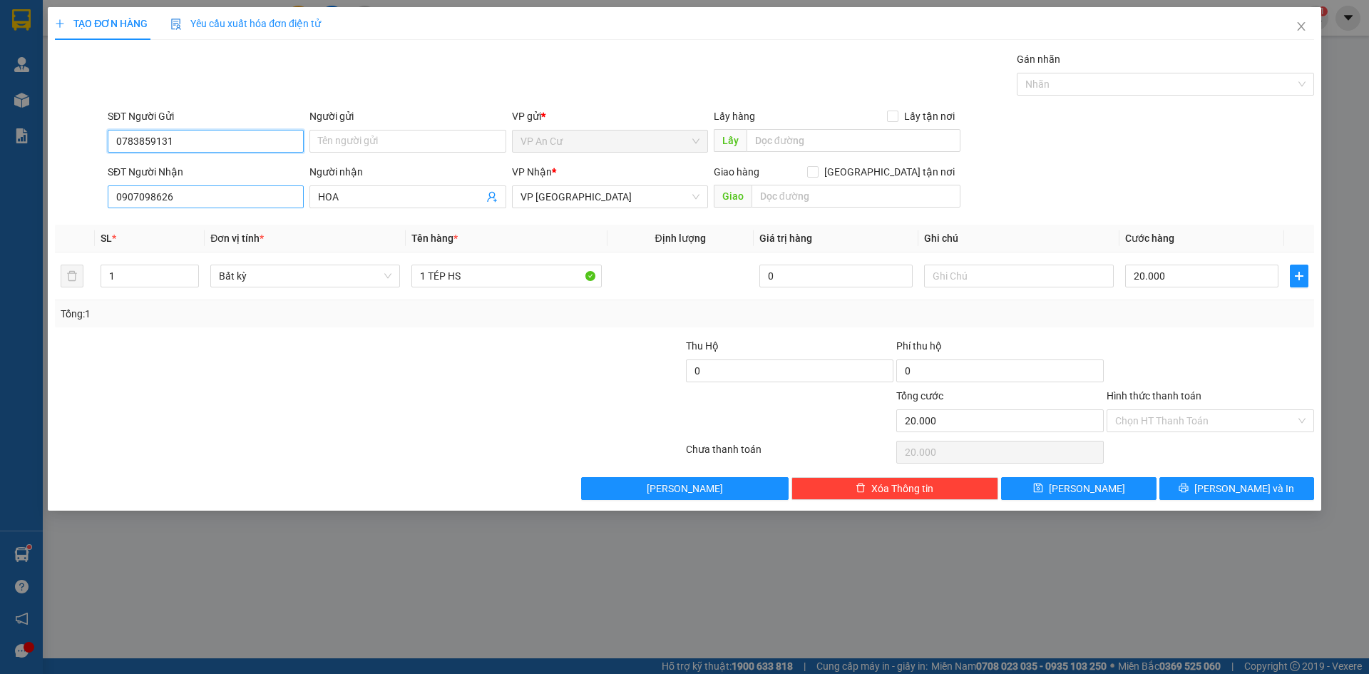
type input "0783859131"
click at [156, 197] on input "0907098626" at bounding box center [206, 196] width 196 height 23
type input "0903955507"
click at [227, 226] on div "0903955507 - NV BẢO HÀNH" at bounding box center [205, 225] width 179 height 16
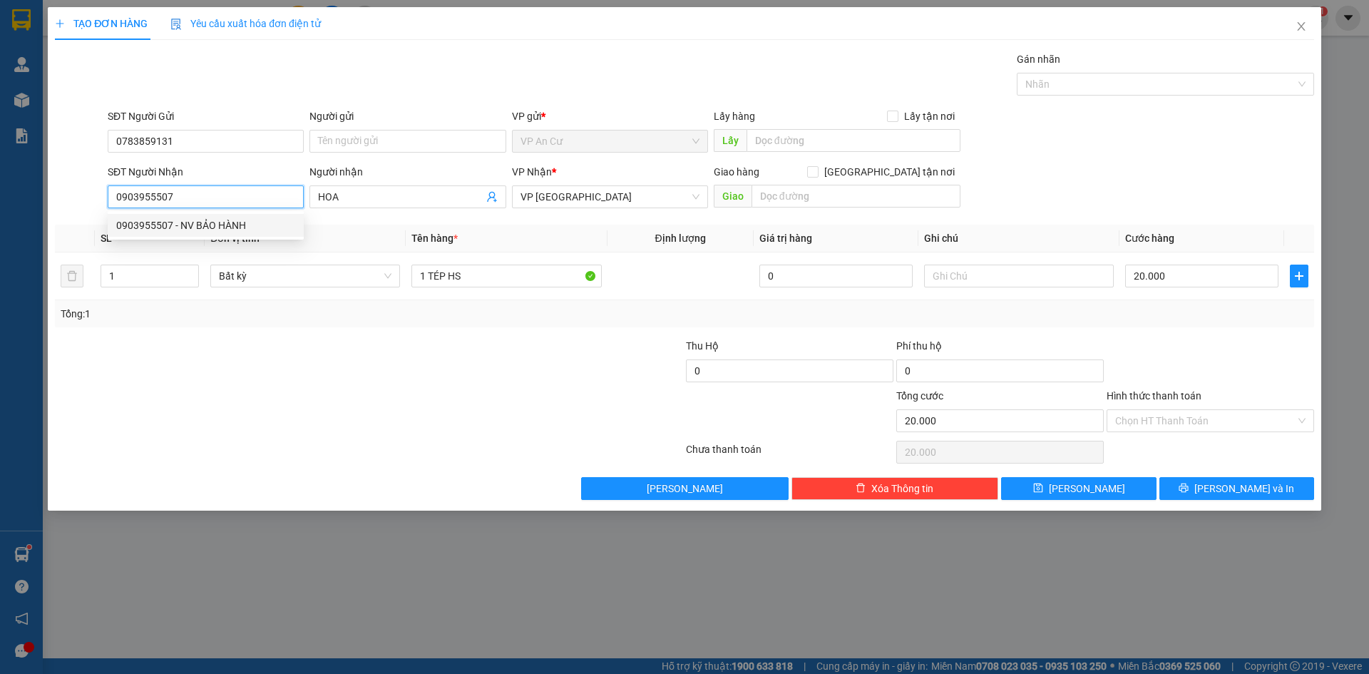
type input "NV BẢO HÀNH"
type input "28-30 TRẦN TRIỆU LUẬT,P6,Q TÂN BÌNH"
type input "60.000"
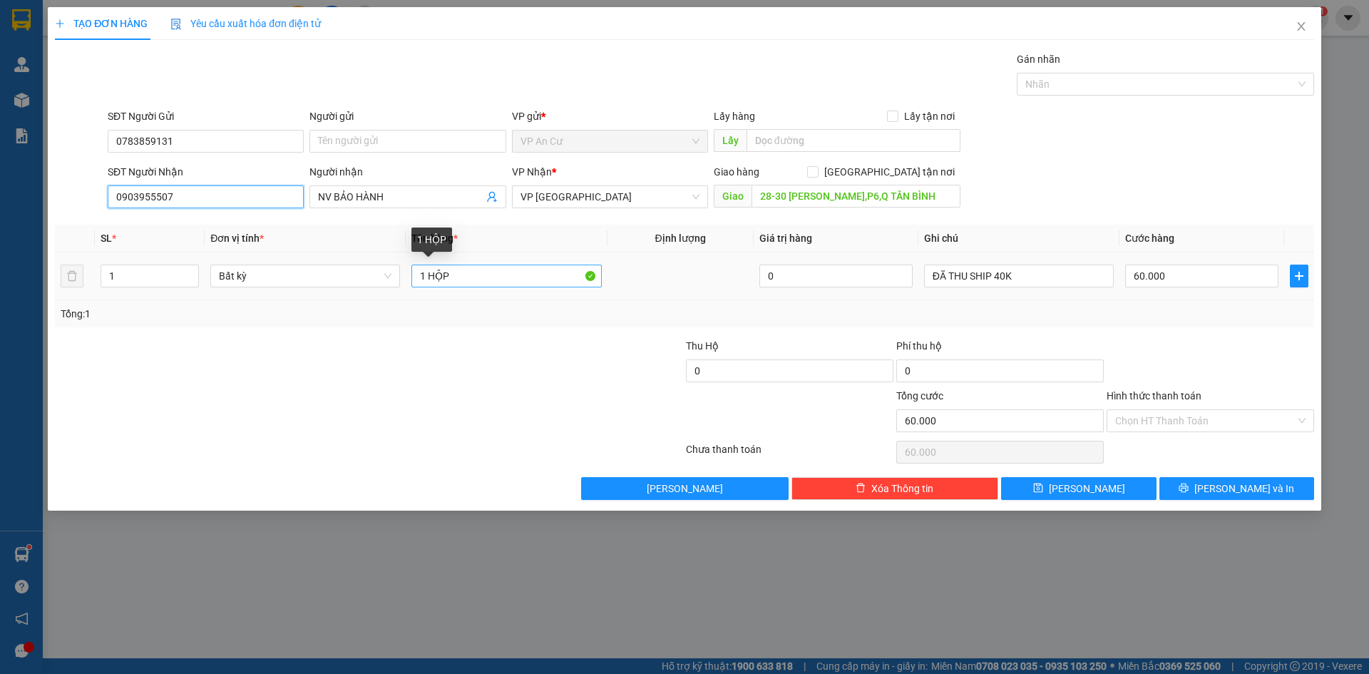
type input "0903955507"
drag, startPoint x: 430, startPoint y: 277, endPoint x: 443, endPoint y: 277, distance: 13.5
click at [443, 277] on input "1 HỘP" at bounding box center [506, 275] width 190 height 23
click at [532, 277] on input "1 THÙNG TO NHẸ TAY P" at bounding box center [506, 275] width 190 height 23
type input "1 THÙNG TO NHẸ TAY P"
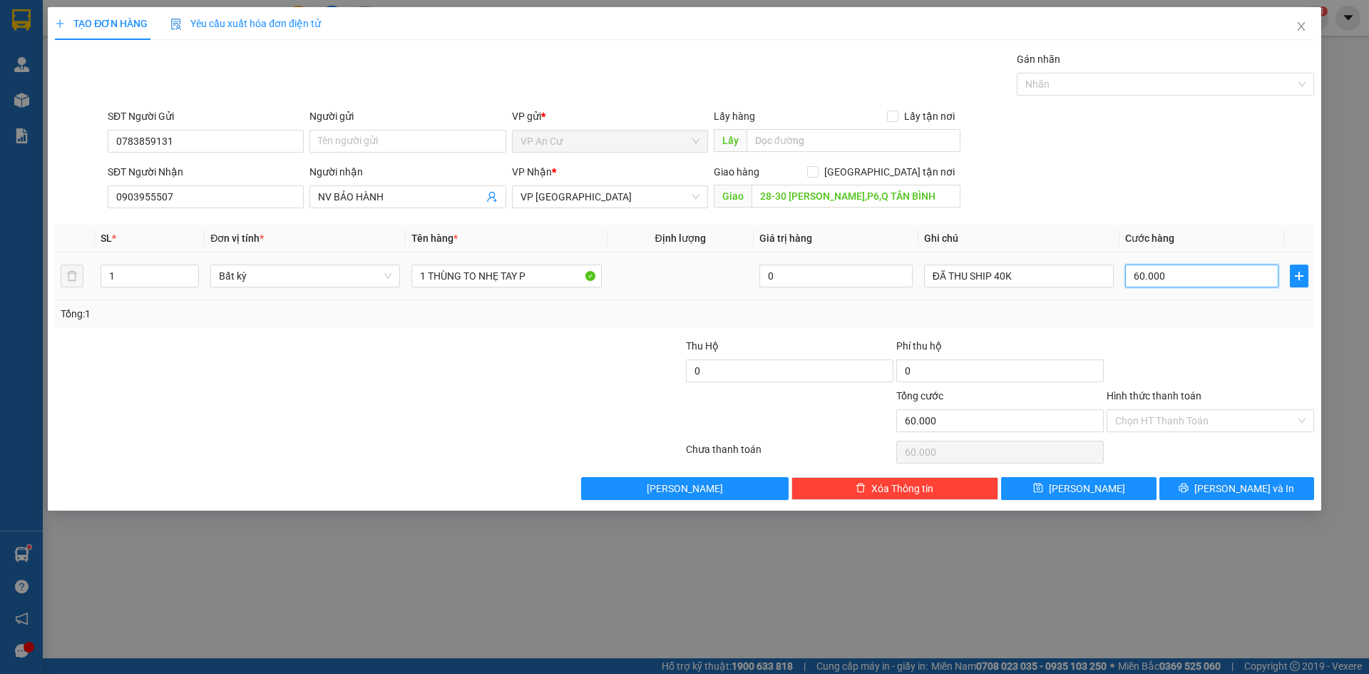
click at [1172, 279] on input "60.000" at bounding box center [1201, 275] width 153 height 23
type input "7"
type input "70"
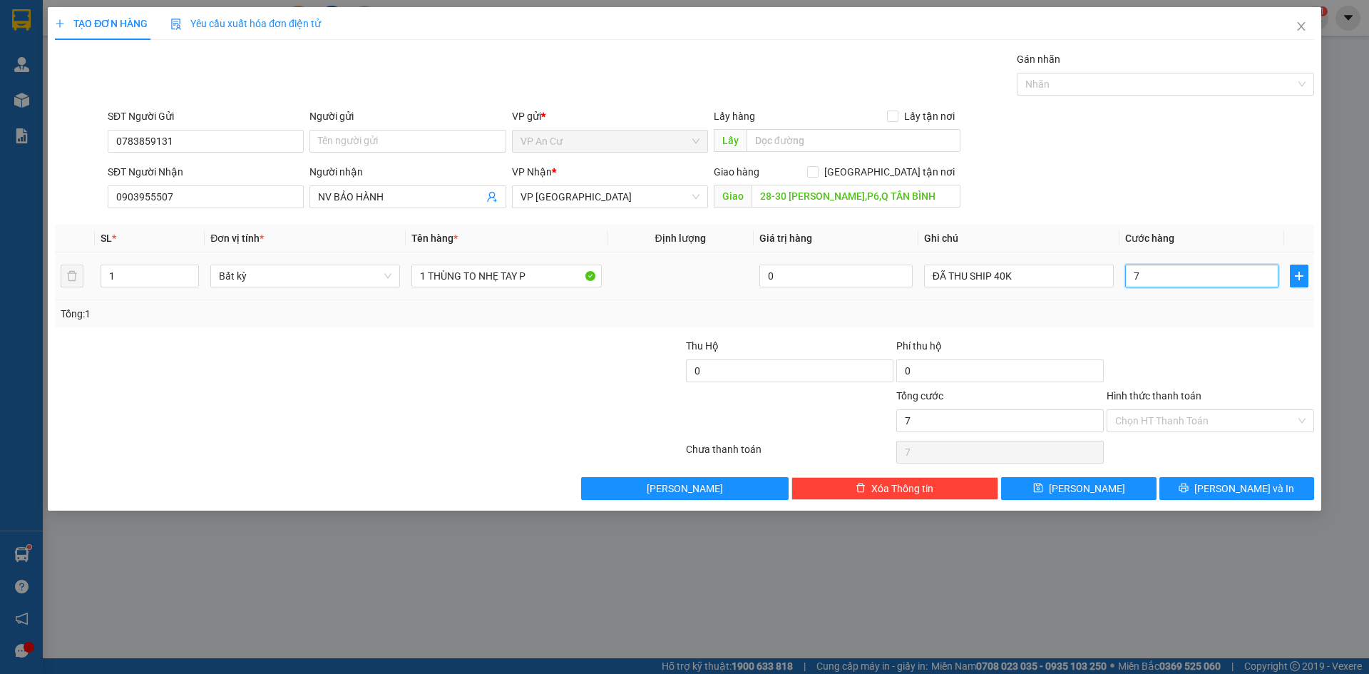
type input "70"
type input "70.000"
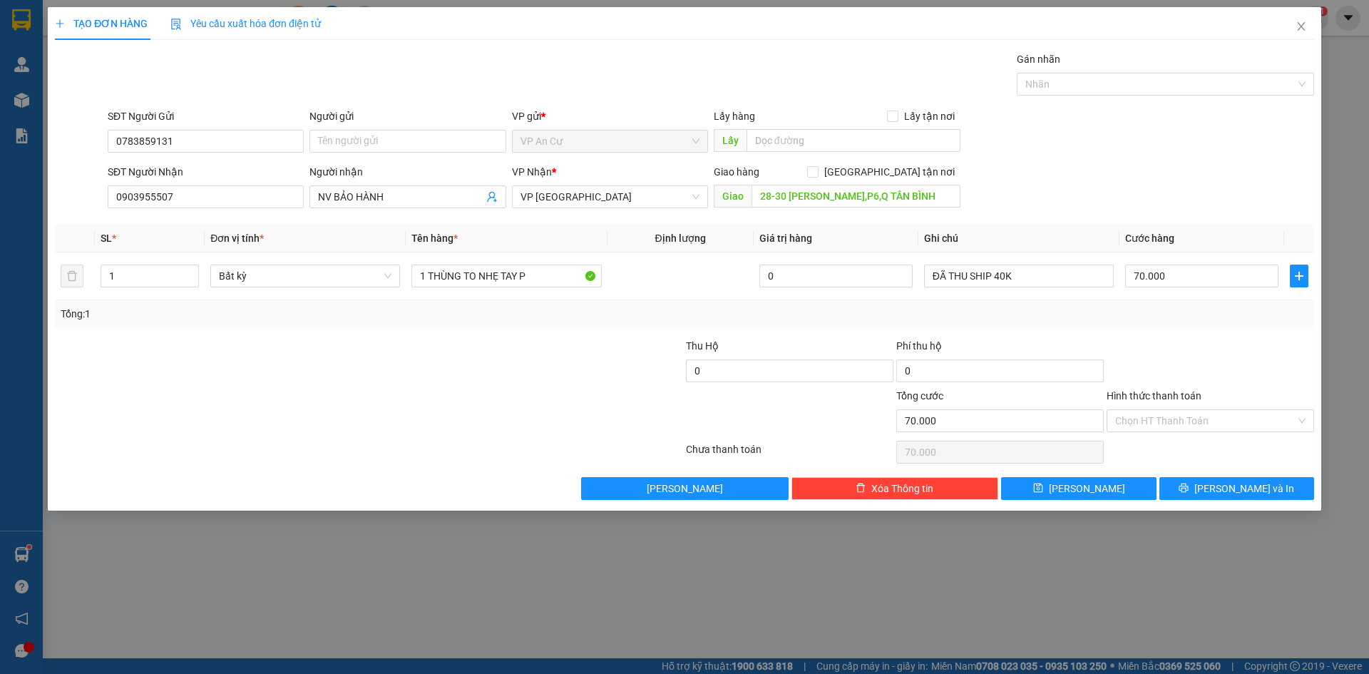
click at [1195, 338] on div at bounding box center [1210, 363] width 210 height 50
click at [1213, 418] on input "Hình thức thanh toán" at bounding box center [1205, 420] width 180 height 21
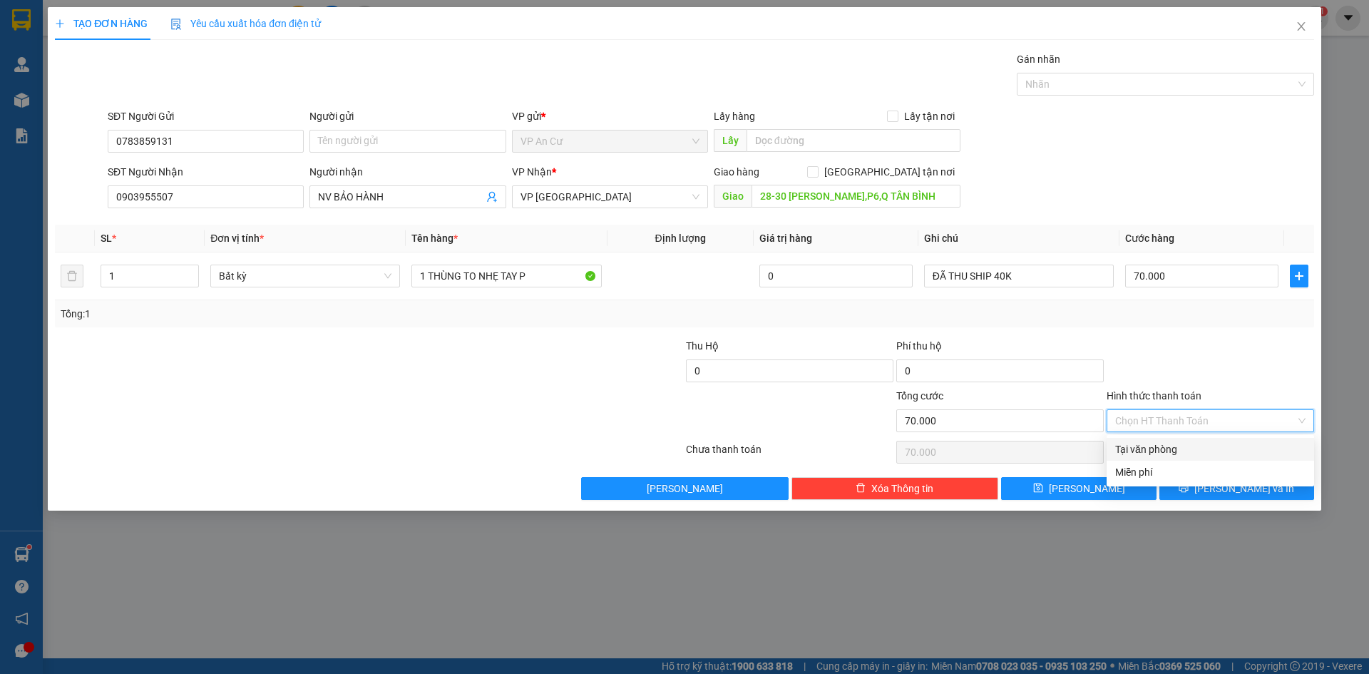
click at [1208, 450] on div "Tại văn phòng" at bounding box center [1210, 449] width 190 height 16
type input "0"
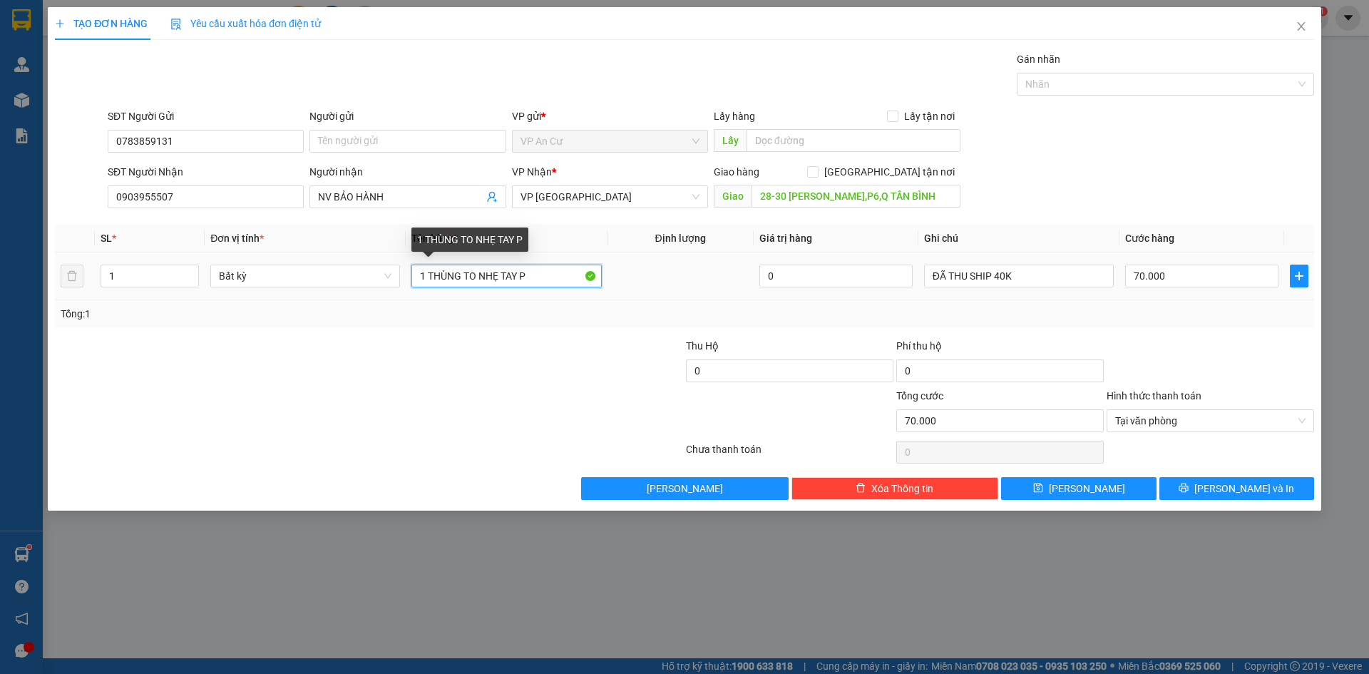
click at [536, 278] on input "1 THÙNG TO NHẸ TAY P" at bounding box center [506, 275] width 190 height 23
type input "1 THÙNG TO NHẸ TAY"
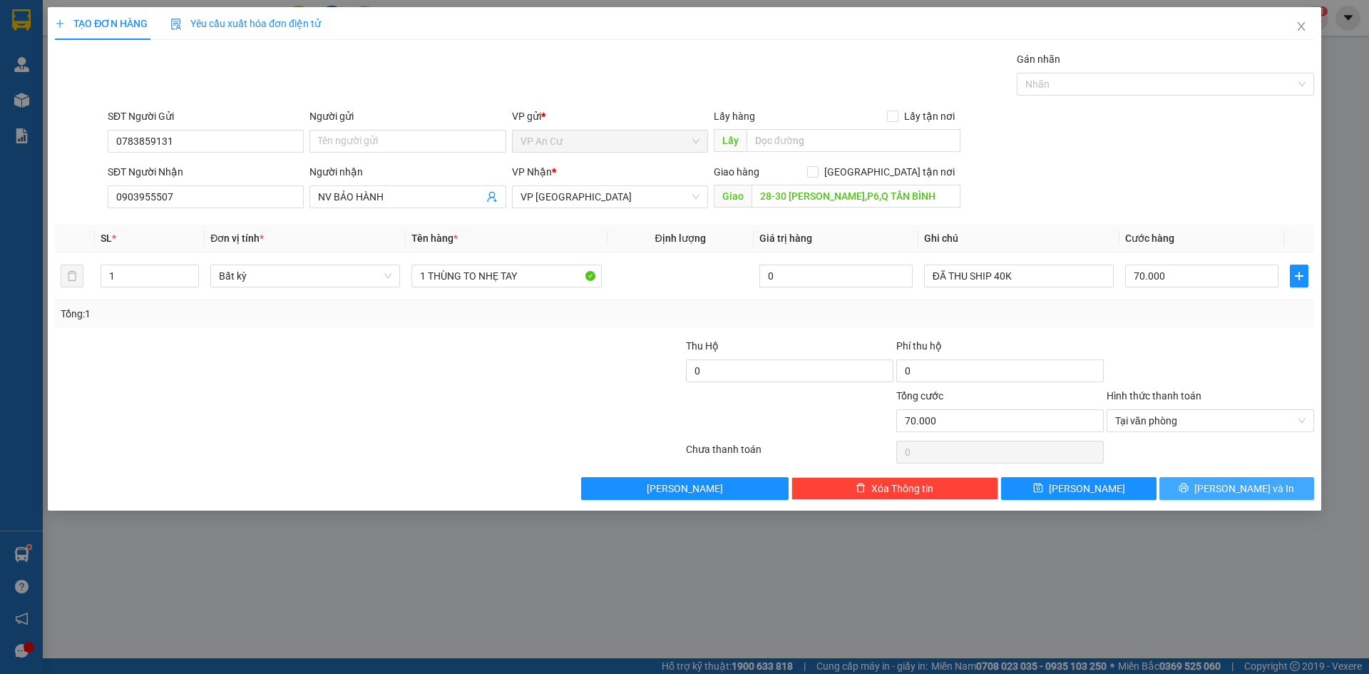
click at [1188, 485] on icon "printer" at bounding box center [1183, 488] width 10 height 10
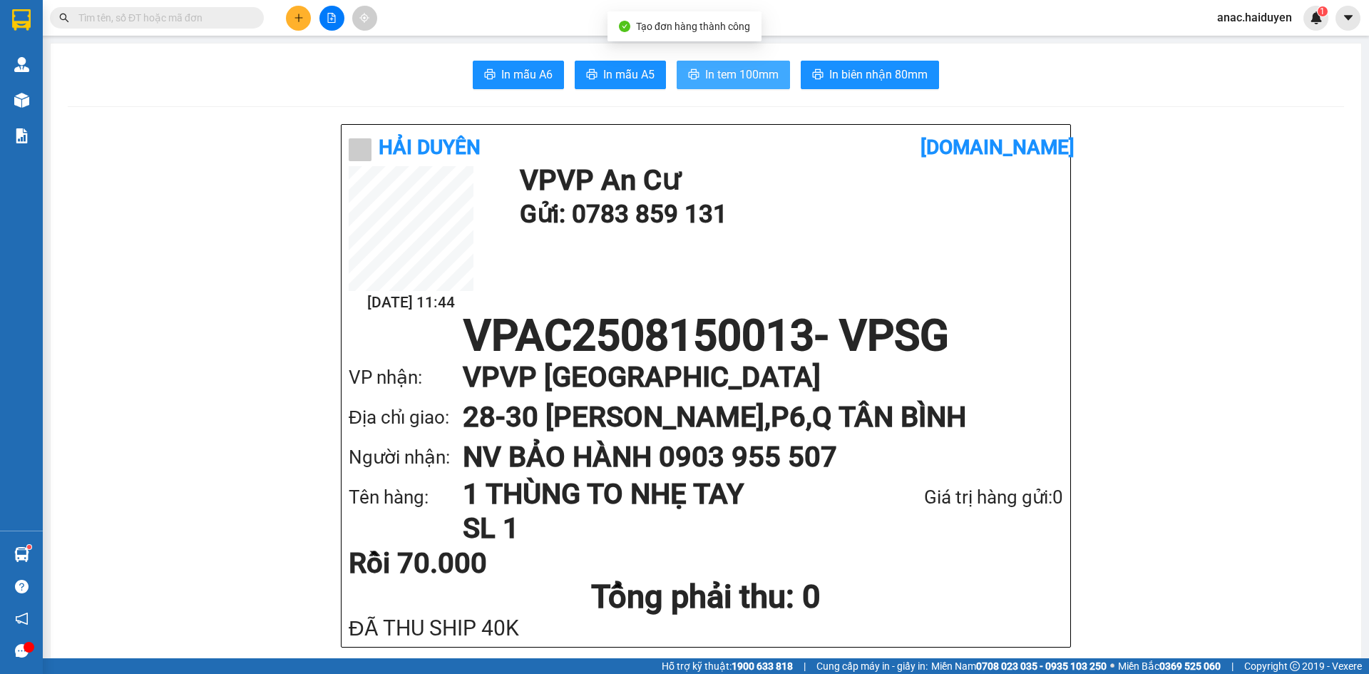
click at [723, 73] on span "In tem 100mm" at bounding box center [741, 75] width 73 height 18
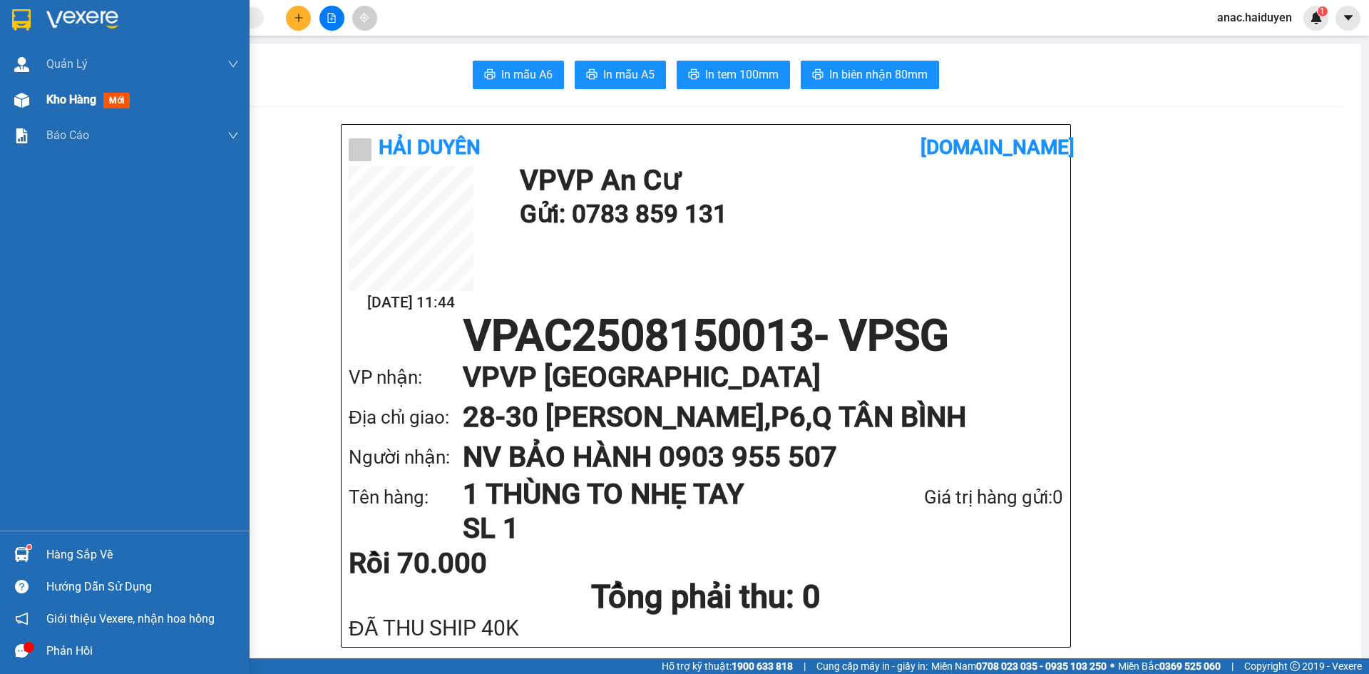
click at [80, 108] on div "Kho hàng mới" at bounding box center [142, 100] width 192 height 36
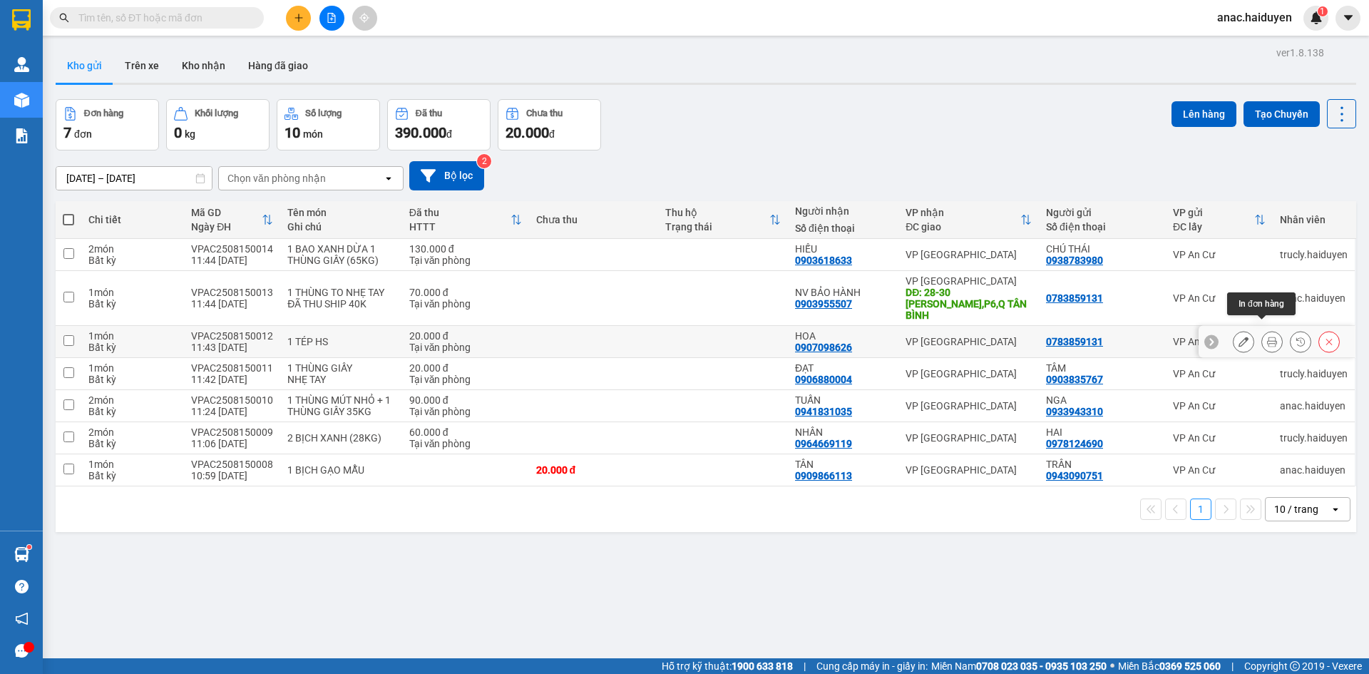
click at [1267, 336] on icon at bounding box center [1272, 341] width 10 height 10
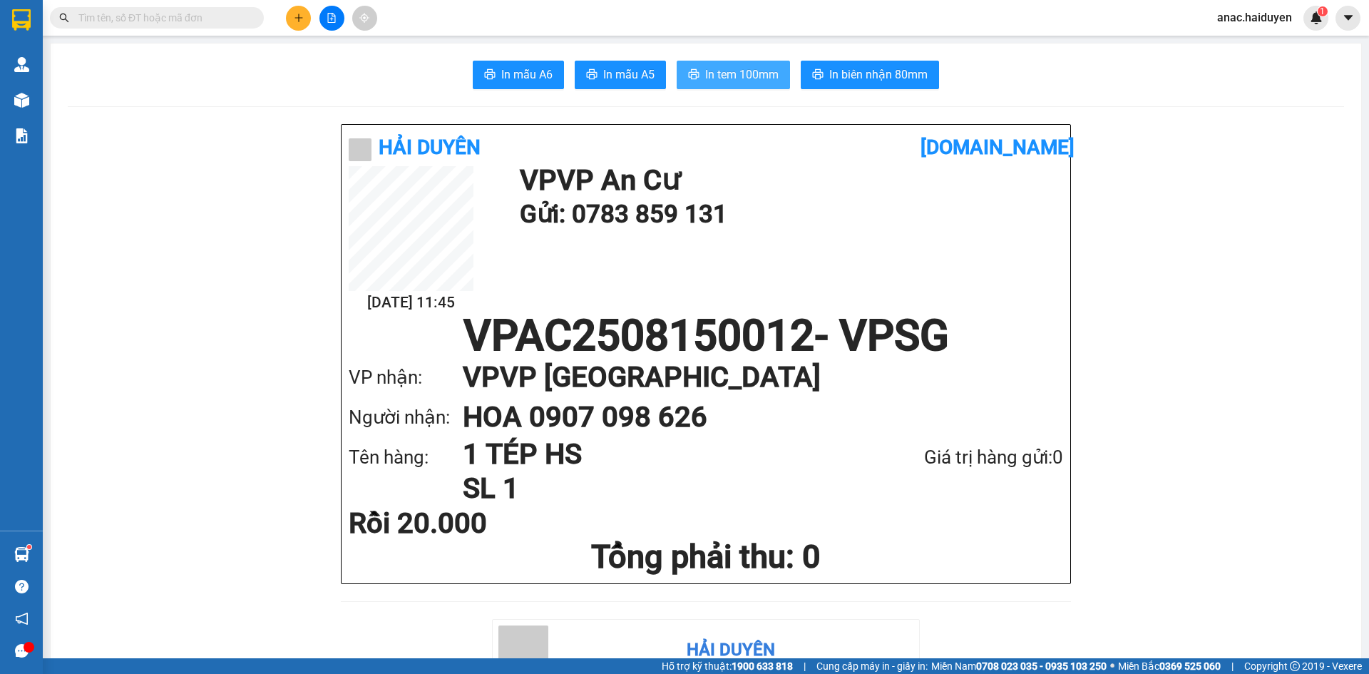
click at [738, 83] on span "In tem 100mm" at bounding box center [741, 75] width 73 height 18
click at [758, 66] on span "In tem 100mm" at bounding box center [741, 75] width 73 height 18
click at [290, 19] on button at bounding box center [298, 18] width 25 height 25
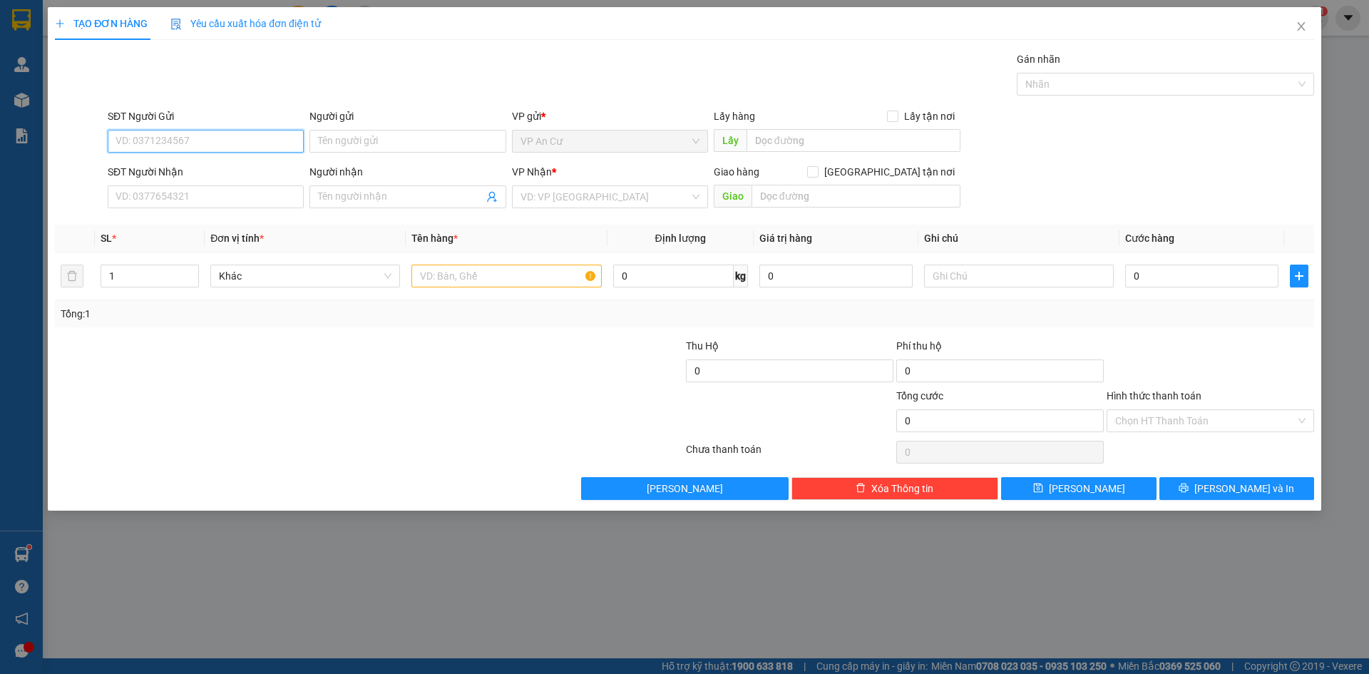
drag, startPoint x: 224, startPoint y: 148, endPoint x: 118, endPoint y: 157, distance: 106.6
click at [220, 145] on input "SĐT Người Gửi" at bounding box center [206, 141] width 196 height 23
type input "0377633743"
click at [199, 167] on div "0377633743 - CÔ NGA" at bounding box center [205, 170] width 179 height 16
type input "CÔ NGA"
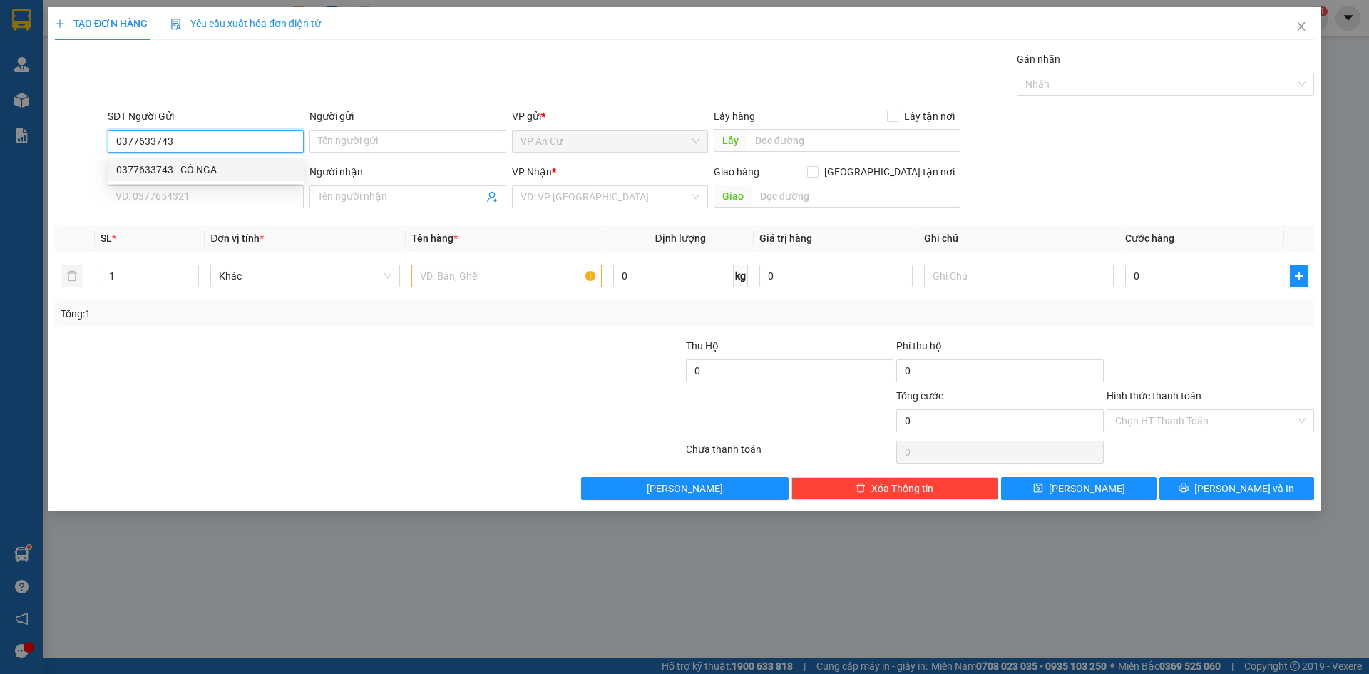
type input "0989629092"
type input "THUẦN"
type input "20.000"
type input "0377633743"
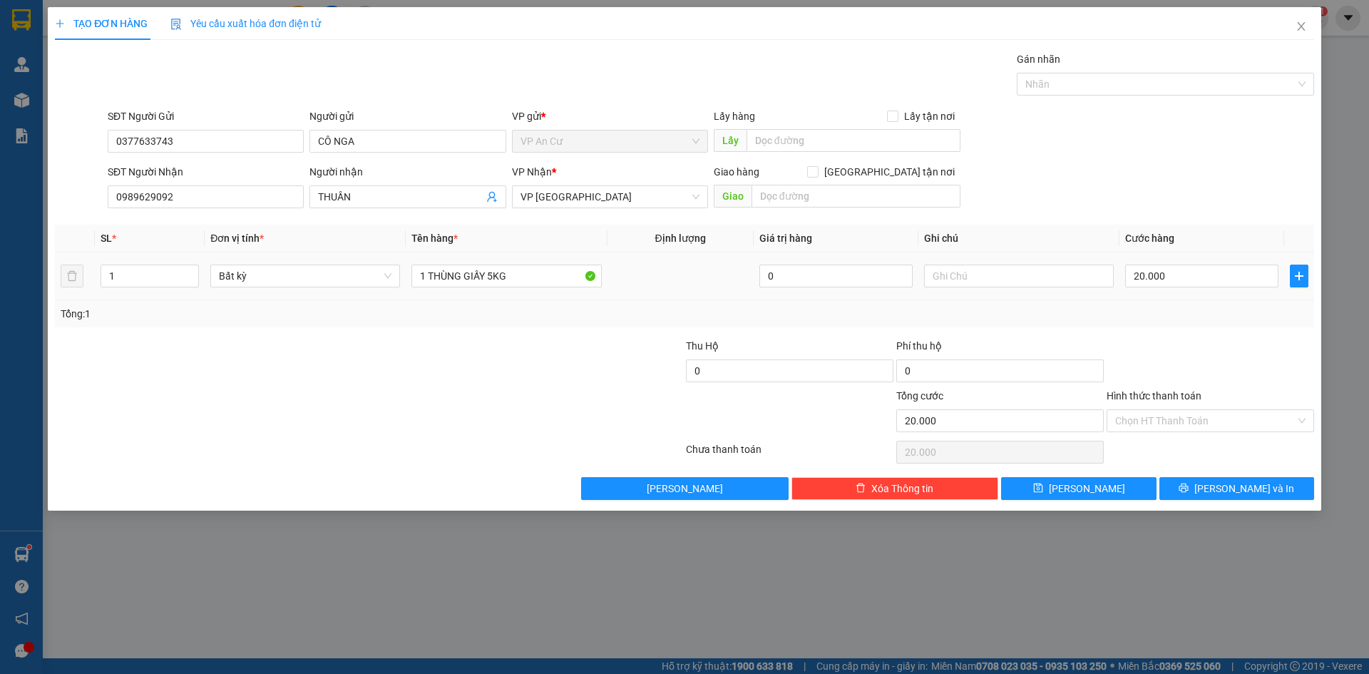
drag, startPoint x: 411, startPoint y: 367, endPoint x: 232, endPoint y: 264, distance: 207.2
click at [411, 367] on div at bounding box center [263, 363] width 421 height 50
type input "2"
click at [193, 270] on icon "up" at bounding box center [191, 272] width 5 height 5
click at [423, 323] on div "Tổng: 2" at bounding box center [684, 313] width 1259 height 27
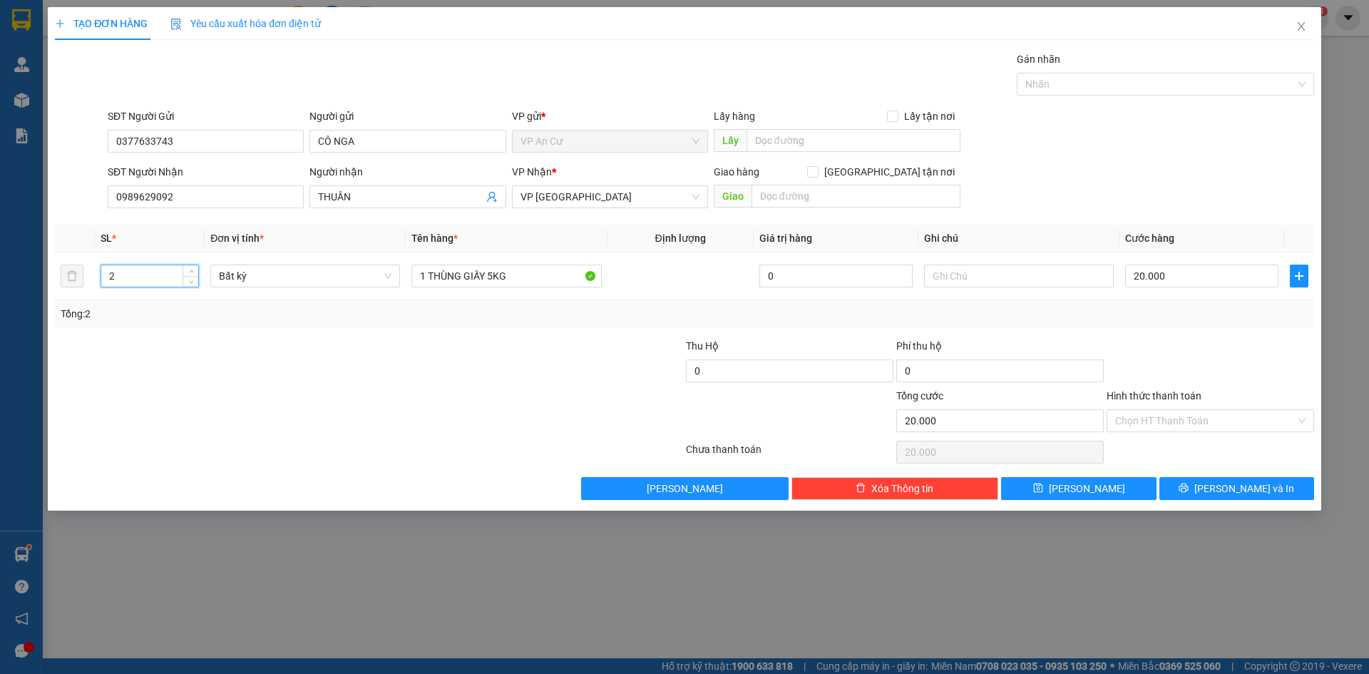
type input "0"
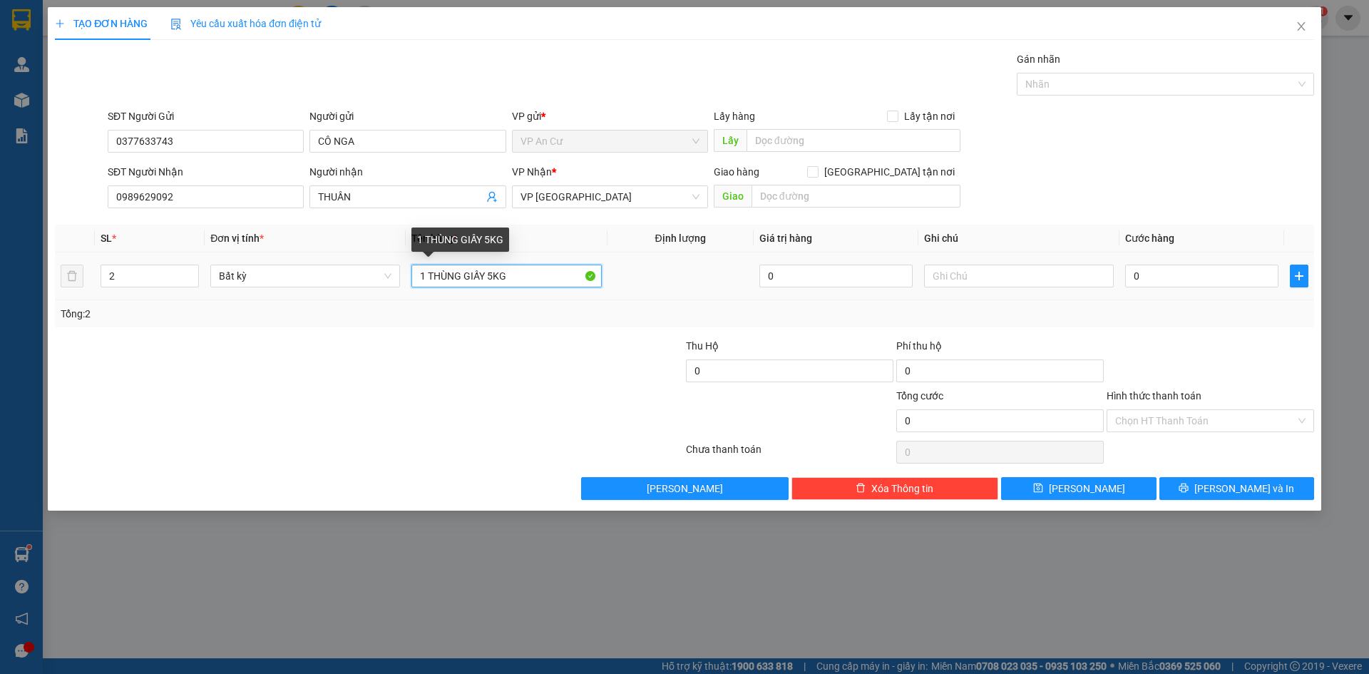
click at [427, 277] on input "1 THÙNG GIẤY 5KG" at bounding box center [506, 275] width 190 height 23
click at [456, 339] on div at bounding box center [263, 363] width 421 height 50
click at [430, 344] on div at bounding box center [263, 363] width 421 height 50
click at [429, 274] on input "1 THÙNG GIẤY 5KG" at bounding box center [506, 275] width 190 height 23
click at [535, 280] on input "1 THÙNG GIẤY 5KG" at bounding box center [506, 275] width 190 height 23
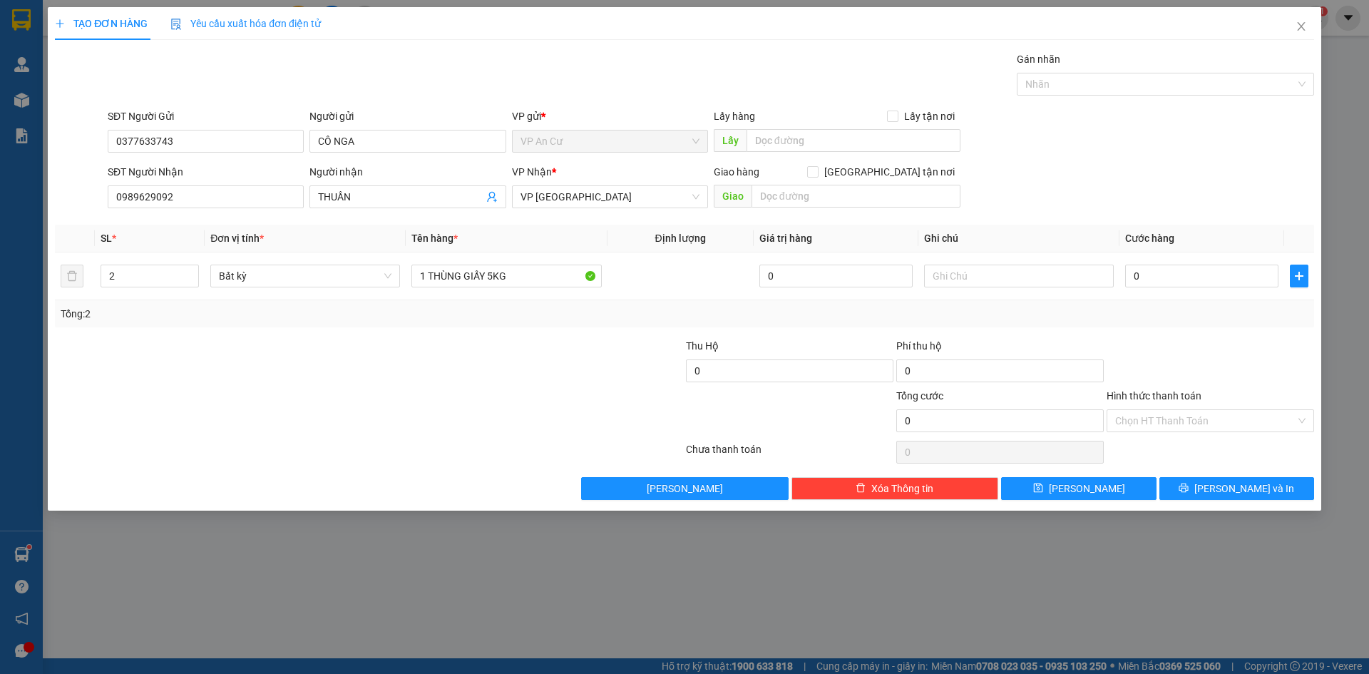
click at [453, 374] on div at bounding box center [263, 363] width 421 height 50
click at [432, 276] on input "1 THÙNG GIẤY 5KG" at bounding box center [506, 275] width 190 height 23
drag, startPoint x: 489, startPoint y: 278, endPoint x: 533, endPoint y: 280, distance: 44.2
click at [531, 279] on input "1 THÙNG GIẤY 5KG" at bounding box center [506, 275] width 190 height 23
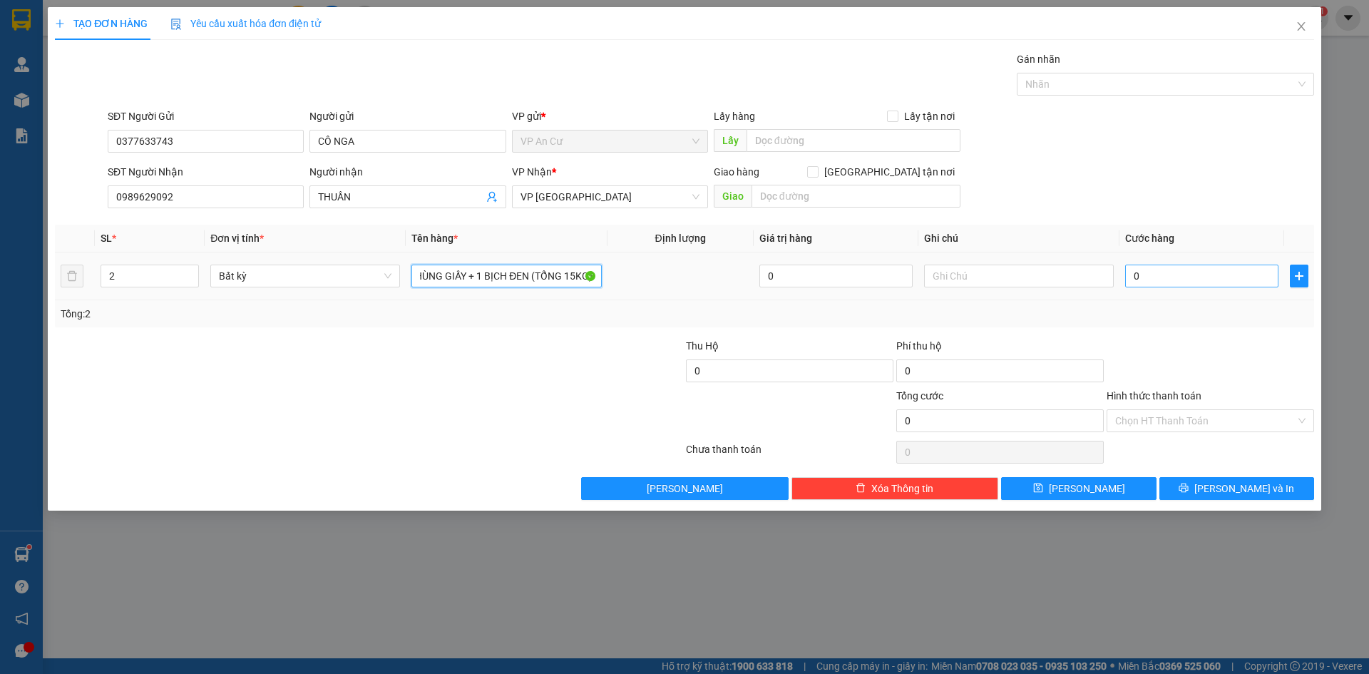
type input "1 THÙNG GIẤY + 1 BỊCH ĐEN (TỔNG 15KG)"
click at [1170, 272] on input "0" at bounding box center [1201, 275] width 153 height 23
type input "3"
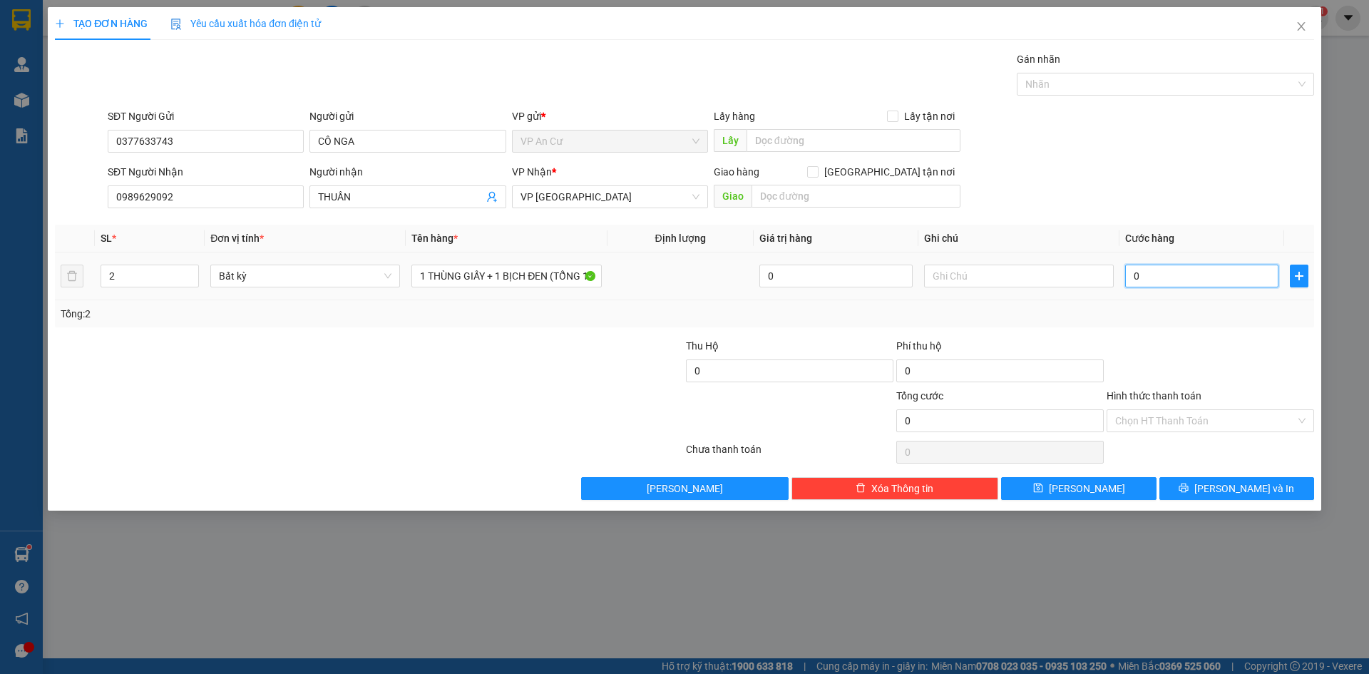
type input "3"
type input "30"
type input "30.000"
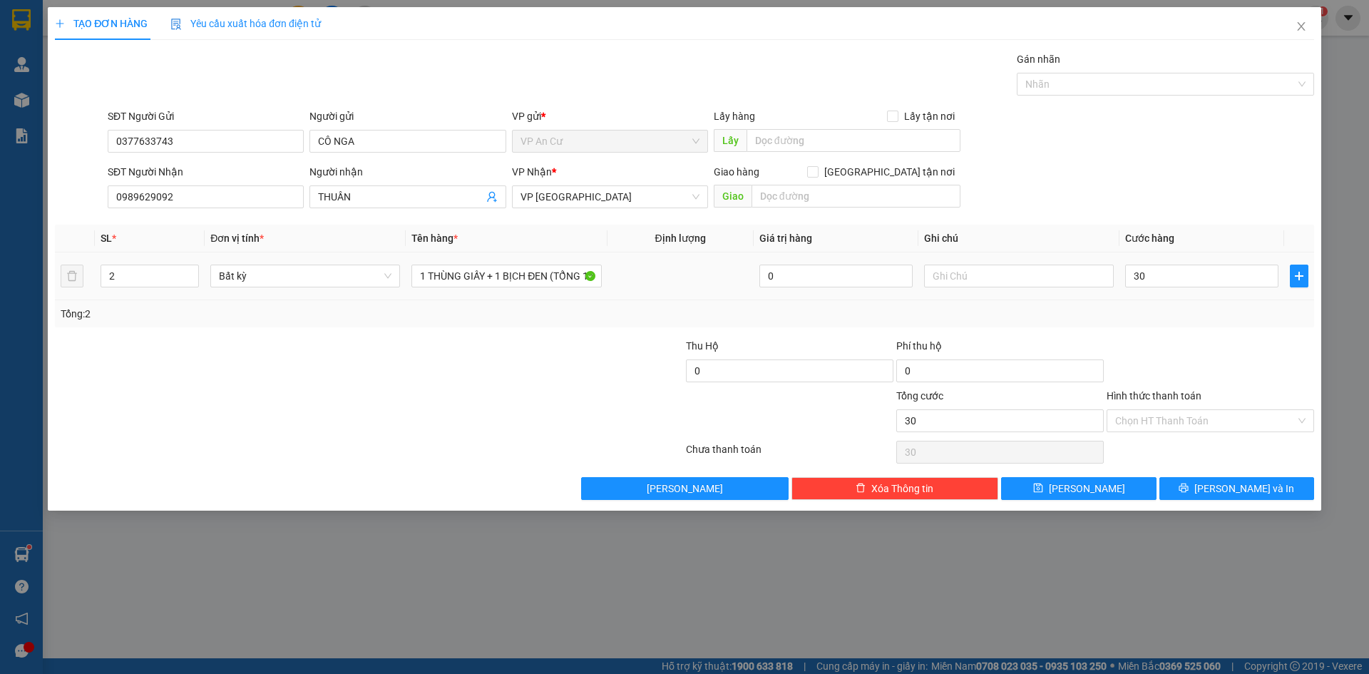
type input "30.000"
click at [1178, 315] on div "Tổng: 2" at bounding box center [684, 314] width 1247 height 16
click at [1193, 419] on input "Hình thức thanh toán" at bounding box center [1205, 420] width 180 height 21
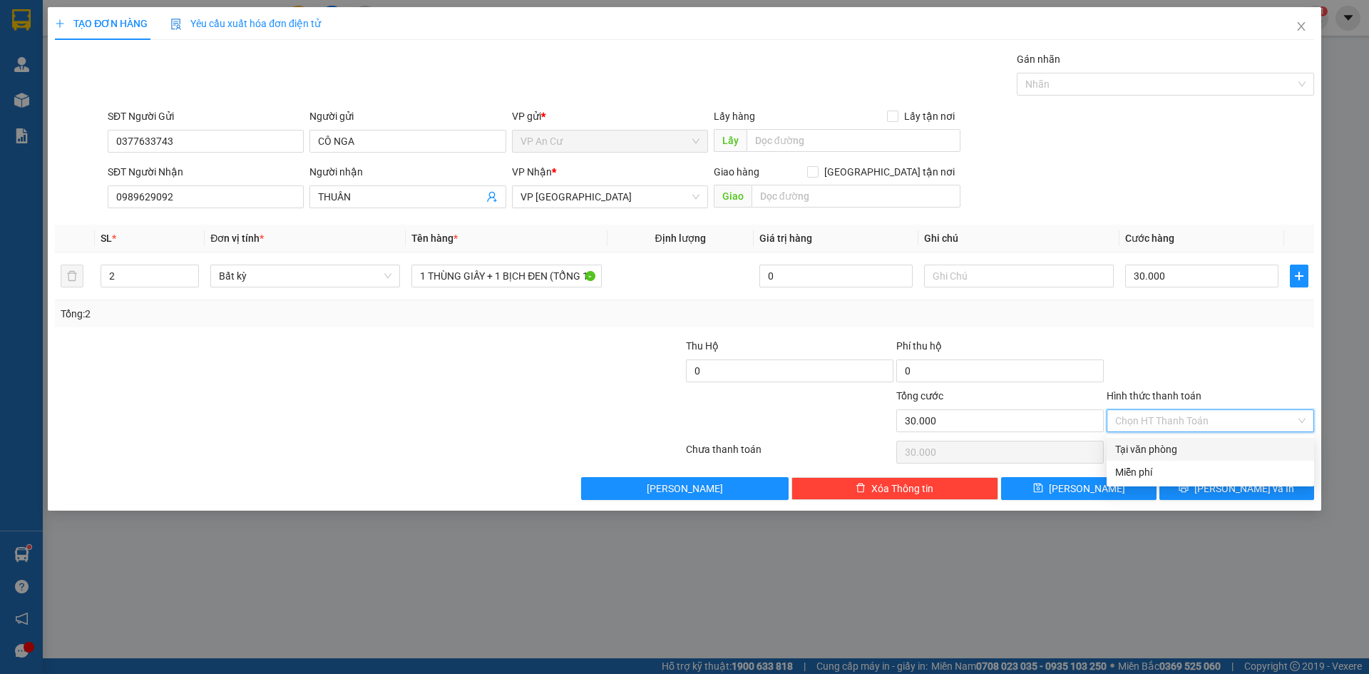
click at [1191, 453] on div "Tại văn phòng" at bounding box center [1210, 449] width 190 height 16
type input "0"
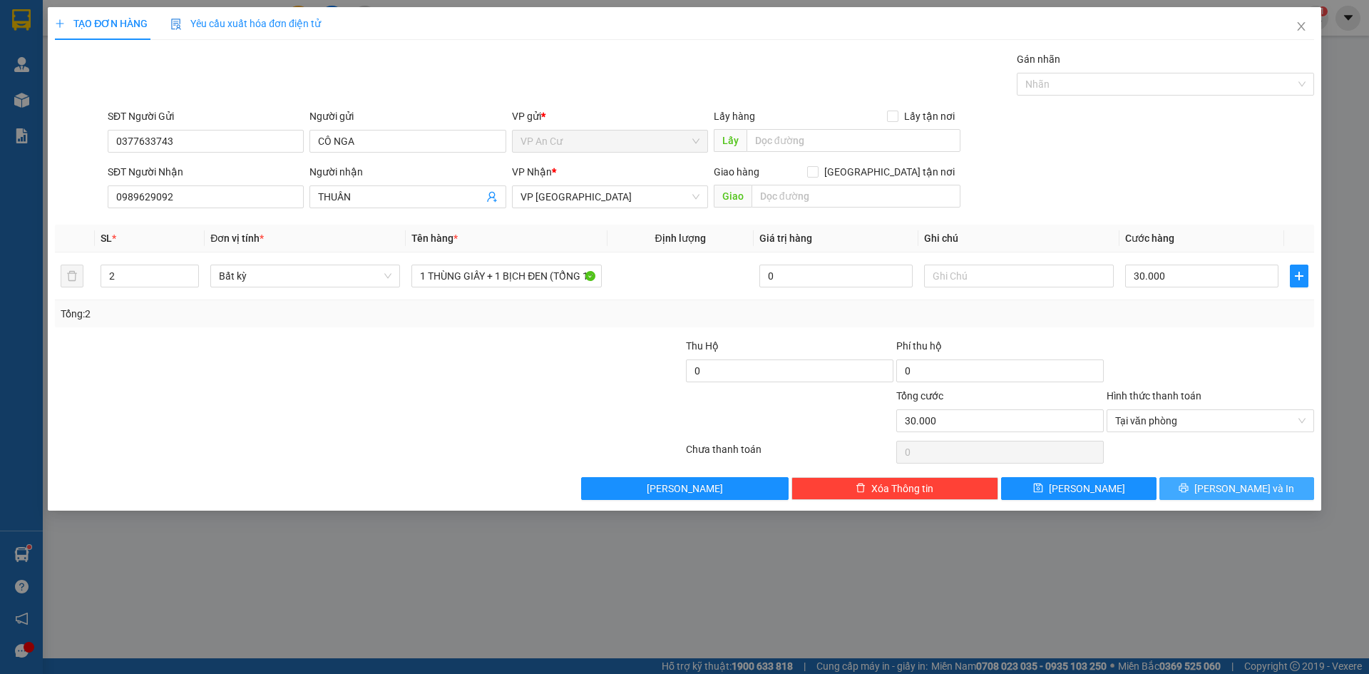
click at [1188, 490] on icon "printer" at bounding box center [1183, 488] width 10 height 10
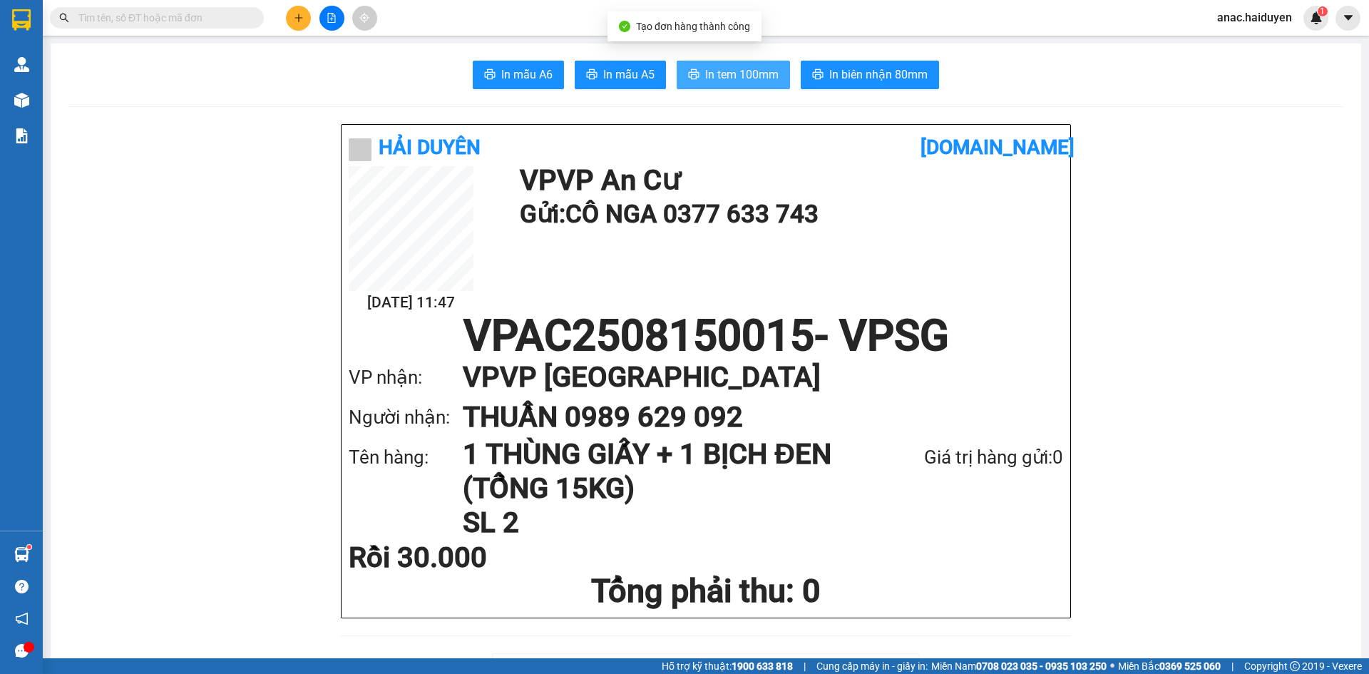
click at [764, 72] on span "In tem 100mm" at bounding box center [741, 75] width 73 height 18
click at [904, 511] on div "Tên hàng: 1 THÙNG GIẤY + 1 BỊCH ĐEN (TỔNG 15KG) SL 2 Giá trị hàng gửi: 0" at bounding box center [706, 488] width 714 height 103
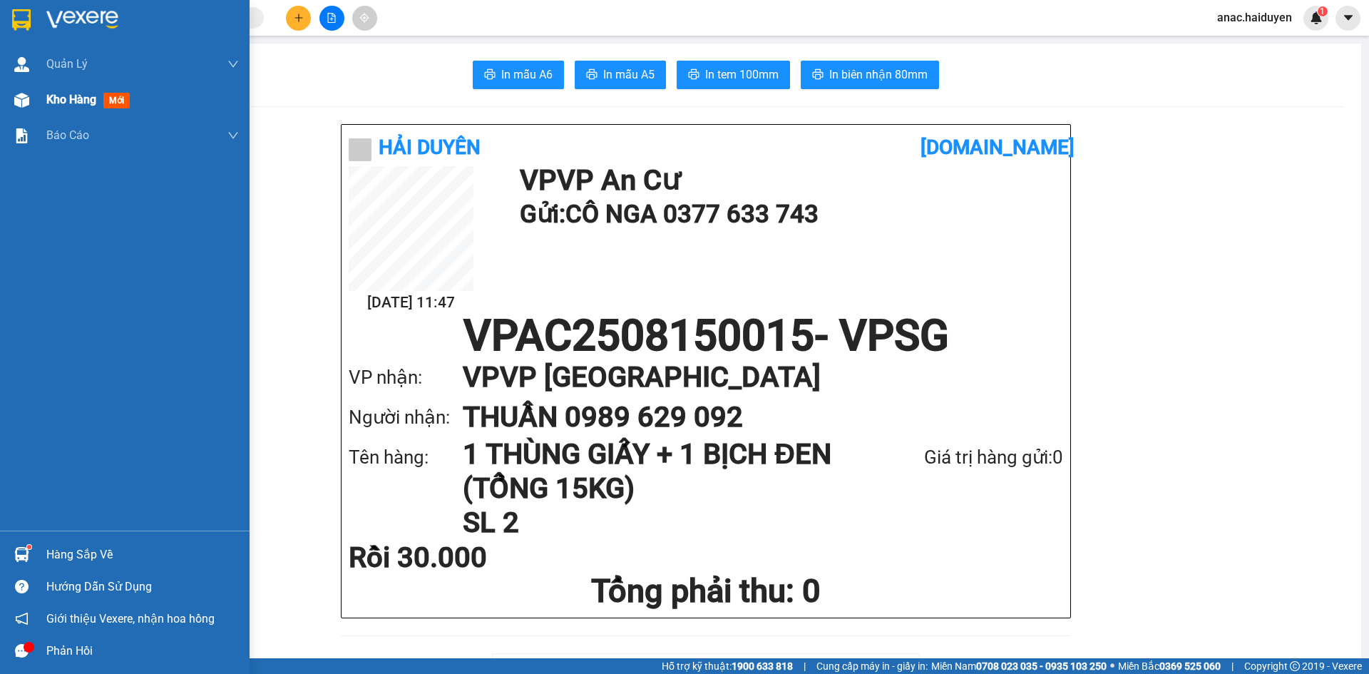
click at [64, 97] on span "Kho hàng" at bounding box center [71, 100] width 50 height 14
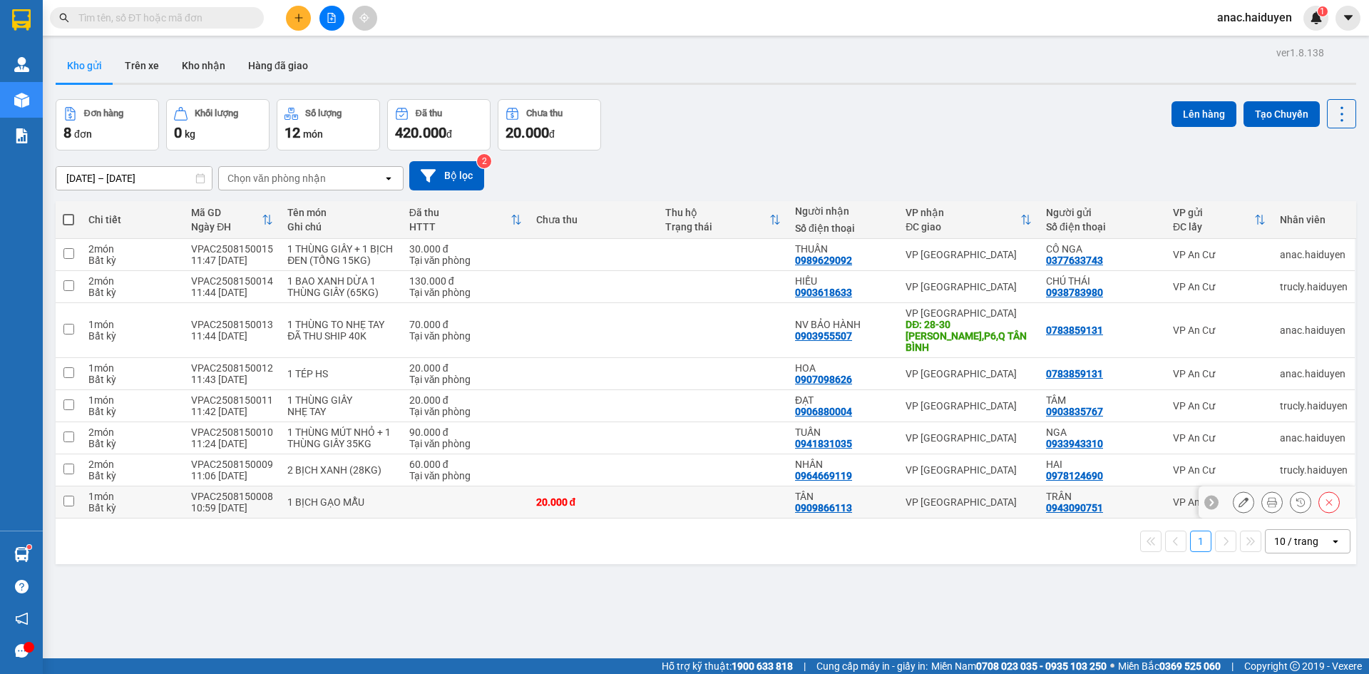
click at [63, 495] on input "checkbox" at bounding box center [68, 500] width 11 height 11
checkbox input "true"
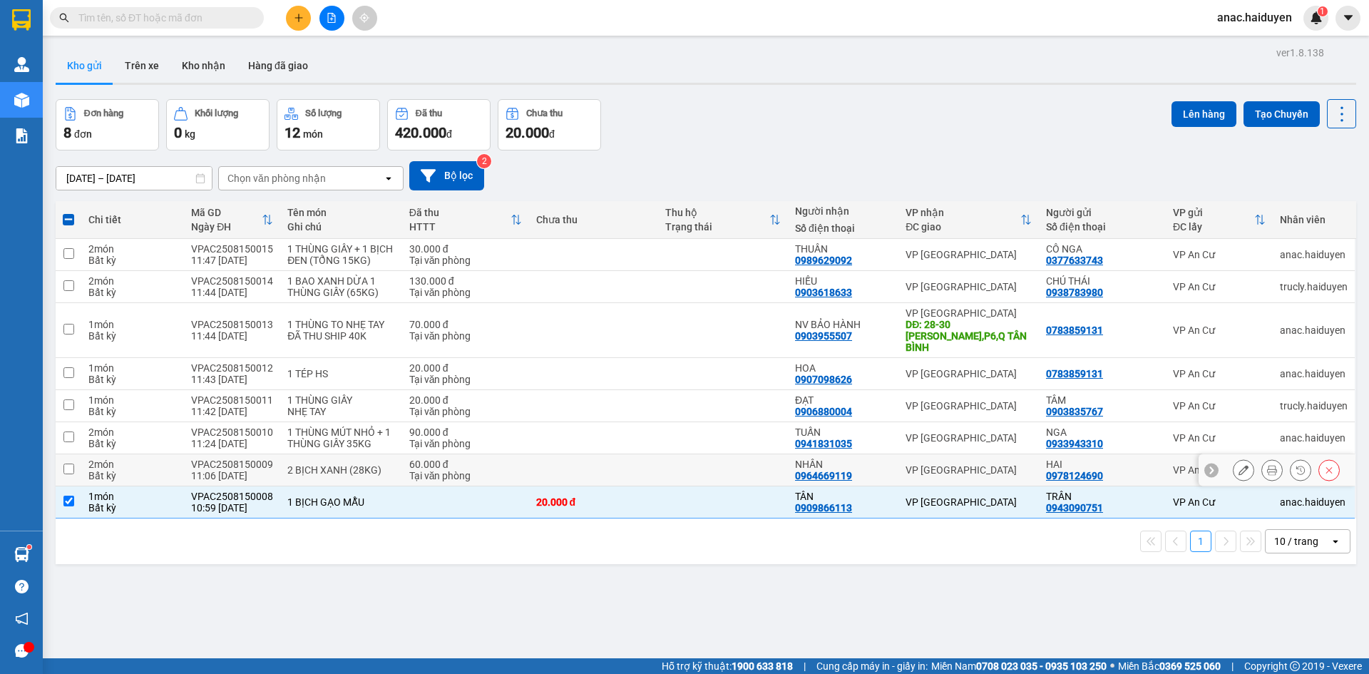
click at [66, 463] on input "checkbox" at bounding box center [68, 468] width 11 height 11
checkbox input "true"
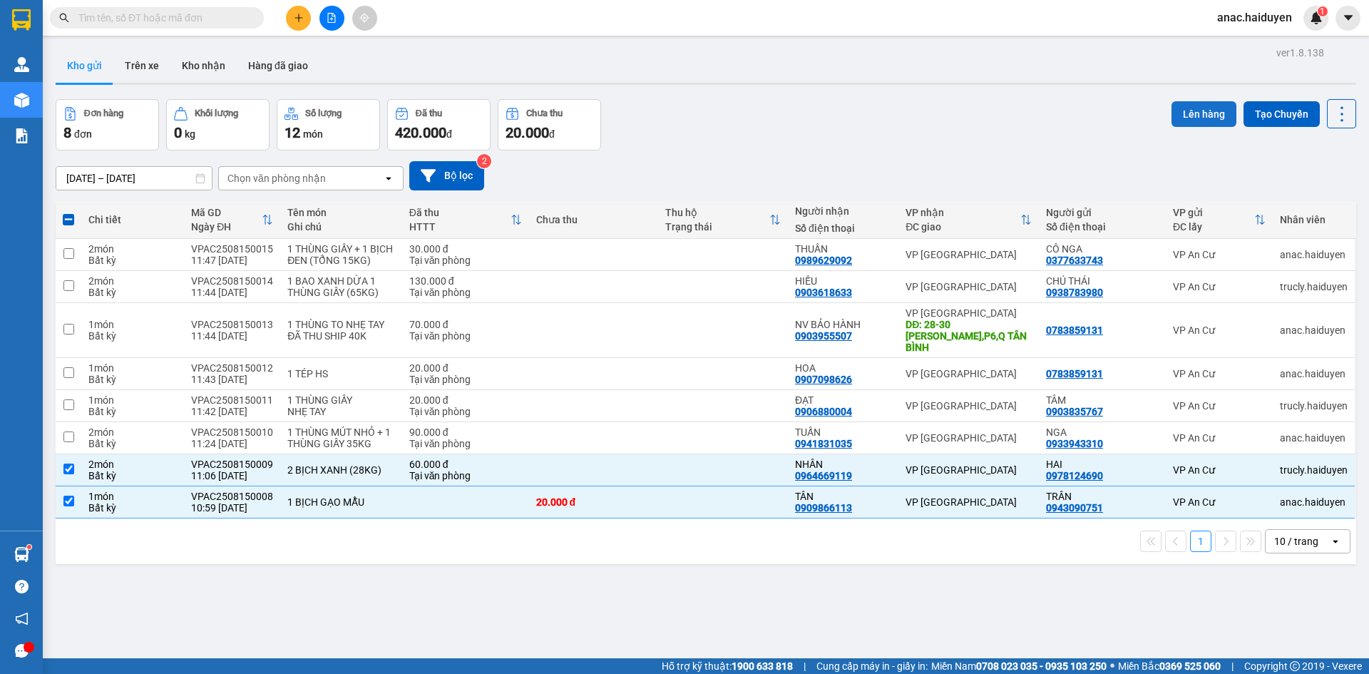
click at [1172, 118] on button "Lên hàng" at bounding box center [1203, 114] width 65 height 26
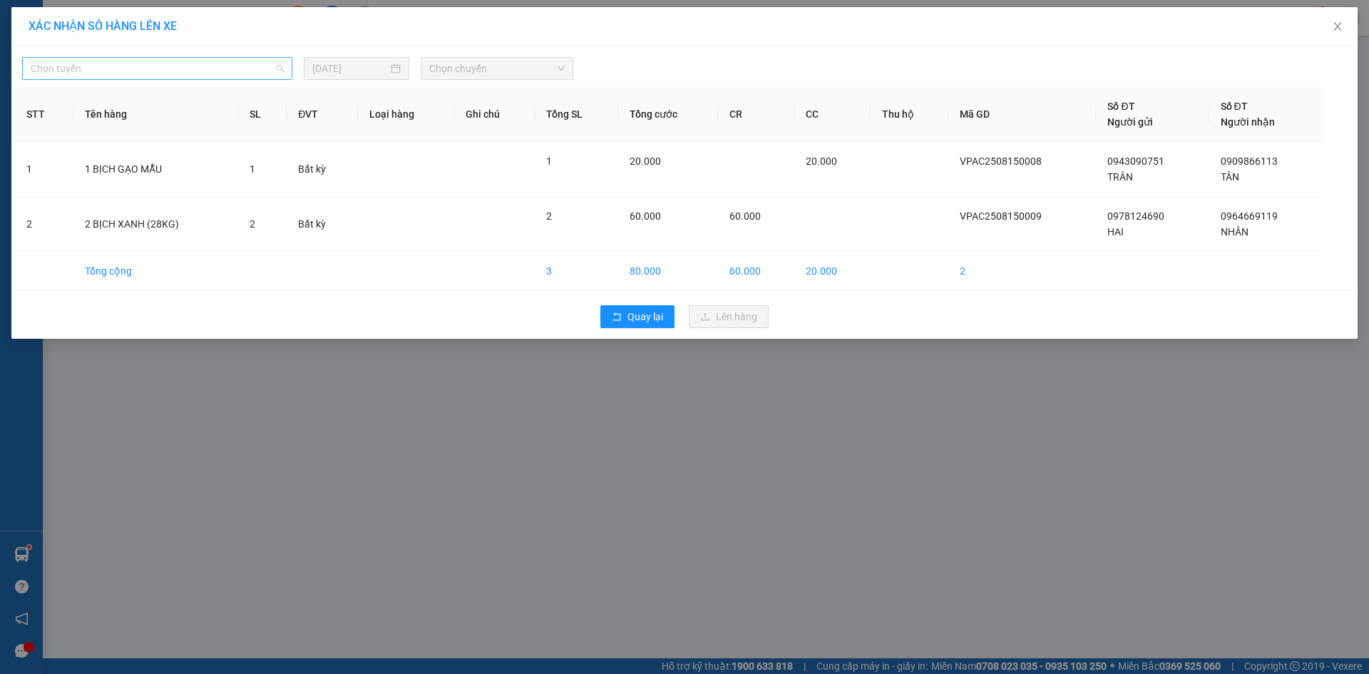
click at [154, 76] on span "Chọn tuyến" at bounding box center [157, 68] width 253 height 21
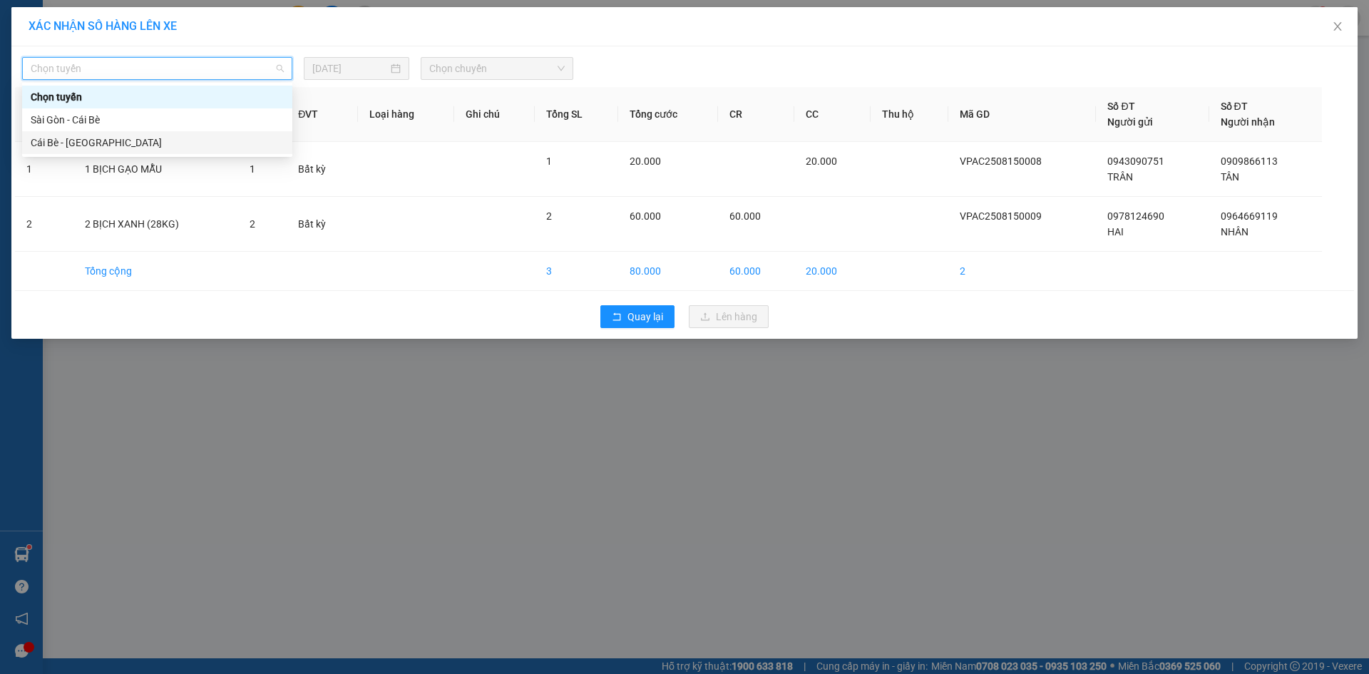
click at [94, 143] on div "Cái Bè - [GEOGRAPHIC_DATA]" at bounding box center [157, 143] width 253 height 16
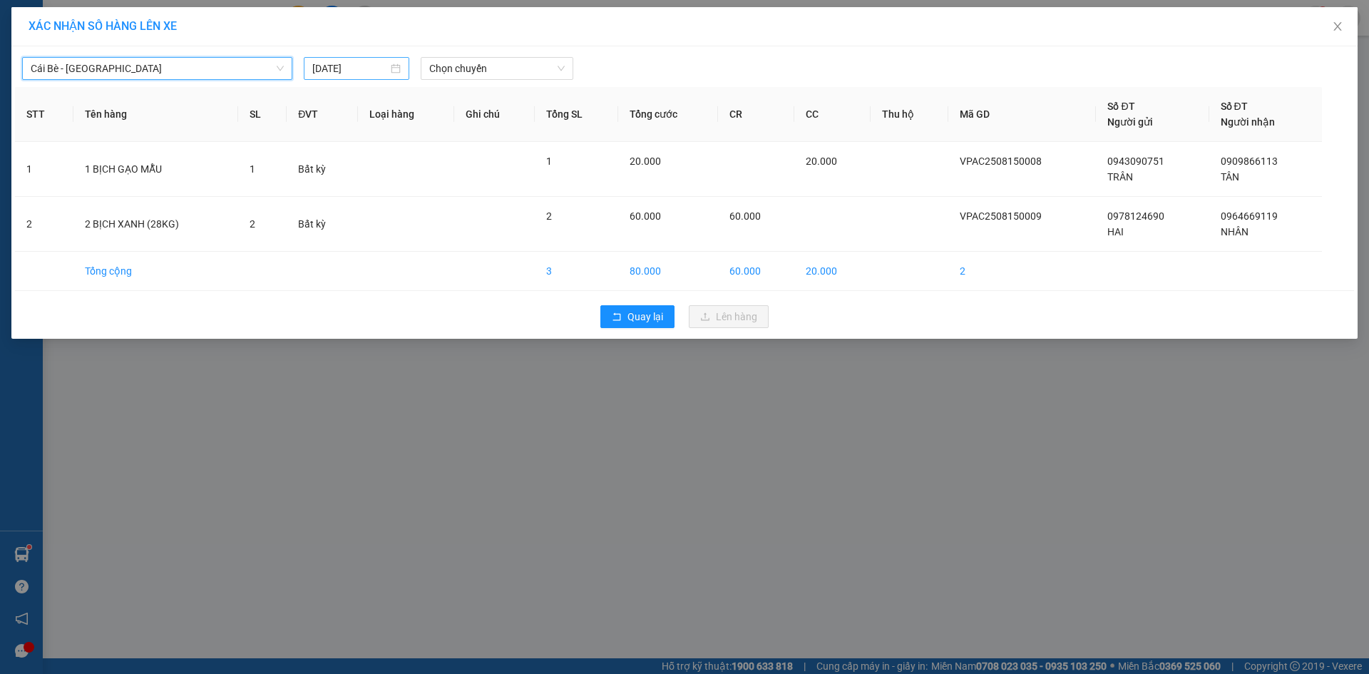
click at [394, 68] on div "[DATE]" at bounding box center [356, 69] width 88 height 16
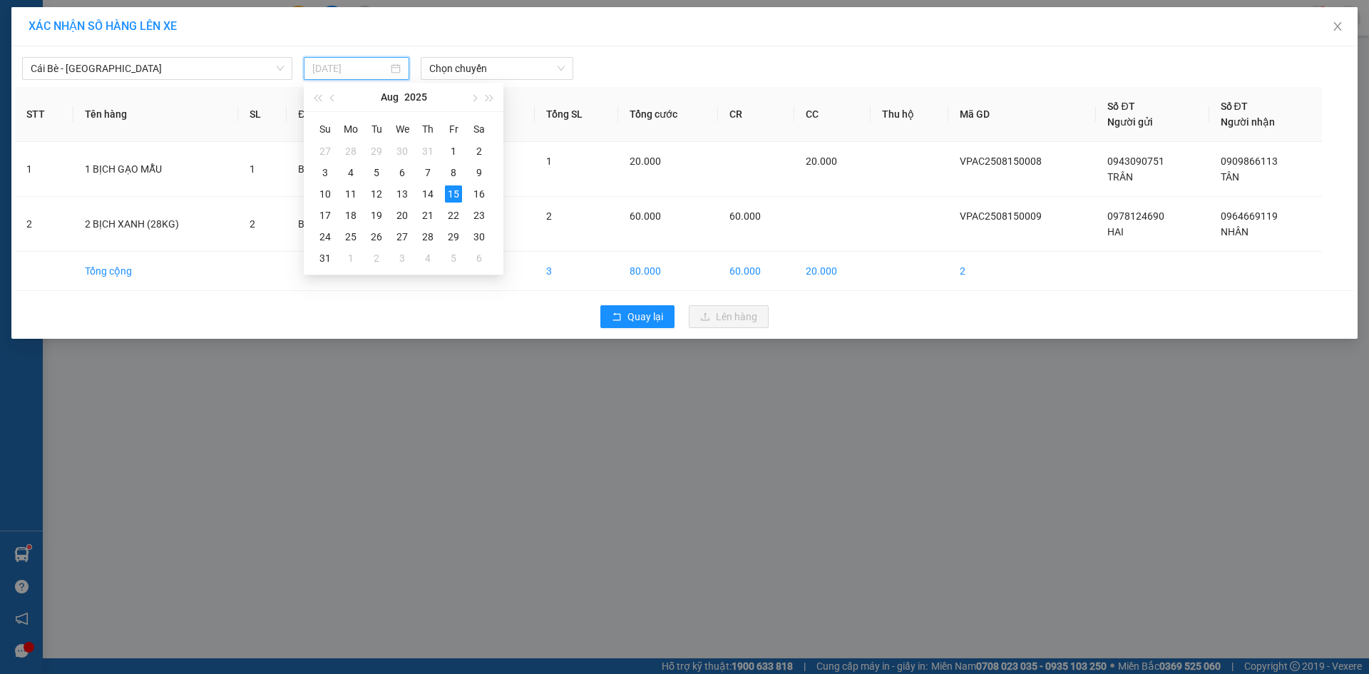
type input "[DATE]"
click at [450, 194] on div "15" at bounding box center [453, 193] width 17 height 17
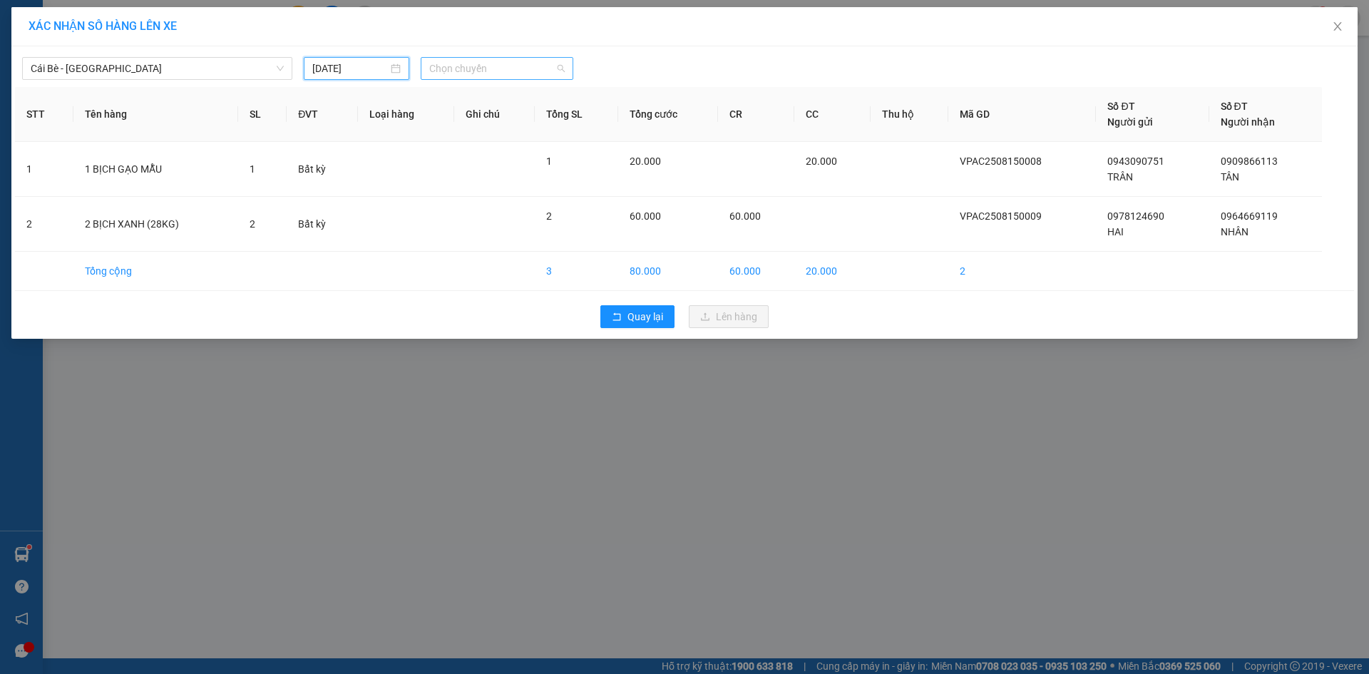
click at [485, 78] on span "Chọn chuyến" at bounding box center [496, 68] width 135 height 21
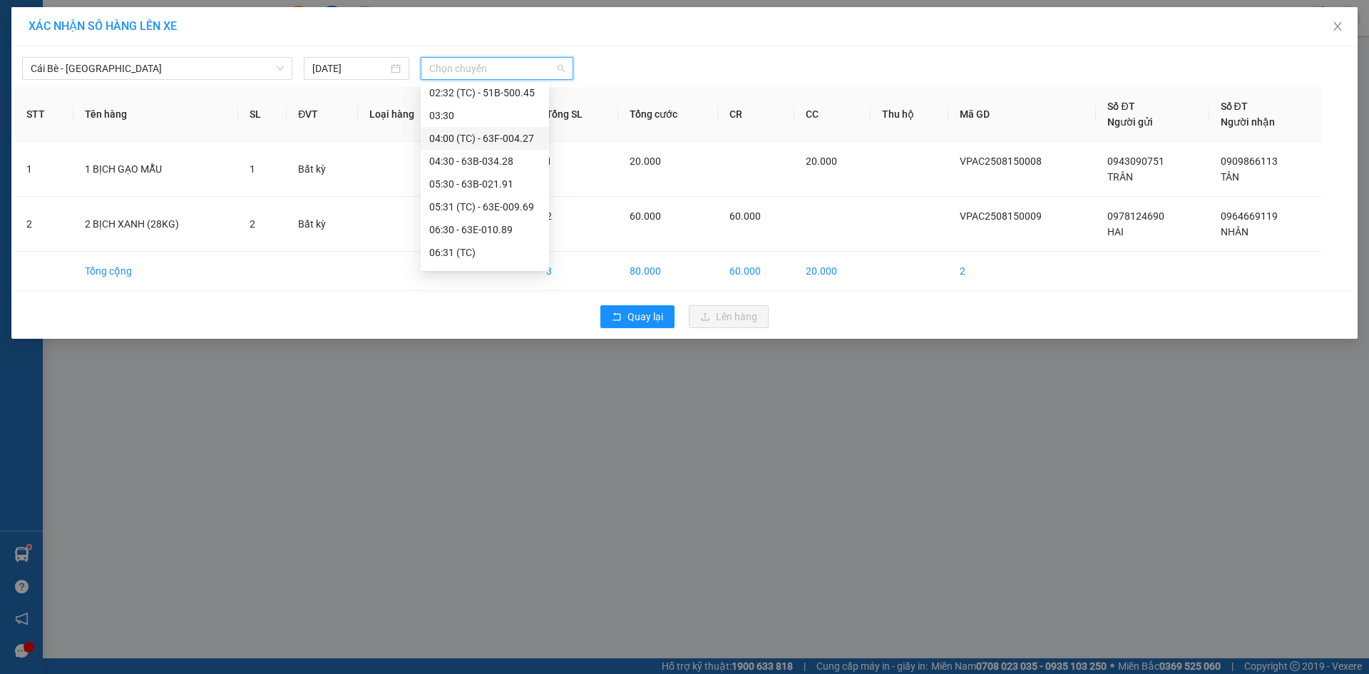
scroll to position [71, 0]
click at [796, 525] on div "XÁC NHẬN SỐ HÀNG LÊN XE Cái Bè - Sài Gòn 15/08/2025 Chọn chuyến STT Tên hàng SL…" at bounding box center [684, 337] width 1369 height 674
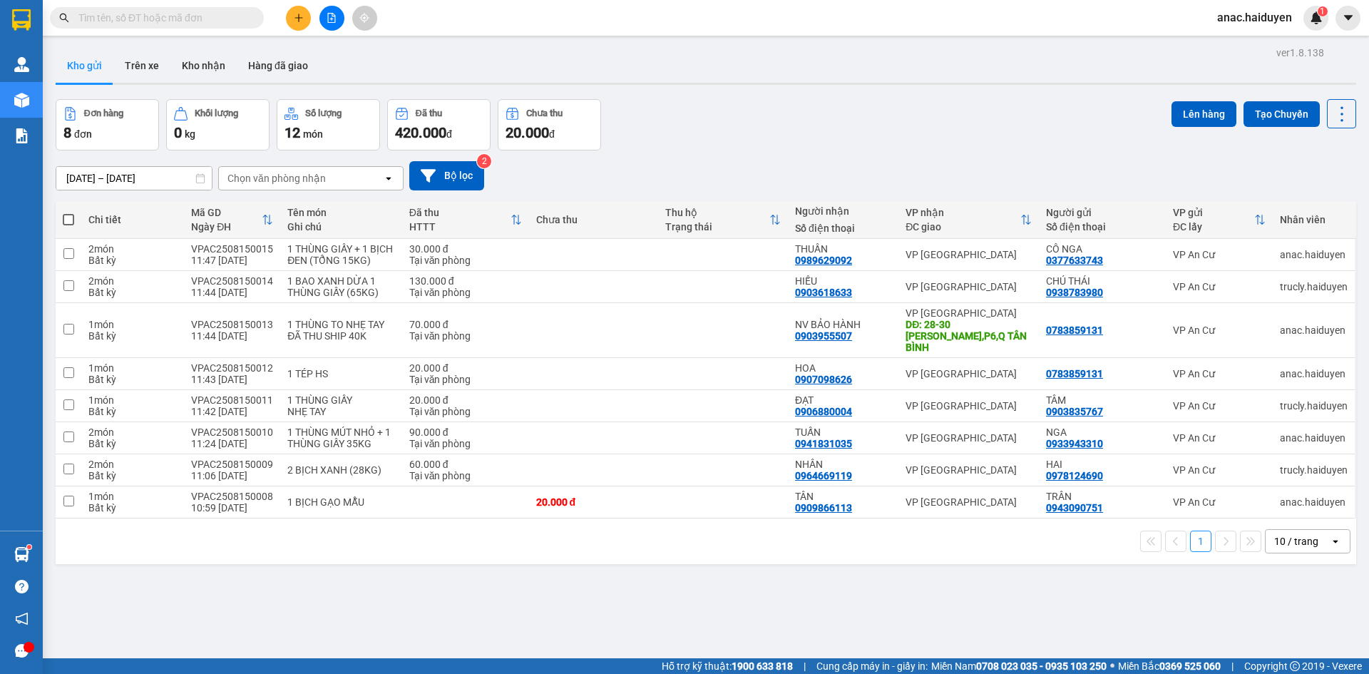
click at [431, 567] on div "ver 1.8.138 Kho gửi Trên xe Kho nhận Hàng đã giao Đơn hàng 8 đơn Khối lượng 0 k…" at bounding box center [706, 380] width 1312 height 674
click at [71, 495] on input "checkbox" at bounding box center [68, 500] width 11 height 11
checkbox input "true"
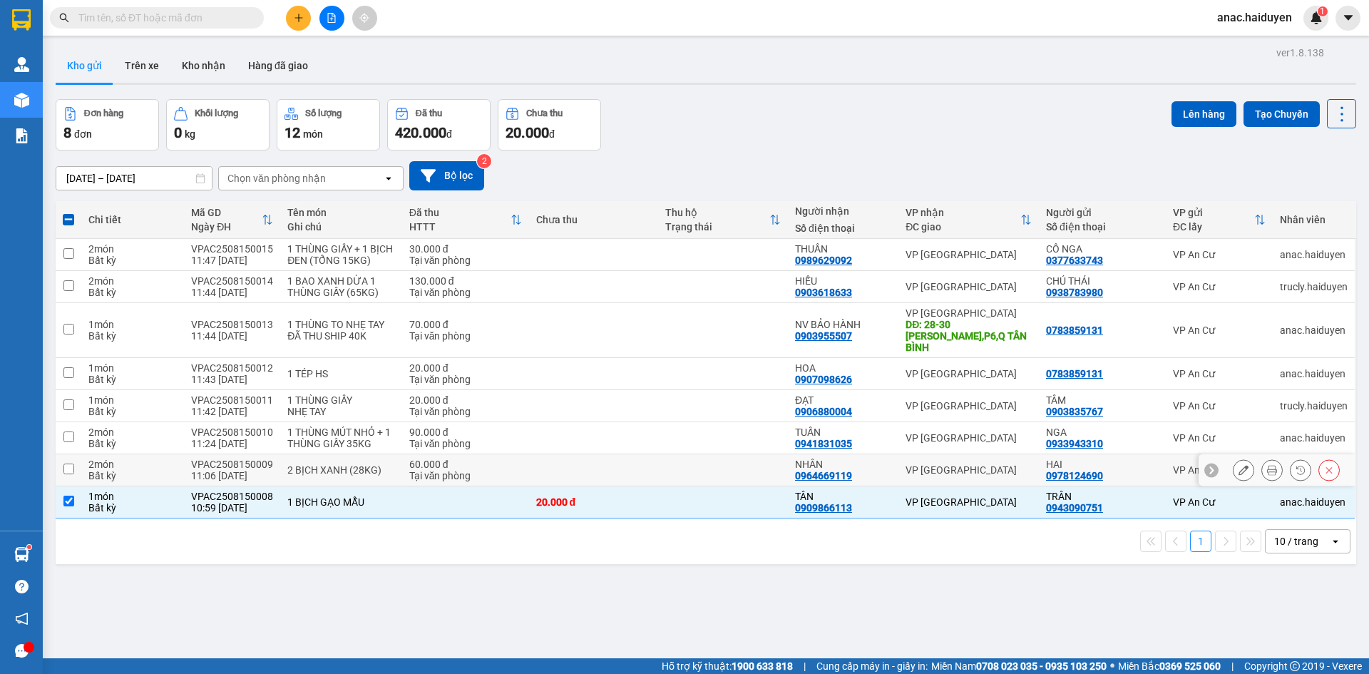
click at [68, 463] on input "checkbox" at bounding box center [68, 468] width 11 height 11
checkbox input "true"
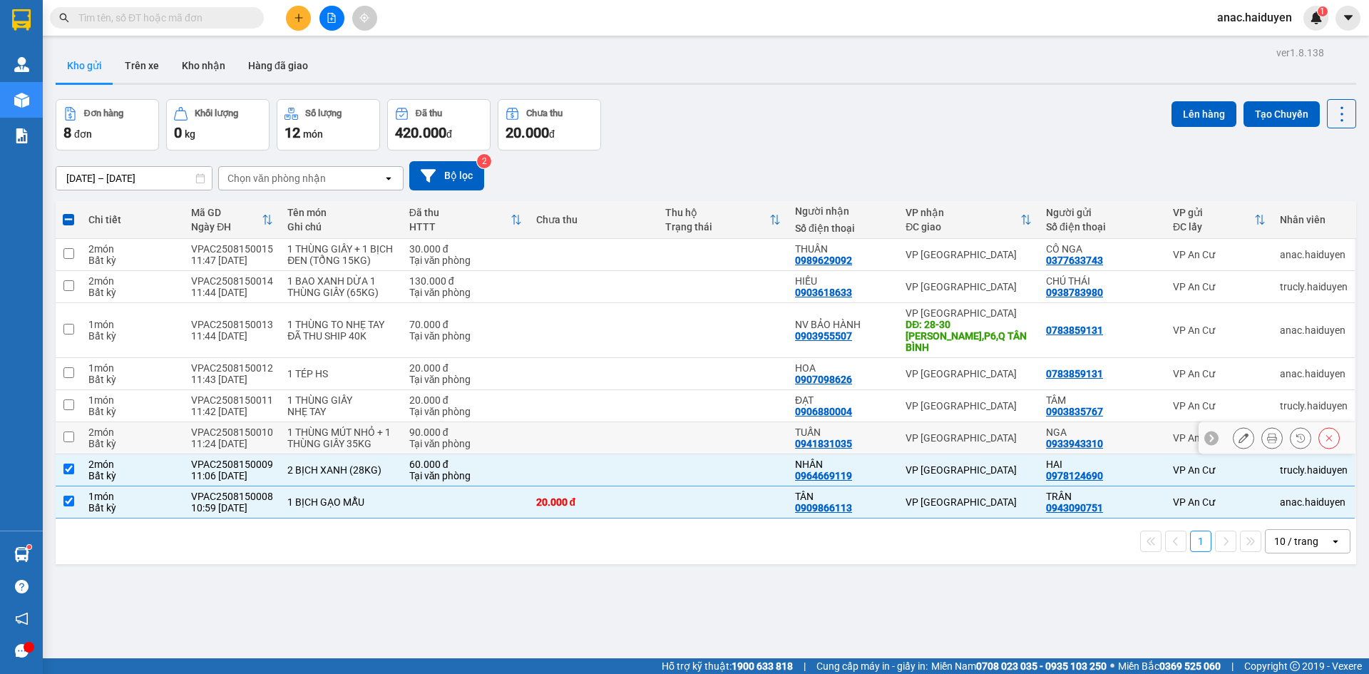
click at [66, 431] on input "checkbox" at bounding box center [68, 436] width 11 height 11
checkbox input "true"
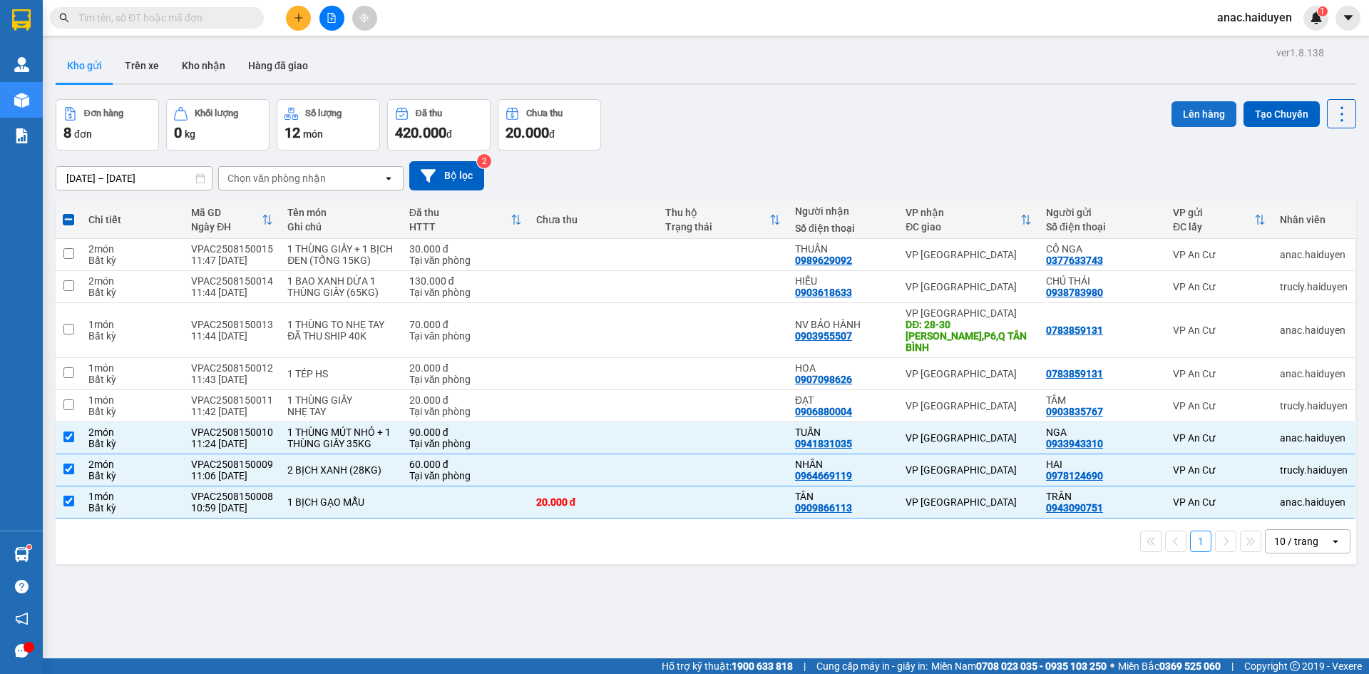
drag, startPoint x: 1191, startPoint y: 115, endPoint x: 1182, endPoint y: 115, distance: 9.3
click at [1188, 115] on button "Lên hàng" at bounding box center [1203, 114] width 65 height 26
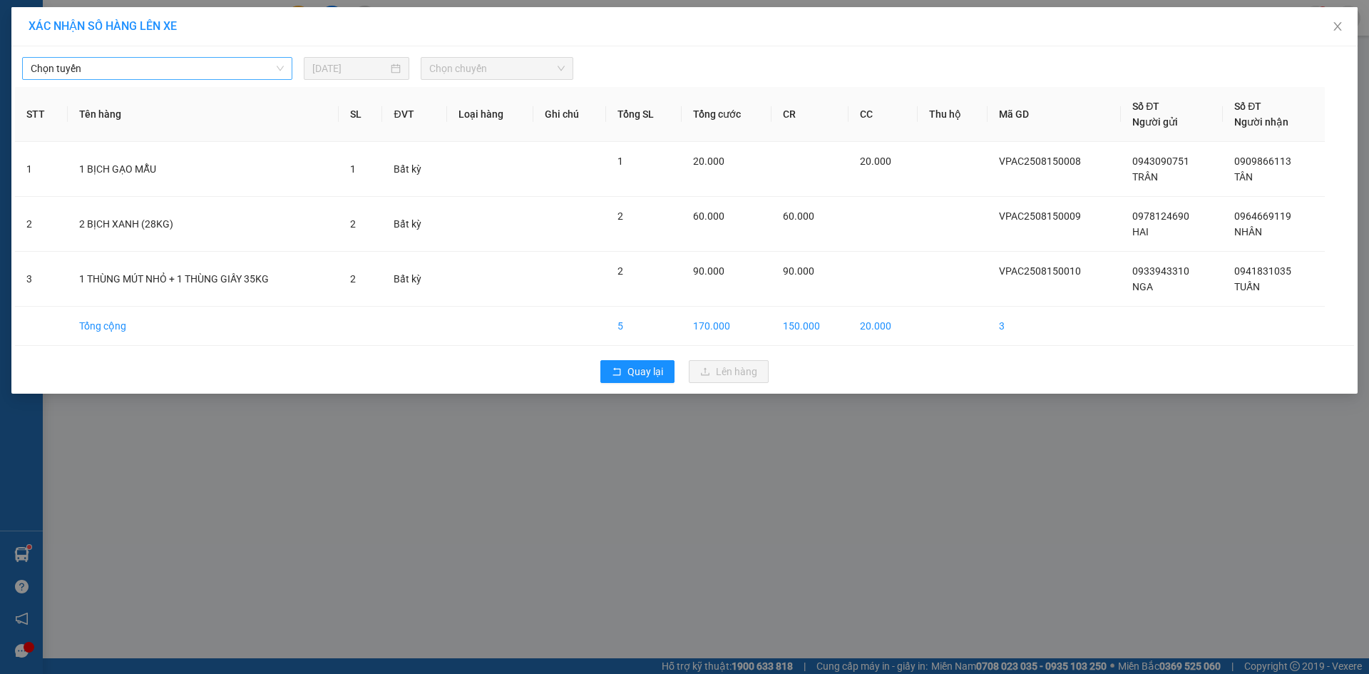
click at [180, 71] on span "Chọn tuyến" at bounding box center [157, 68] width 253 height 21
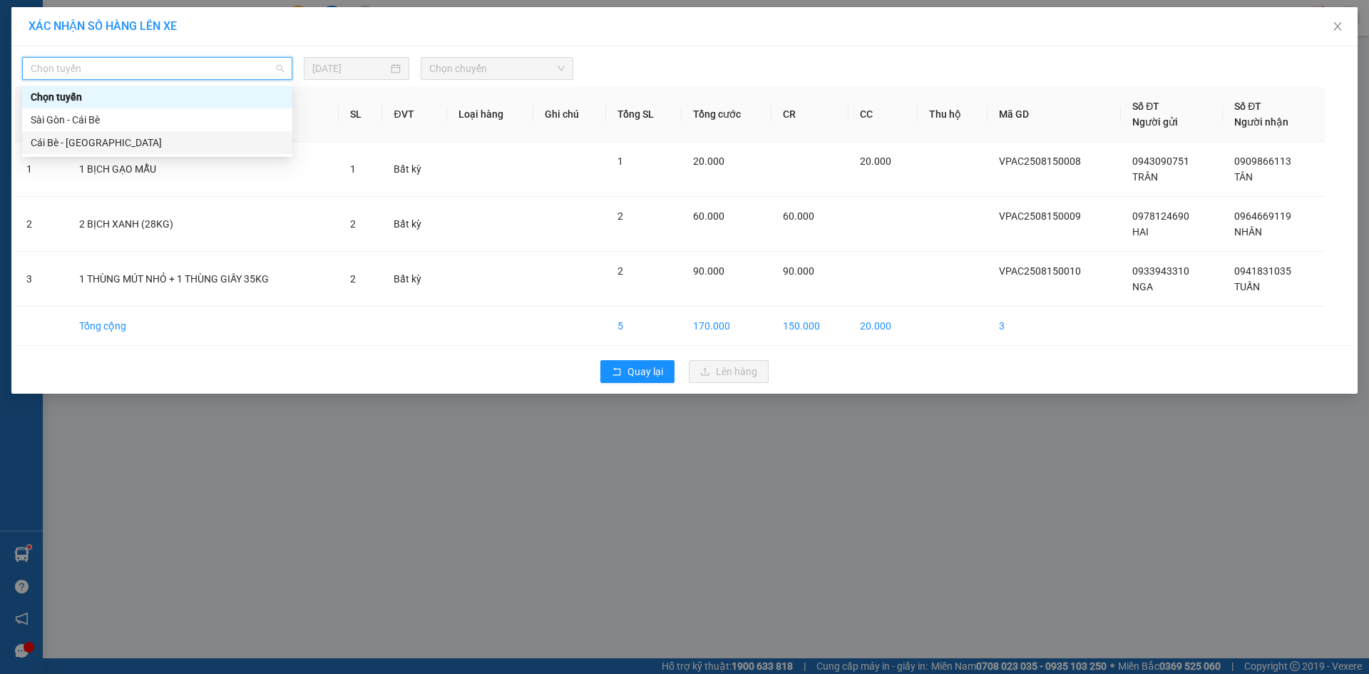
click at [100, 145] on div "Cái Bè - [GEOGRAPHIC_DATA]" at bounding box center [157, 143] width 253 height 16
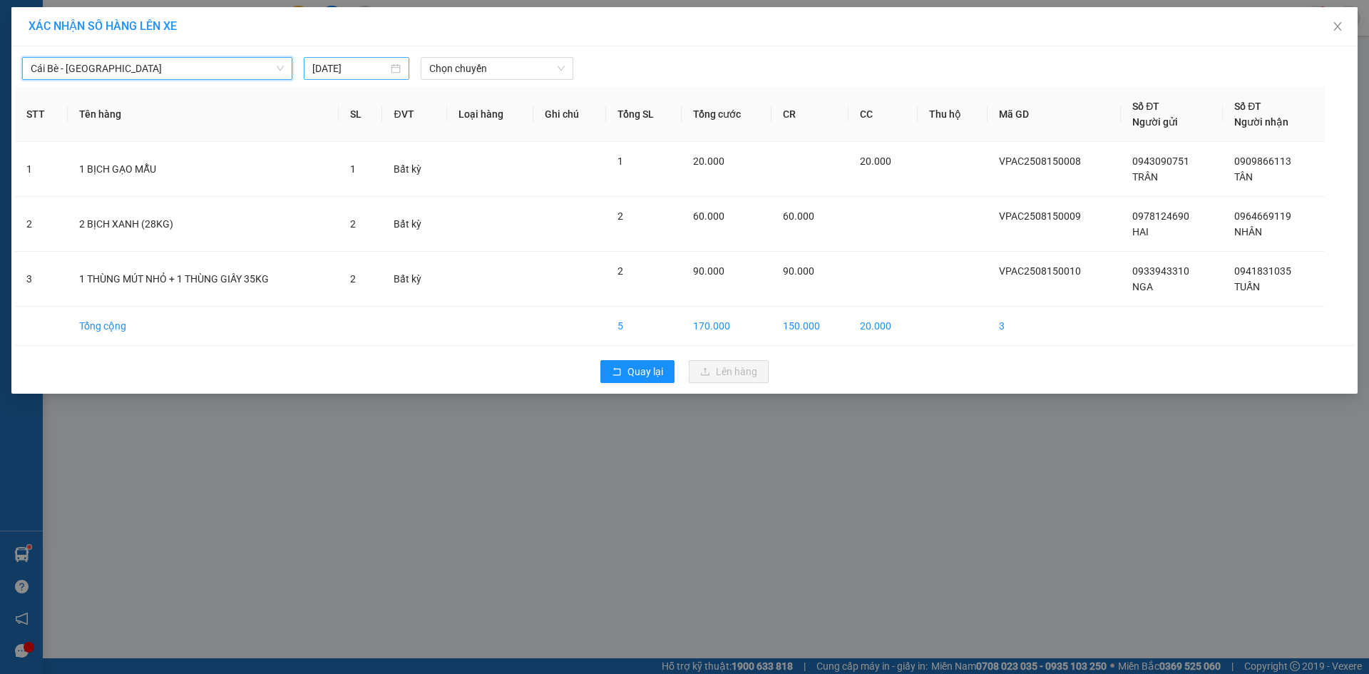
click at [401, 69] on div "[DATE]" at bounding box center [356, 68] width 105 height 23
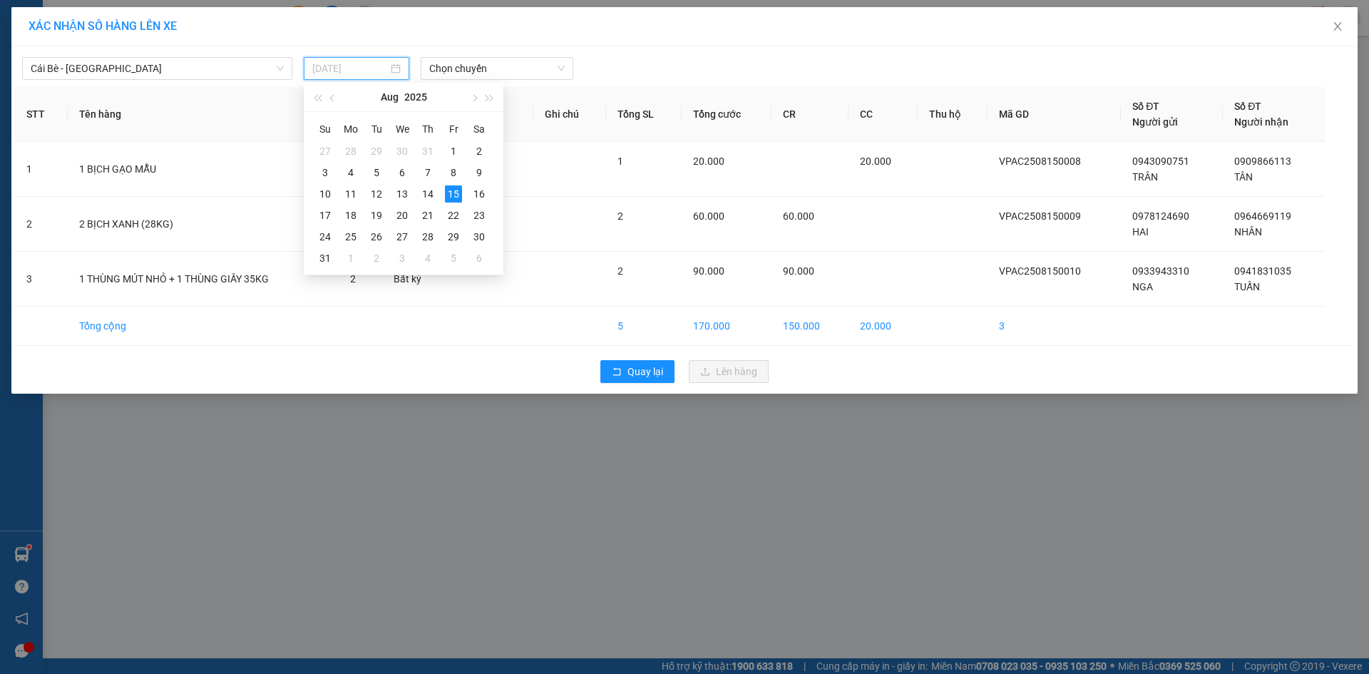
type input "[DATE]"
click at [458, 197] on div "15" at bounding box center [453, 193] width 17 height 17
click at [473, 70] on span "Chọn chuyến" at bounding box center [496, 68] width 135 height 21
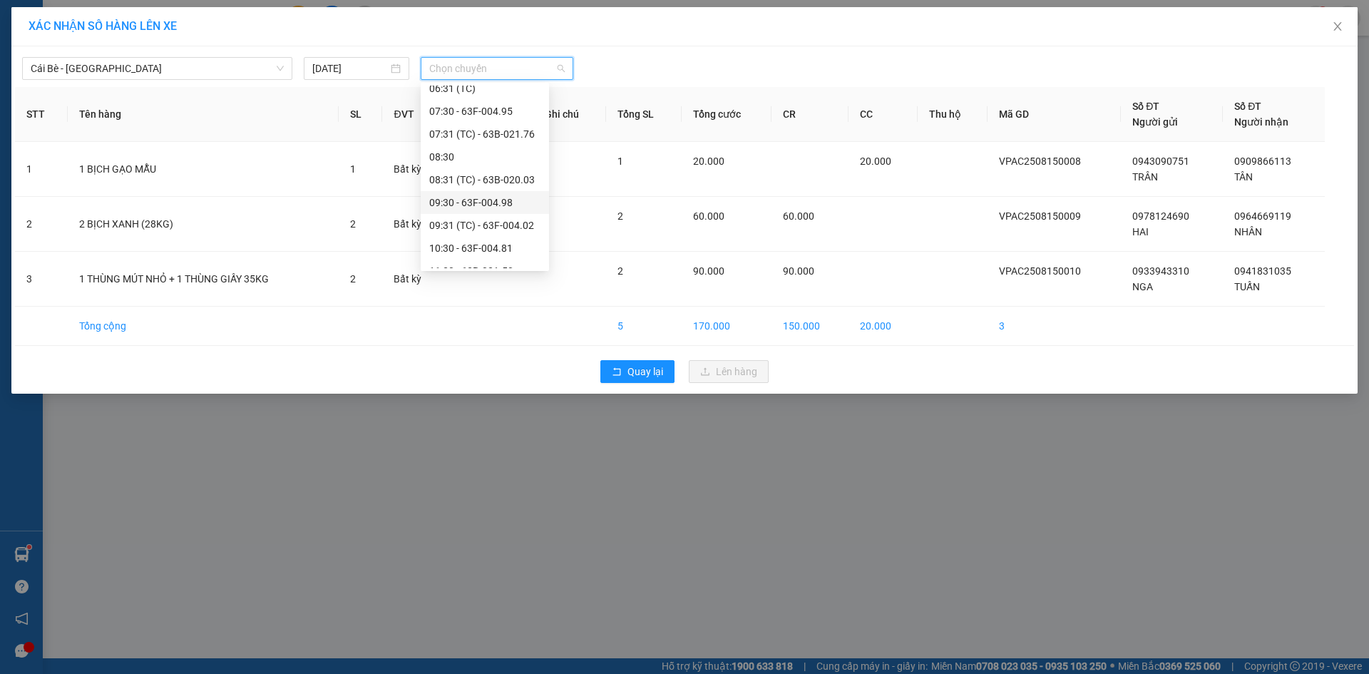
scroll to position [285, 0]
click at [471, 205] on div "11:30 - 63B-021.50" at bounding box center [484, 200] width 111 height 16
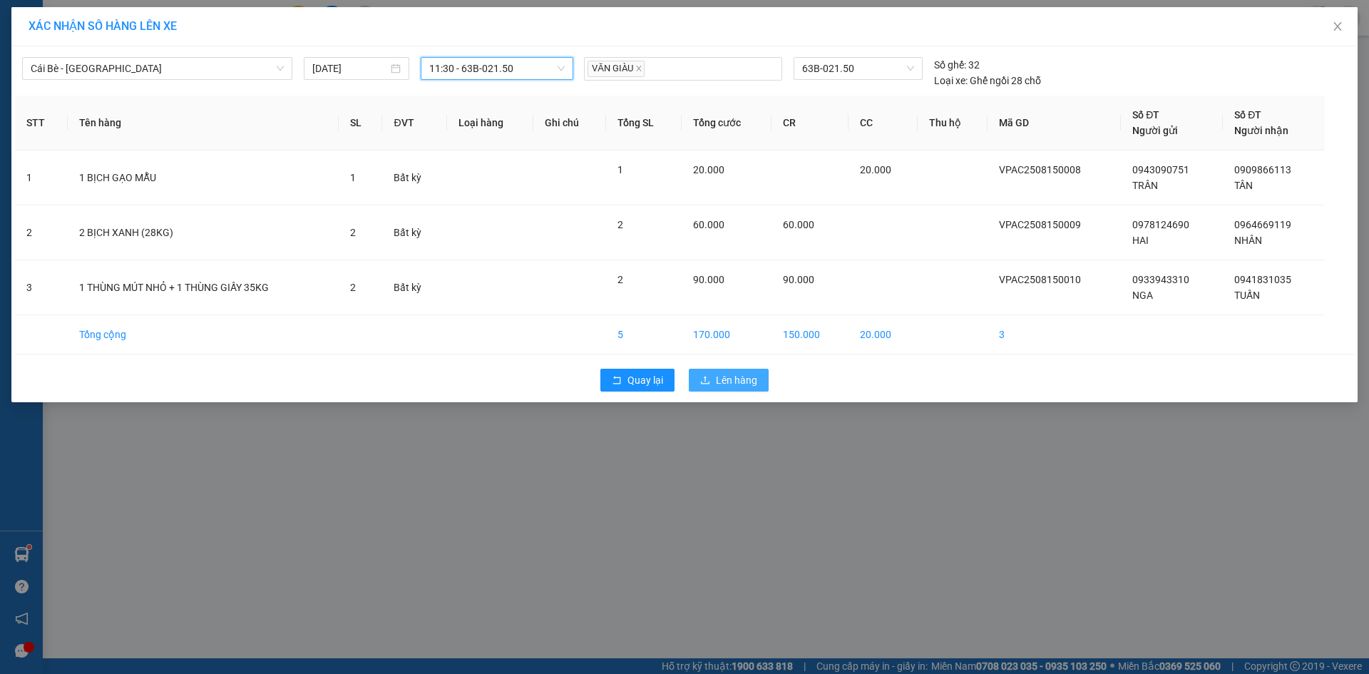
click at [750, 385] on span "Lên hàng" at bounding box center [736, 380] width 41 height 16
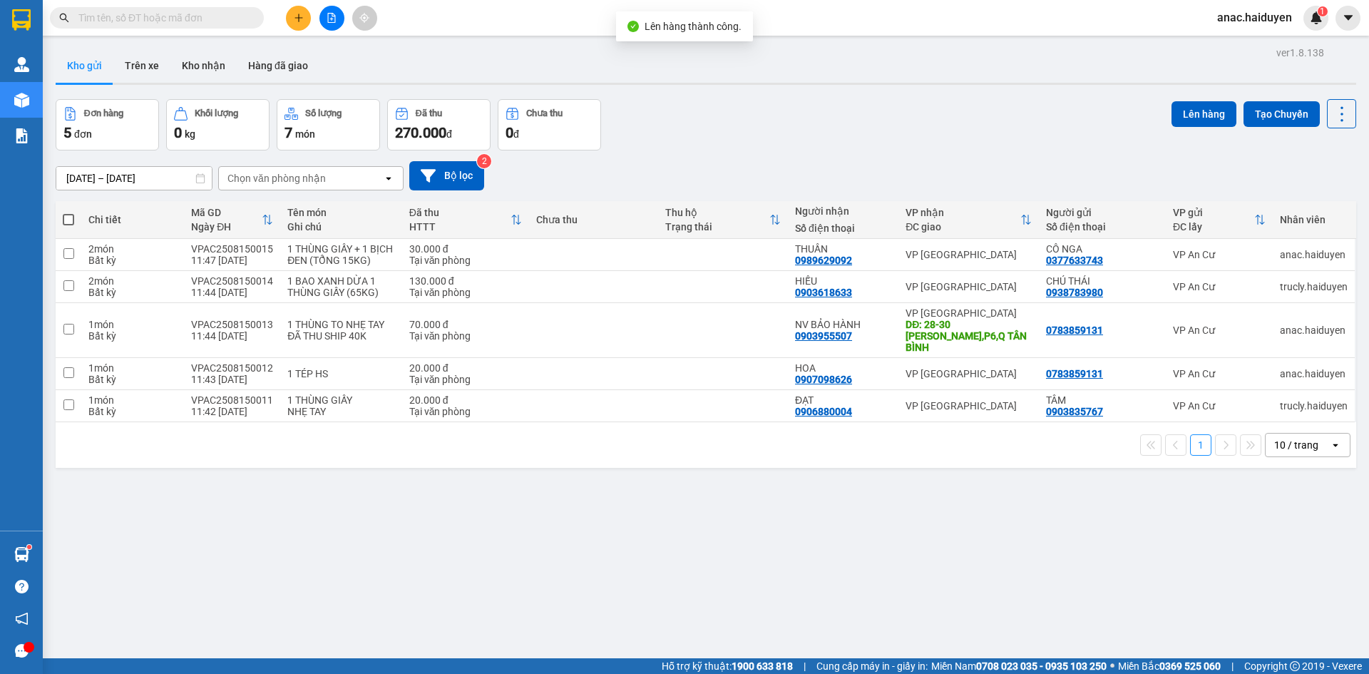
click at [1128, 555] on div "ver 1.8.138 Kho gửi Trên xe Kho nhận Hàng đã giao Đơn hàng 5 đơn Khối lượng 0 k…" at bounding box center [706, 380] width 1312 height 674
click at [488, 550] on div "ver 1.8.138 Kho gửi Trên xe Kho nhận Hàng đã giao Đơn hàng 5 đơn Khối lượng 0 k…" at bounding box center [706, 380] width 1312 height 674
click at [139, 61] on button "Trên xe" at bounding box center [141, 65] width 57 height 34
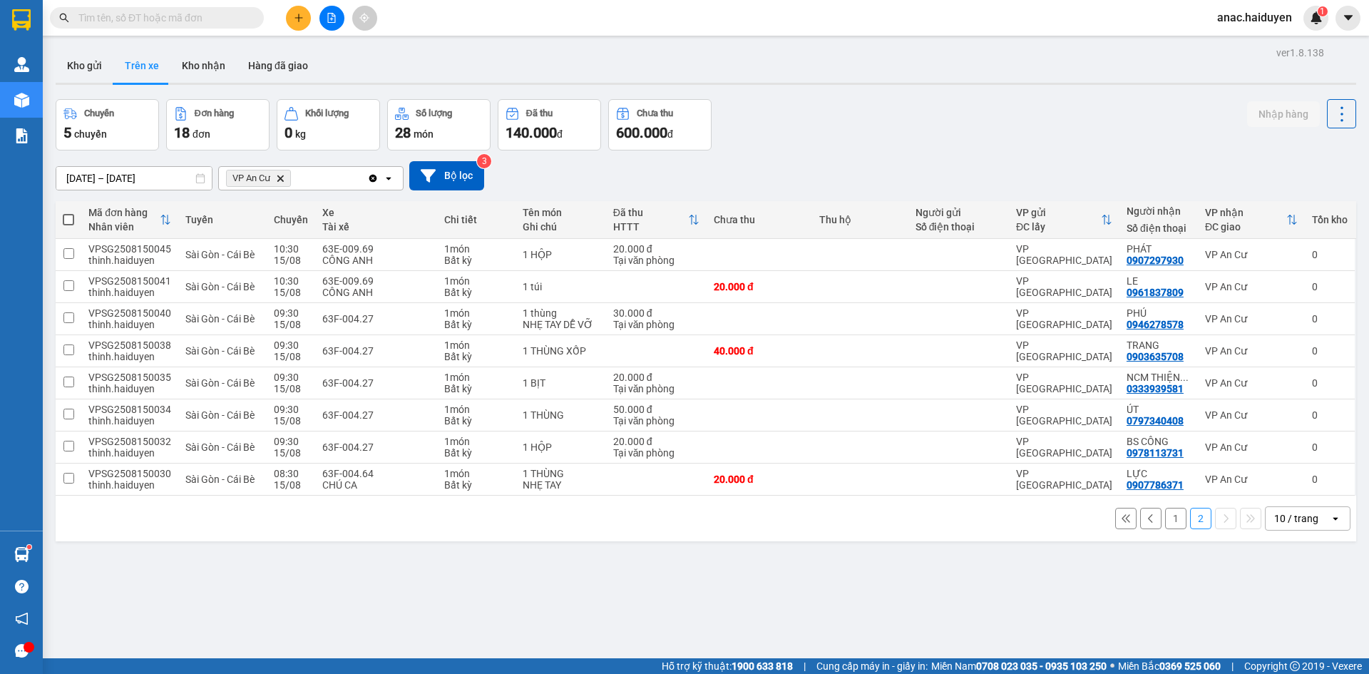
click at [1165, 520] on button "1" at bounding box center [1175, 517] width 21 height 21
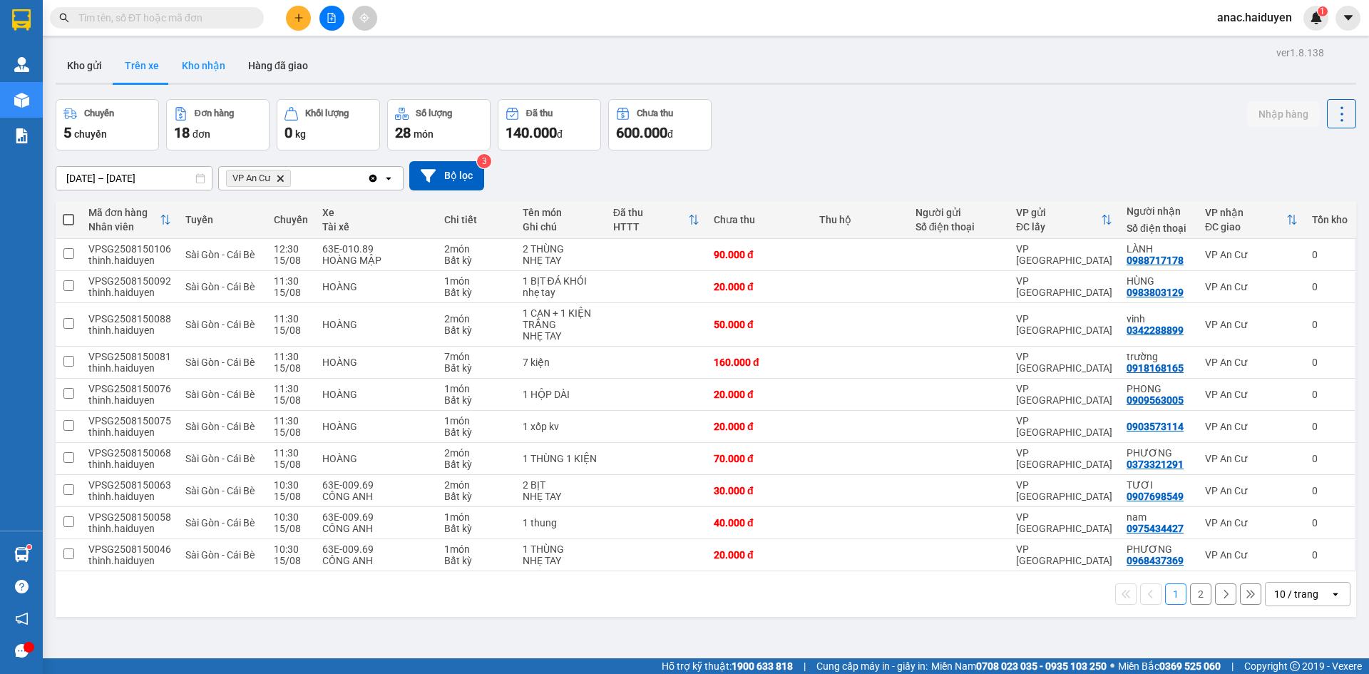
click at [200, 68] on button "Kho nhận" at bounding box center [203, 65] width 66 height 34
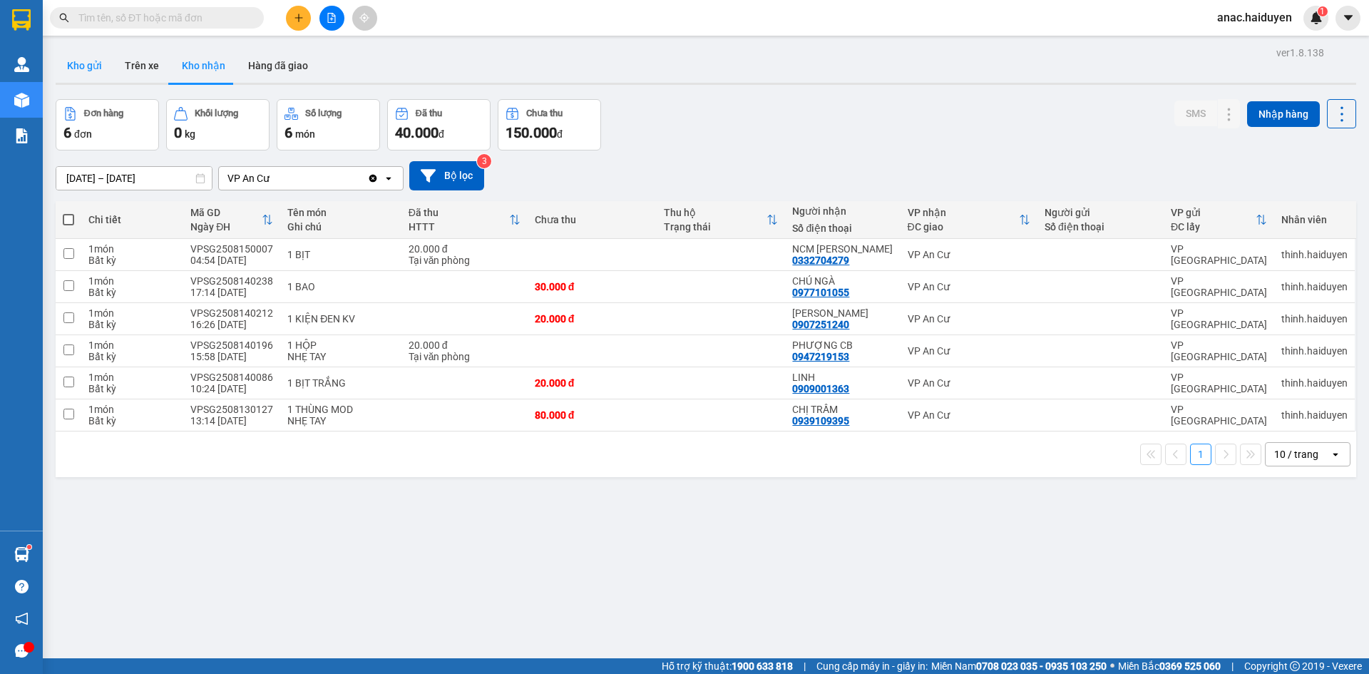
click at [101, 66] on button "Kho gửi" at bounding box center [85, 65] width 58 height 34
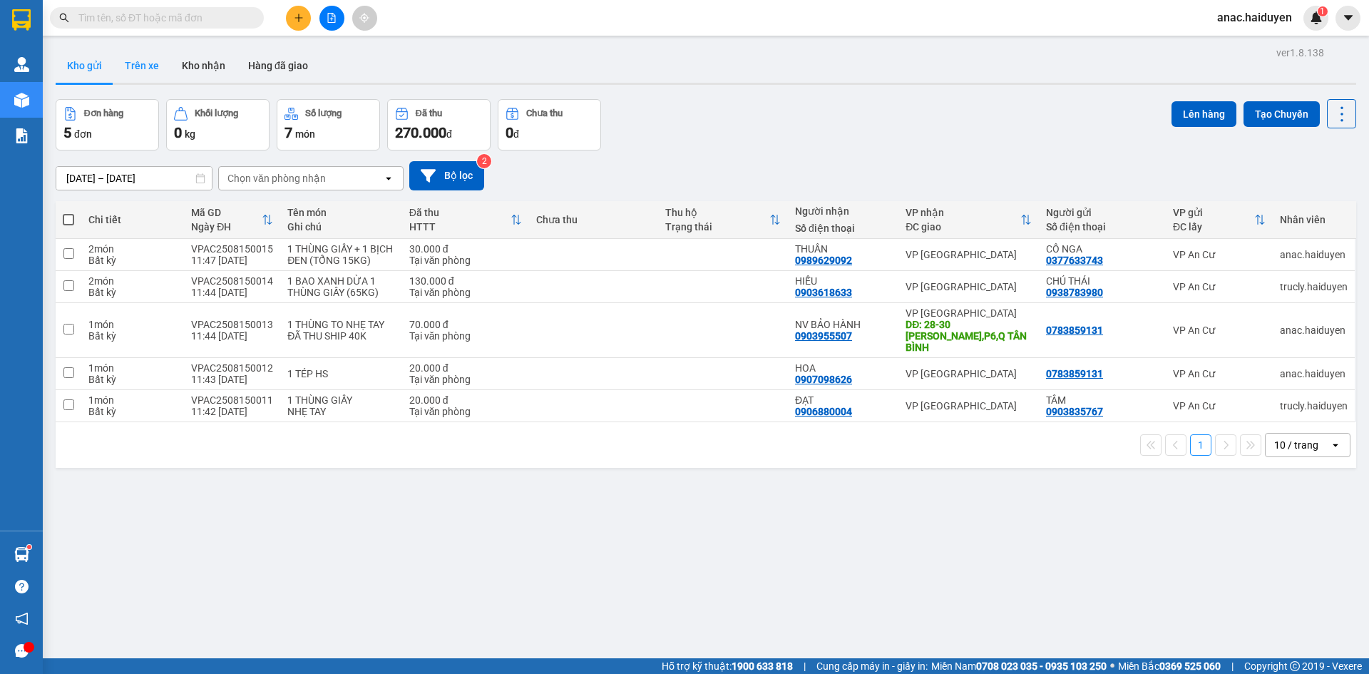
click at [144, 65] on button "Trên xe" at bounding box center [141, 65] width 57 height 34
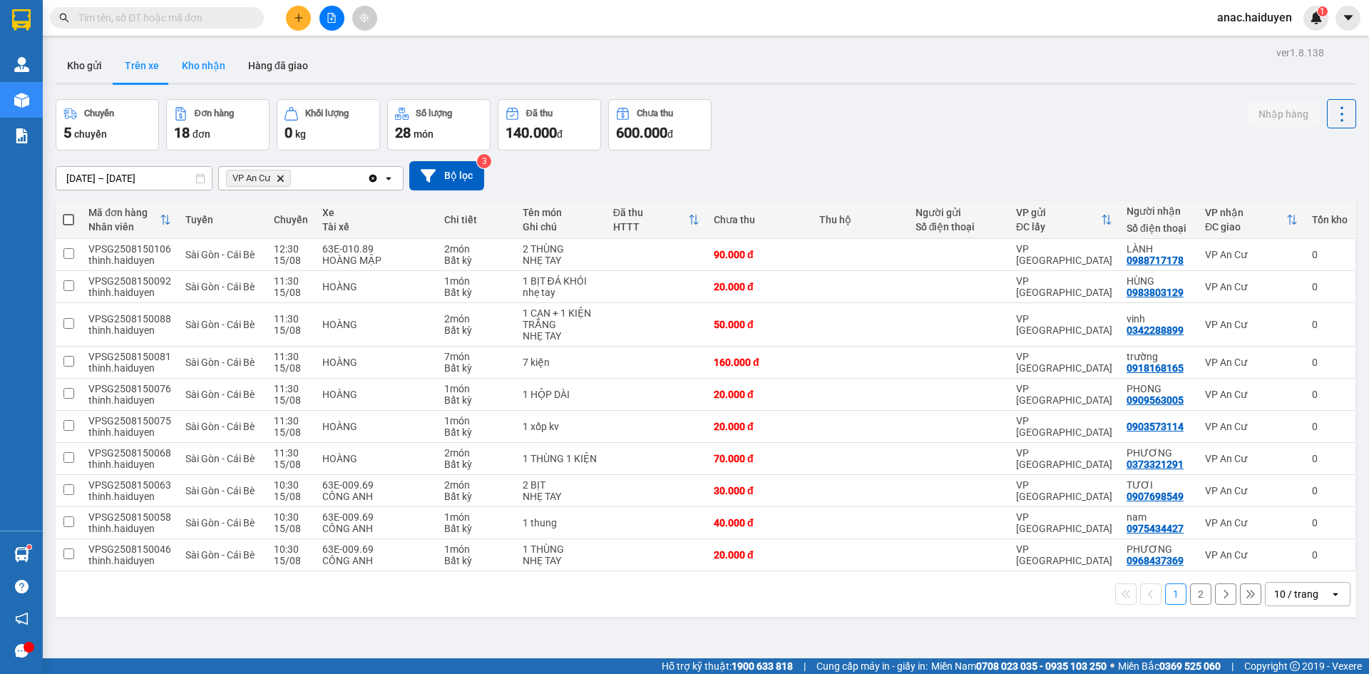
click at [202, 61] on button "Kho nhận" at bounding box center [203, 65] width 66 height 34
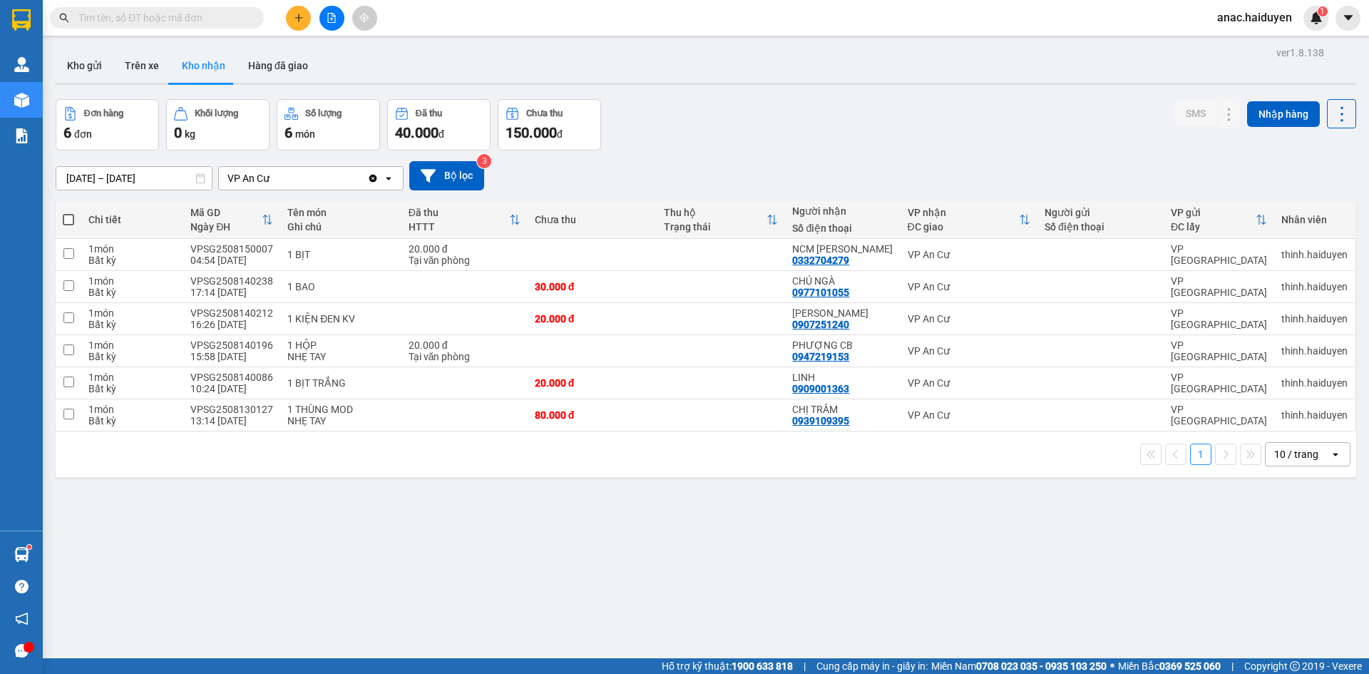
click at [215, 60] on button "Kho nhận" at bounding box center [203, 65] width 66 height 34
click at [128, 60] on button "Trên xe" at bounding box center [141, 65] width 57 height 34
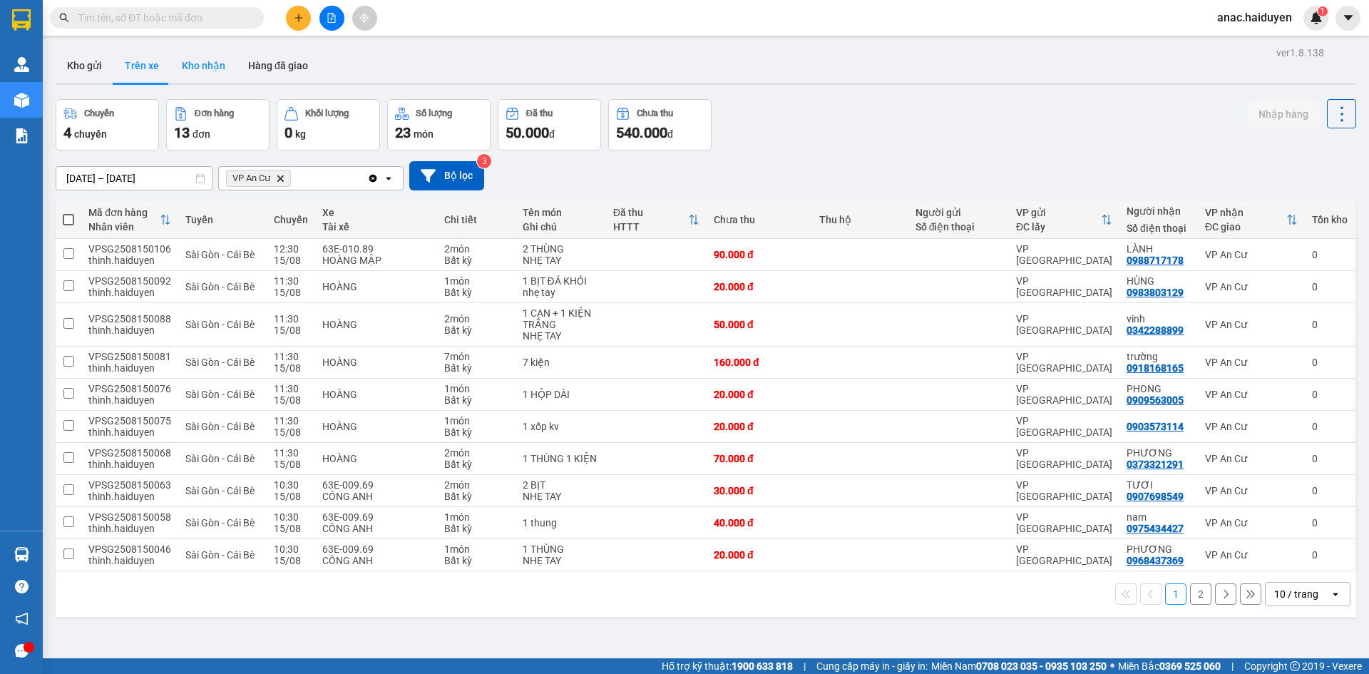
click at [197, 73] on button "Kho nhận" at bounding box center [203, 65] width 66 height 34
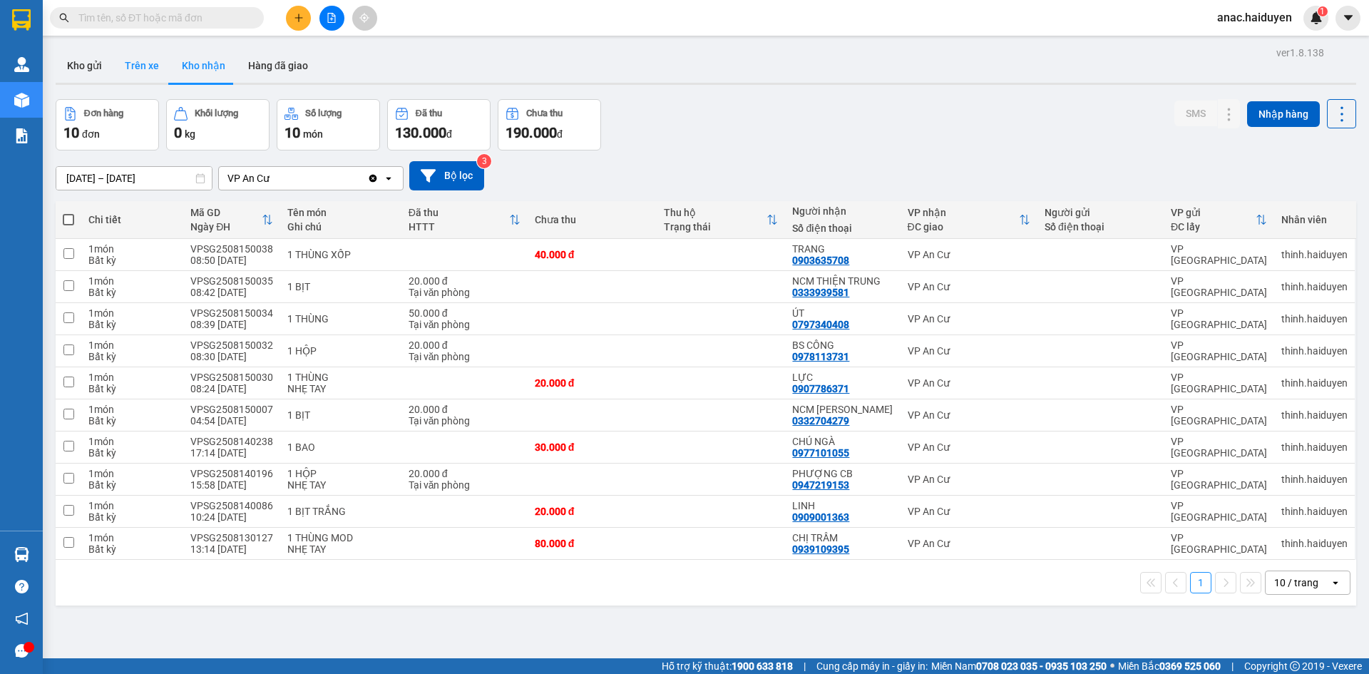
click at [130, 68] on button "Trên xe" at bounding box center [141, 65] width 57 height 34
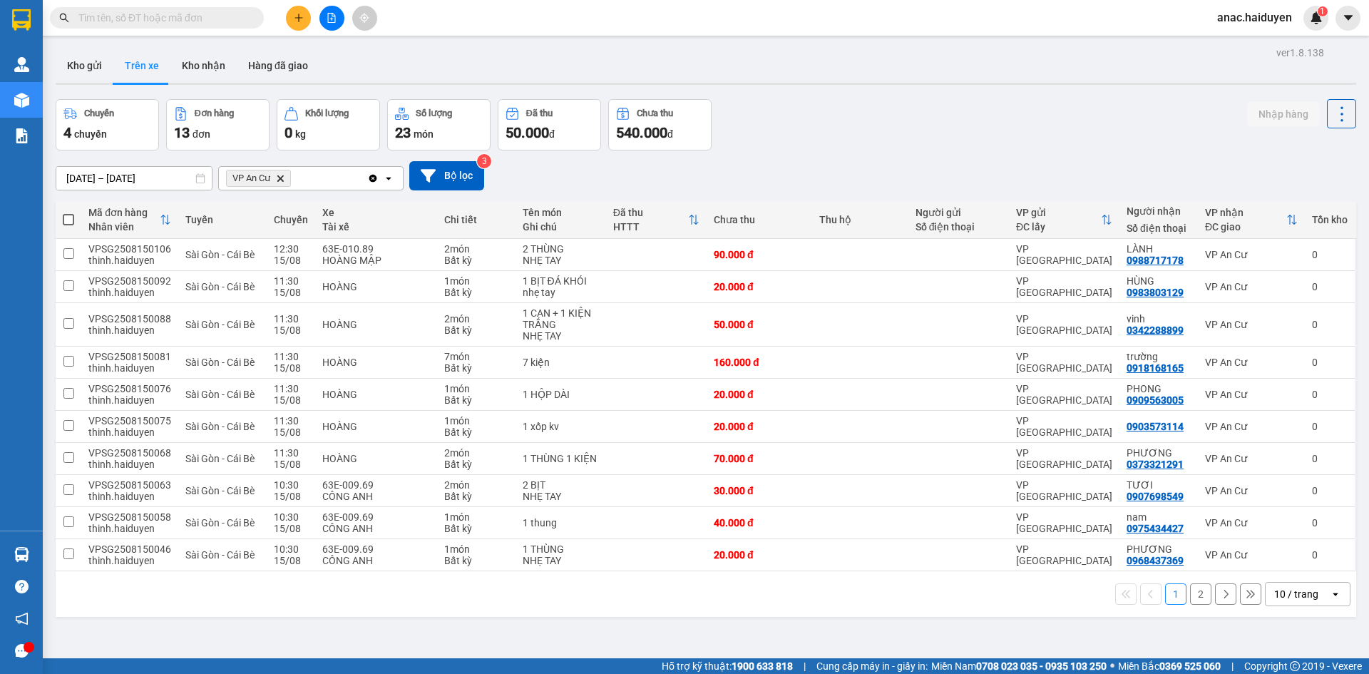
click at [1190, 590] on button "2" at bounding box center [1200, 593] width 21 height 21
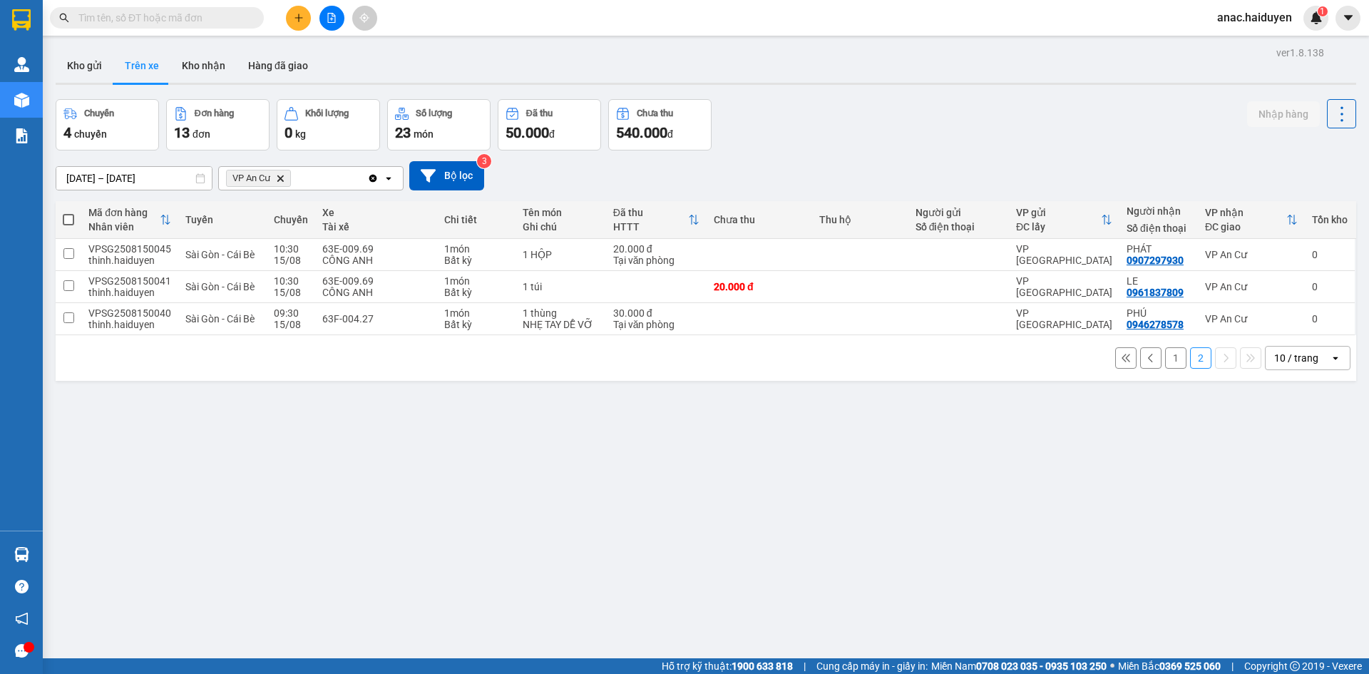
click at [1165, 359] on button "1" at bounding box center [1175, 357] width 21 height 21
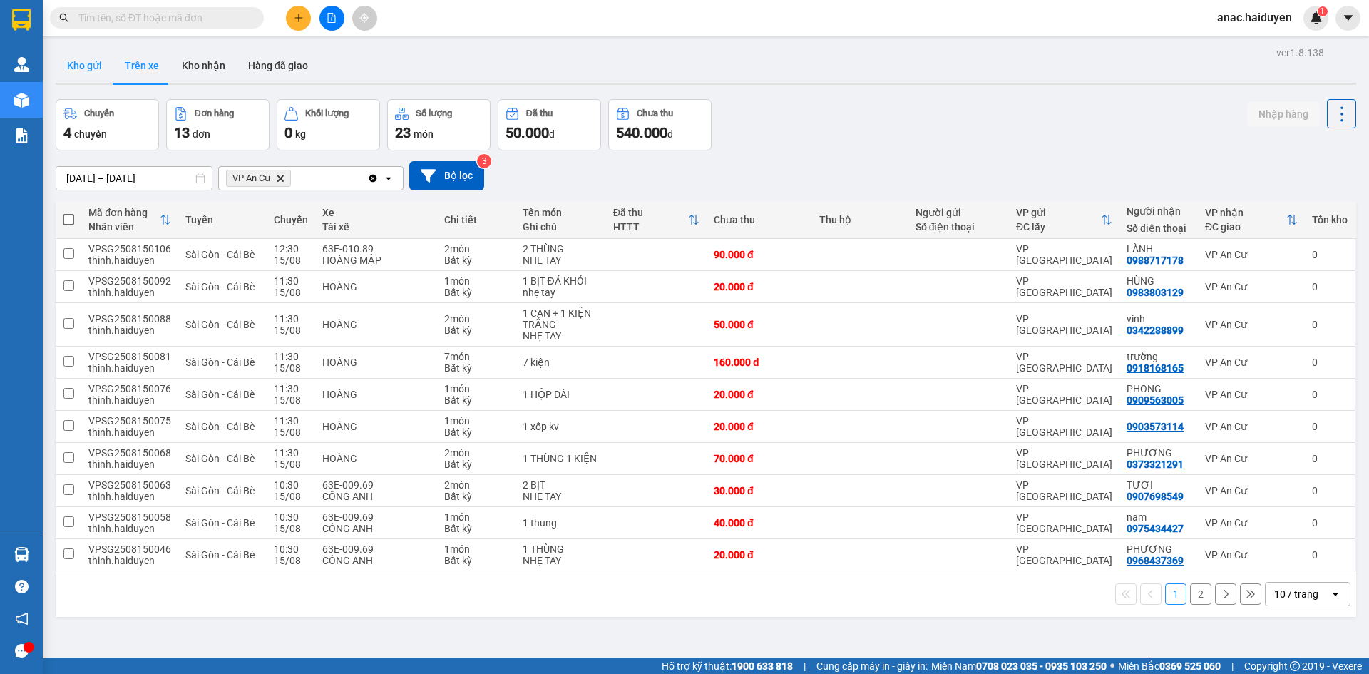
click at [86, 61] on button "Kho gửi" at bounding box center [85, 65] width 58 height 34
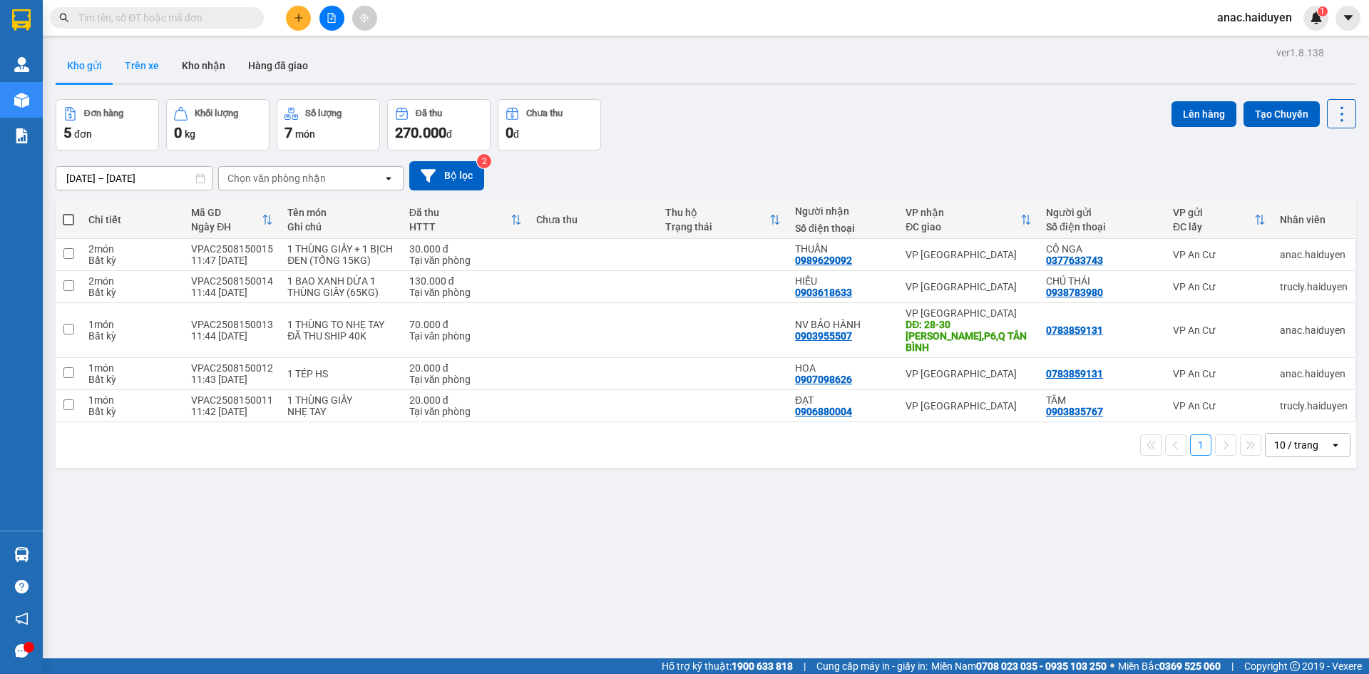
click at [162, 60] on button "Trên xe" at bounding box center [141, 65] width 57 height 34
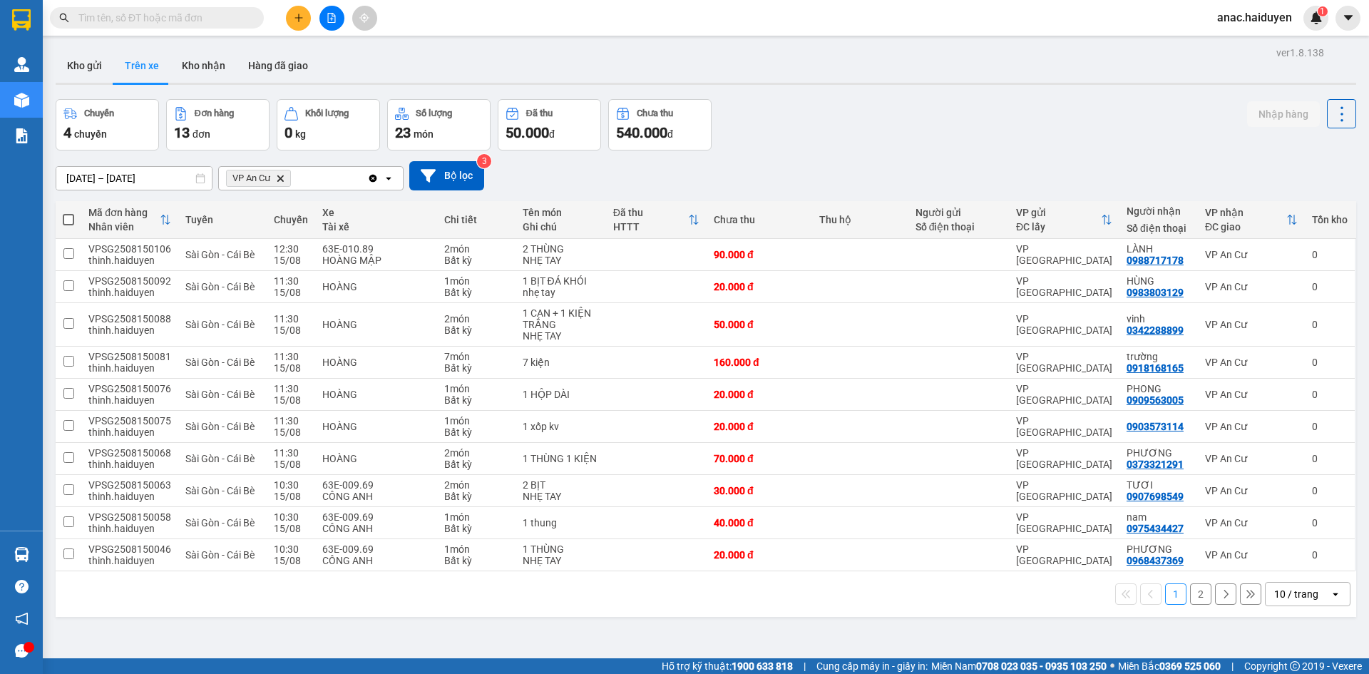
click at [1190, 591] on button "2" at bounding box center [1200, 593] width 21 height 21
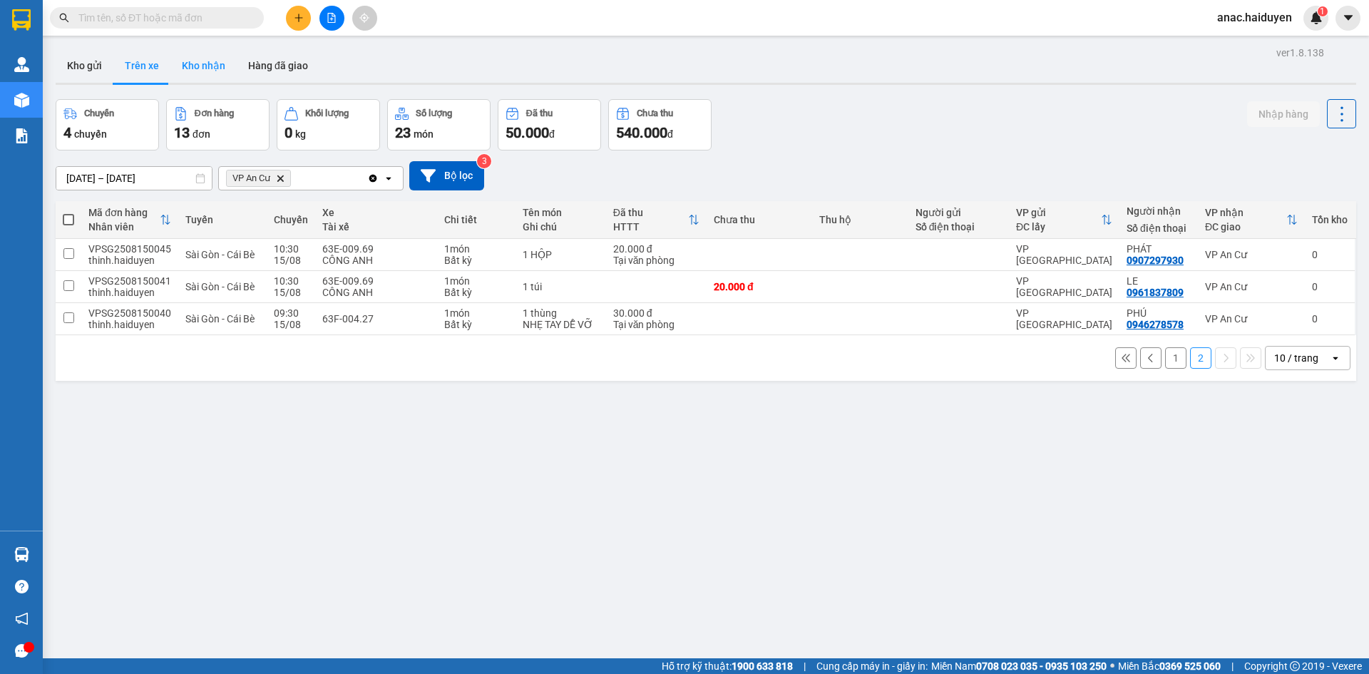
click at [202, 58] on button "Kho nhận" at bounding box center [203, 65] width 66 height 34
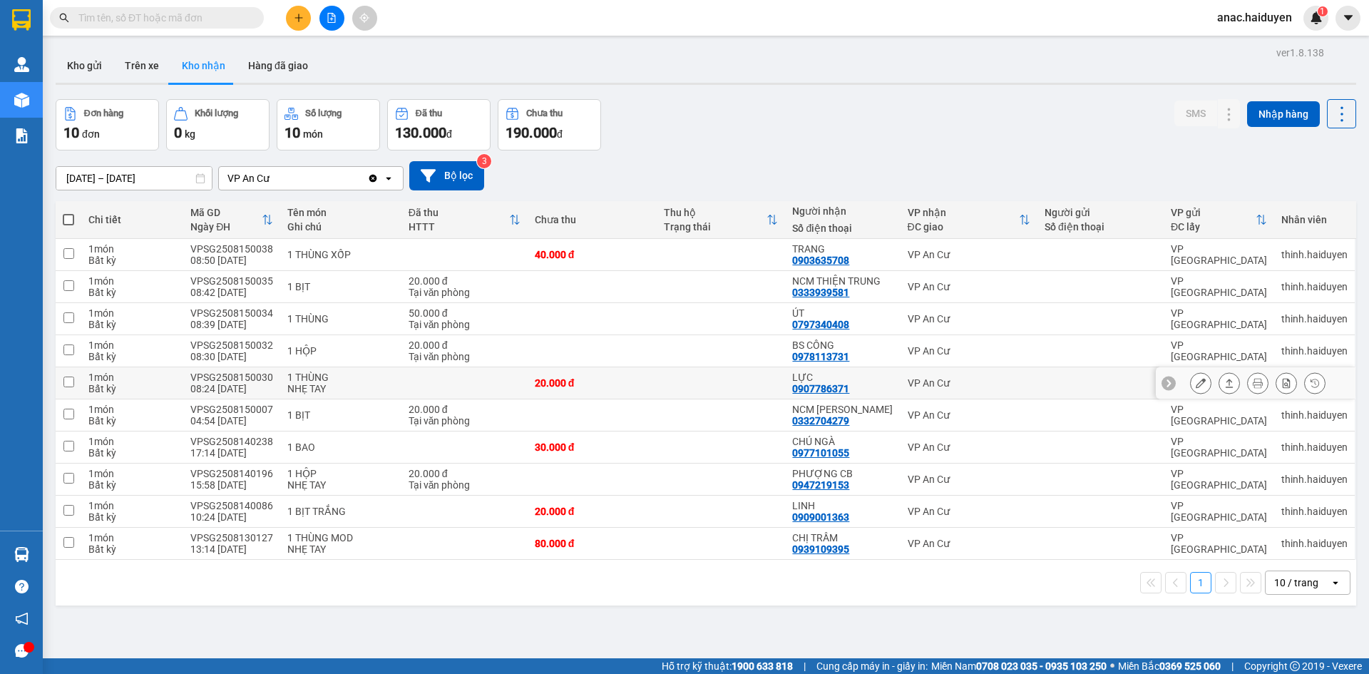
click at [1195, 382] on icon at bounding box center [1200, 383] width 10 height 10
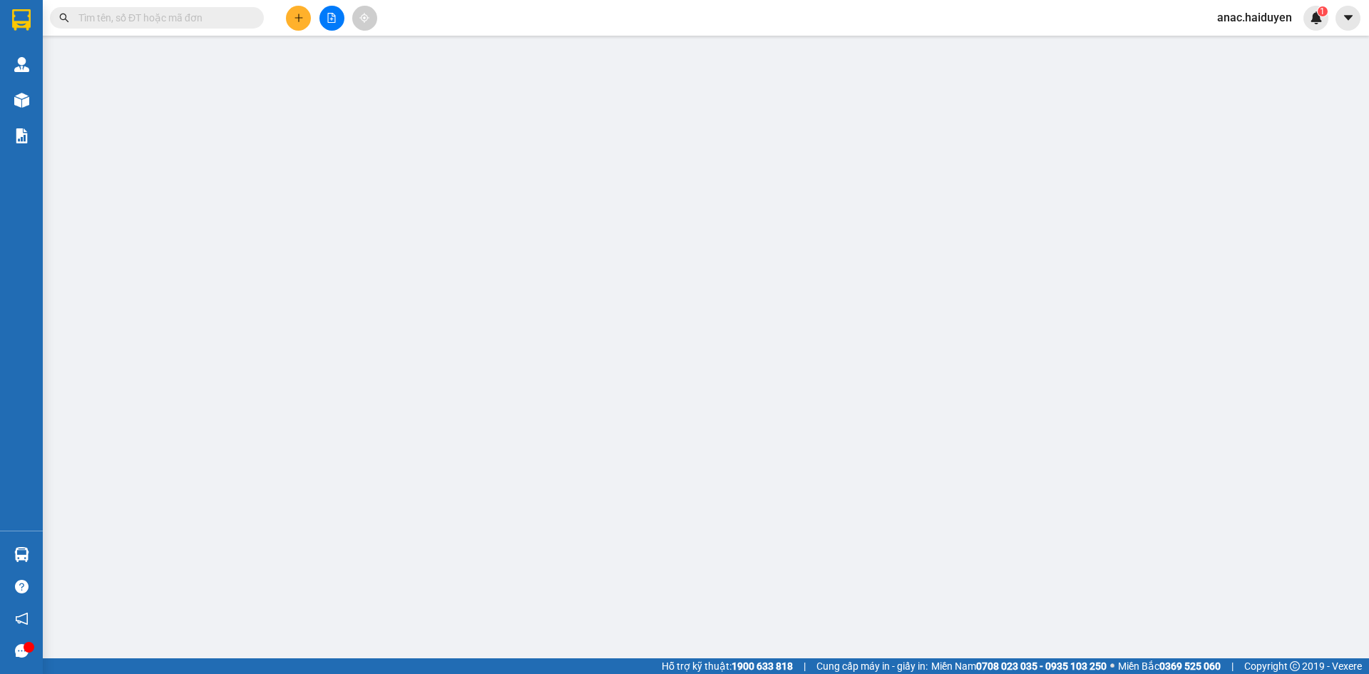
type input "0907786371"
type input "LỰC"
type input "20.000"
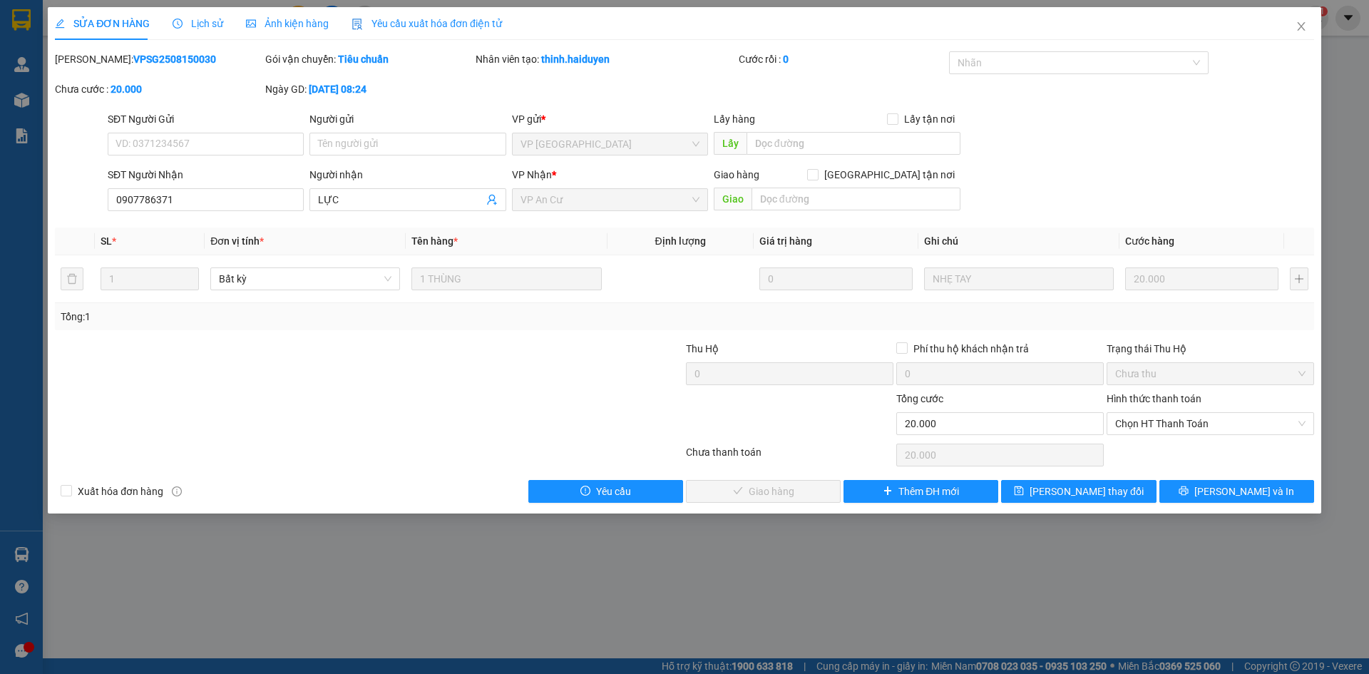
click at [182, 24] on span "Lịch sử" at bounding box center [197, 23] width 51 height 11
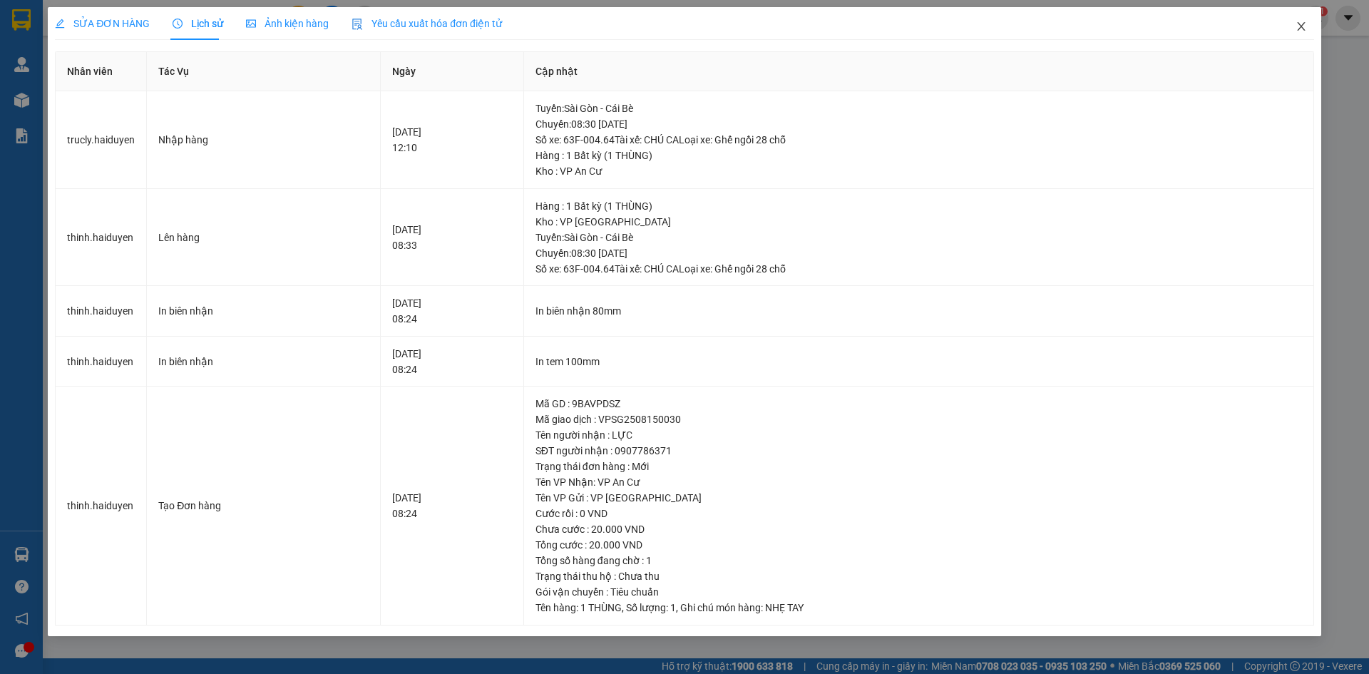
click at [1301, 24] on icon "close" at bounding box center [1300, 26] width 11 height 11
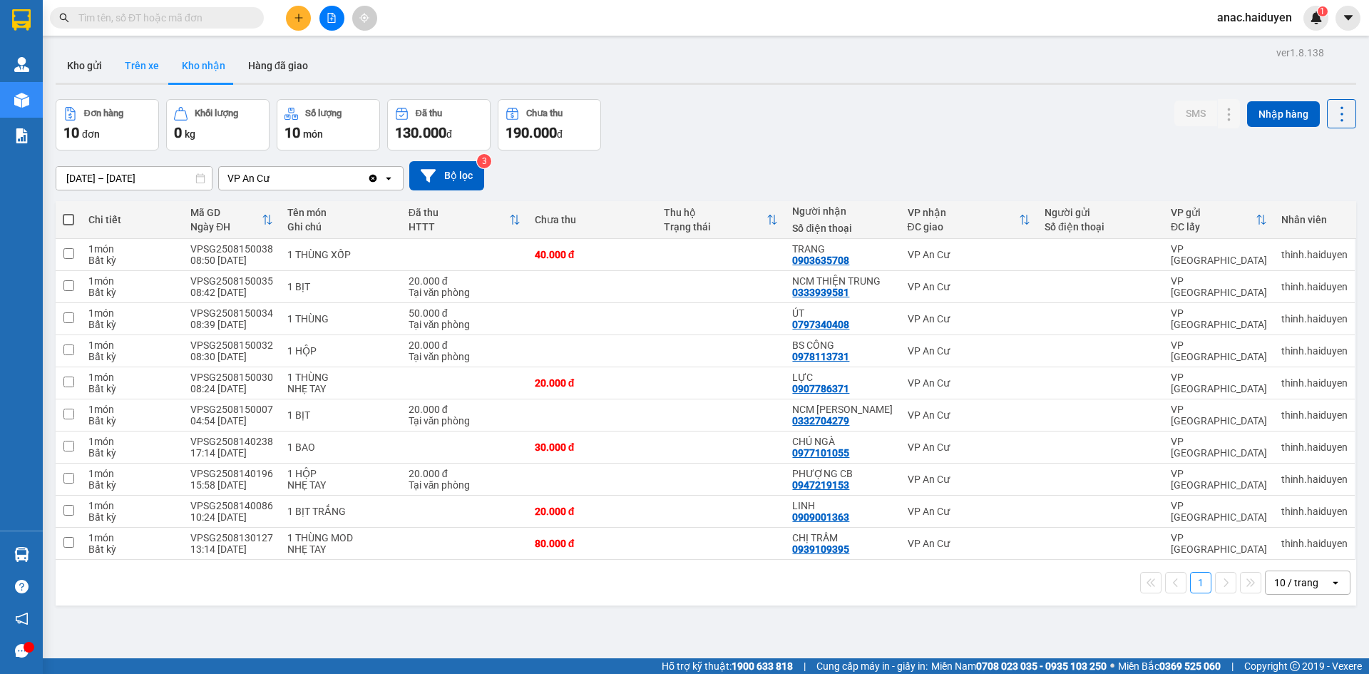
click at [148, 61] on button "Trên xe" at bounding box center [141, 65] width 57 height 34
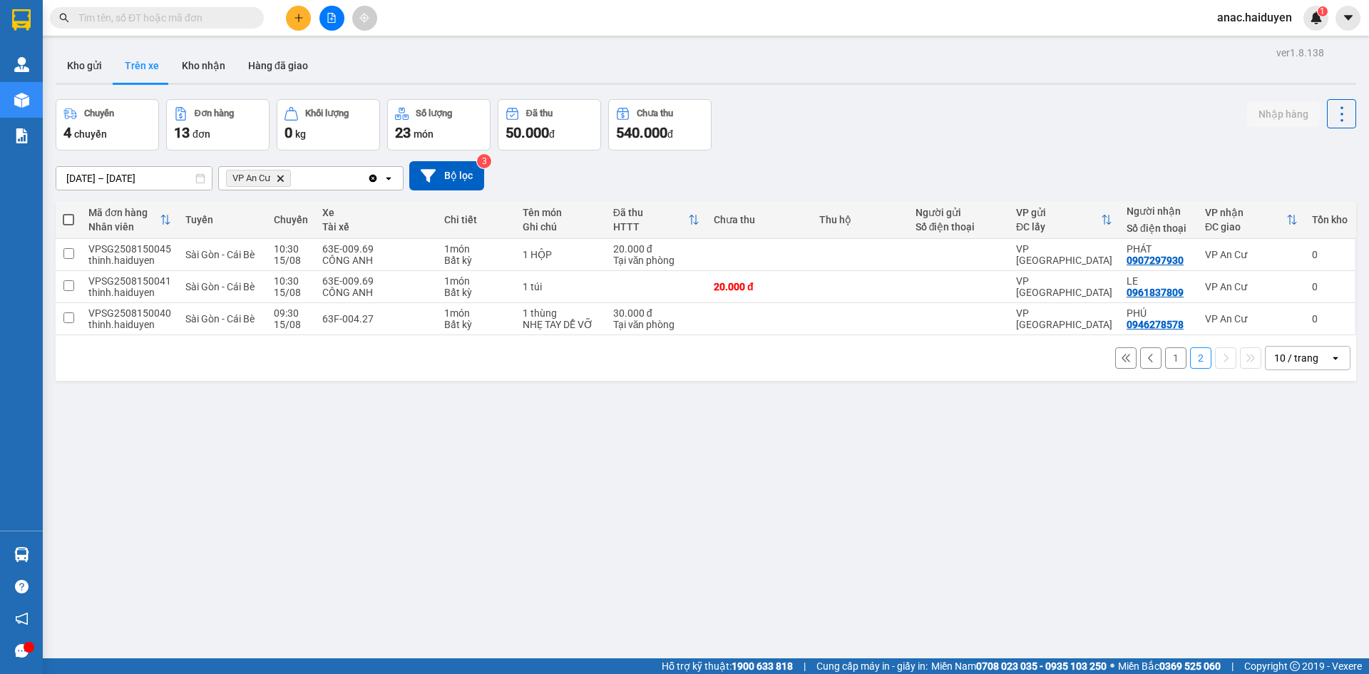
click at [1165, 359] on button "1" at bounding box center [1175, 357] width 21 height 21
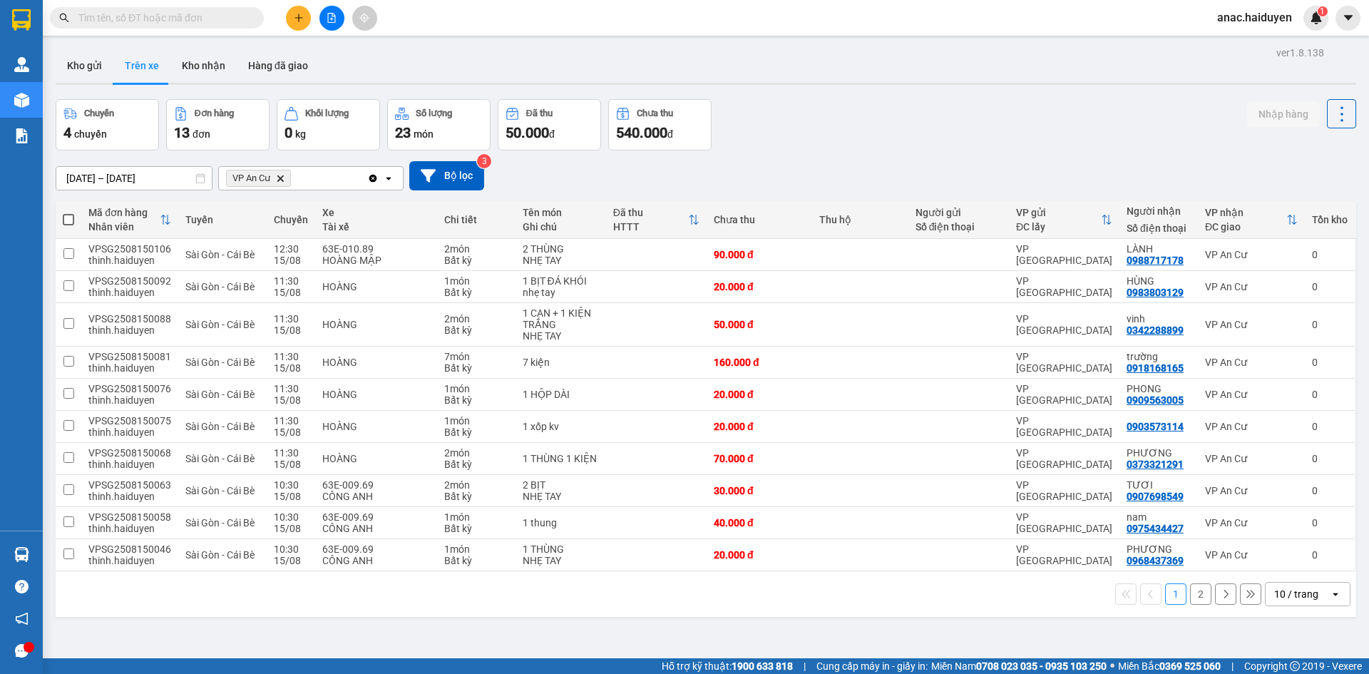
click at [1190, 597] on button "2" at bounding box center [1200, 593] width 21 height 21
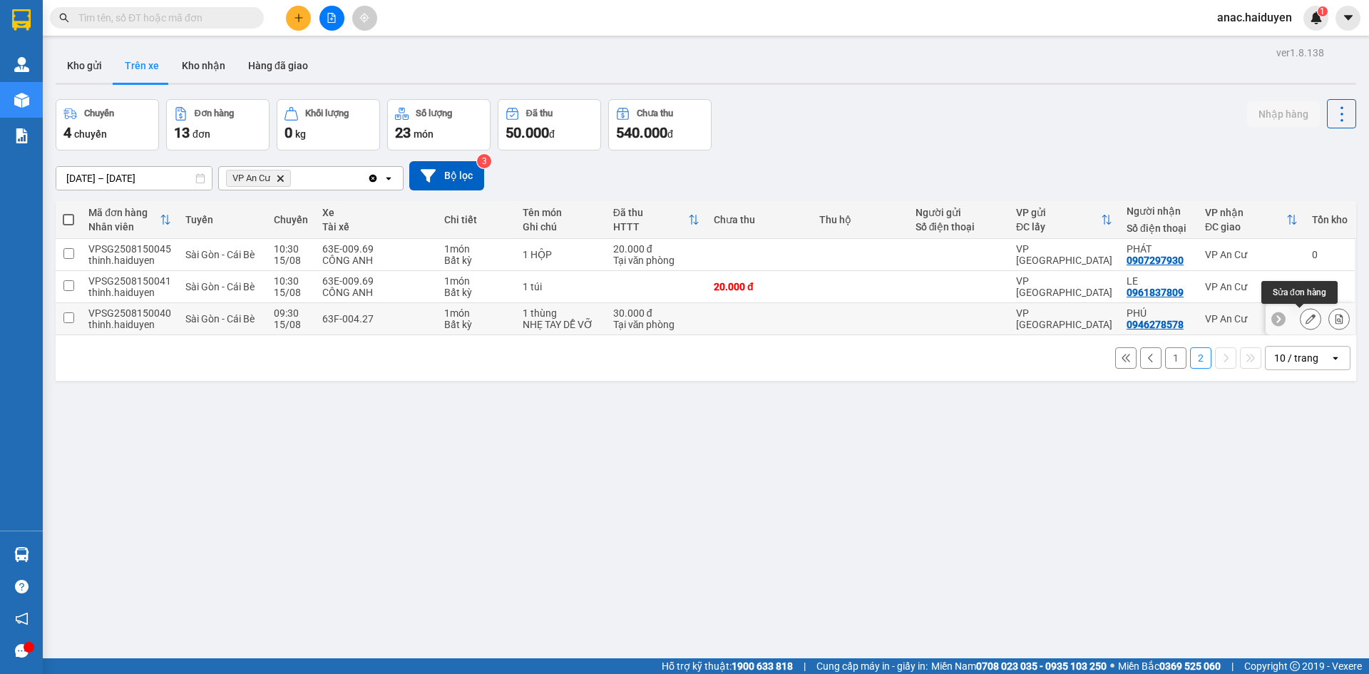
click at [1305, 317] on icon at bounding box center [1310, 319] width 10 height 10
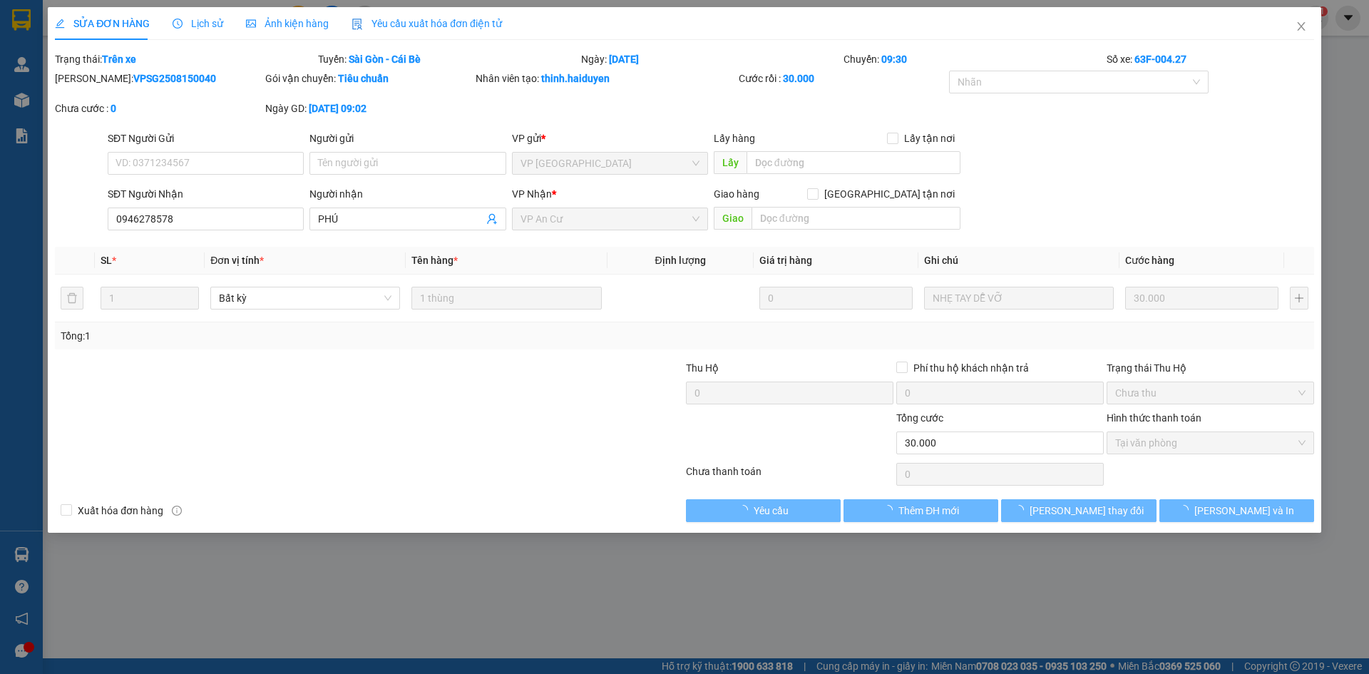
click at [196, 24] on span "Lịch sử" at bounding box center [197, 23] width 51 height 11
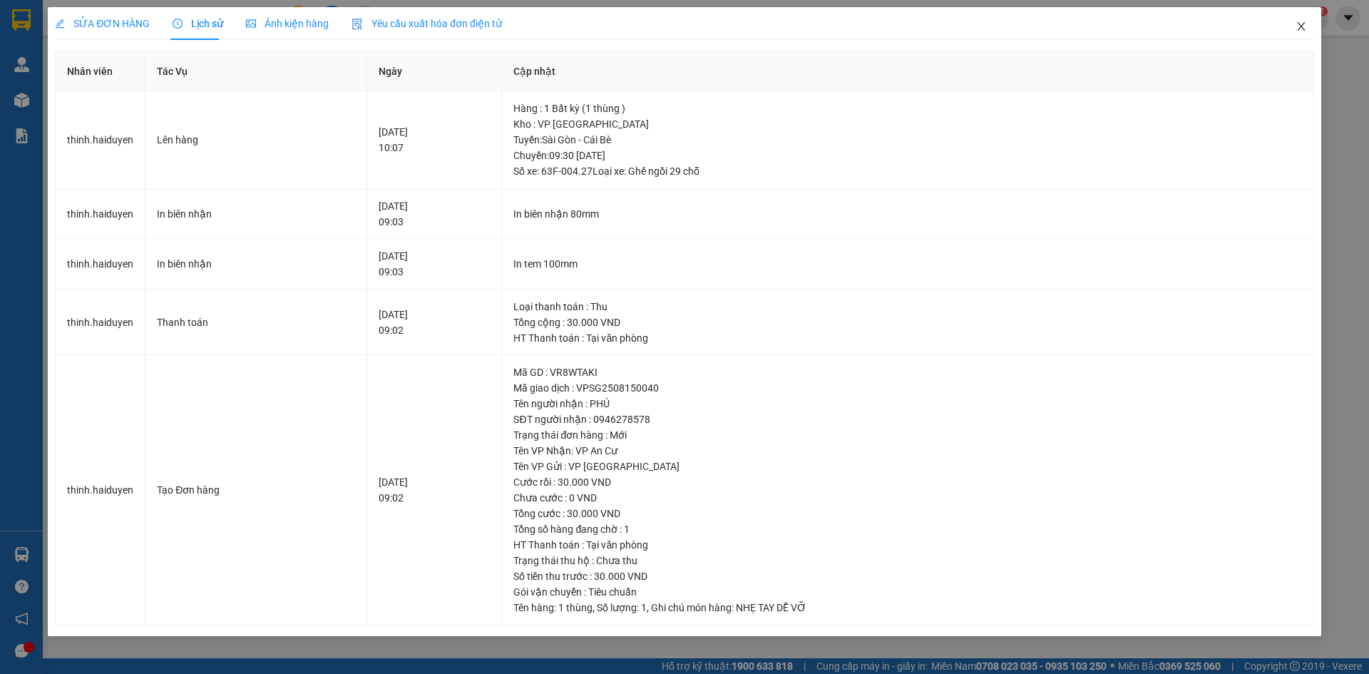
click at [1299, 27] on icon "close" at bounding box center [1300, 26] width 11 height 11
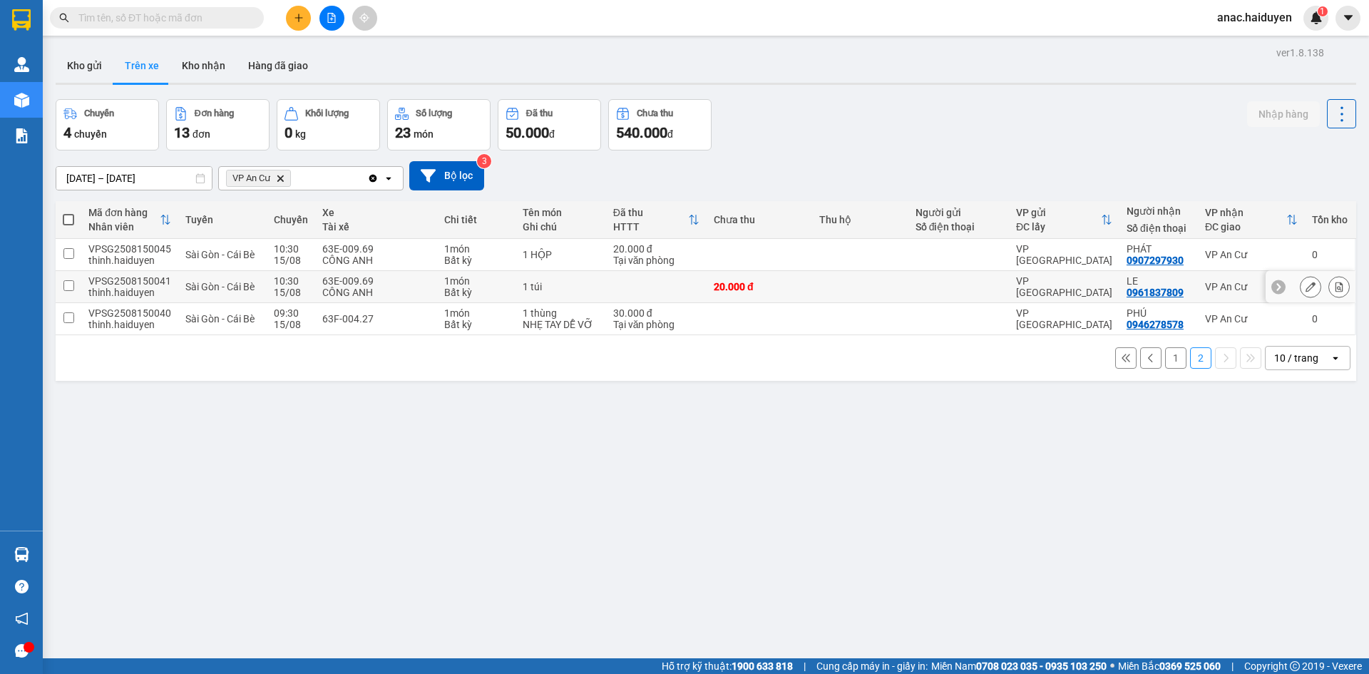
click at [1305, 287] on icon at bounding box center [1310, 287] width 10 height 10
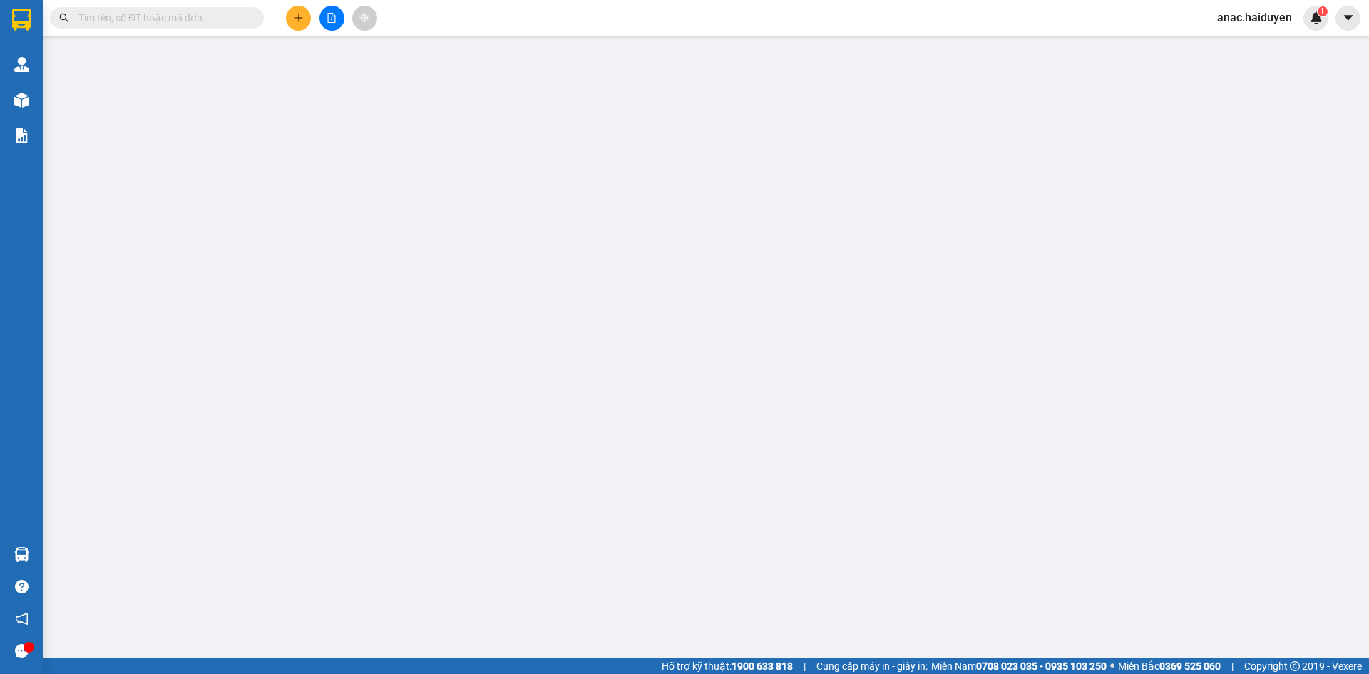
type input "0961837809"
type input "LE"
type input "20.000"
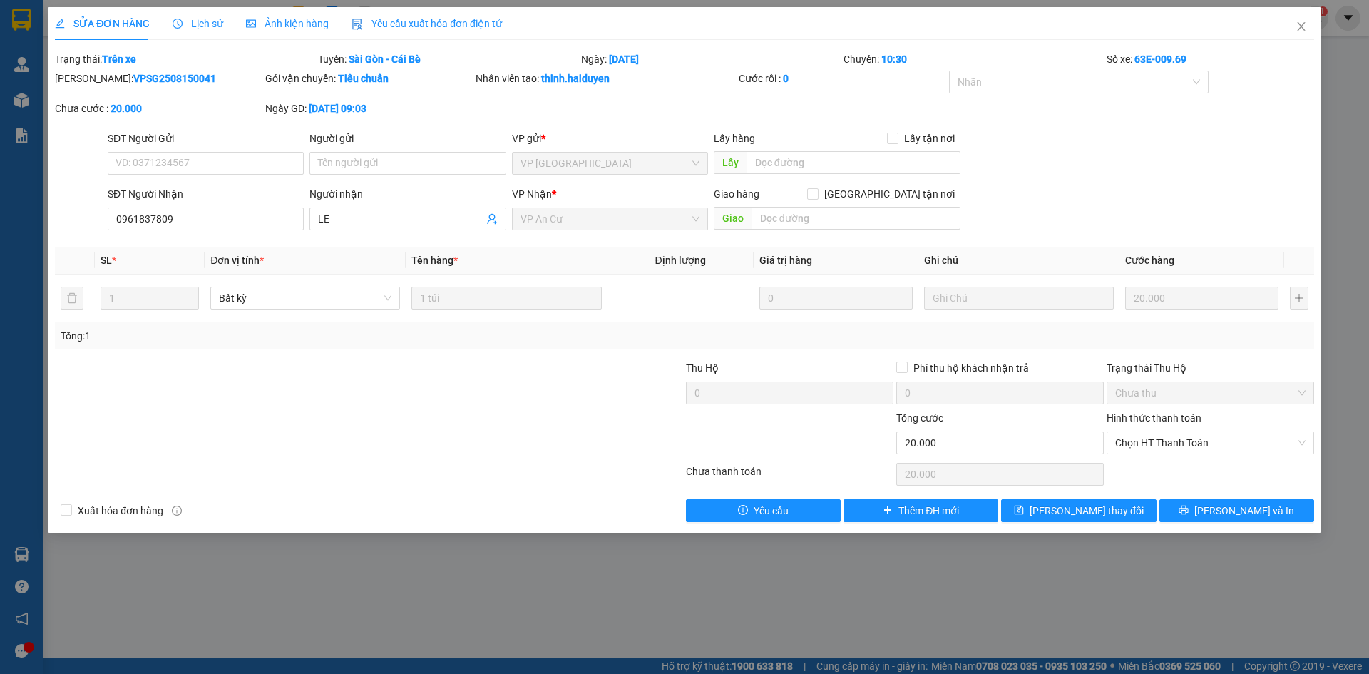
click at [181, 29] on span "Lịch sử" at bounding box center [197, 23] width 51 height 11
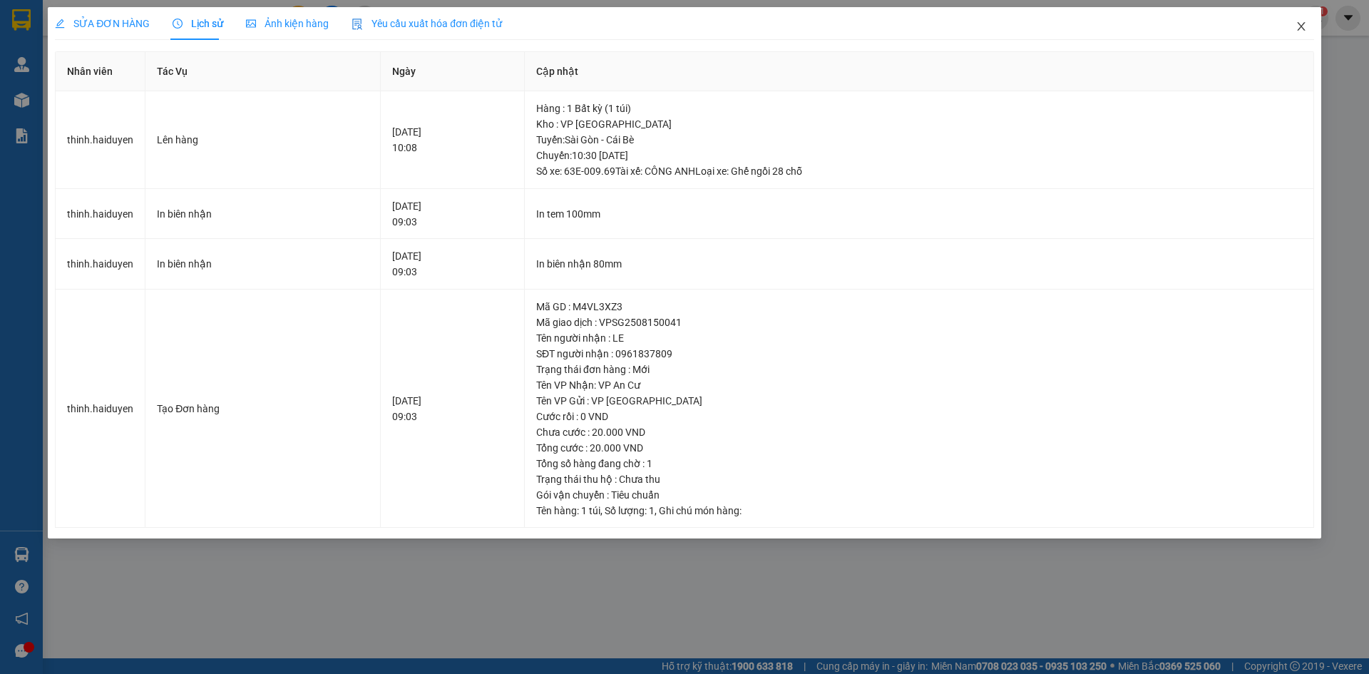
click at [1297, 27] on icon "close" at bounding box center [1300, 26] width 11 height 11
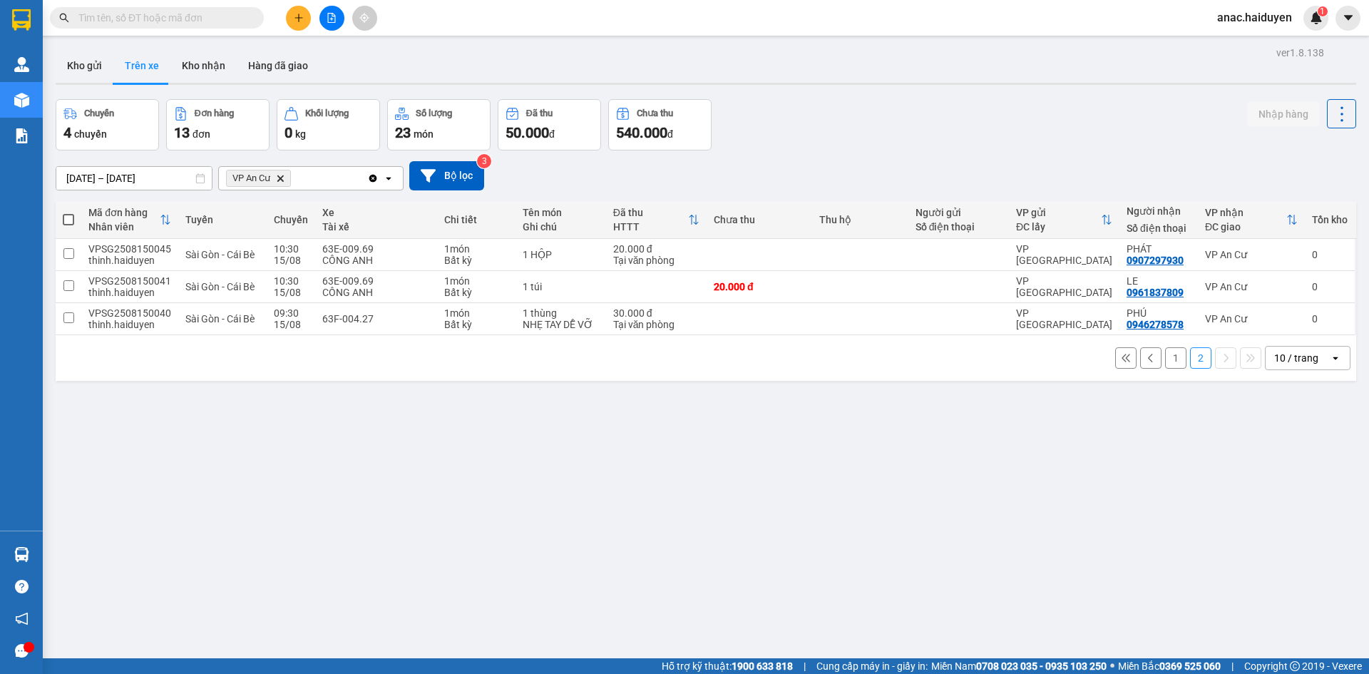
click at [1165, 361] on button "1" at bounding box center [1175, 357] width 21 height 21
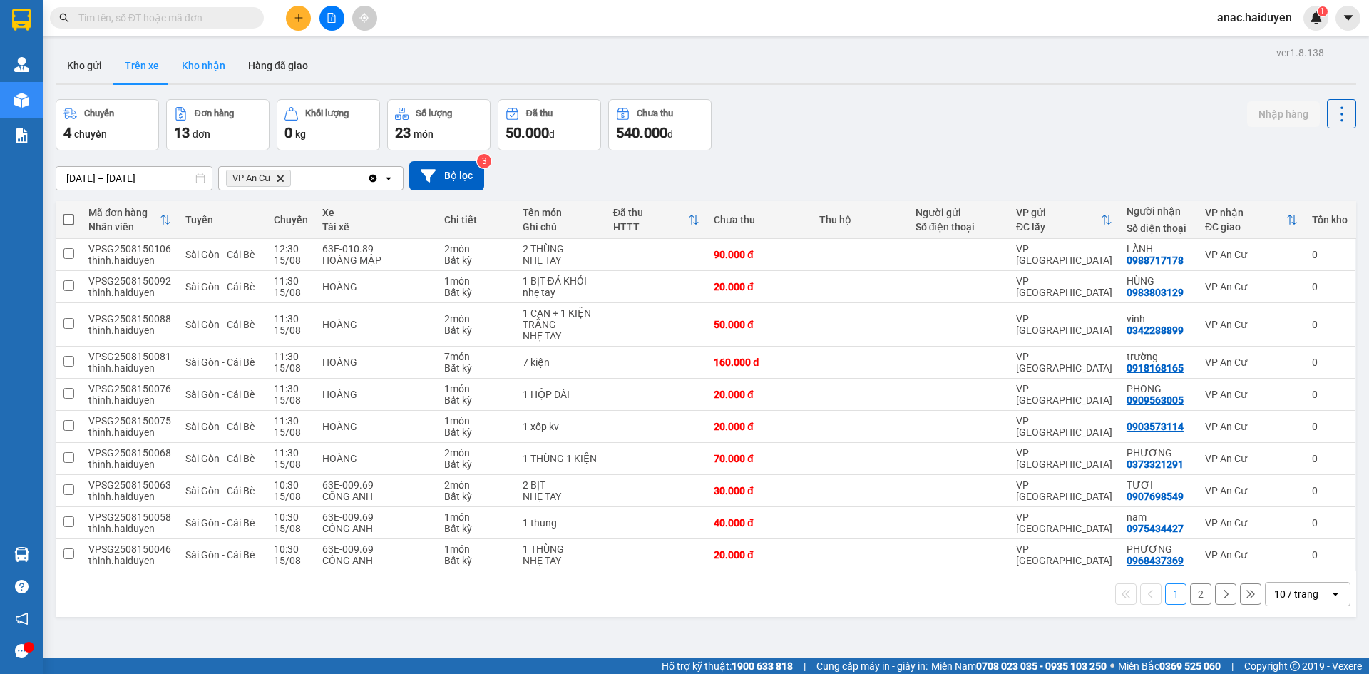
click at [225, 70] on button "Kho nhận" at bounding box center [203, 65] width 66 height 34
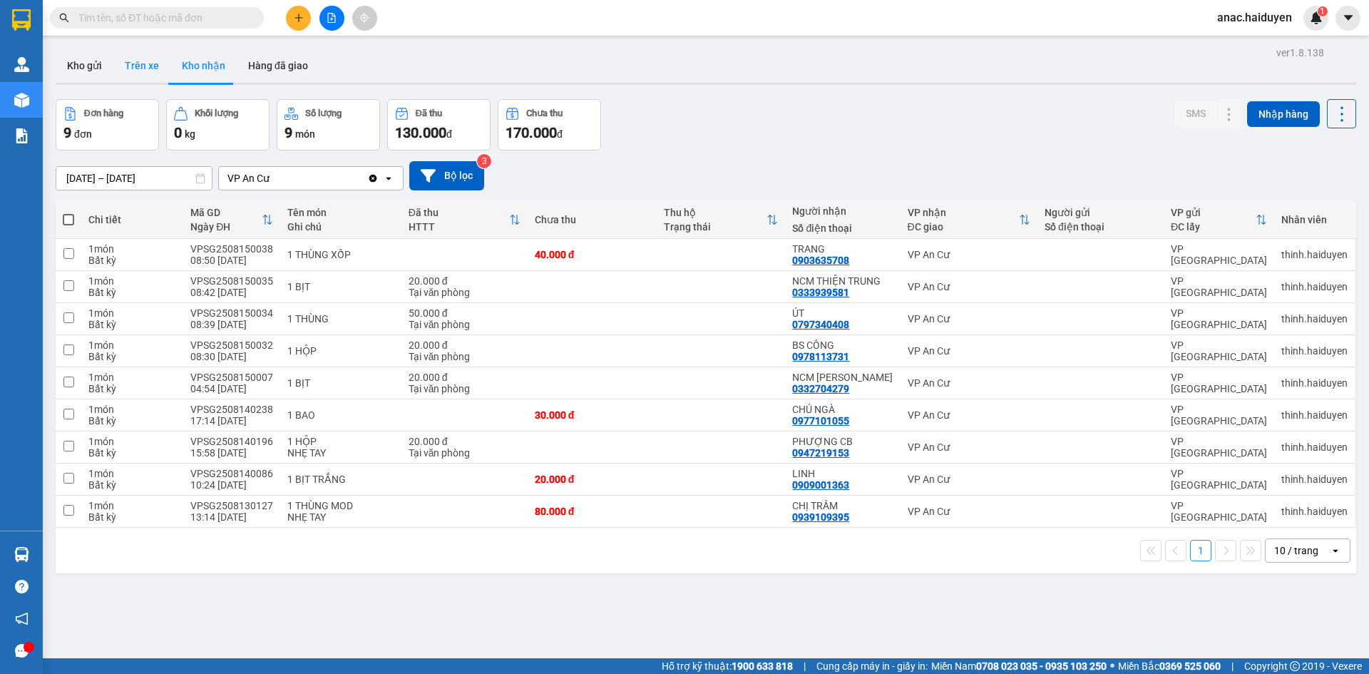
click at [157, 71] on button "Trên xe" at bounding box center [141, 65] width 57 height 34
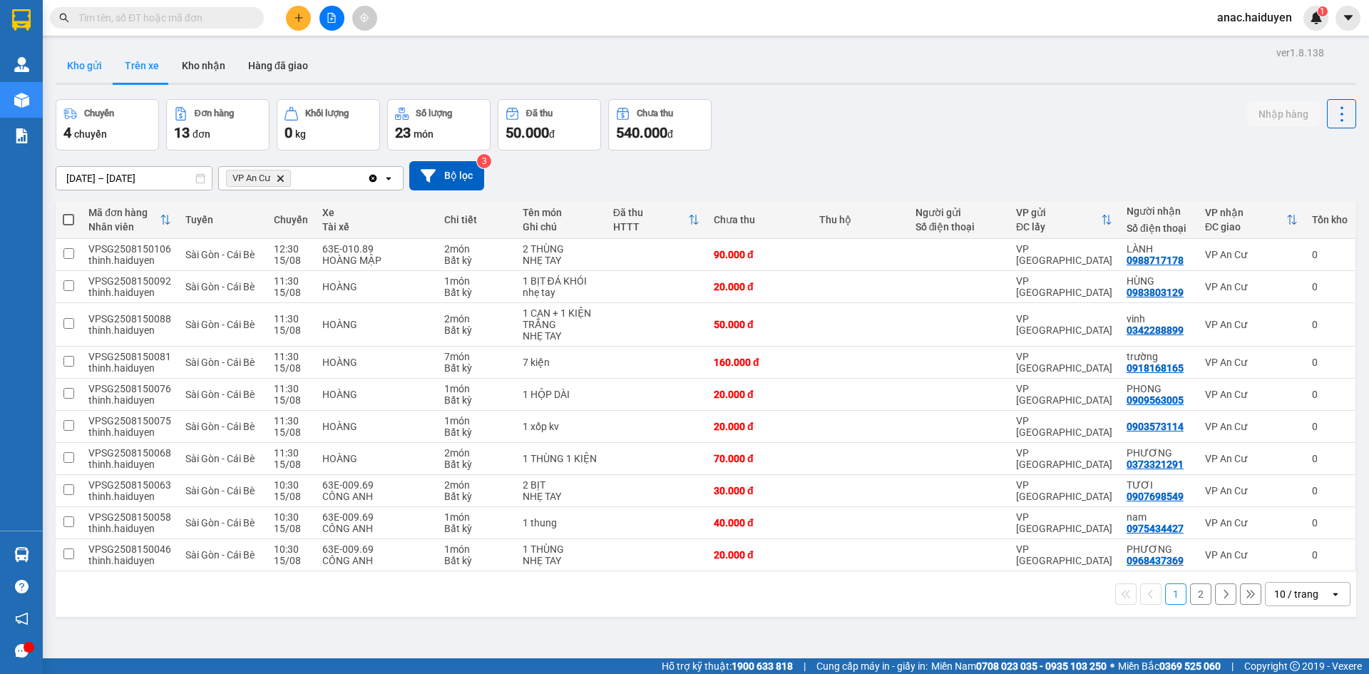
click at [88, 68] on button "Kho gửi" at bounding box center [85, 65] width 58 height 34
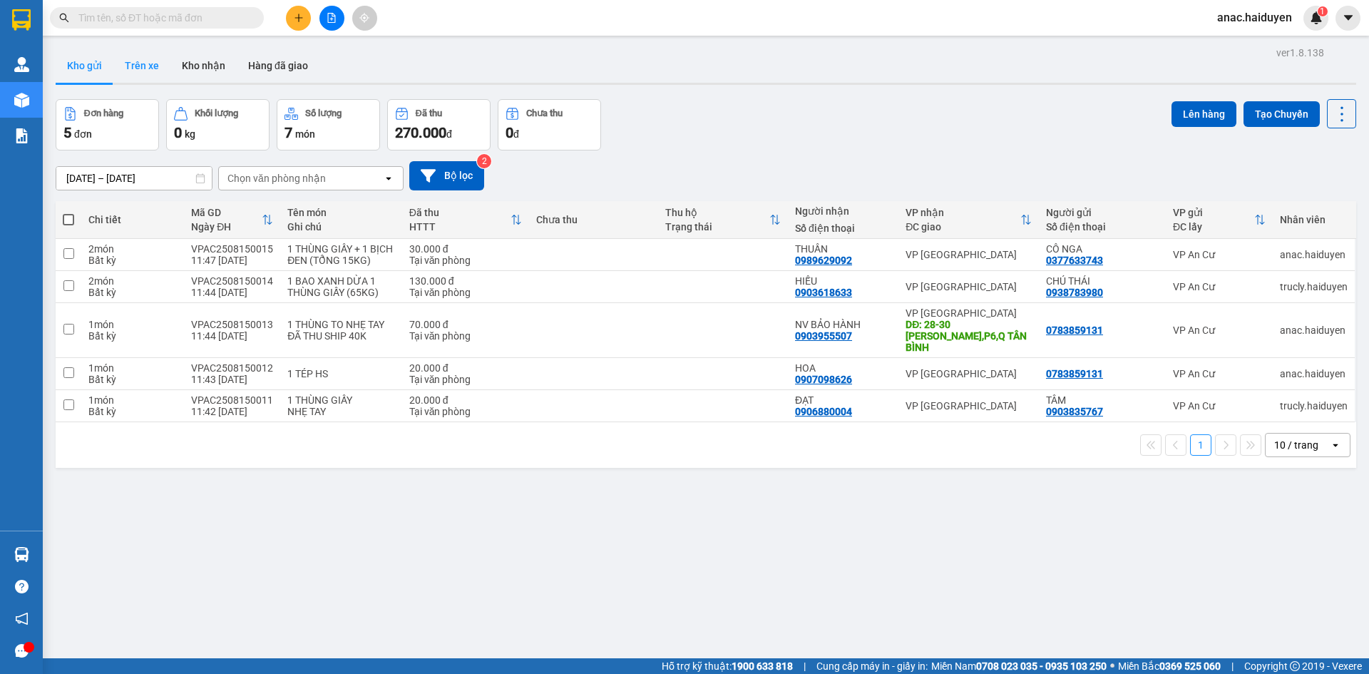
click at [125, 65] on button "Trên xe" at bounding box center [141, 65] width 57 height 34
